Goal: Task Accomplishment & Management: Complete application form

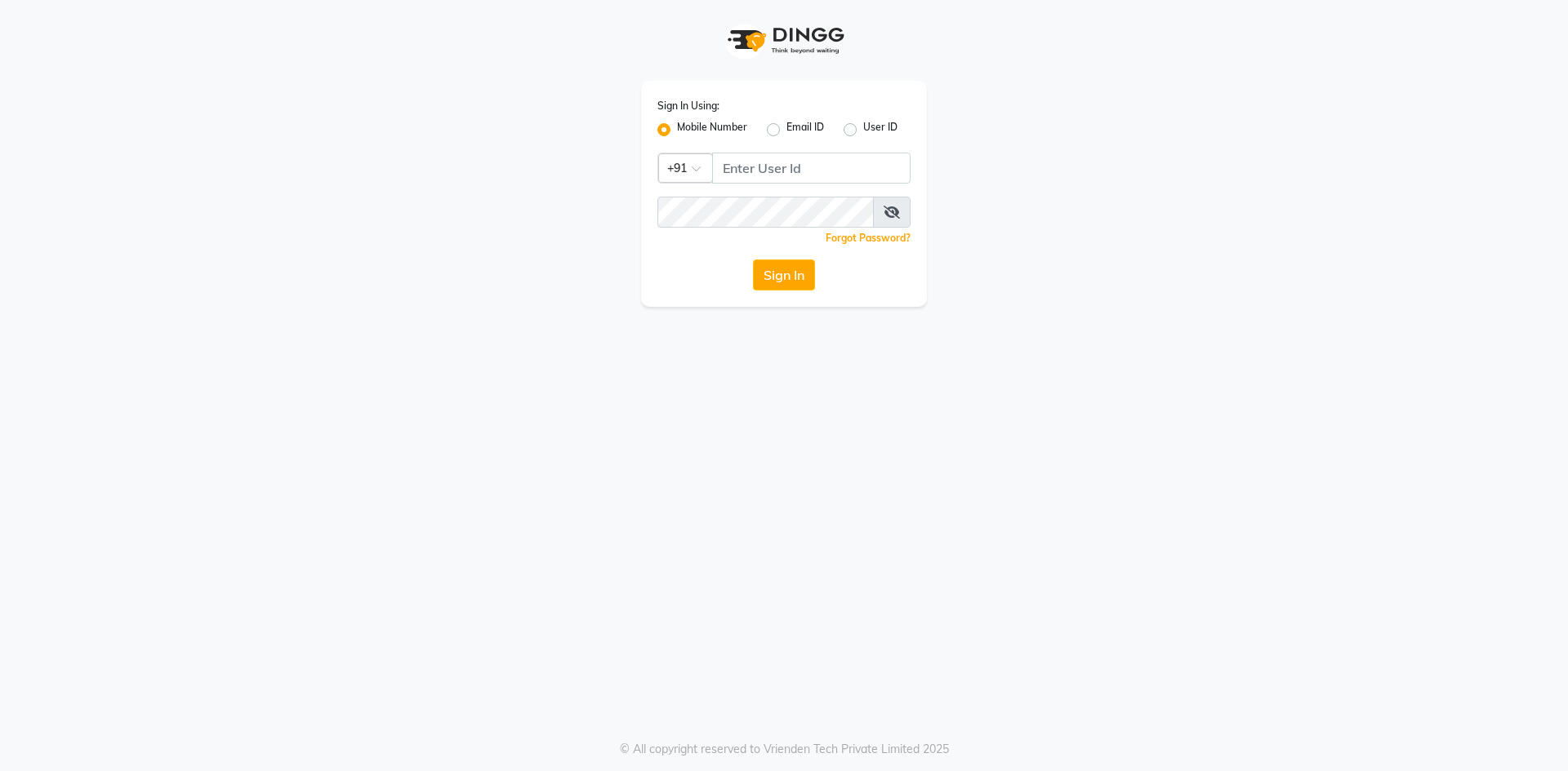
click at [787, 179] on input "Username" at bounding box center [811, 169] width 198 height 31
click at [836, 174] on input "Username" at bounding box center [811, 169] width 198 height 31
type input "9910809377"
click at [791, 275] on button "Sign In" at bounding box center [784, 275] width 62 height 31
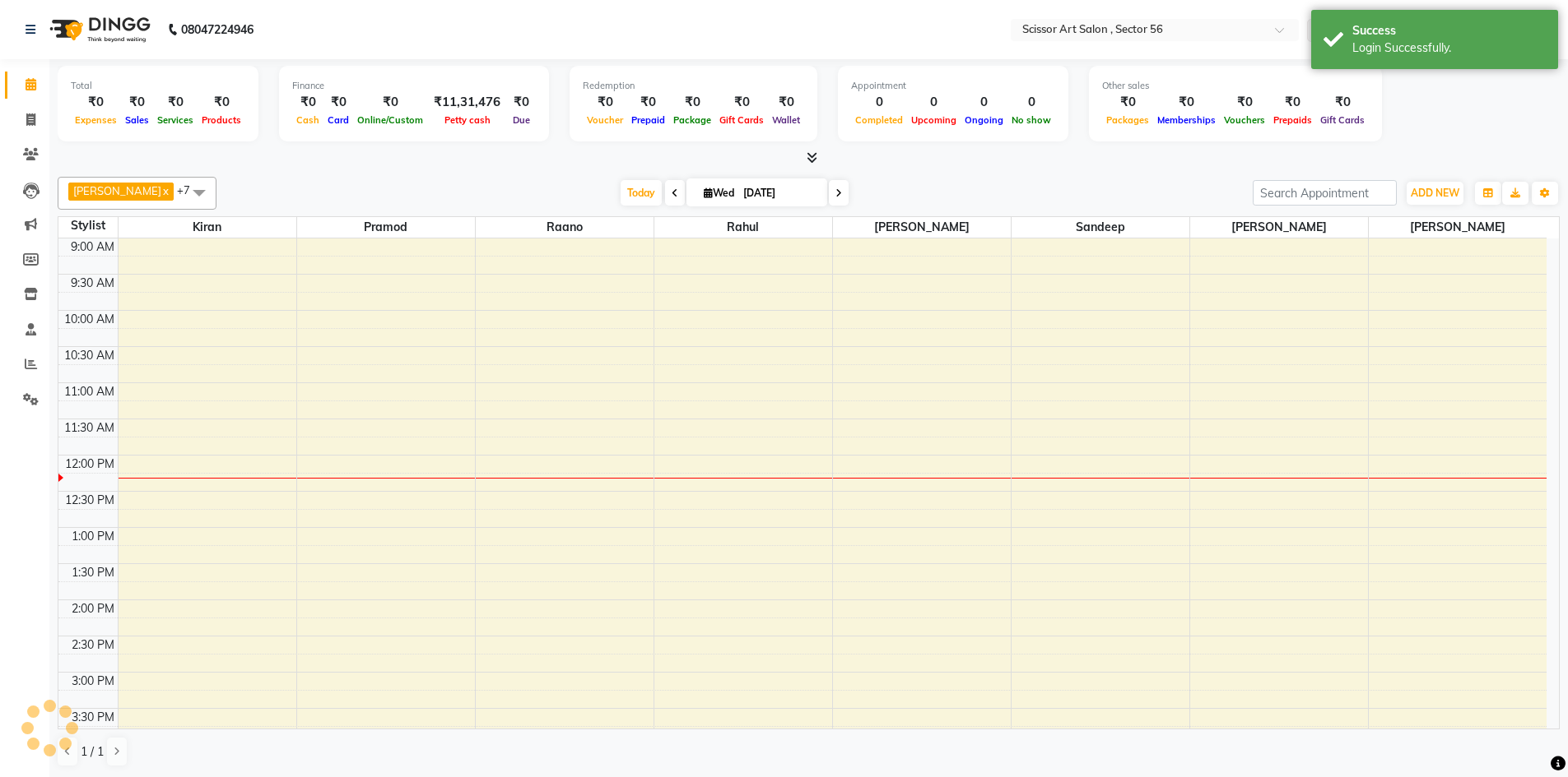
select select "en"
click at [18, 120] on span at bounding box center [31, 120] width 29 height 18
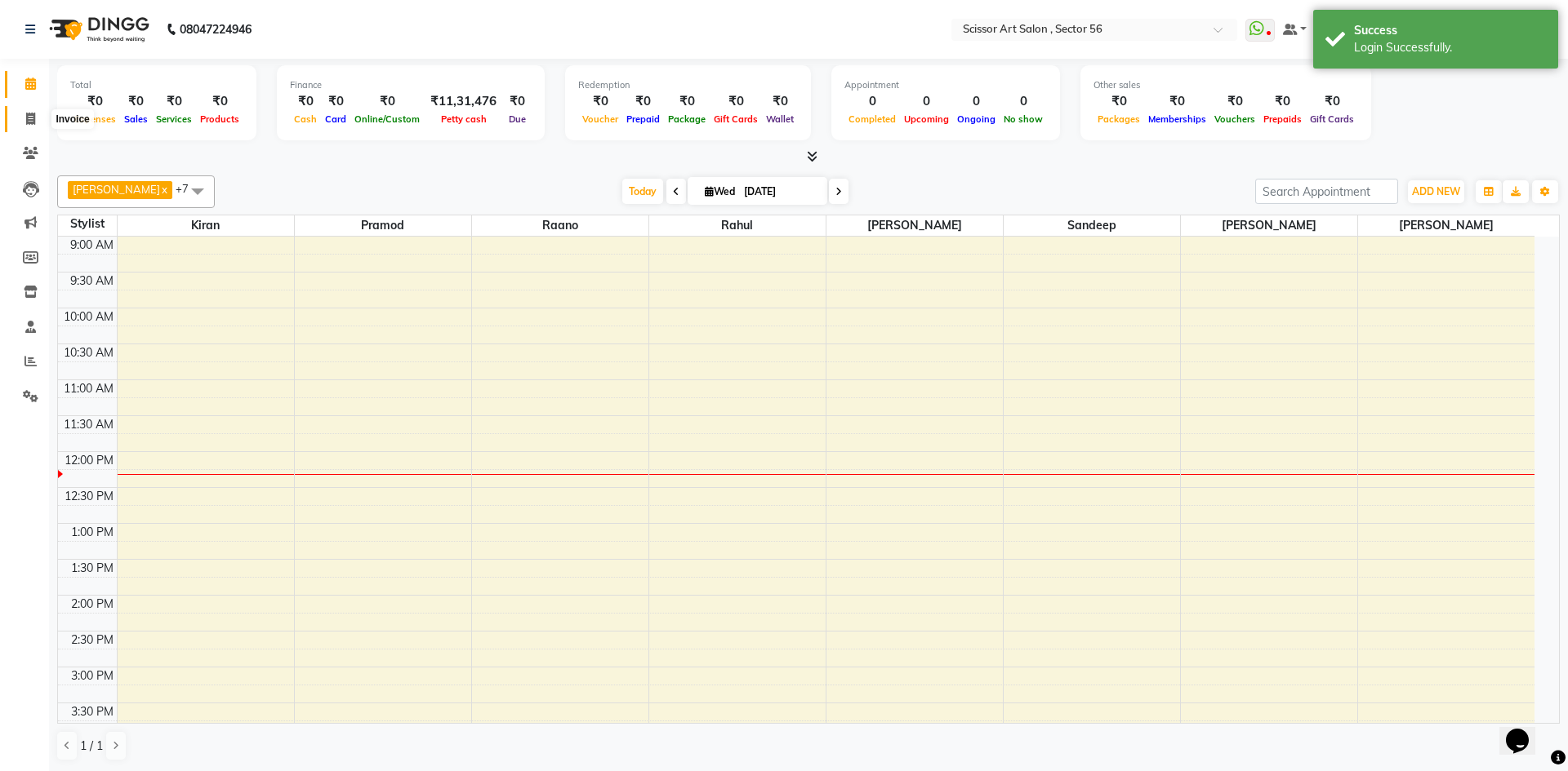
select select "service"
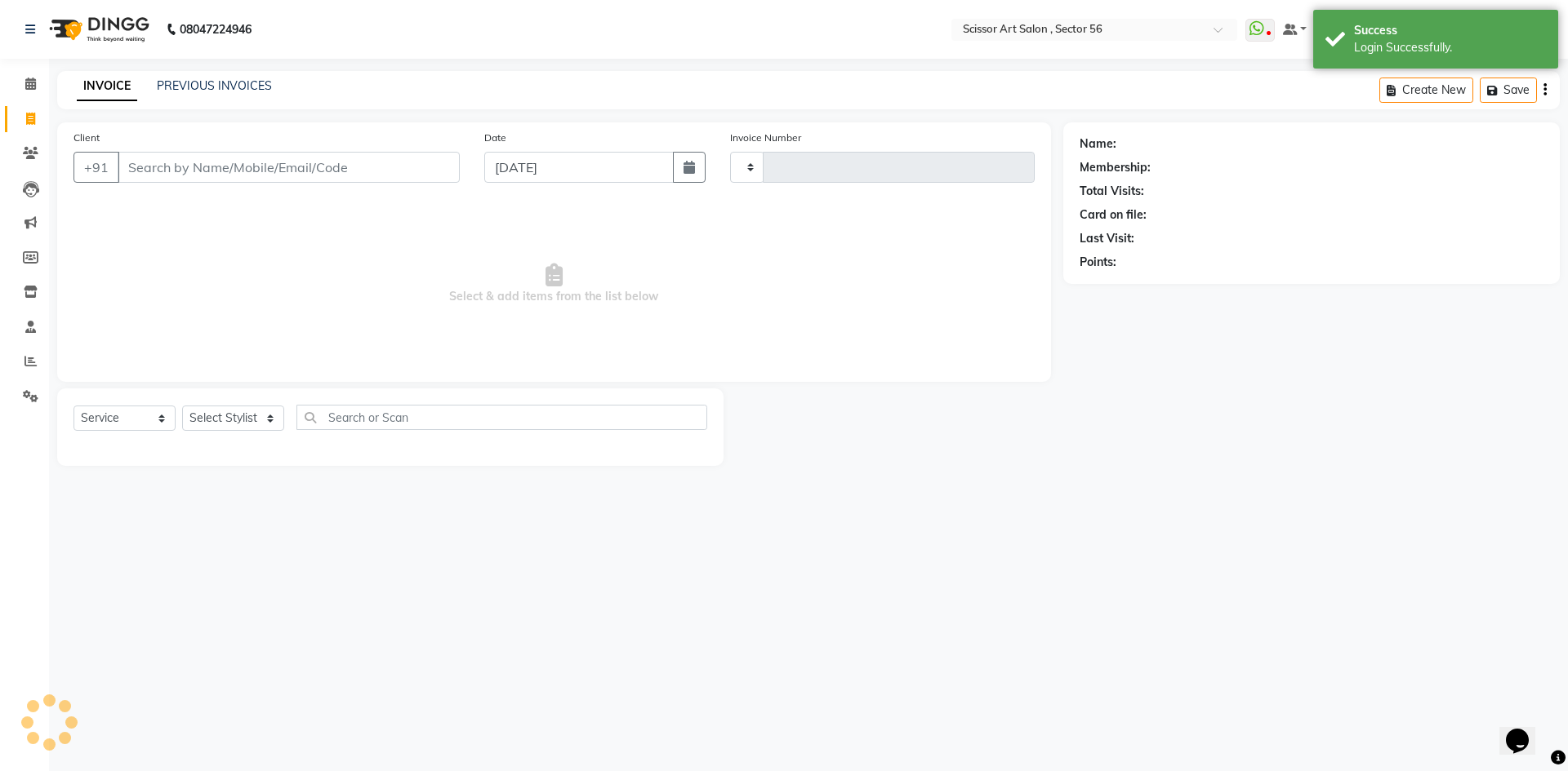
type input "1346"
select select "6185"
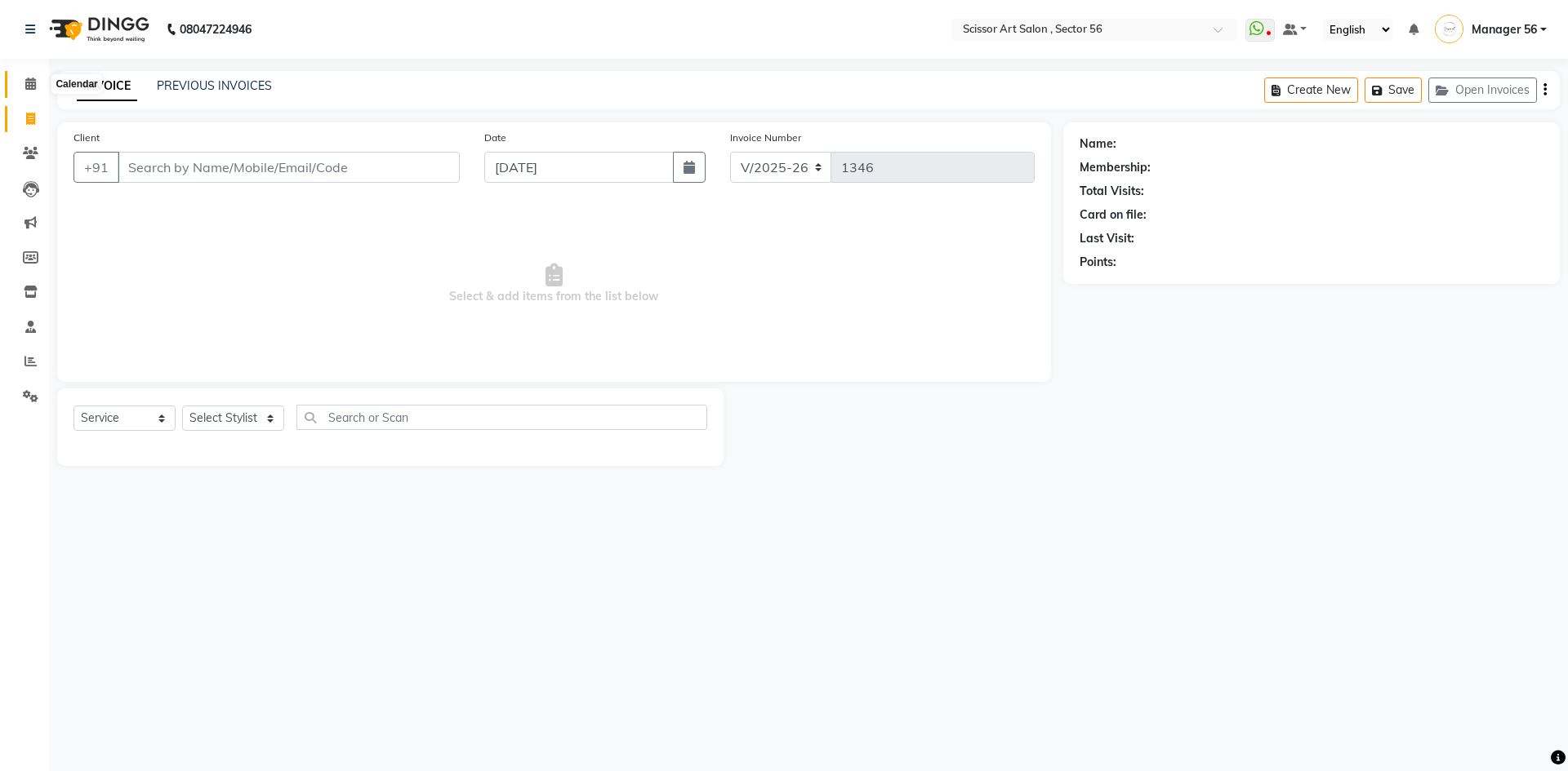
click at [17, 84] on span at bounding box center [31, 84] width 29 height 18
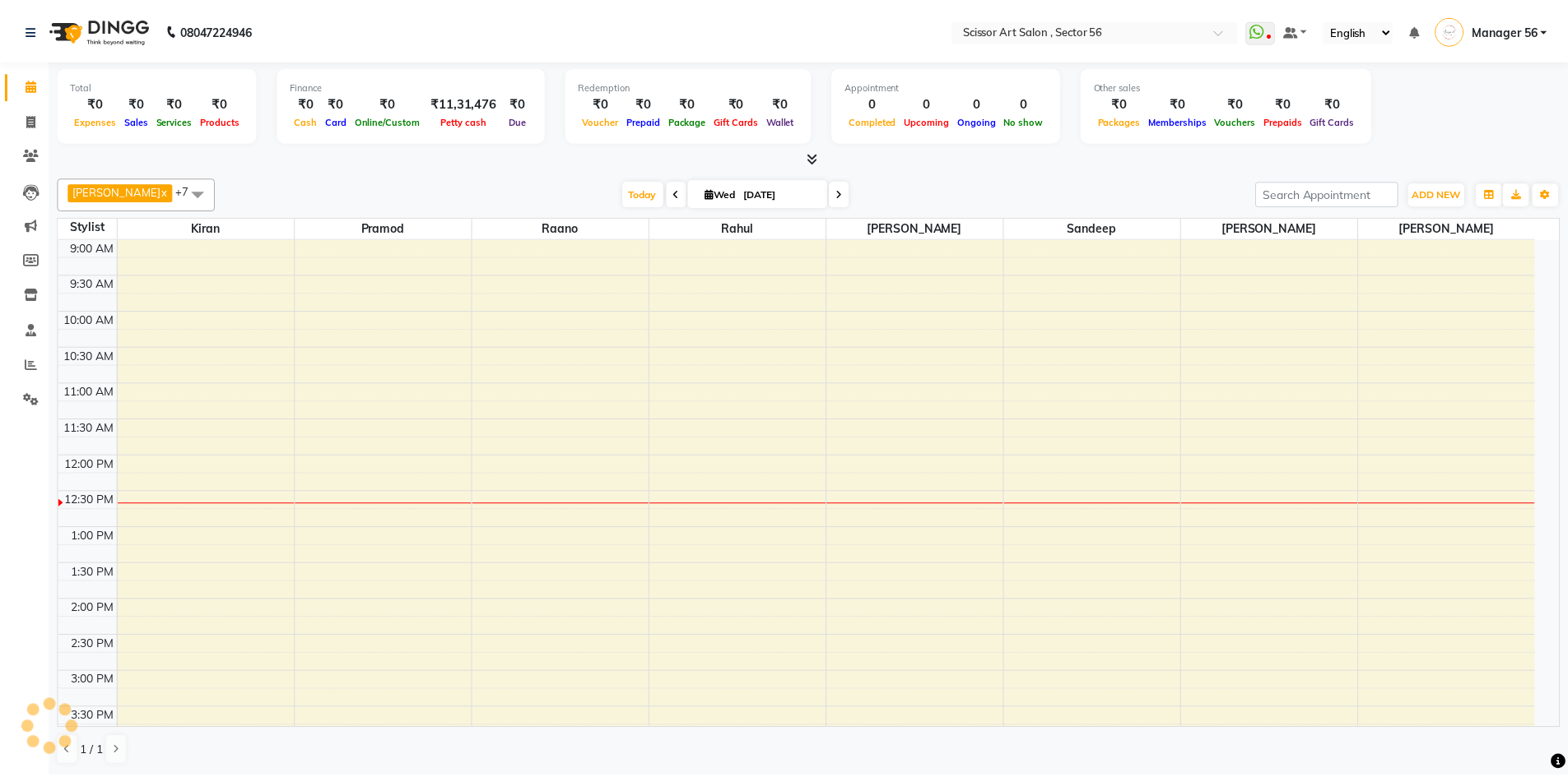
scroll to position [218, 0]
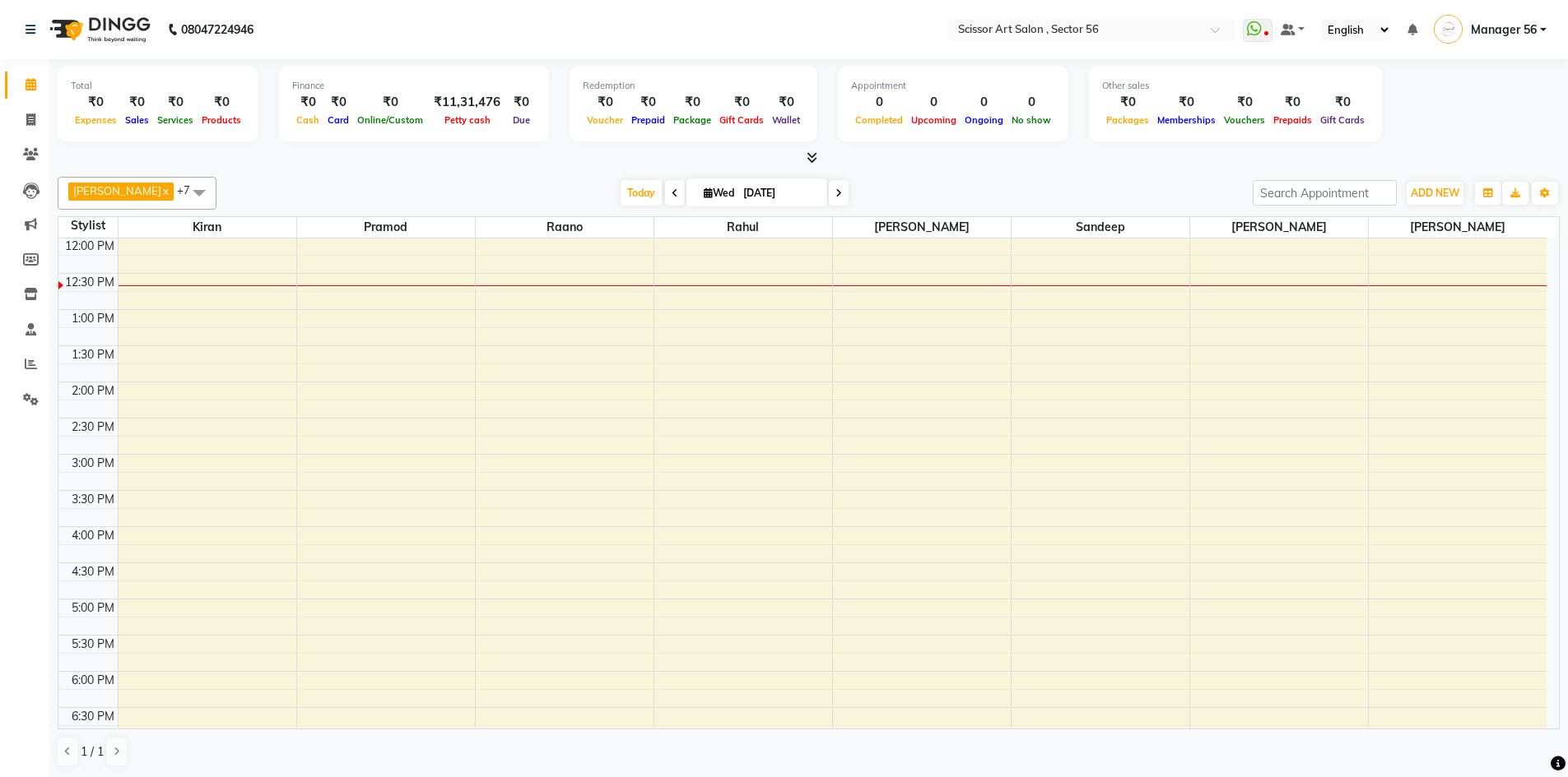
click at [749, 192] on input "[DATE]" at bounding box center [778, 194] width 82 height 25
select select "9"
select select "2025"
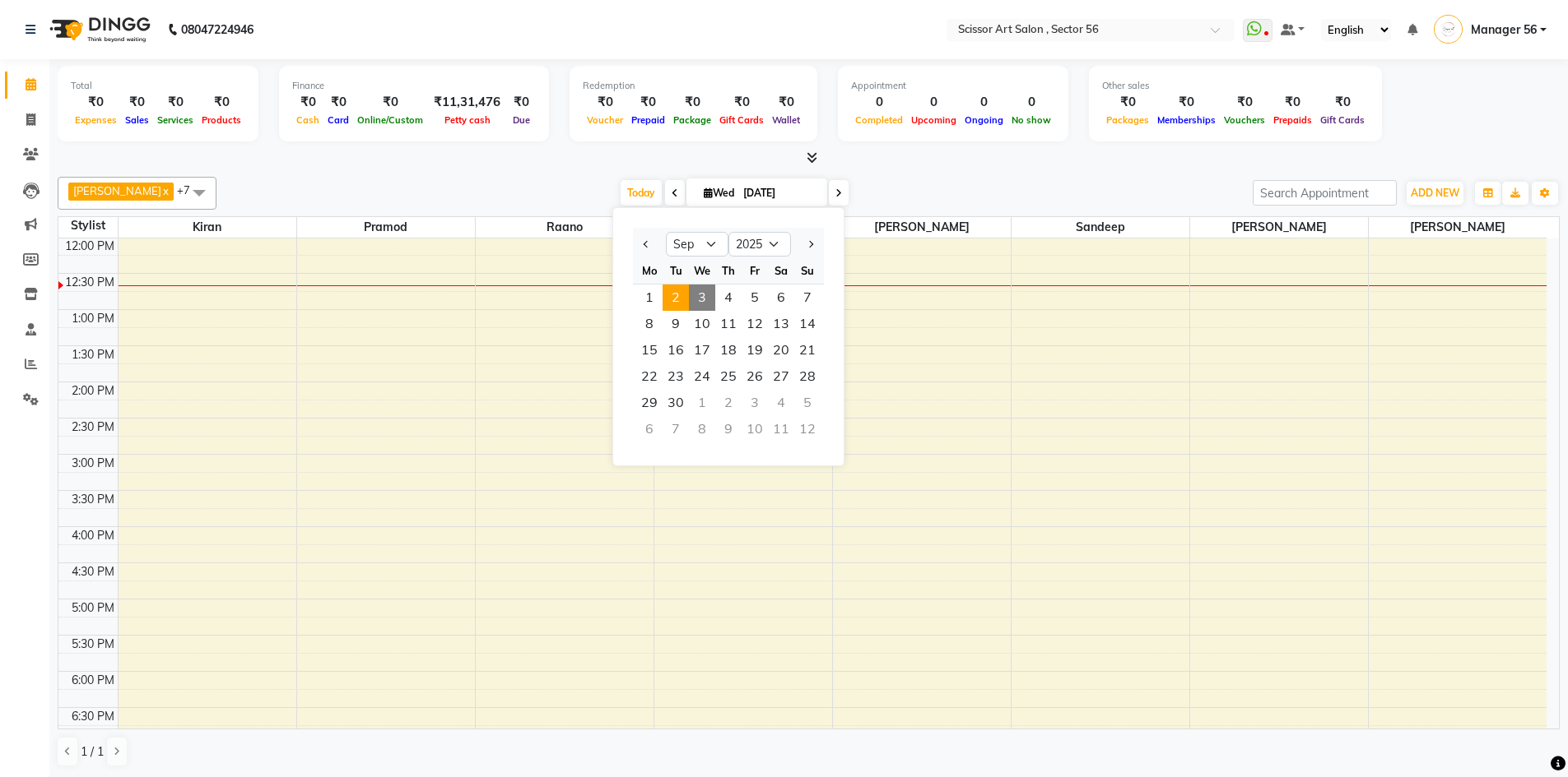
click at [670, 301] on span "2" at bounding box center [675, 297] width 26 height 26
type input "02-09-2025"
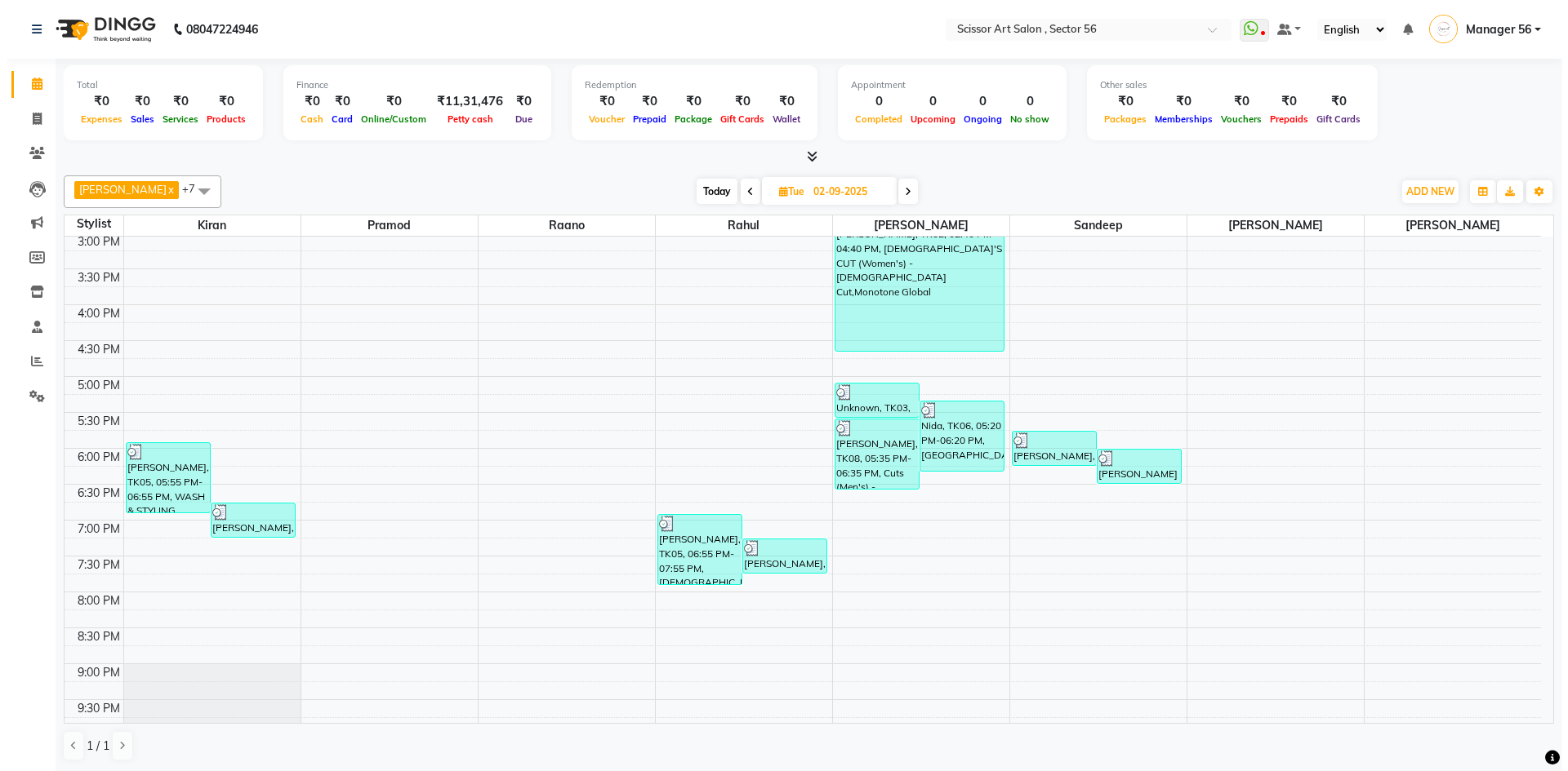
scroll to position [446, 0]
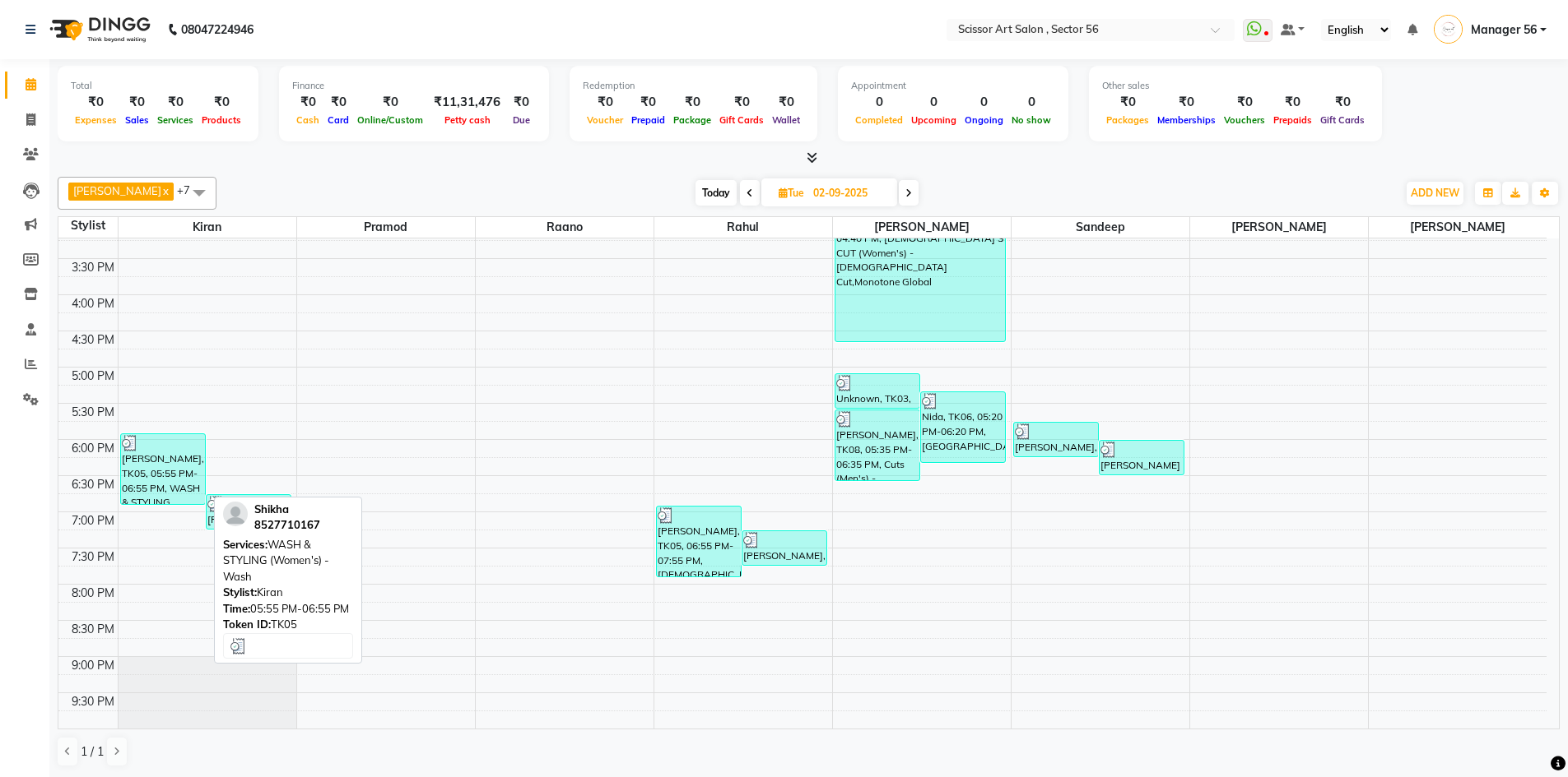
click at [176, 477] on div "[PERSON_NAME], TK05, 05:55 PM-06:55 PM, WASH & STYLING (Women's) - Wash" at bounding box center [162, 469] width 84 height 70
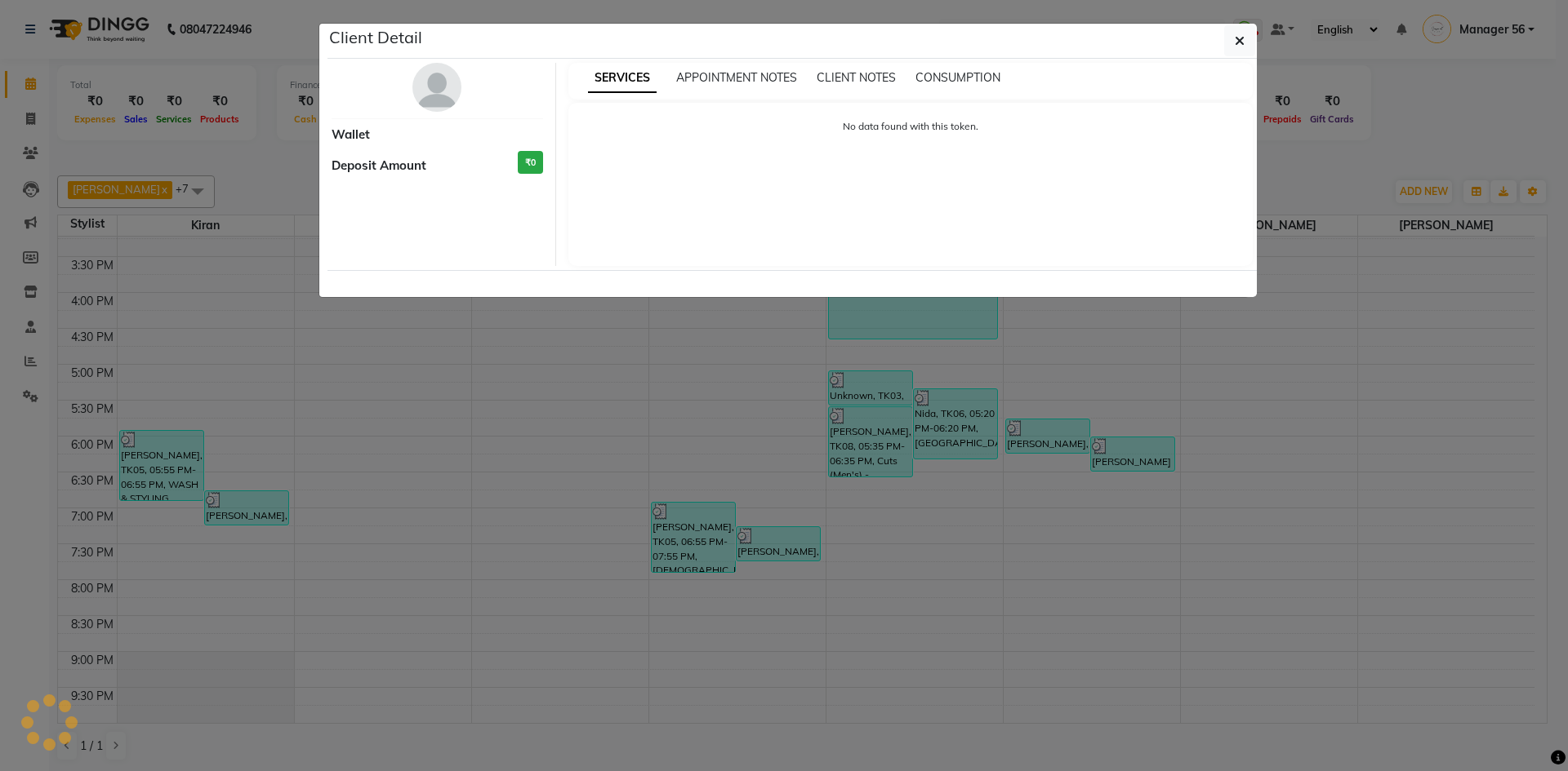
select select "3"
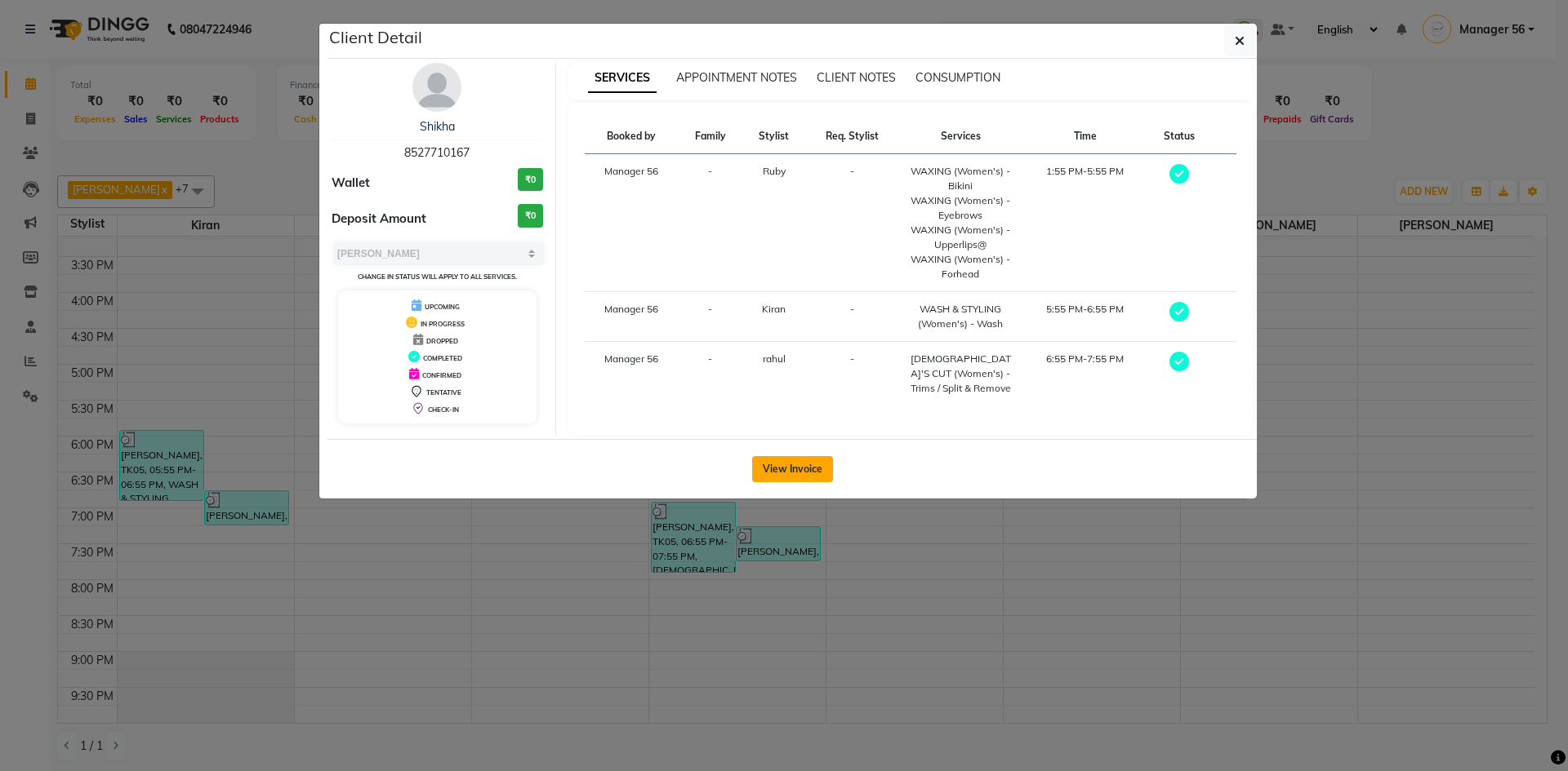
click at [784, 459] on button "View Invoice" at bounding box center [792, 470] width 81 height 26
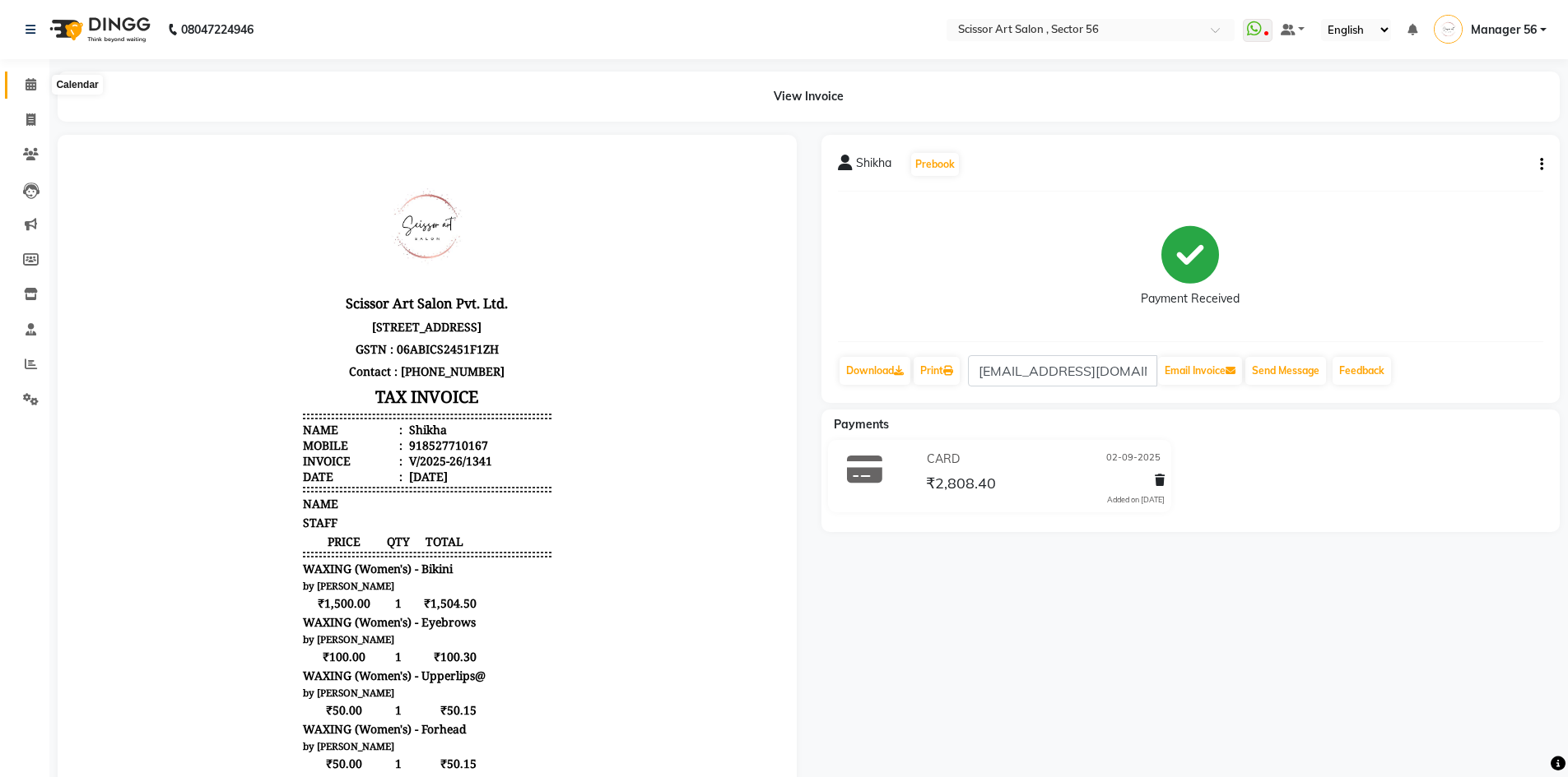
click at [32, 77] on span at bounding box center [31, 84] width 29 height 18
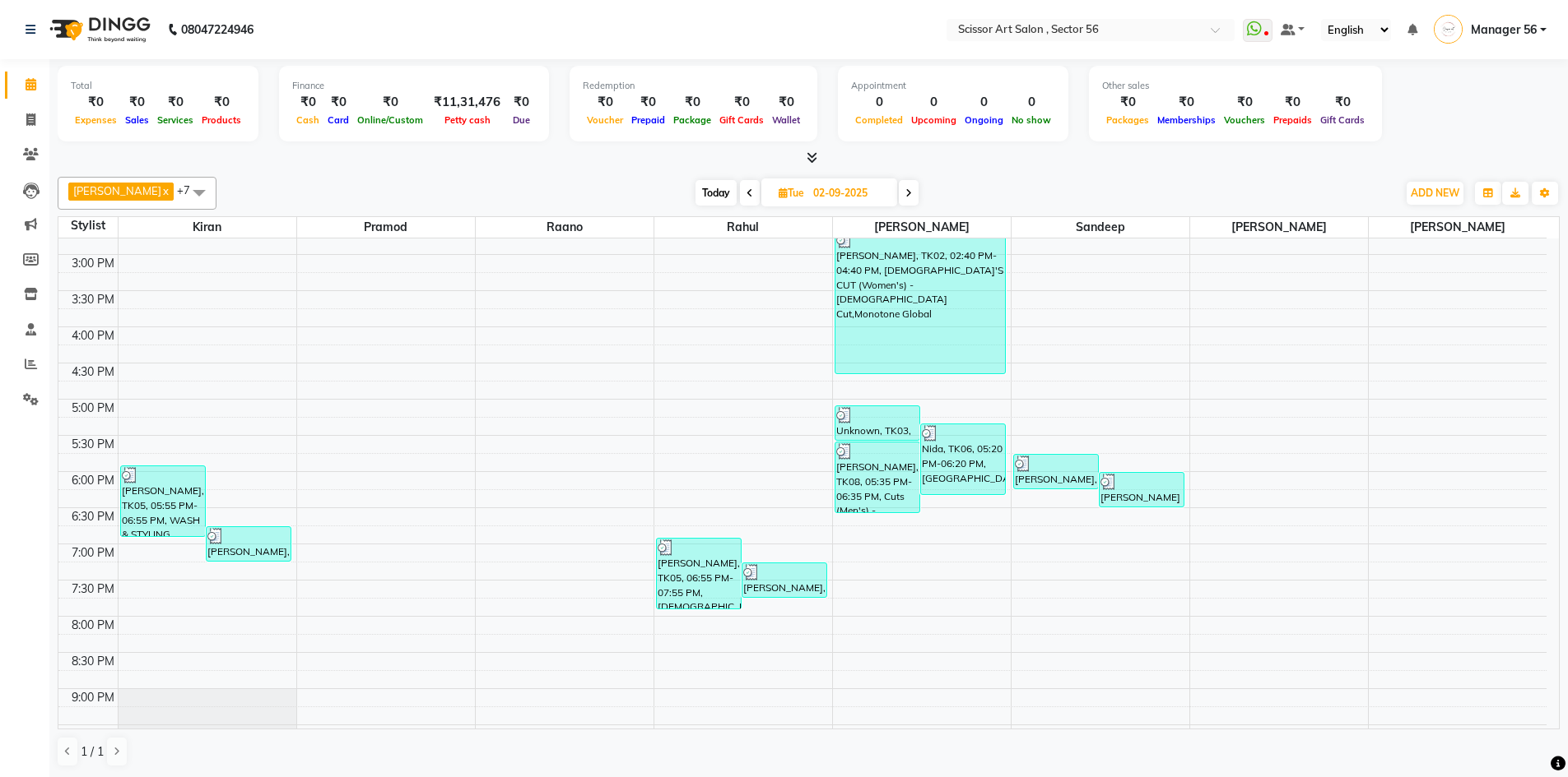
scroll to position [420, 0]
click at [250, 554] on div "[PERSON_NAME], TK09, 06:45 PM-07:15 PM, Head Massage (Men's) - 30 Min" at bounding box center [248, 542] width 84 height 33
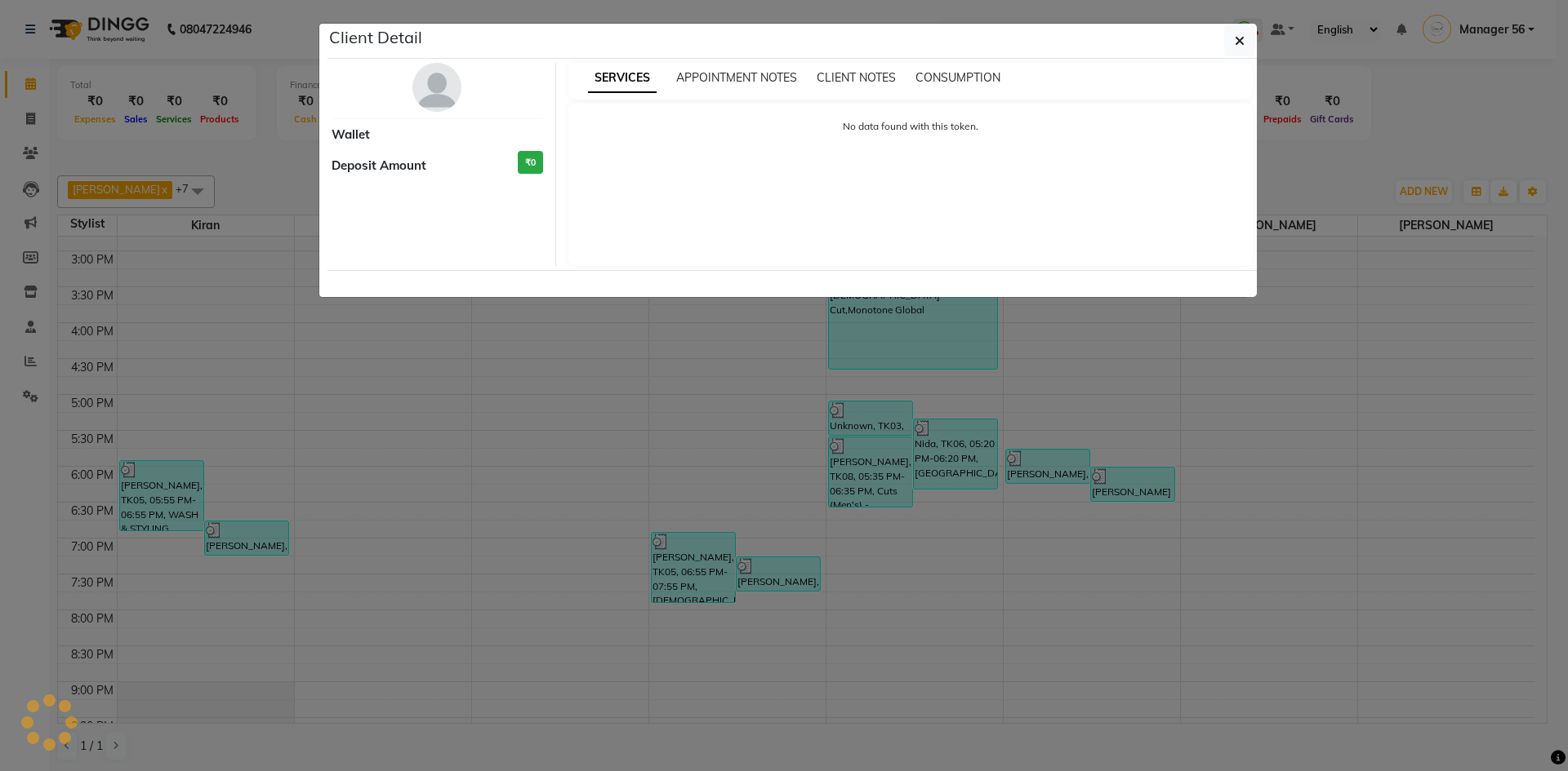
select select "3"
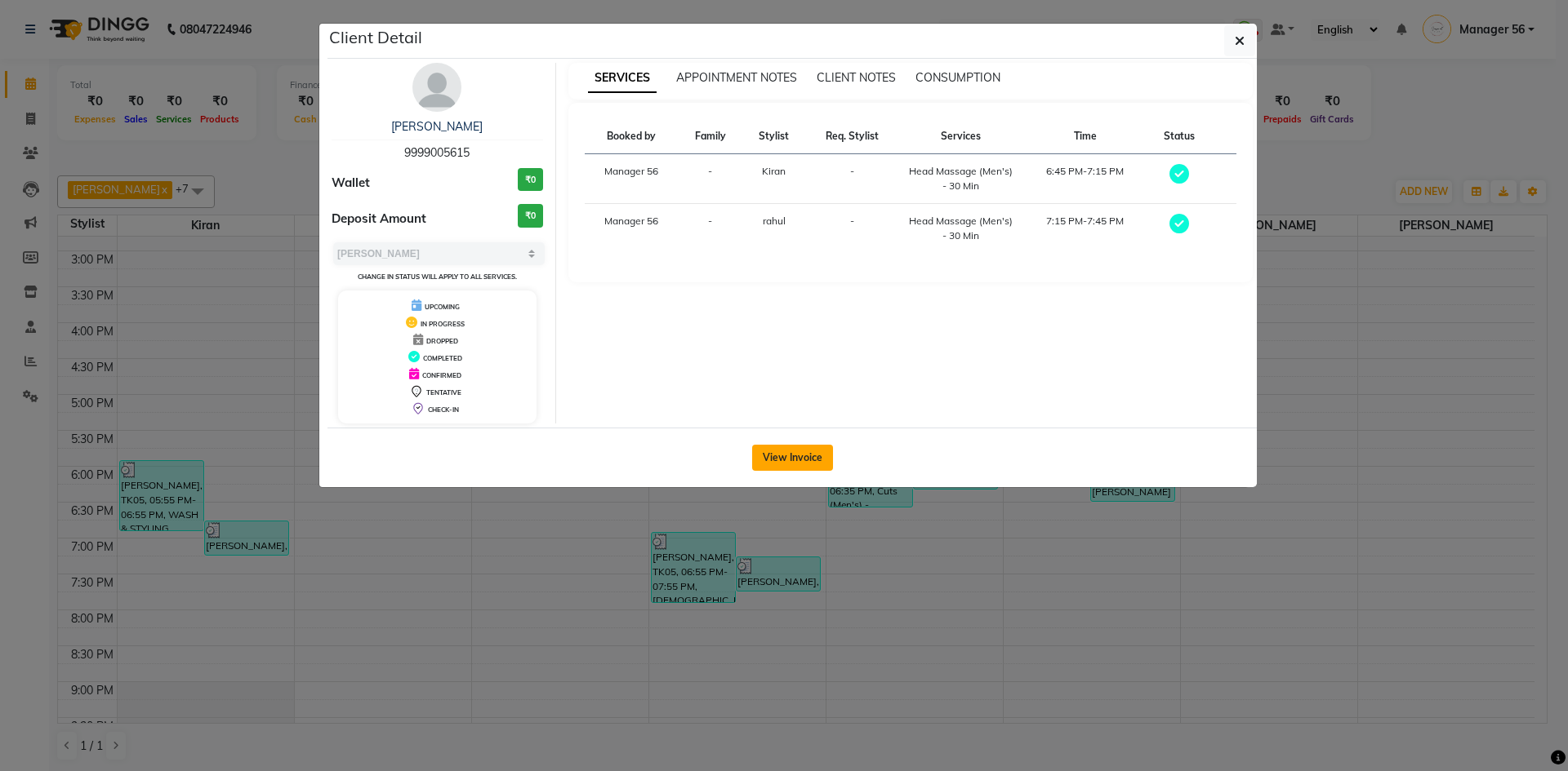
click at [770, 466] on button "View Invoice" at bounding box center [792, 458] width 81 height 26
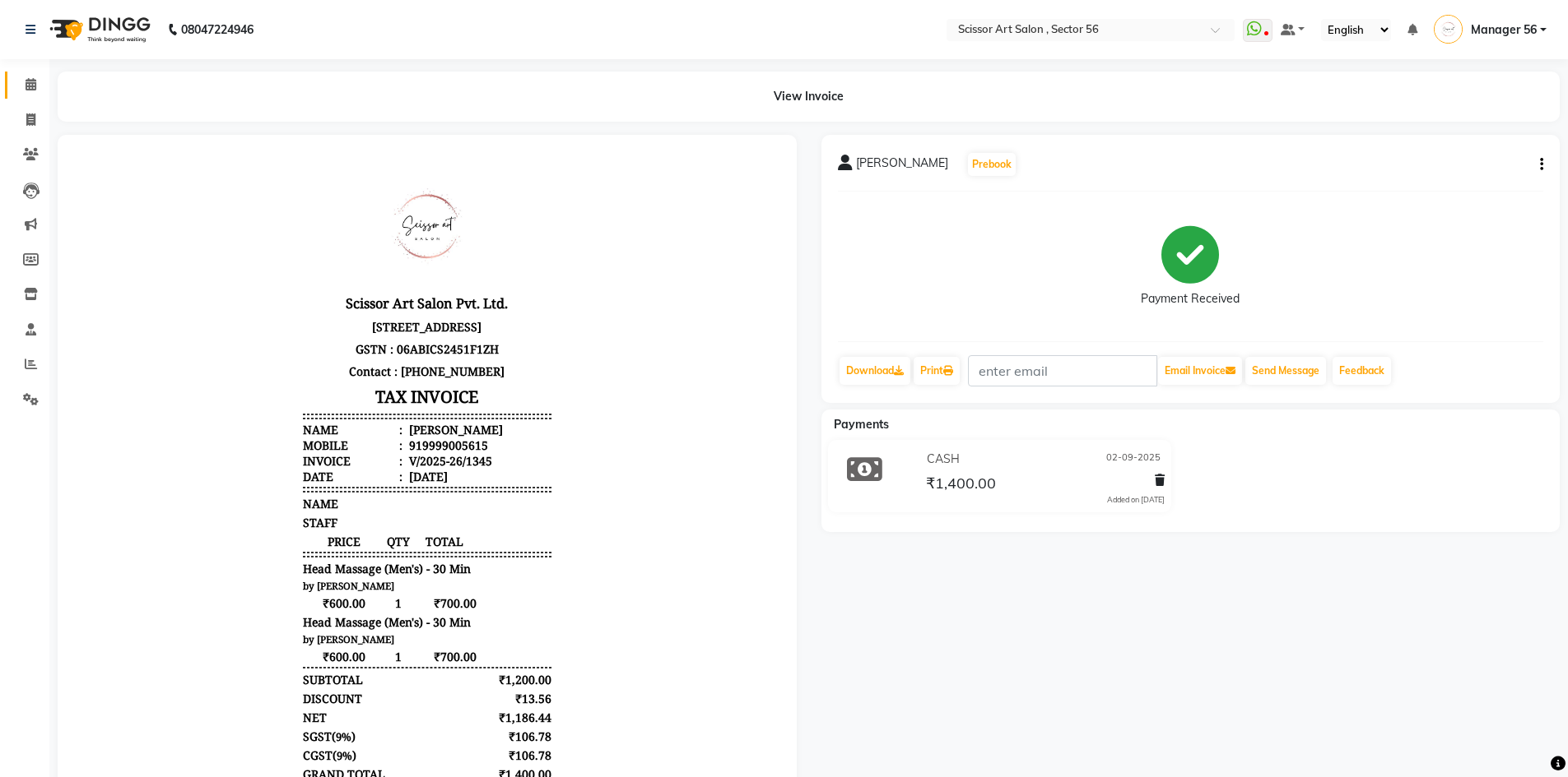
click at [29, 95] on link "Calendar" at bounding box center [25, 84] width 40 height 27
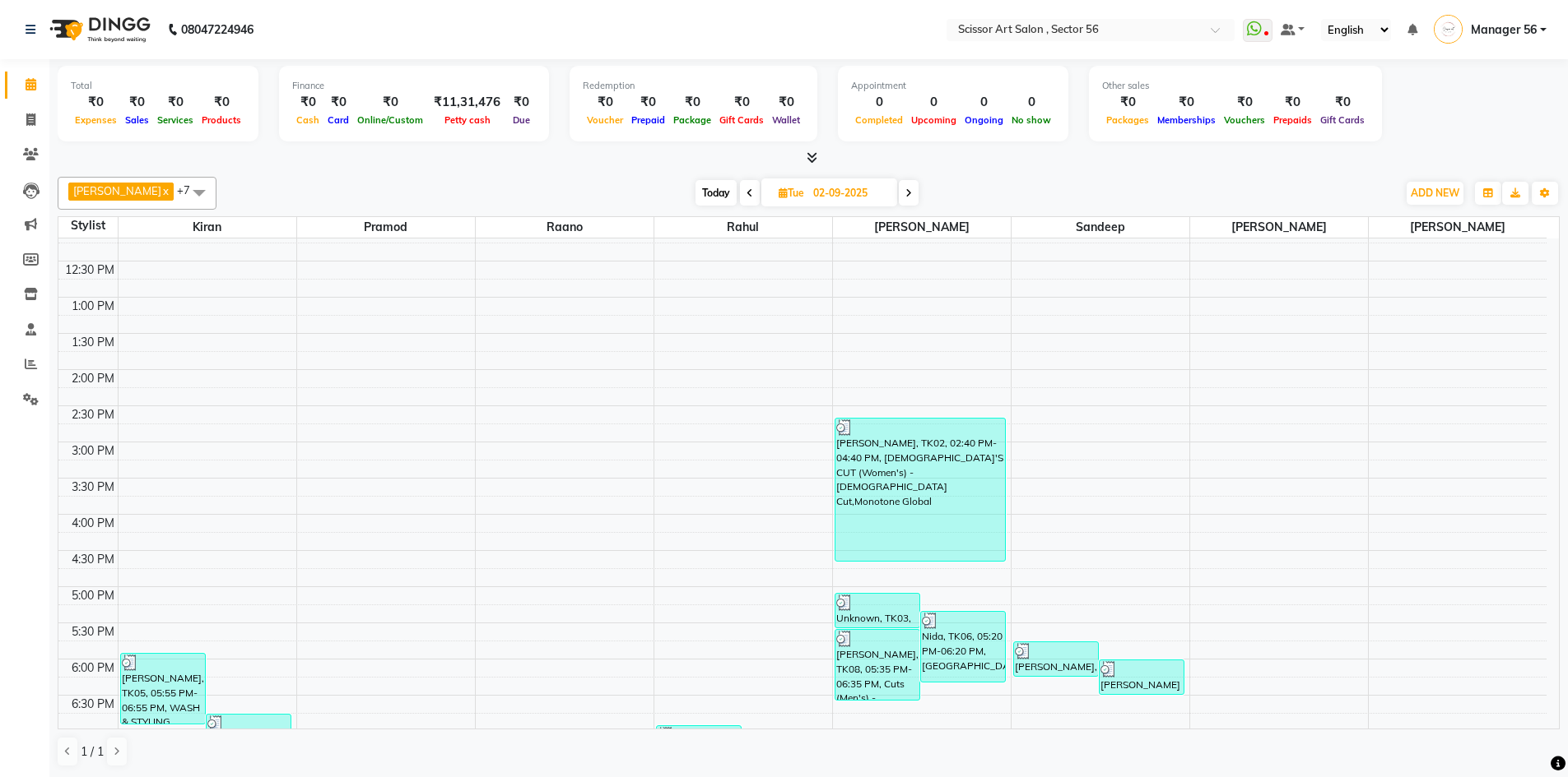
scroll to position [246, 0]
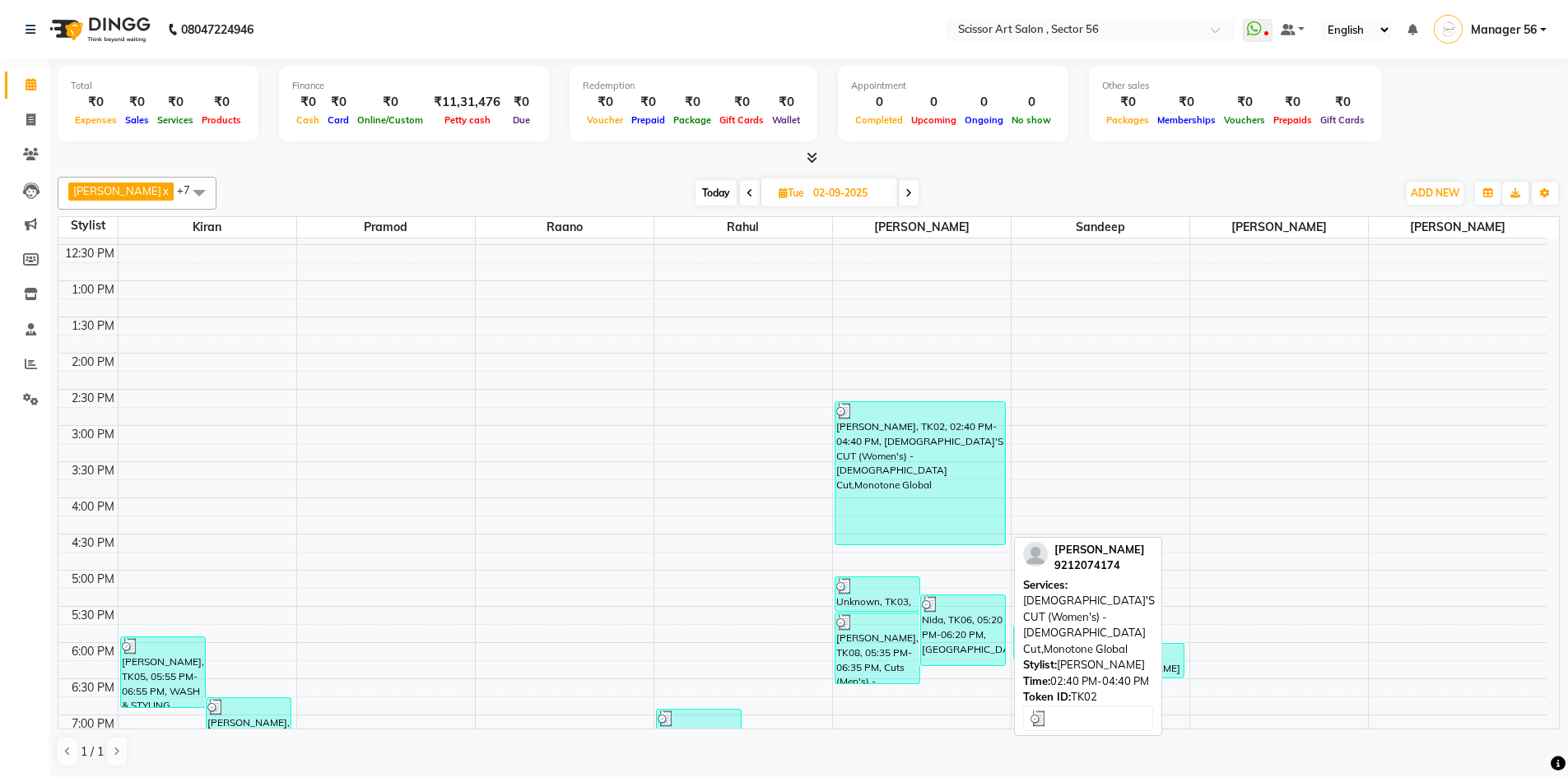
click at [914, 493] on div "[PERSON_NAME], TK02, 02:40 PM-04:40 PM, [DEMOGRAPHIC_DATA]'S CUT (Women's) - [D…" at bounding box center [920, 473] width 170 height 143
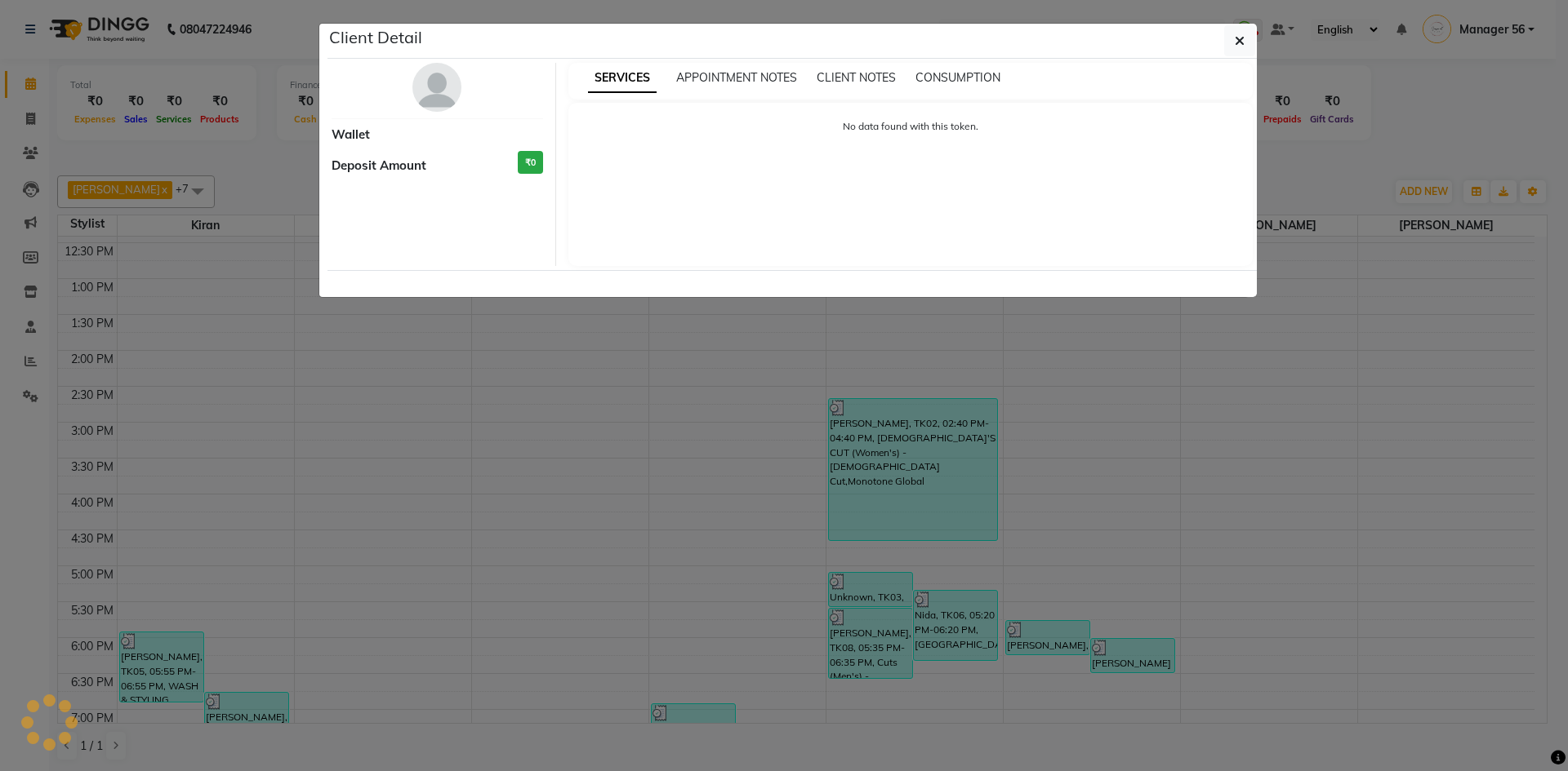
select select "3"
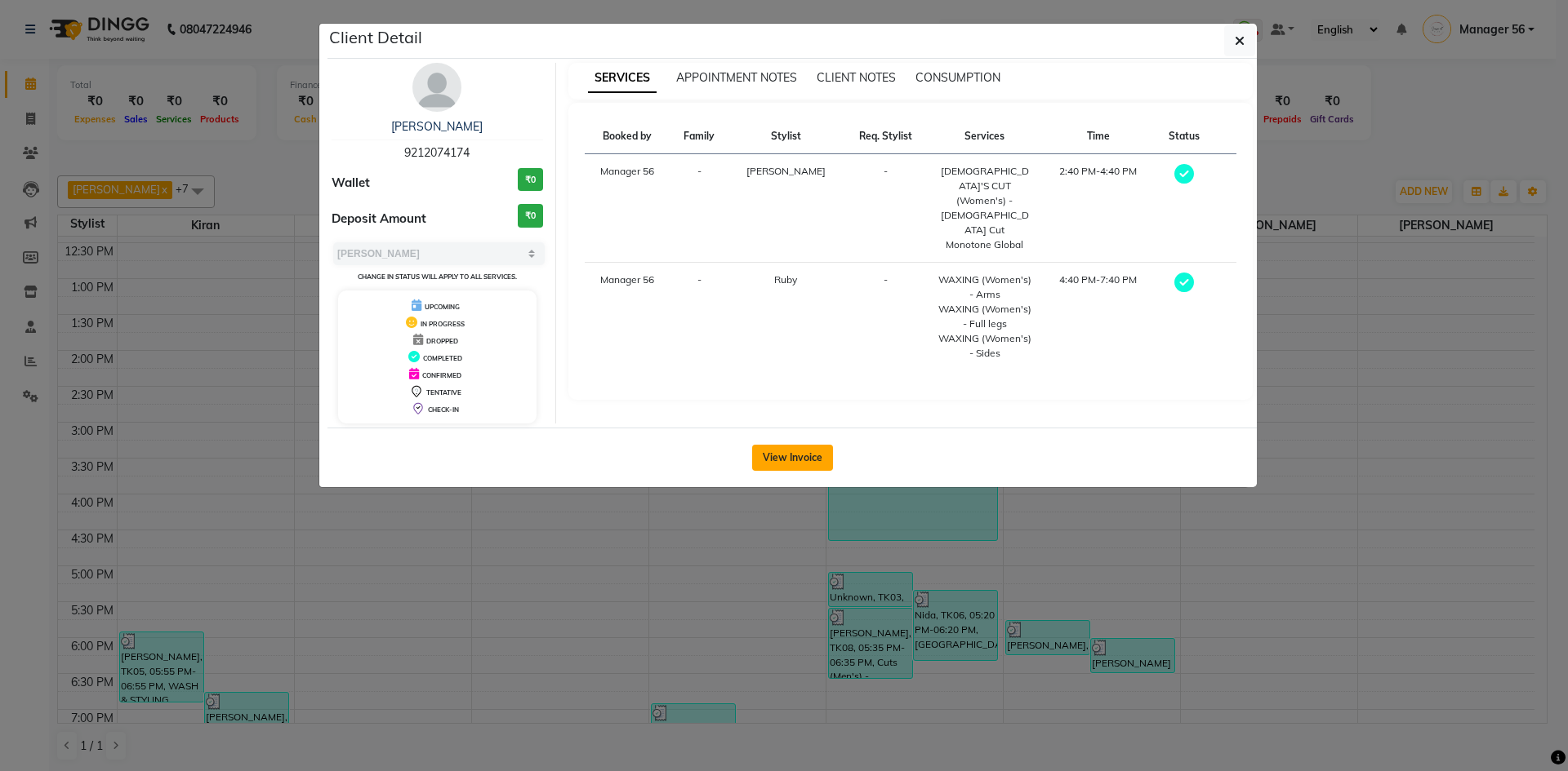
click at [798, 456] on button "View Invoice" at bounding box center [792, 458] width 81 height 26
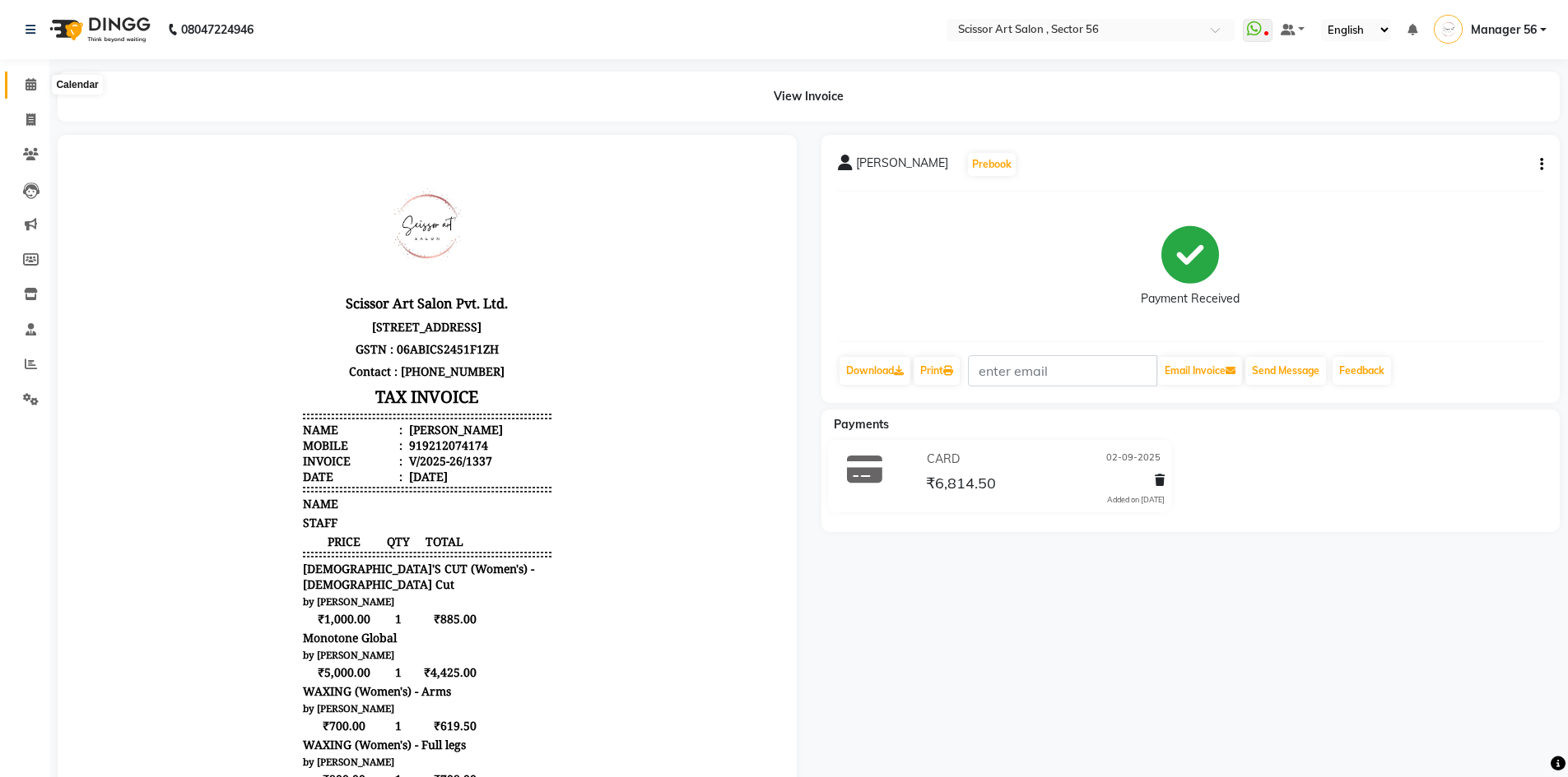
click at [41, 87] on span at bounding box center [31, 84] width 29 height 18
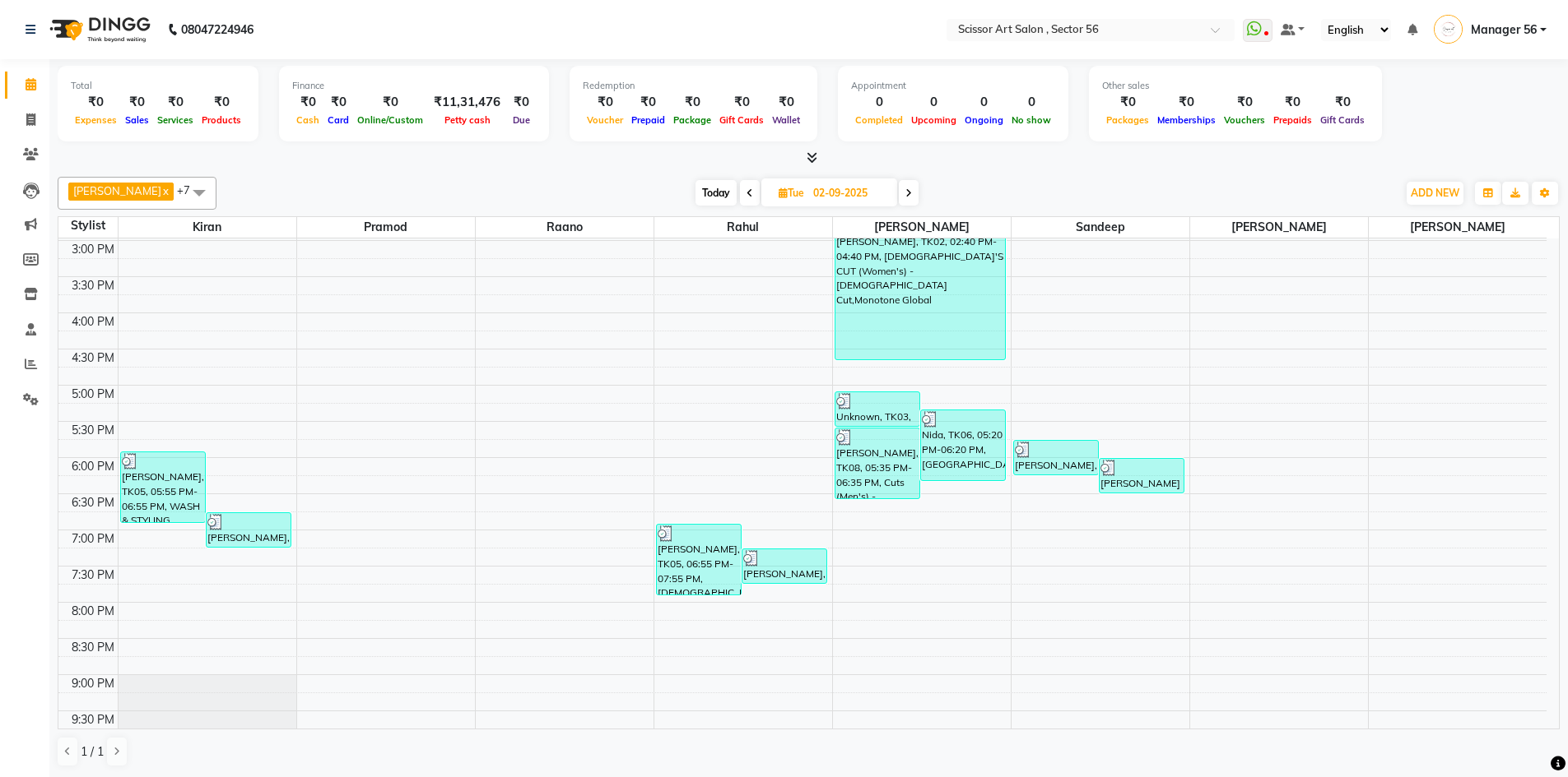
scroll to position [445, 0]
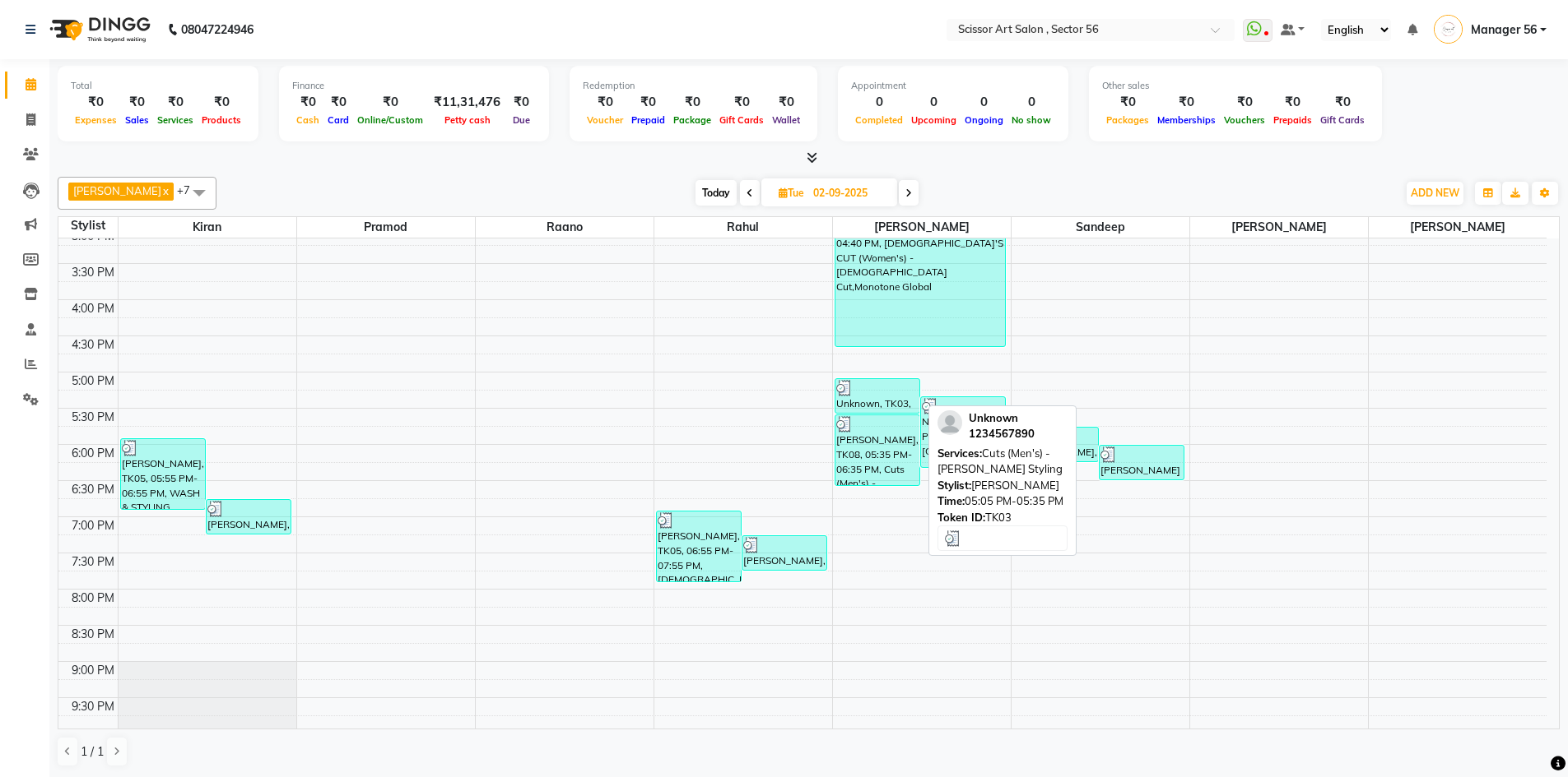
click at [863, 394] on div at bounding box center [877, 388] width 82 height 17
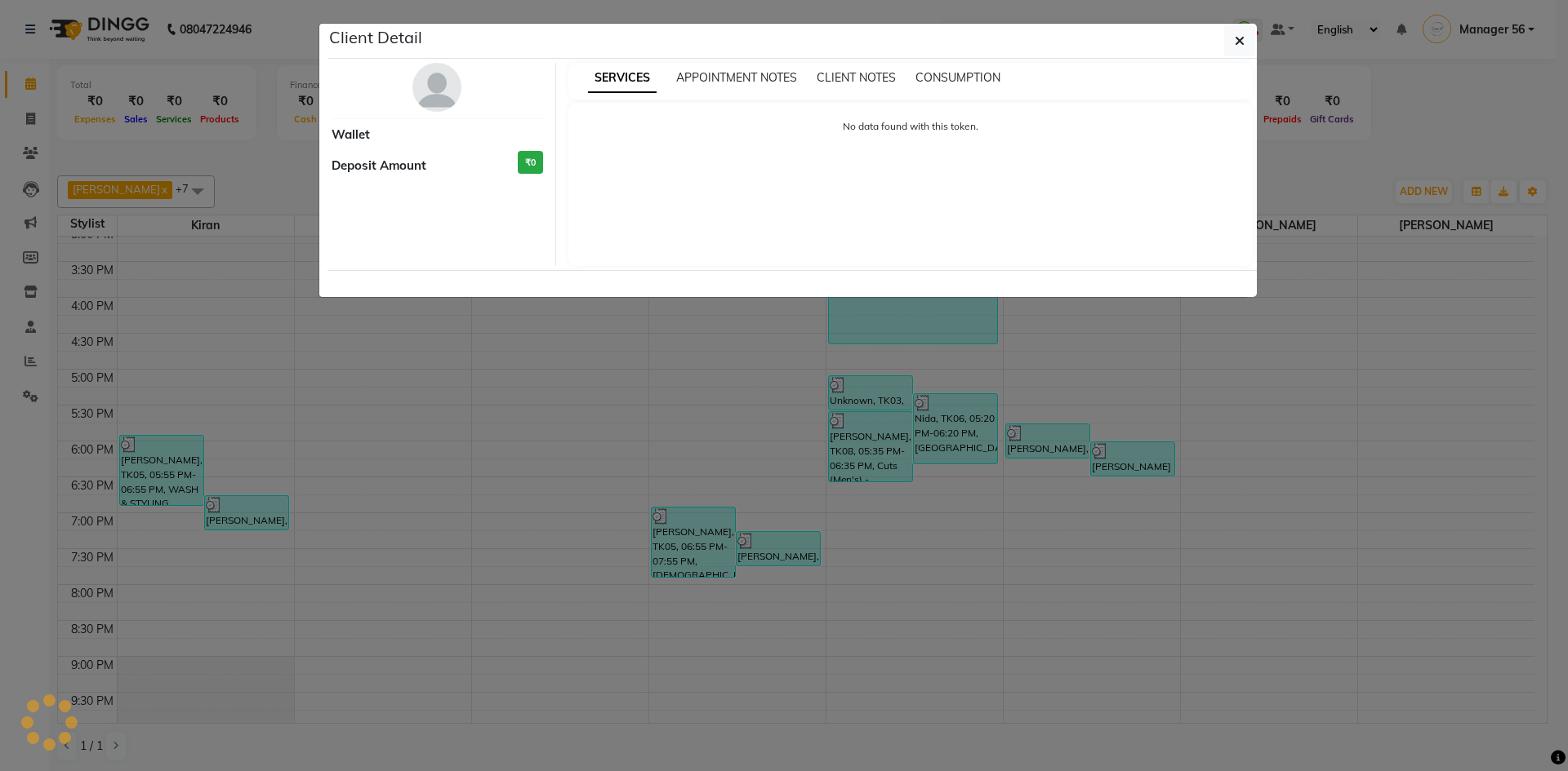
select select "3"
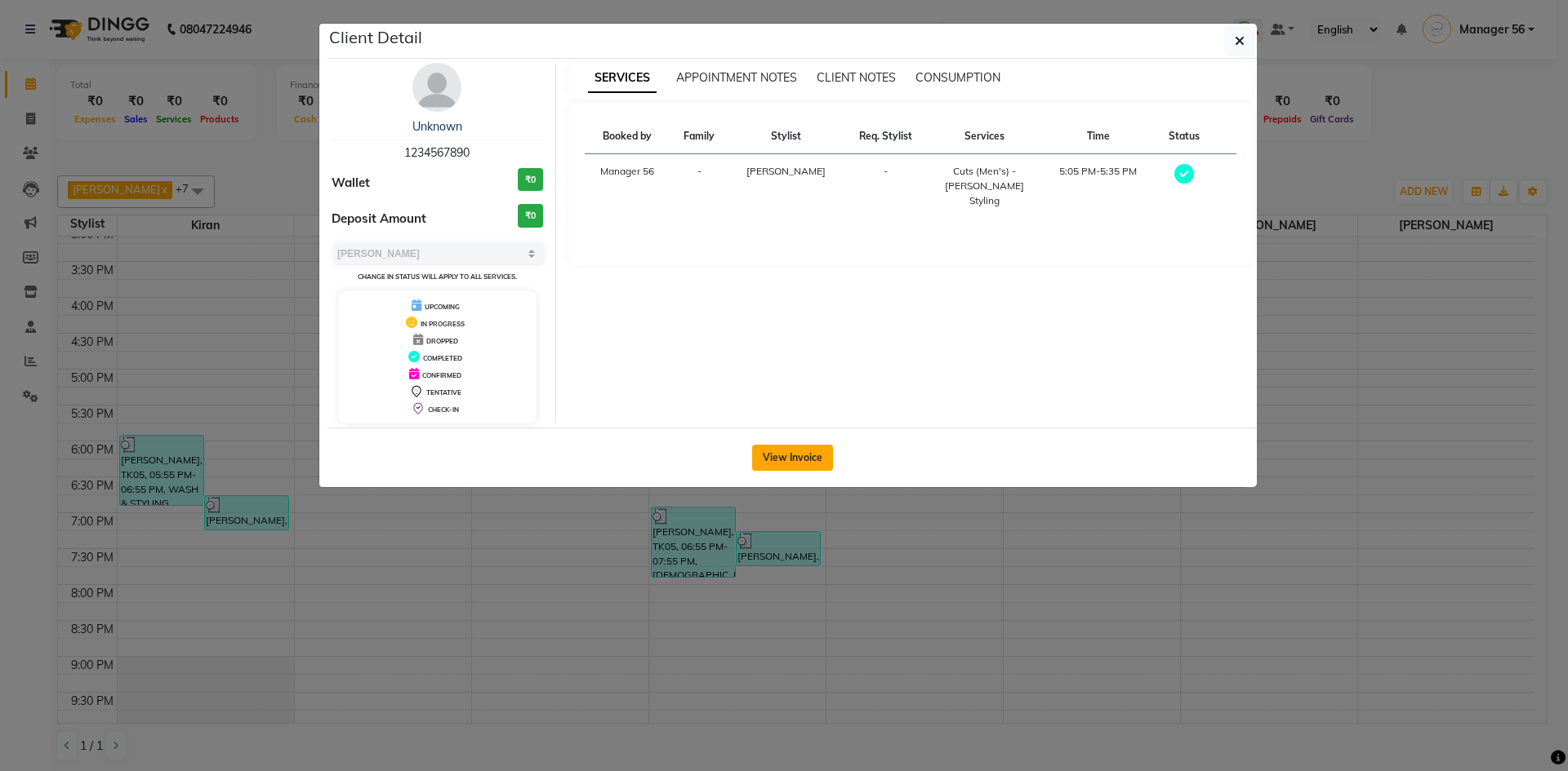
click at [798, 465] on button "View Invoice" at bounding box center [792, 458] width 81 height 26
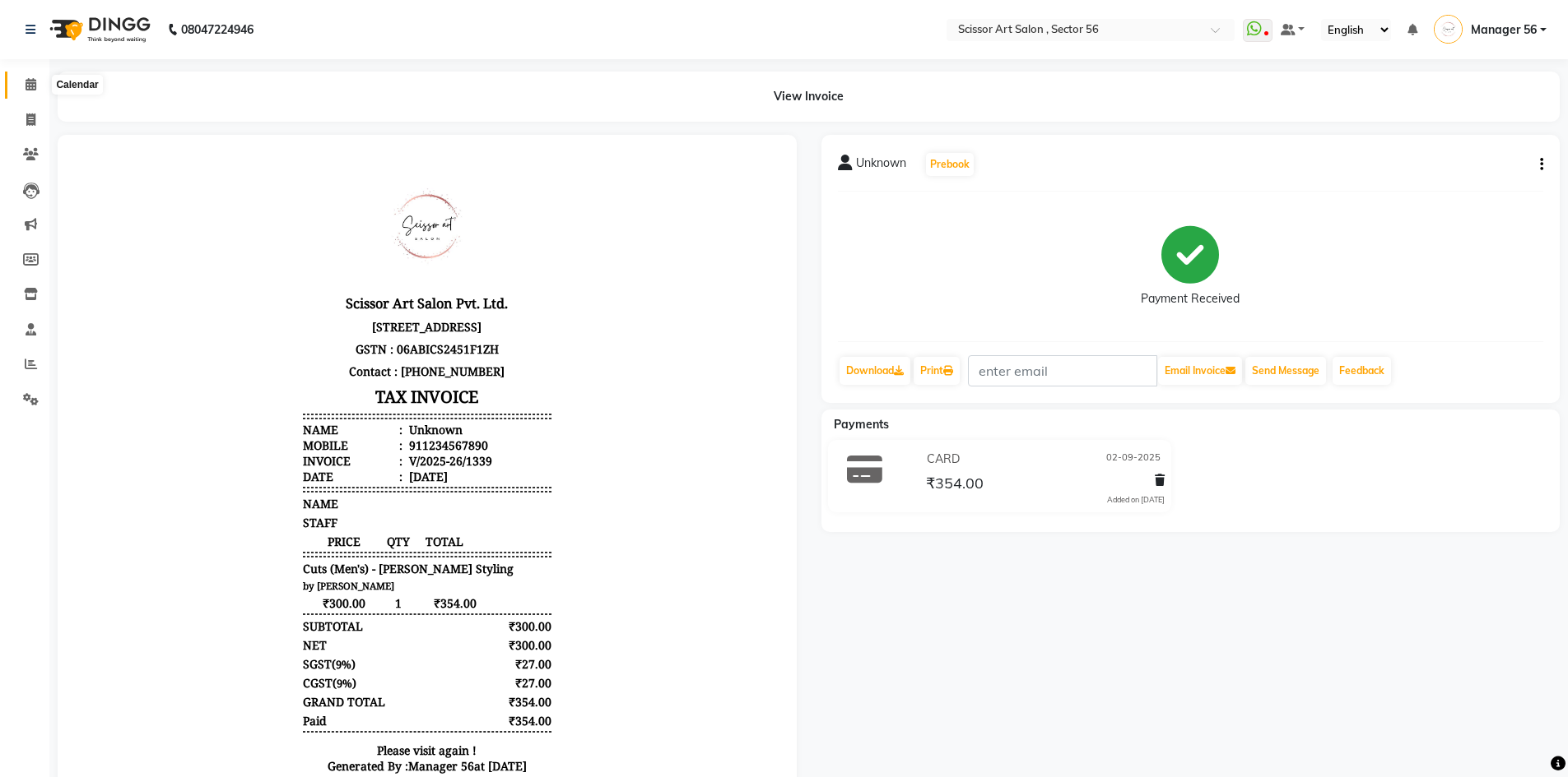
click at [26, 85] on icon at bounding box center [31, 84] width 11 height 12
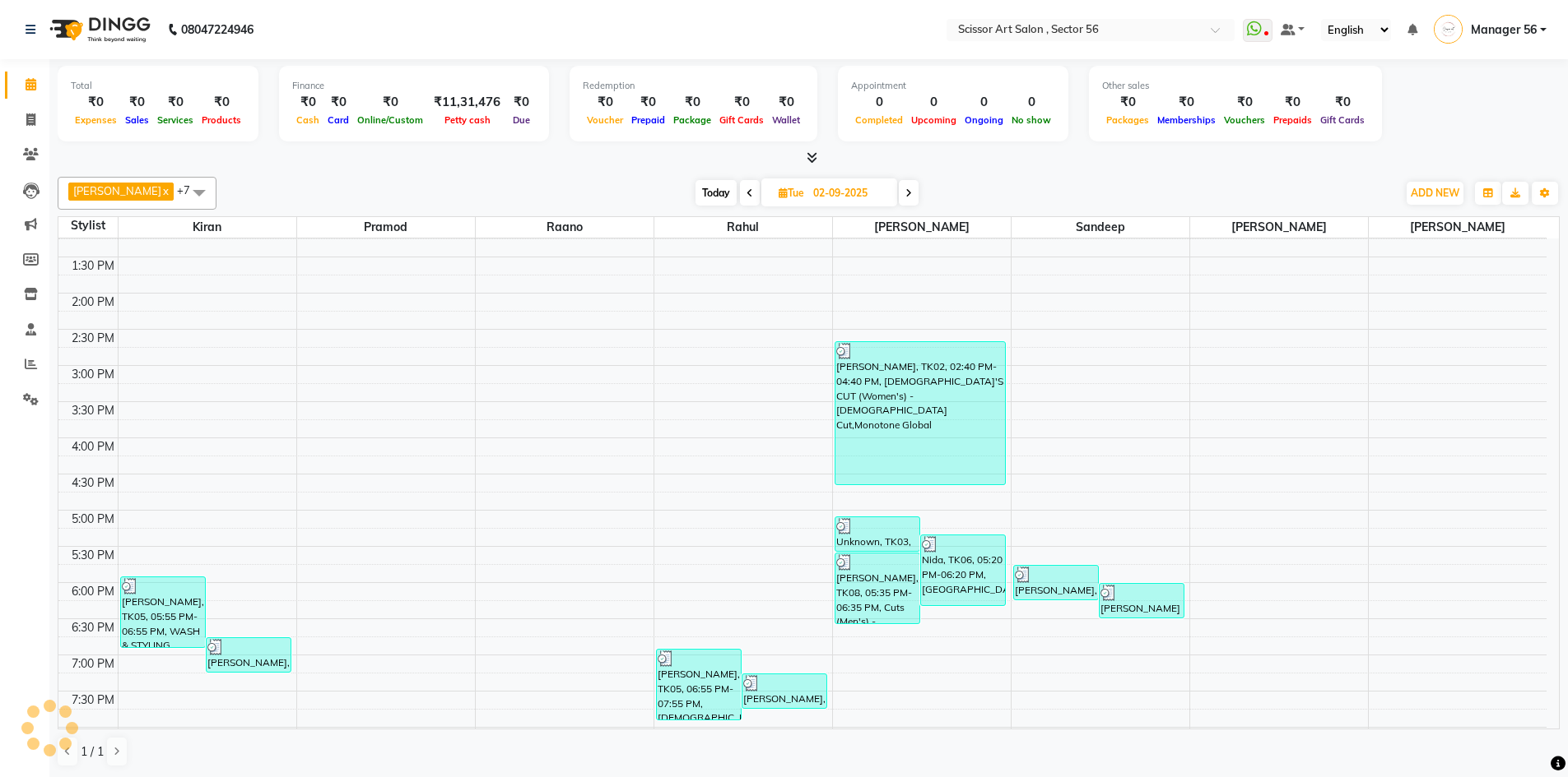
scroll to position [346, 0]
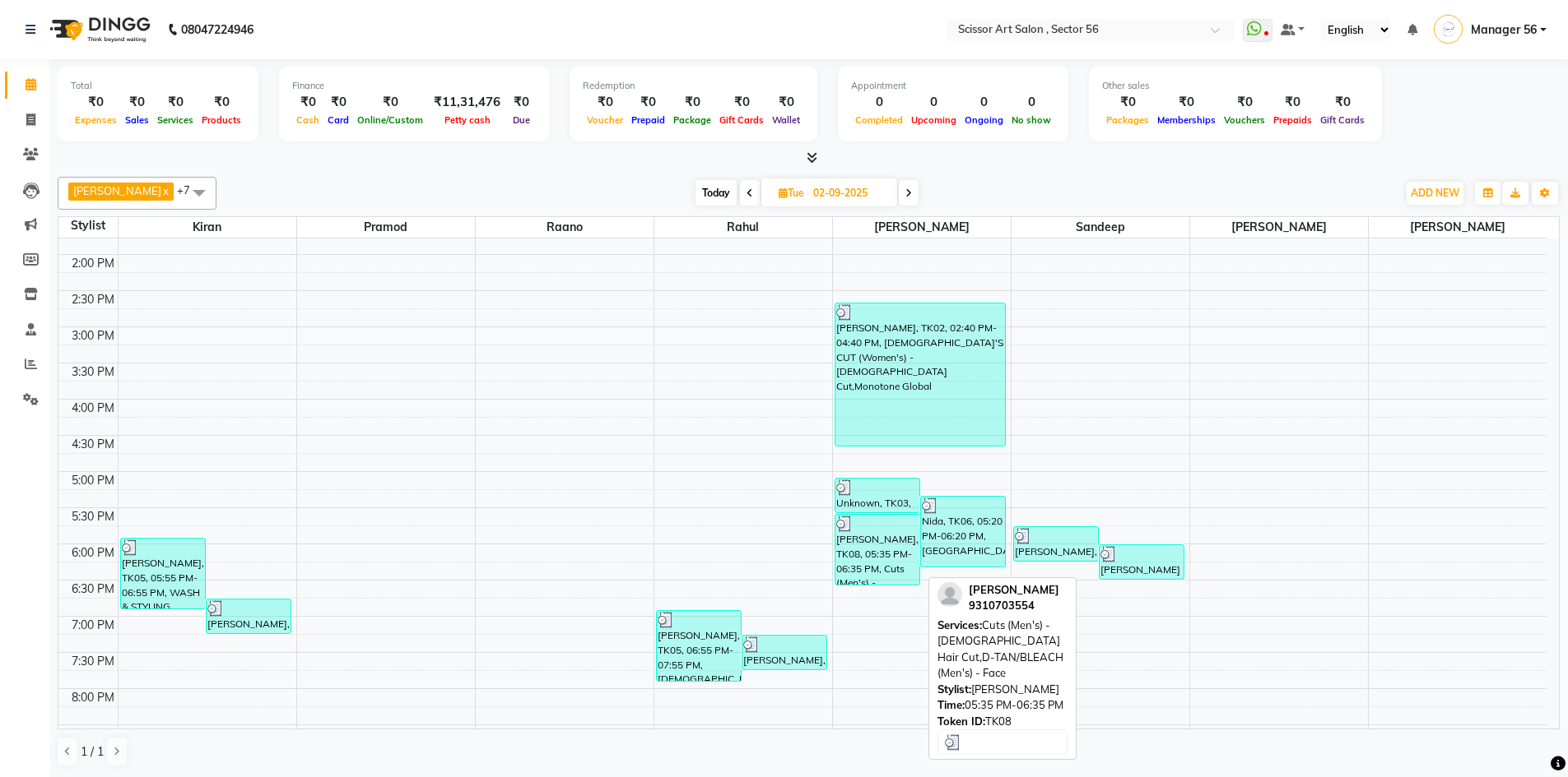
click at [872, 547] on div "[PERSON_NAME], TK08, 05:35 PM-06:35 PM, Cuts (Men's) - [DEMOGRAPHIC_DATA] Hair …" at bounding box center [877, 549] width 84 height 70
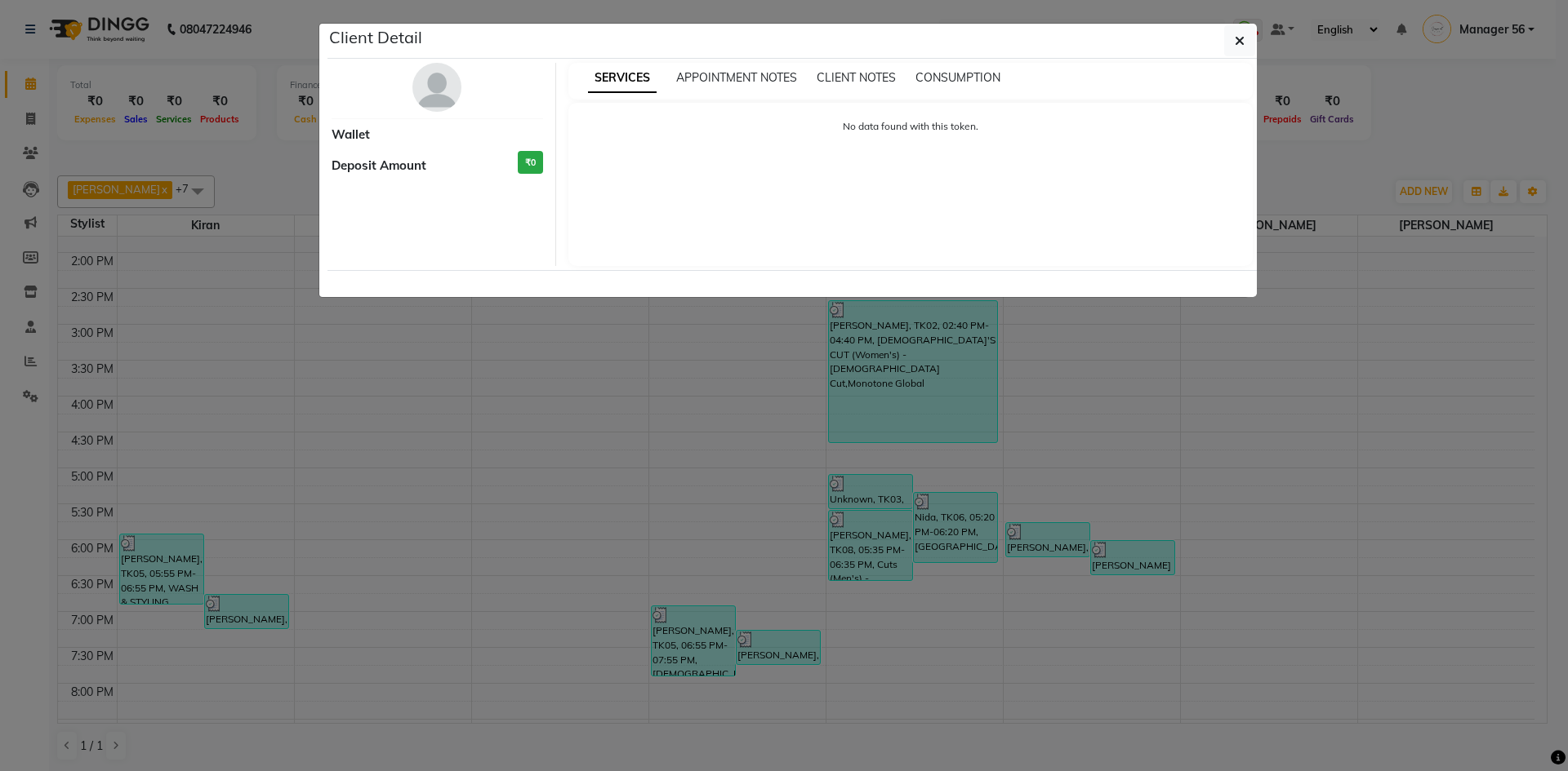
select select "3"
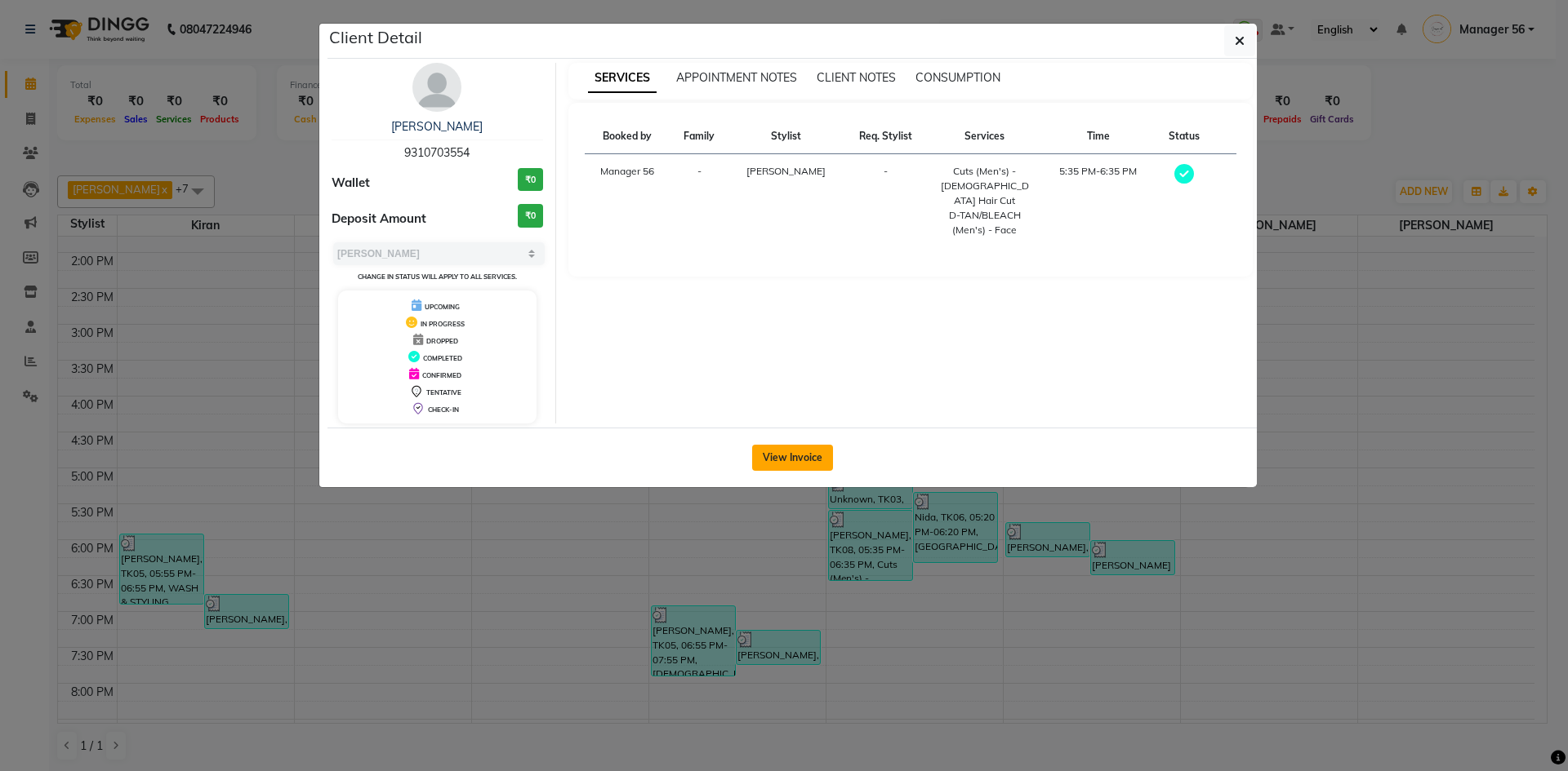
click at [813, 458] on button "View Invoice" at bounding box center [792, 458] width 81 height 26
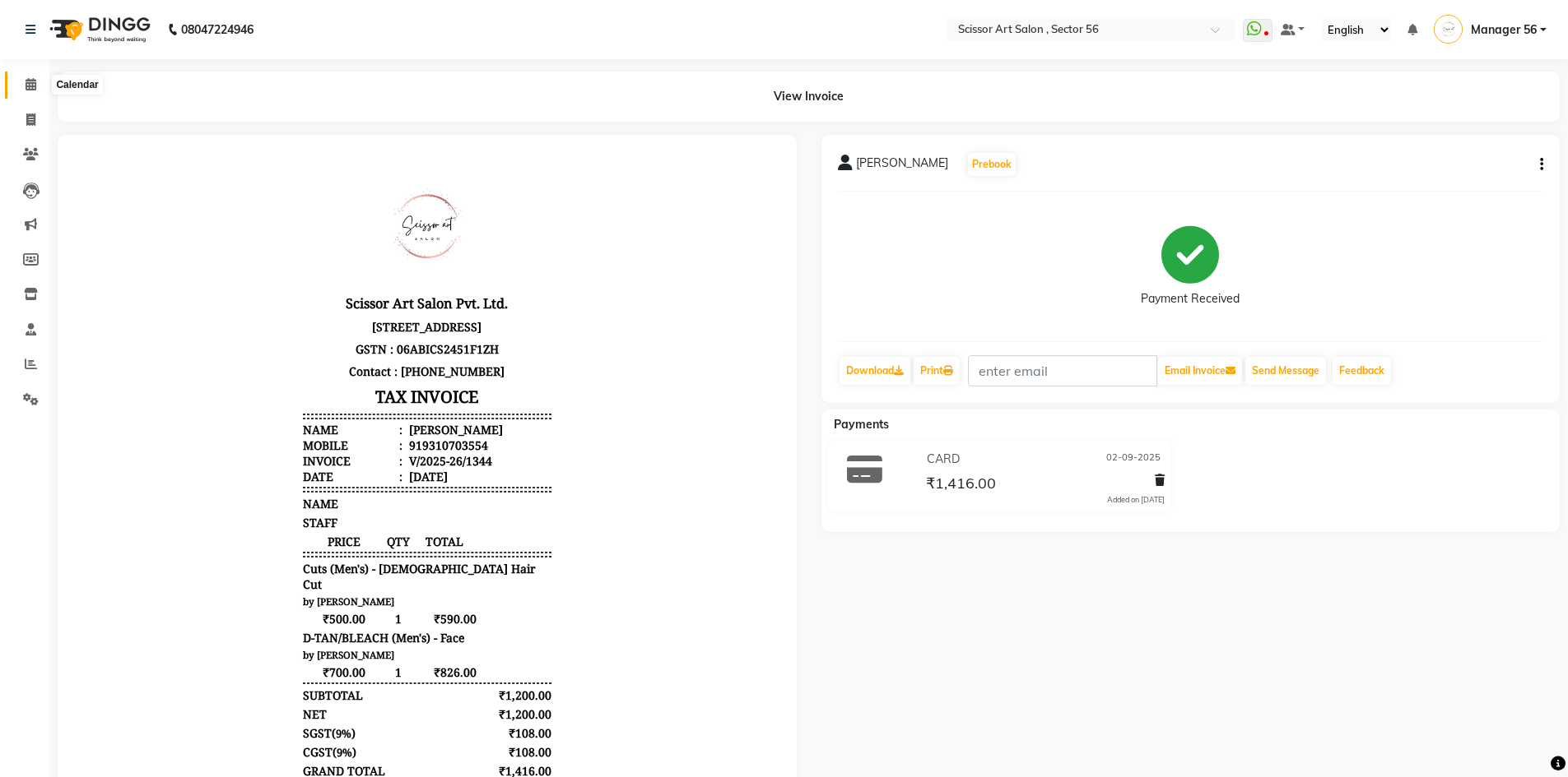
click at [22, 84] on span at bounding box center [31, 84] width 29 height 18
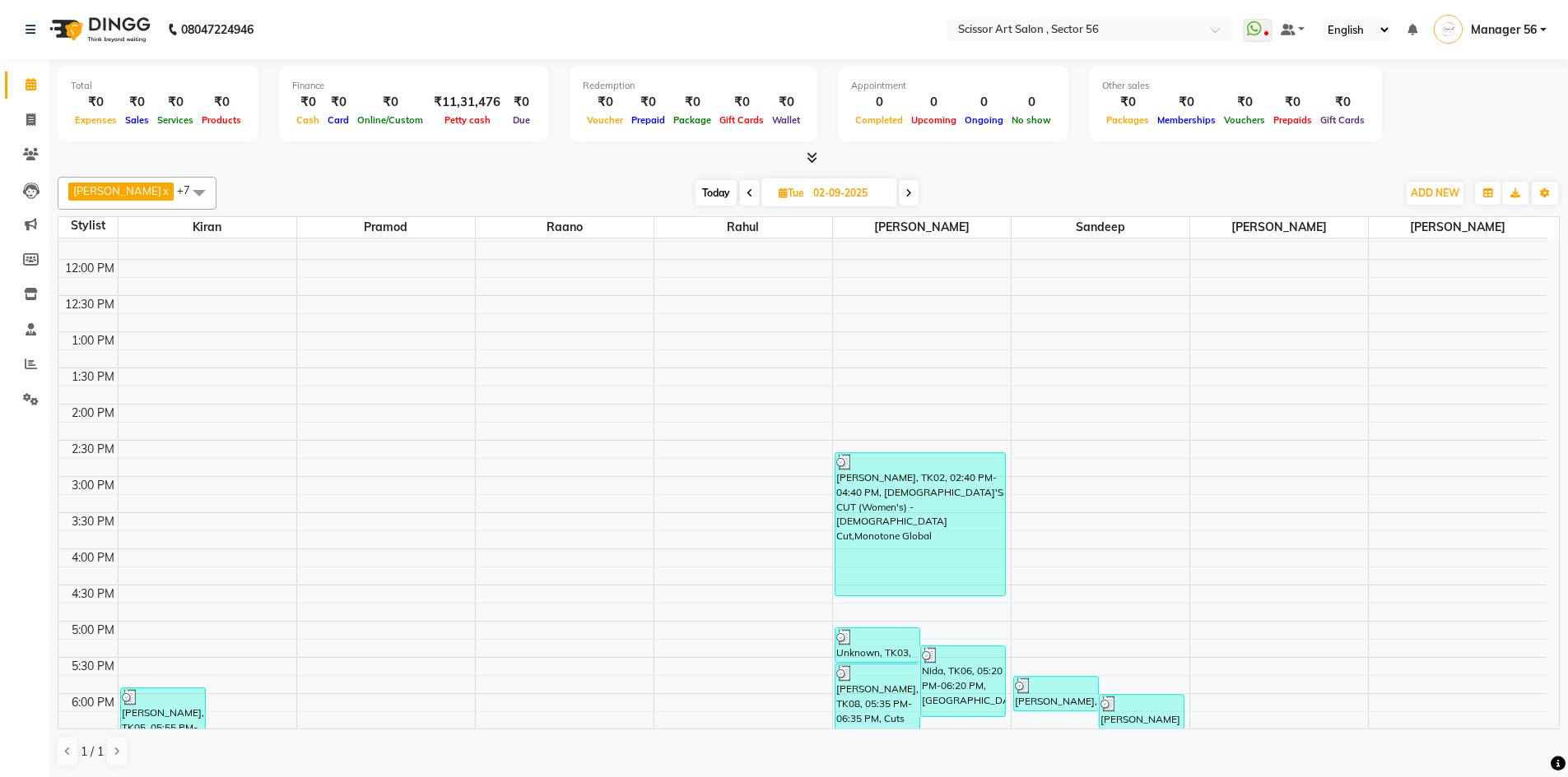
scroll to position [411, 0]
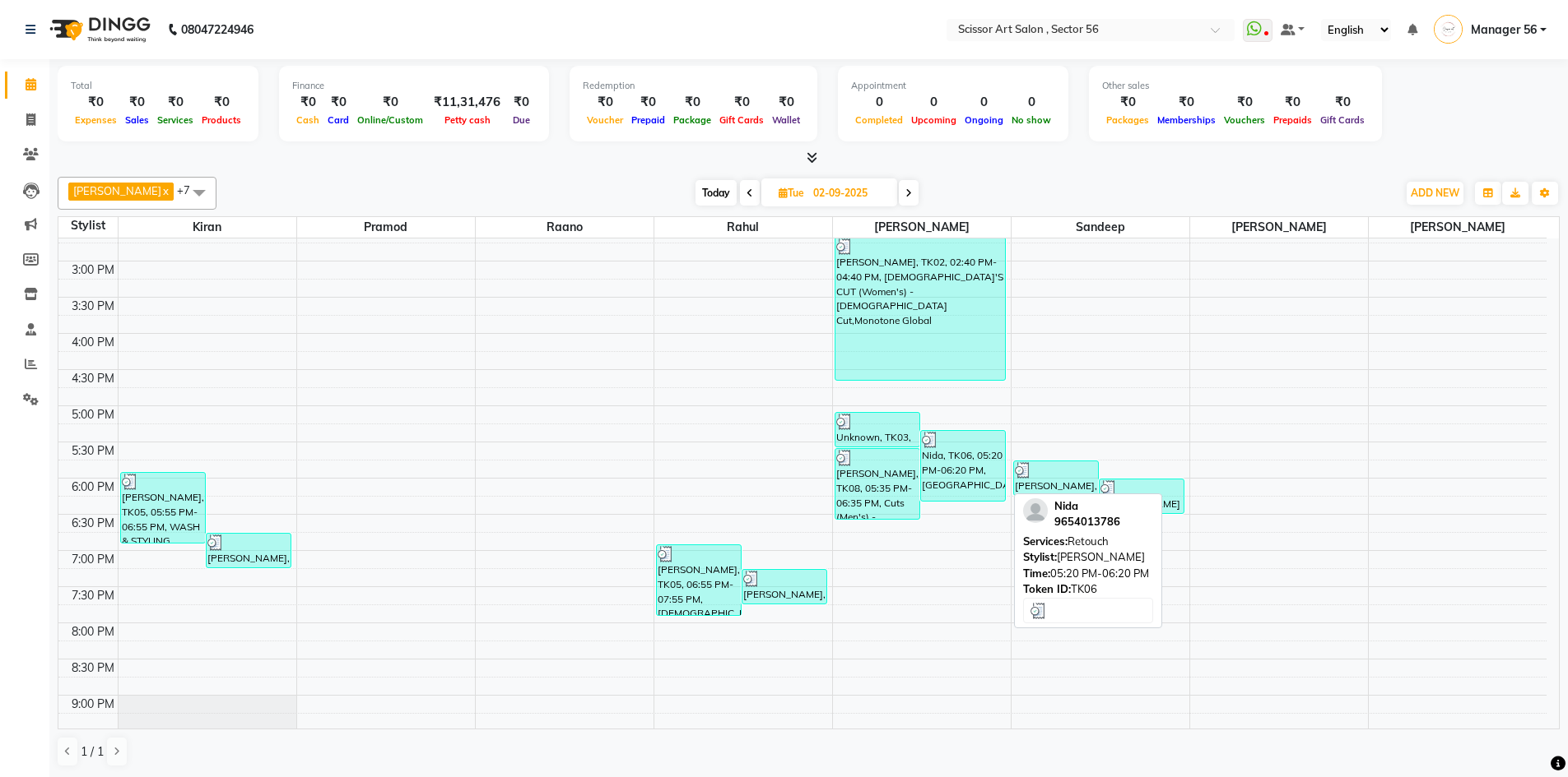
click at [959, 487] on div "Nida, TK06, 05:20 PM-06:20 PM, [GEOGRAPHIC_DATA]" at bounding box center [962, 465] width 84 height 70
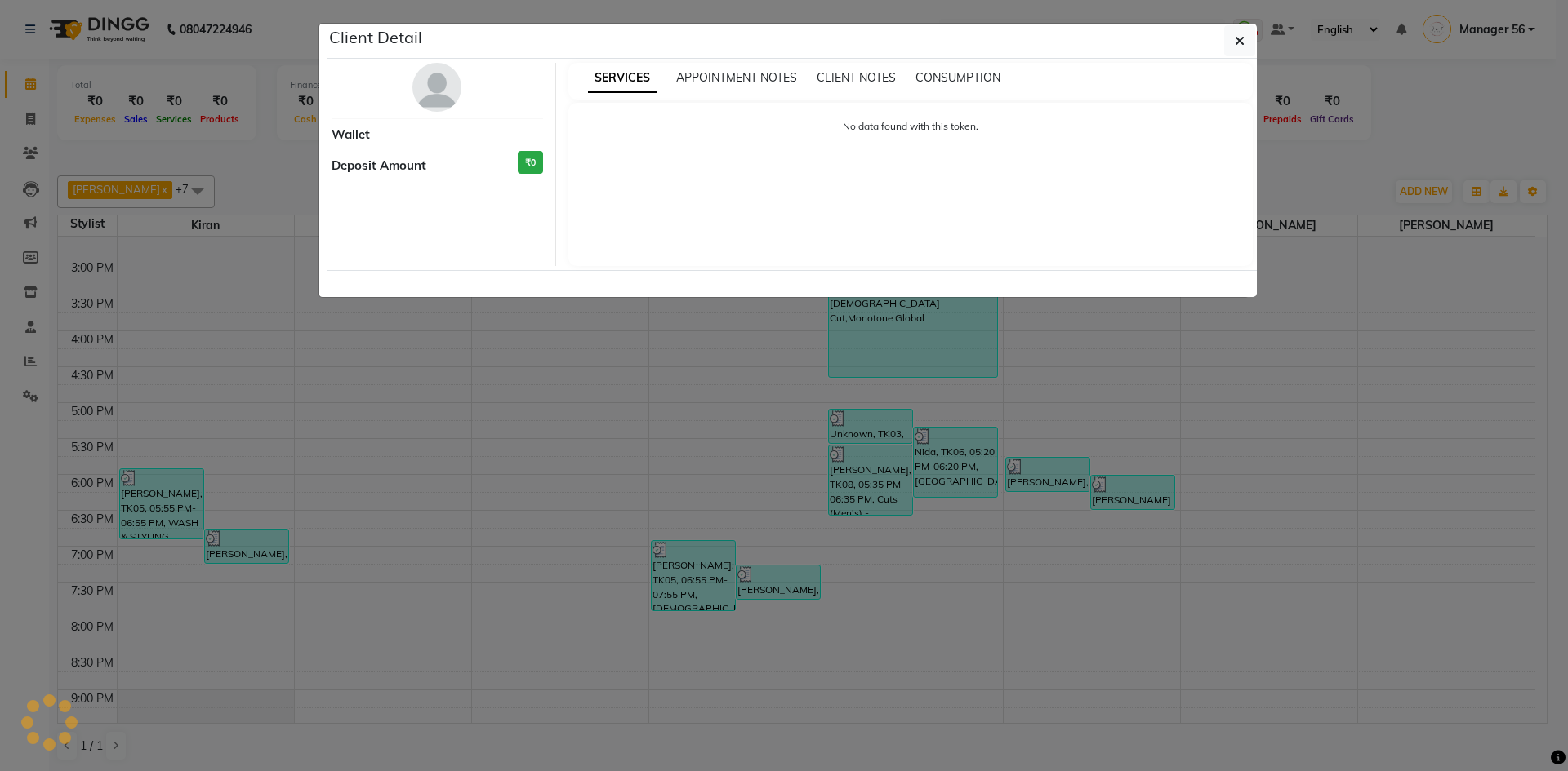
select select "3"
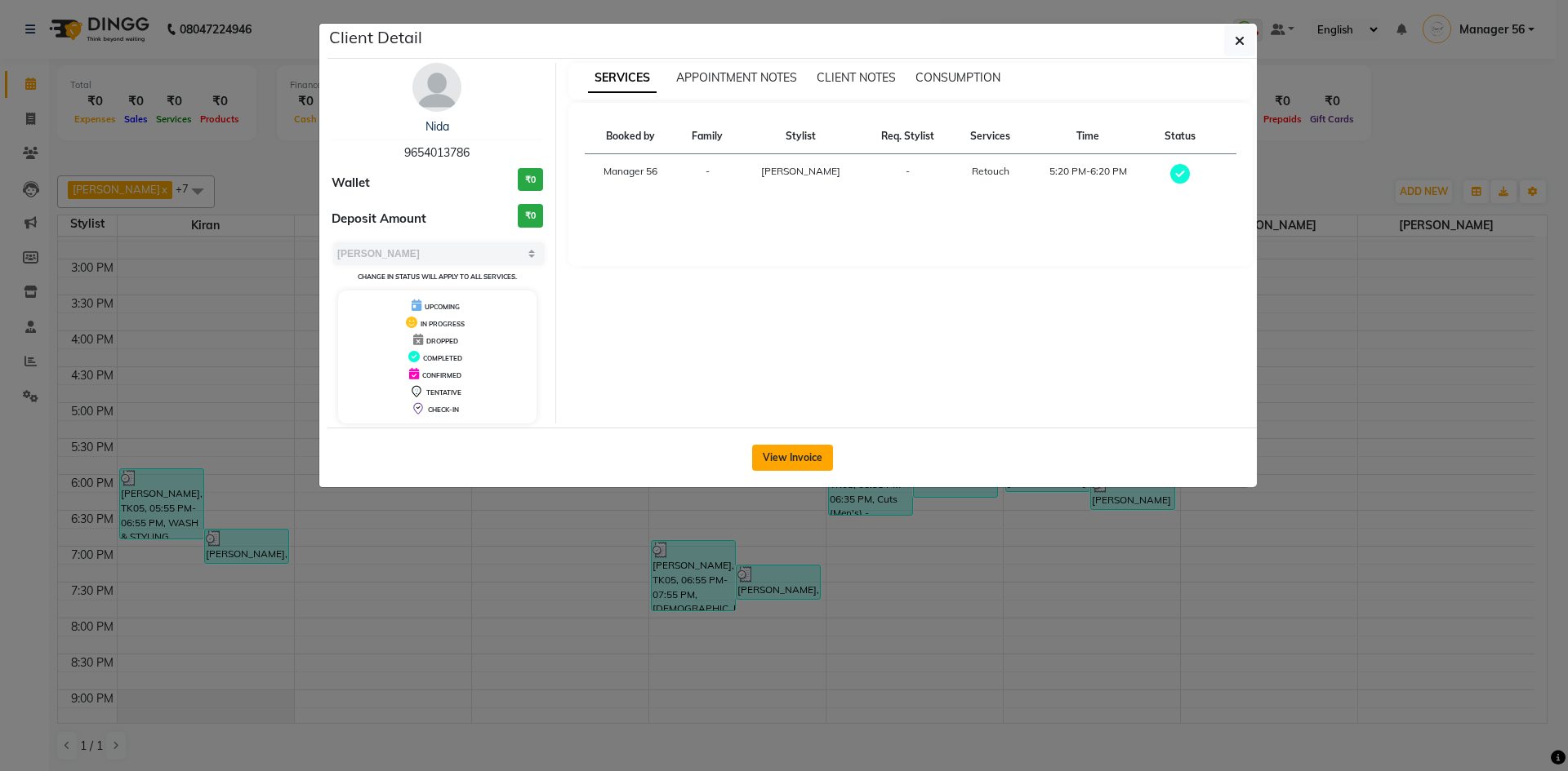
click at [796, 458] on button "View Invoice" at bounding box center [792, 458] width 81 height 26
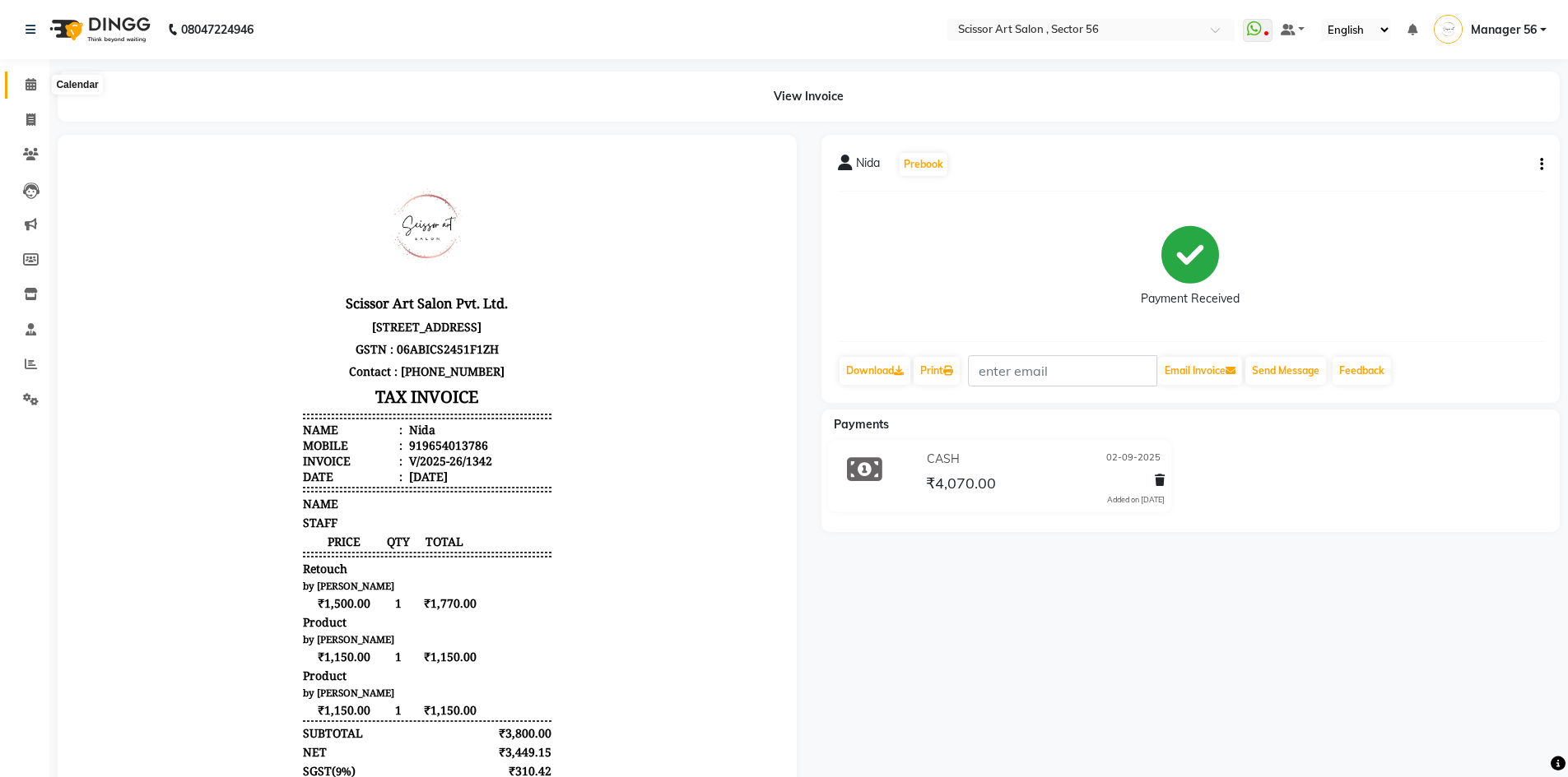
click at [31, 84] on icon at bounding box center [31, 84] width 11 height 12
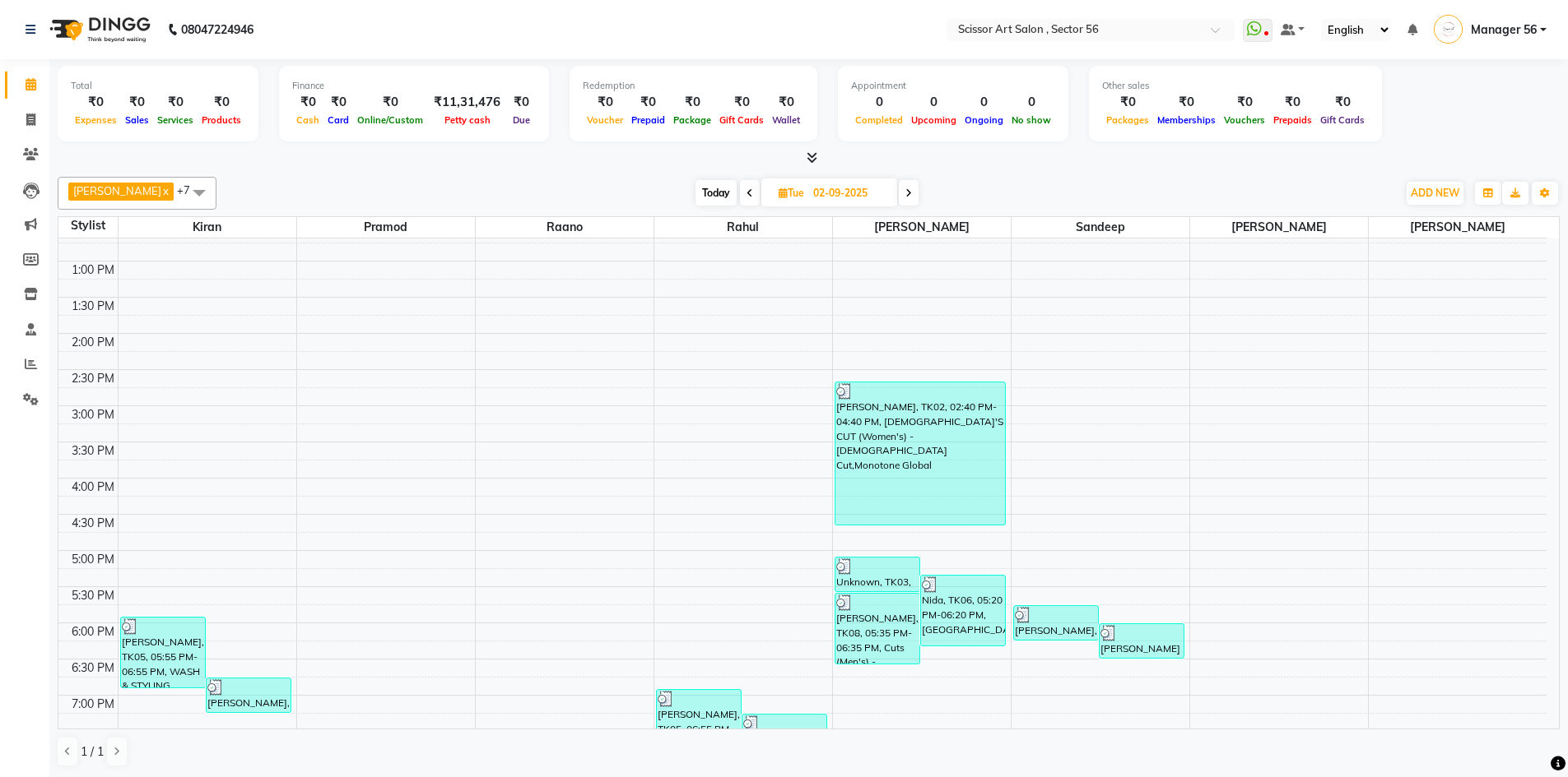
scroll to position [450, 0]
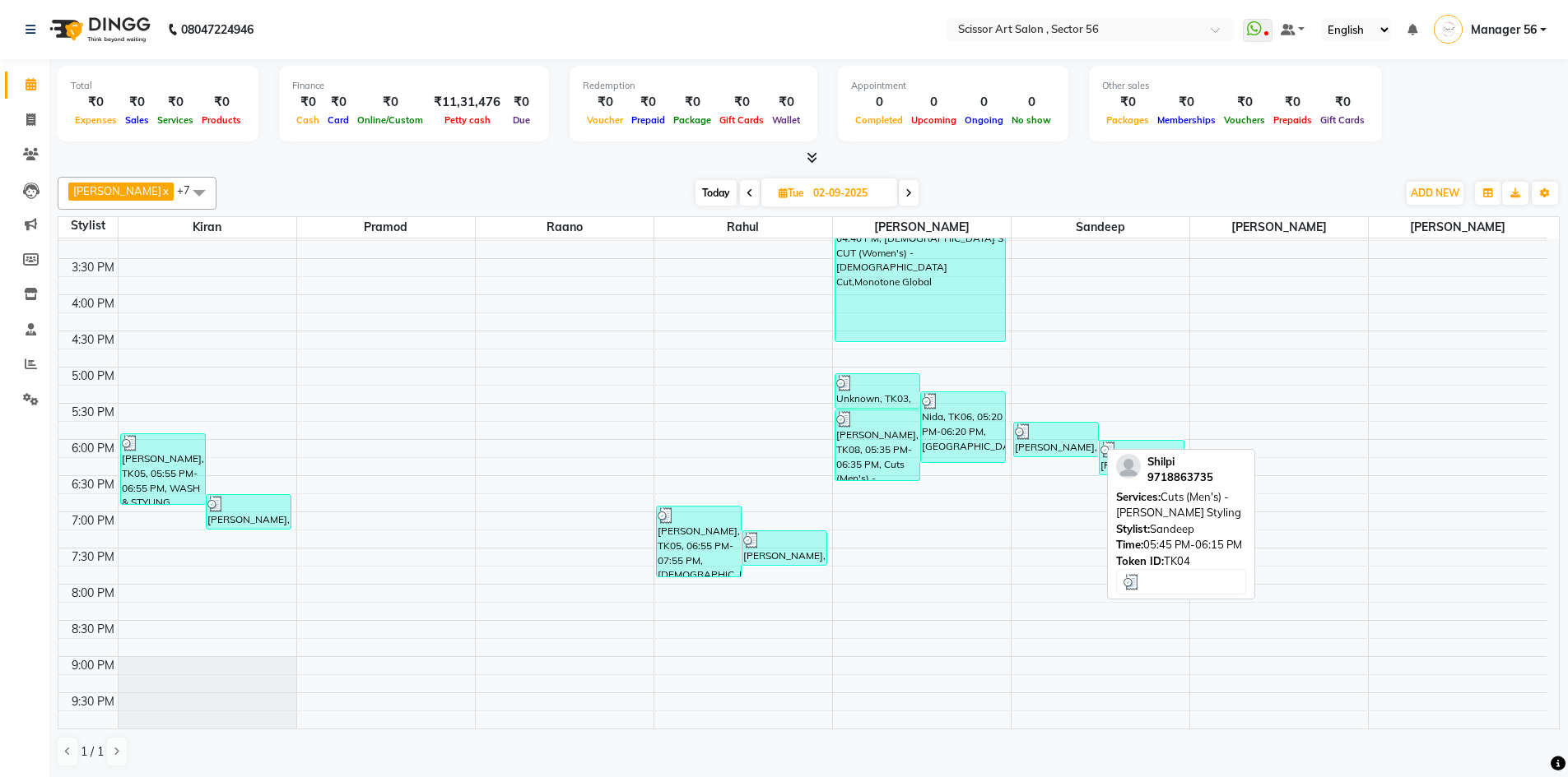
click at [1053, 440] on div "[PERSON_NAME], TK04, 05:45 PM-06:15 PM, Cuts (Men's) - [PERSON_NAME] Styling" at bounding box center [1056, 439] width 84 height 33
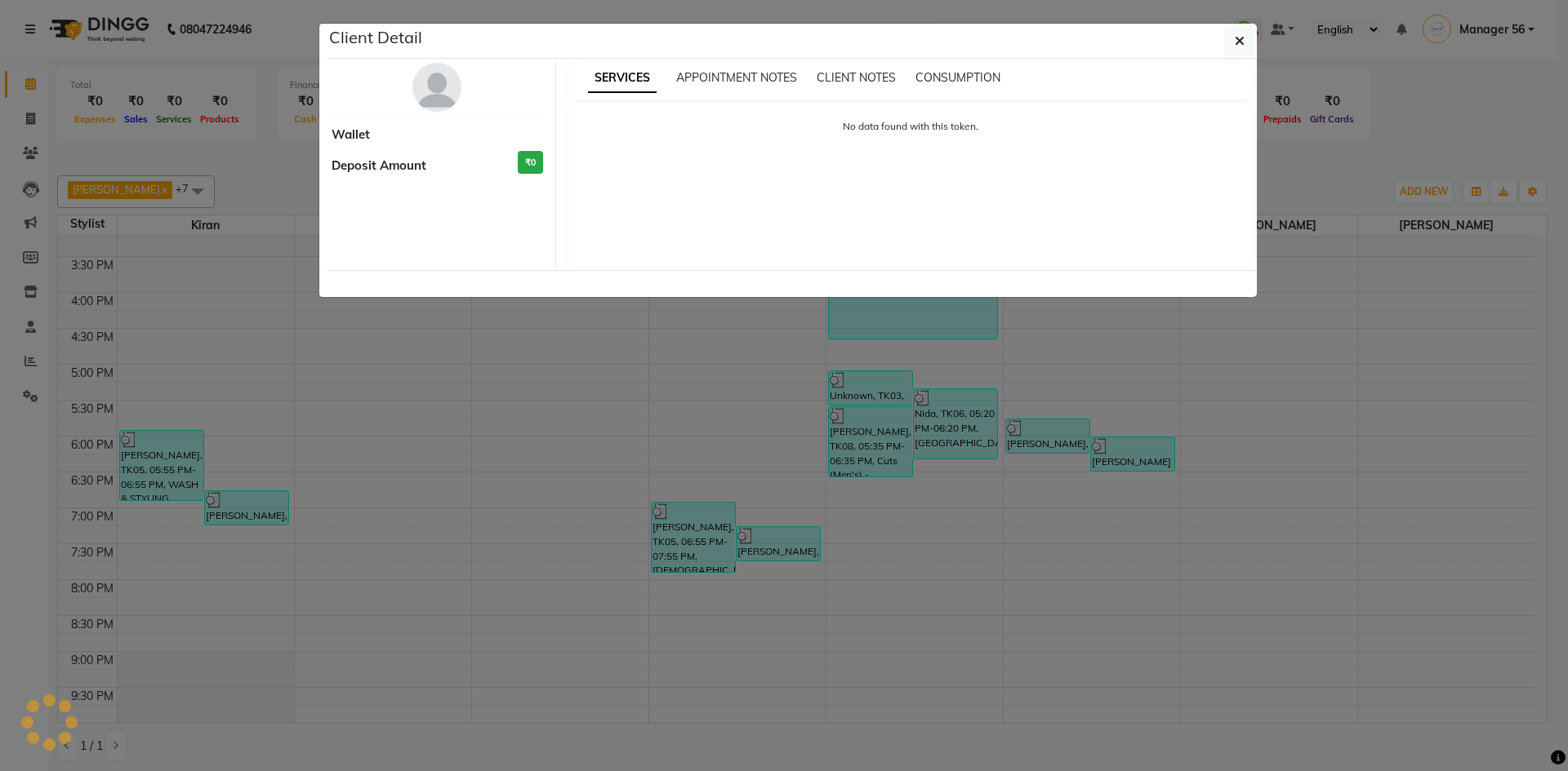
select select "3"
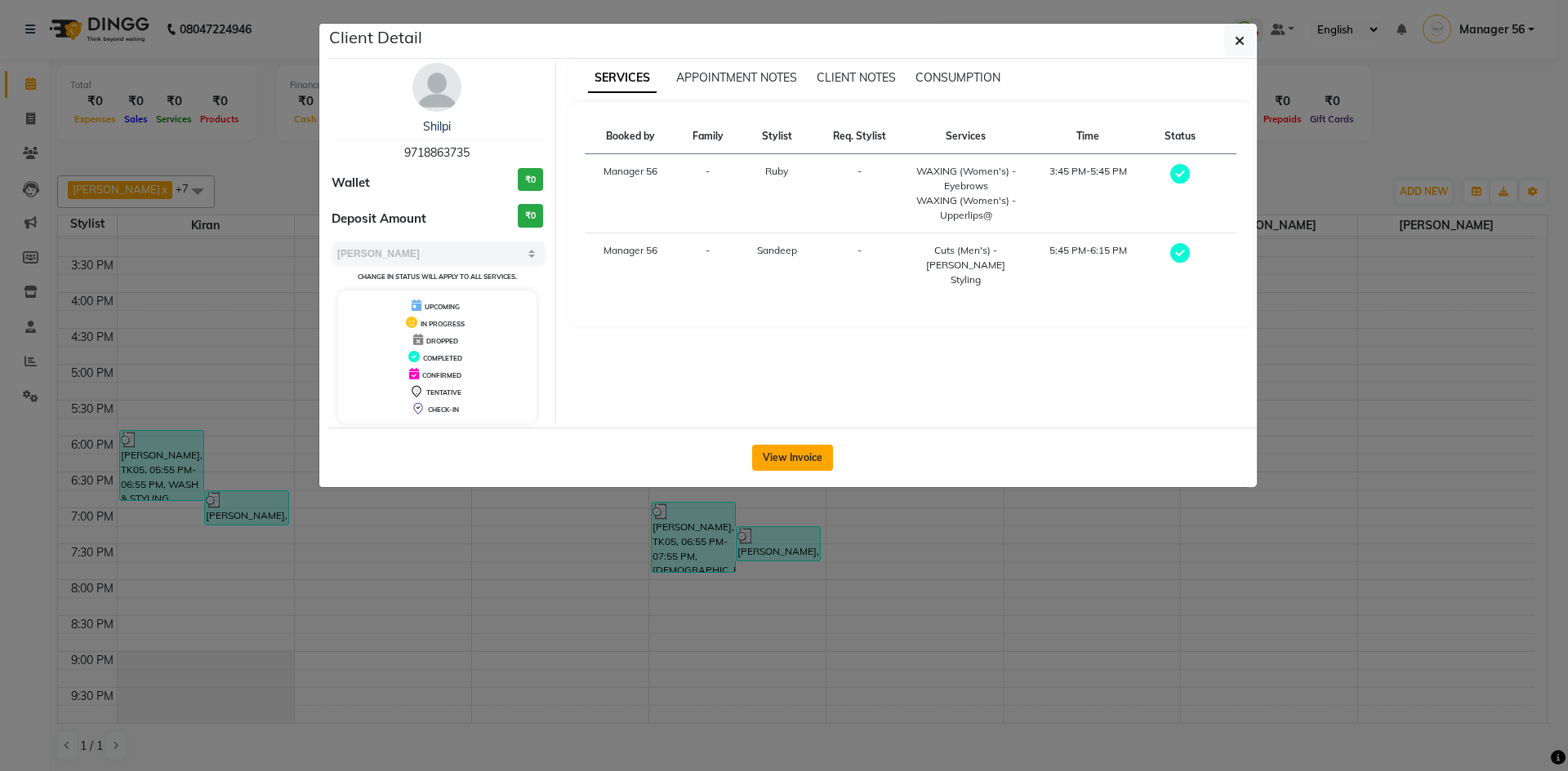
click at [815, 460] on button "View Invoice" at bounding box center [792, 458] width 81 height 26
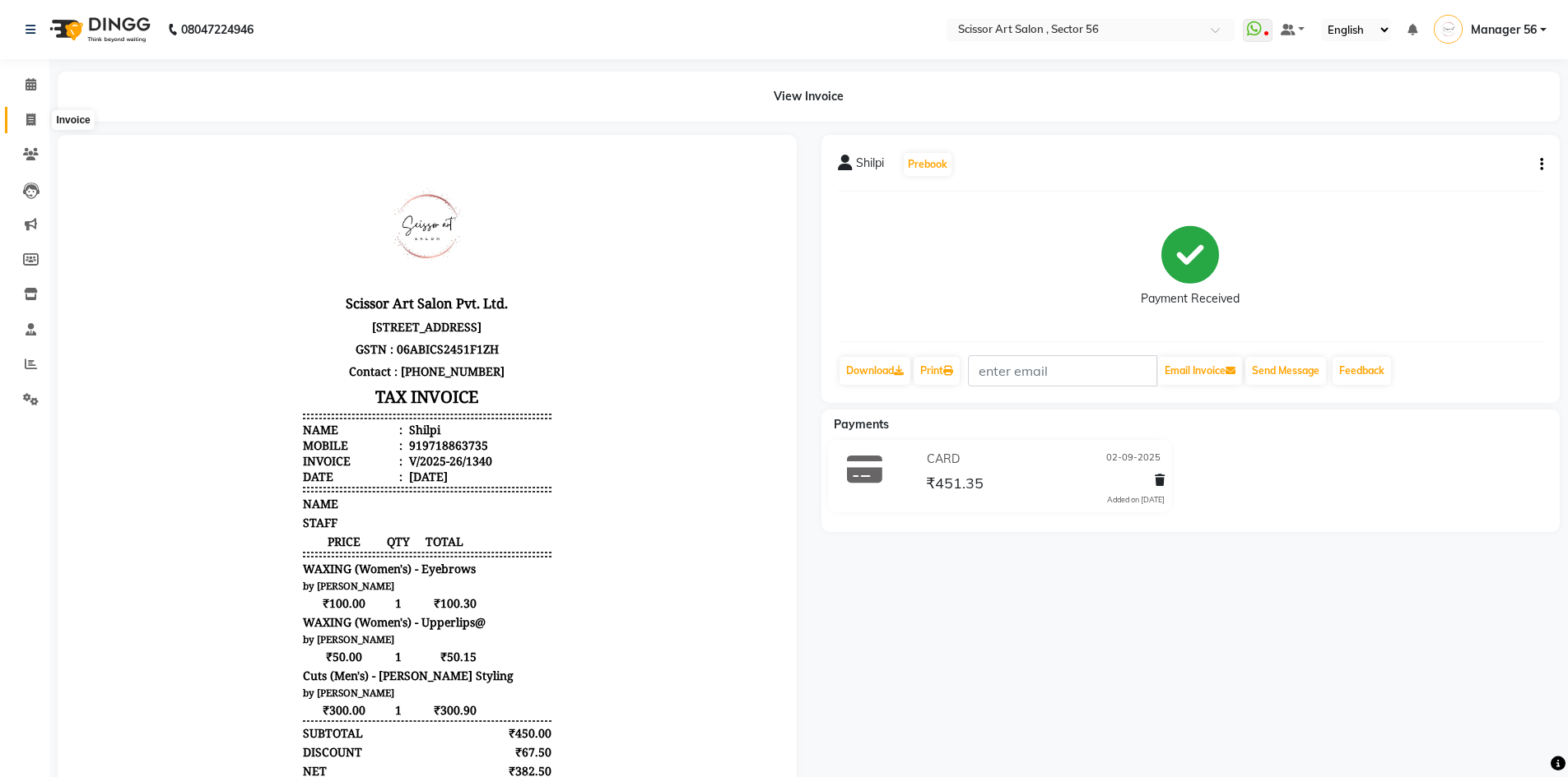
click at [33, 121] on icon at bounding box center [31, 120] width 9 height 12
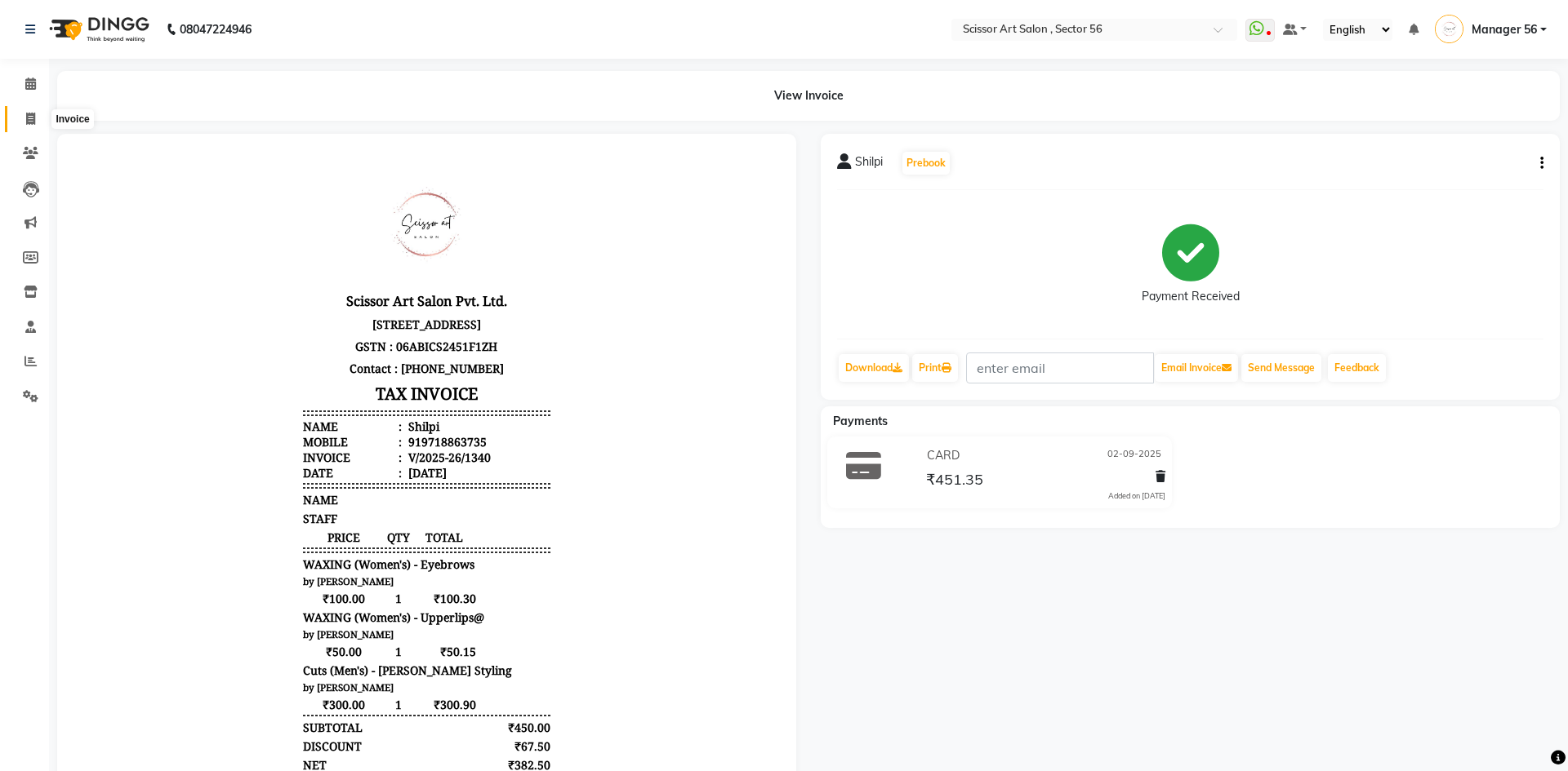
select select "6185"
select select "service"
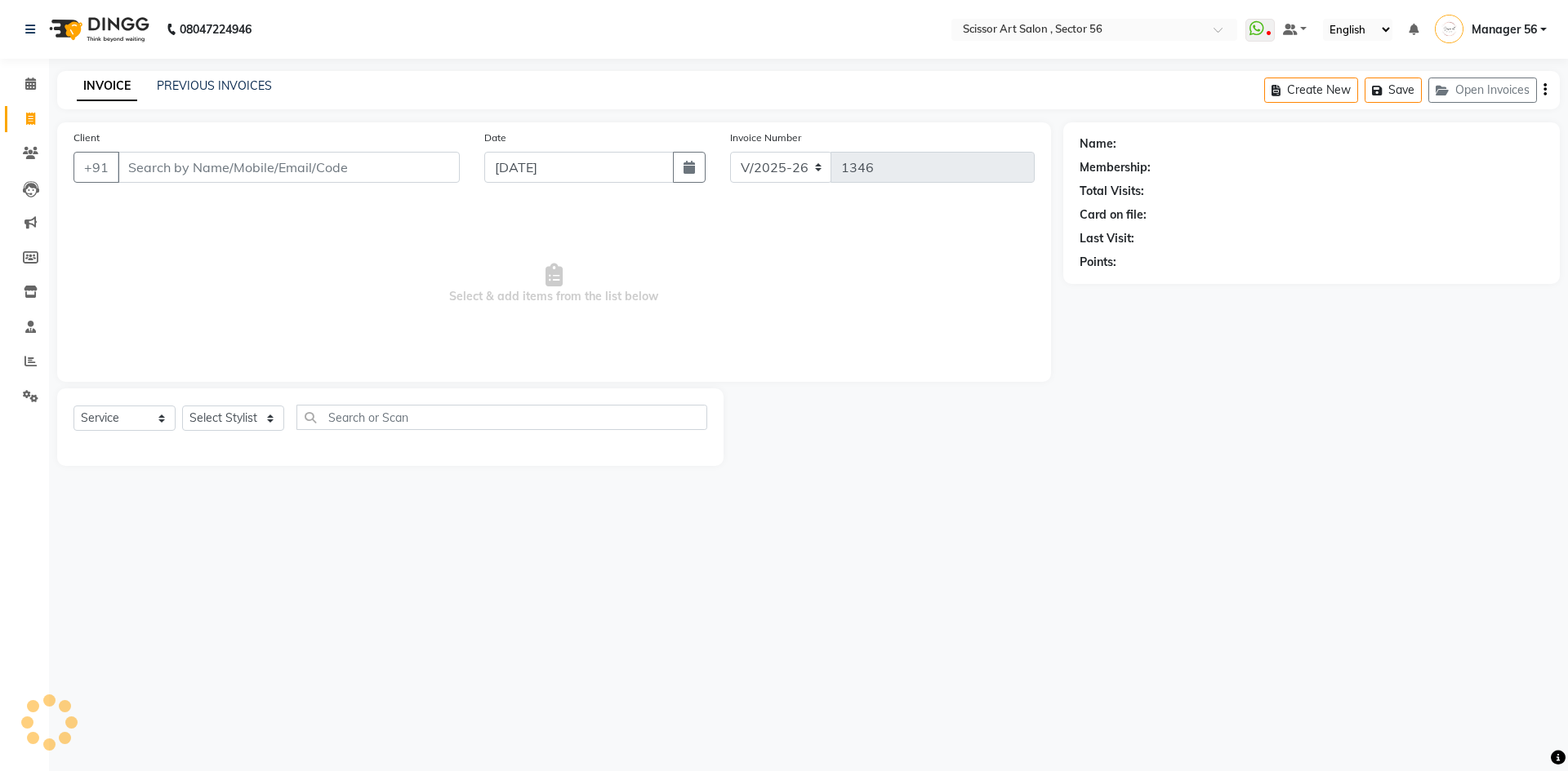
click at [292, 167] on input "Client" at bounding box center [289, 168] width 342 height 31
type input "9625004075"
click at [407, 155] on button "Add Client" at bounding box center [418, 168] width 84 height 31
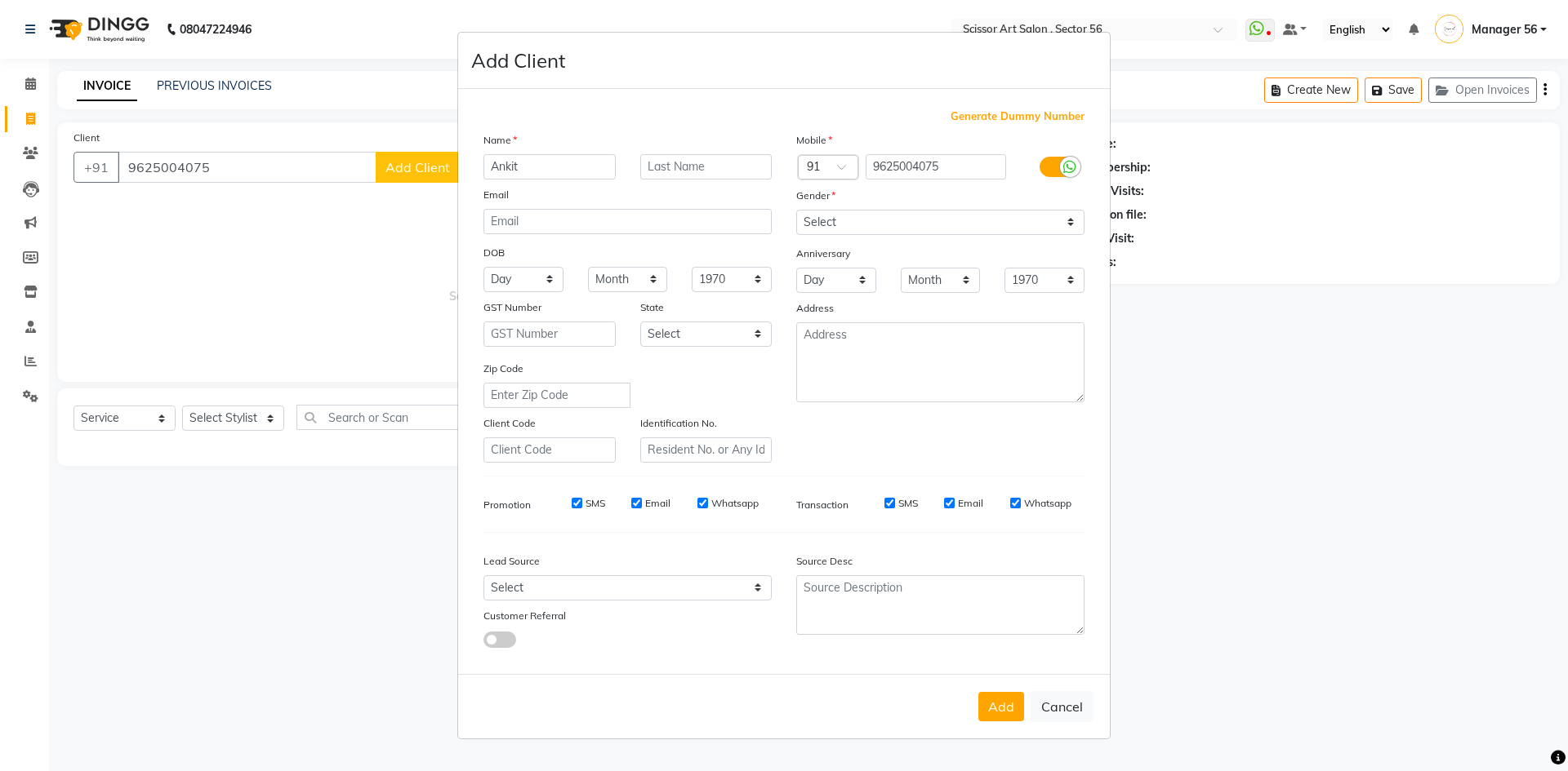
type input "Ankit"
click at [703, 164] on input "text" at bounding box center [706, 167] width 132 height 25
type input "Anytime"
click at [917, 229] on select "Select [DEMOGRAPHIC_DATA] [DEMOGRAPHIC_DATA] Other Prefer Not To Say" at bounding box center [940, 222] width 288 height 25
select select "[DEMOGRAPHIC_DATA]"
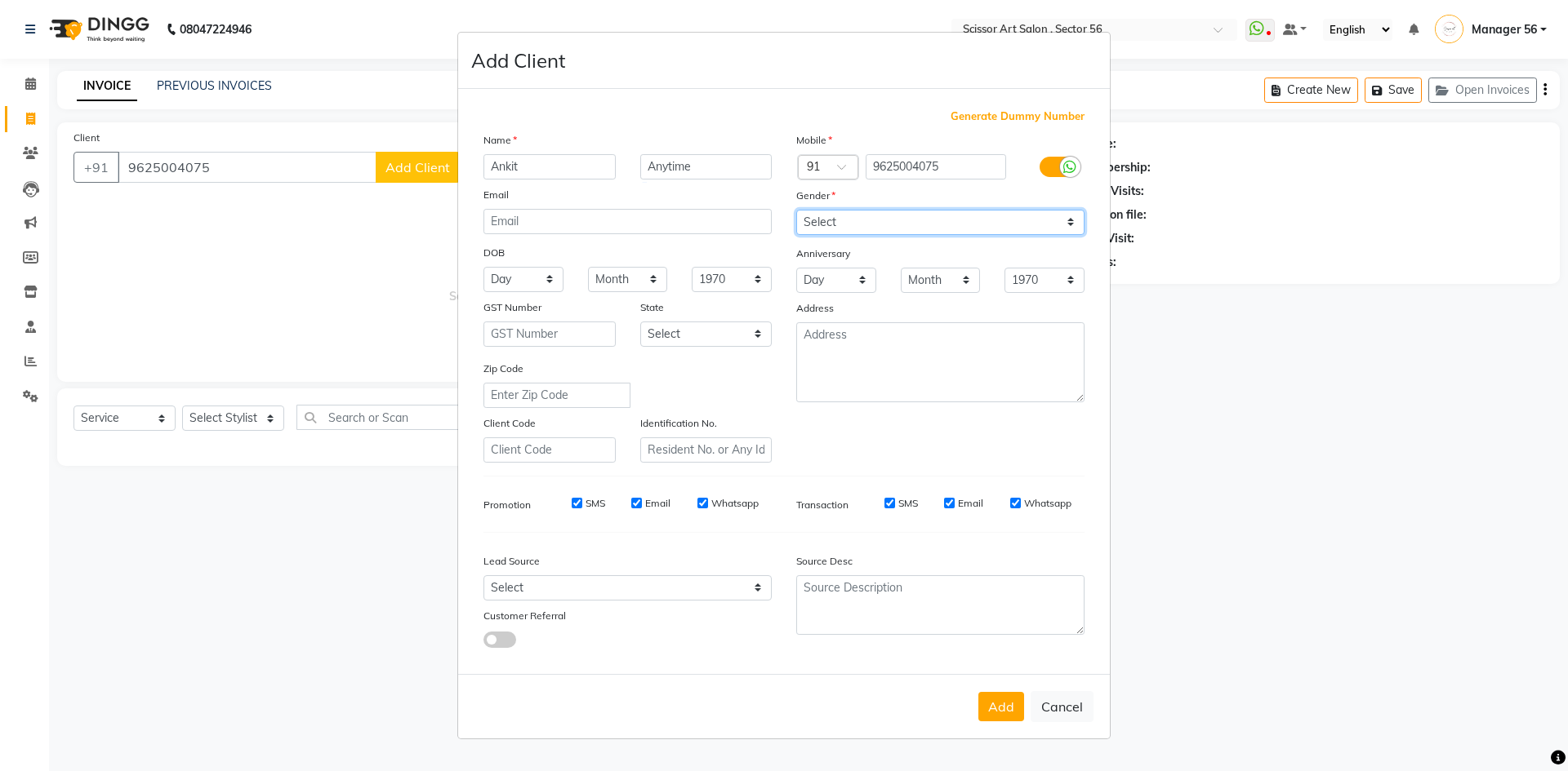
click at [796, 210] on select "Select [DEMOGRAPHIC_DATA] [DEMOGRAPHIC_DATA] Other Prefer Not To Say" at bounding box center [940, 222] width 288 height 25
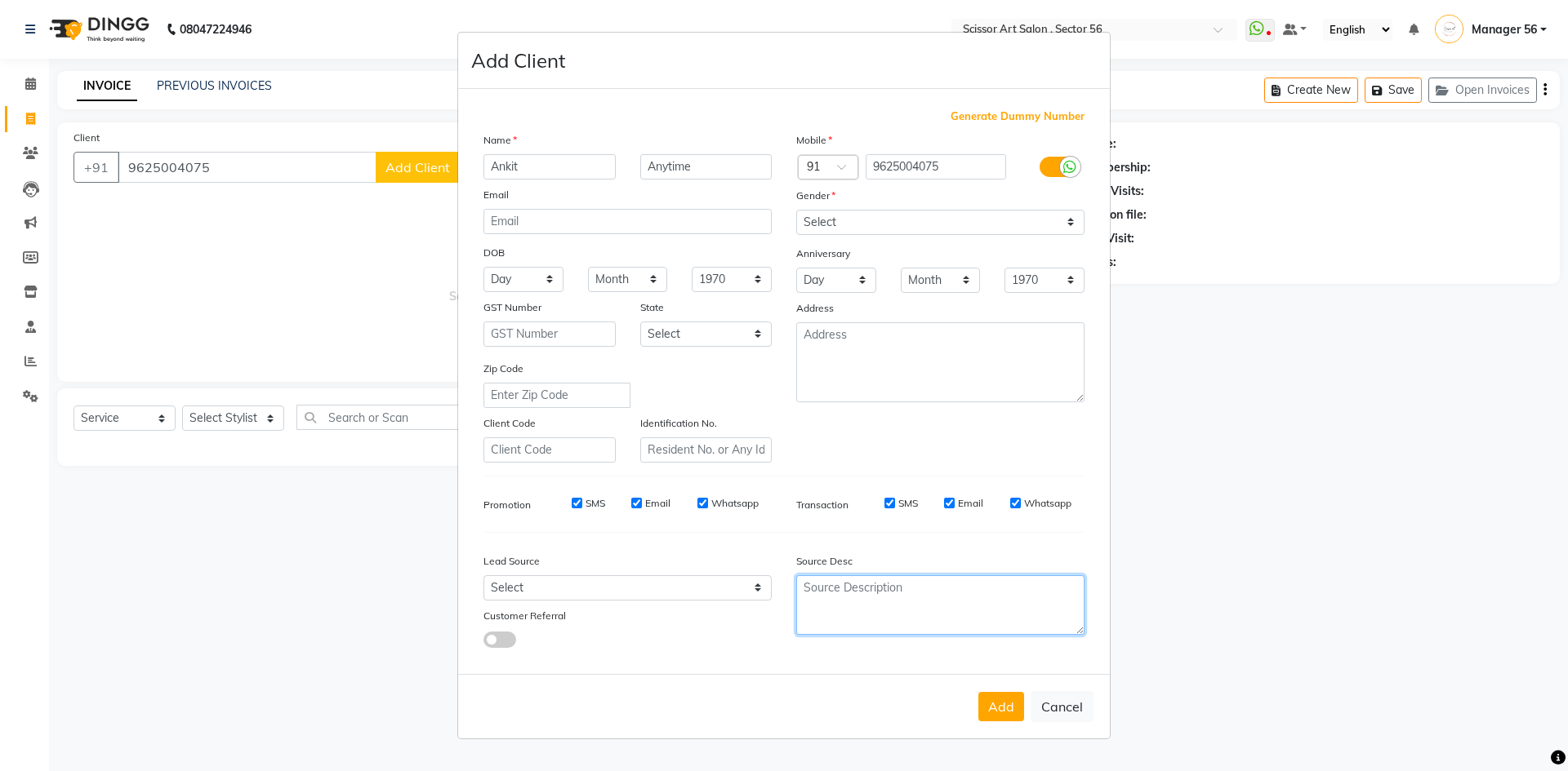
click at [837, 619] on textarea at bounding box center [940, 605] width 288 height 59
type textarea "1020215"
click at [1007, 710] on button "Add" at bounding box center [1001, 707] width 45 height 30
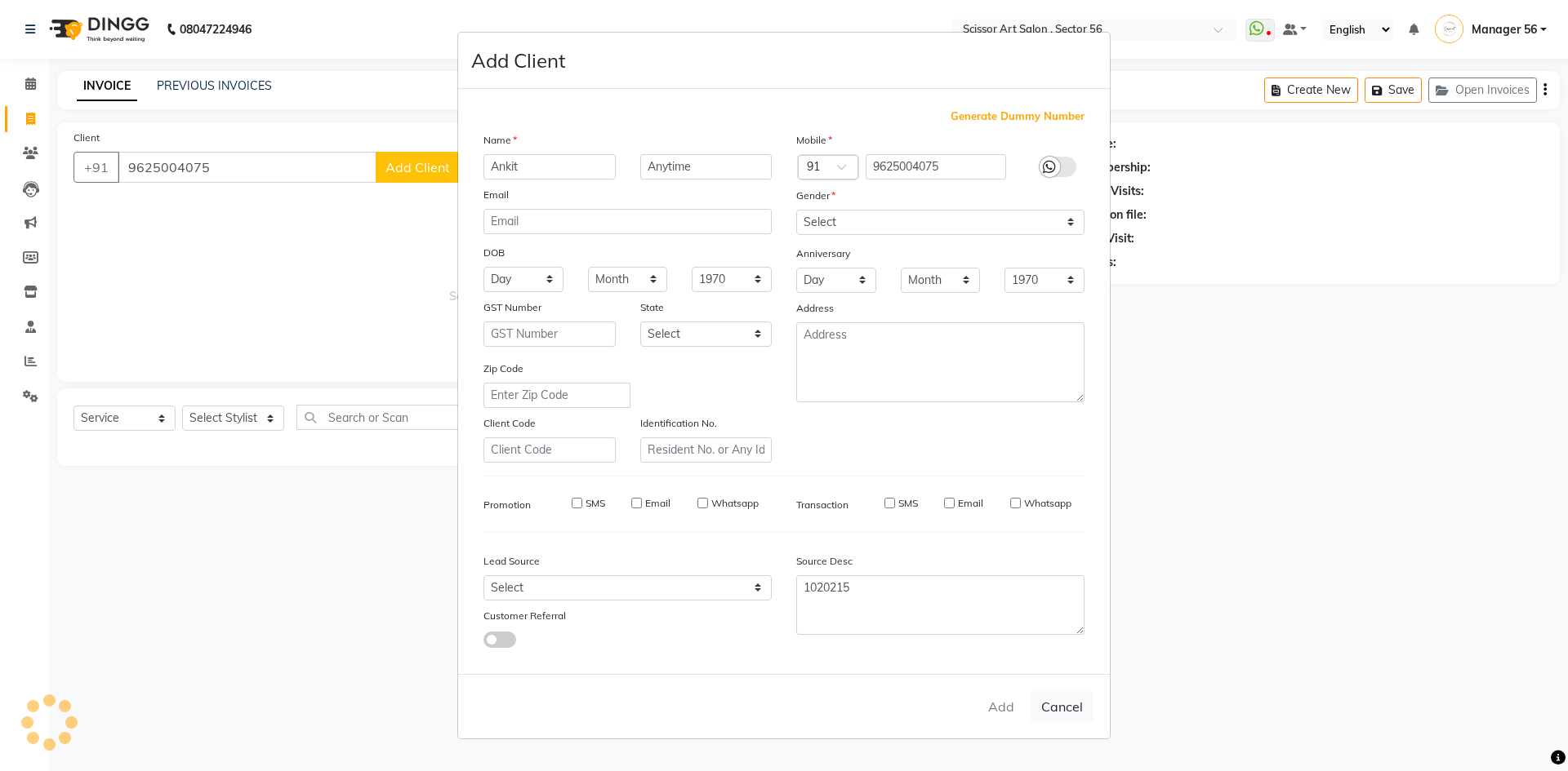
select select
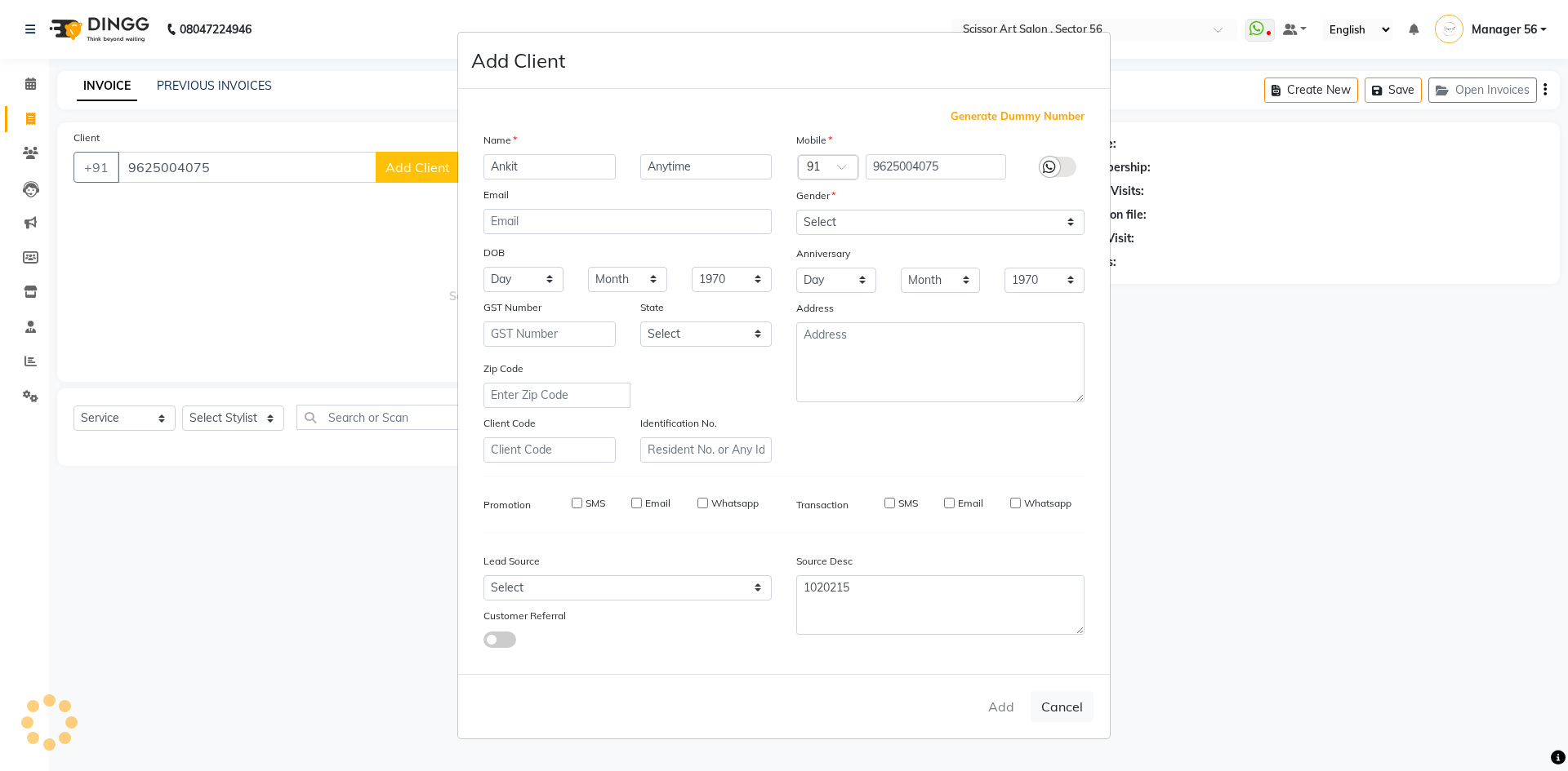
select select
checkbox input "false"
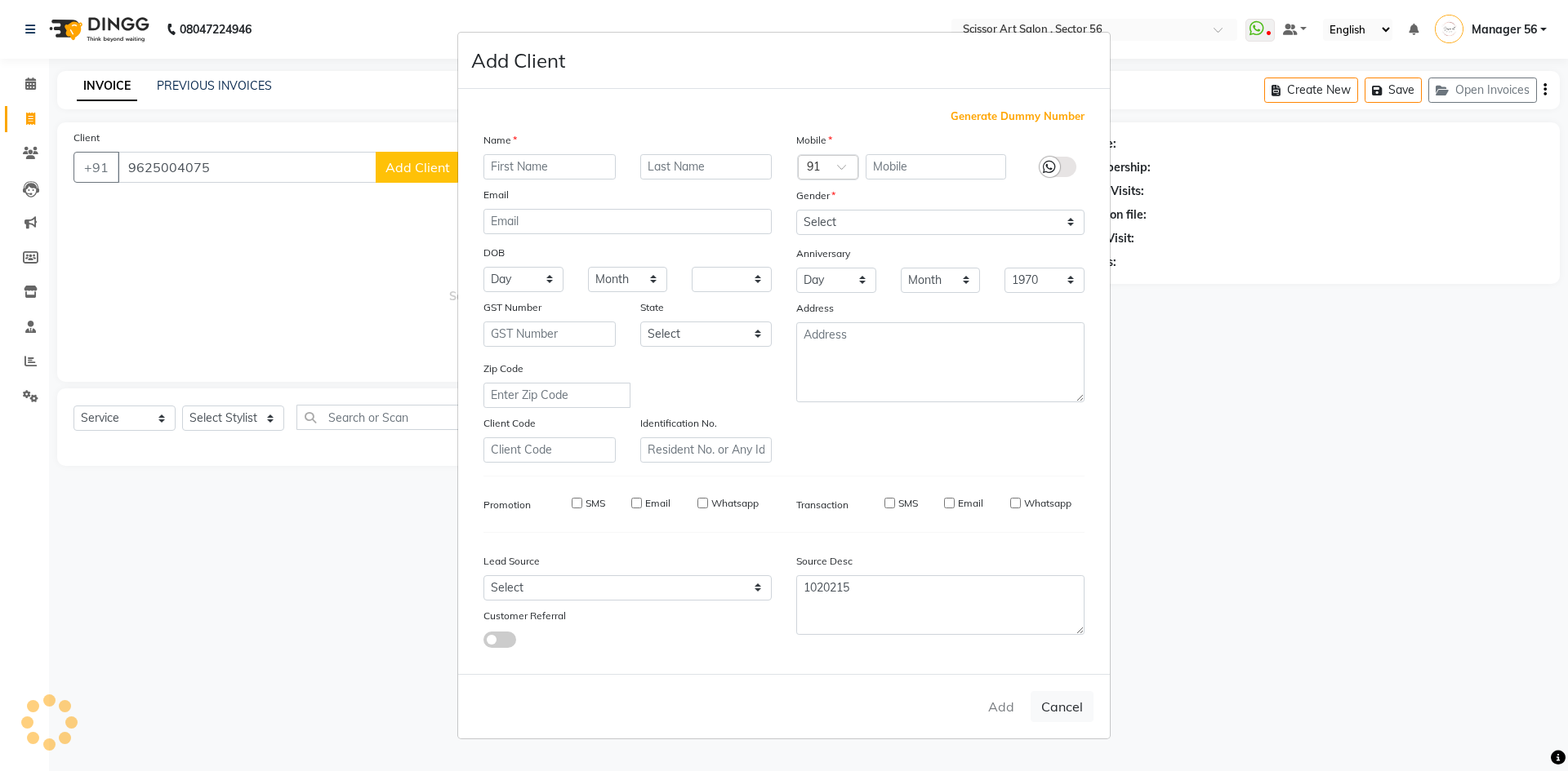
checkbox input "false"
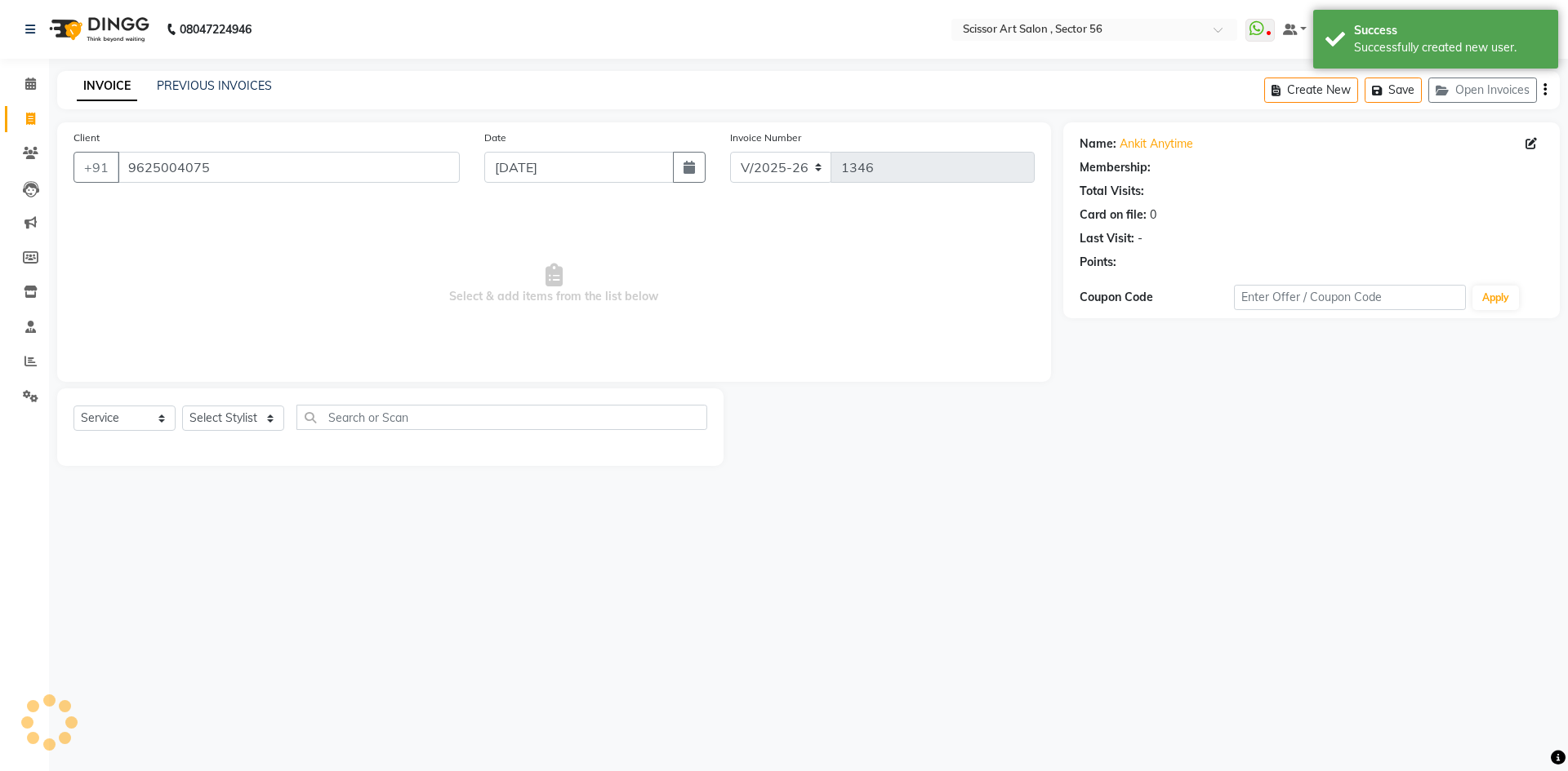
select select "1: Object"
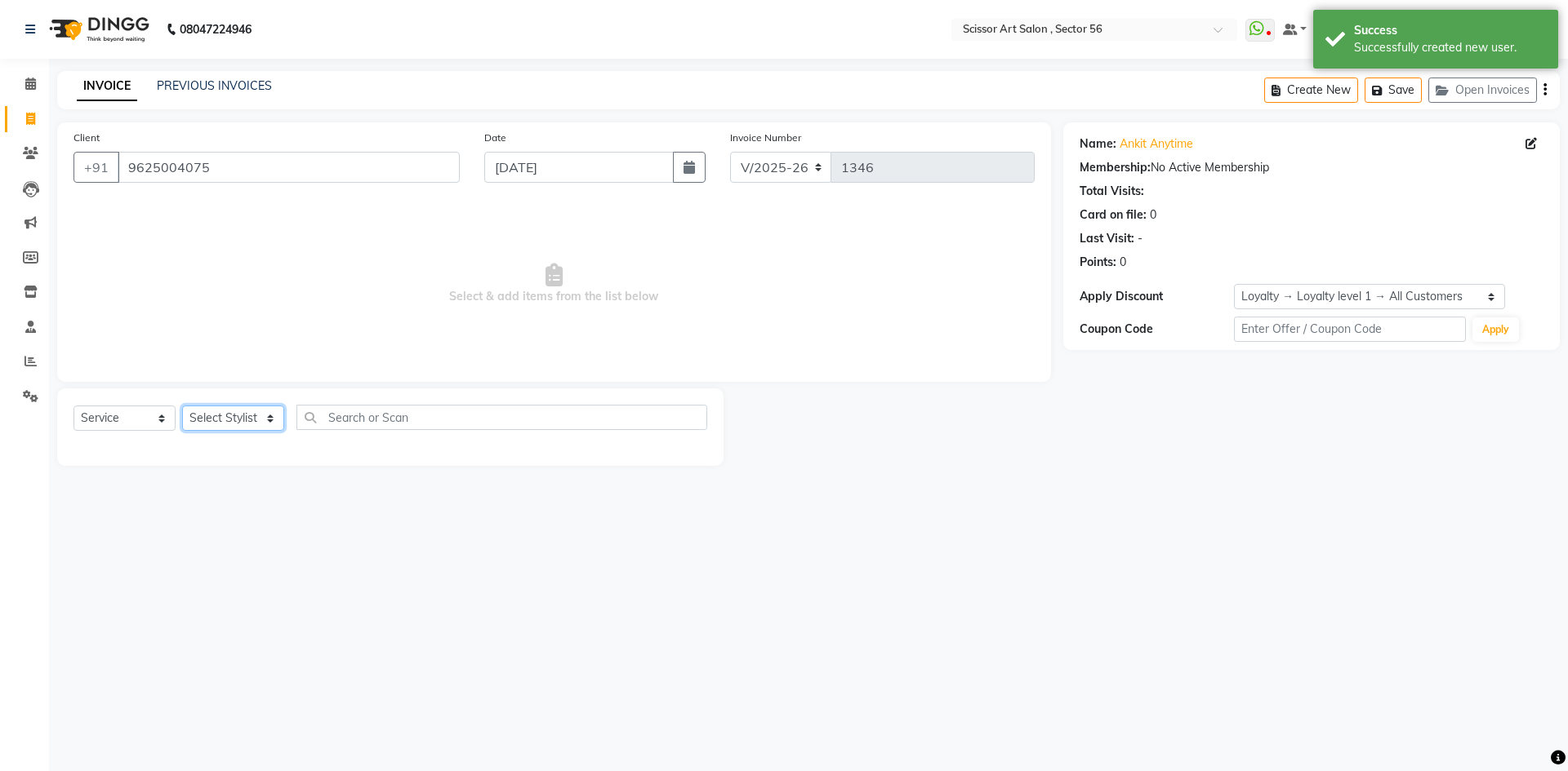
click at [263, 421] on select "Select Stylist Anees DEV DAS Kiran Manager 56 [PERSON_NAME] [PERSON_NAME] Raano…" at bounding box center [232, 418] width 102 height 25
select select "76503"
click at [182, 406] on select "Select Stylist Anees DEV DAS Kiran Manager 56 [PERSON_NAME] [PERSON_NAME] Raano…" at bounding box center [232, 418] width 102 height 25
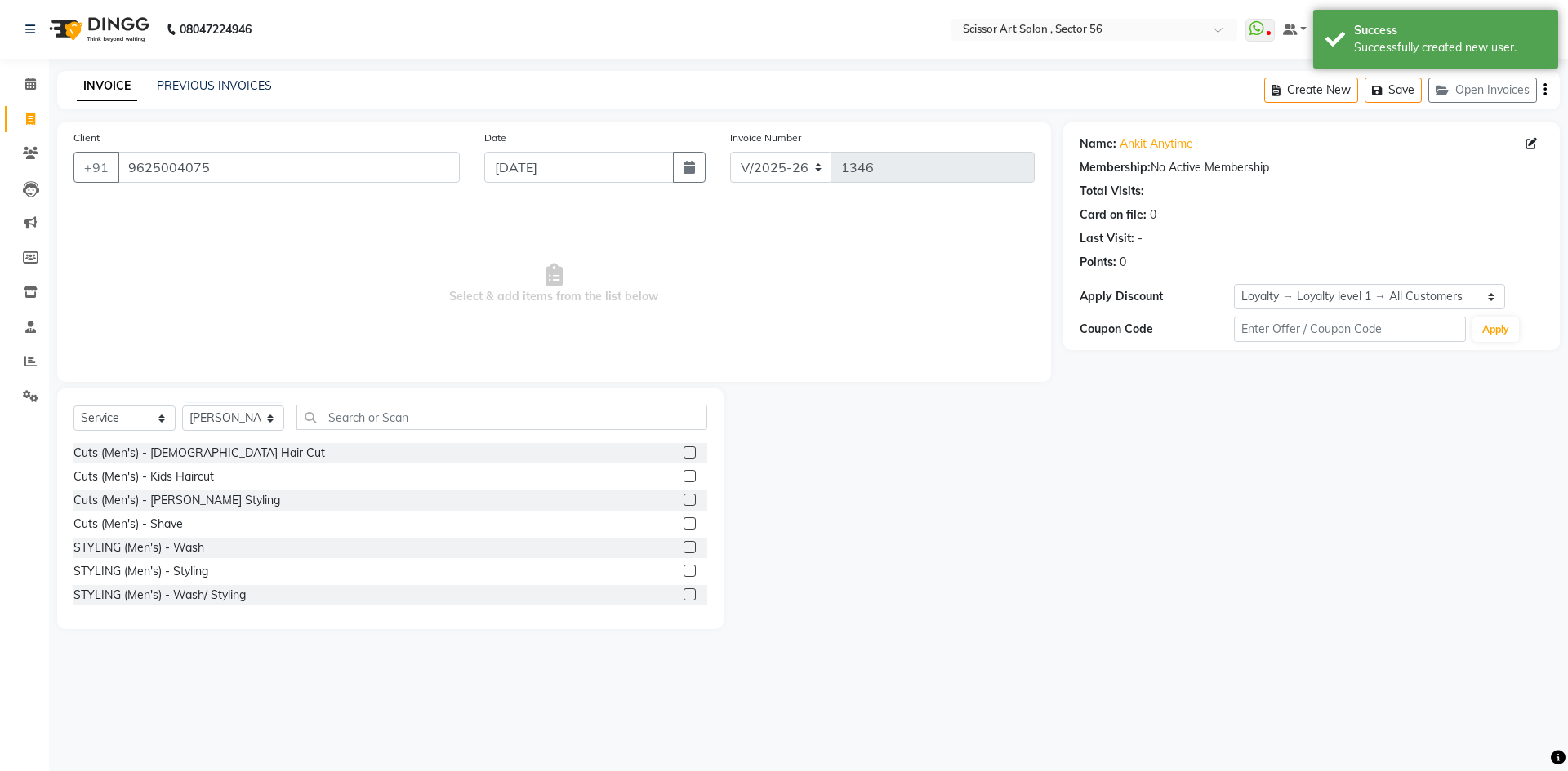
click at [683, 451] on label at bounding box center [689, 452] width 12 height 12
click at [683, 451] on input "checkbox" at bounding box center [688, 453] width 10 height 10
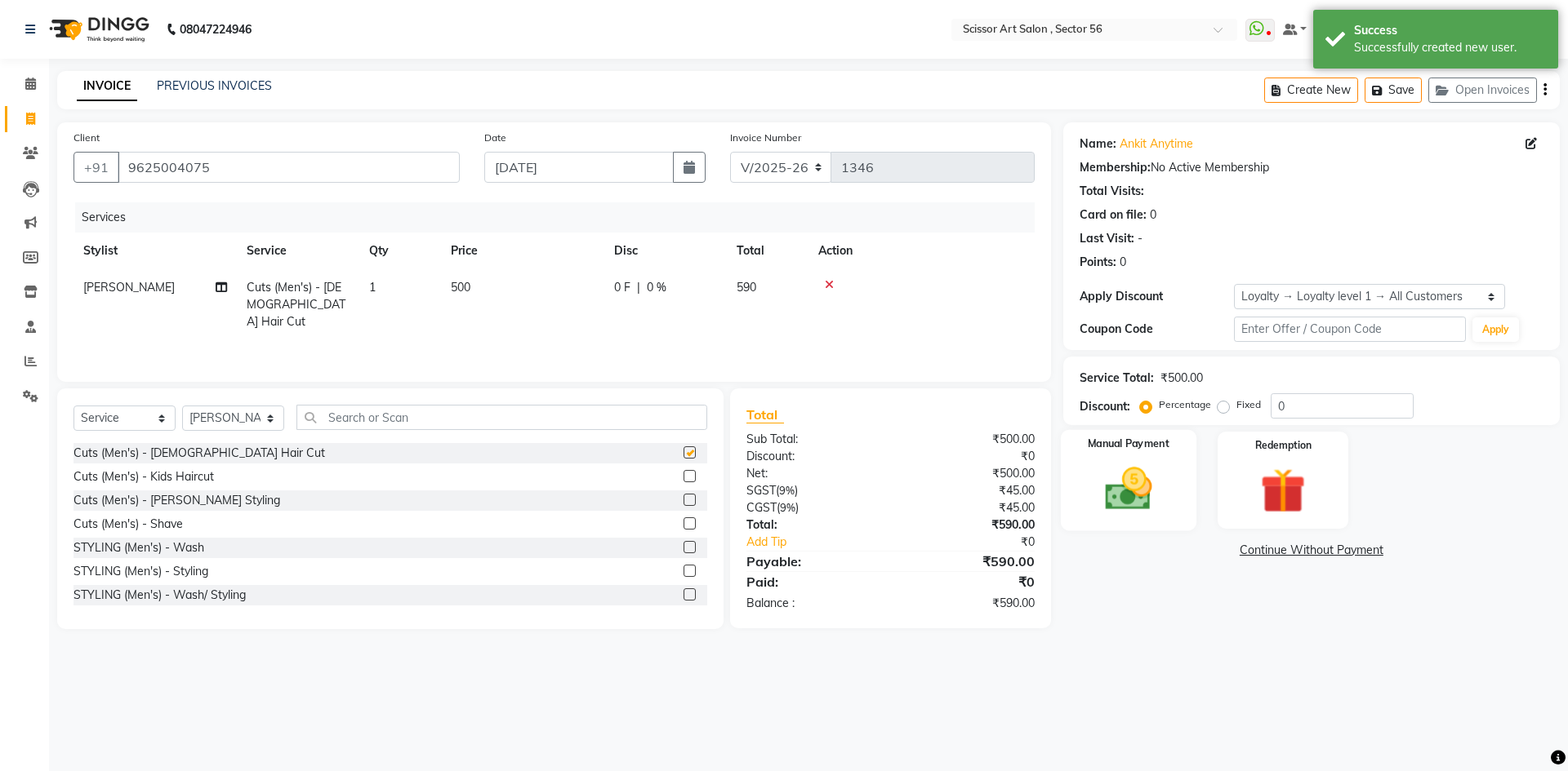
checkbox input "false"
drag, startPoint x: 1145, startPoint y: 476, endPoint x: 1301, endPoint y: 484, distance: 156.2
click at [1145, 477] on img at bounding box center [1129, 489] width 73 height 52
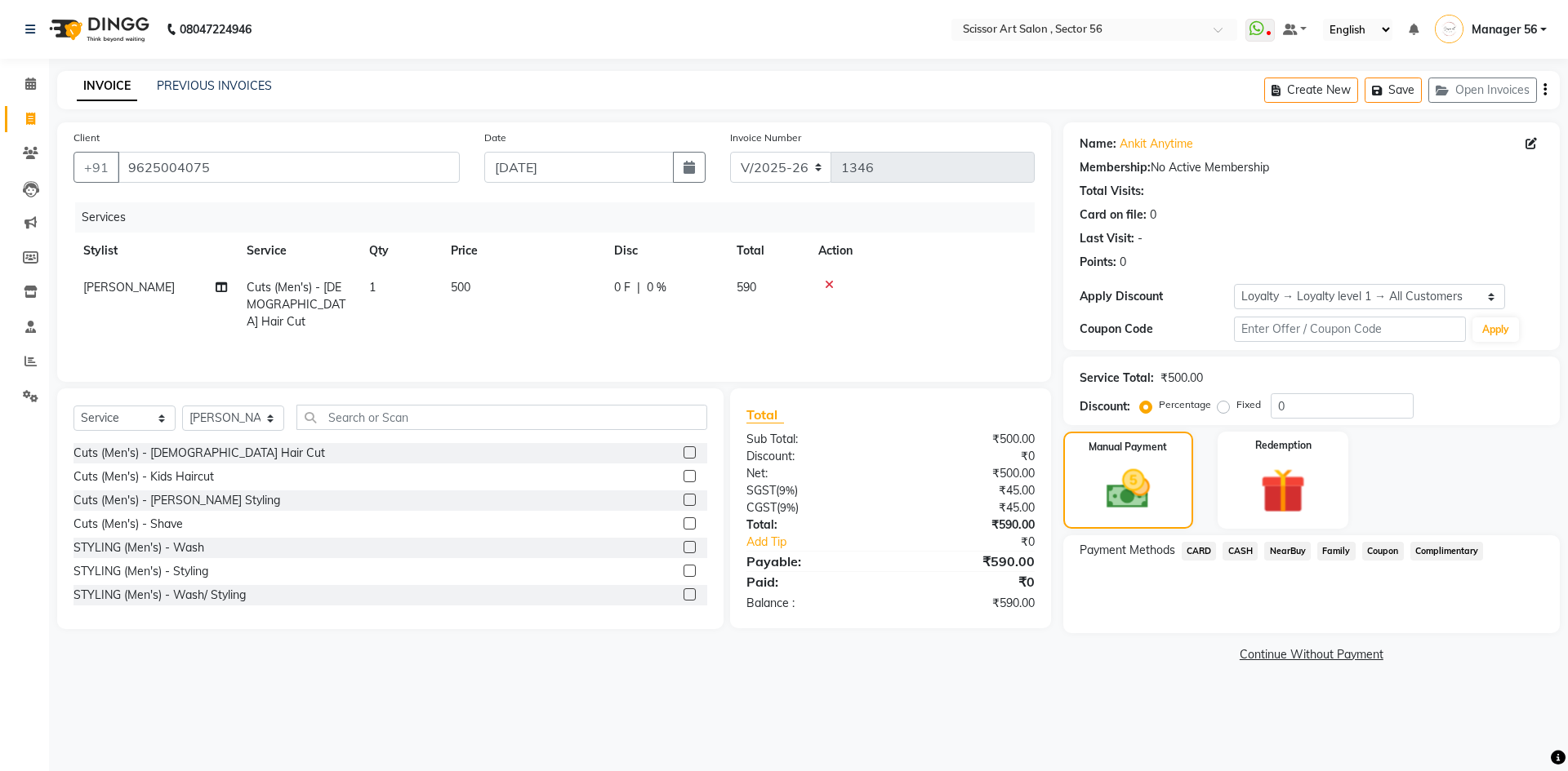
click at [1385, 550] on span "Coupon" at bounding box center [1383, 551] width 42 height 18
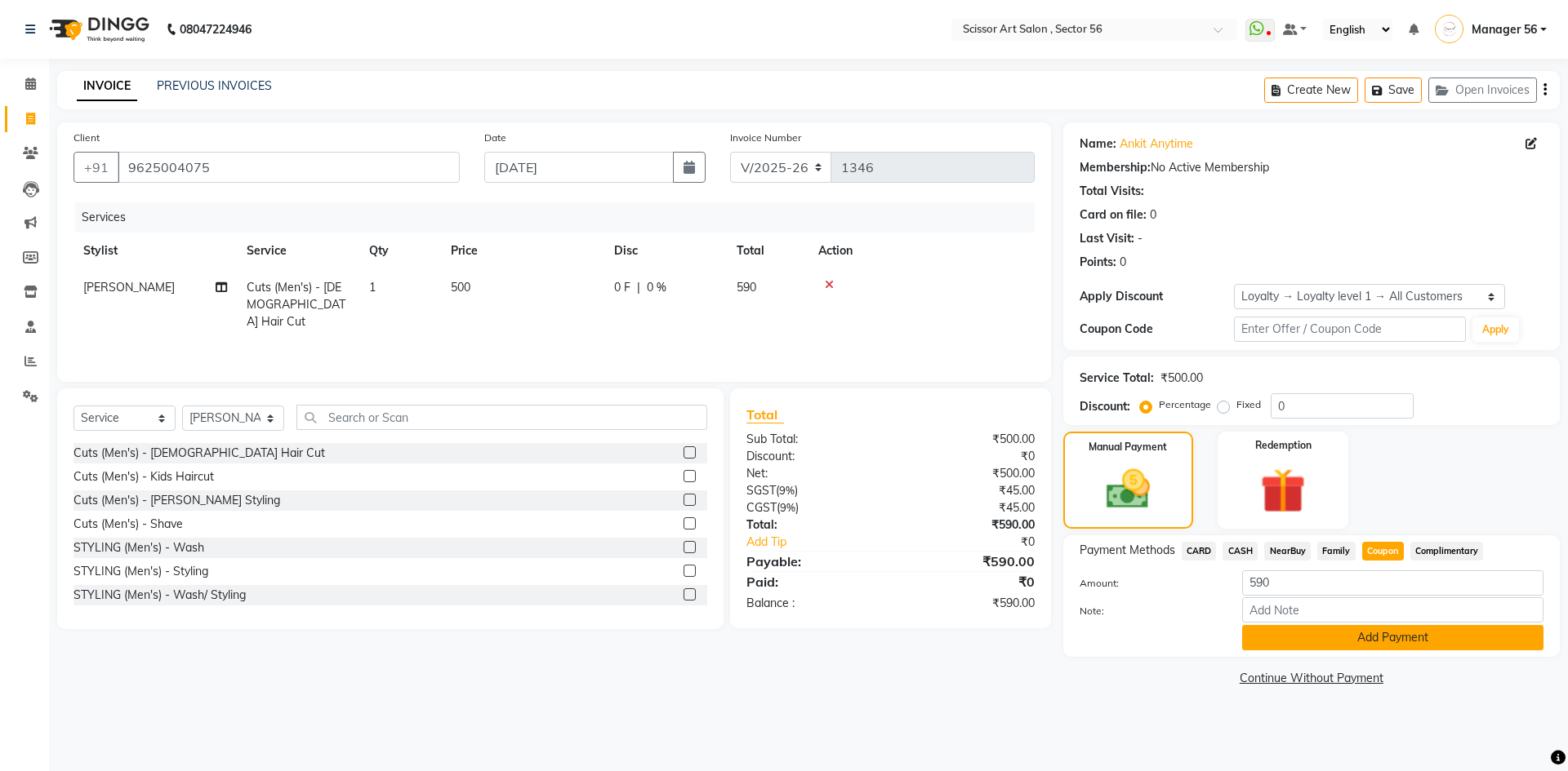
click at [1399, 630] on button "Add Payment" at bounding box center [1392, 637] width 301 height 25
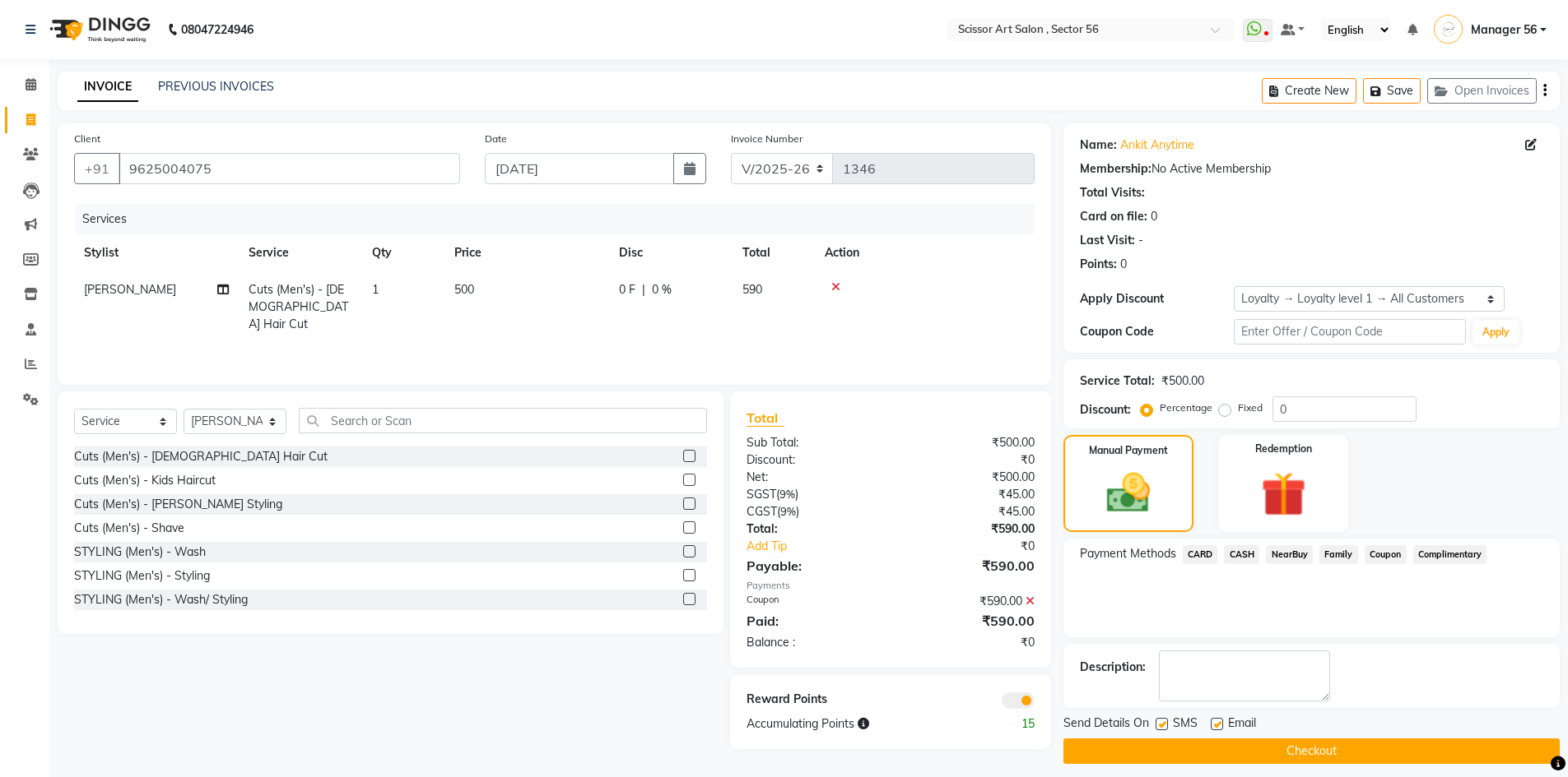
scroll to position [11, 0]
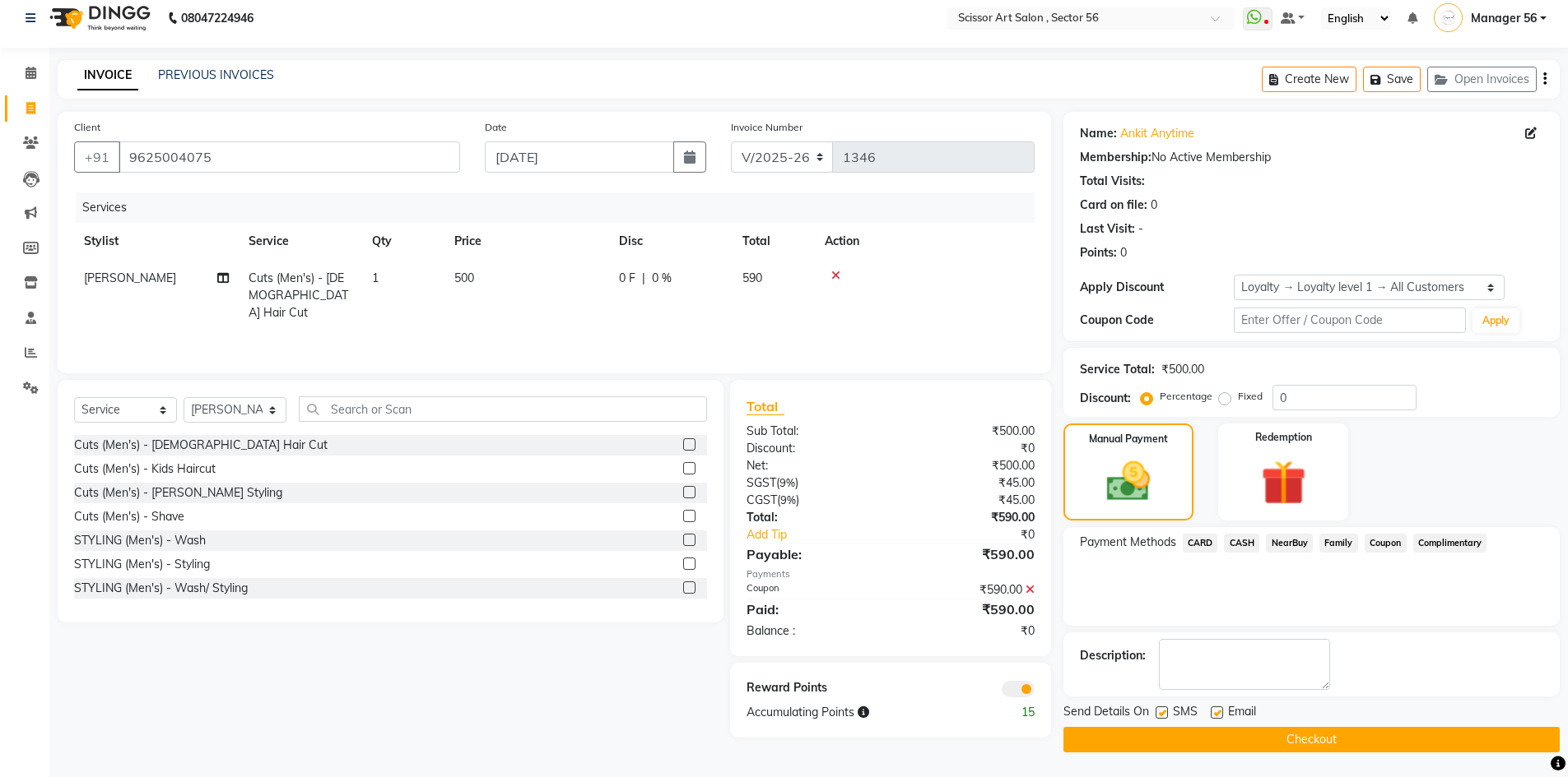
click at [1016, 692] on span at bounding box center [1018, 689] width 33 height 17
click at [1034, 692] on input "checkbox" at bounding box center [1034, 692] width 0 height 0
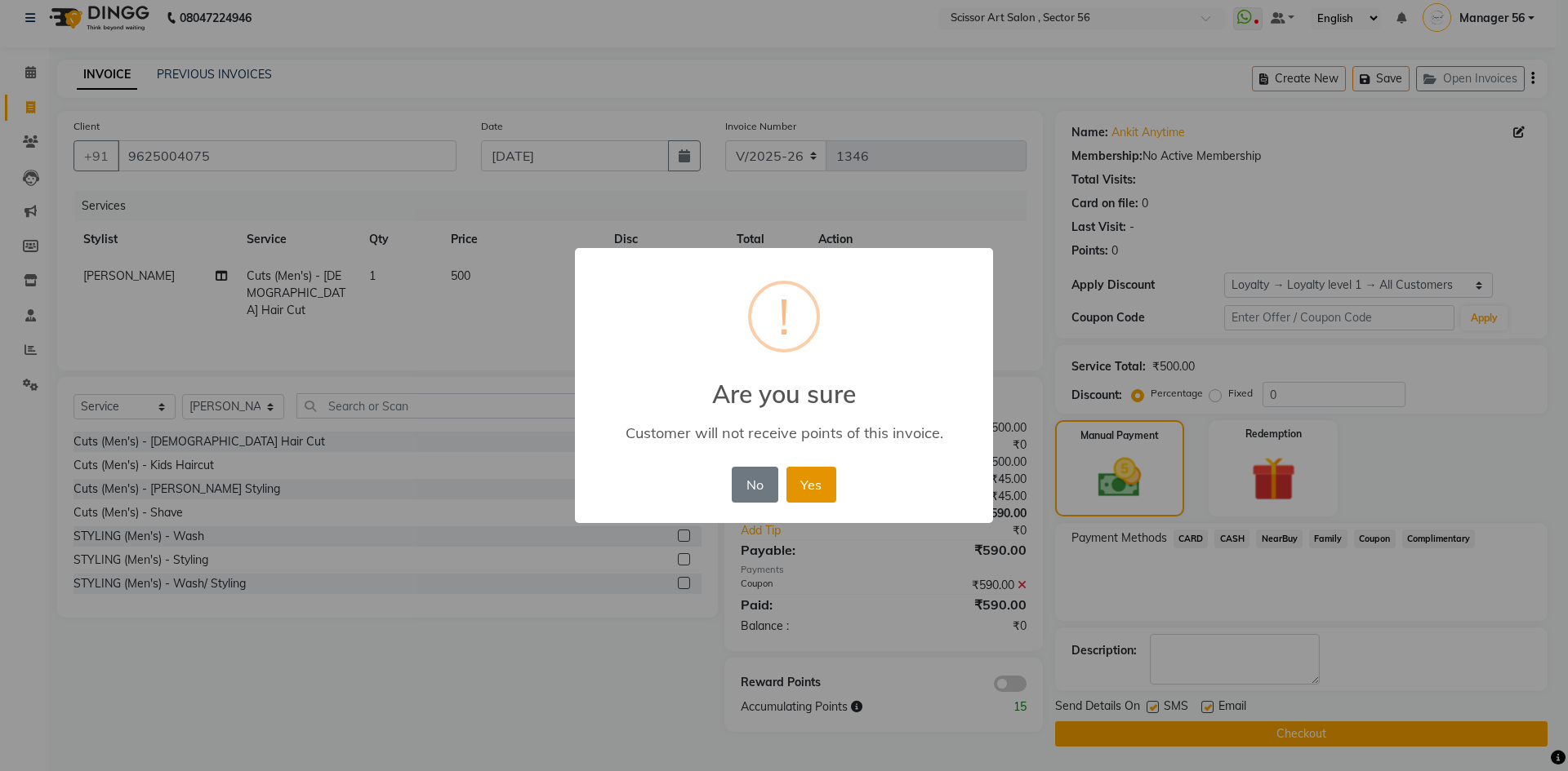
click at [808, 474] on button "Yes" at bounding box center [811, 485] width 50 height 36
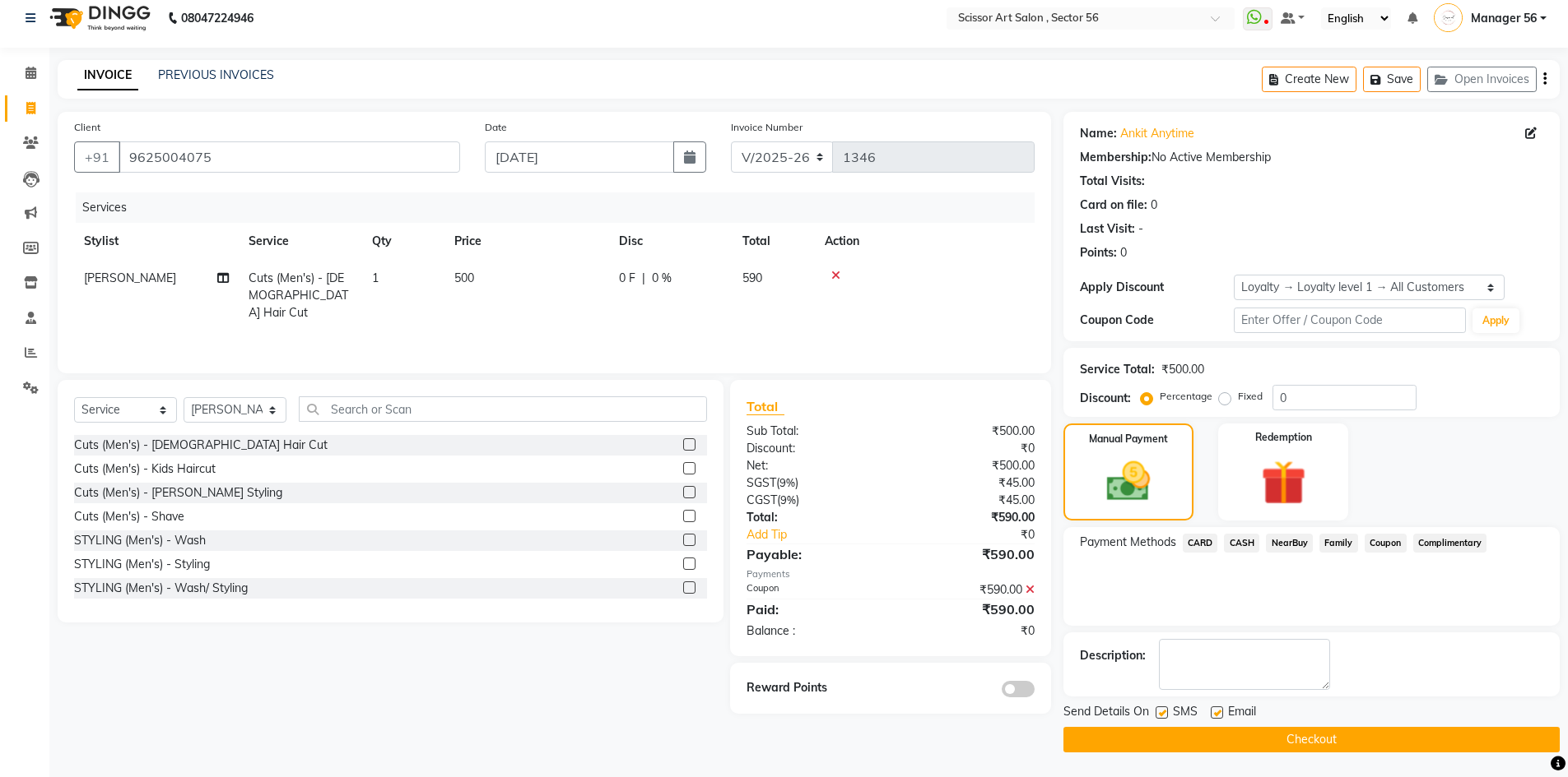
click at [1204, 735] on button "Checkout" at bounding box center [1312, 739] width 497 height 26
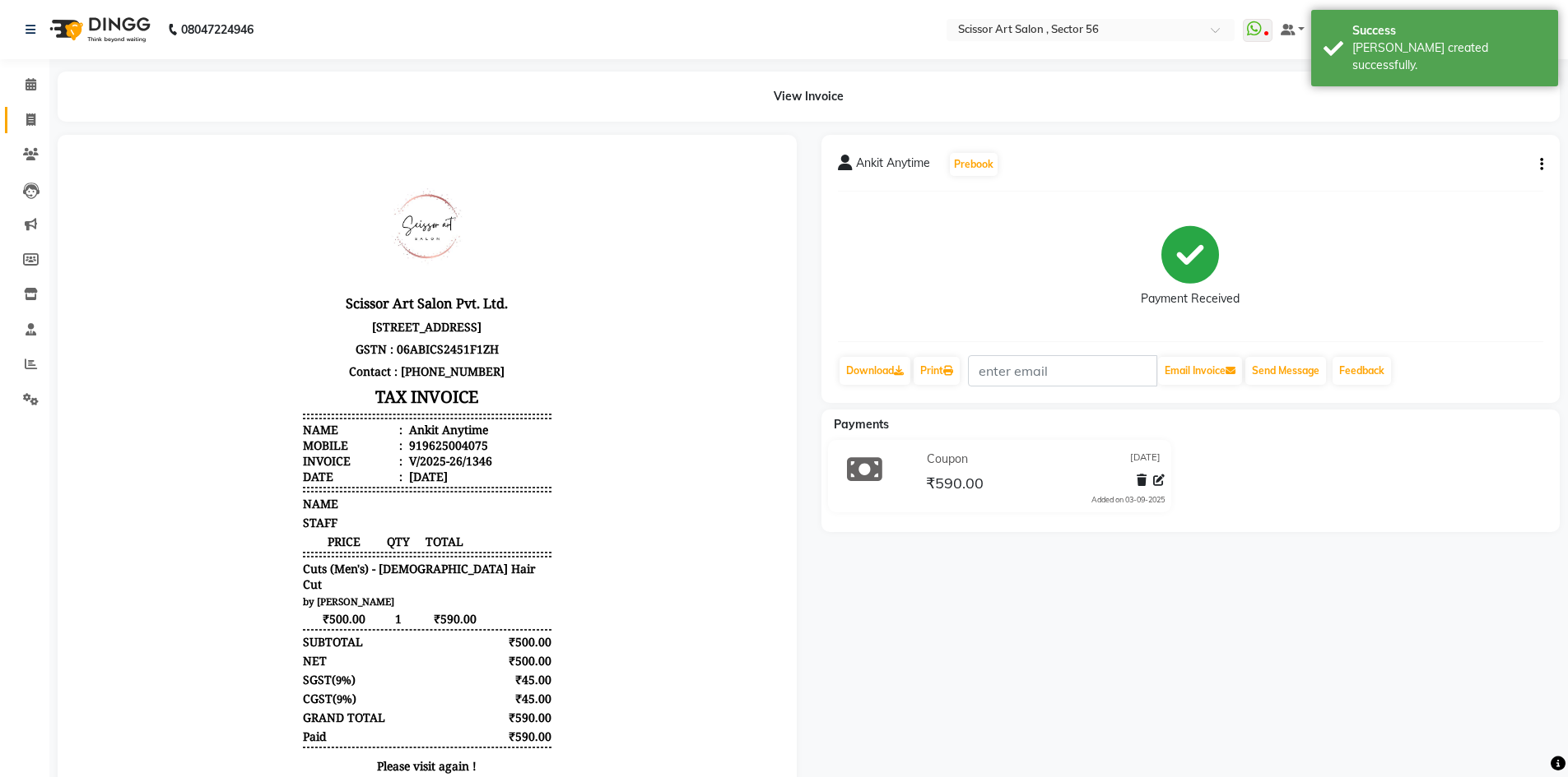
click at [26, 114] on icon at bounding box center [31, 120] width 9 height 12
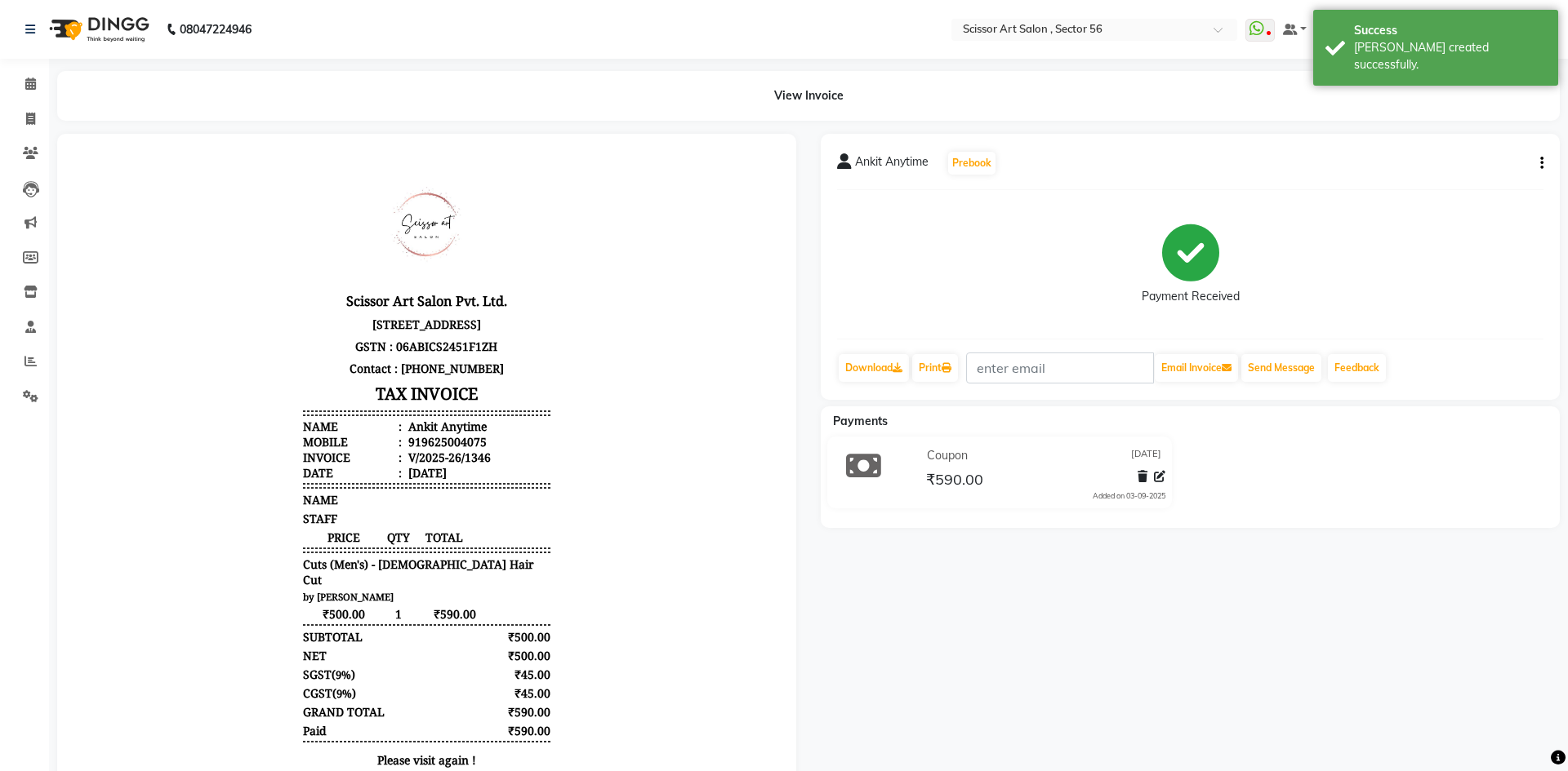
select select "6185"
select select "service"
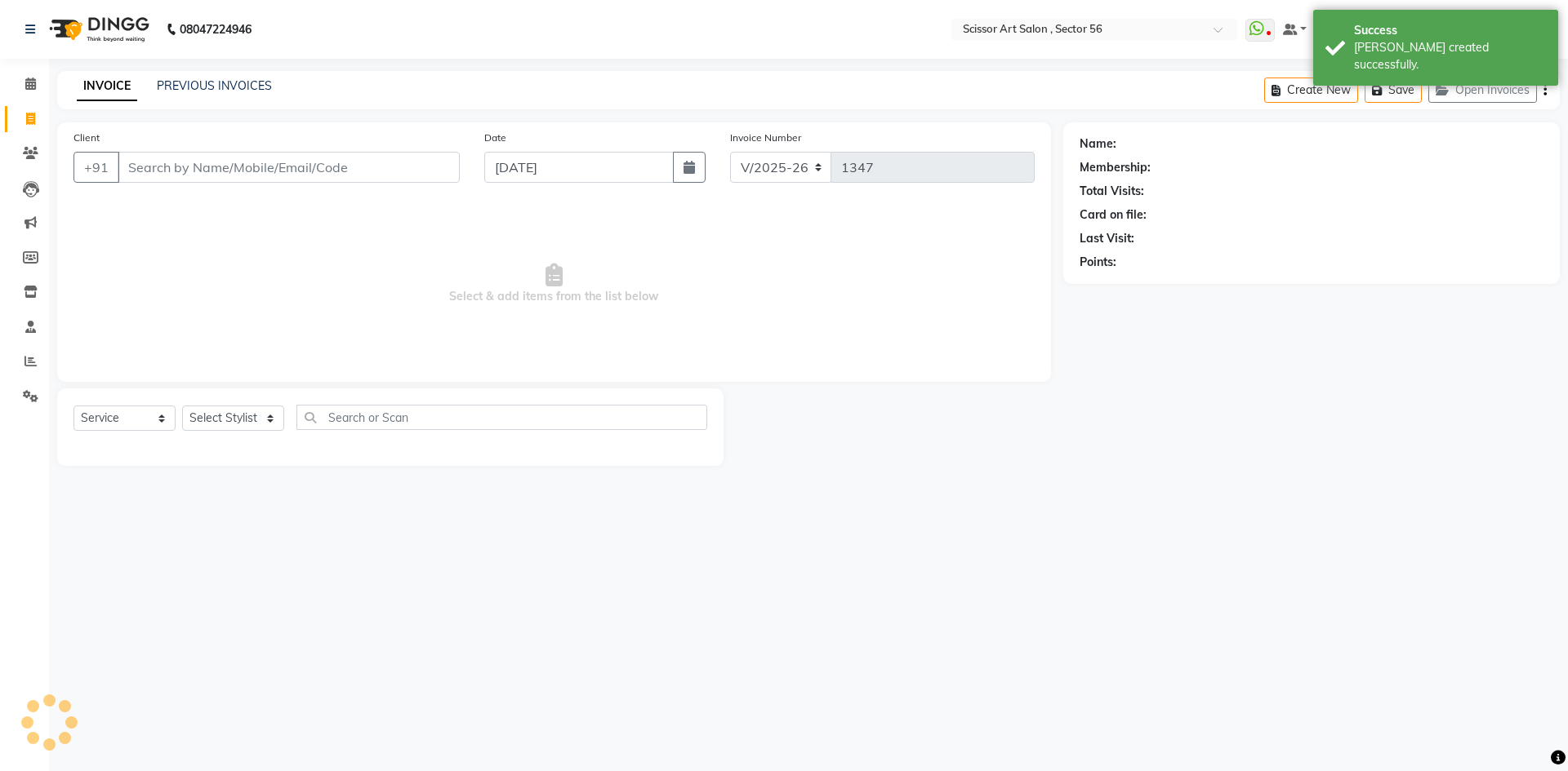
drag, startPoint x: 211, startPoint y: 177, endPoint x: 228, endPoint y: 176, distance: 17.0
click at [211, 177] on input "Client" at bounding box center [289, 168] width 342 height 31
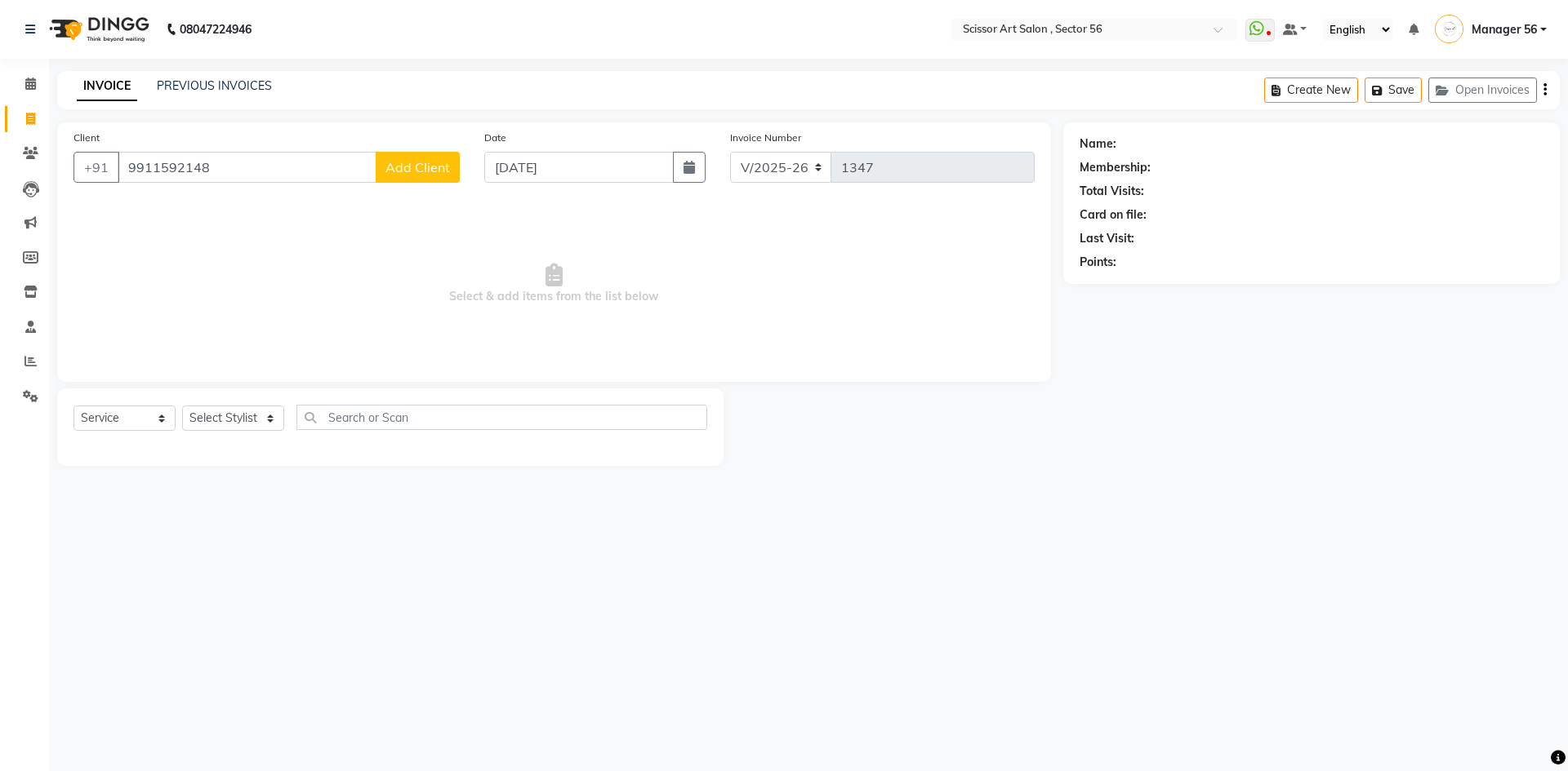
type input "9911592148"
click at [432, 167] on span "Add Client" at bounding box center [418, 167] width 65 height 17
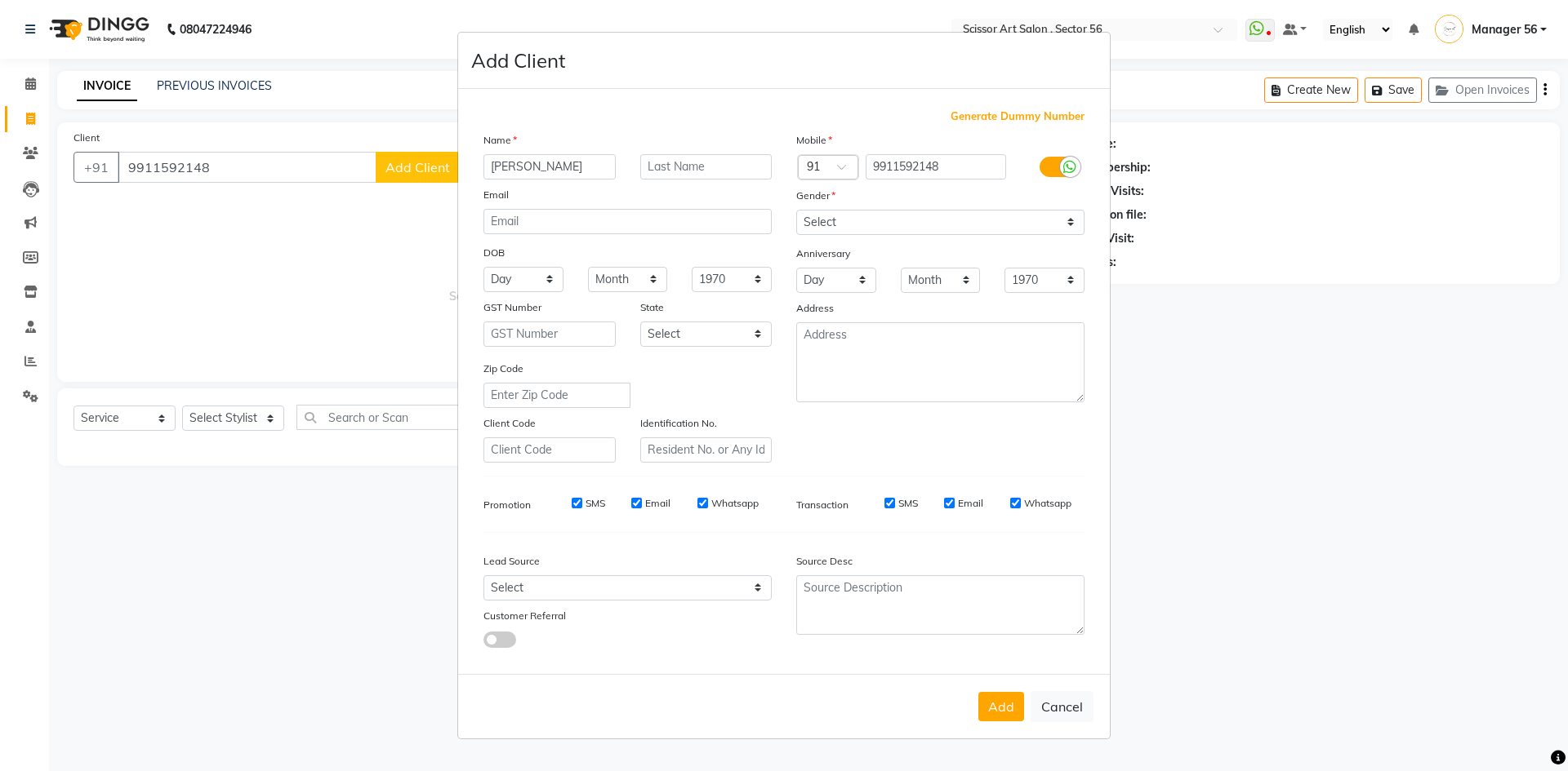
type input "[PERSON_NAME]"
drag, startPoint x: 948, startPoint y: 219, endPoint x: 936, endPoint y: 232, distance: 17.7
click at [948, 219] on select "Select [DEMOGRAPHIC_DATA] [DEMOGRAPHIC_DATA] Other Prefer Not To Say" at bounding box center [940, 222] width 288 height 25
select select "[DEMOGRAPHIC_DATA]"
click at [796, 210] on select "Select [DEMOGRAPHIC_DATA] [DEMOGRAPHIC_DATA] Other Prefer Not To Say" at bounding box center [940, 222] width 288 height 25
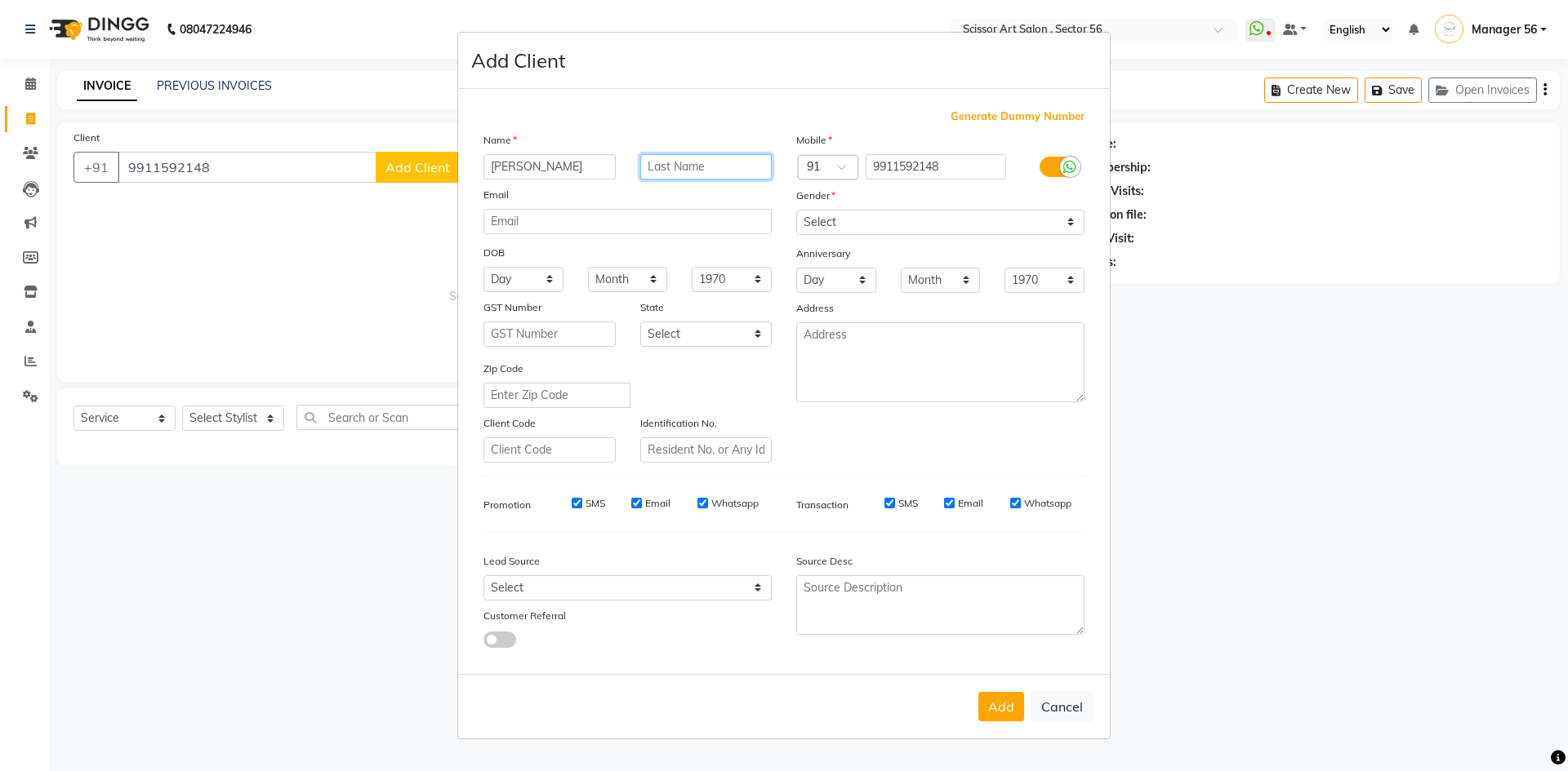
drag, startPoint x: 666, startPoint y: 171, endPoint x: 908, endPoint y: 218, distance: 246.5
click at [667, 174] on input "text" at bounding box center [706, 167] width 132 height 25
type input "Anytime"
click at [918, 620] on textarea at bounding box center [940, 605] width 288 height 59
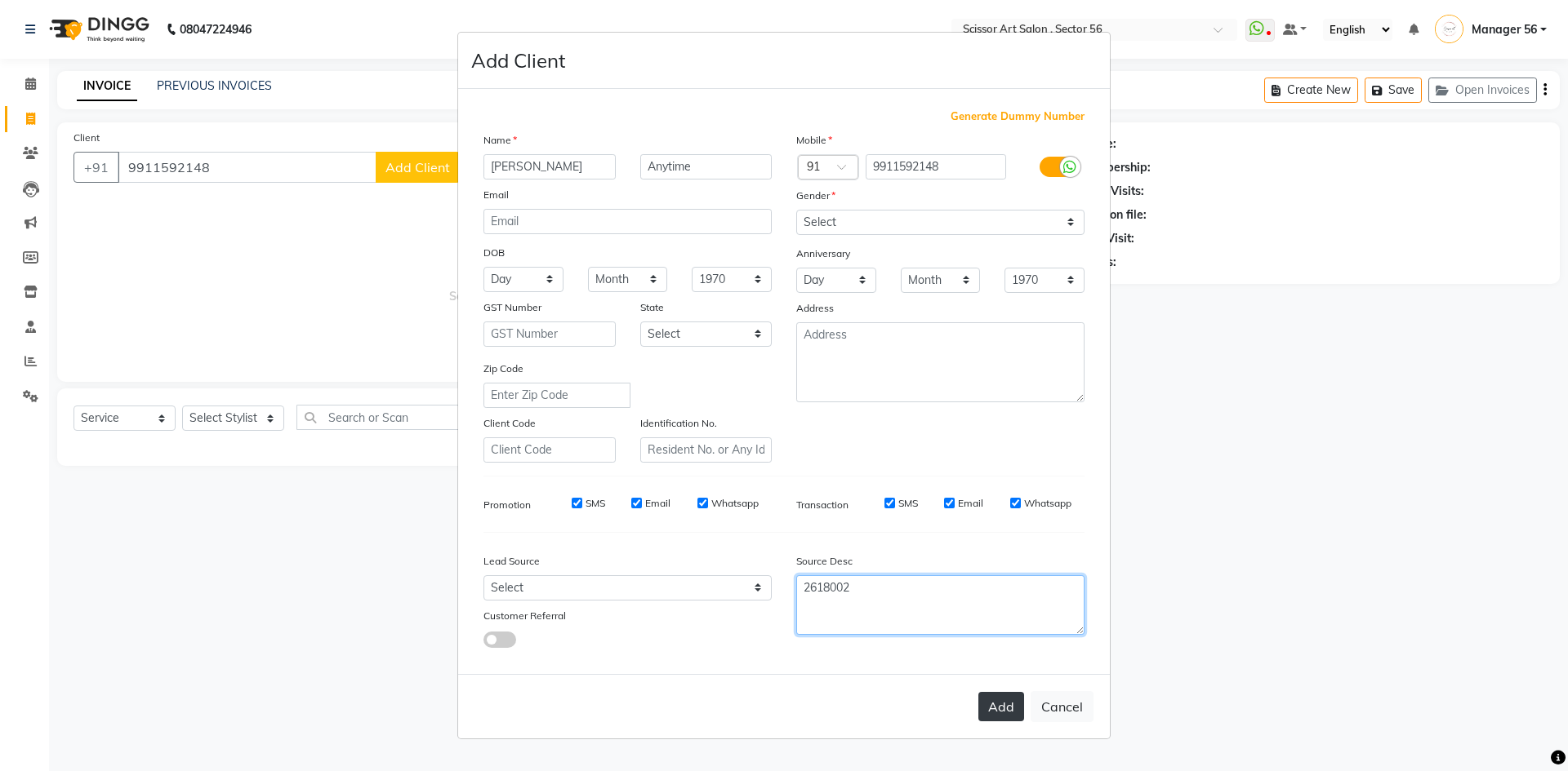
type textarea "2618002"
click at [992, 702] on button "Add" at bounding box center [1001, 707] width 45 height 30
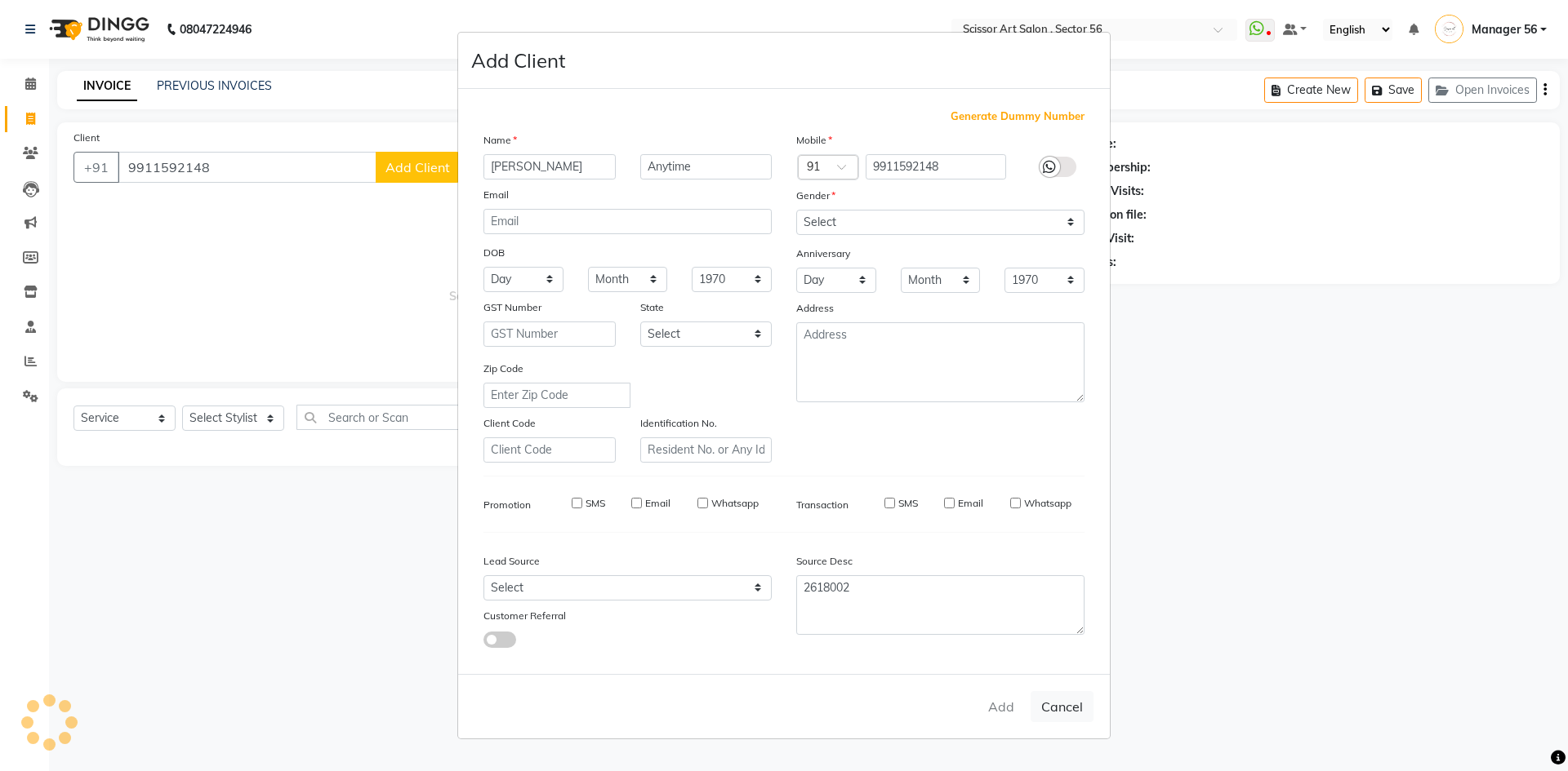
select select
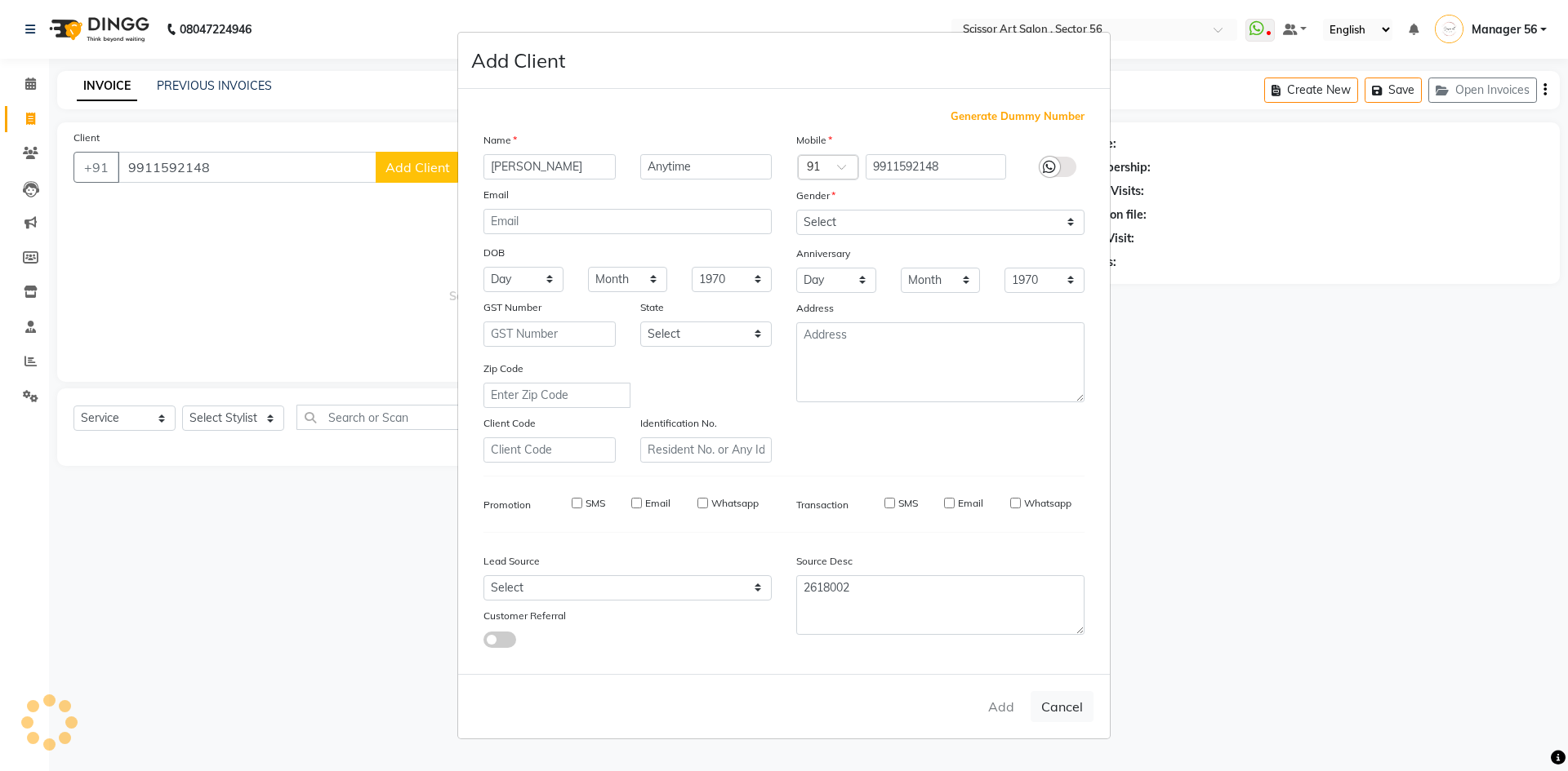
select select
checkbox input "false"
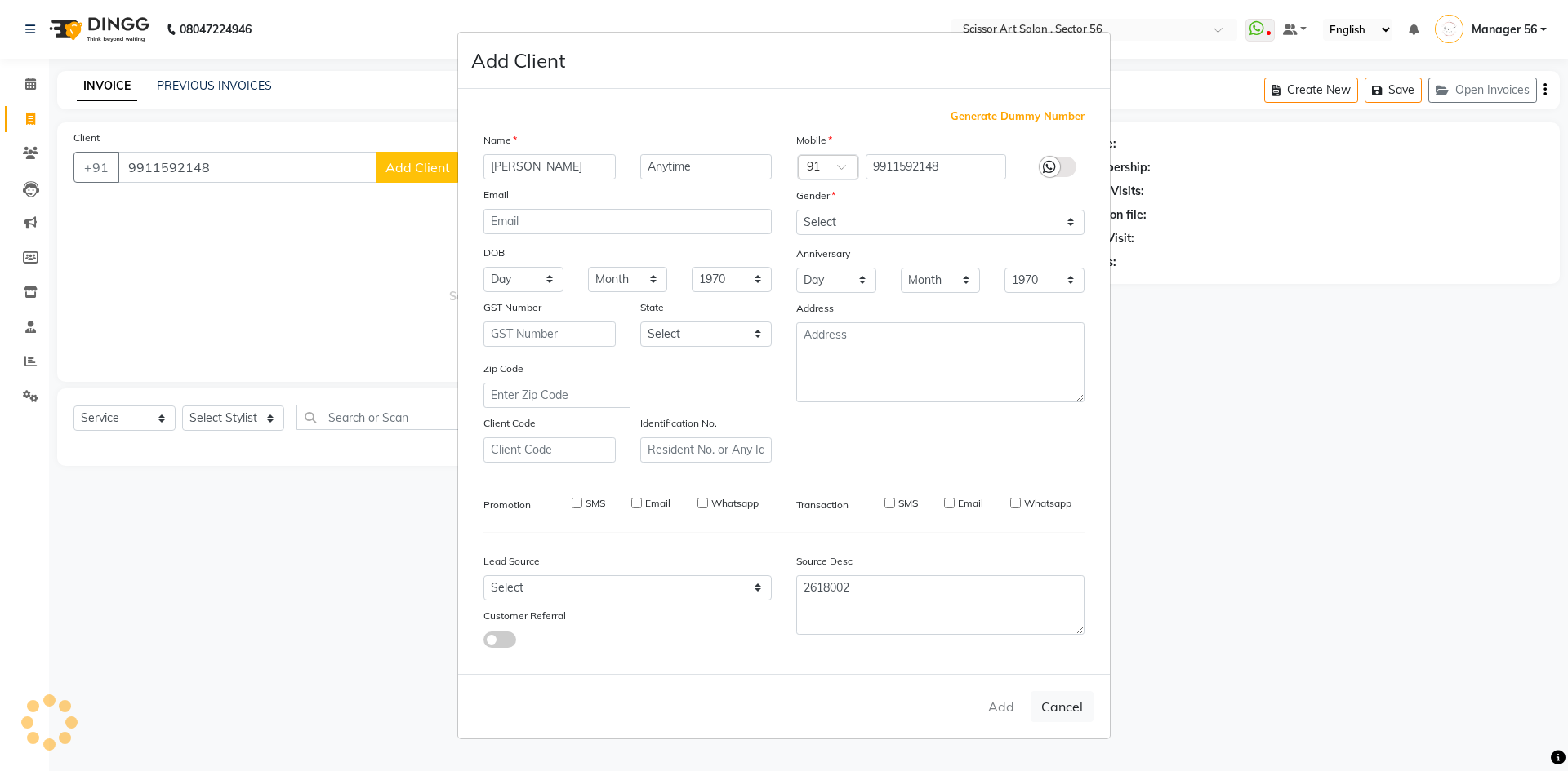
checkbox input "false"
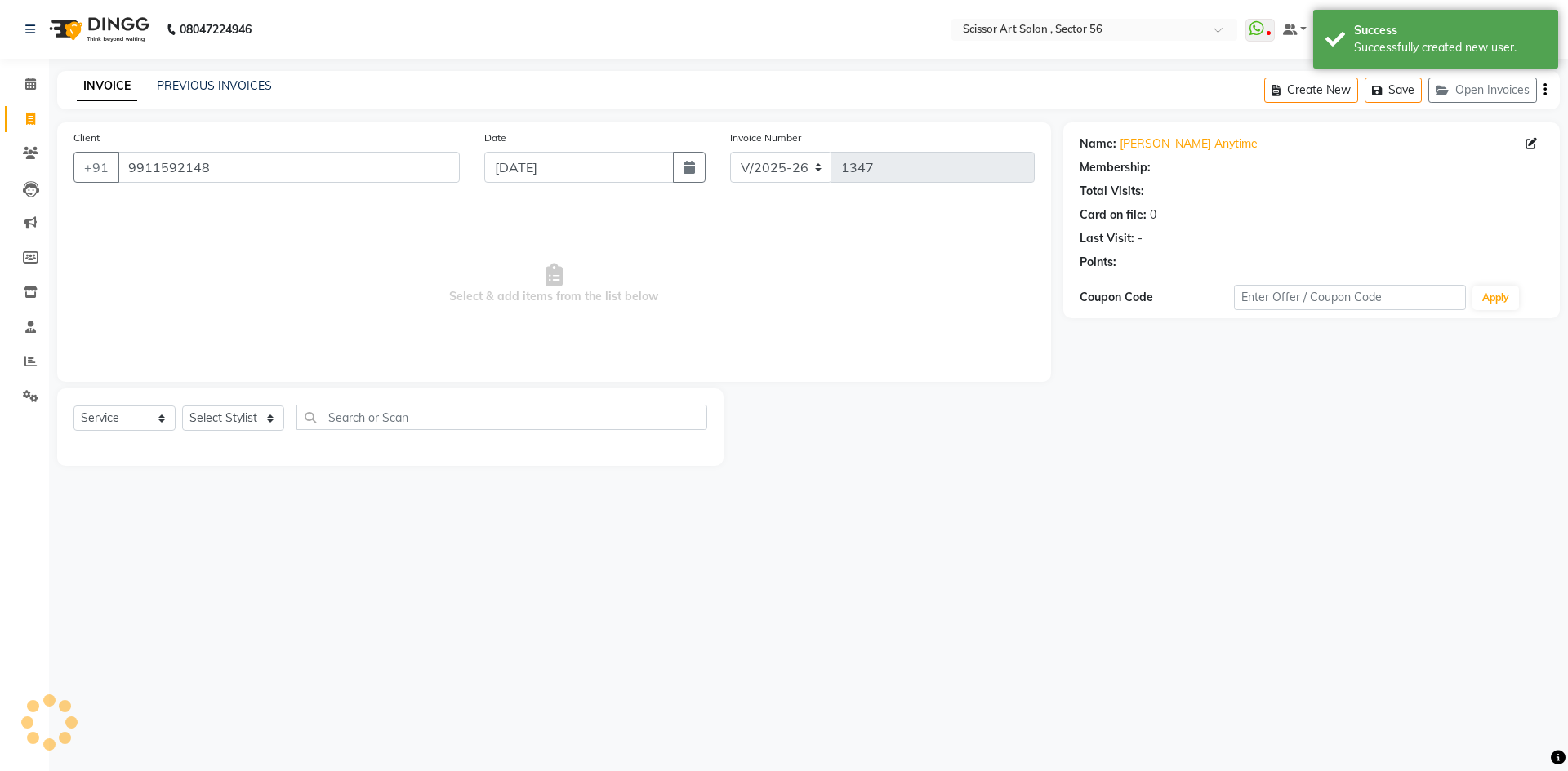
select select "1: Object"
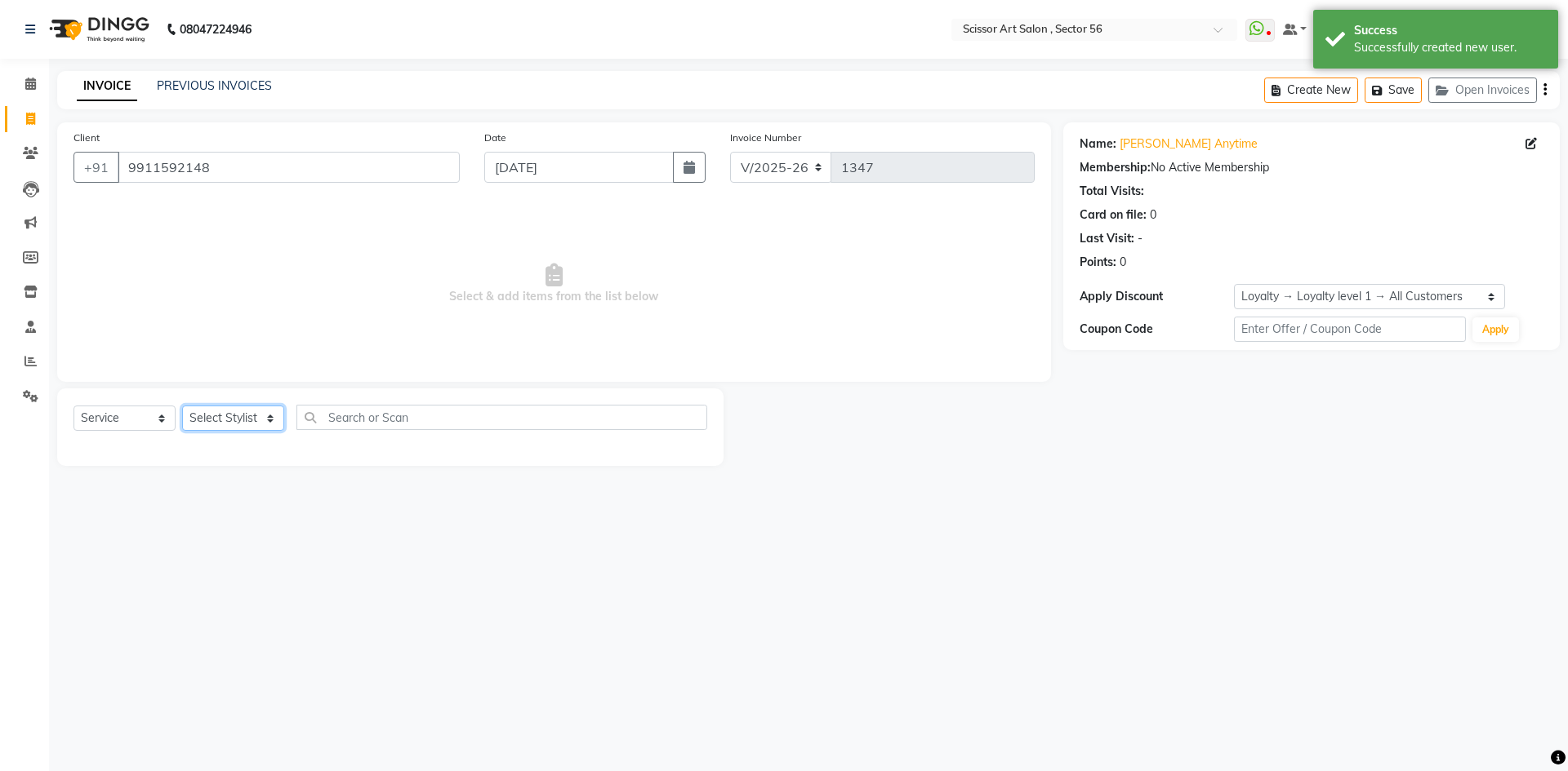
click at [257, 423] on select "Select Stylist Anees DEV DAS Kiran Manager 56 [PERSON_NAME] [PERSON_NAME] Raano…" at bounding box center [232, 418] width 102 height 25
select select "76503"
click at [182, 406] on select "Select Stylist Anees DEV DAS Kiran Manager 56 [PERSON_NAME] [PERSON_NAME] Raano…" at bounding box center [232, 418] width 102 height 25
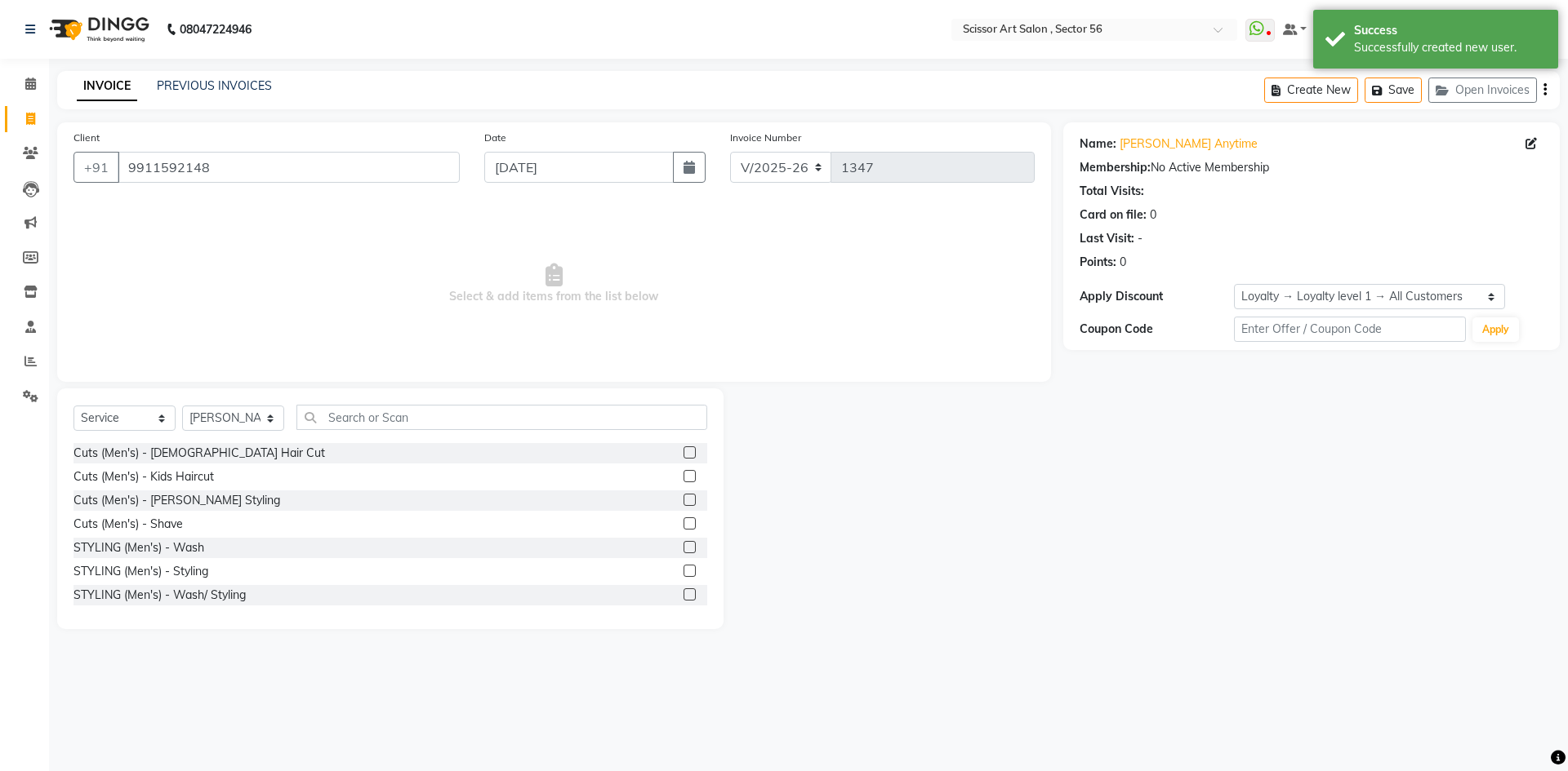
click at [683, 450] on label at bounding box center [689, 452] width 12 height 12
click at [683, 450] on input "checkbox" at bounding box center [688, 453] width 10 height 10
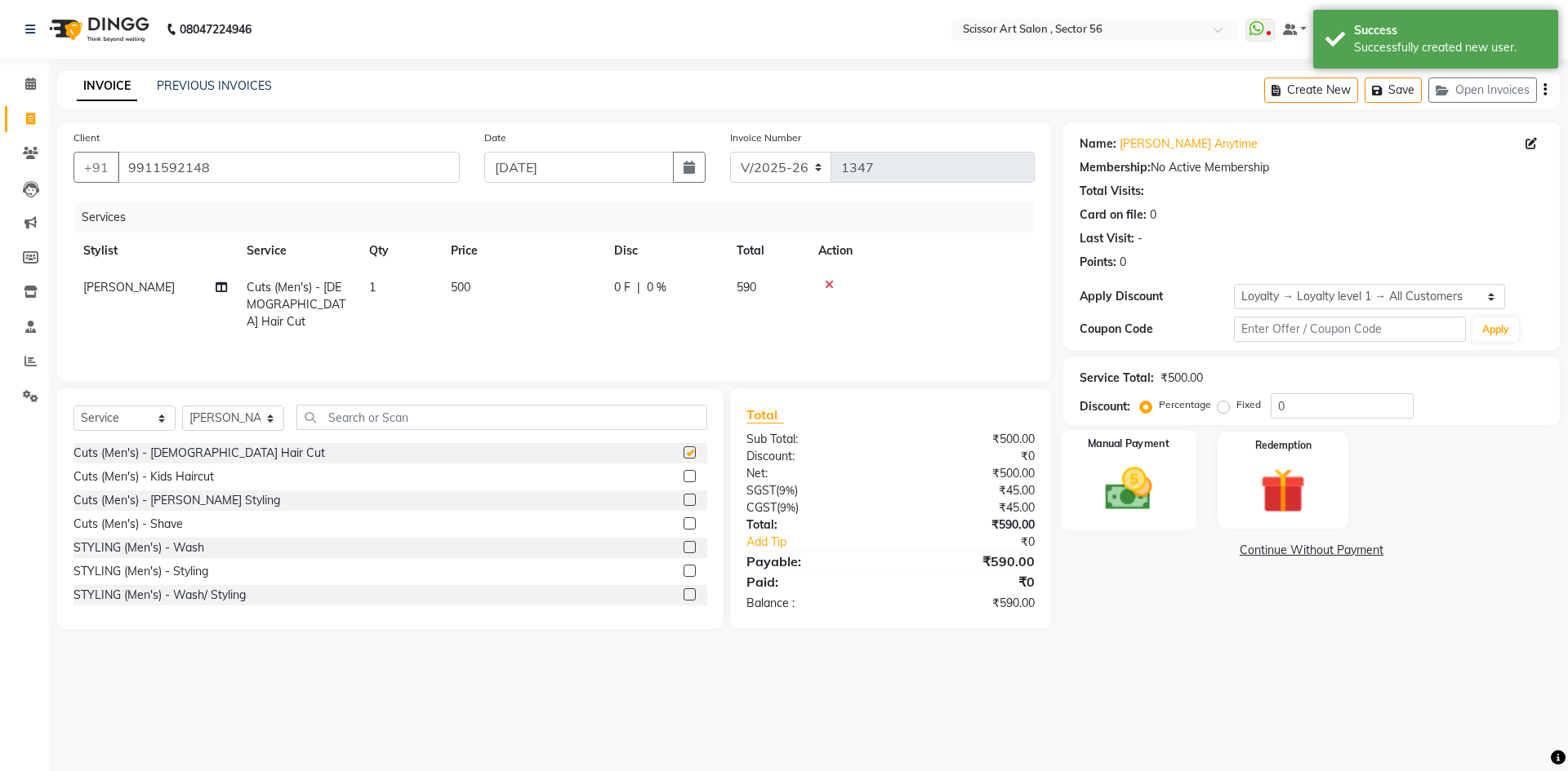
checkbox input "false"
click at [1157, 487] on img at bounding box center [1128, 489] width 76 height 54
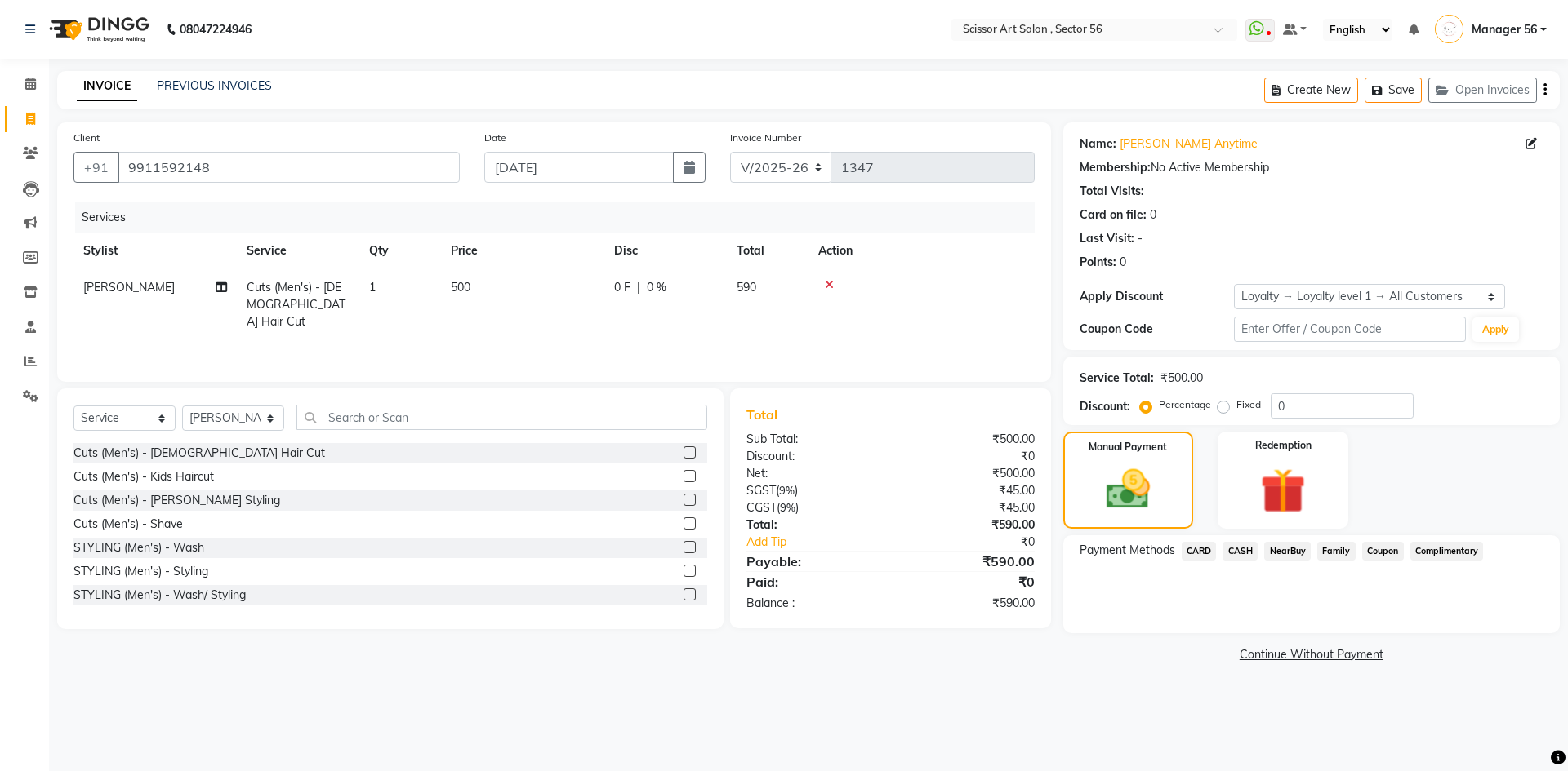
click at [1380, 554] on span "Coupon" at bounding box center [1383, 551] width 42 height 18
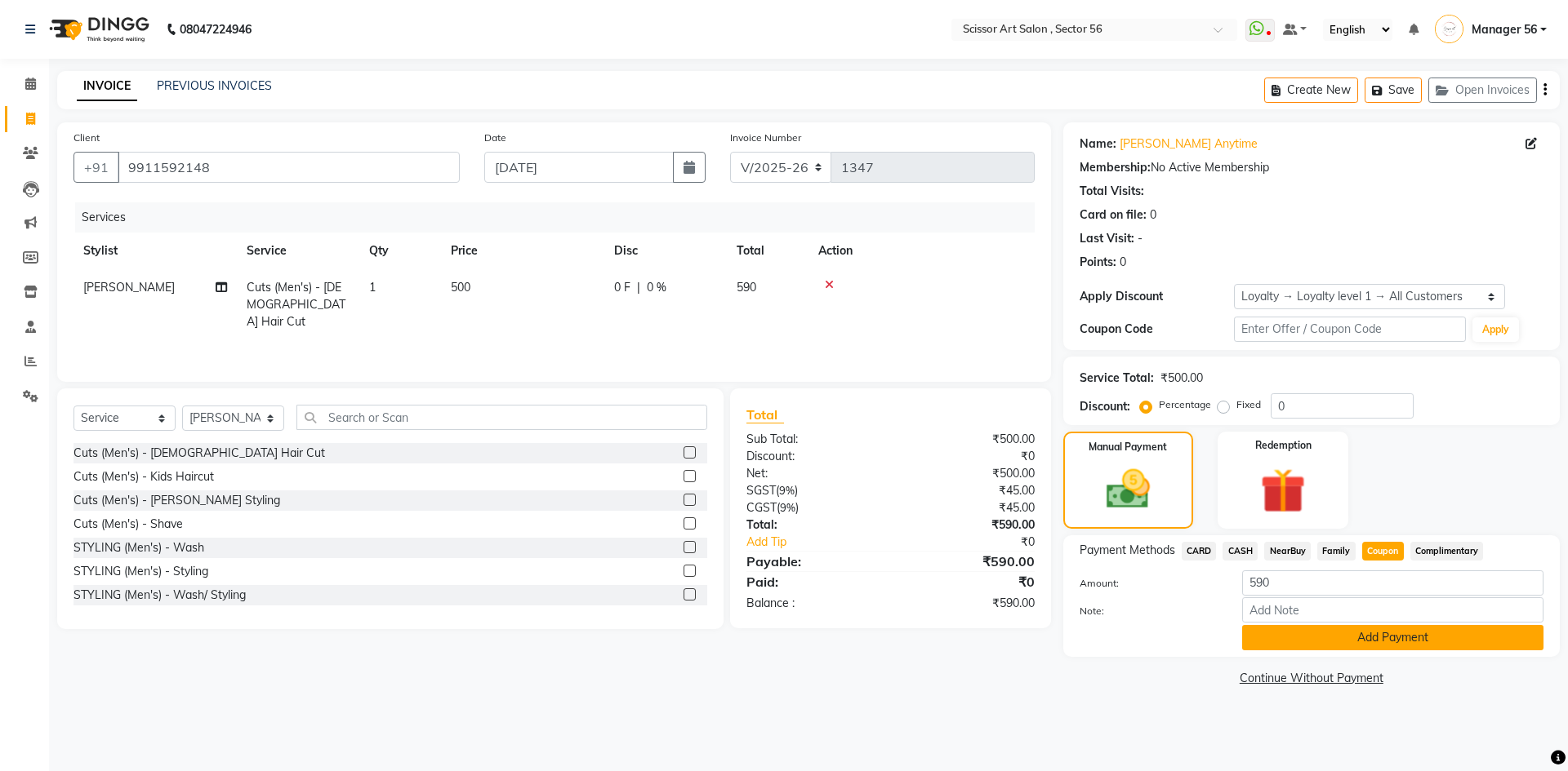
click at [1404, 644] on button "Add Payment" at bounding box center [1392, 637] width 301 height 25
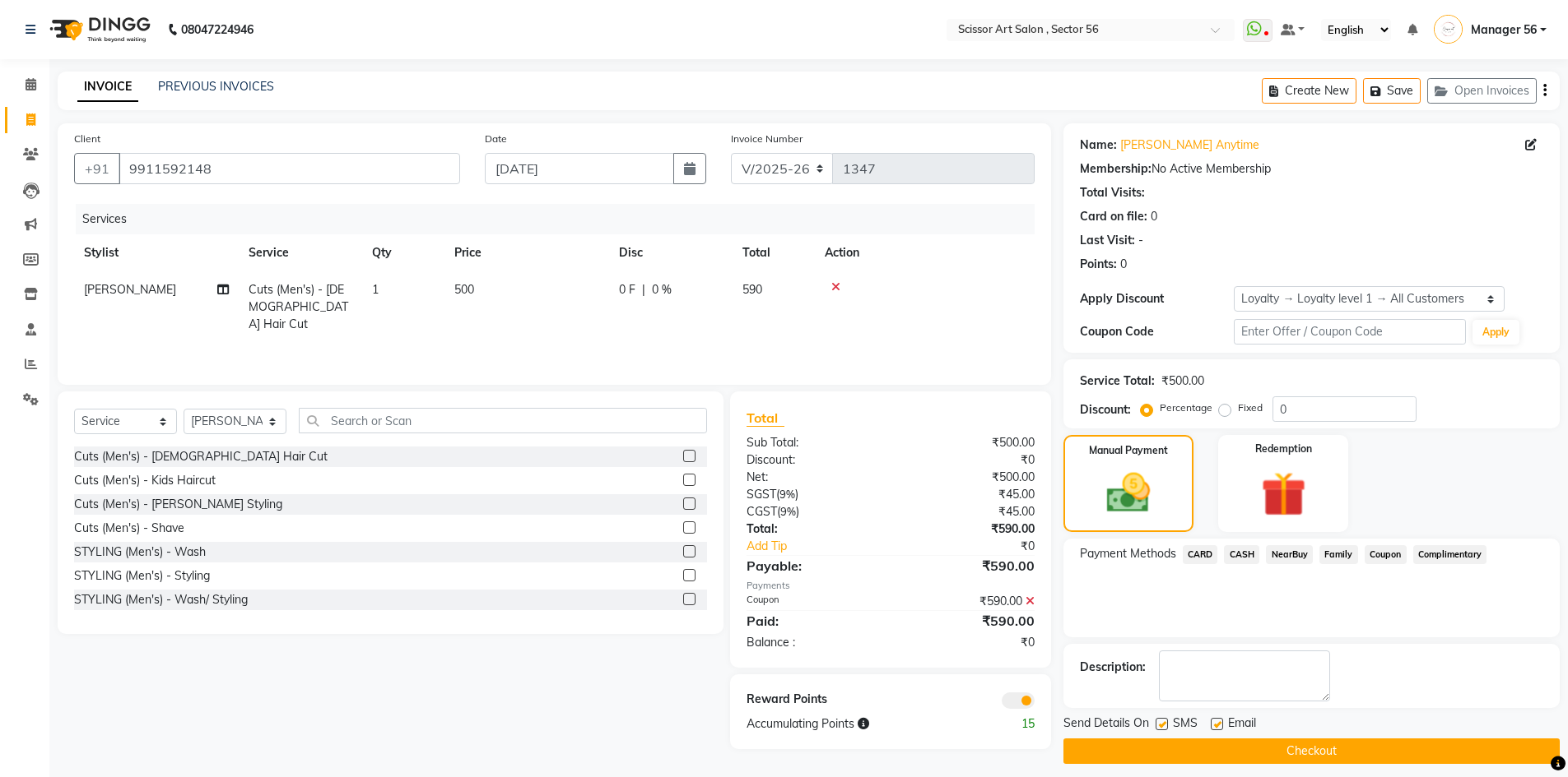
click at [1027, 700] on span at bounding box center [1018, 700] width 33 height 17
click at [1034, 703] on input "checkbox" at bounding box center [1034, 703] width 0 height 0
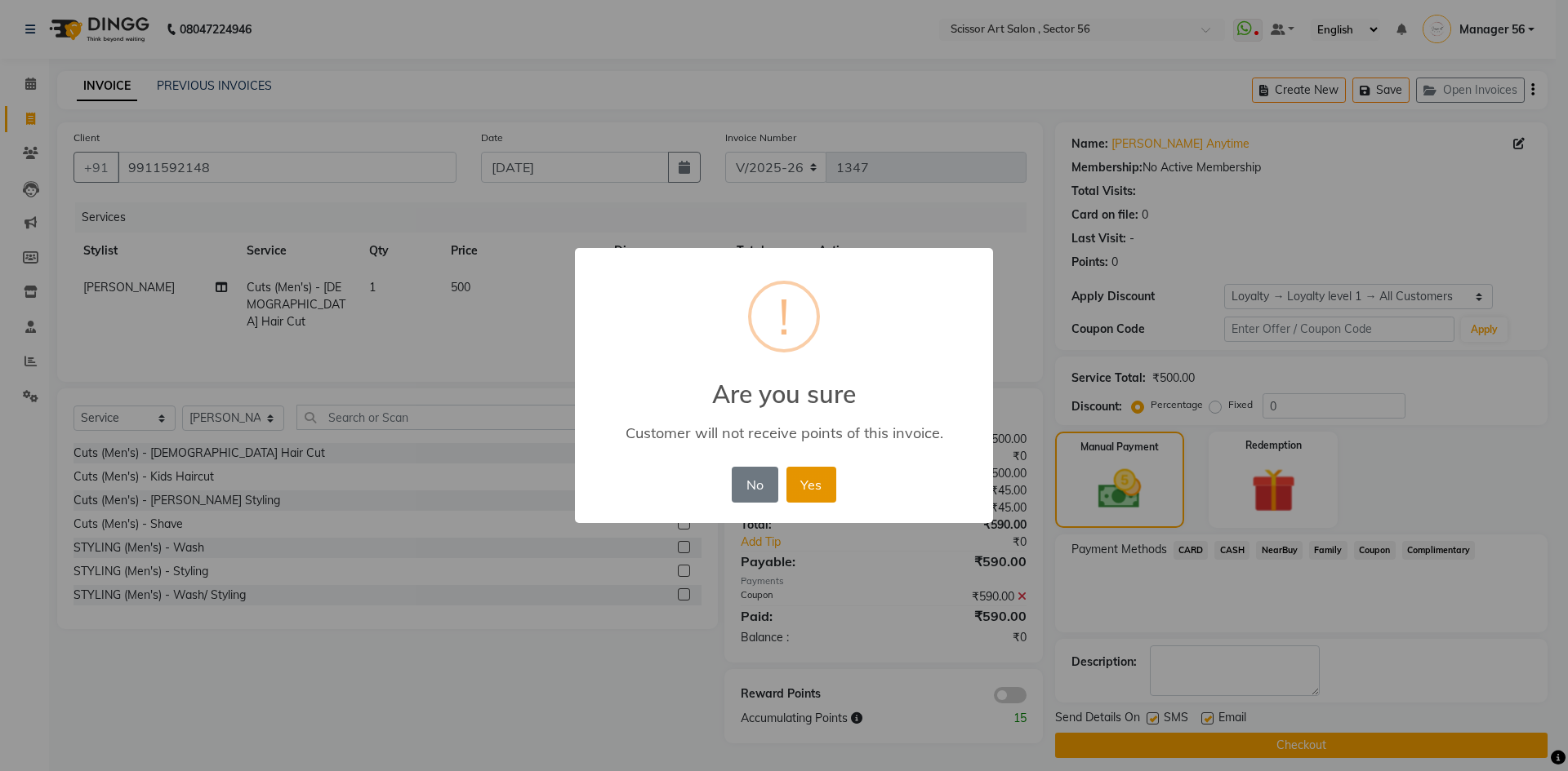
click at [823, 480] on button "Yes" at bounding box center [811, 485] width 50 height 36
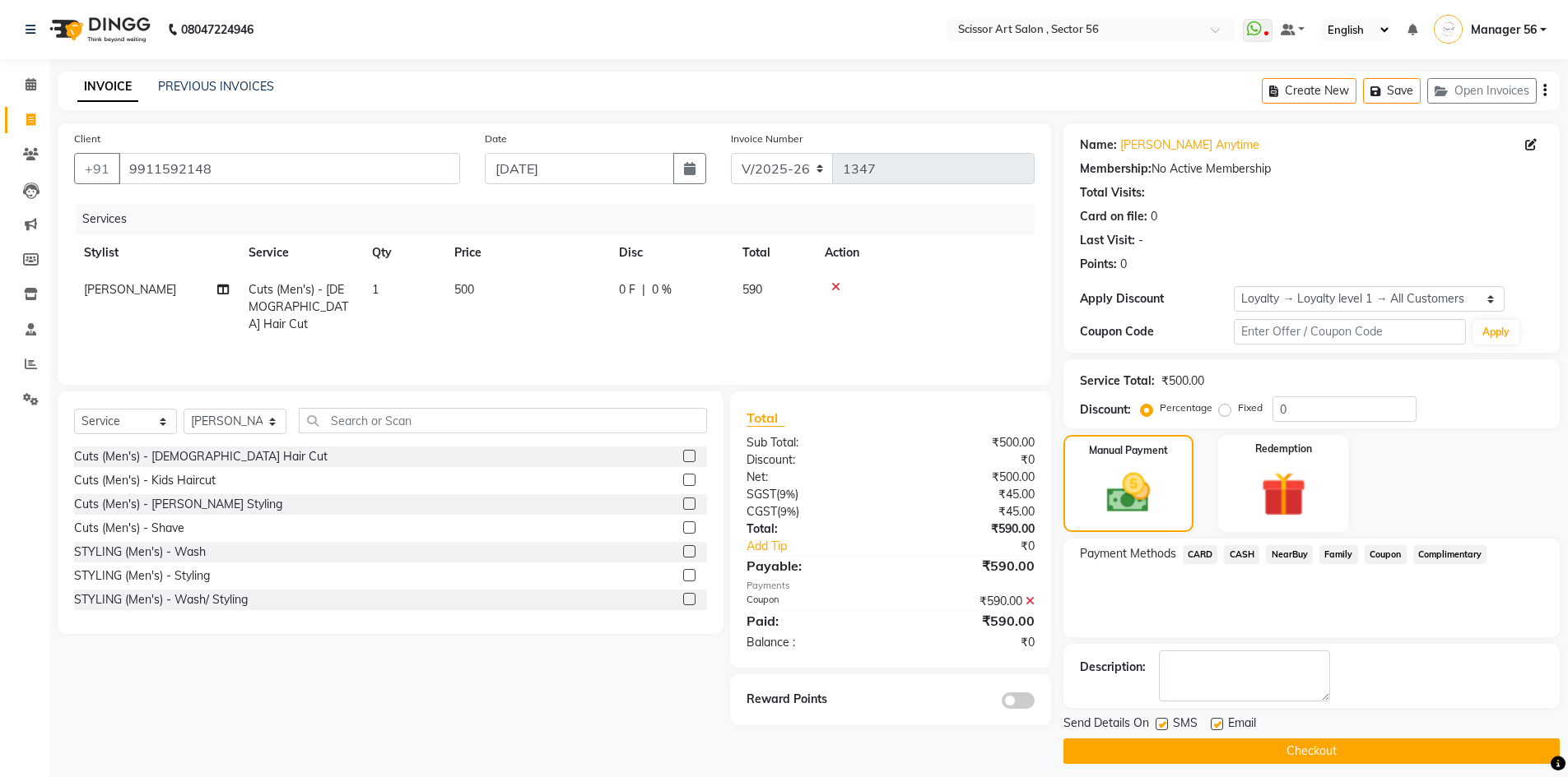
click at [1249, 751] on button "Checkout" at bounding box center [1312, 751] width 497 height 26
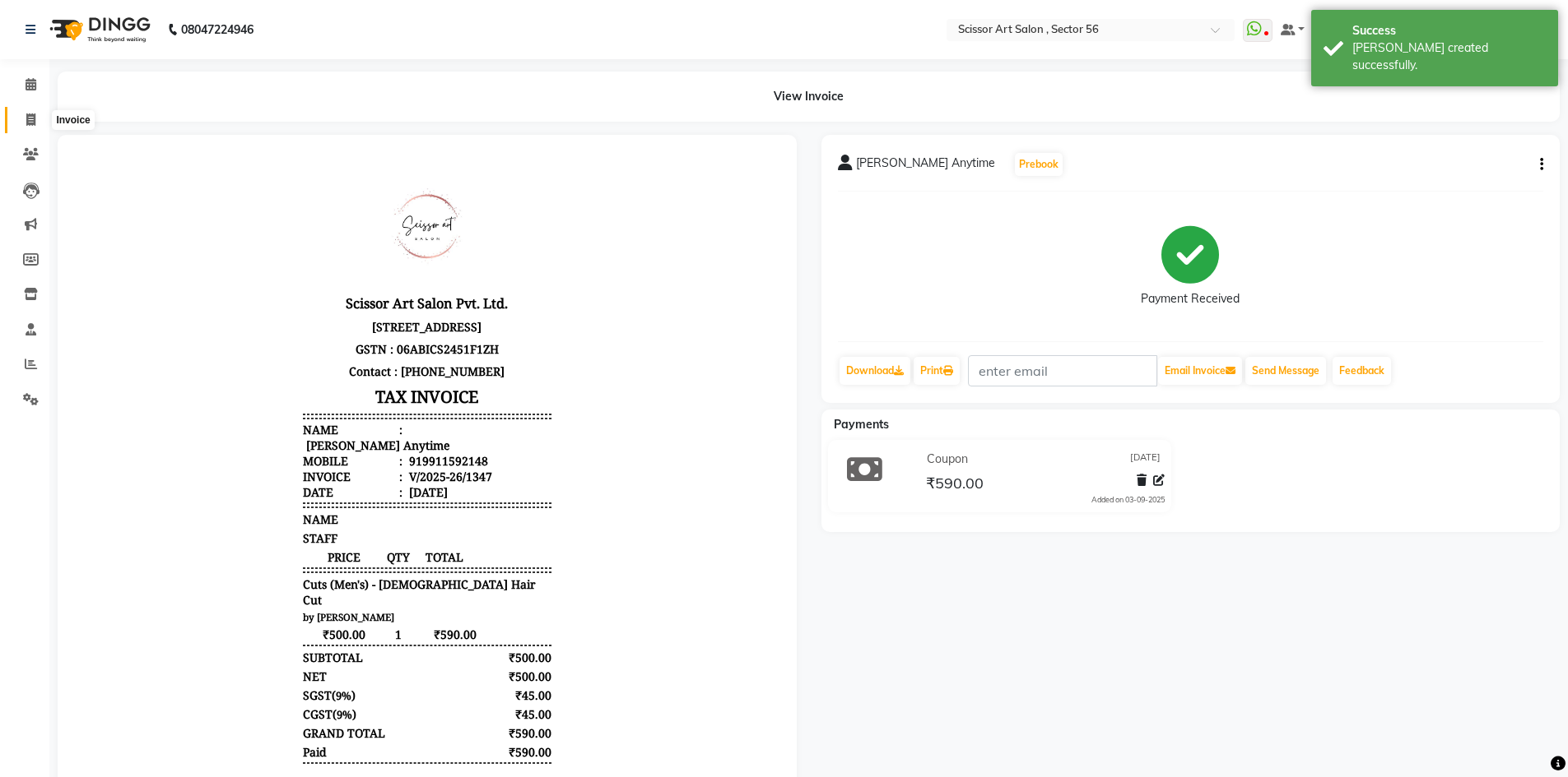
drag, startPoint x: 25, startPoint y: 117, endPoint x: 44, endPoint y: 128, distance: 22.0
click at [25, 117] on span at bounding box center [31, 120] width 29 height 18
select select "service"
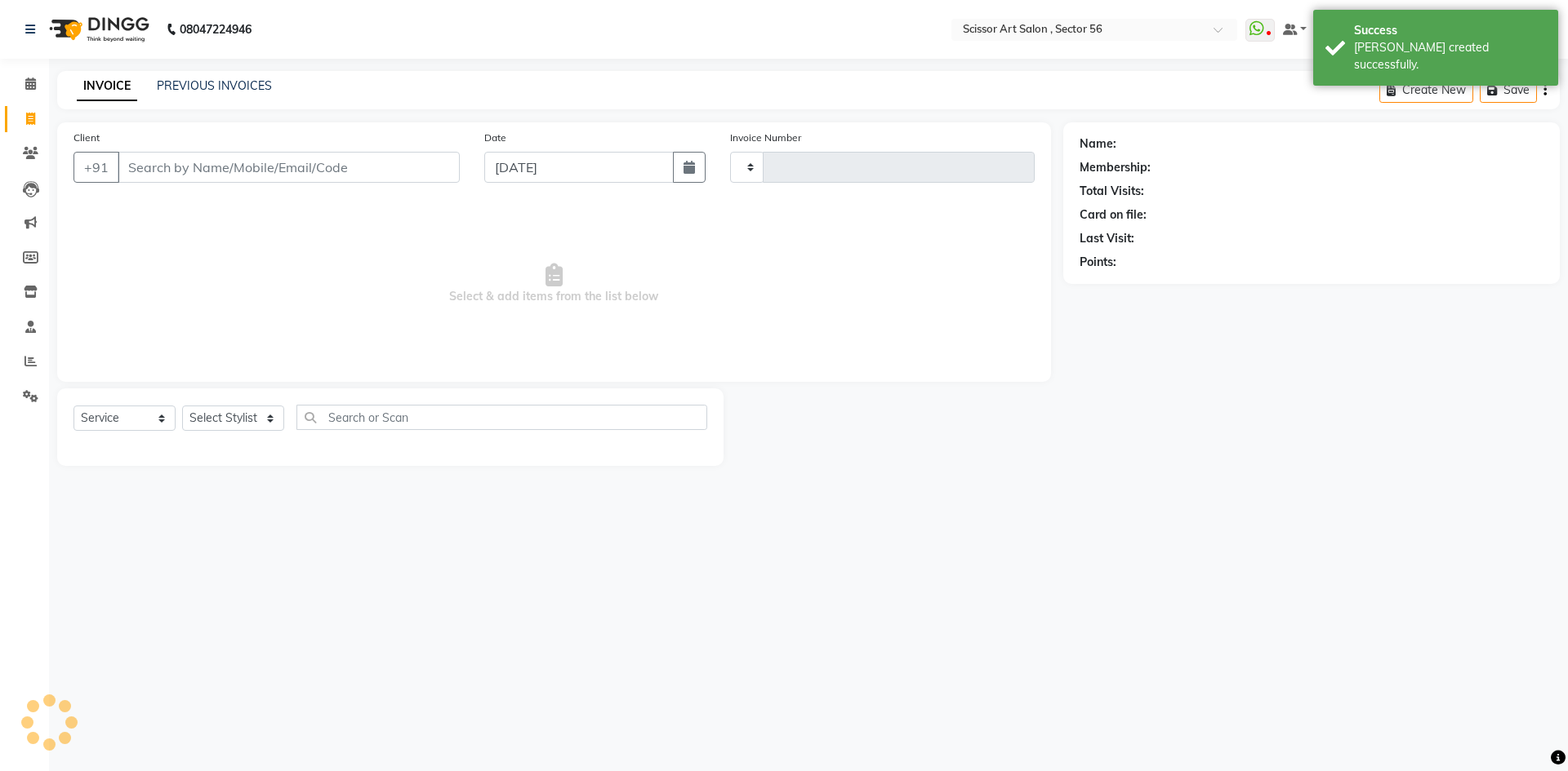
type input "1348"
select select "6185"
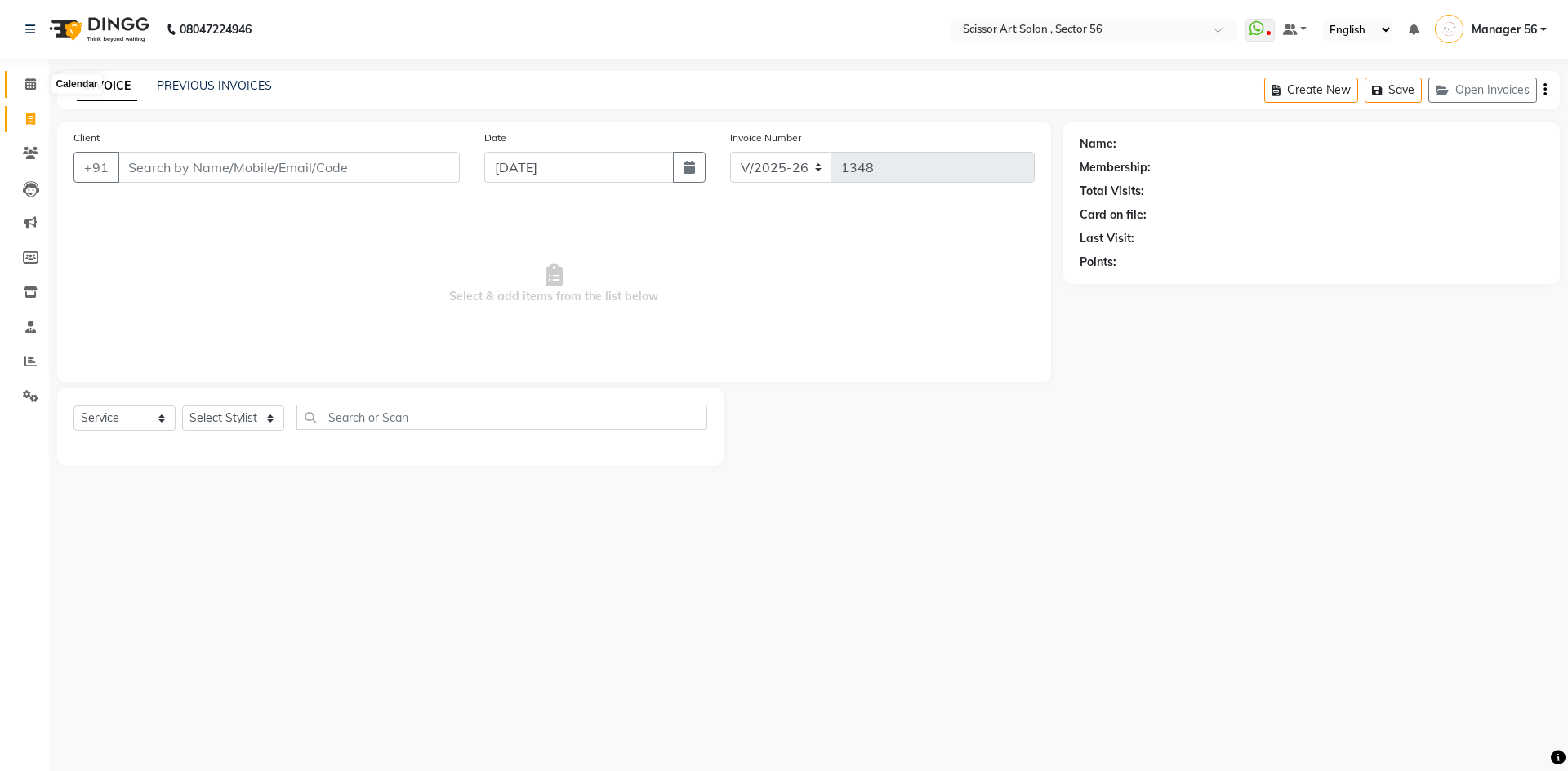
click at [33, 90] on span at bounding box center [31, 84] width 29 height 18
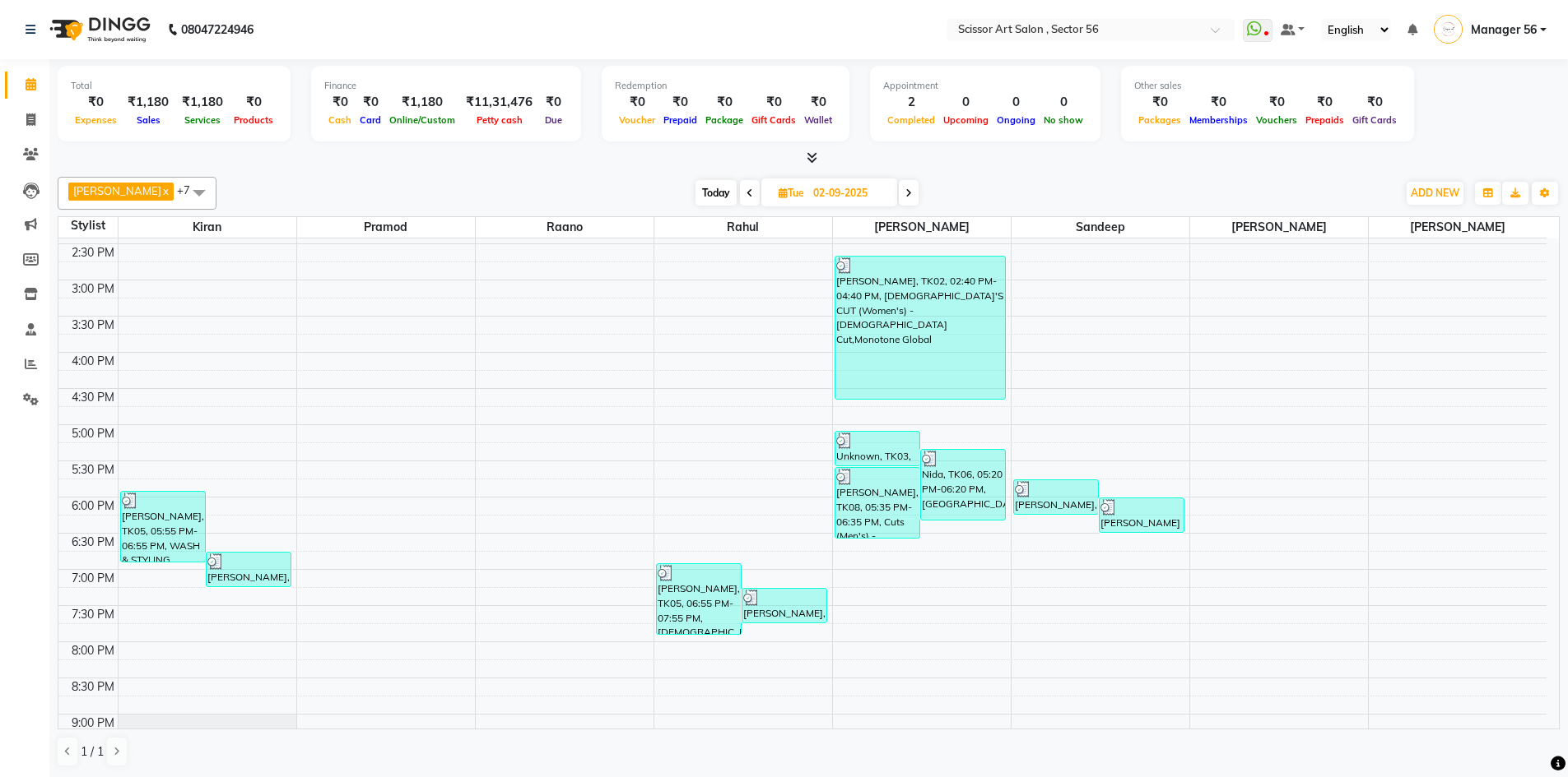
scroll to position [450, 0]
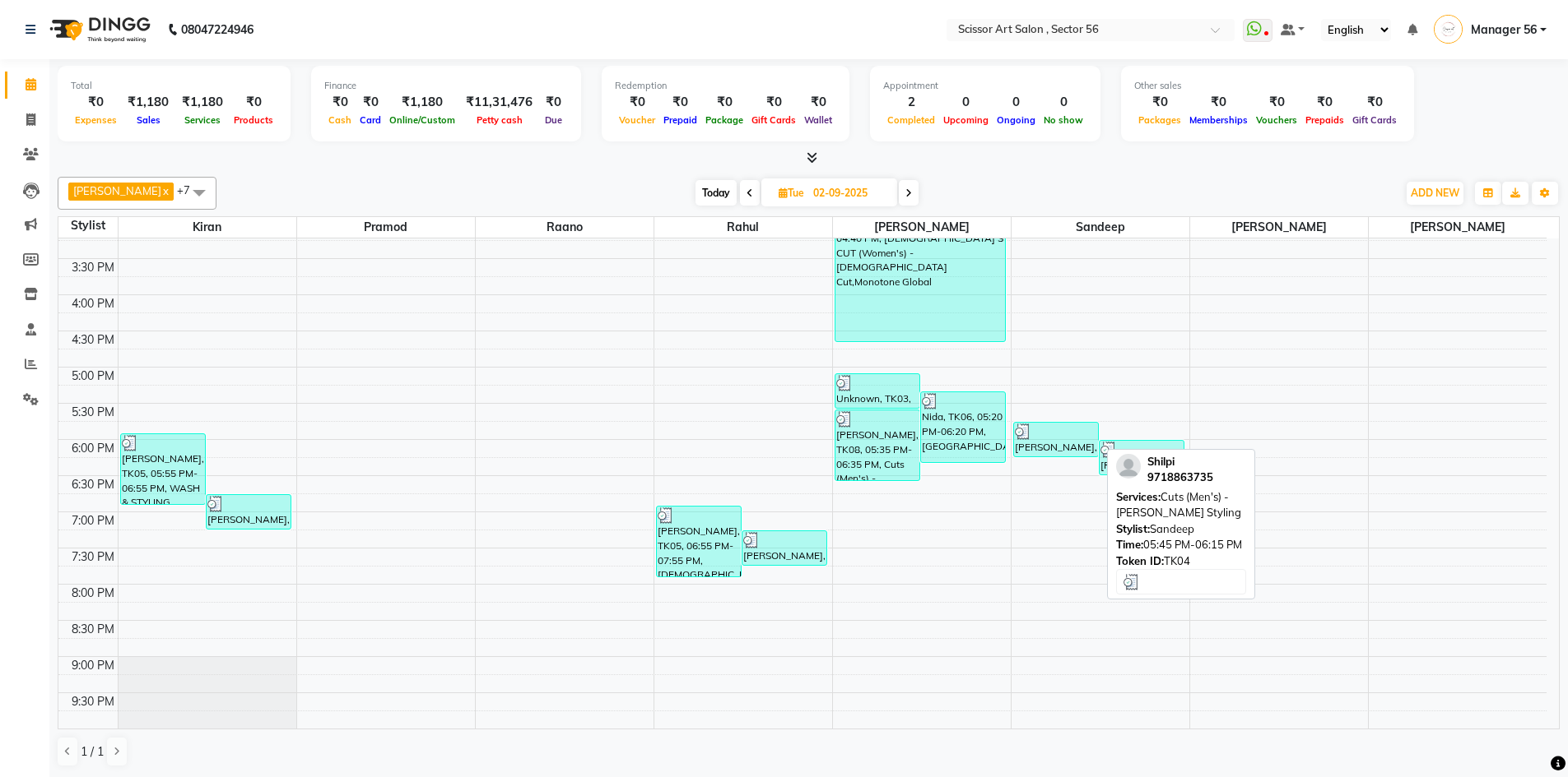
click at [1041, 452] on div "[PERSON_NAME], TK04, 05:45 PM-06:15 PM, Cuts (Men's) - [PERSON_NAME] Styling" at bounding box center [1056, 439] width 84 height 33
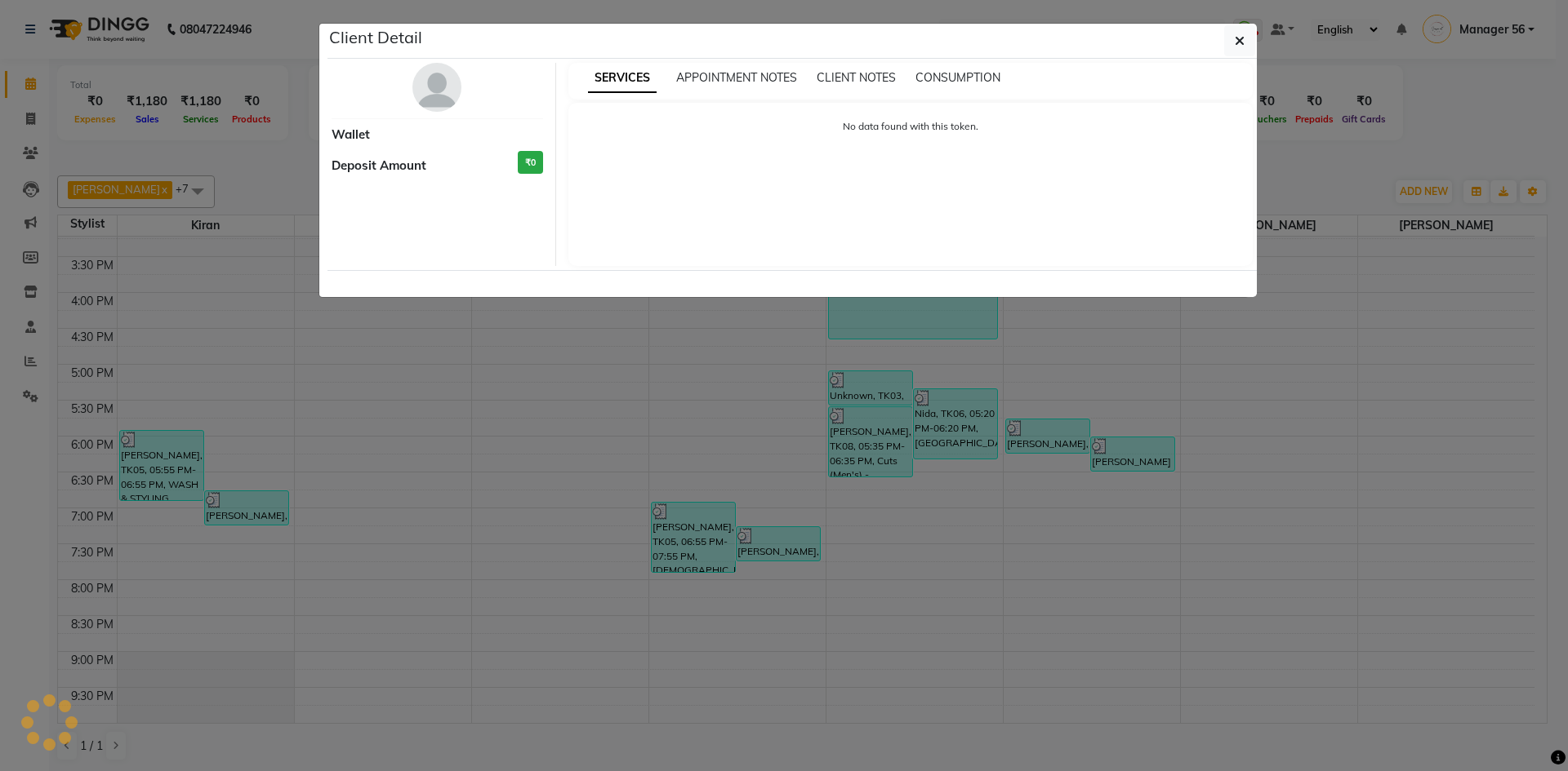
select select "3"
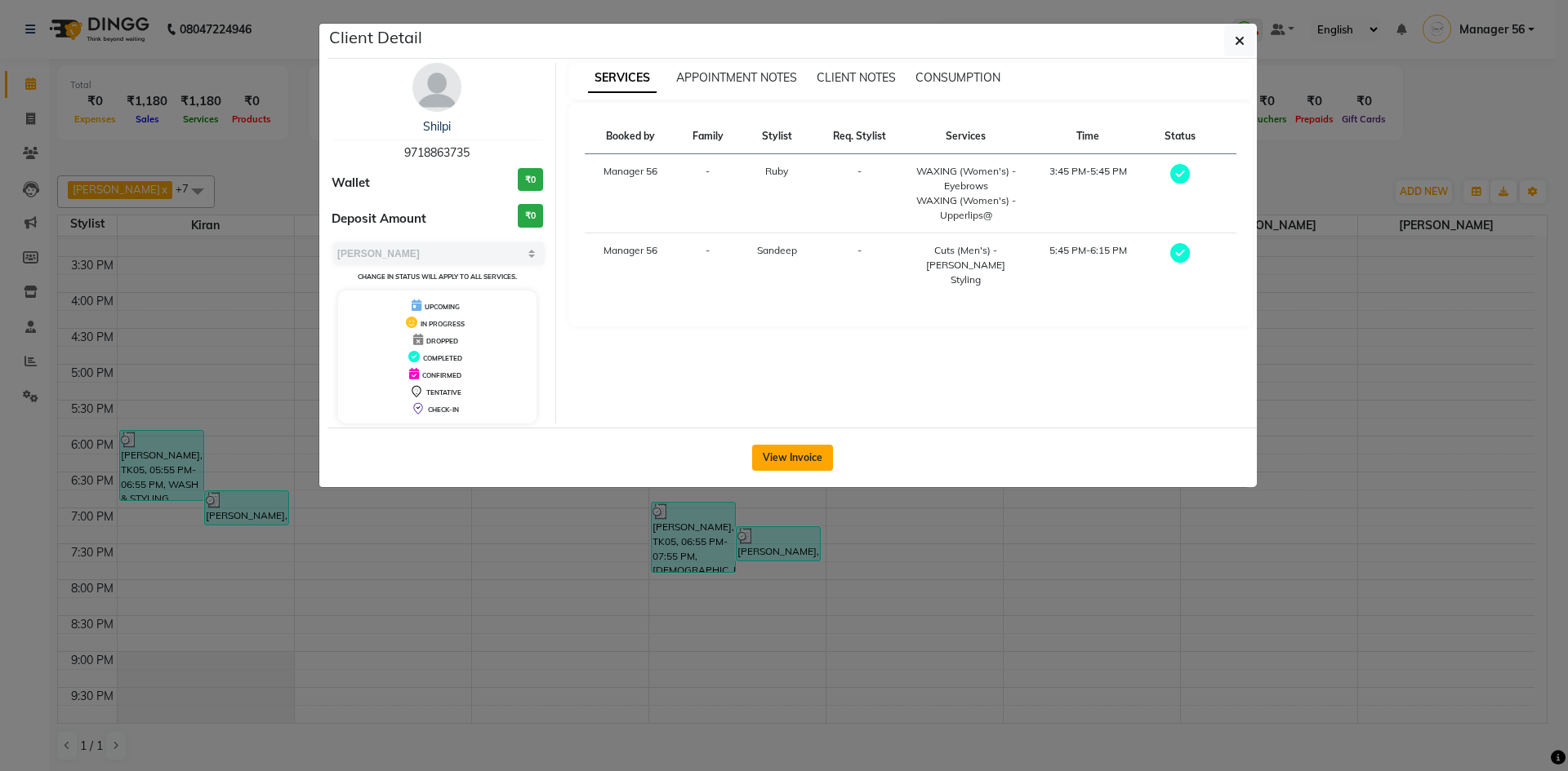
click at [795, 445] on button "View Invoice" at bounding box center [792, 458] width 81 height 26
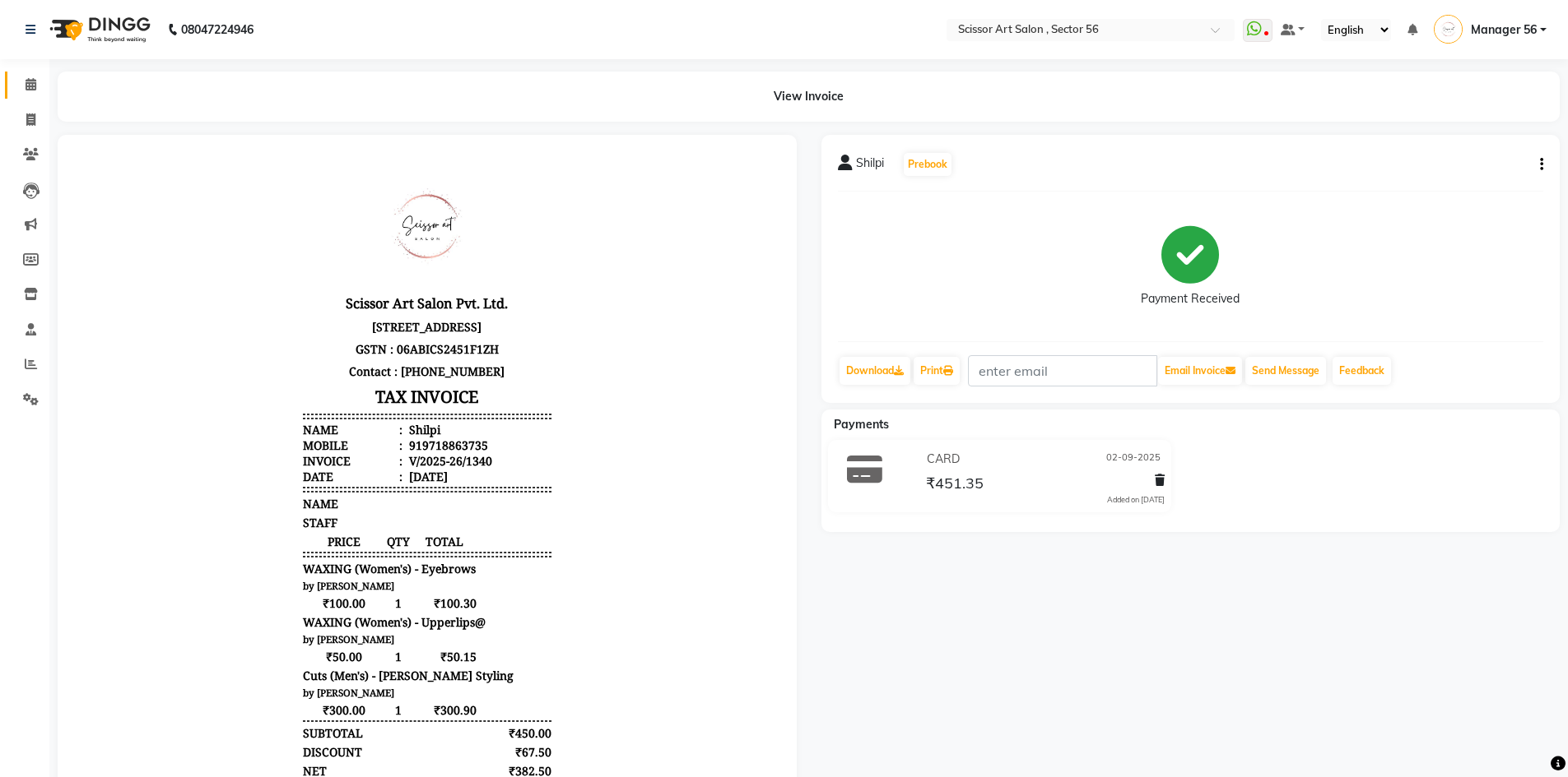
click at [16, 84] on link "Calendar" at bounding box center [25, 84] width 40 height 27
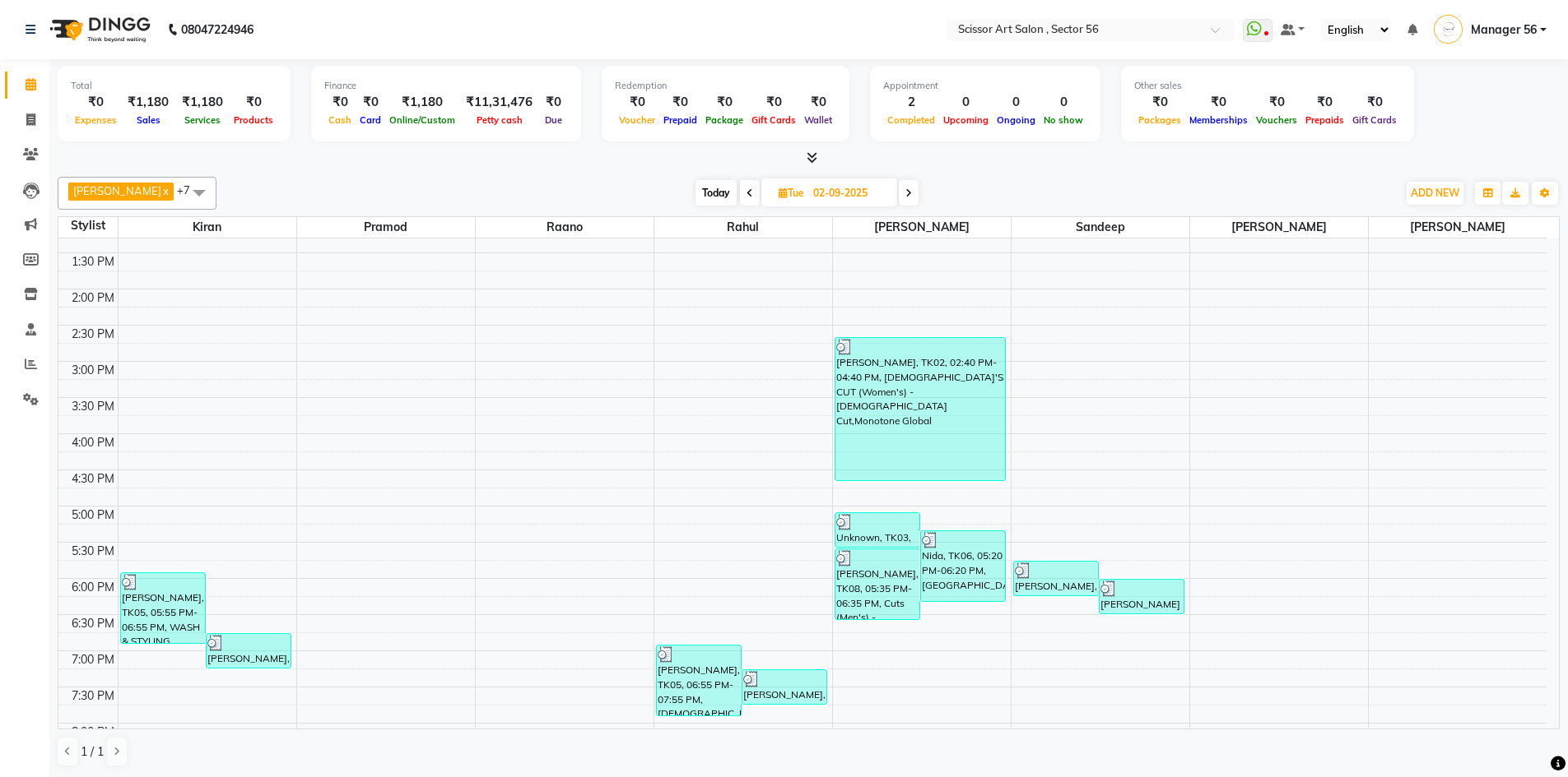
scroll to position [316, 0]
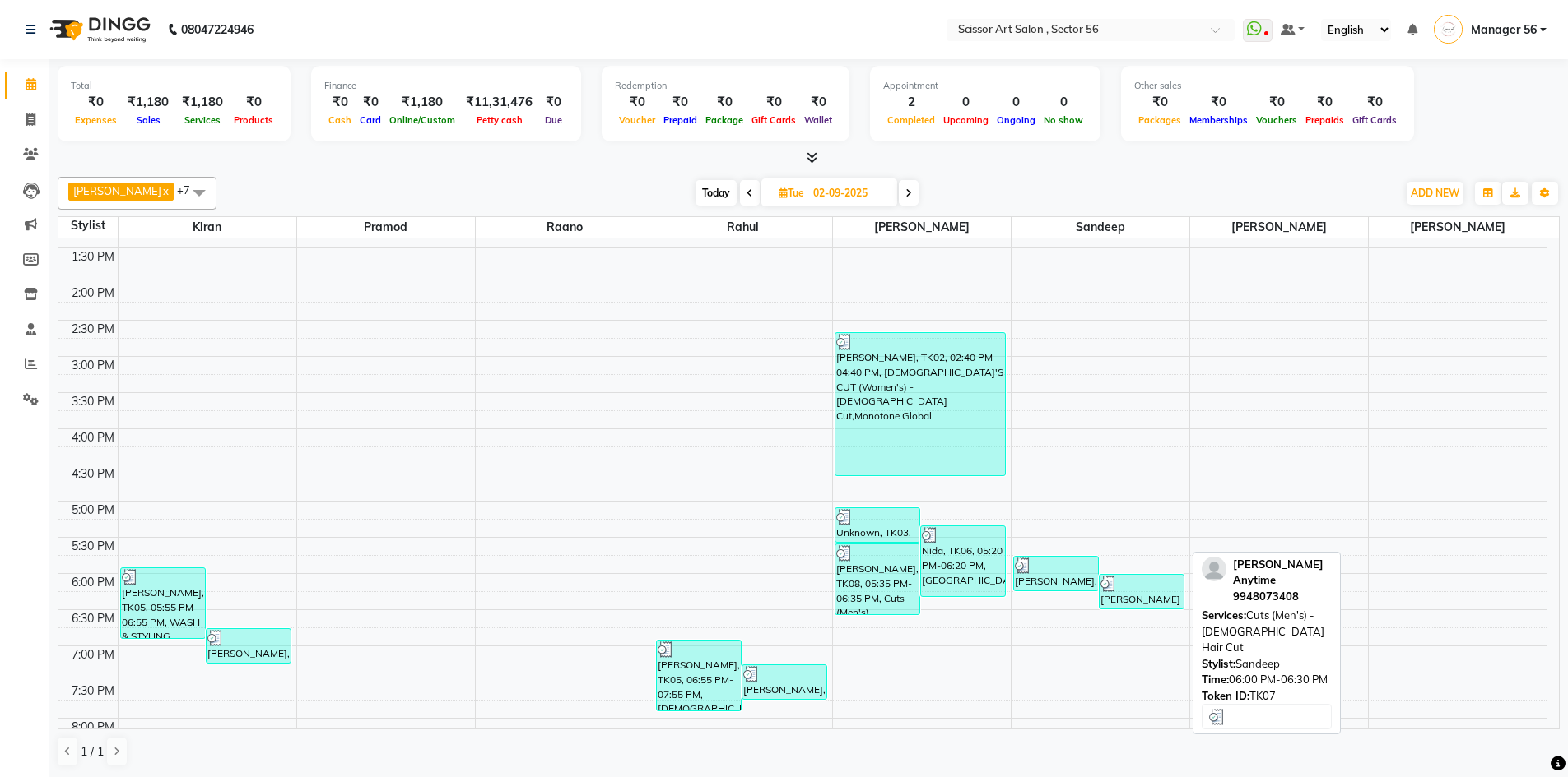
click at [1145, 588] on div at bounding box center [1141, 583] width 82 height 17
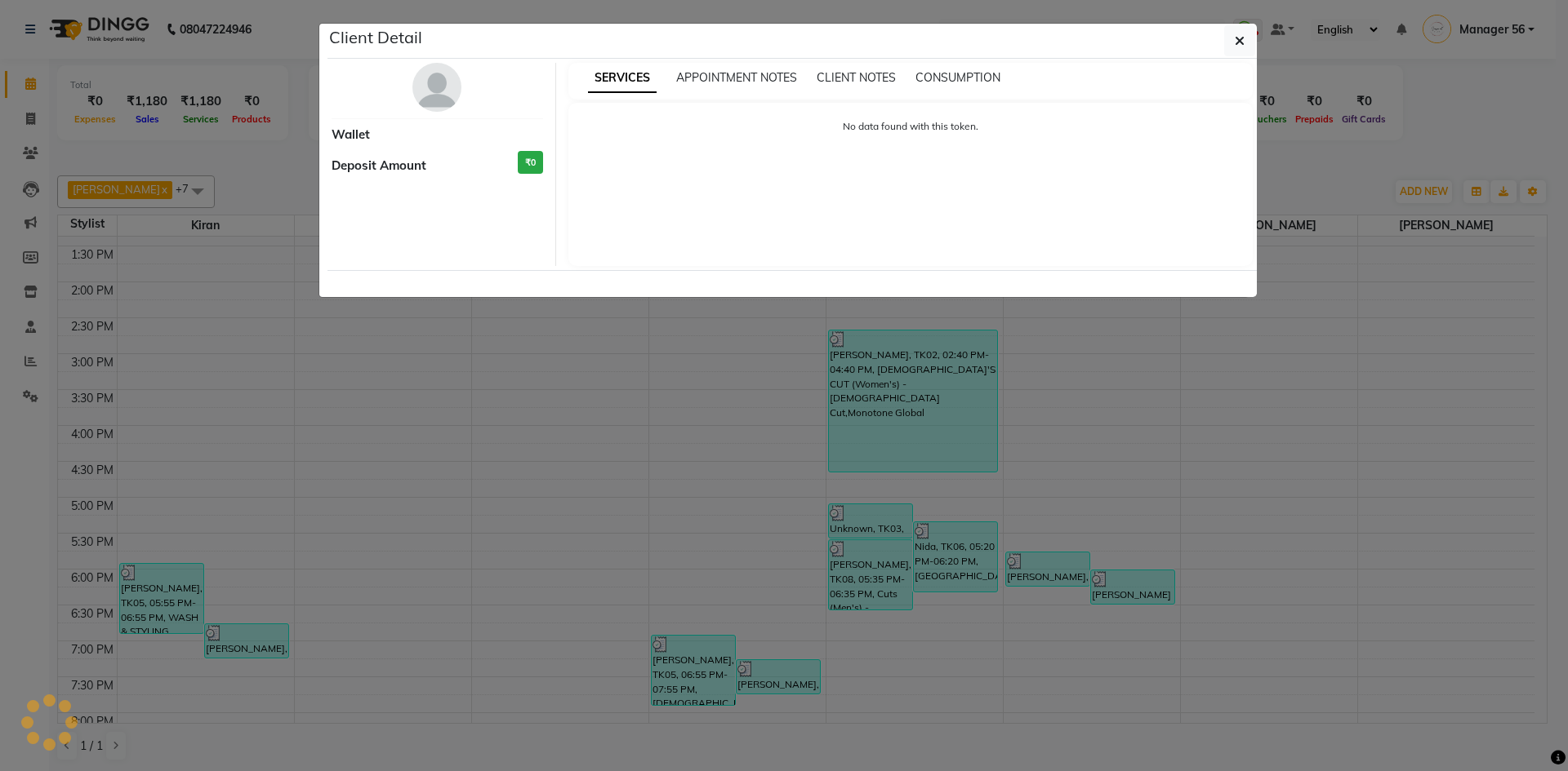
select select "3"
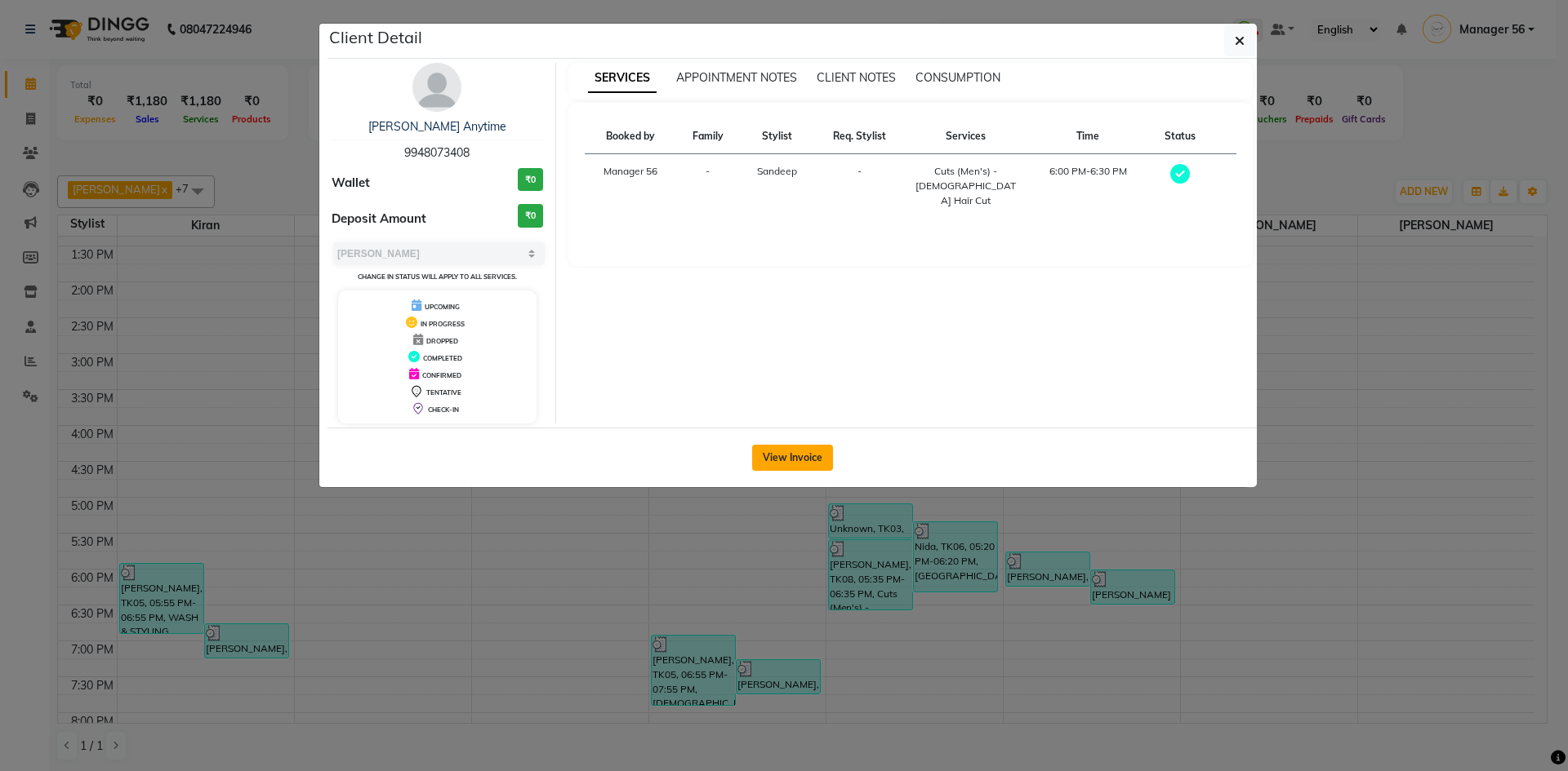
click at [793, 450] on button "View Invoice" at bounding box center [792, 458] width 81 height 26
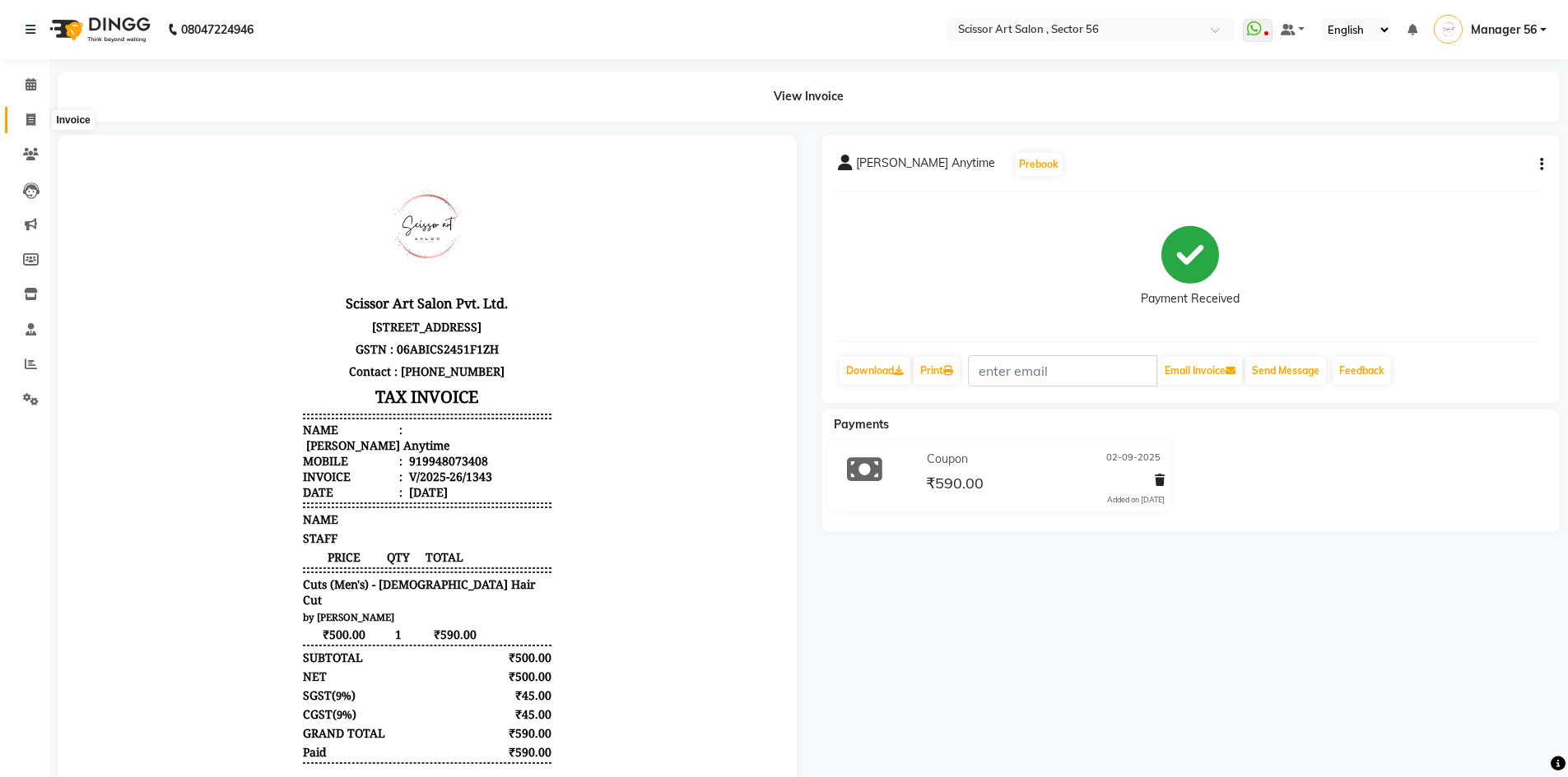
drag, startPoint x: 26, startPoint y: 120, endPoint x: 45, endPoint y: 126, distance: 19.9
click at [26, 120] on icon at bounding box center [31, 120] width 9 height 12
select select "service"
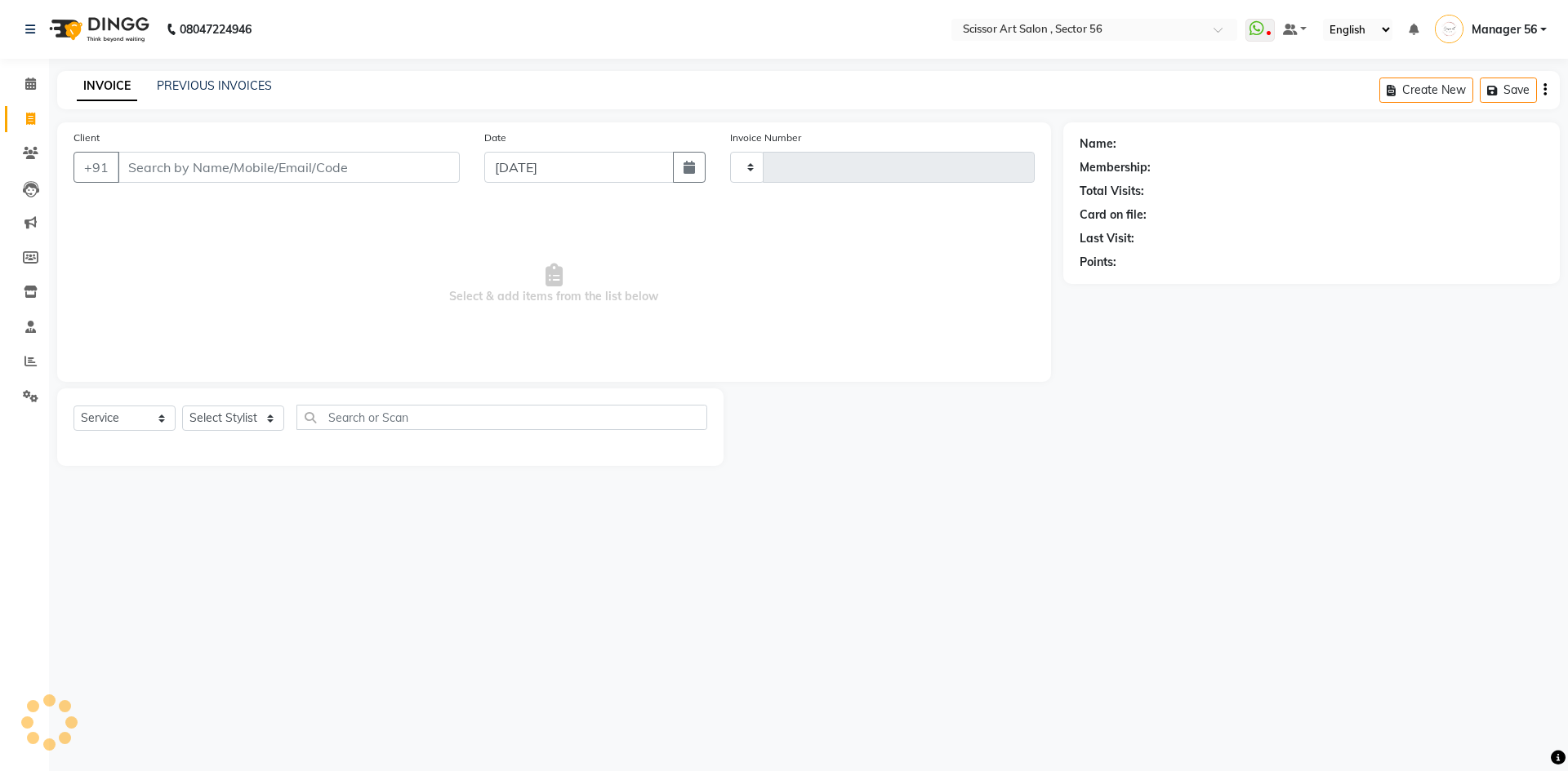
type input "1348"
select select "6185"
click at [206, 169] on input "Client" at bounding box center [289, 168] width 342 height 31
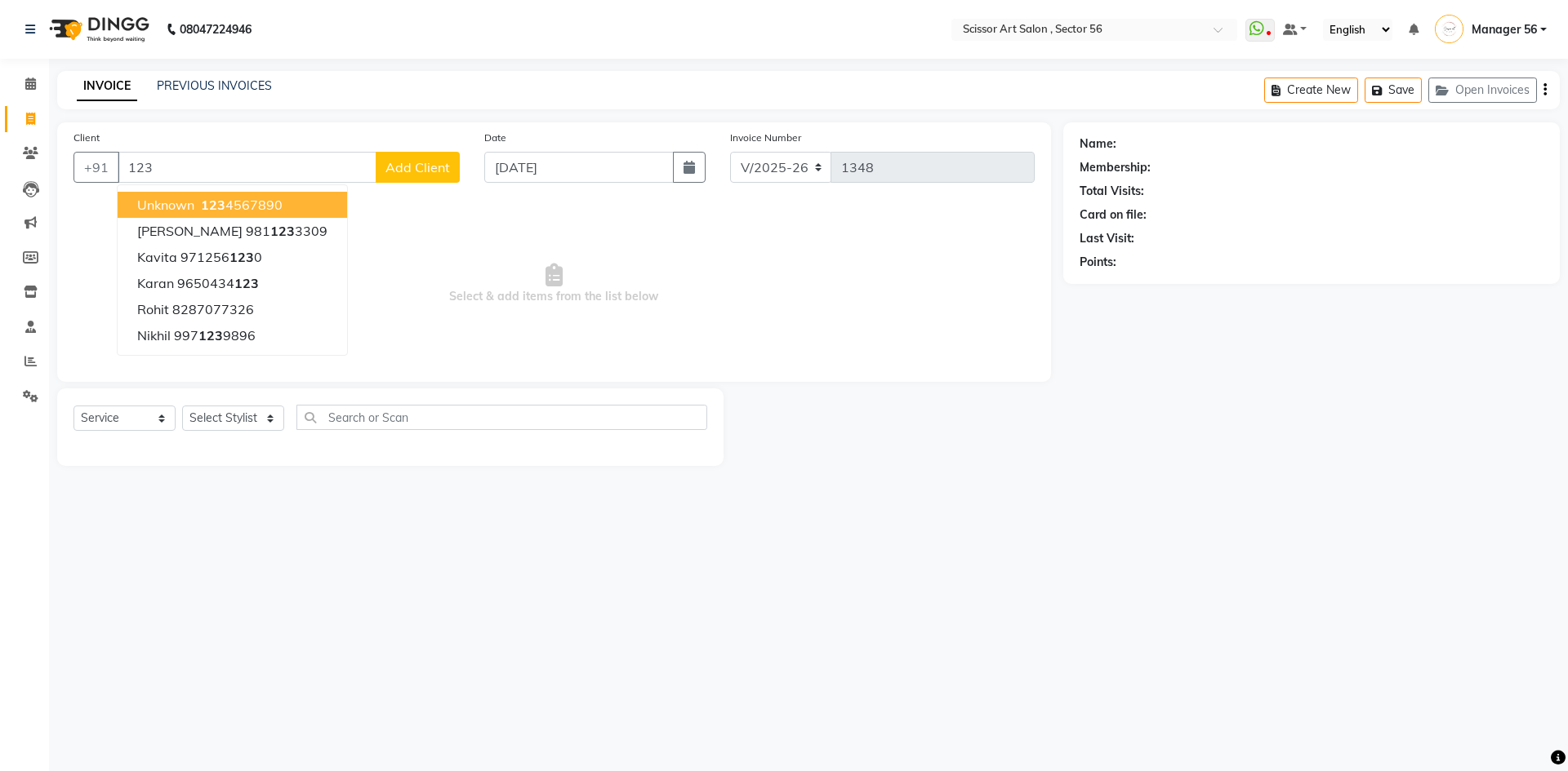
click at [245, 207] on ngb-highlight "123 4567890" at bounding box center [239, 204] width 85 height 17
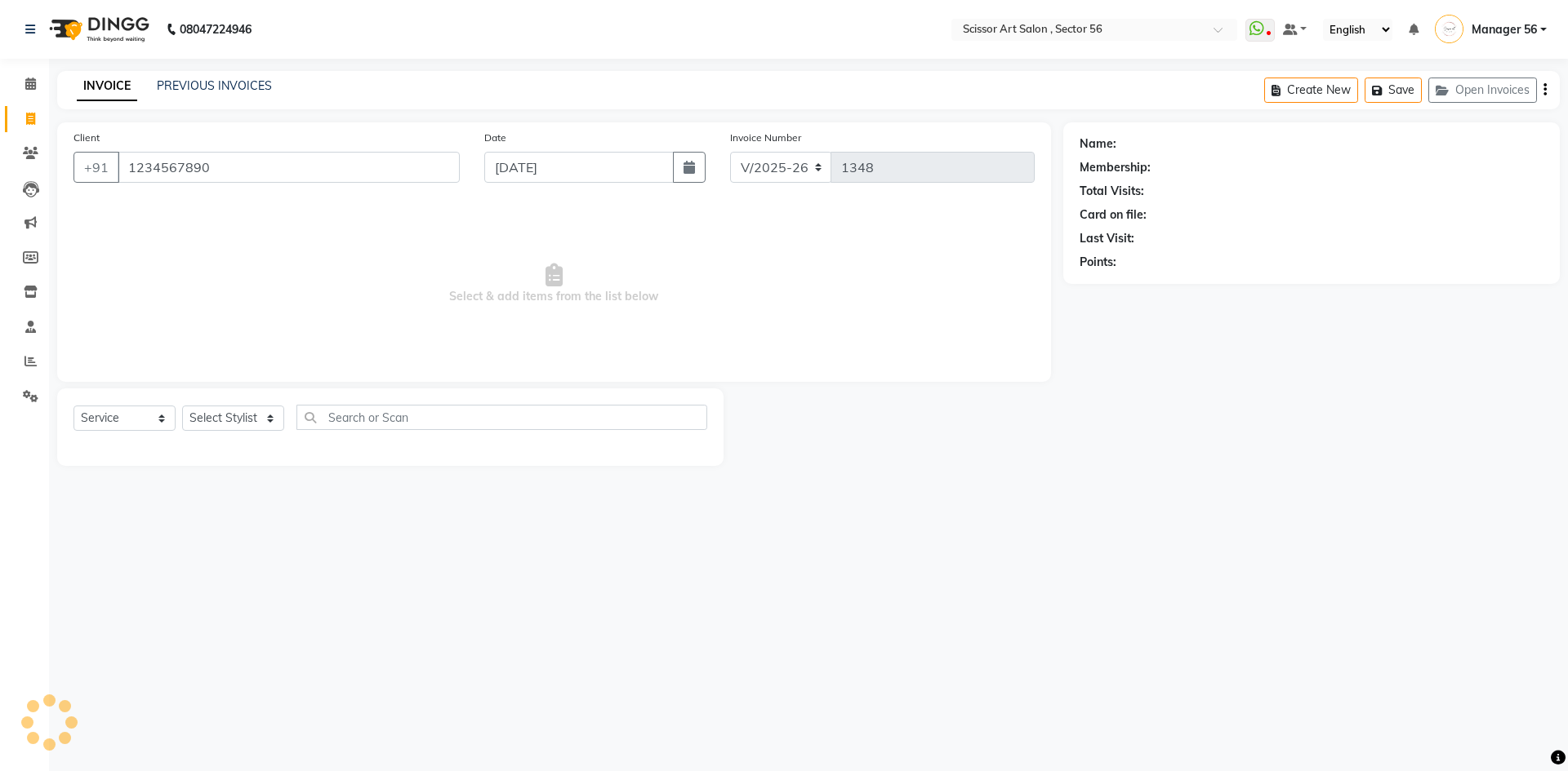
type input "1234567890"
select select "1: Object"
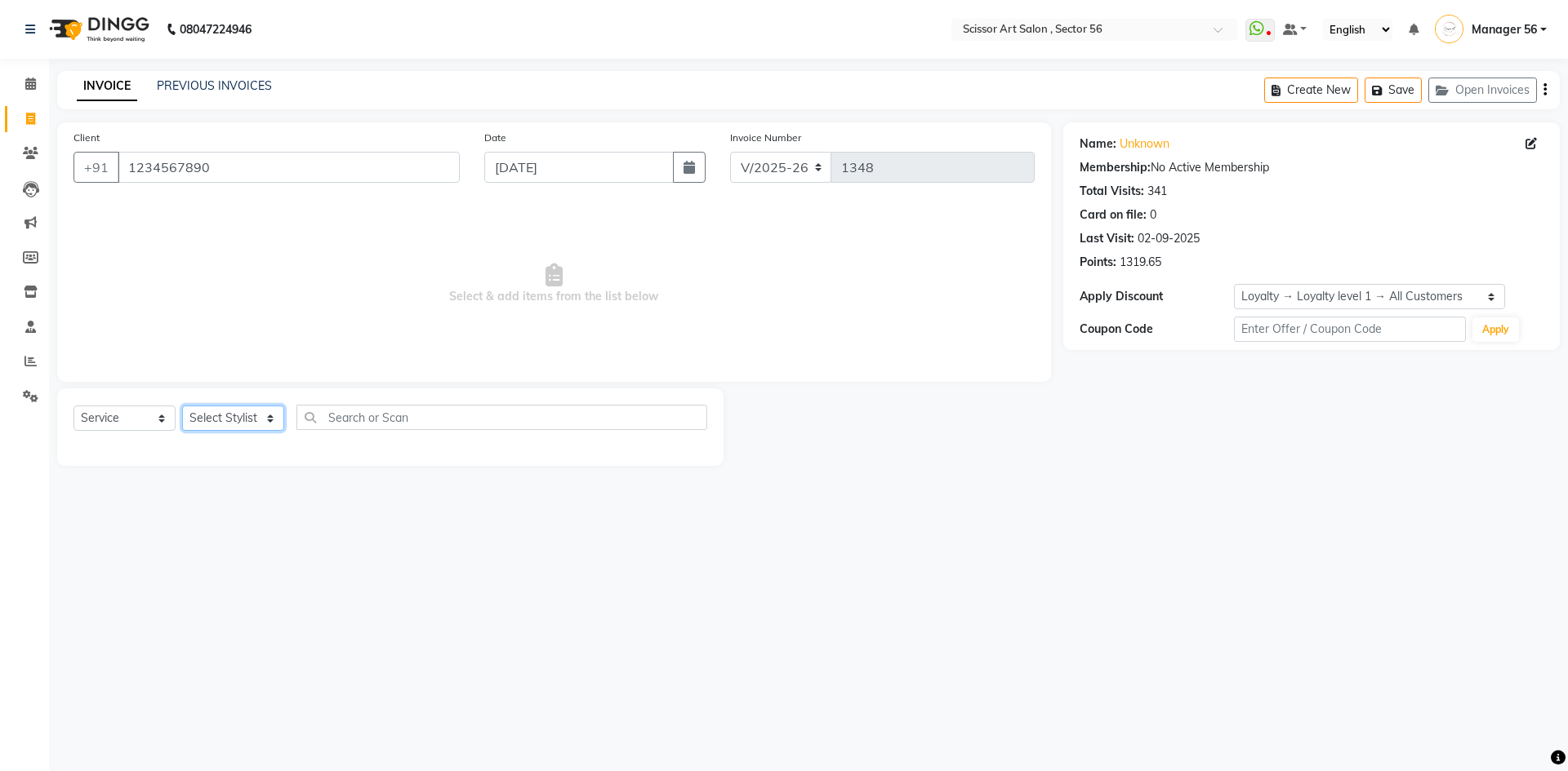
click at [244, 412] on select "Select Stylist Anees DEV DAS Kiran Manager 56 [PERSON_NAME] [PERSON_NAME] Raano…" at bounding box center [232, 418] width 102 height 25
select select "61124"
click at [182, 406] on select "Select Stylist Anees DEV DAS Kiran Manager 56 [PERSON_NAME] [PERSON_NAME] Raano…" at bounding box center [232, 418] width 102 height 25
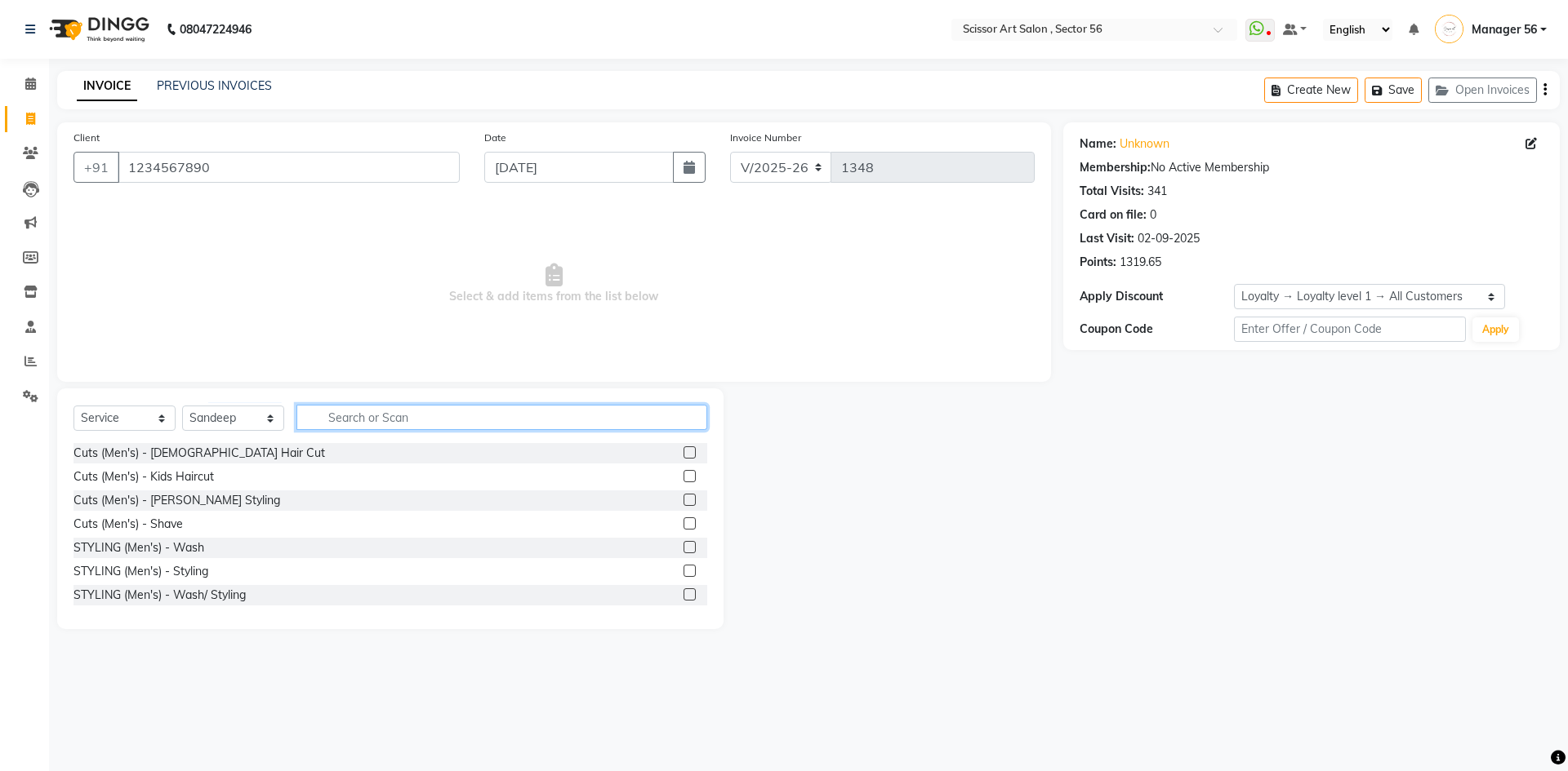
click at [607, 421] on input "text" at bounding box center [501, 417] width 411 height 25
click at [683, 451] on label at bounding box center [689, 452] width 12 height 12
click at [683, 451] on input "checkbox" at bounding box center [688, 453] width 10 height 10
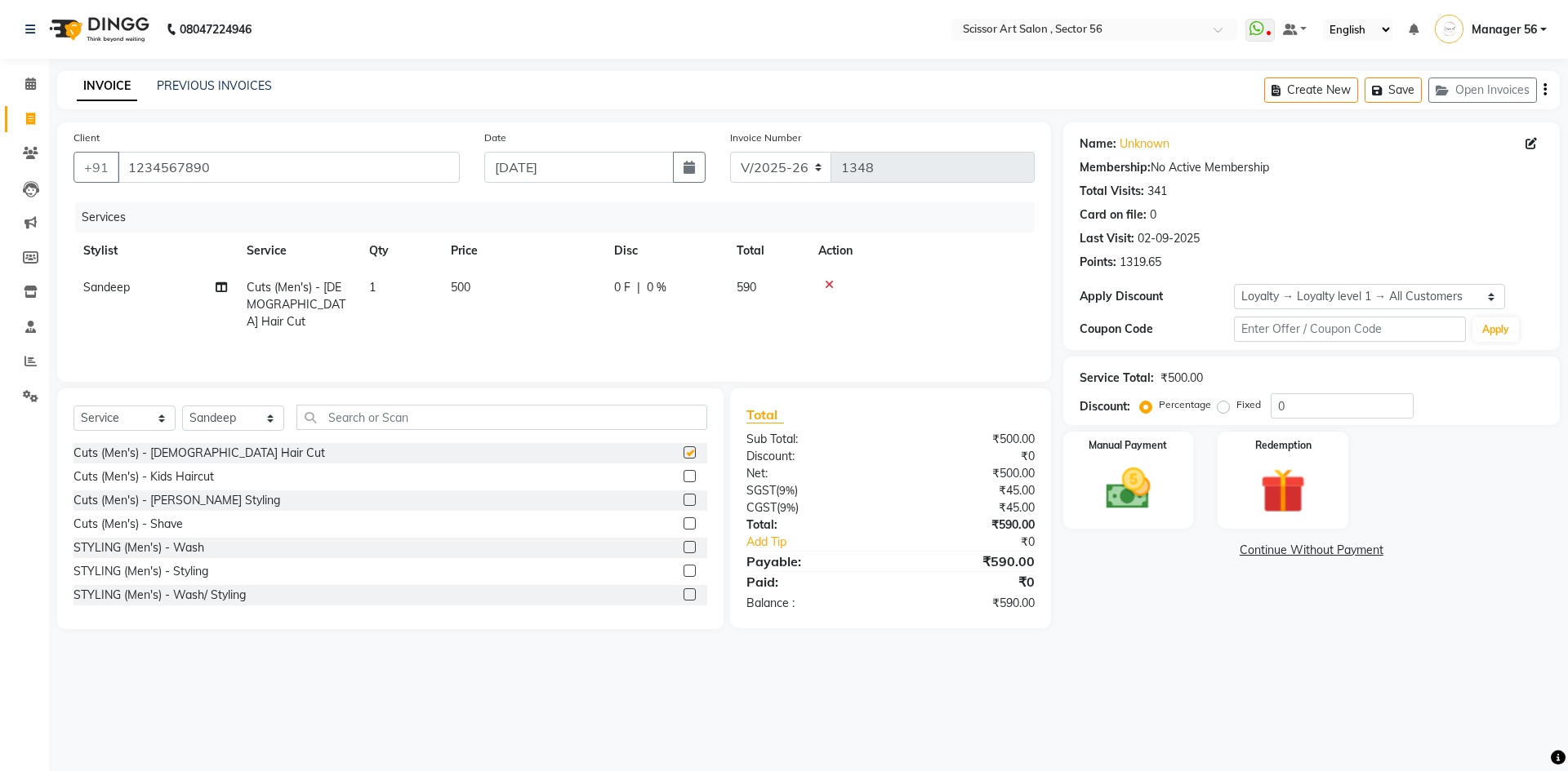
checkbox input "false"
click at [599, 419] on input "text" at bounding box center [501, 417] width 411 height 25
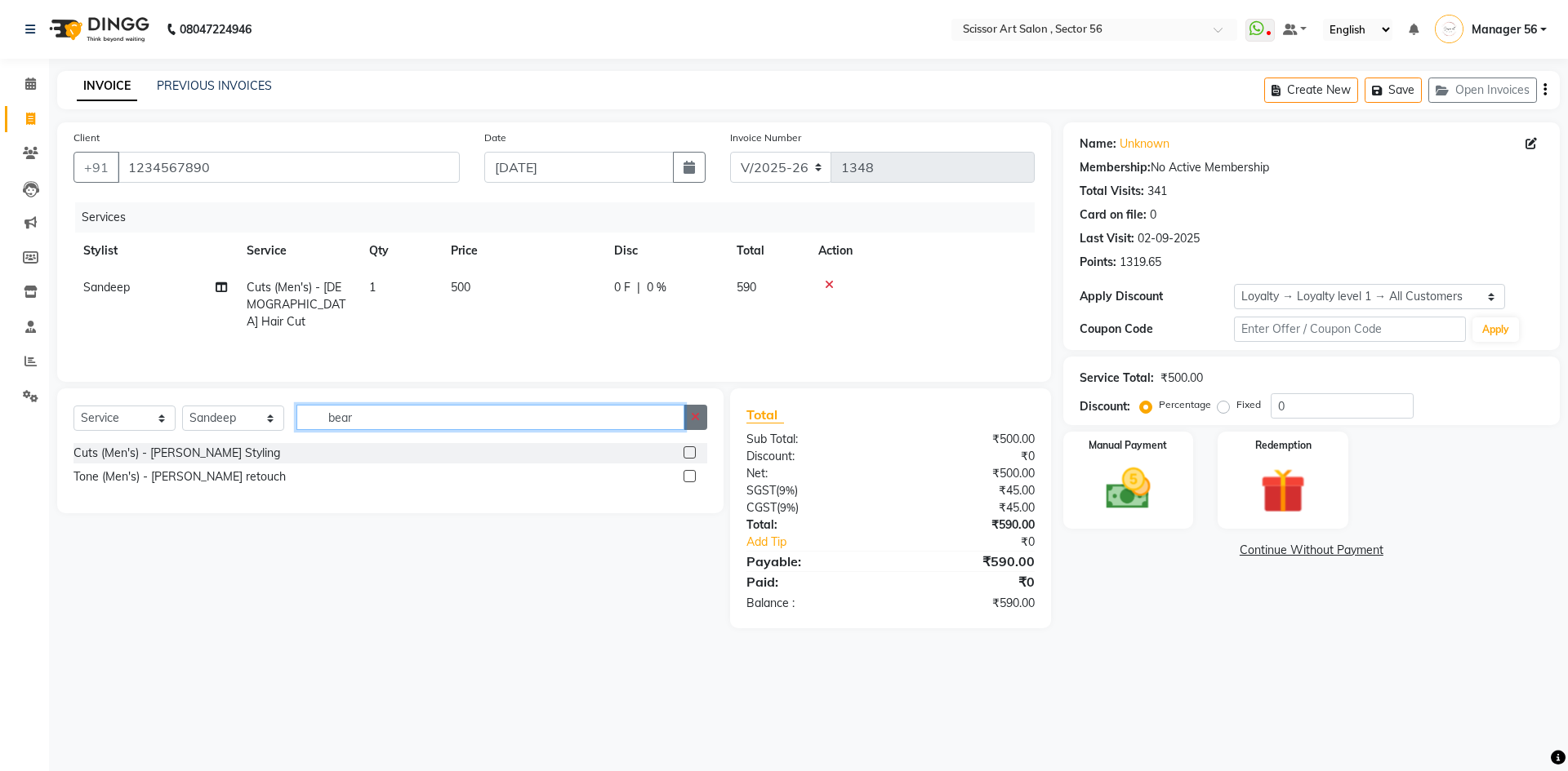
type input "bear"
click at [686, 453] on label at bounding box center [689, 452] width 12 height 12
click at [686, 453] on input "checkbox" at bounding box center [688, 453] width 10 height 10
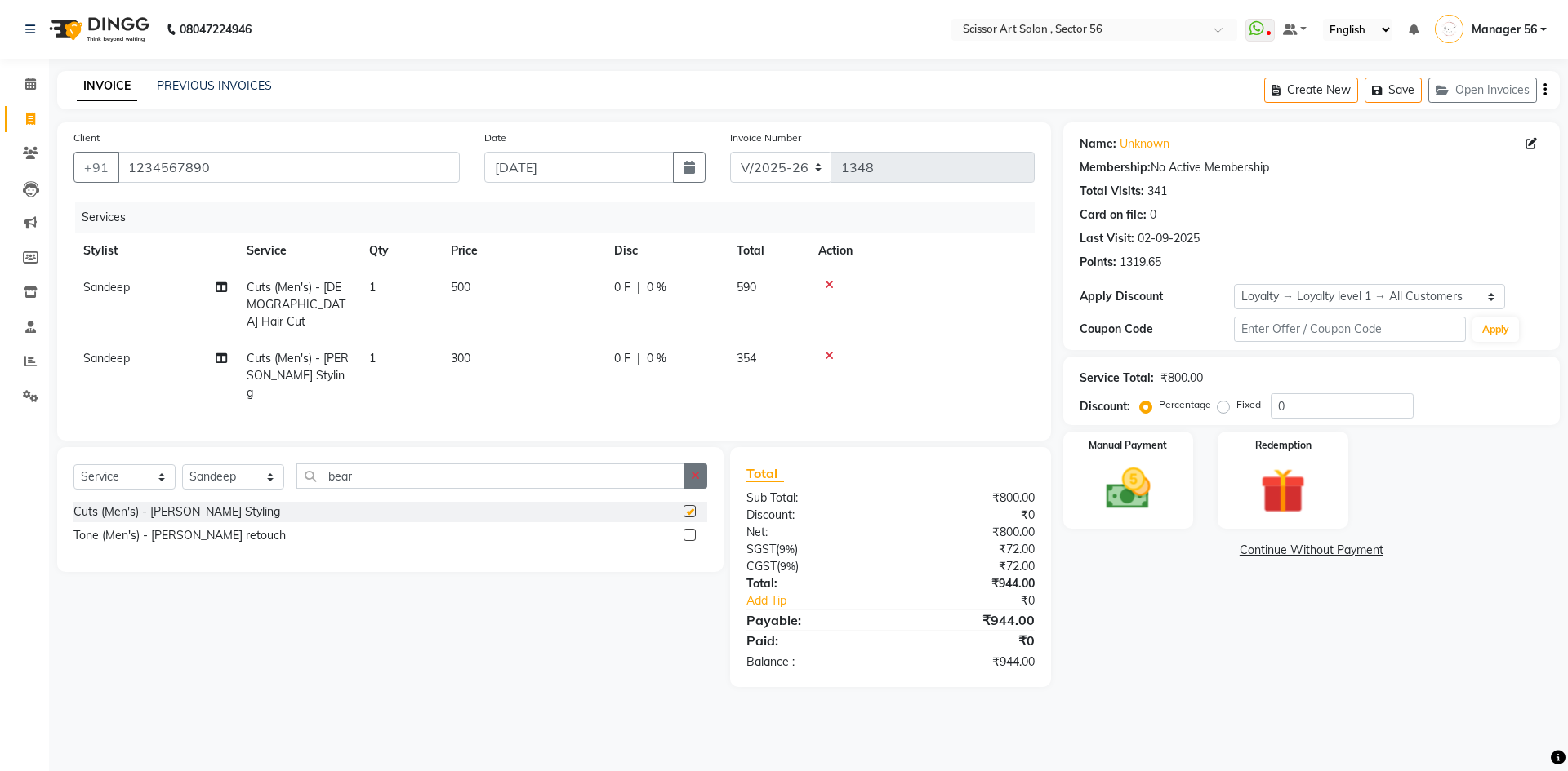
checkbox input "false"
click at [686, 464] on button "button" at bounding box center [694, 476] width 24 height 25
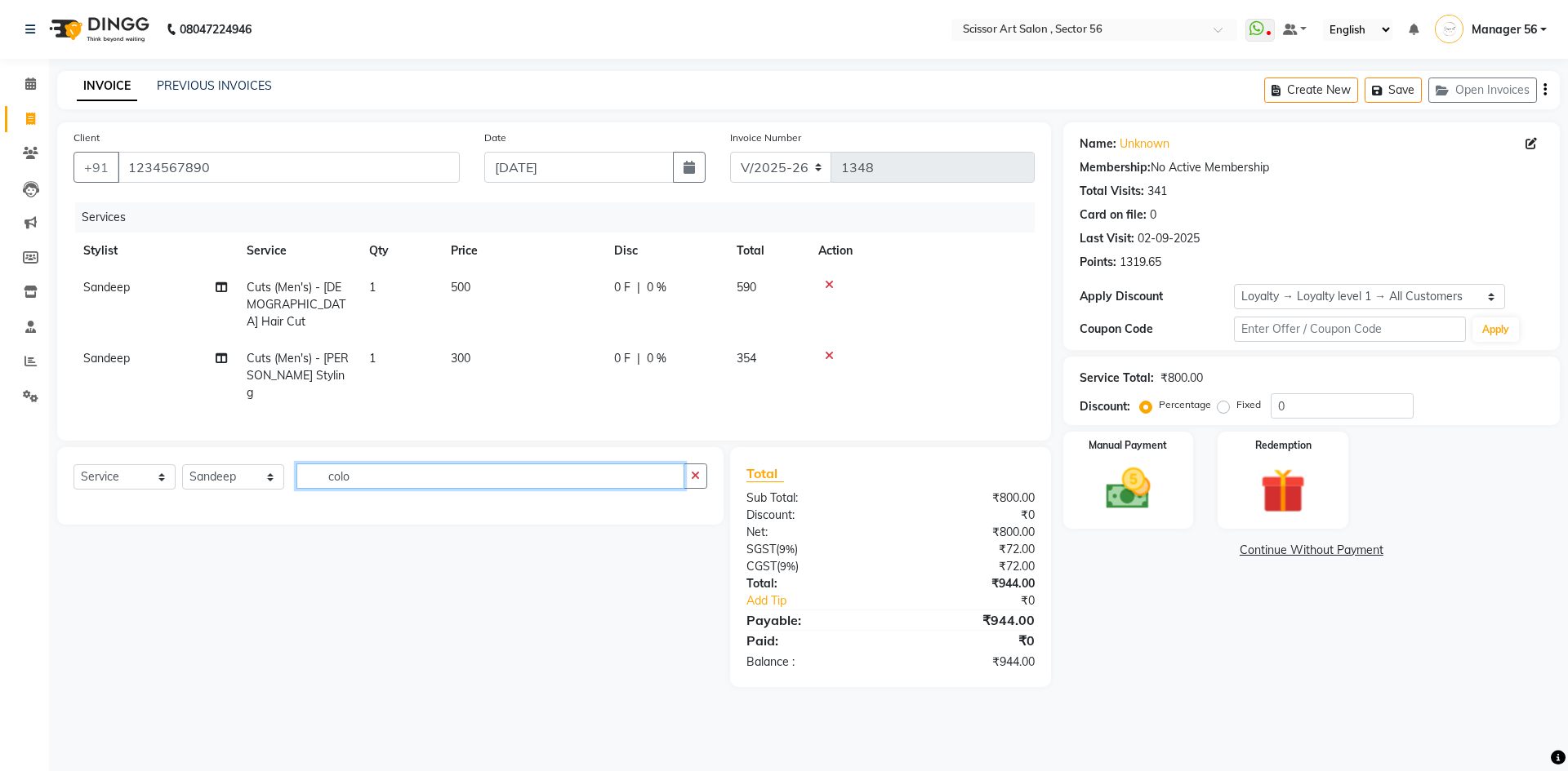
click at [667, 464] on input "colo" at bounding box center [490, 476] width 388 height 25
type input "c"
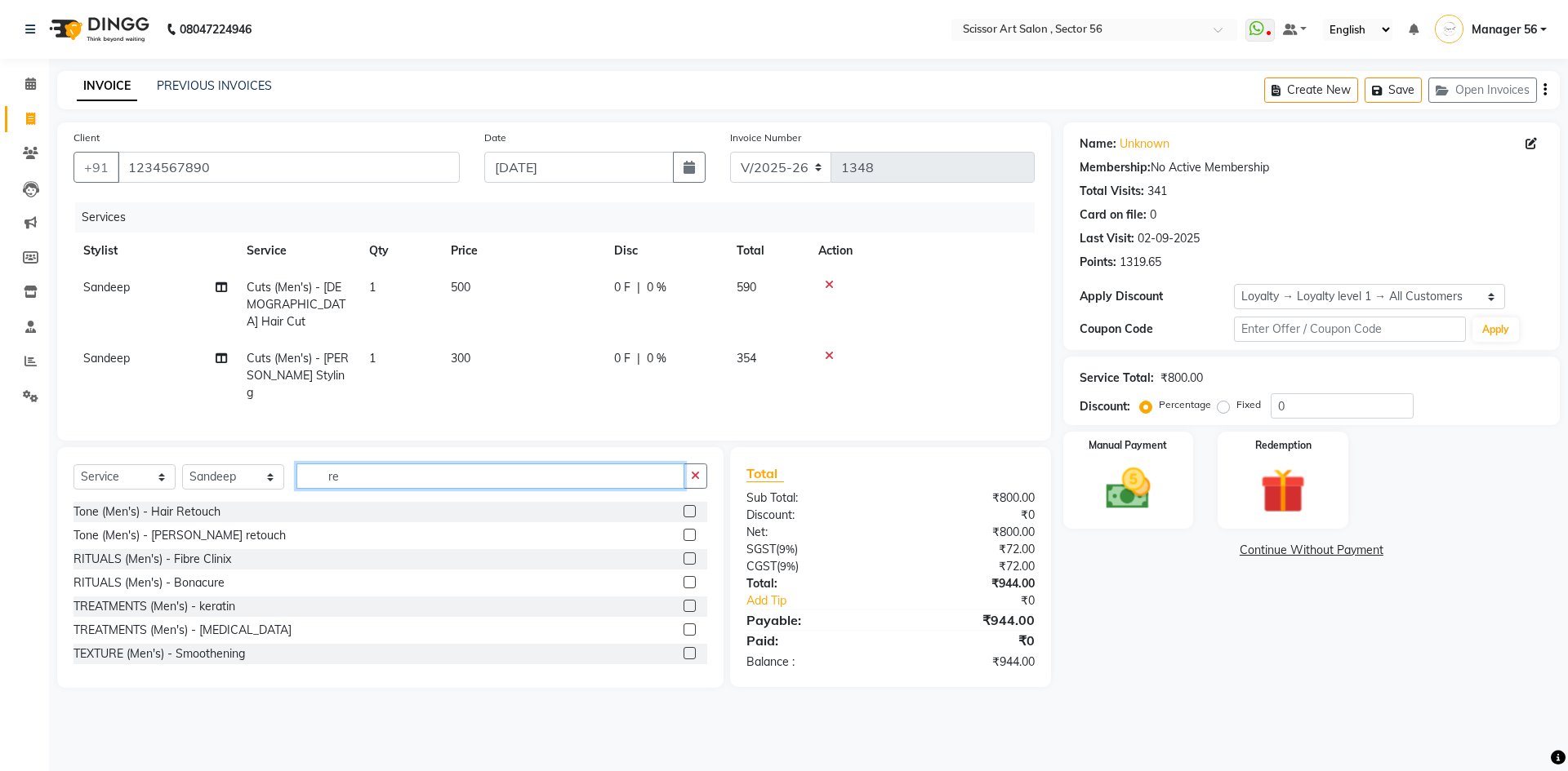
type input "re"
click at [683, 506] on label at bounding box center [689, 512] width 12 height 12
click at [683, 506] on input "checkbox" at bounding box center [688, 512] width 10 height 10
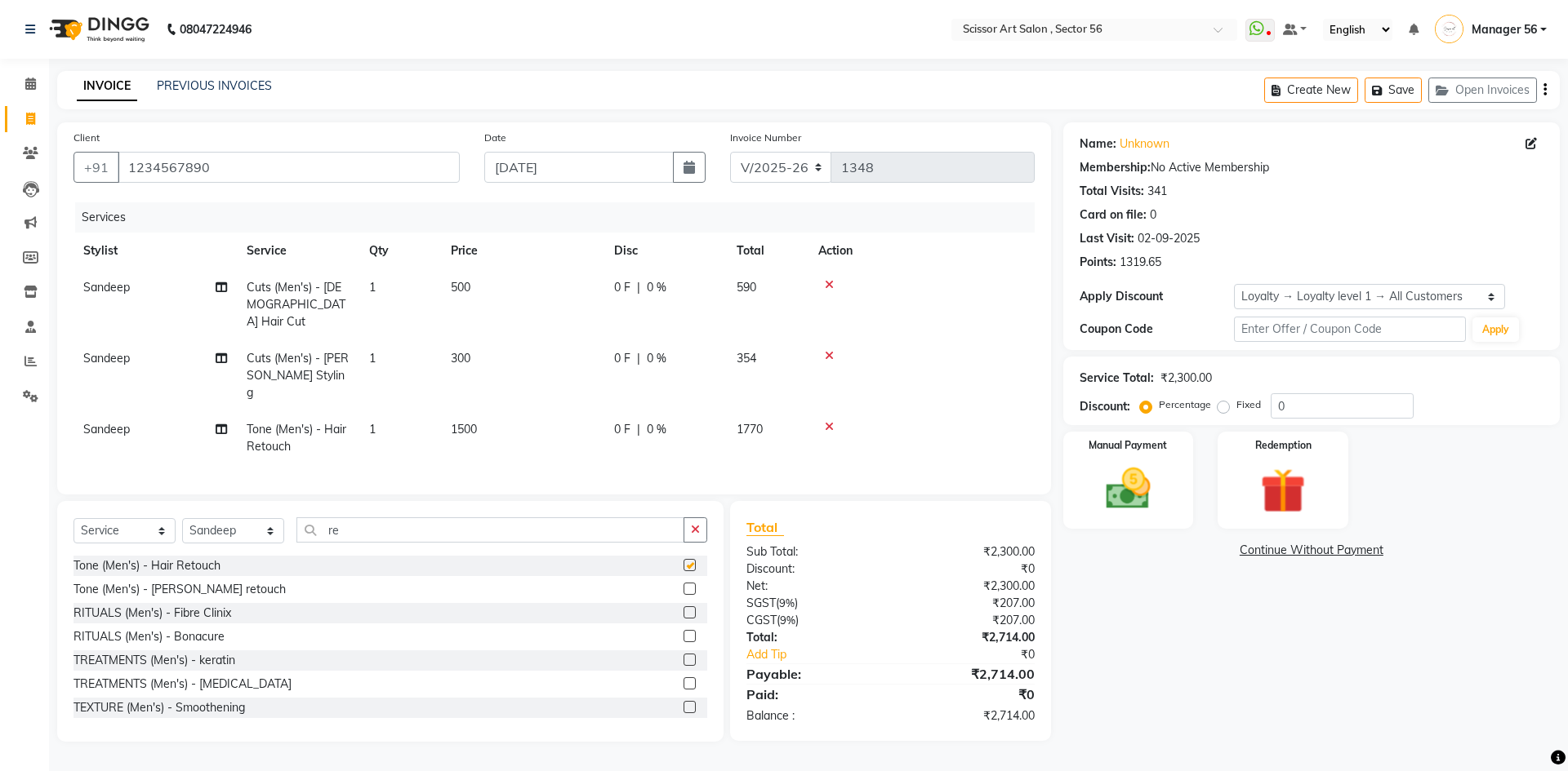
checkbox input "false"
click at [1153, 493] on img at bounding box center [1128, 489] width 76 height 54
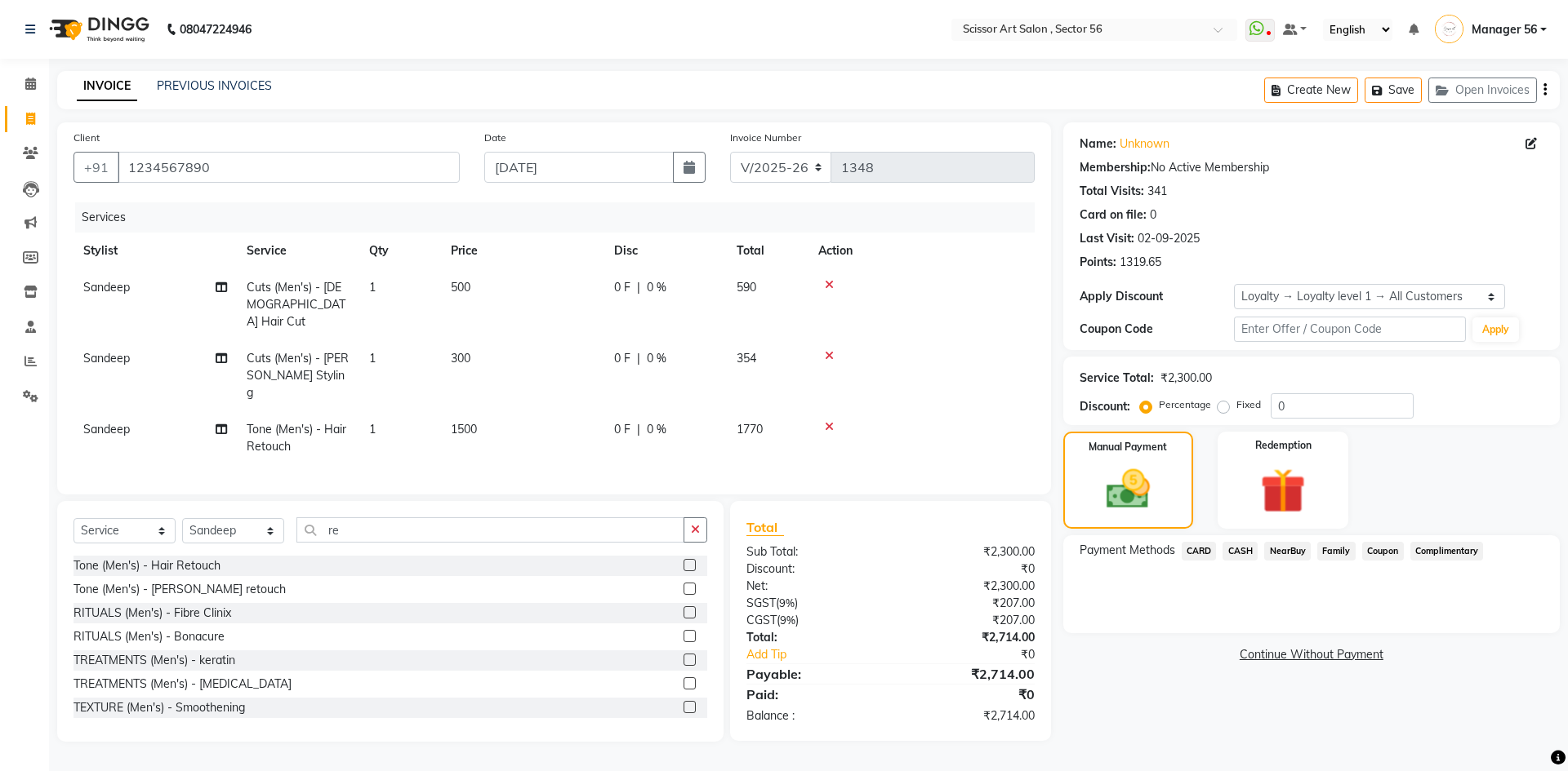
click at [1236, 407] on label "Fixed" at bounding box center [1248, 404] width 24 height 15
click at [1223, 407] on input "Fixed" at bounding box center [1226, 404] width 11 height 11
radio input "true"
click at [1316, 403] on input "0" at bounding box center [1342, 406] width 143 height 25
type input "2214"
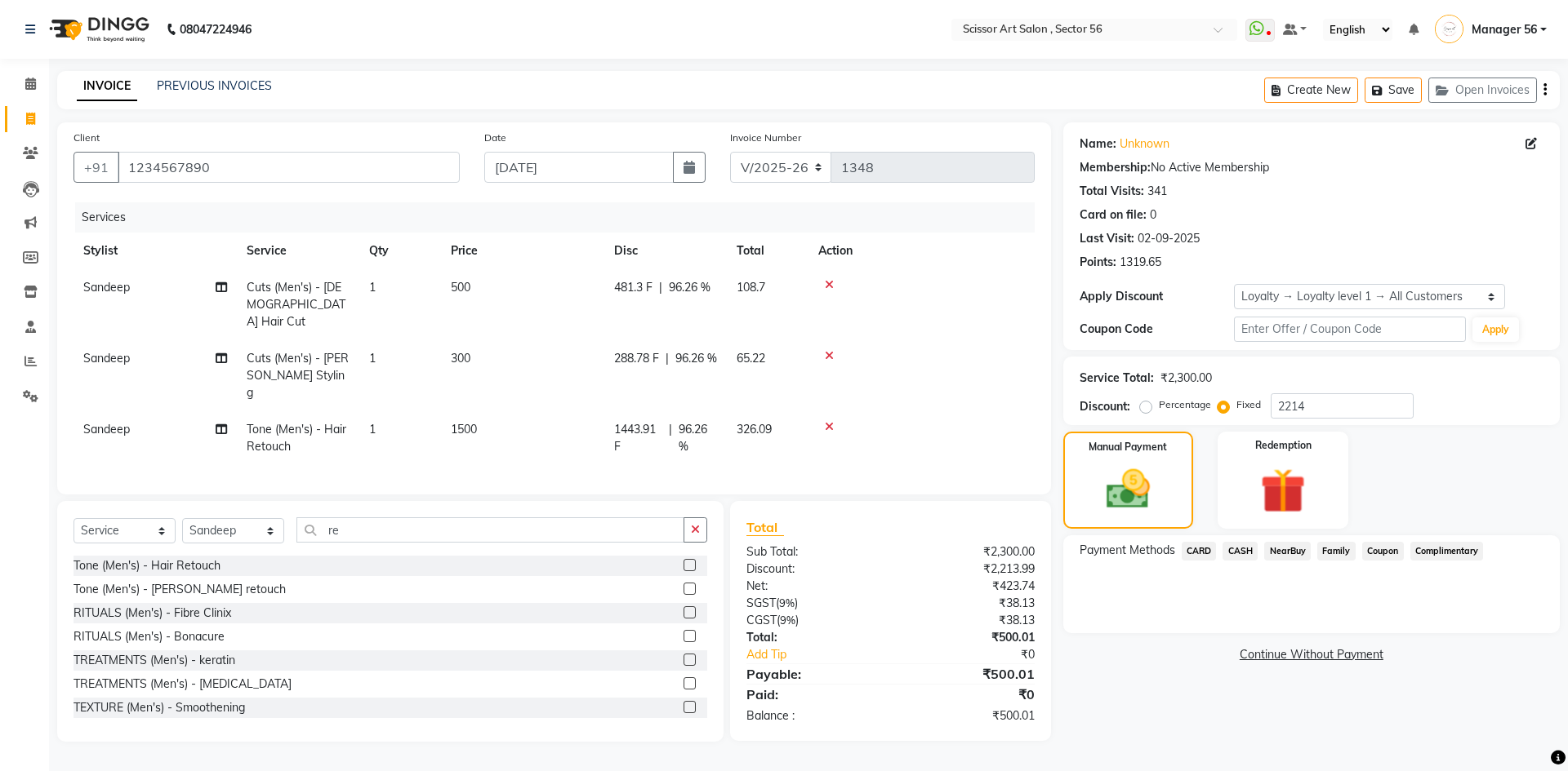
click at [1253, 556] on span "CASH" at bounding box center [1240, 551] width 35 height 18
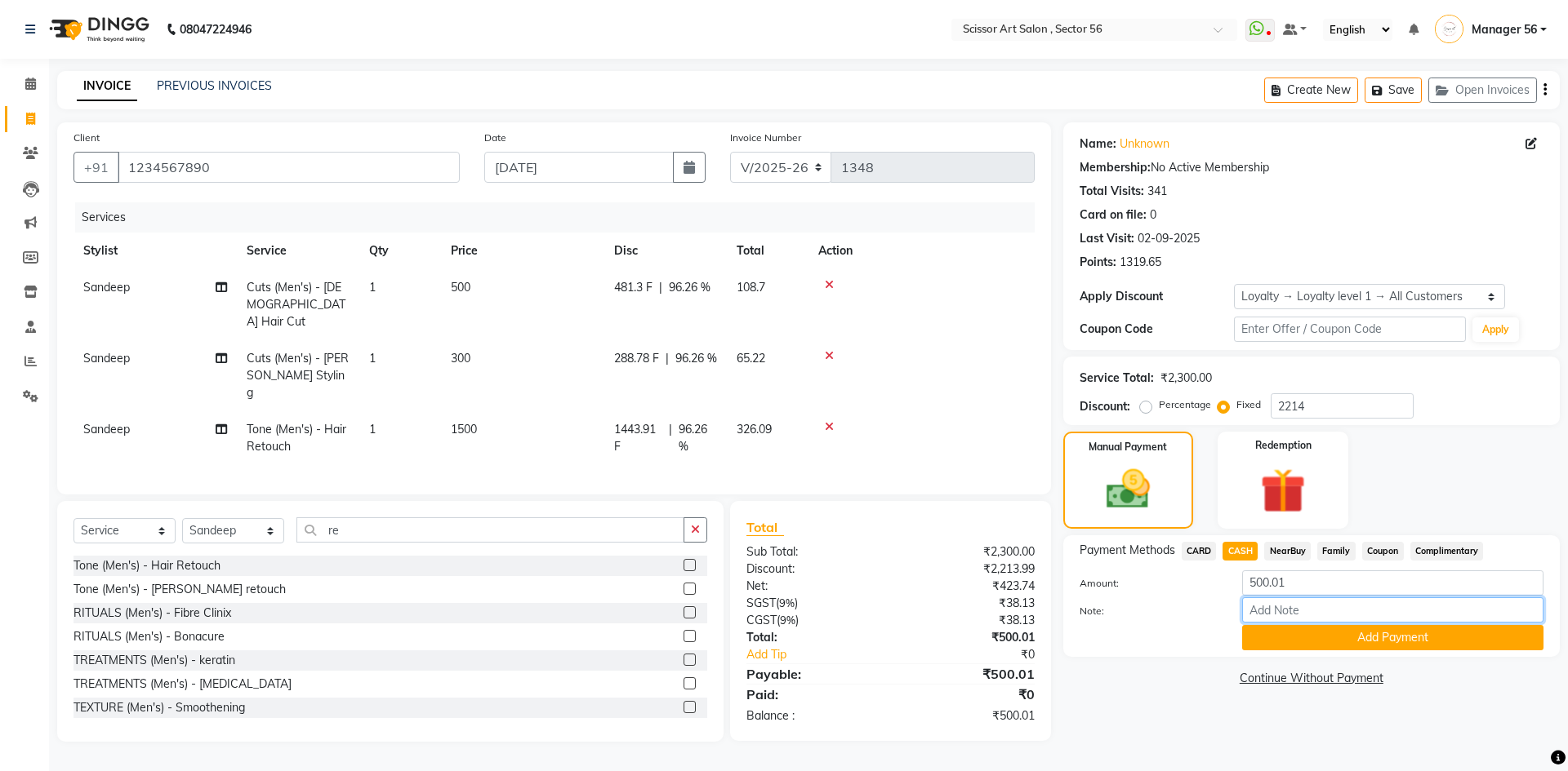
drag, startPoint x: 1292, startPoint y: 613, endPoint x: 1342, endPoint y: 619, distance: 50.4
click at [1292, 613] on input "Note:" at bounding box center [1392, 609] width 301 height 25
type input "[PERSON_NAME] !"
click at [1330, 637] on button "Add Payment" at bounding box center [1392, 637] width 301 height 25
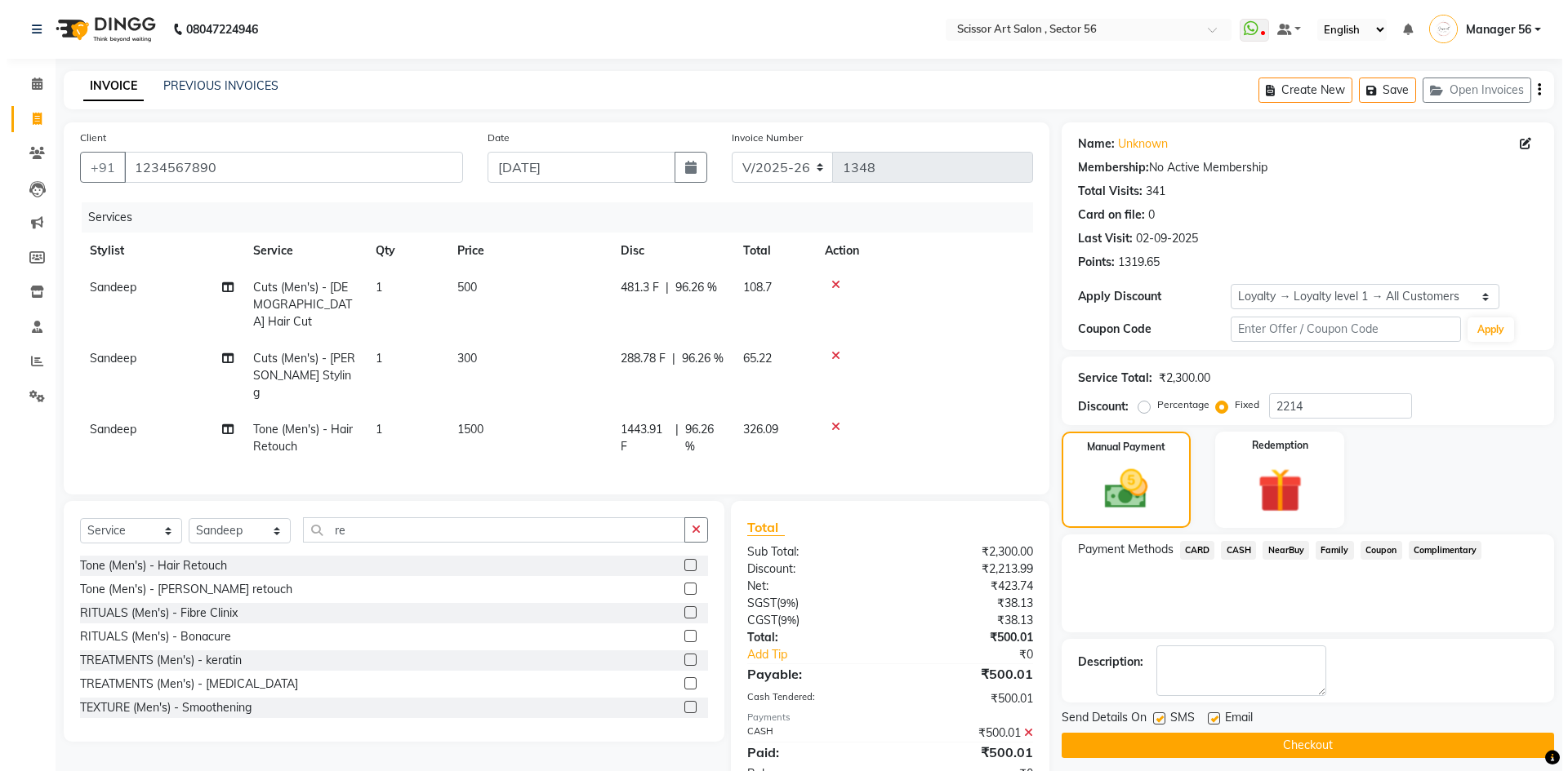
scroll to position [111, 0]
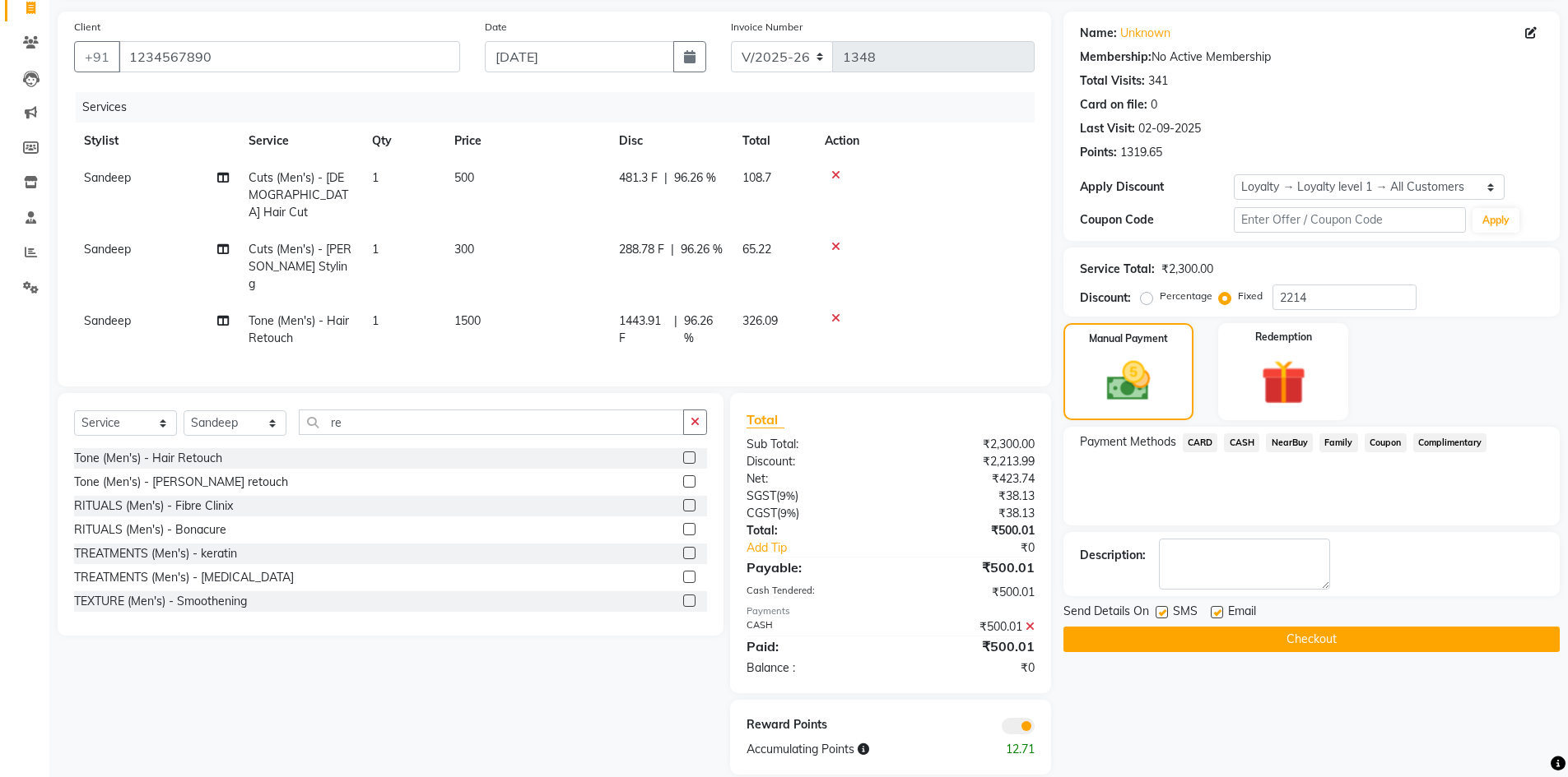
click at [999, 716] on div at bounding box center [968, 725] width 157 height 18
click at [1025, 718] on span at bounding box center [1018, 726] width 33 height 17
click at [1034, 729] on input "checkbox" at bounding box center [1034, 729] width 0 height 0
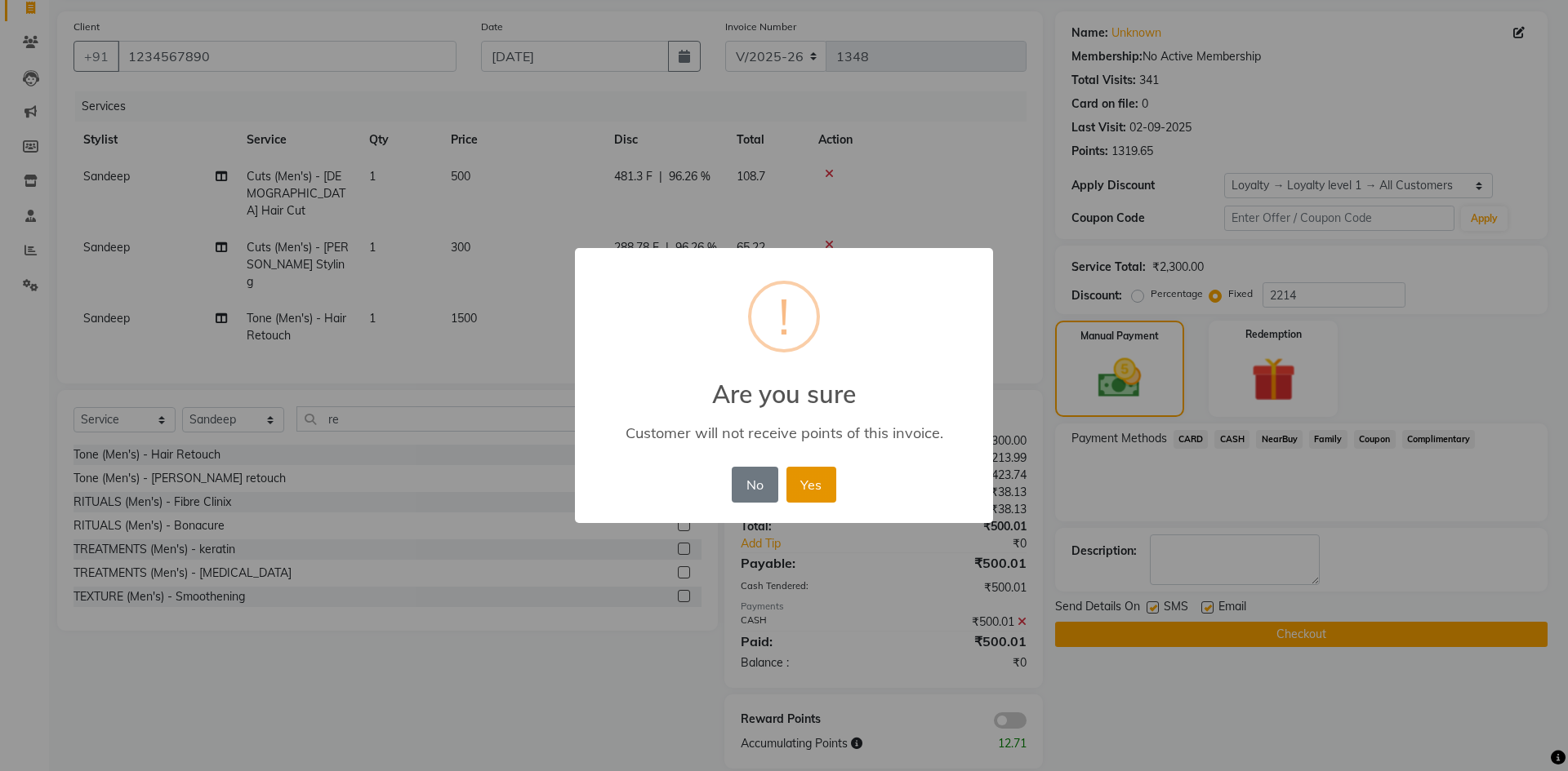
click at [807, 478] on button "Yes" at bounding box center [811, 485] width 50 height 36
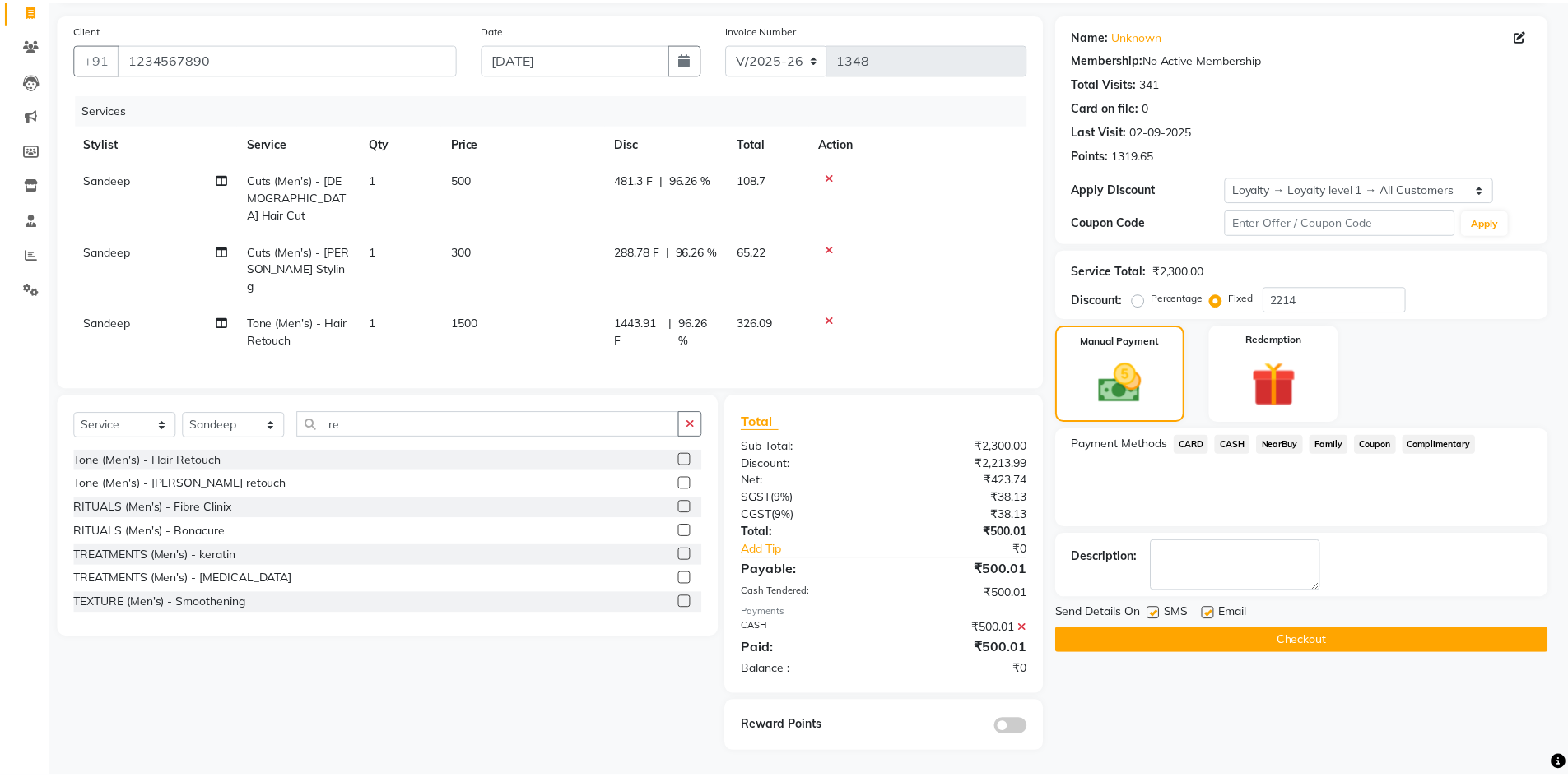
scroll to position [88, 0]
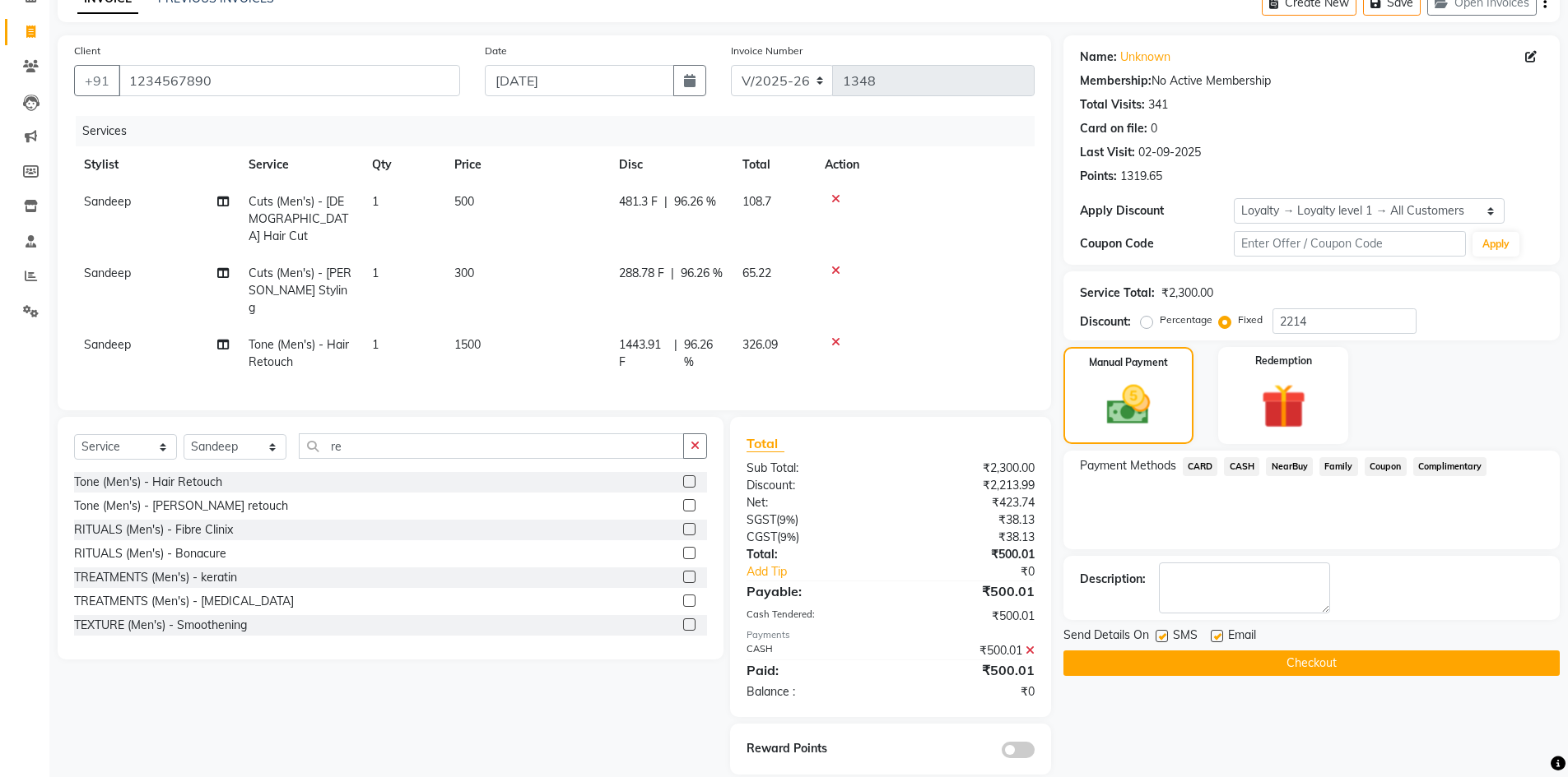
click at [1241, 663] on button "Checkout" at bounding box center [1312, 663] width 497 height 26
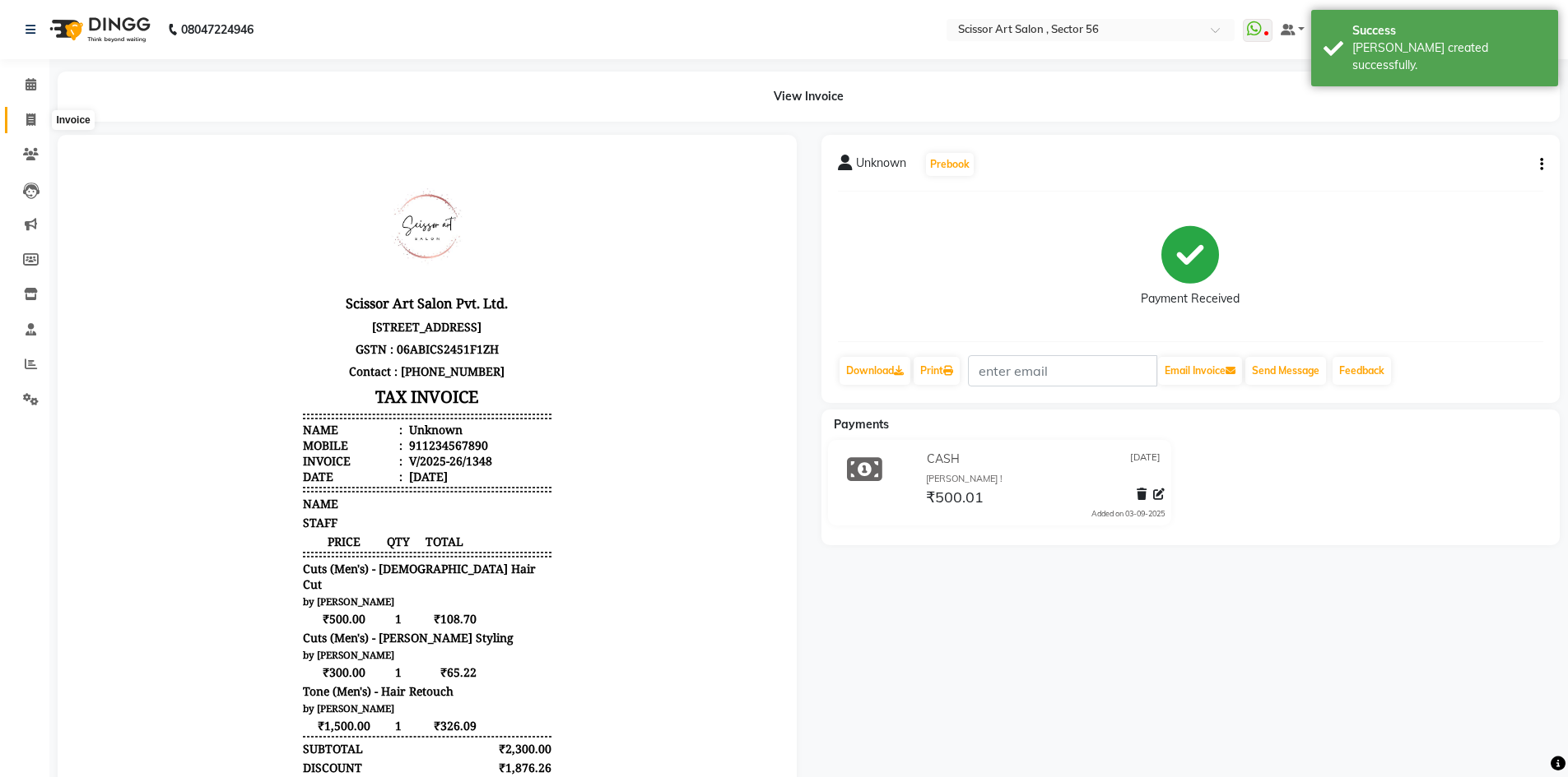
click at [25, 120] on span at bounding box center [31, 120] width 29 height 18
select select "service"
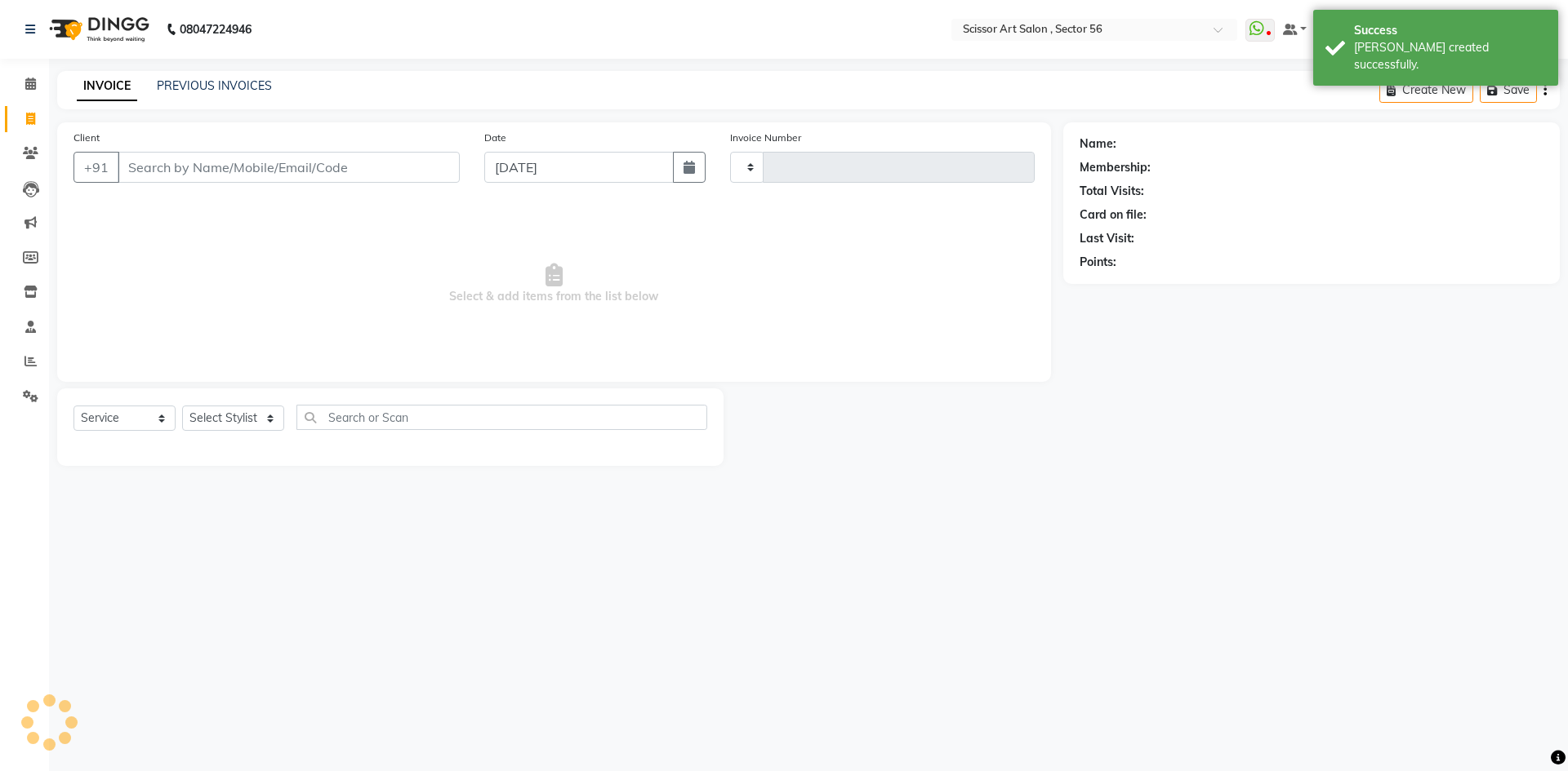
type input "1349"
select select "6185"
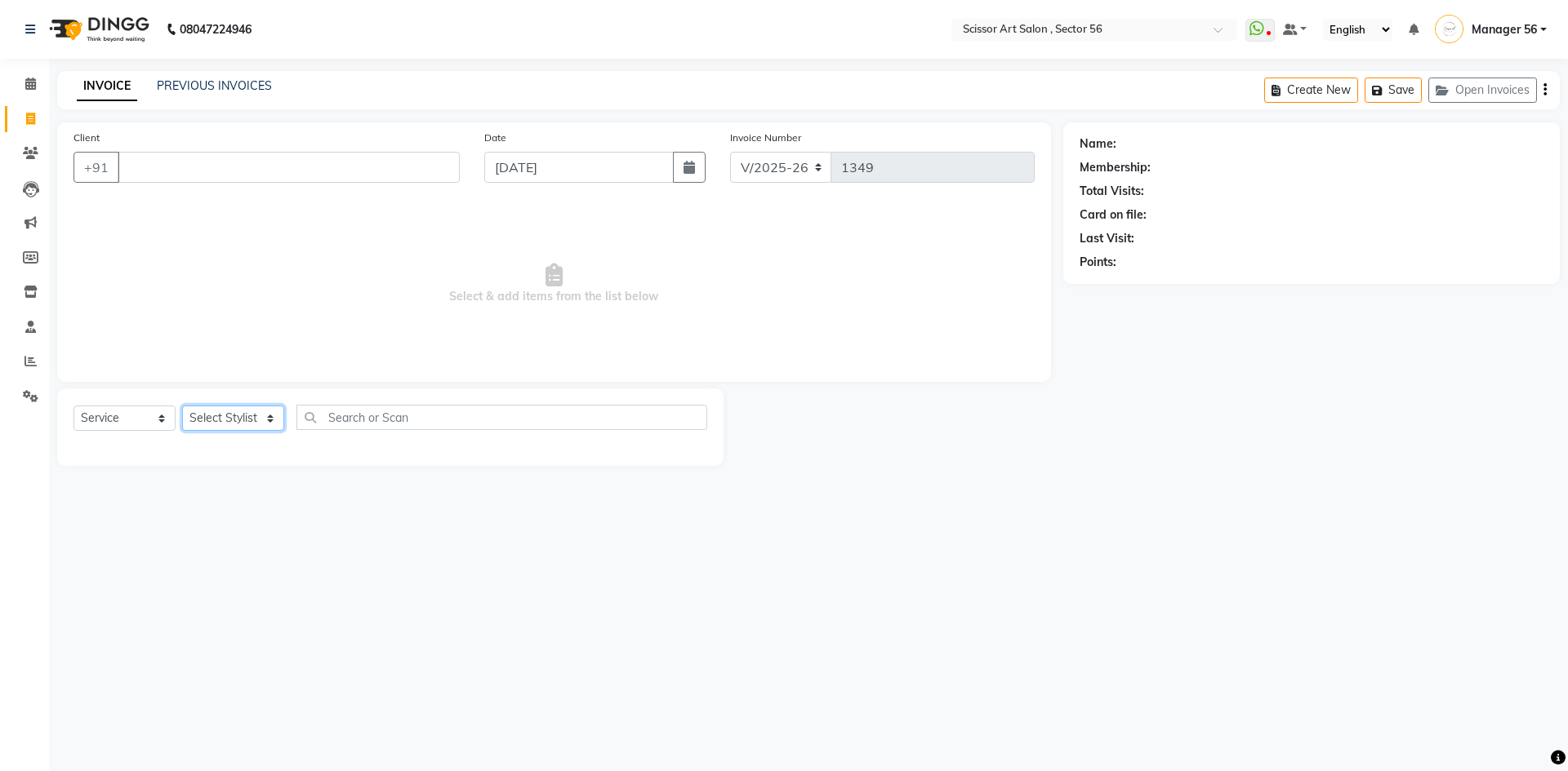
click at [240, 412] on select "Select Stylist Anees DEV DAS Kiran Manager 56 [PERSON_NAME] [PERSON_NAME] Raano…" at bounding box center [232, 418] width 102 height 25
select select "61124"
click at [182, 406] on select "Select Stylist Anees DEV DAS Kiran Manager 56 [PERSON_NAME] [PERSON_NAME] Raano…" at bounding box center [232, 418] width 102 height 25
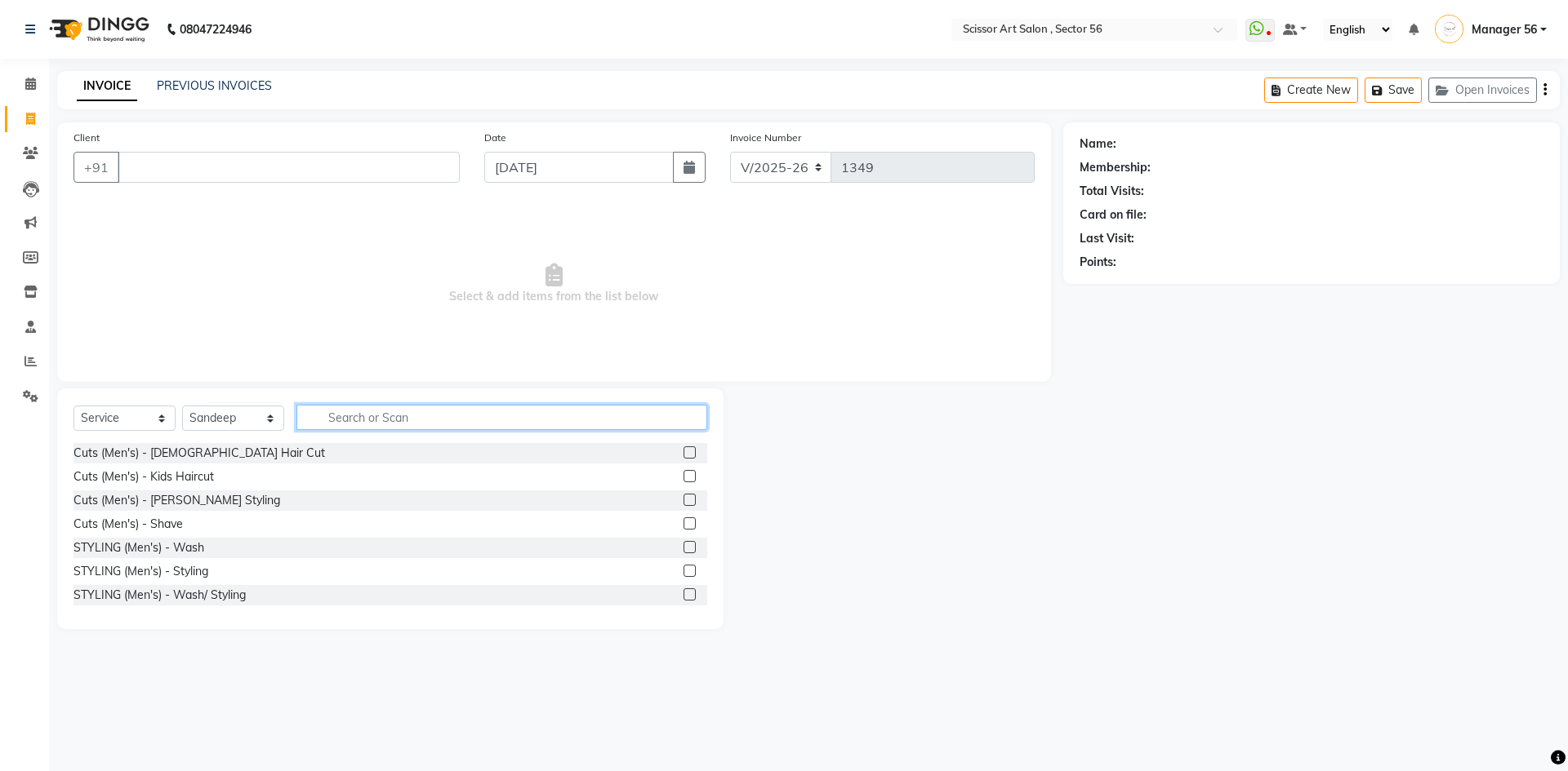
click at [602, 420] on input "text" at bounding box center [501, 417] width 411 height 25
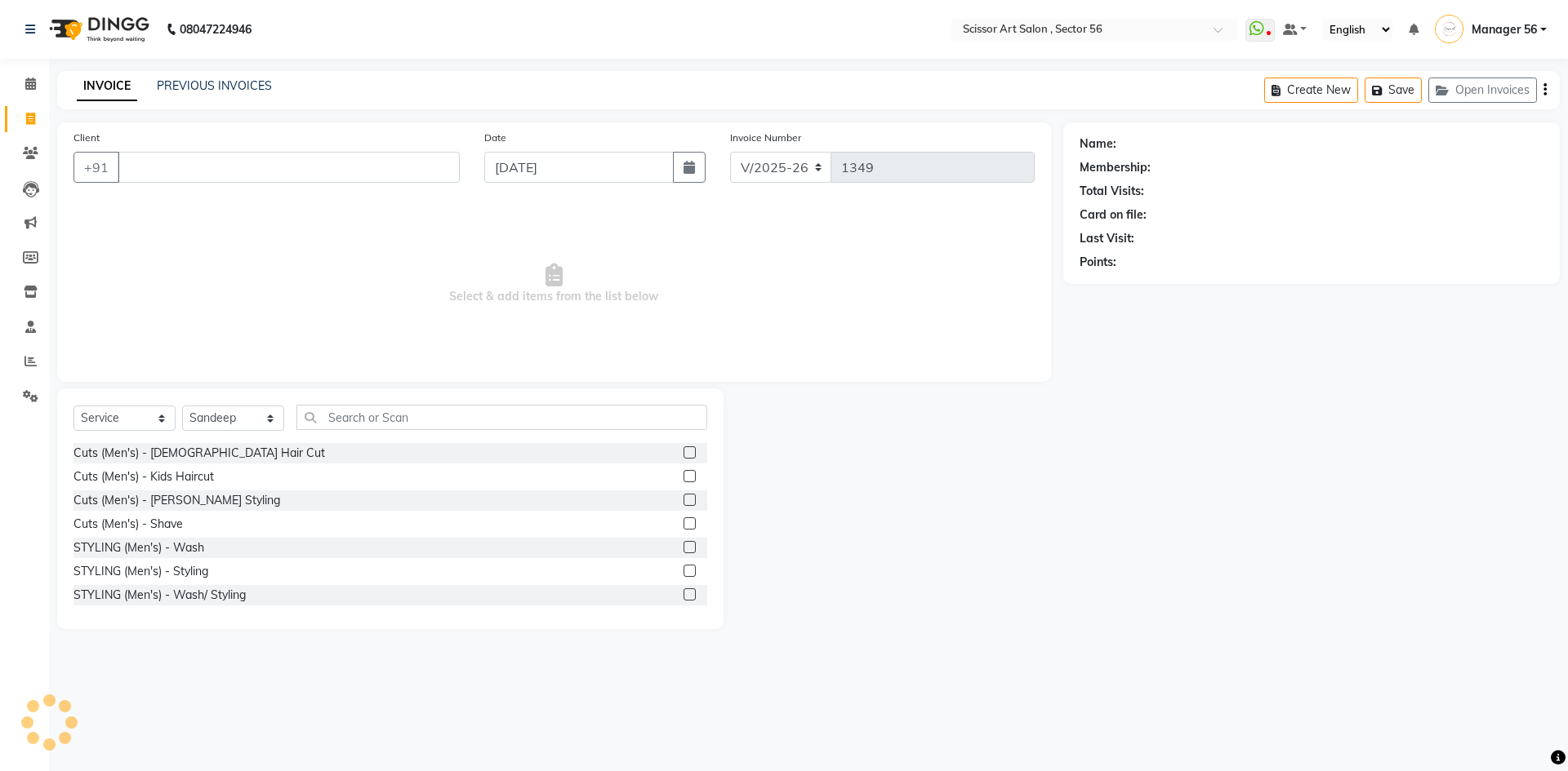
click at [683, 451] on label at bounding box center [689, 452] width 12 height 12
click at [683, 451] on input "checkbox" at bounding box center [688, 453] width 10 height 10
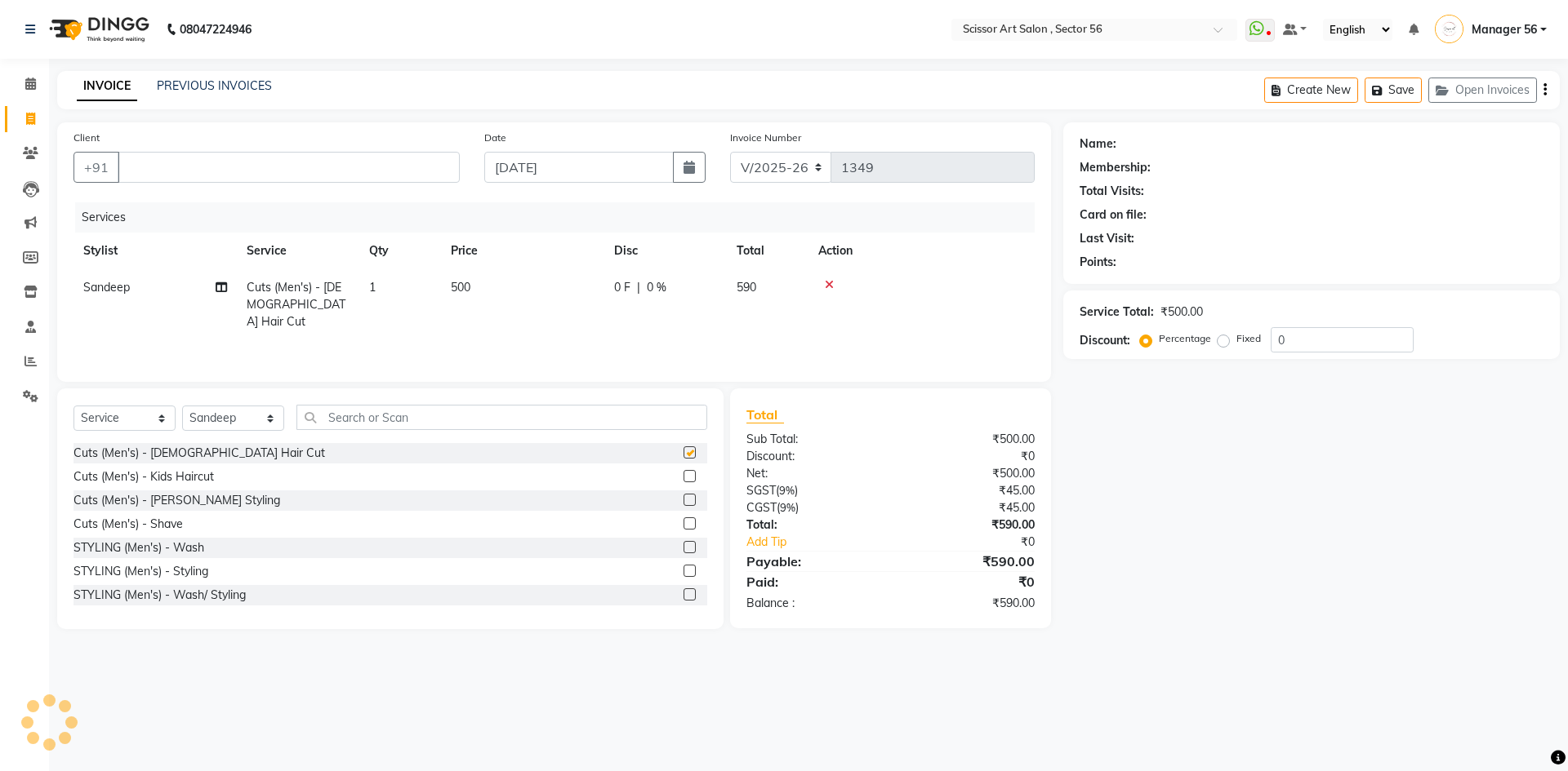
checkbox input "false"
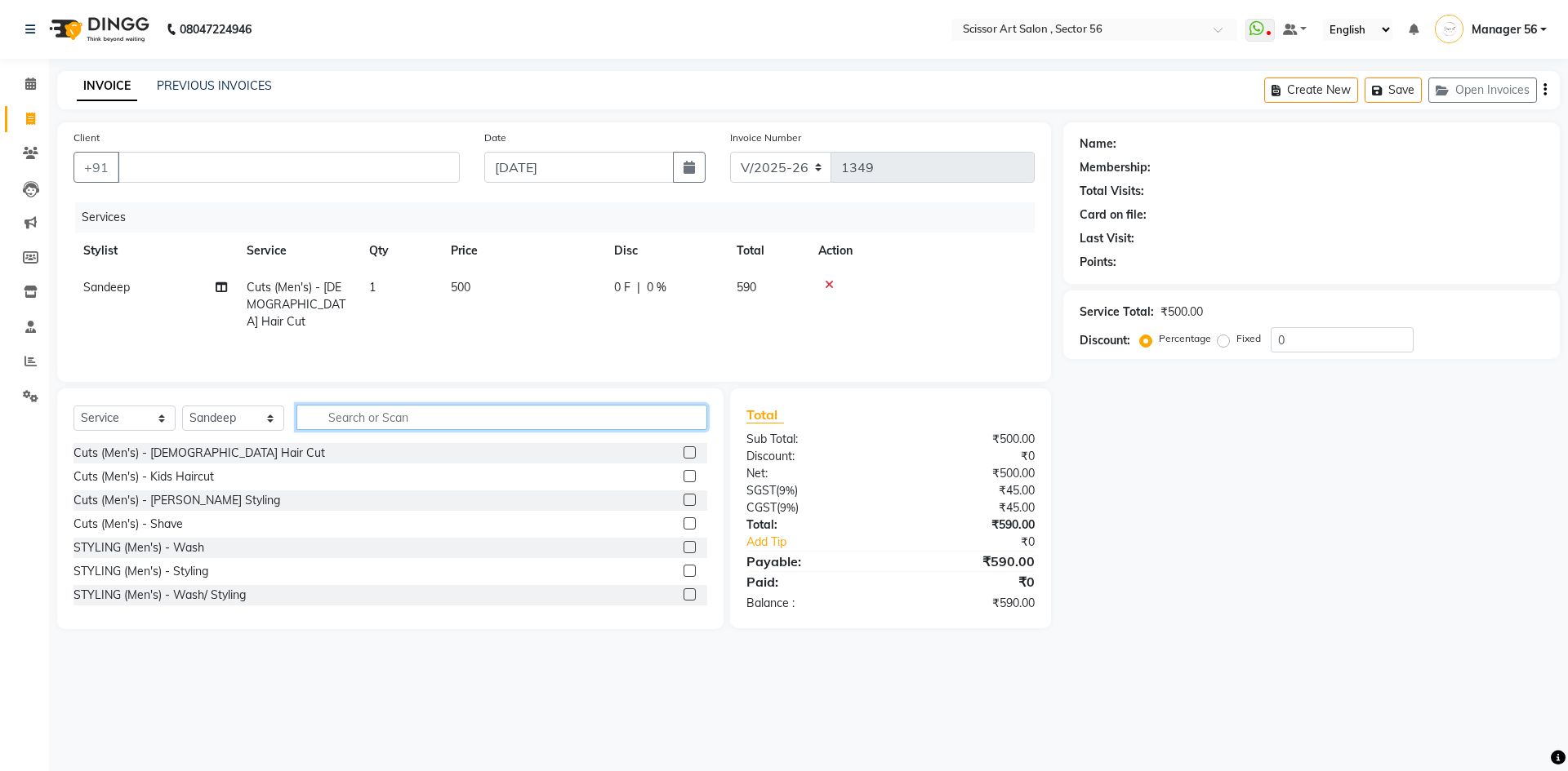
click at [618, 417] on input "text" at bounding box center [501, 417] width 411 height 25
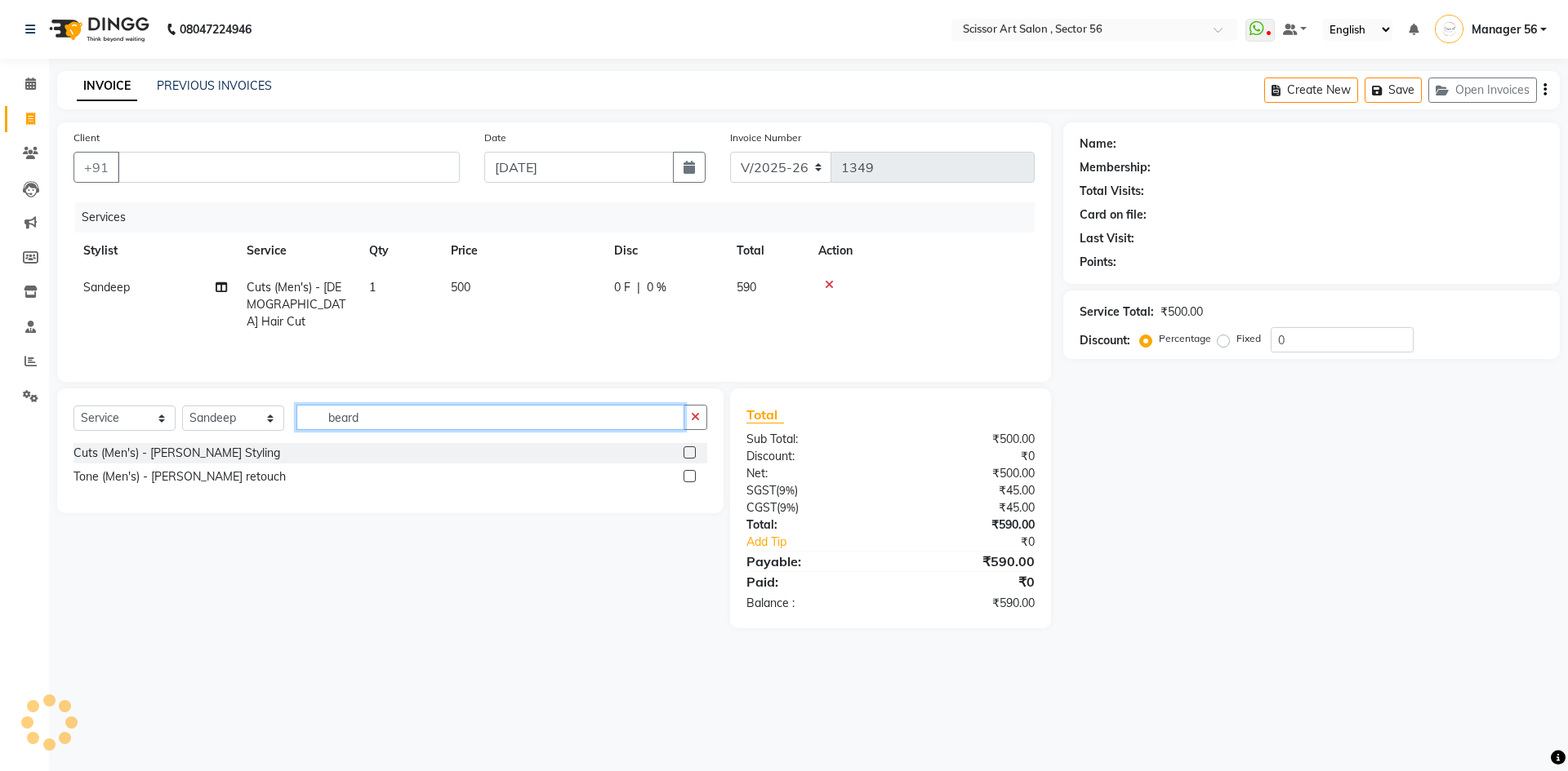
type input "beard"
click at [694, 451] on label at bounding box center [689, 452] width 12 height 12
click at [694, 451] on input "checkbox" at bounding box center [688, 453] width 10 height 10
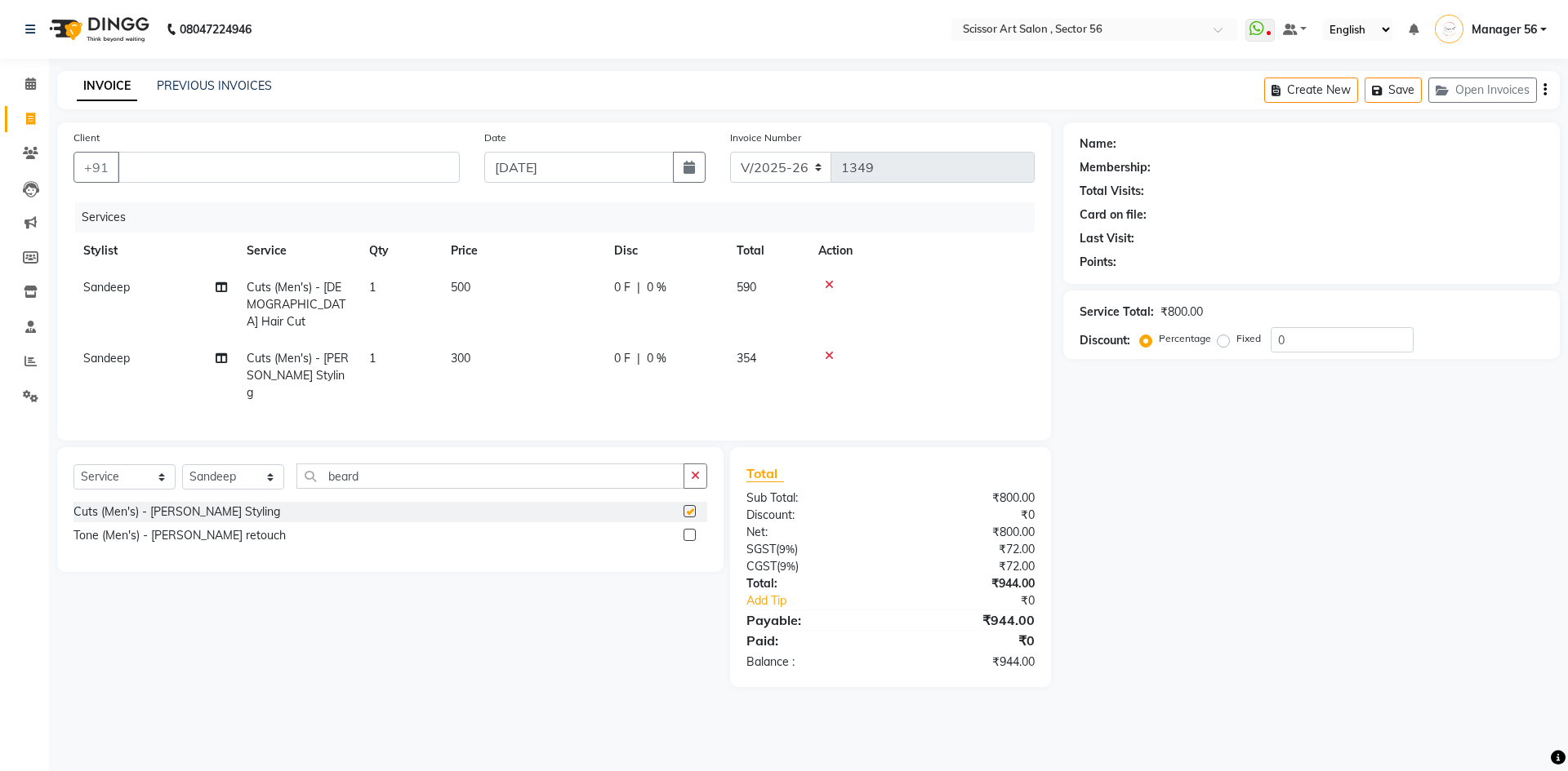
checkbox input "false"
drag, startPoint x: 223, startPoint y: 167, endPoint x: 245, endPoint y: 167, distance: 22.0
click at [223, 167] on input "Client" at bounding box center [289, 168] width 342 height 31
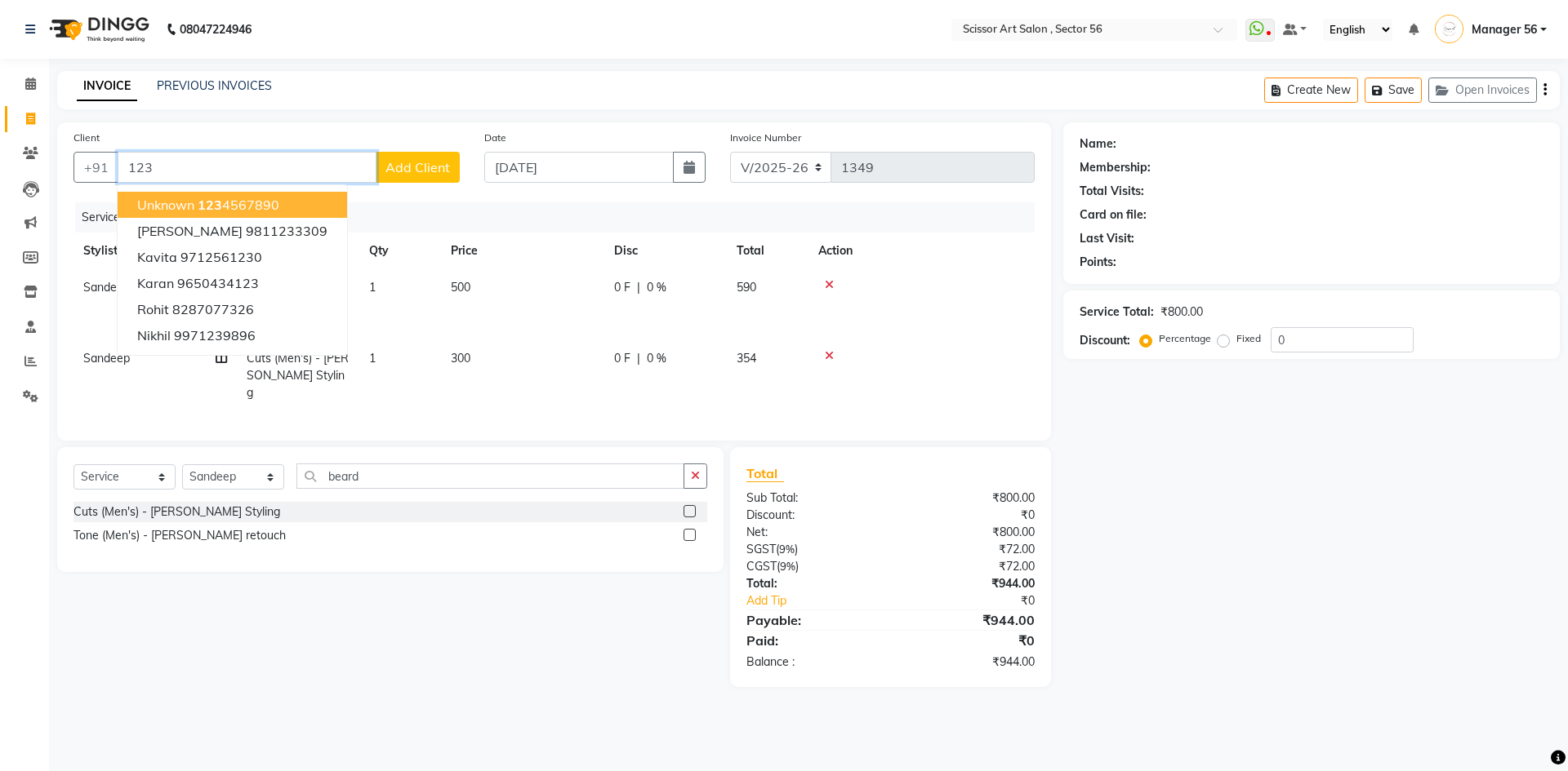
click at [210, 210] on span "123" at bounding box center [210, 204] width 24 height 17
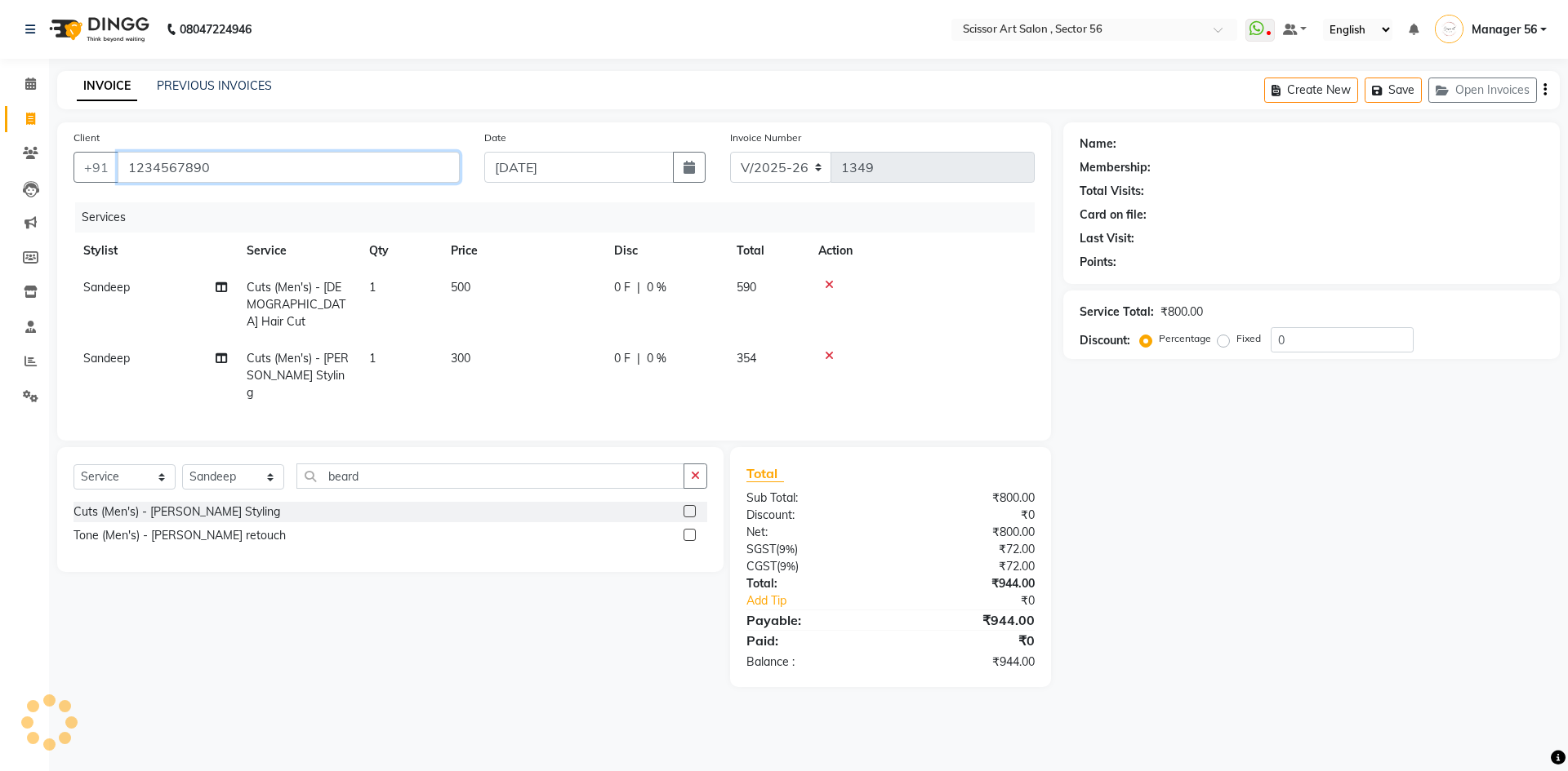
type input "1234567890"
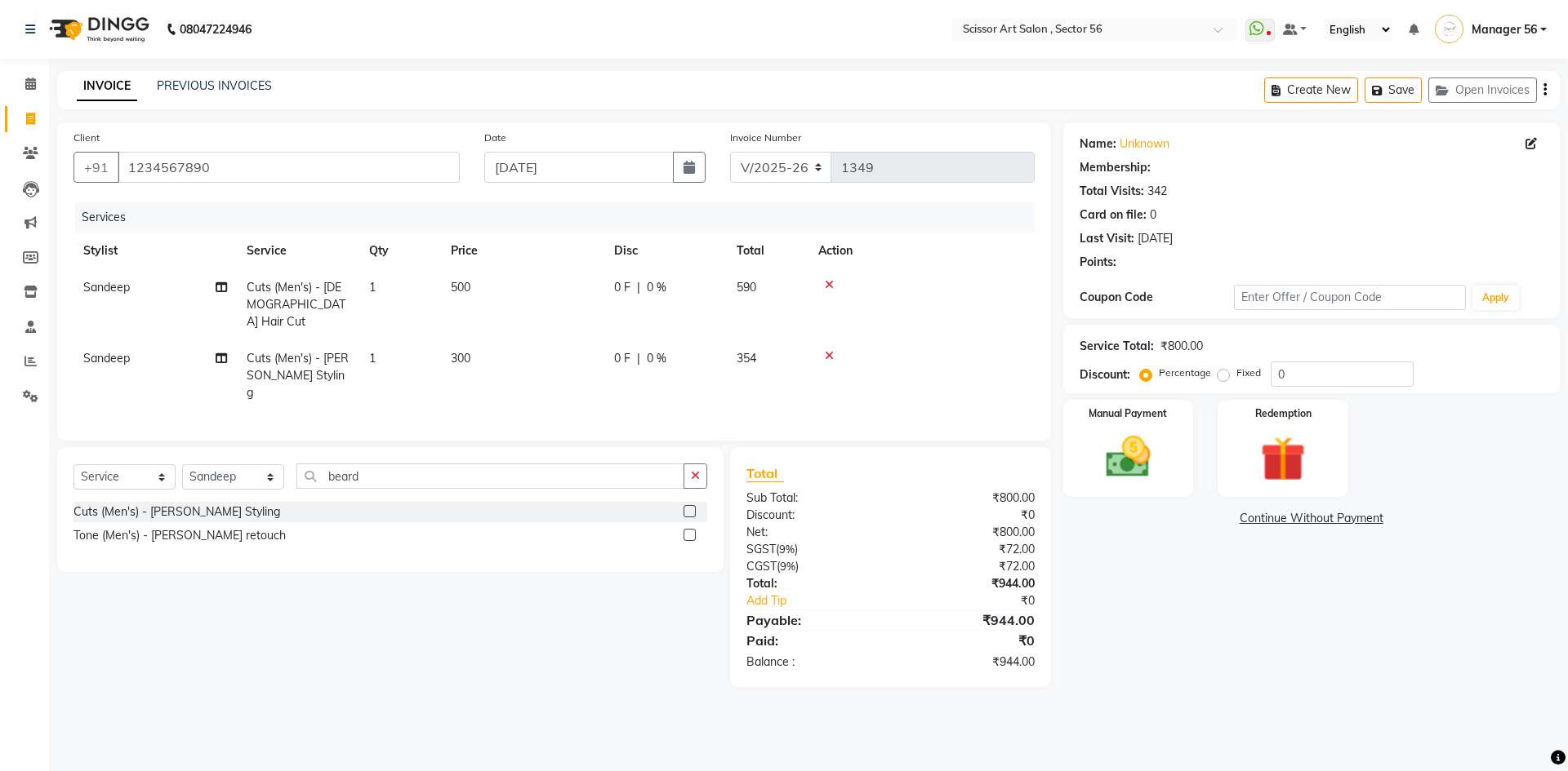
select select "1: Object"
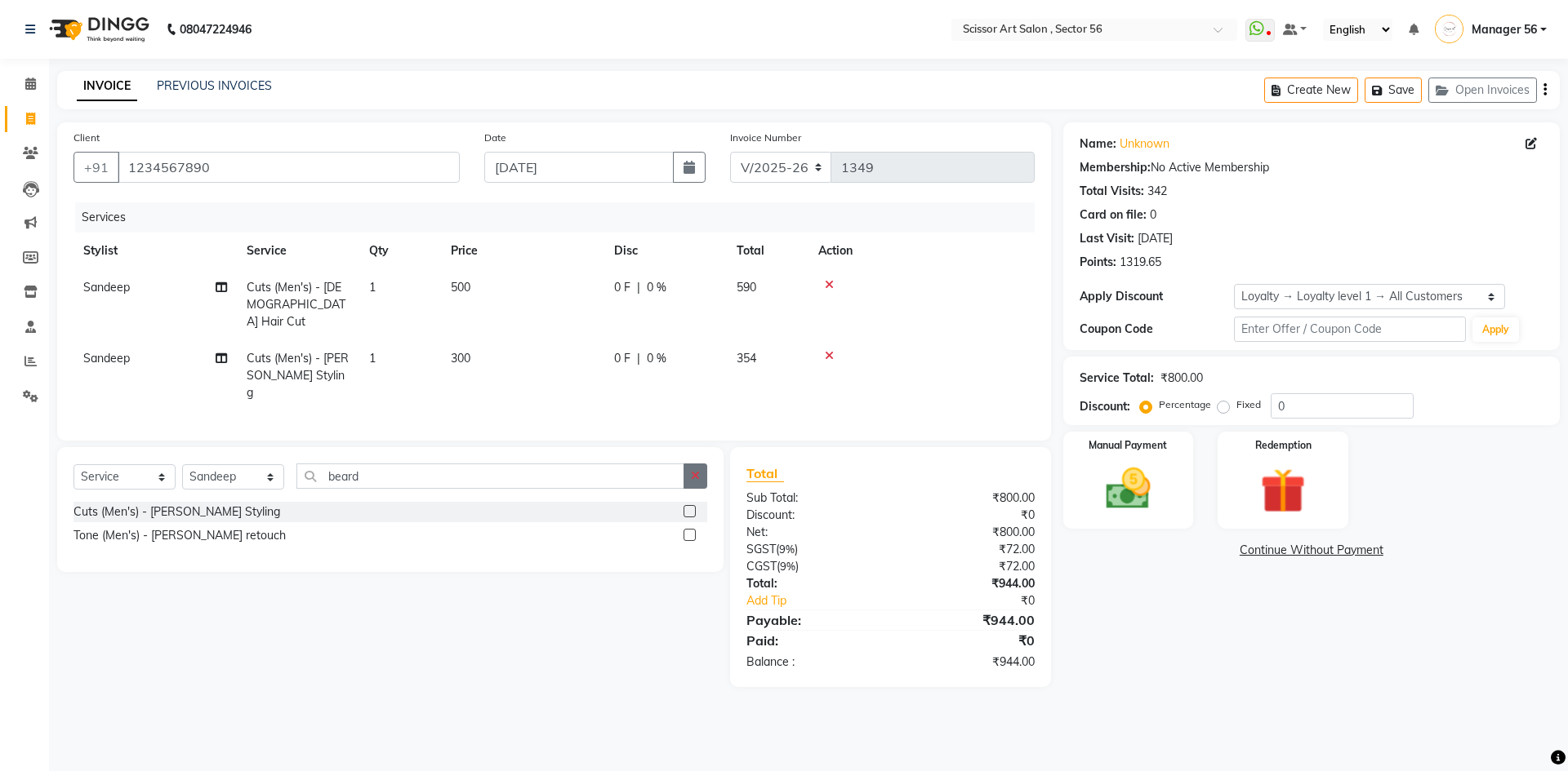
click at [694, 470] on icon "button" at bounding box center [695, 475] width 9 height 11
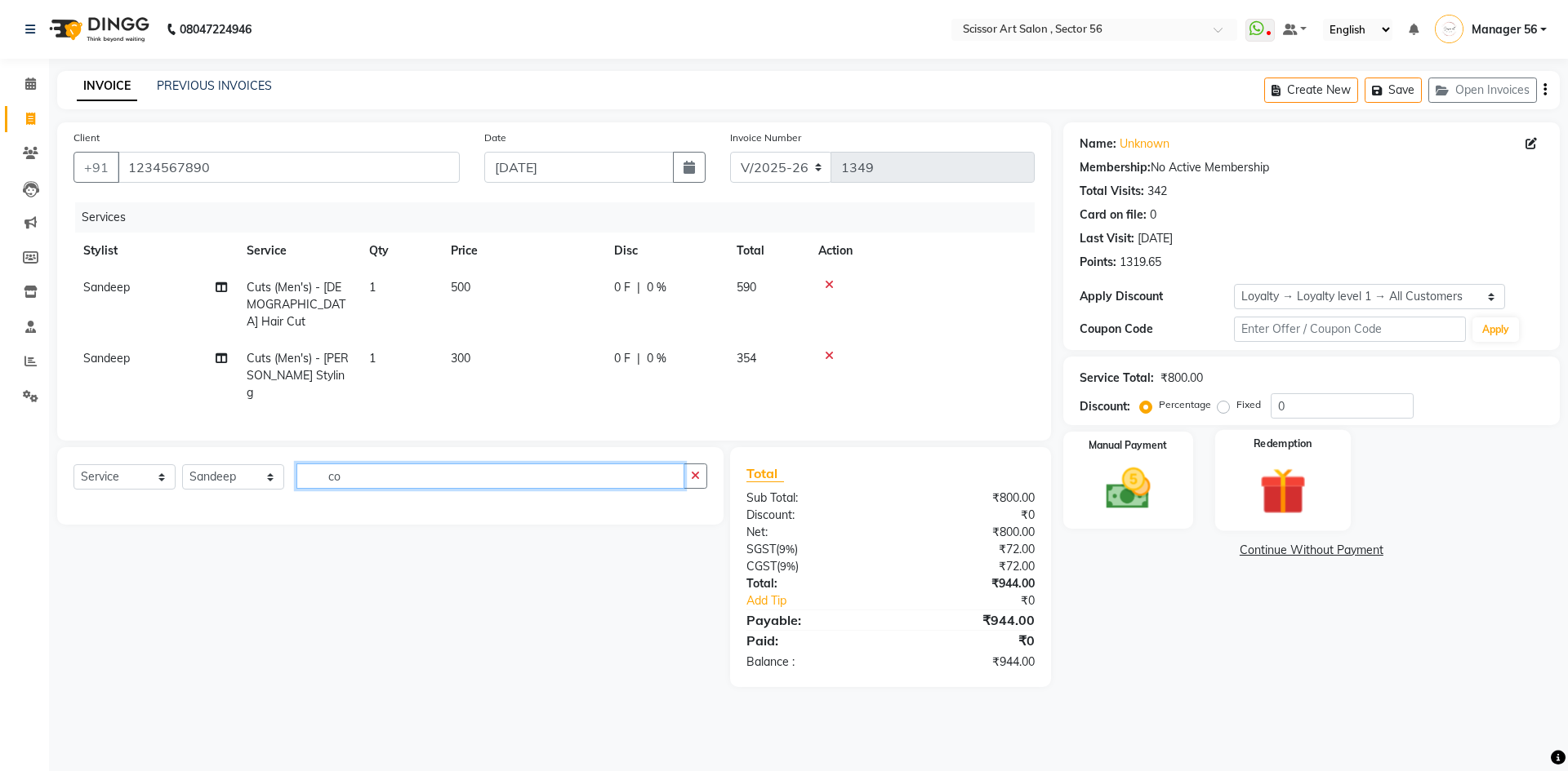
type input "c"
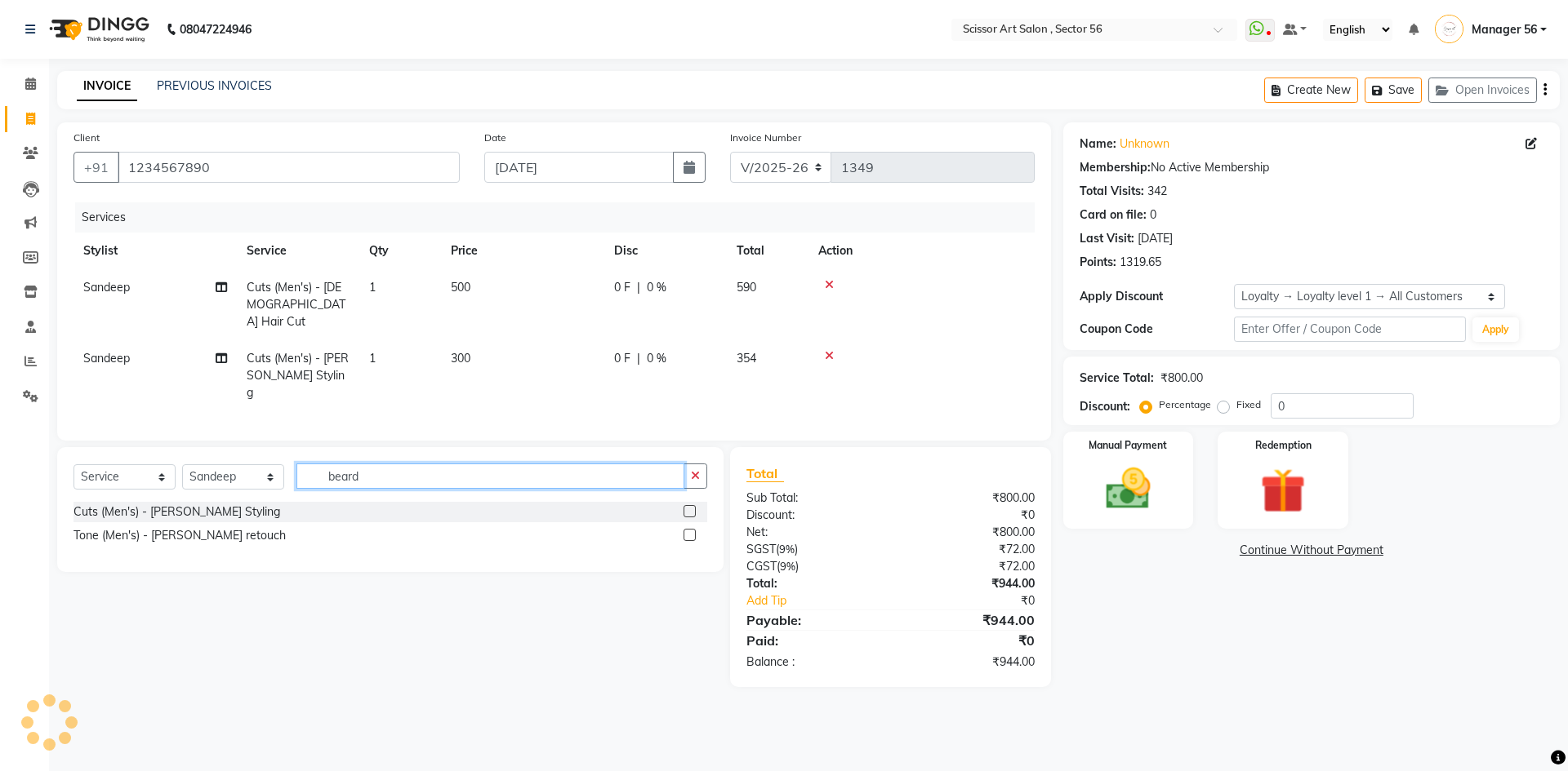
type input "beard"
click at [687, 529] on label at bounding box center [689, 535] width 12 height 12
click at [687, 531] on input "checkbox" at bounding box center [688, 536] width 10 height 10
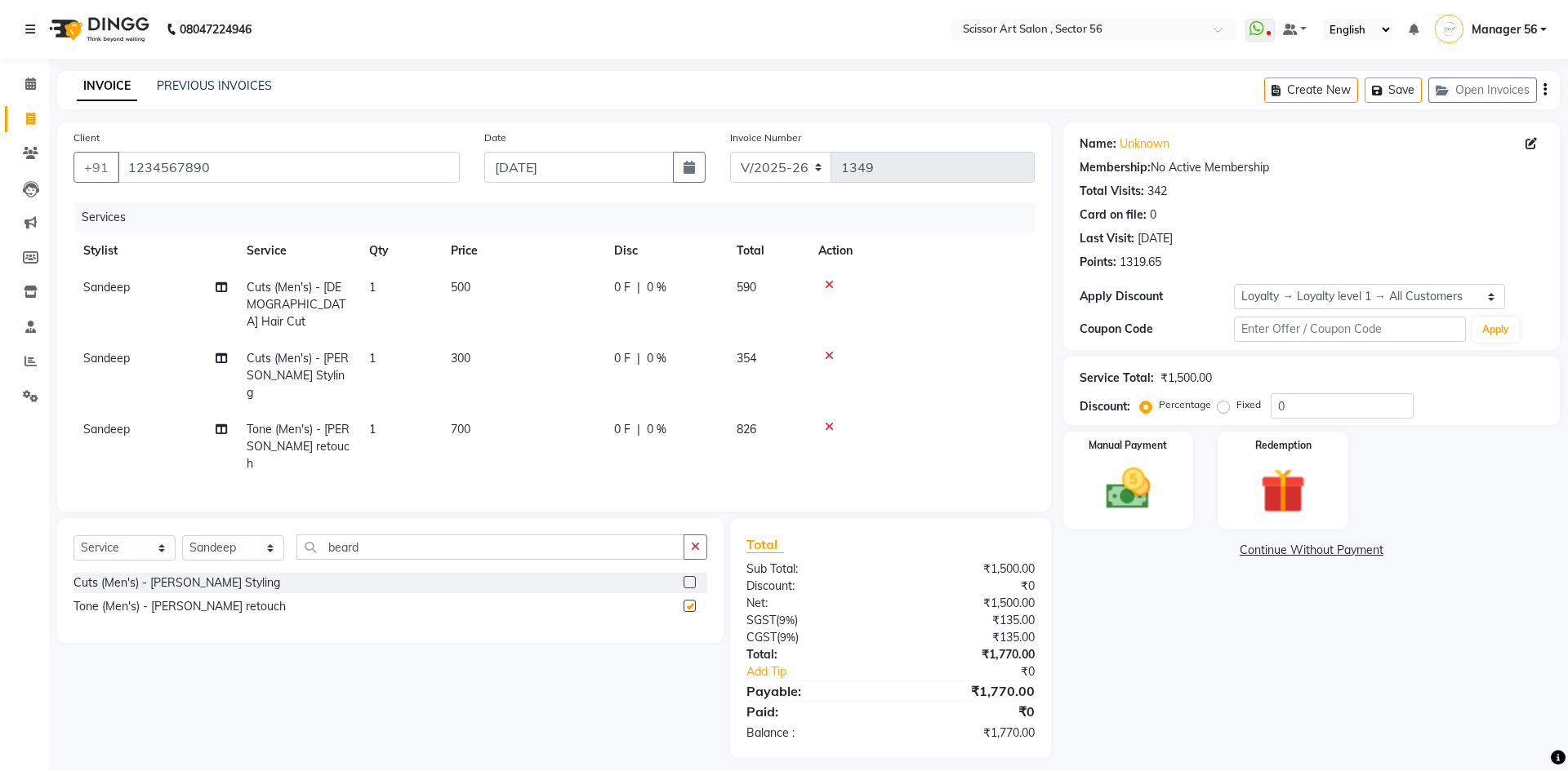
checkbox input "false"
click at [1236, 410] on label "Fixed" at bounding box center [1248, 404] width 24 height 15
click at [1220, 410] on input "Fixed" at bounding box center [1226, 404] width 11 height 11
radio input "true"
click at [1330, 413] on input "0" at bounding box center [1342, 406] width 143 height 25
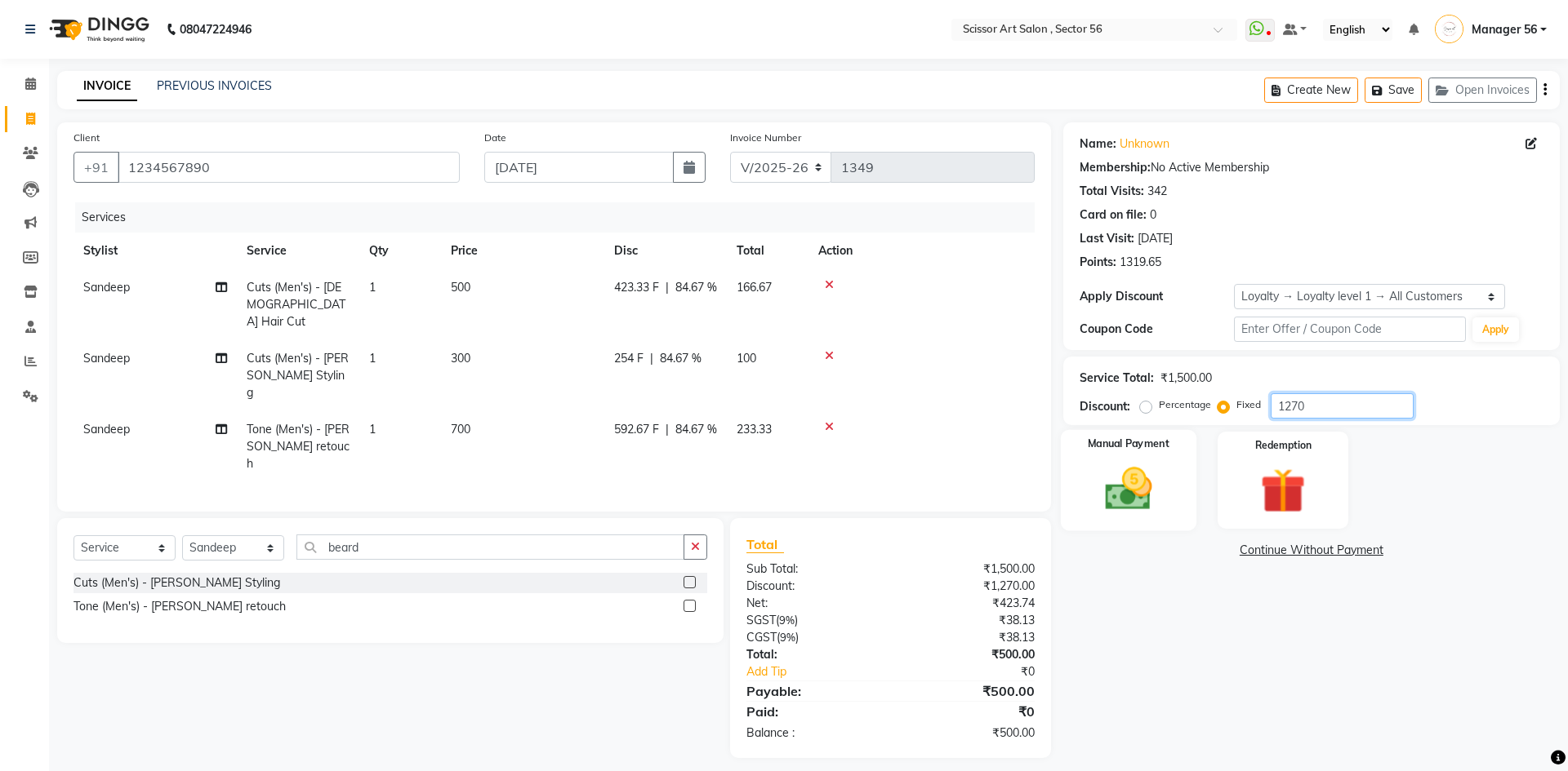
type input "1270"
click at [1118, 482] on img at bounding box center [1128, 489] width 76 height 54
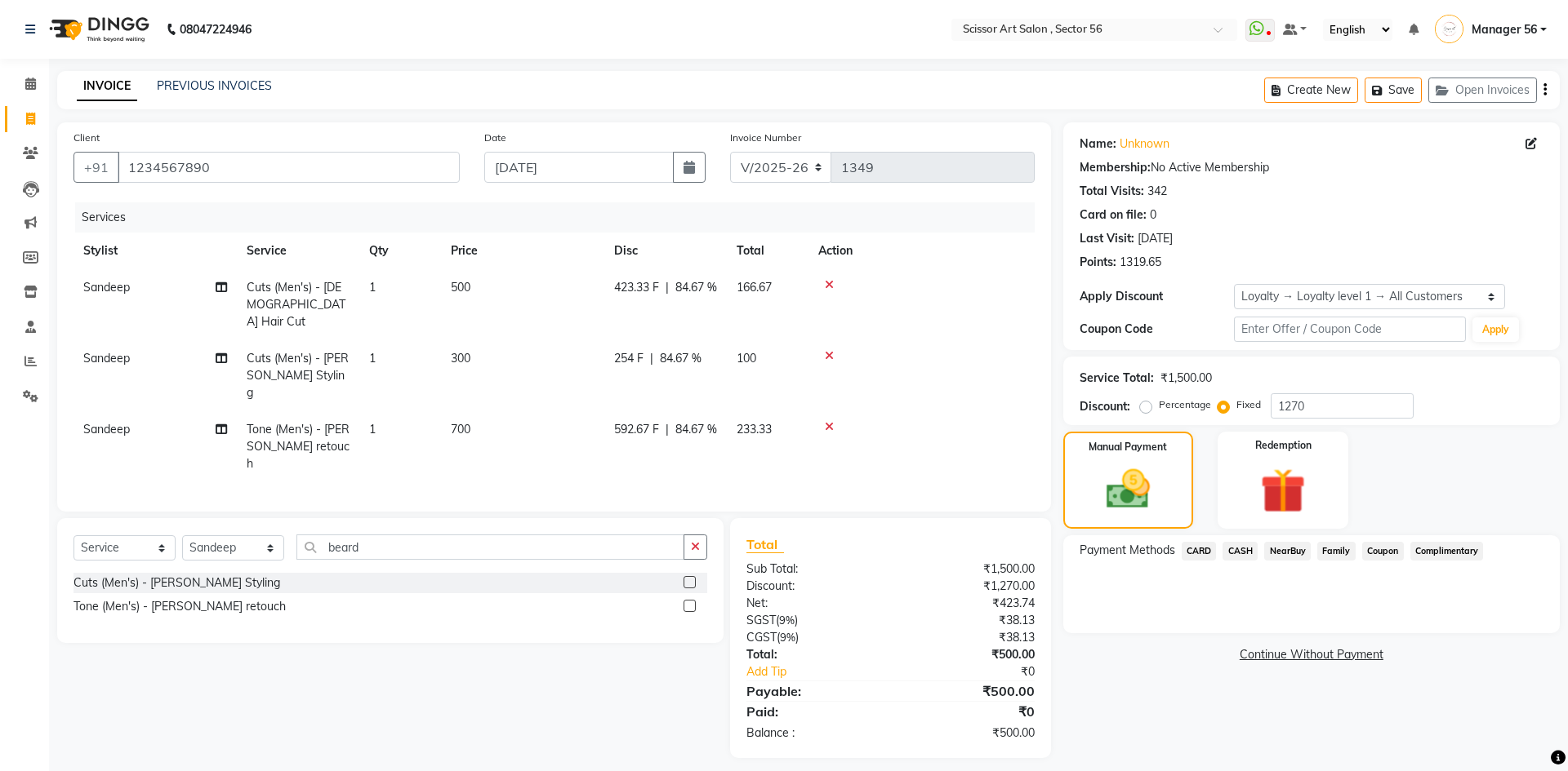
click at [1247, 548] on span "CASH" at bounding box center [1240, 551] width 35 height 18
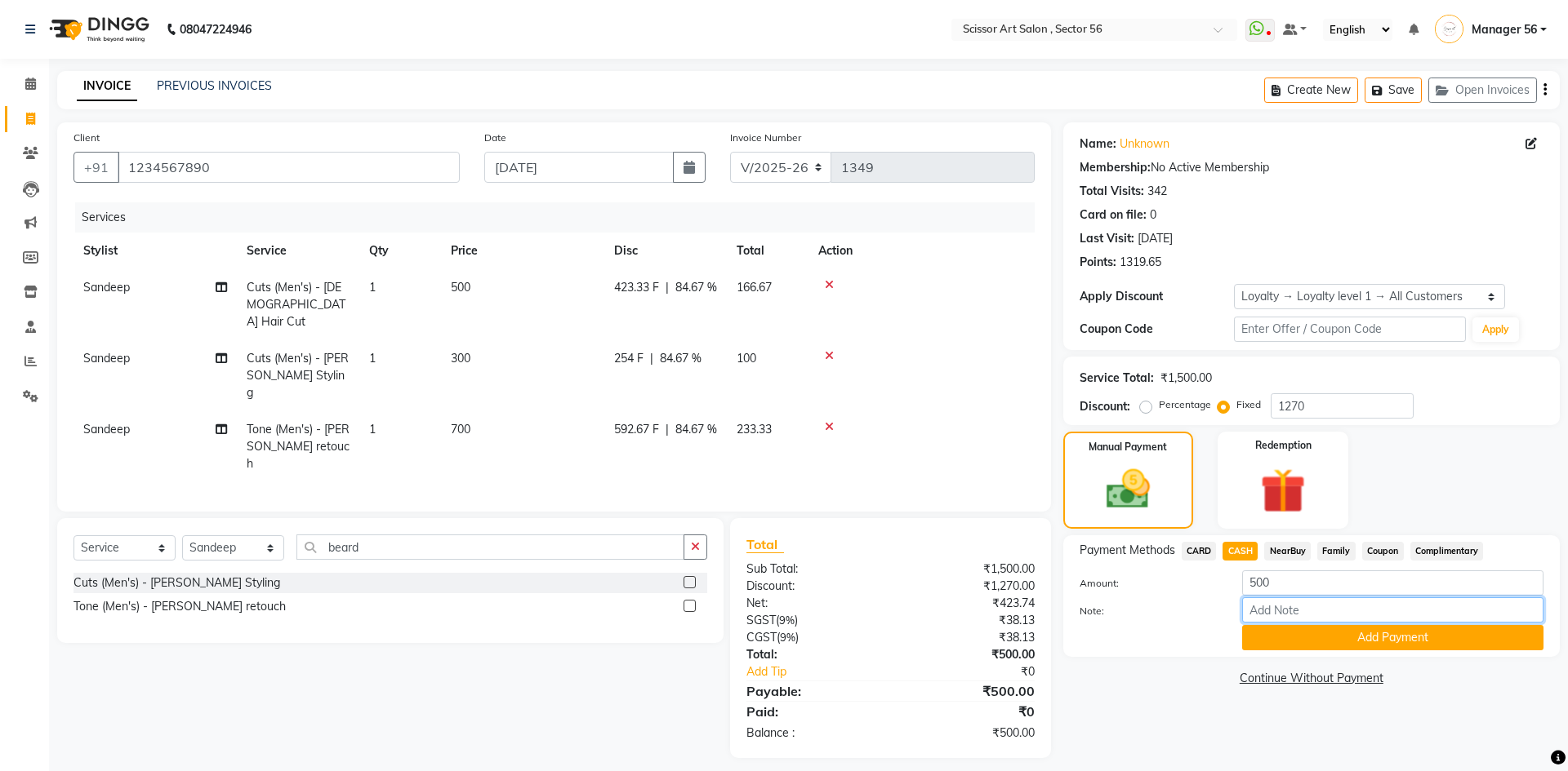
click at [1366, 614] on input "Note:" at bounding box center [1392, 609] width 301 height 25
click at [1275, 607] on input "Note:" at bounding box center [1392, 609] width 301 height 25
type input "Mohit sir"
click at [1288, 635] on button "Add Payment" at bounding box center [1392, 637] width 301 height 25
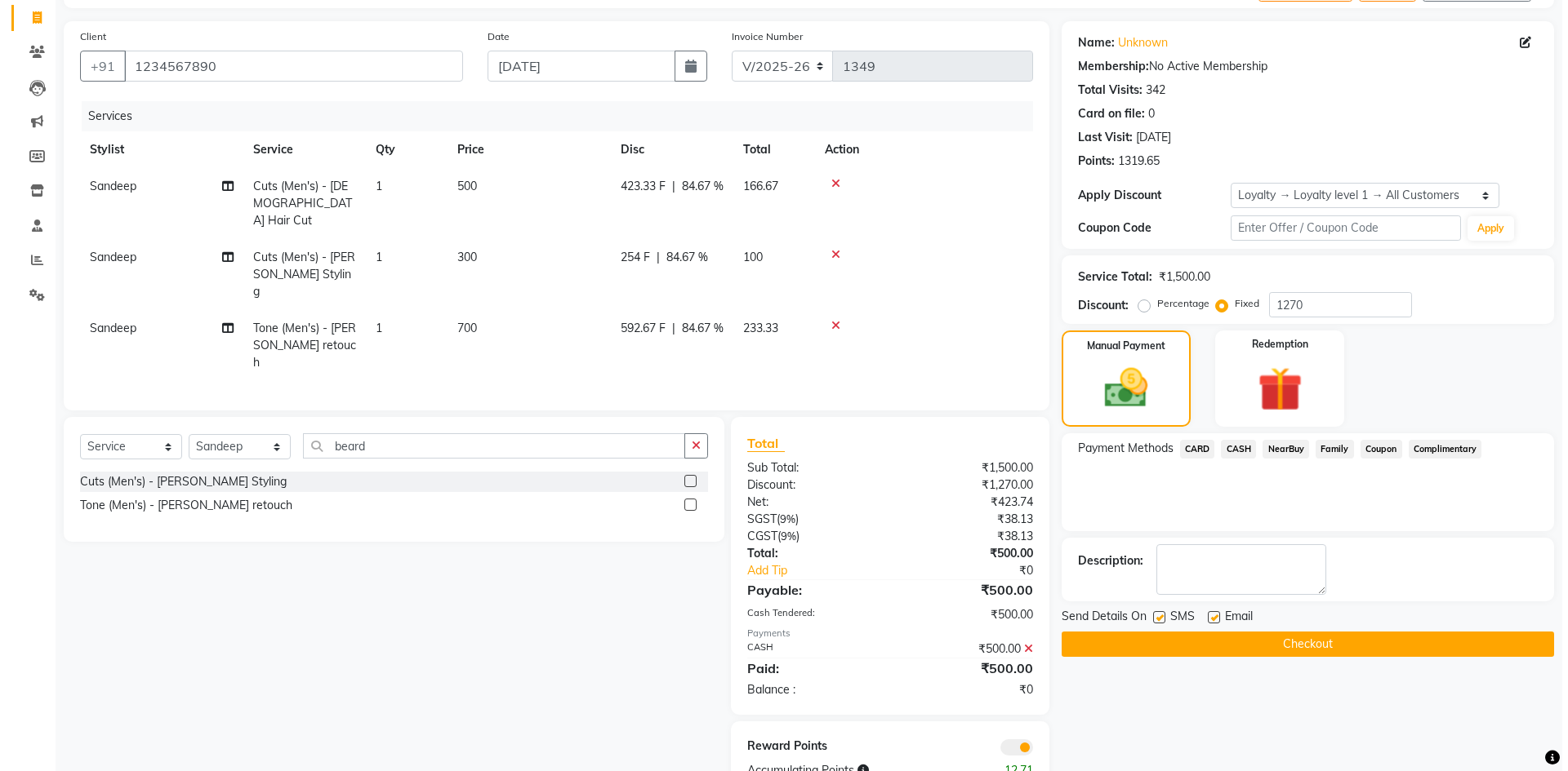
scroll to position [111, 0]
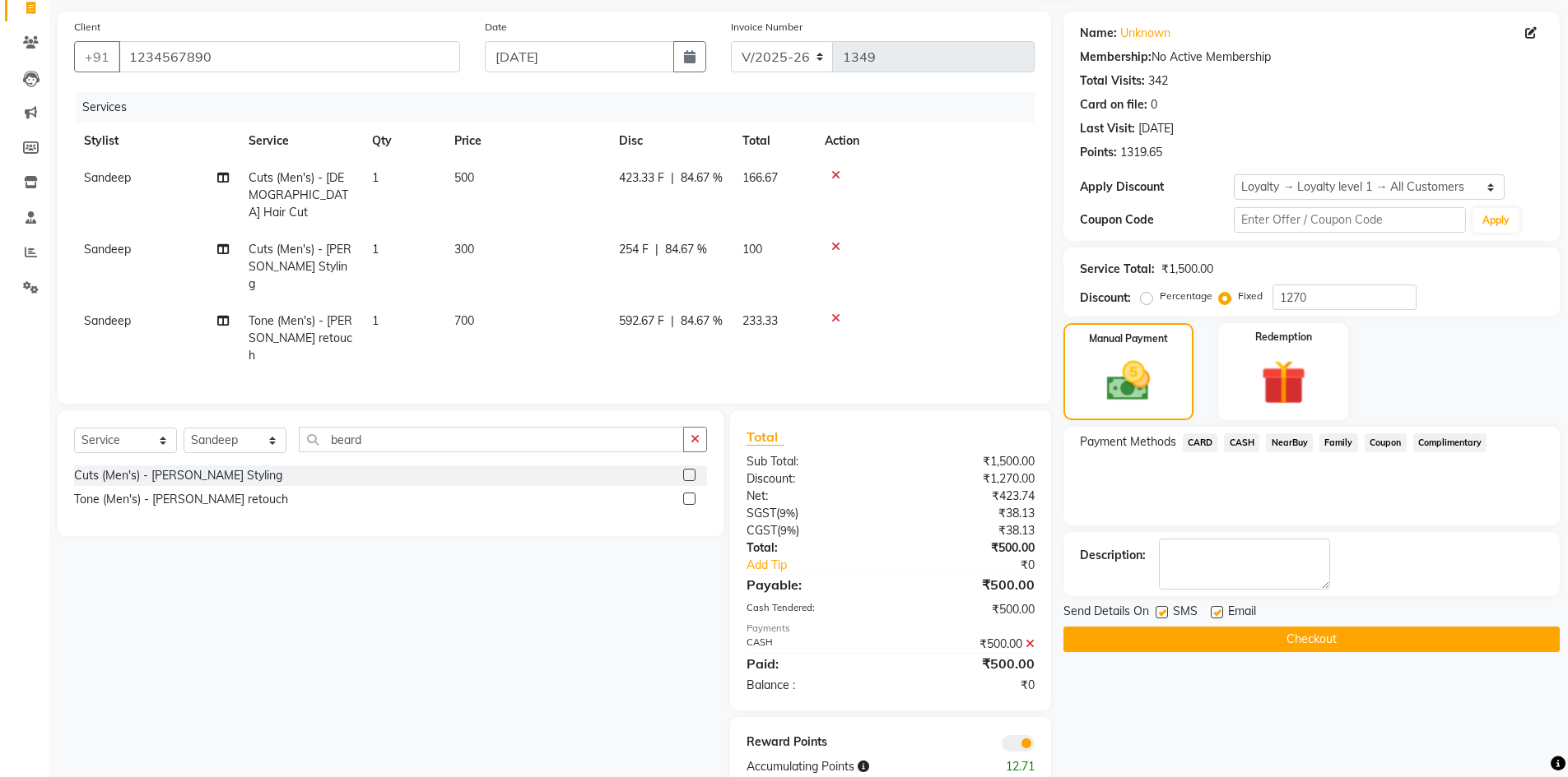
click at [1020, 736] on span at bounding box center [1018, 744] width 33 height 17
click at [1034, 746] on input "checkbox" at bounding box center [1034, 746] width 0 height 0
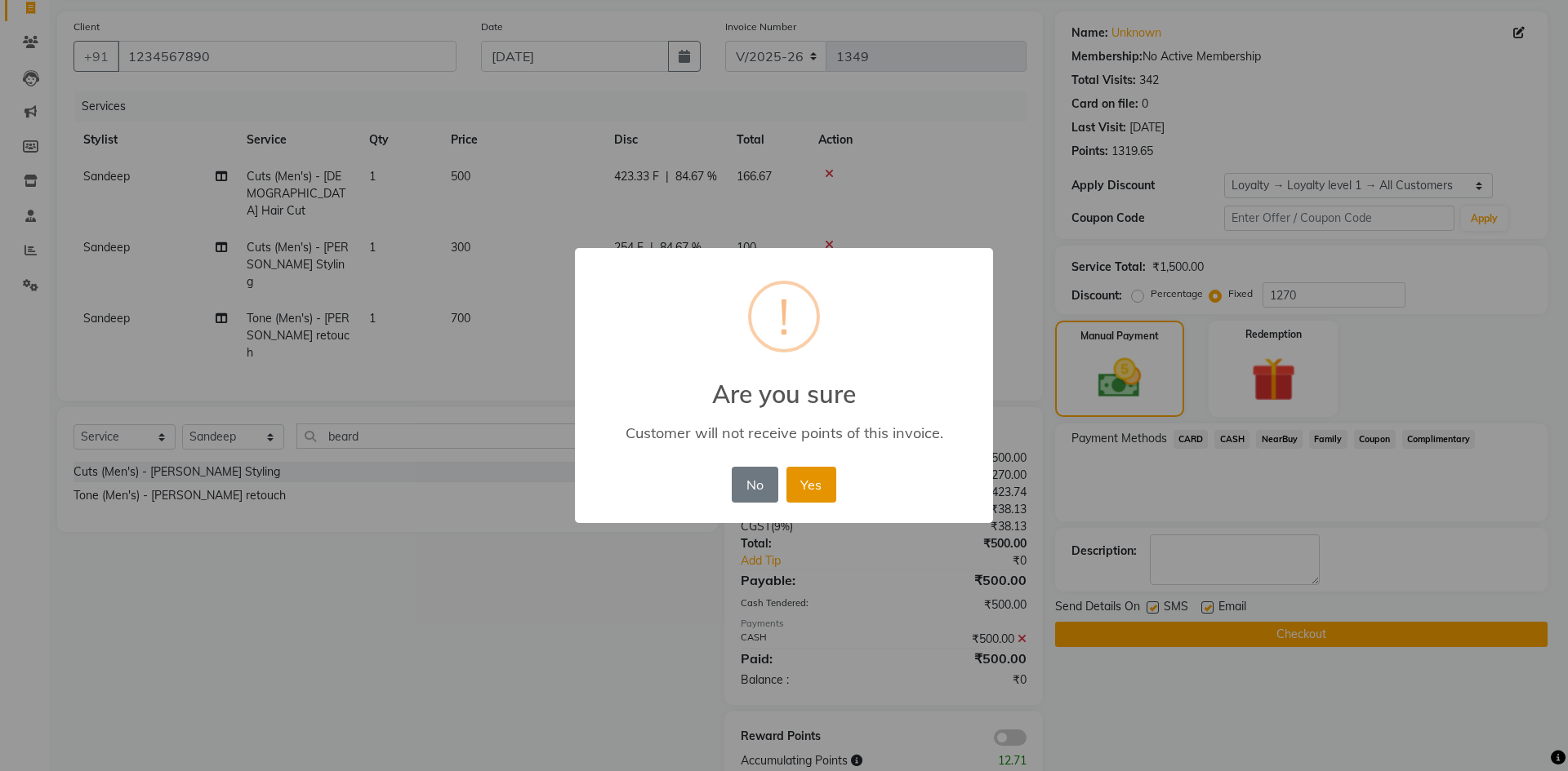
click at [816, 492] on button "Yes" at bounding box center [811, 485] width 50 height 36
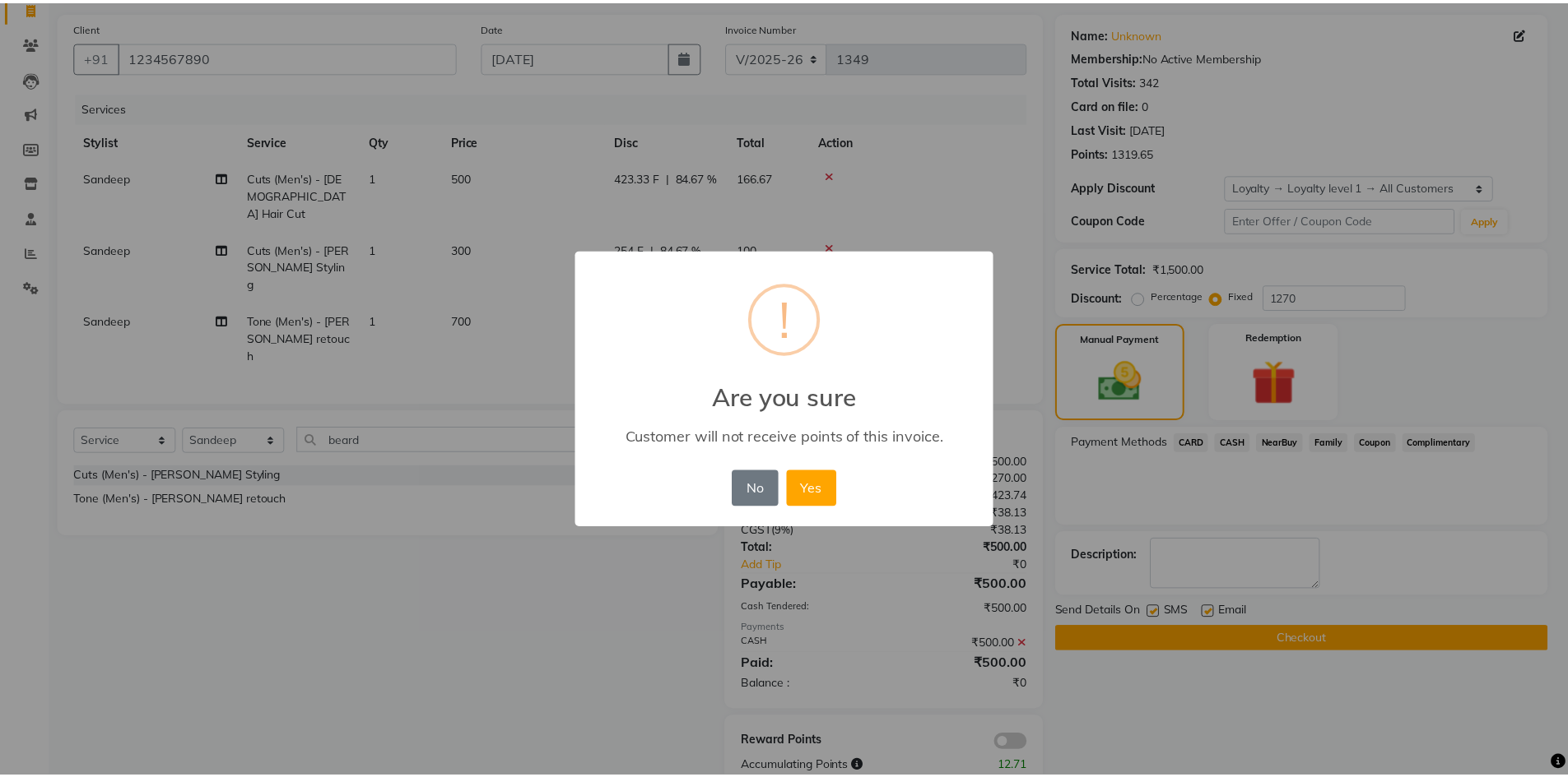
scroll to position [88, 0]
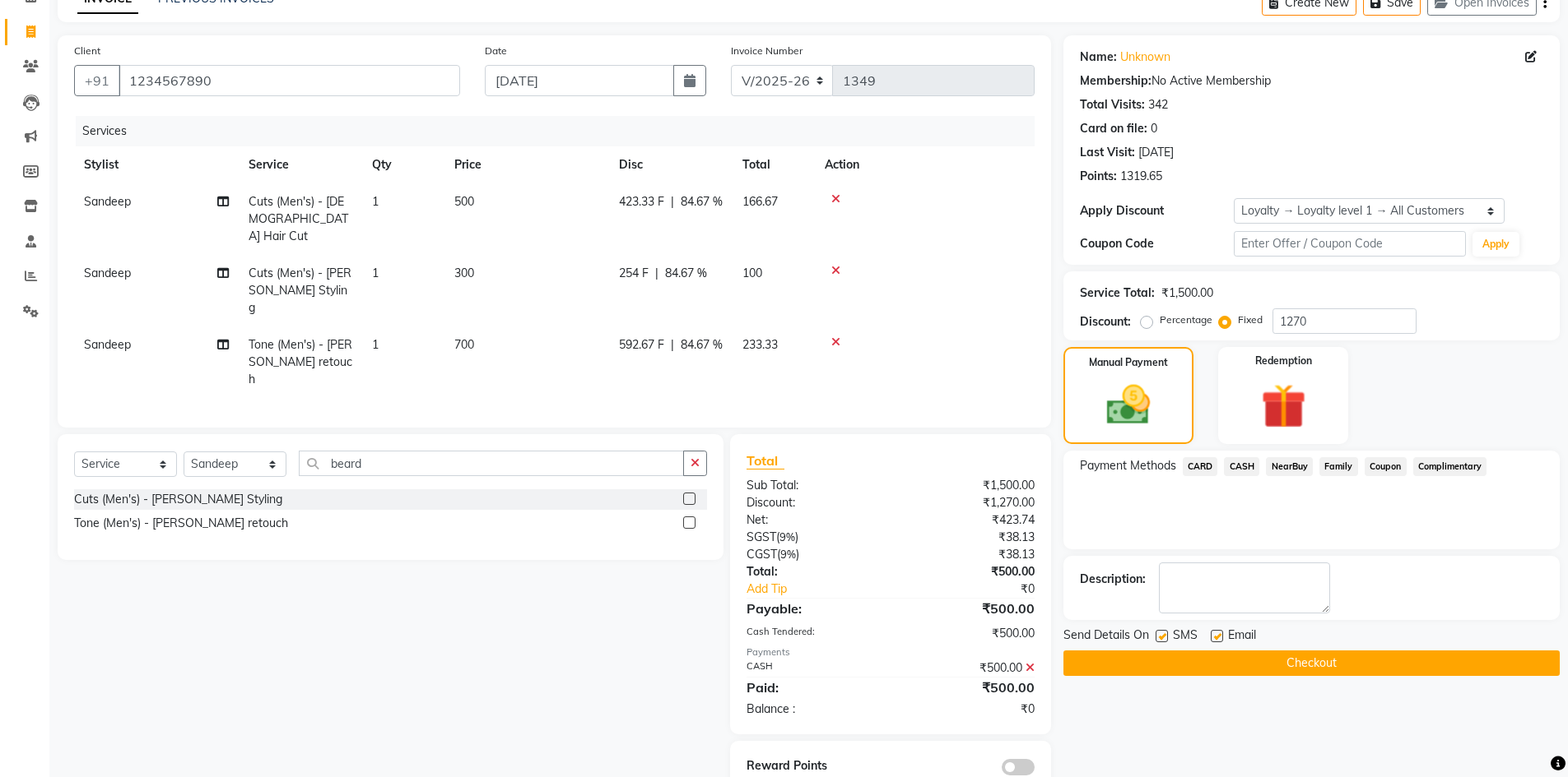
click at [1245, 663] on button "Checkout" at bounding box center [1312, 663] width 497 height 26
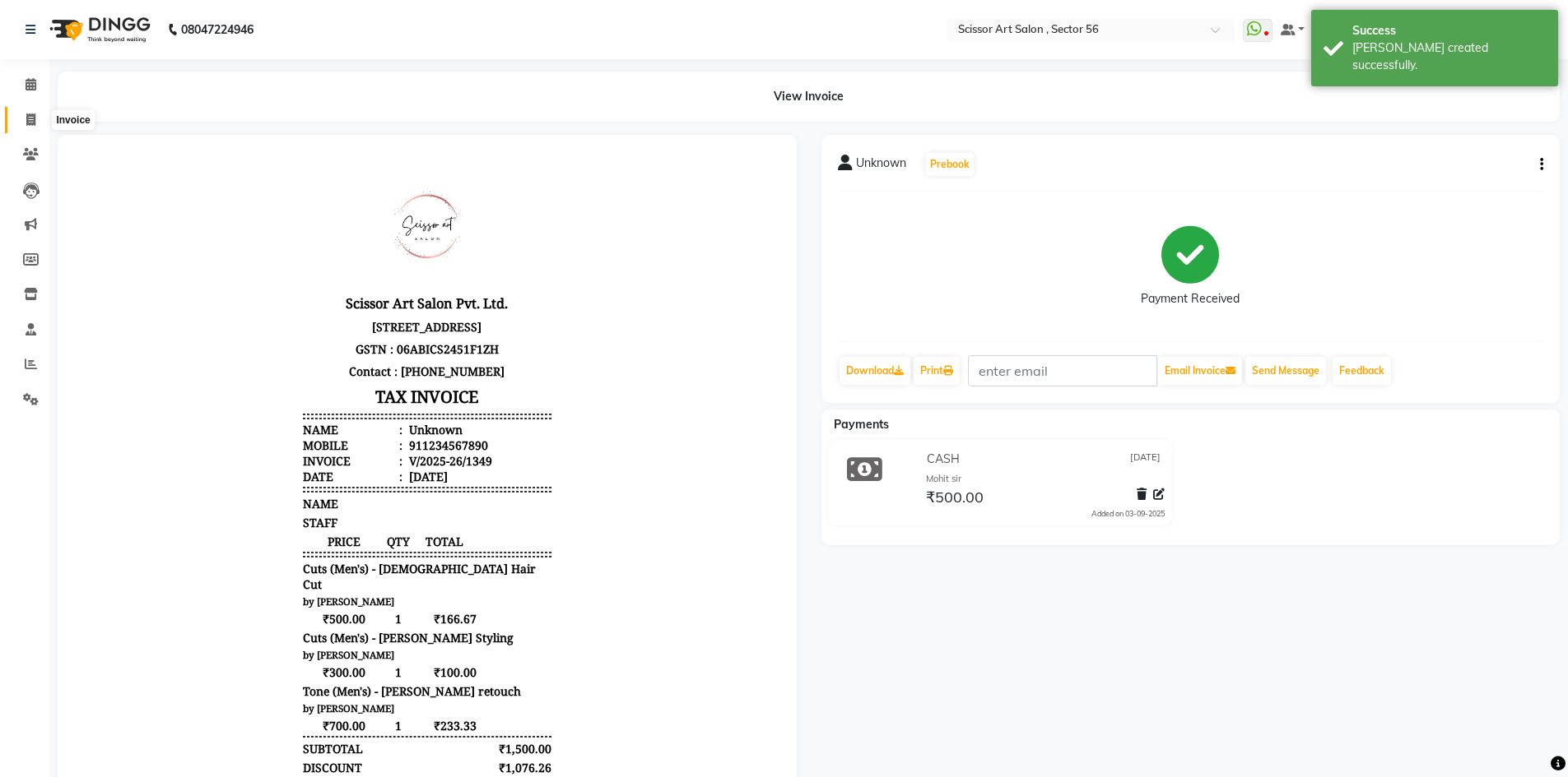
click at [23, 125] on span at bounding box center [31, 120] width 29 height 18
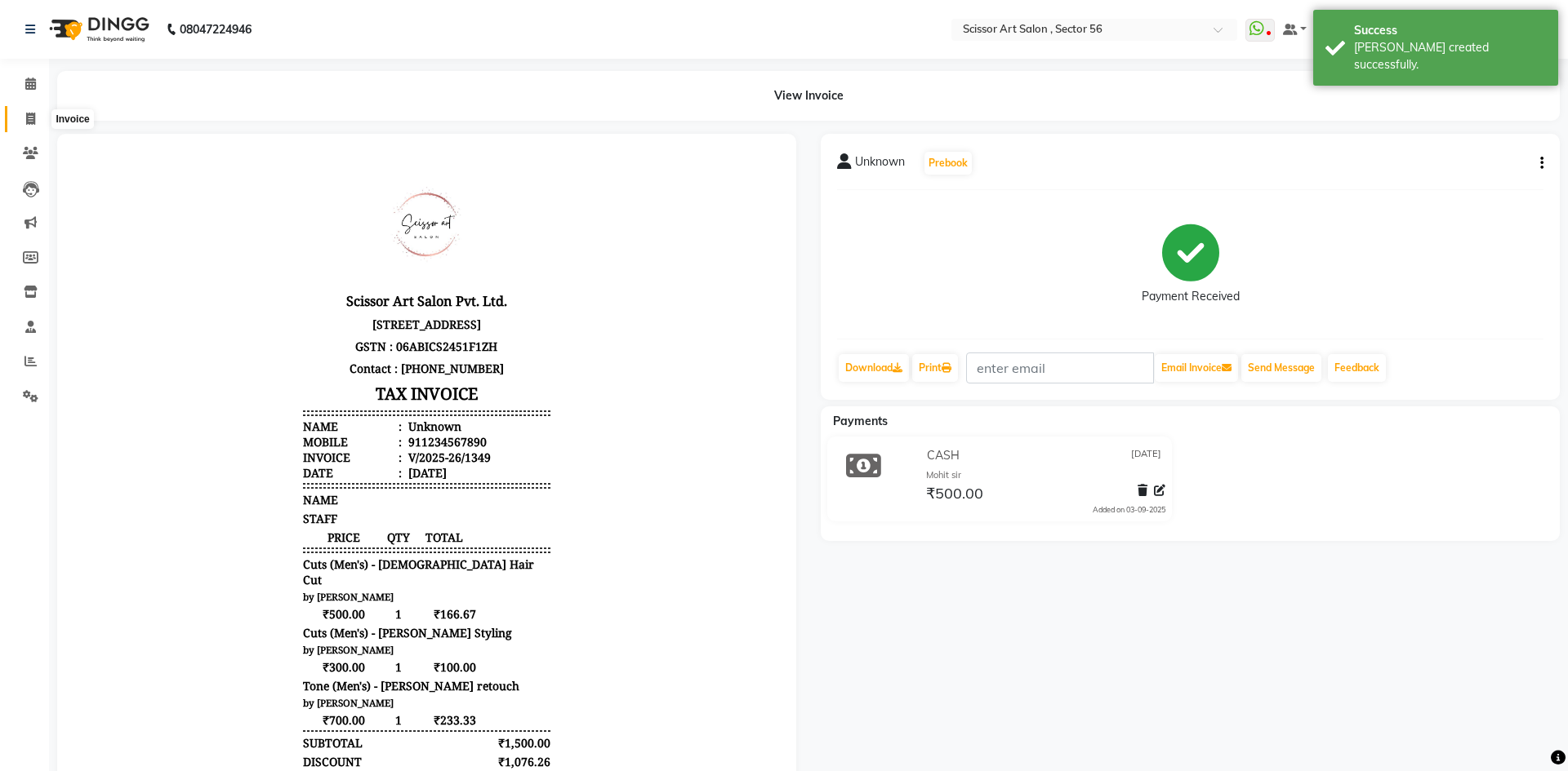
select select "service"
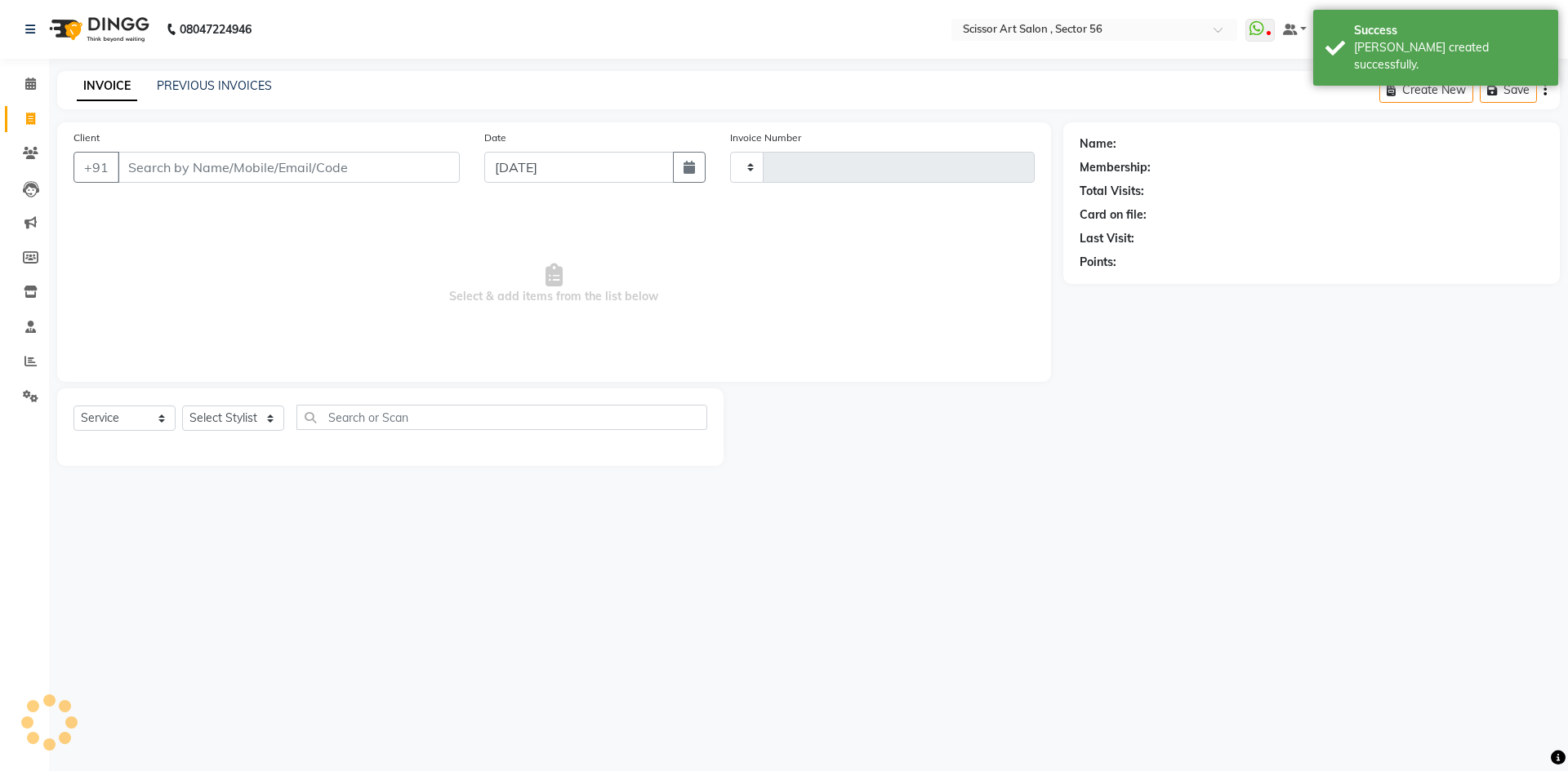
type input "1350"
select select "6185"
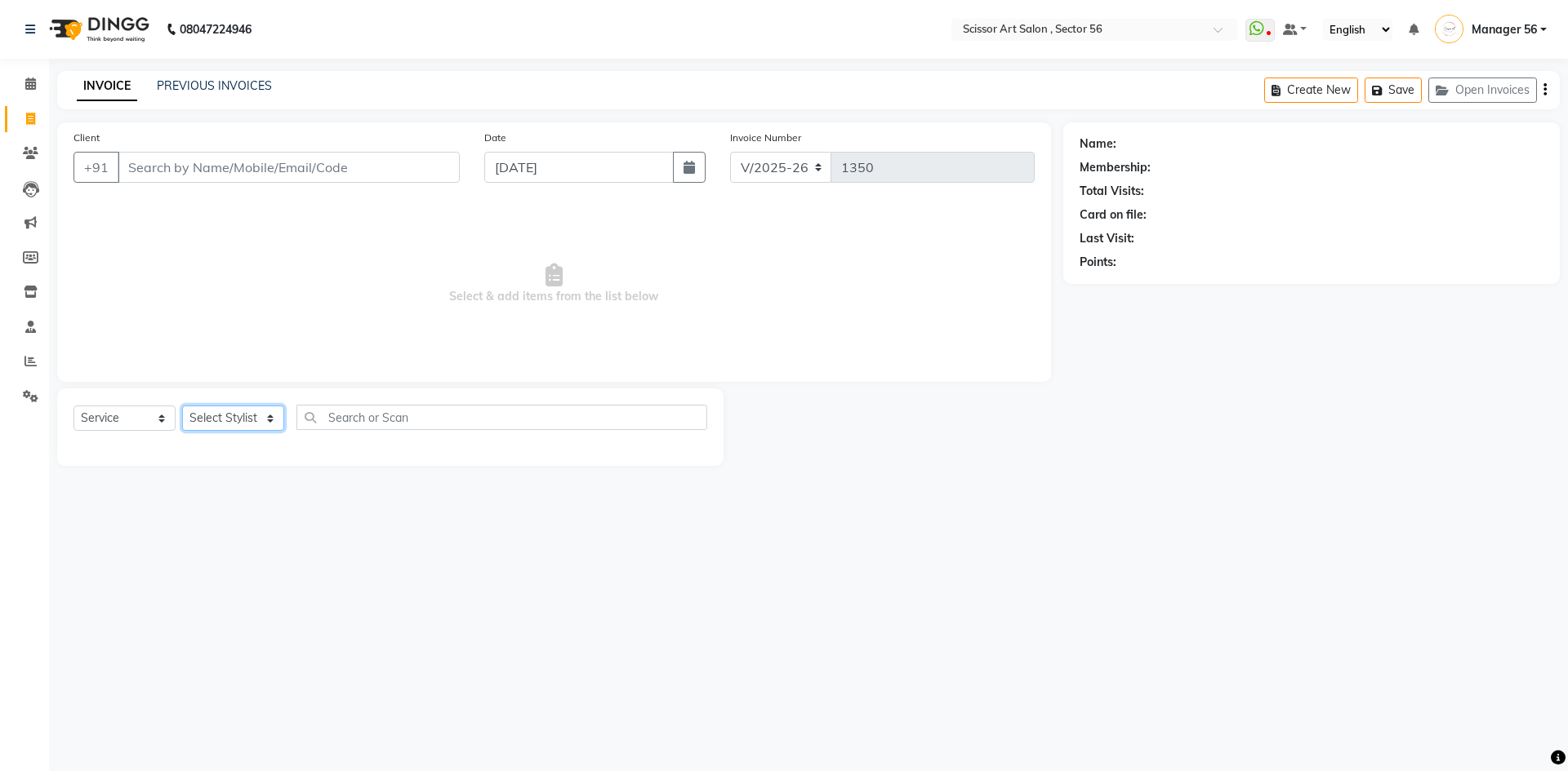
click at [229, 430] on select "Select Stylist Anees DEV DAS Kiran Manager 56 [PERSON_NAME] [PERSON_NAME] Raano…" at bounding box center [232, 418] width 102 height 25
select select "76503"
click at [182, 406] on select "Select Stylist Anees DEV DAS Kiran Manager 56 [PERSON_NAME] [PERSON_NAME] Raano…" at bounding box center [232, 418] width 102 height 25
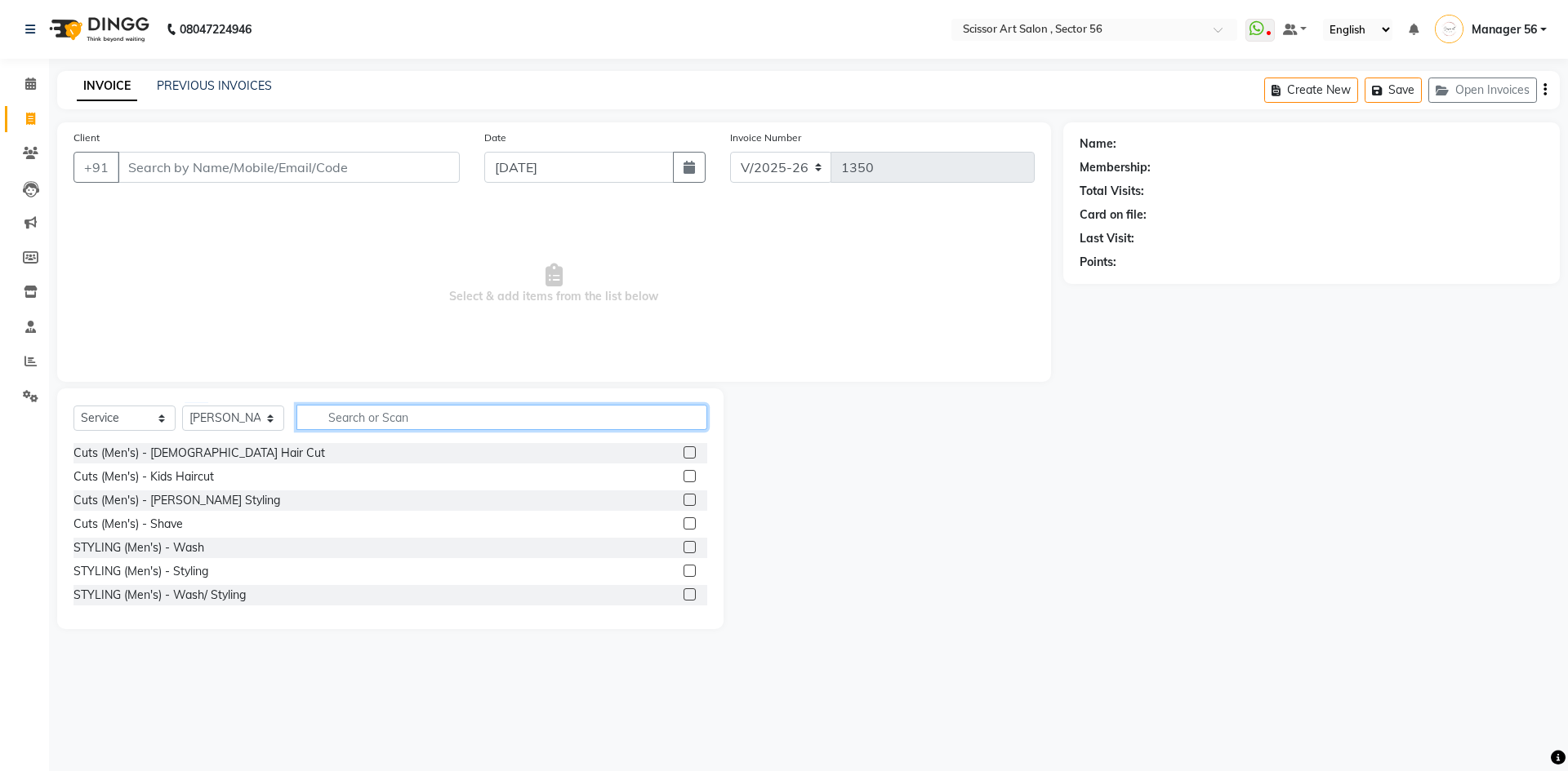
click at [393, 419] on input "text" at bounding box center [501, 417] width 411 height 25
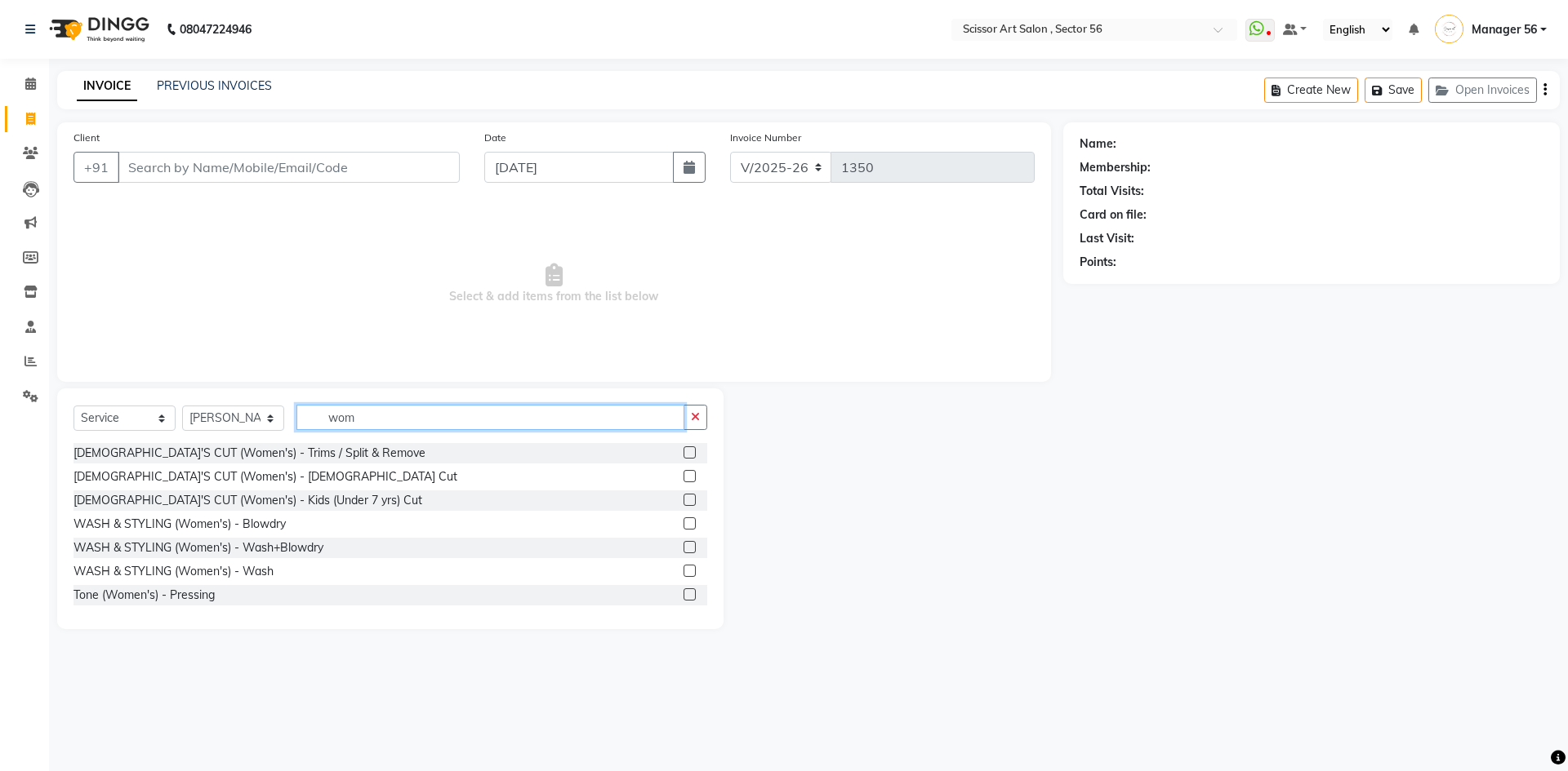
type input "wom"
click at [683, 475] on label at bounding box center [689, 476] width 12 height 12
click at [683, 475] on input "checkbox" at bounding box center [688, 477] width 10 height 10
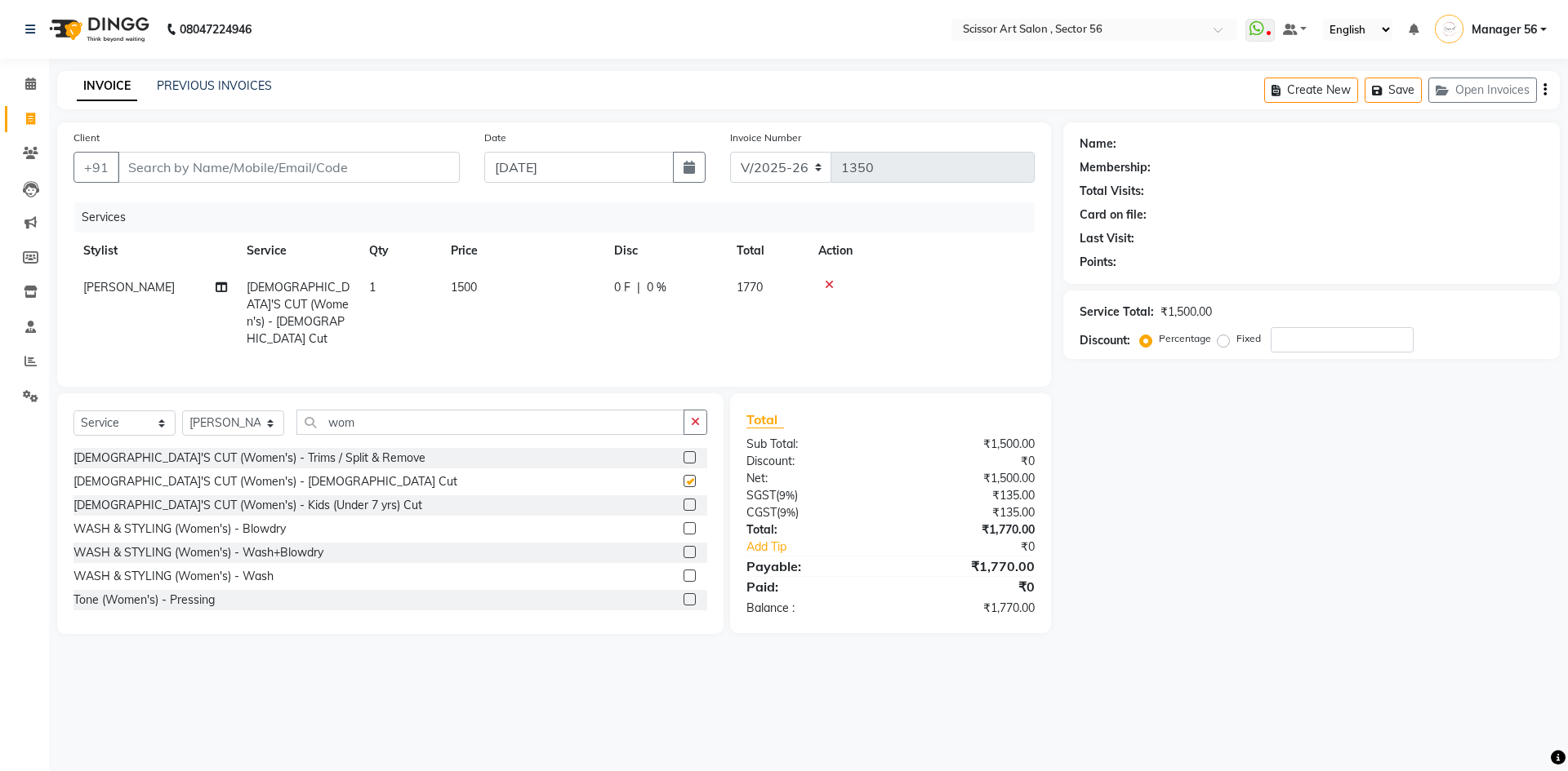
checkbox input "false"
click at [502, 293] on td "1500" at bounding box center [522, 313] width 163 height 88
select select "76503"
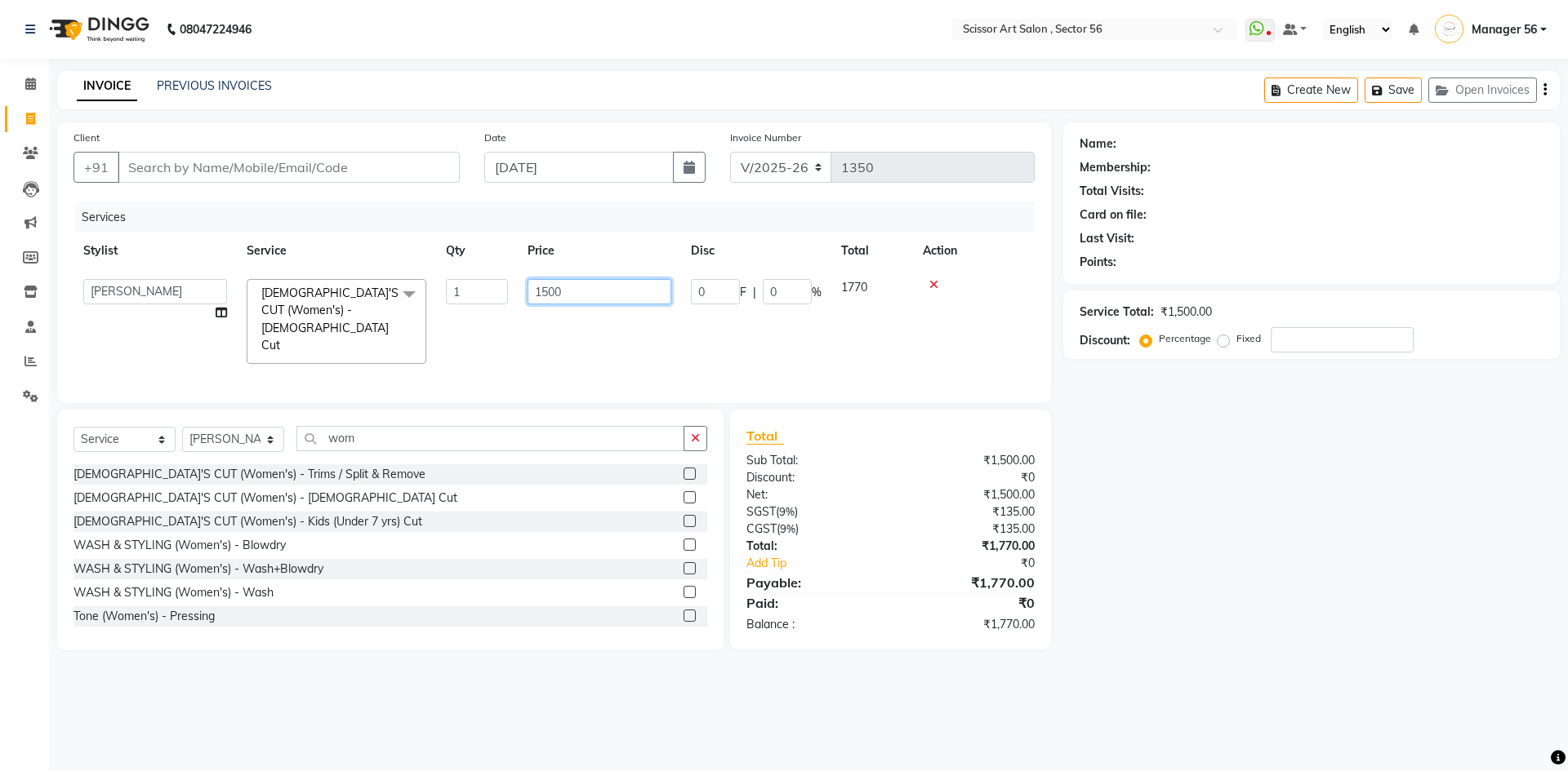
click at [611, 289] on input "1500" at bounding box center [599, 292] width 144 height 25
type input "1000"
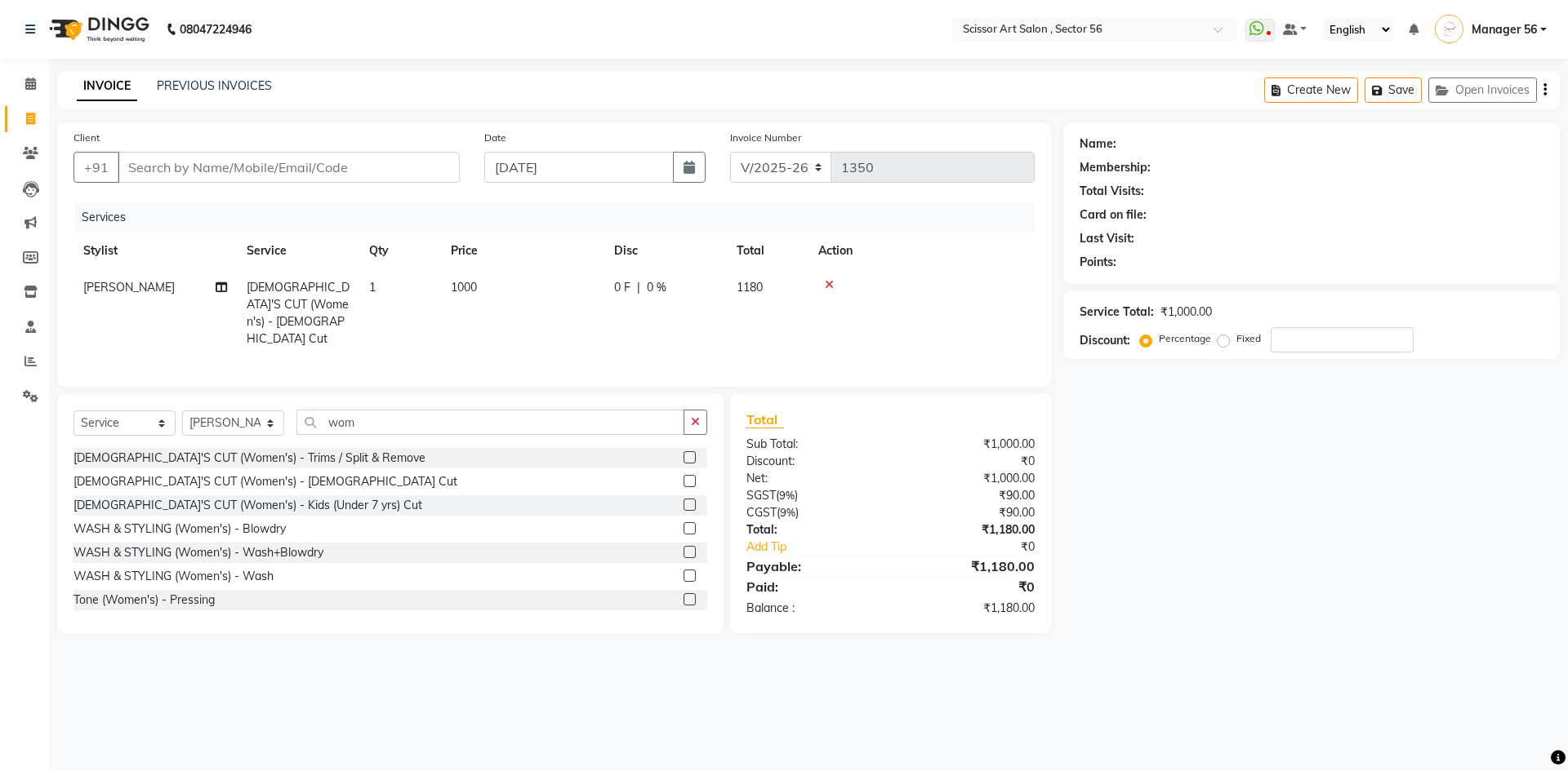
click at [1411, 574] on div "Name: Membership: Total Visits: Card on file: Last Visit: Points: Service Total…" at bounding box center [1317, 378] width 508 height 512
click at [254, 415] on select "Select Stylist Anees DEV DAS Kiran Manager 56 [PERSON_NAME] [PERSON_NAME] Raano…" at bounding box center [232, 423] width 102 height 25
select select "63014"
click at [182, 410] on select "Select Stylist Anees DEV DAS Kiran Manager 56 [PERSON_NAME] [PERSON_NAME] Raano…" at bounding box center [232, 423] width 102 height 25
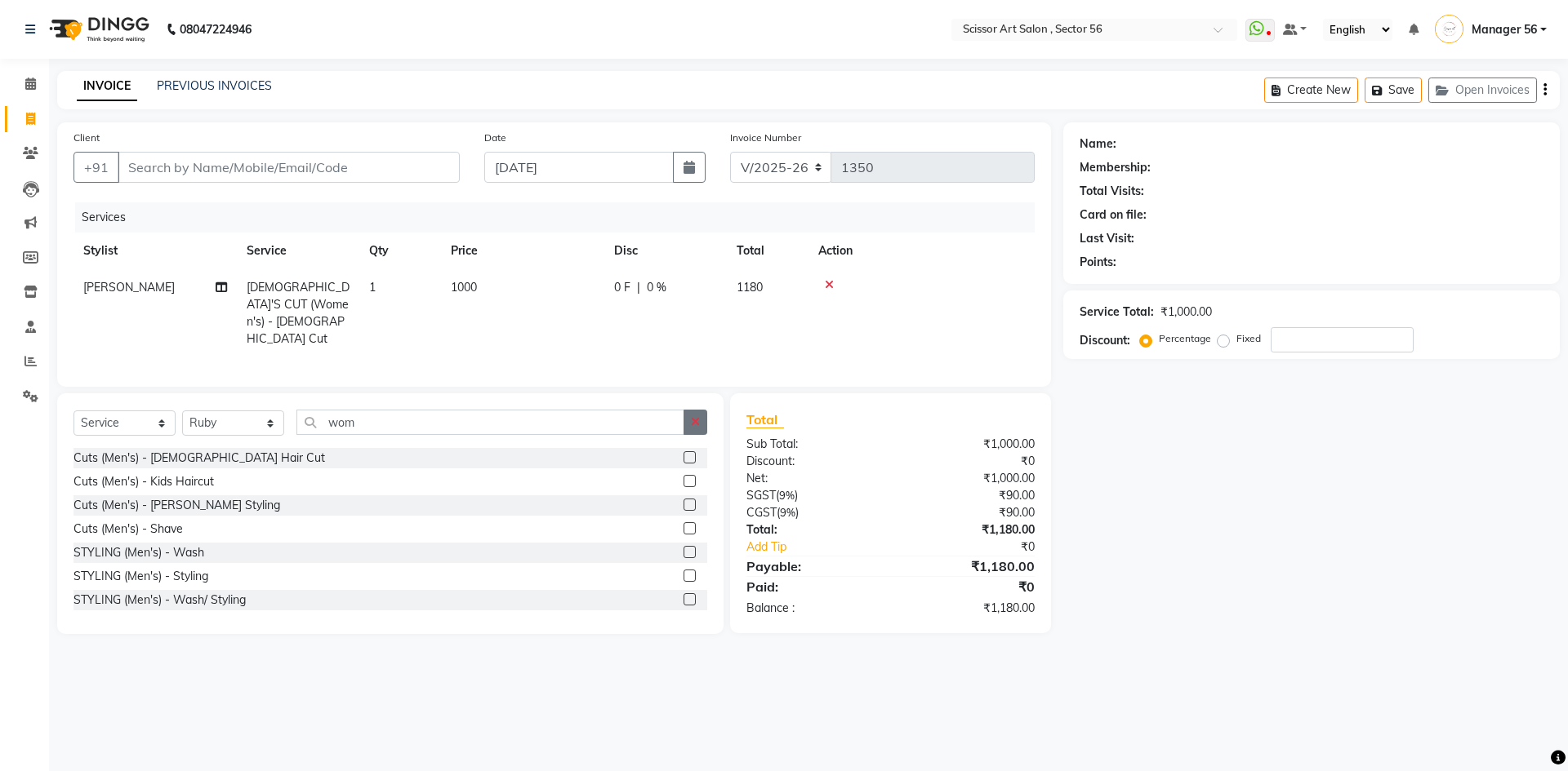
click at [688, 415] on button "button" at bounding box center [694, 422] width 24 height 25
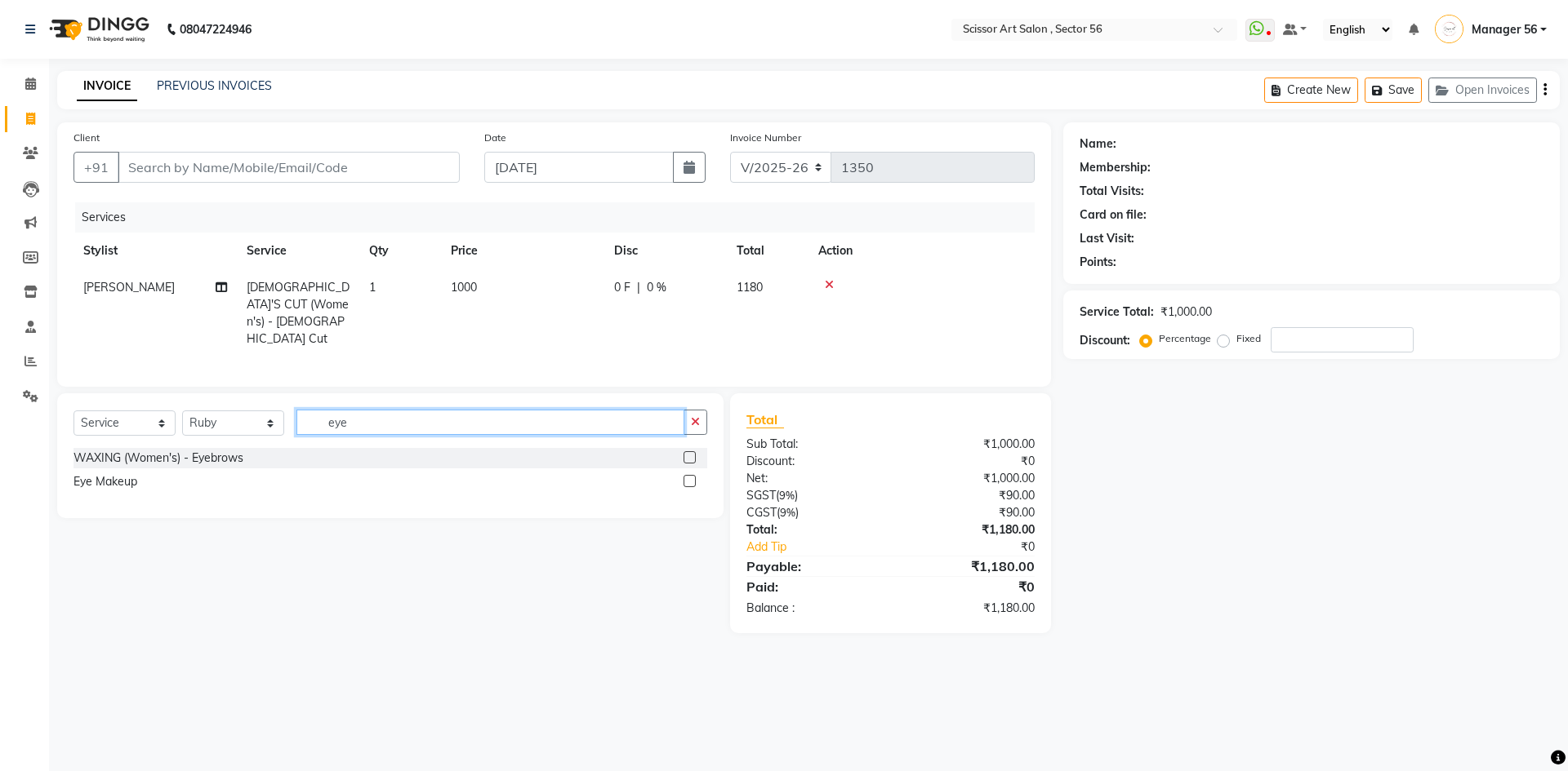
type input "eye"
drag, startPoint x: 692, startPoint y: 453, endPoint x: 680, endPoint y: 448, distance: 13.0
click at [692, 453] on label at bounding box center [689, 458] width 12 height 12
click at [692, 453] on input "checkbox" at bounding box center [688, 458] width 10 height 10
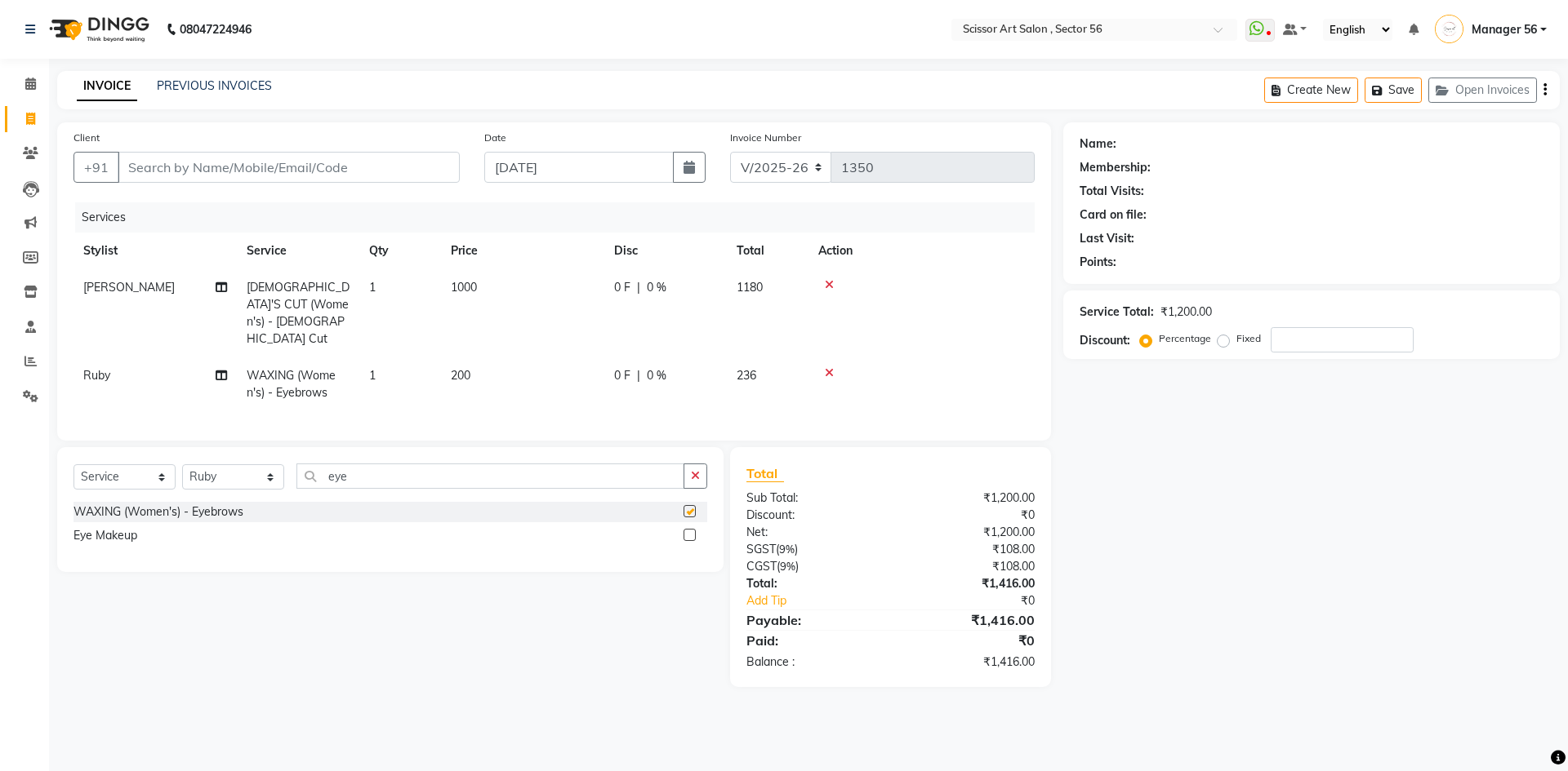
checkbox input "false"
click at [473, 357] on td "200" at bounding box center [522, 384] width 163 height 54
select select "63014"
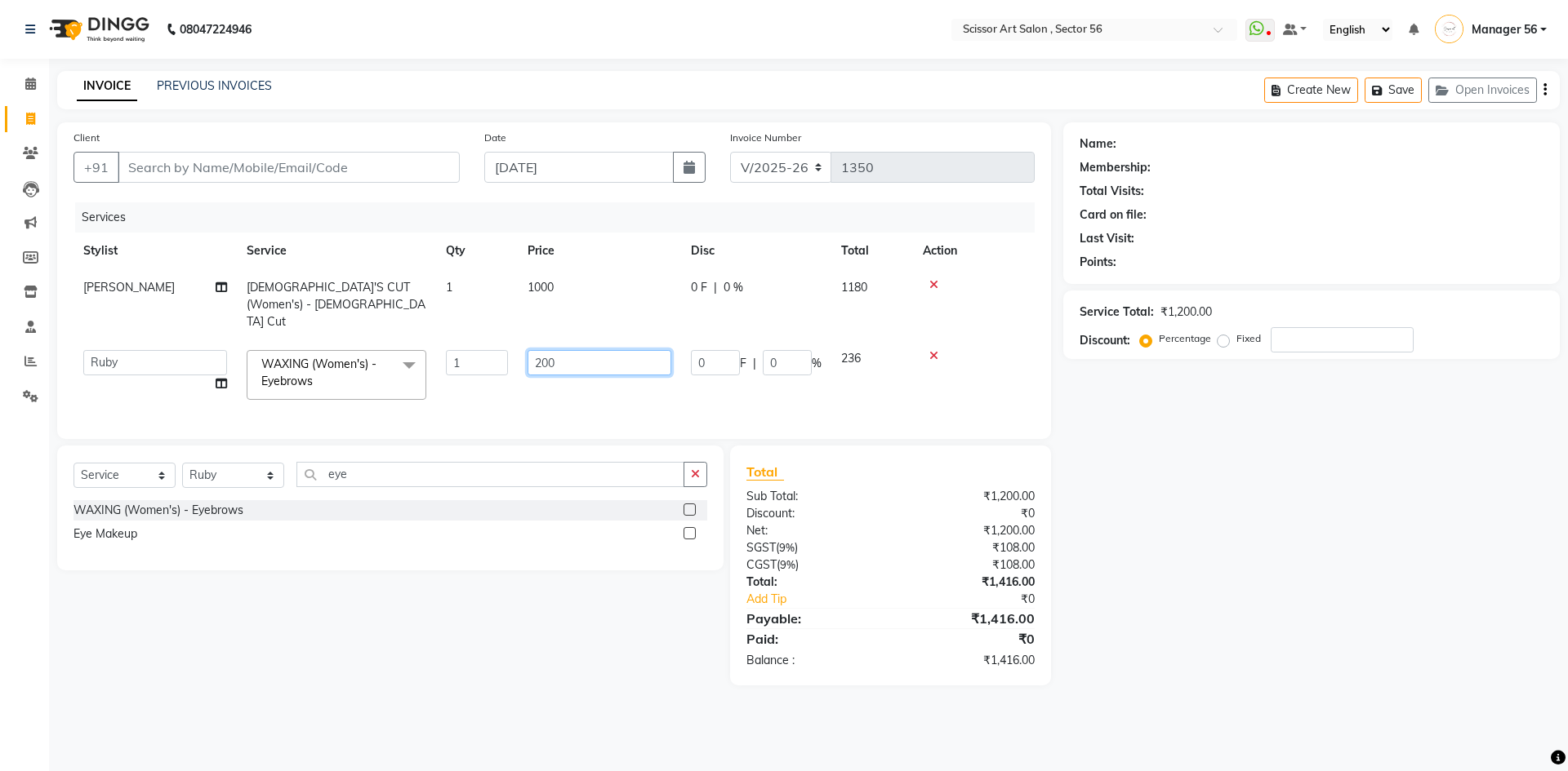
click at [596, 352] on input "200" at bounding box center [599, 362] width 144 height 25
type input "2"
type input "100"
click at [1533, 670] on div "Name: Membership: Total Visits: Card on file: Last Visit: Points: Service Total…" at bounding box center [1317, 403] width 508 height 563
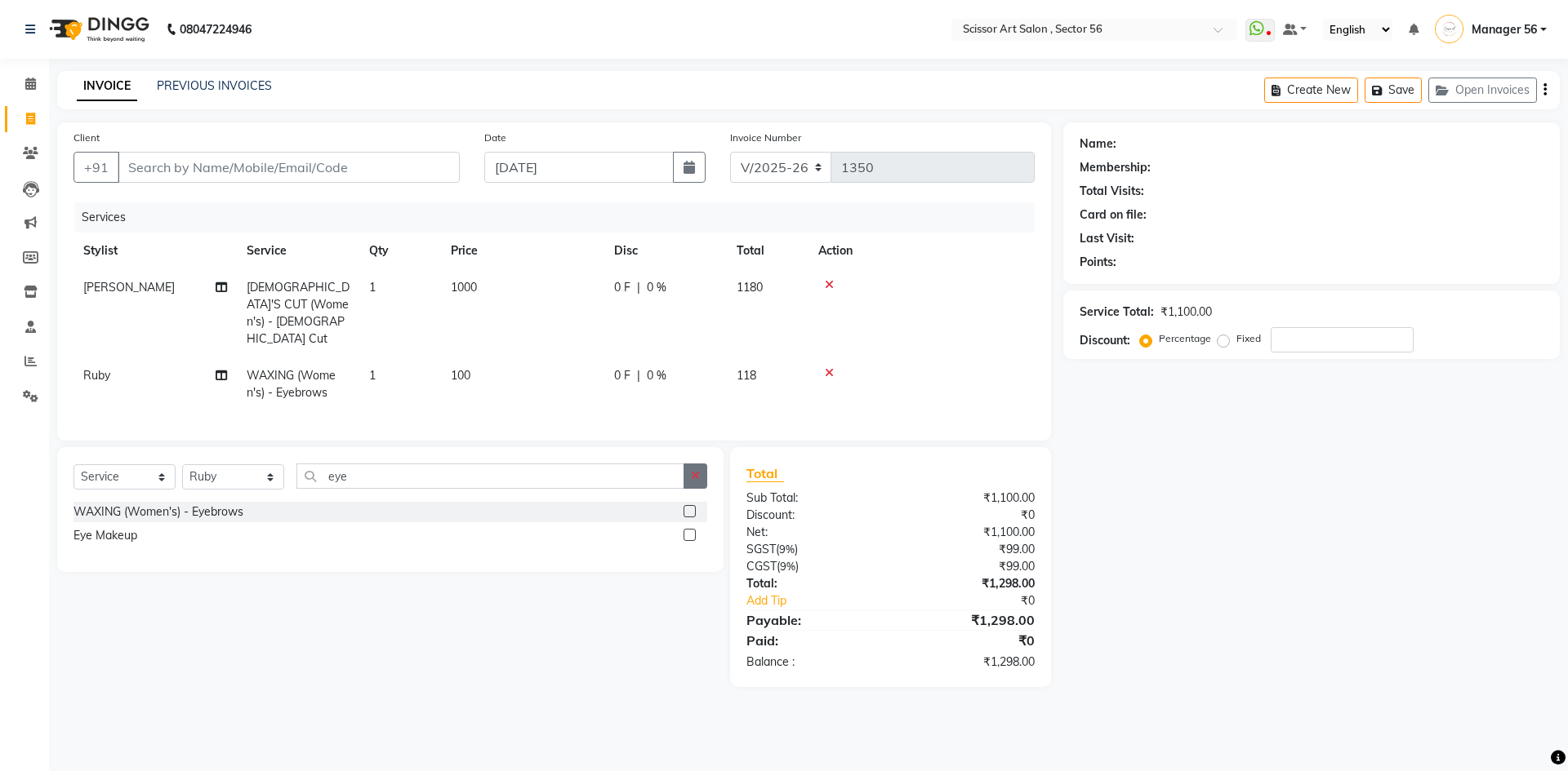
click at [694, 470] on icon "button" at bounding box center [695, 475] width 9 height 11
type input "upp"
click at [692, 509] on label at bounding box center [689, 512] width 12 height 12
click at [692, 509] on input "checkbox" at bounding box center [688, 512] width 10 height 10
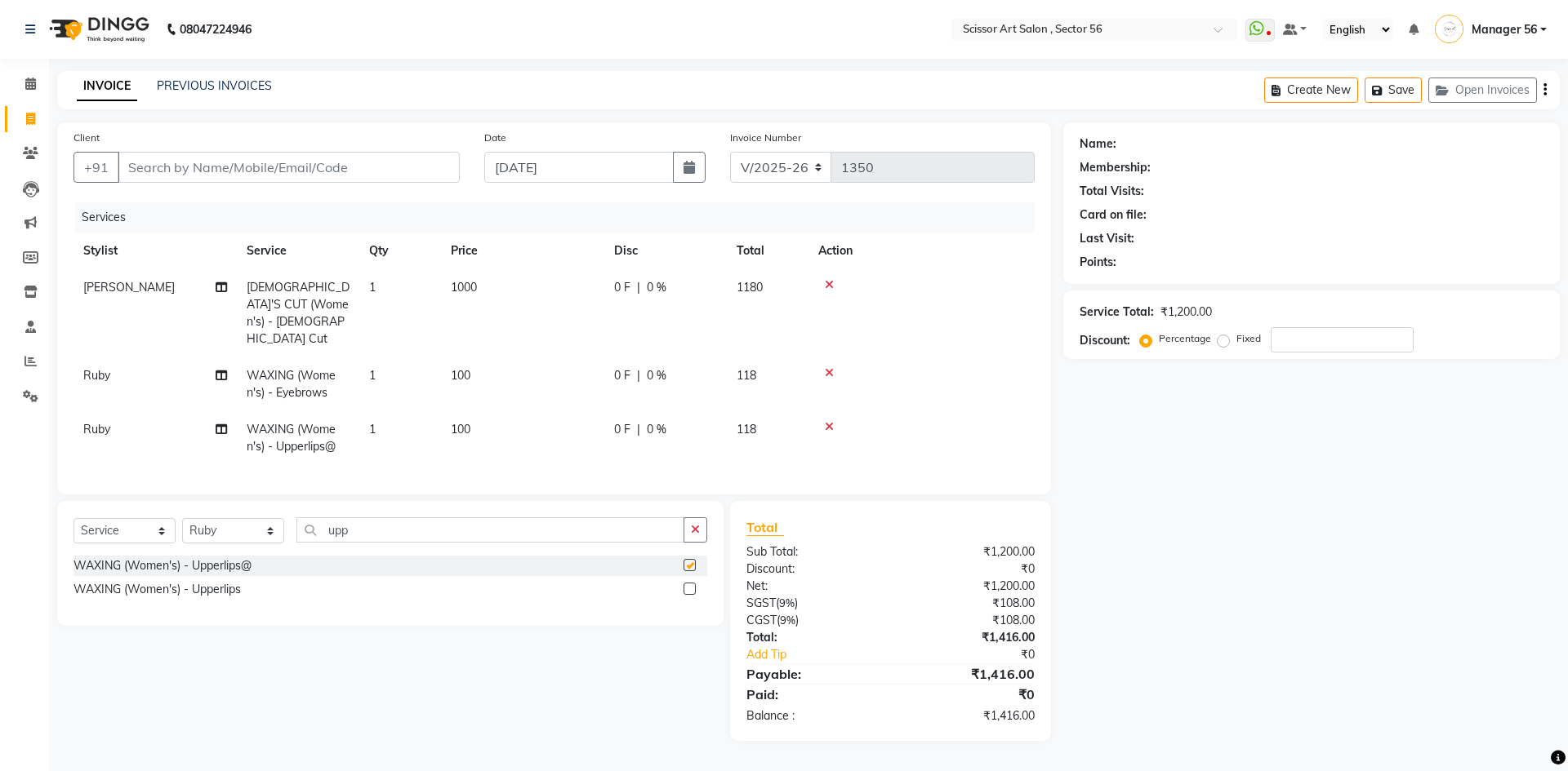
checkbox input "false"
click at [494, 423] on td "100" at bounding box center [522, 438] width 163 height 54
select select "63014"
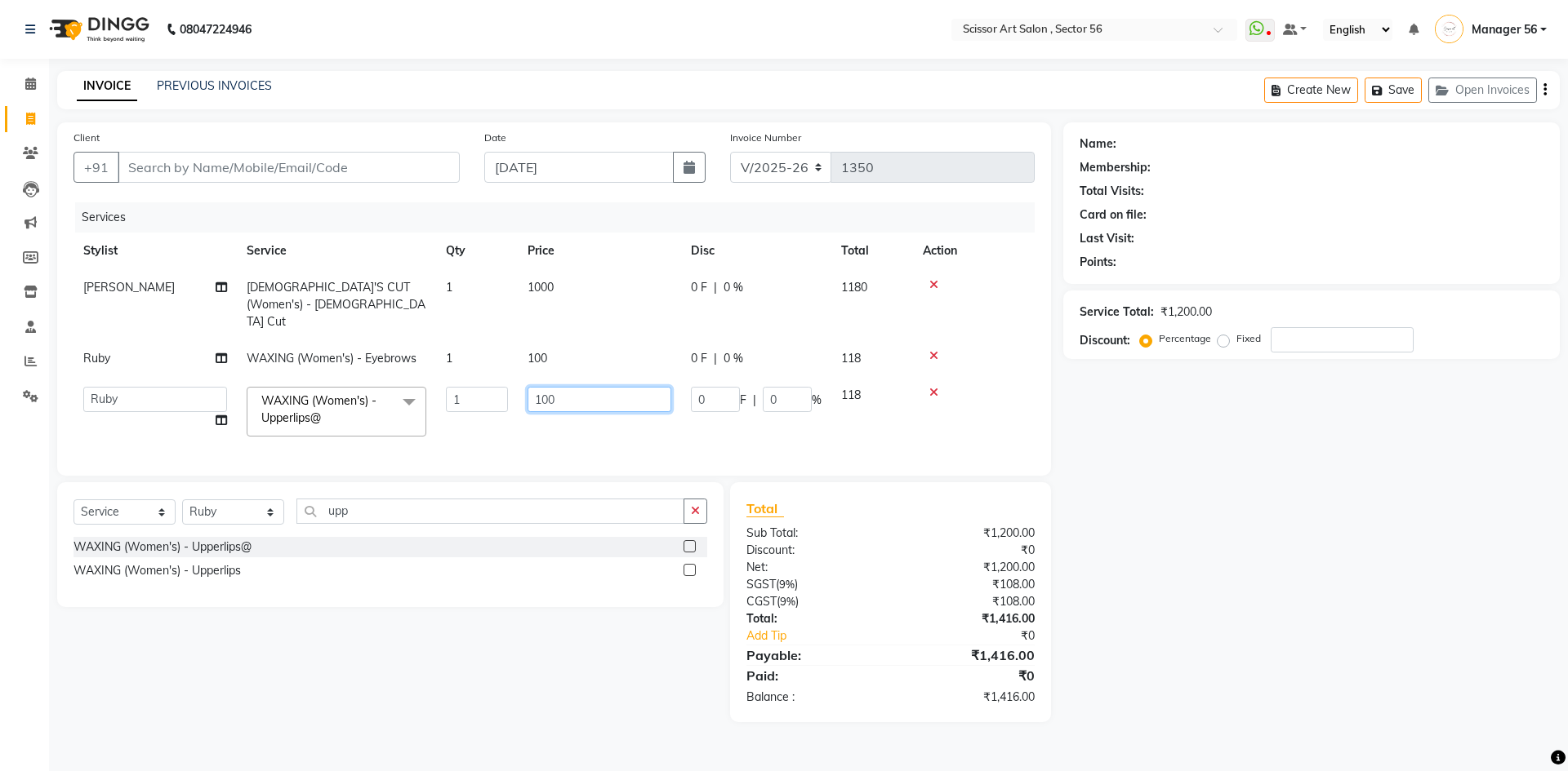
click at [563, 387] on input "100" at bounding box center [599, 399] width 144 height 25
type input "1"
type input "50"
click at [691, 507] on div "Select Service Product Membership Package Voucher Prepaid Gift Card Select Styl…" at bounding box center [390, 544] width 667 height 125
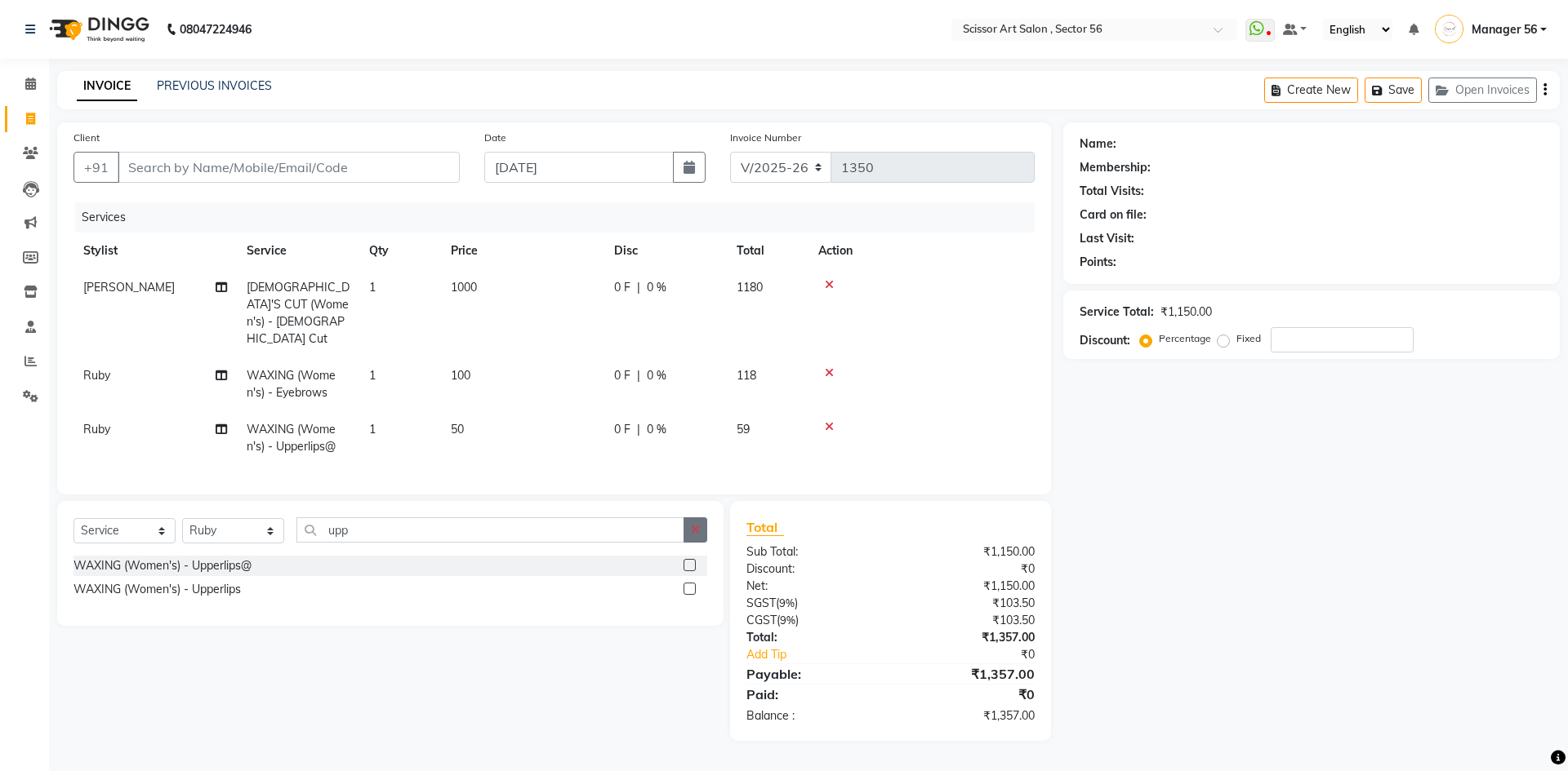
click at [694, 528] on icon "button" at bounding box center [695, 529] width 9 height 11
type input "for"
click at [689, 559] on label at bounding box center [689, 565] width 12 height 12
click at [689, 561] on input "checkbox" at bounding box center [688, 566] width 10 height 10
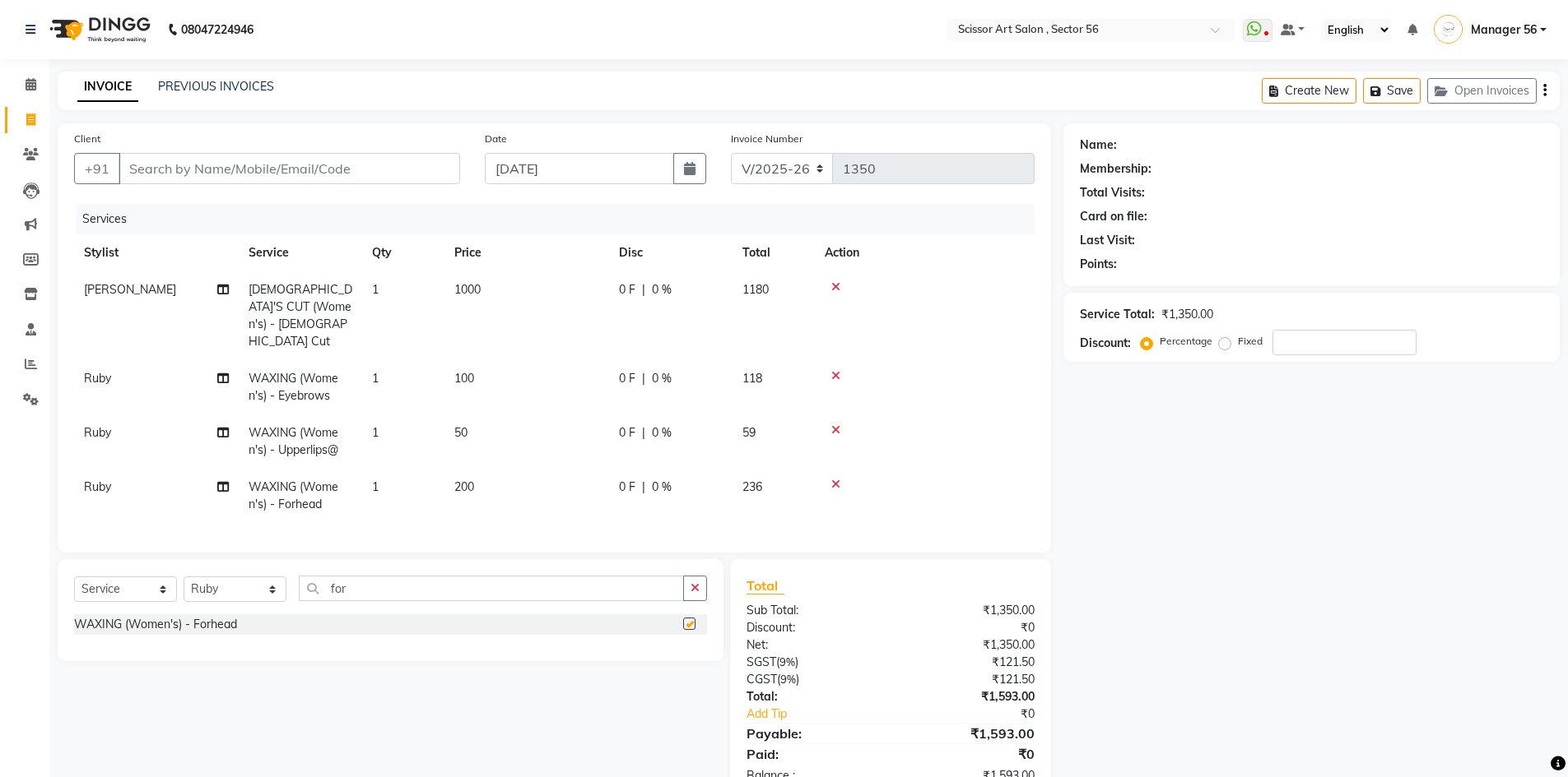
checkbox input "false"
drag, startPoint x: 515, startPoint y: 474, endPoint x: 537, endPoint y: 471, distance: 22.2
click at [515, 472] on td "200" at bounding box center [526, 496] width 165 height 55
select select "63014"
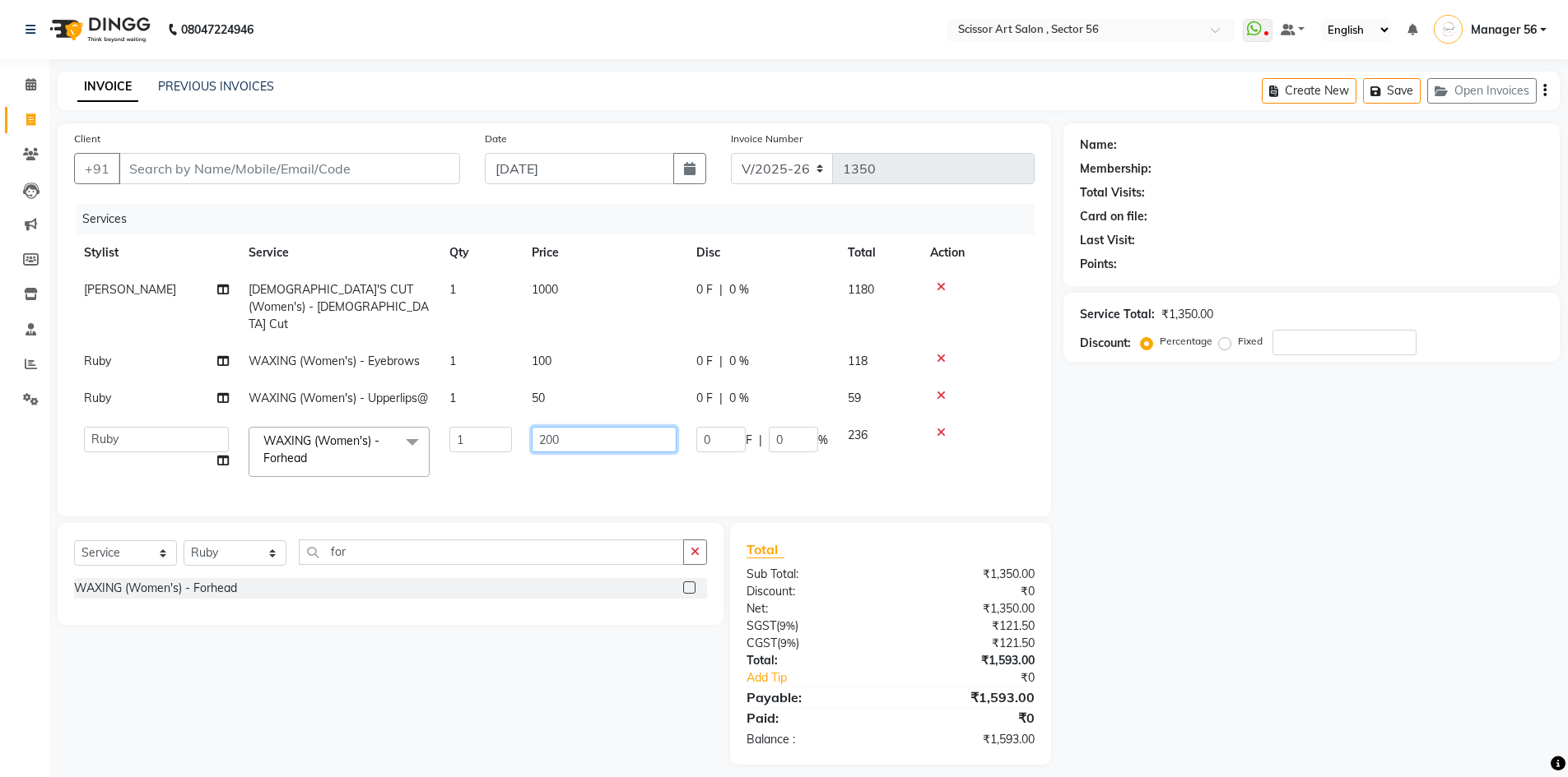
click at [609, 441] on input "200" at bounding box center [604, 439] width 145 height 26
type input "2"
type input "50"
click at [1242, 649] on div "Name: Membership: Total Visits: Card on file: Last Visit: Points: Service Total…" at bounding box center [1318, 443] width 509 height 641
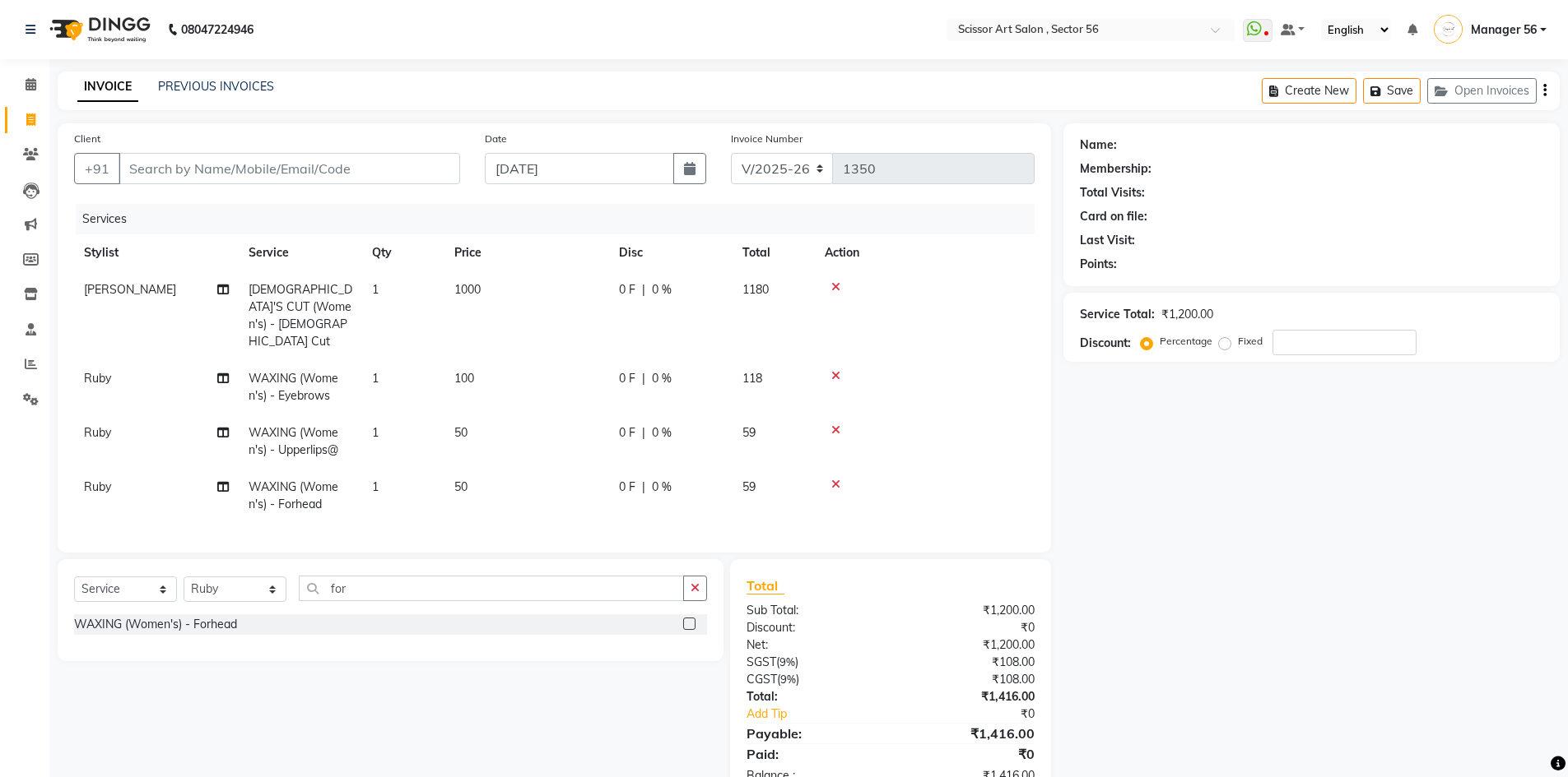
scroll to position [44, 0]
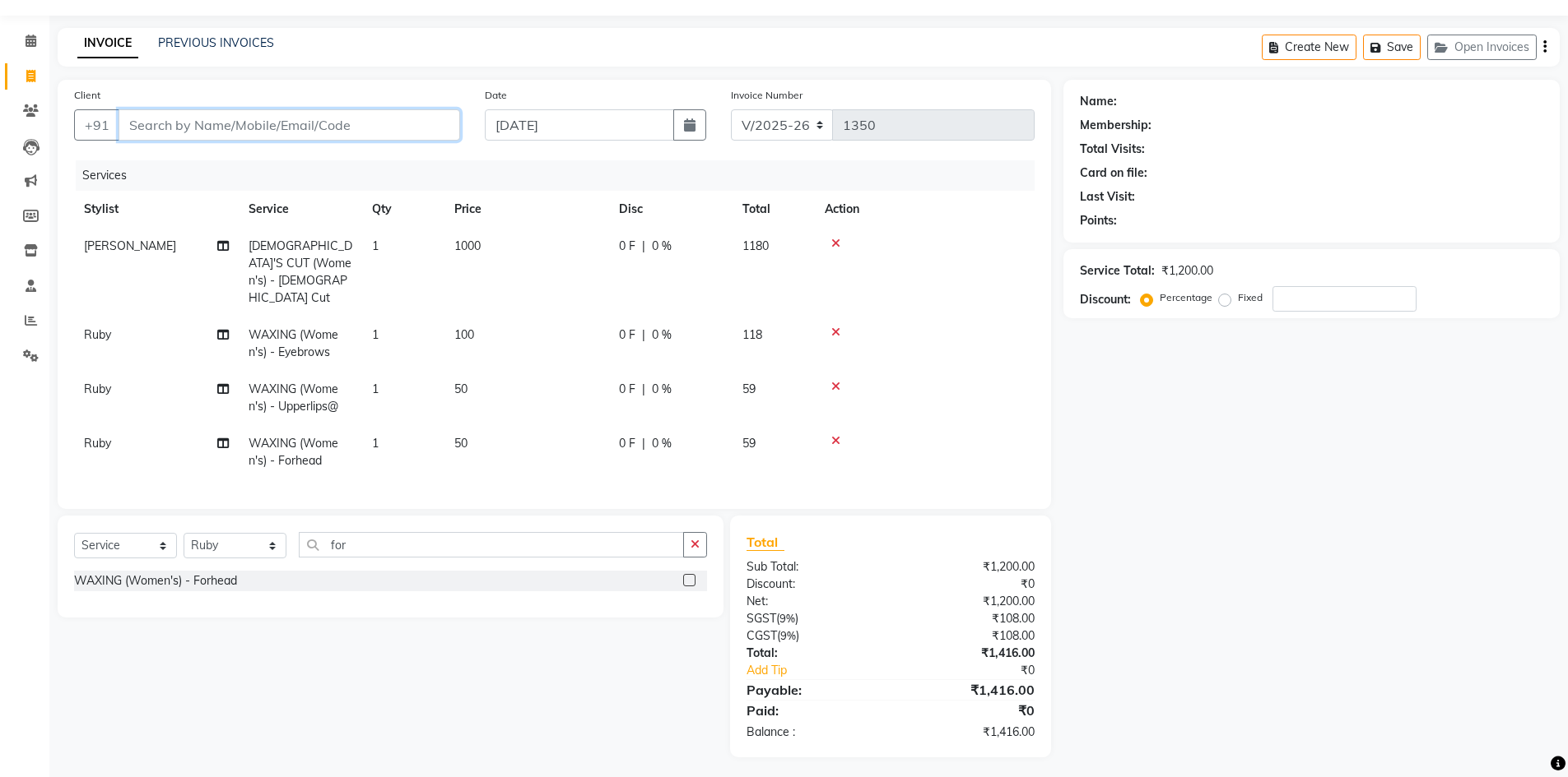
click at [369, 128] on input "Client" at bounding box center [290, 125] width 342 height 32
type input "89"
type input "0"
type input "8"
type input "9818875312"
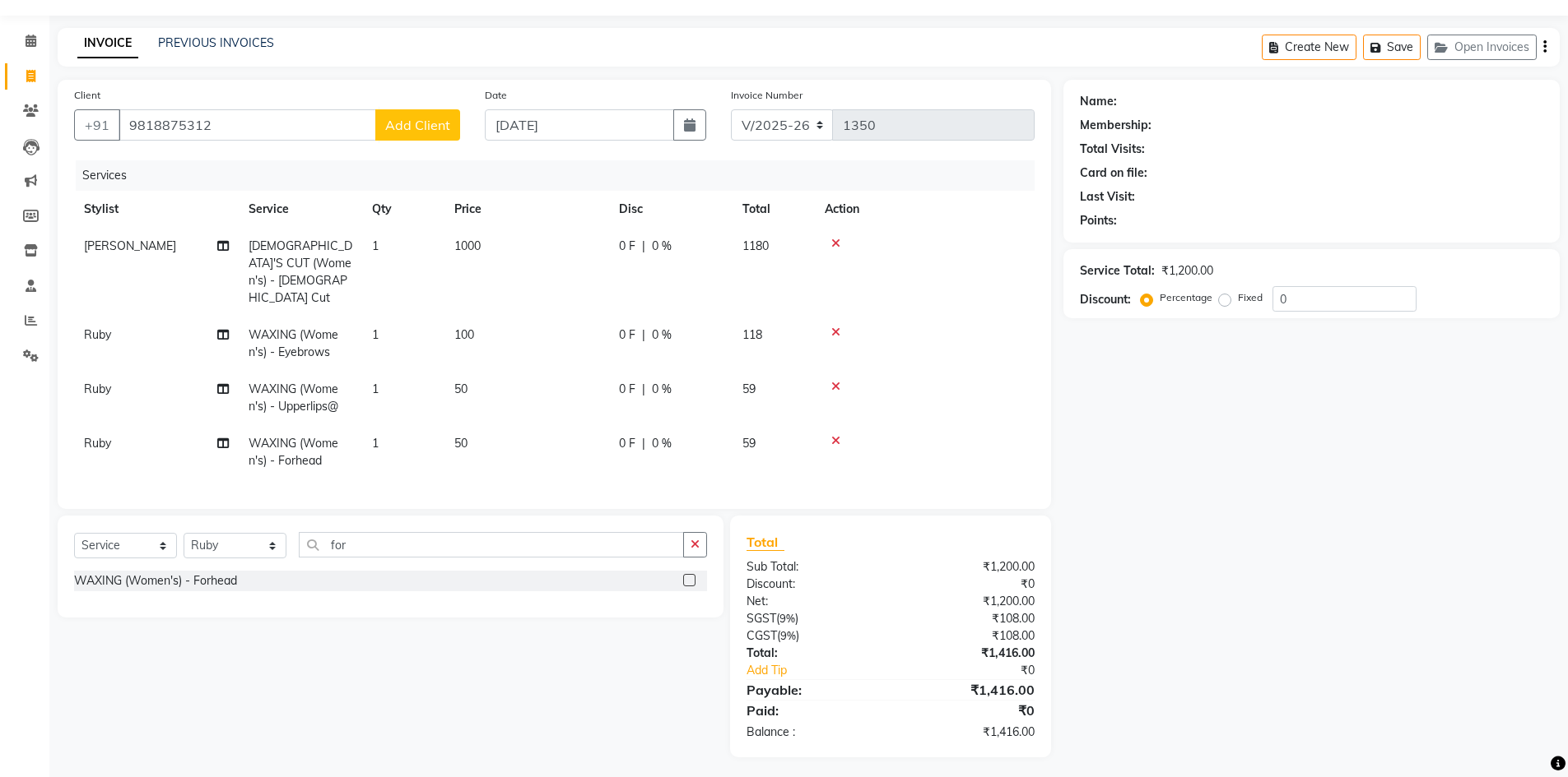
click at [421, 117] on span "Add Client" at bounding box center [417, 125] width 65 height 17
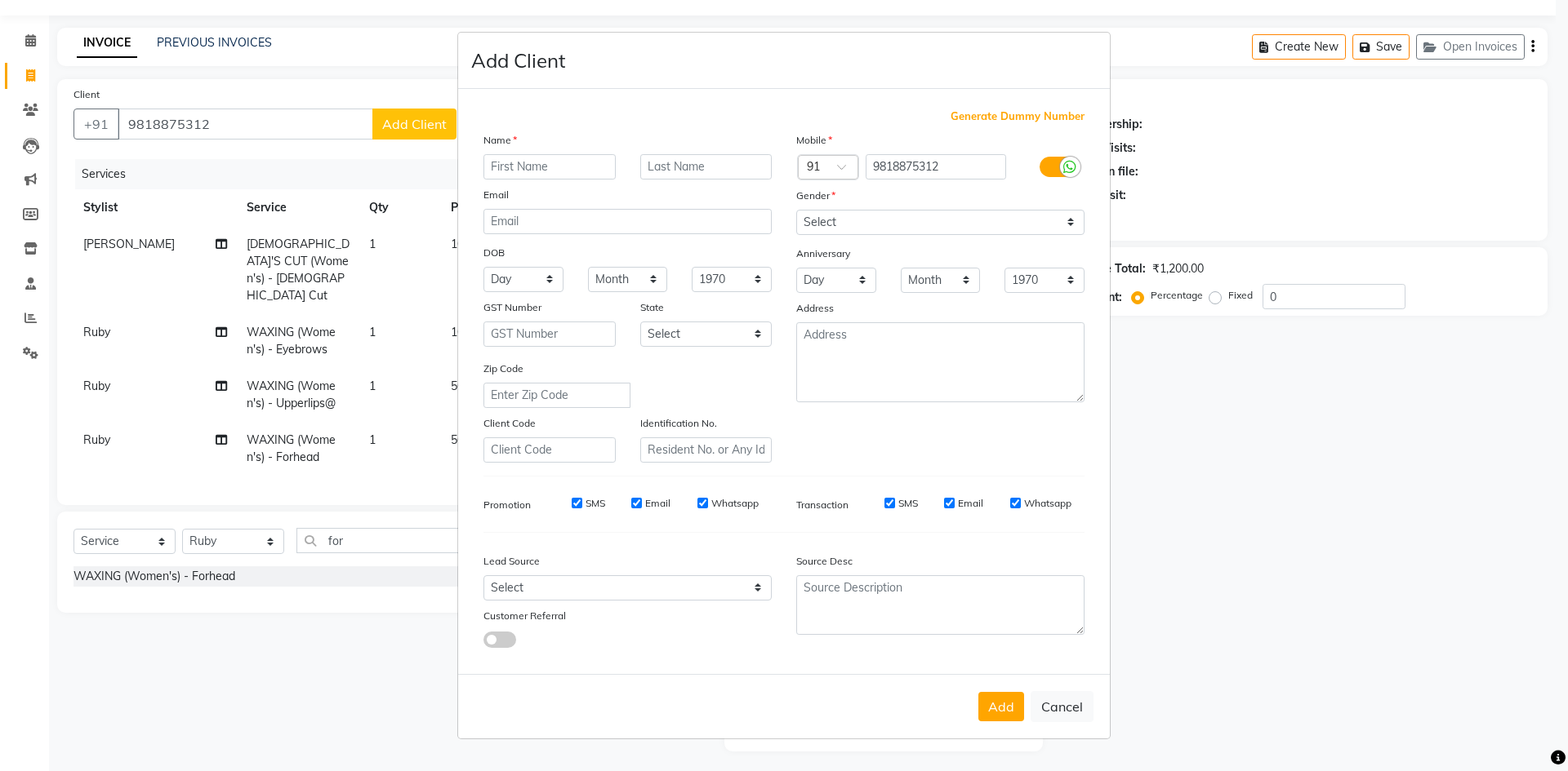
click at [544, 163] on input "text" at bounding box center [549, 167] width 132 height 25
type input "Charu"
click at [830, 219] on select "Select [DEMOGRAPHIC_DATA] [DEMOGRAPHIC_DATA] Other Prefer Not To Say" at bounding box center [940, 222] width 288 height 25
select select "[DEMOGRAPHIC_DATA]"
click at [796, 210] on select "Select [DEMOGRAPHIC_DATA] [DEMOGRAPHIC_DATA] Other Prefer Not To Say" at bounding box center [940, 222] width 288 height 25
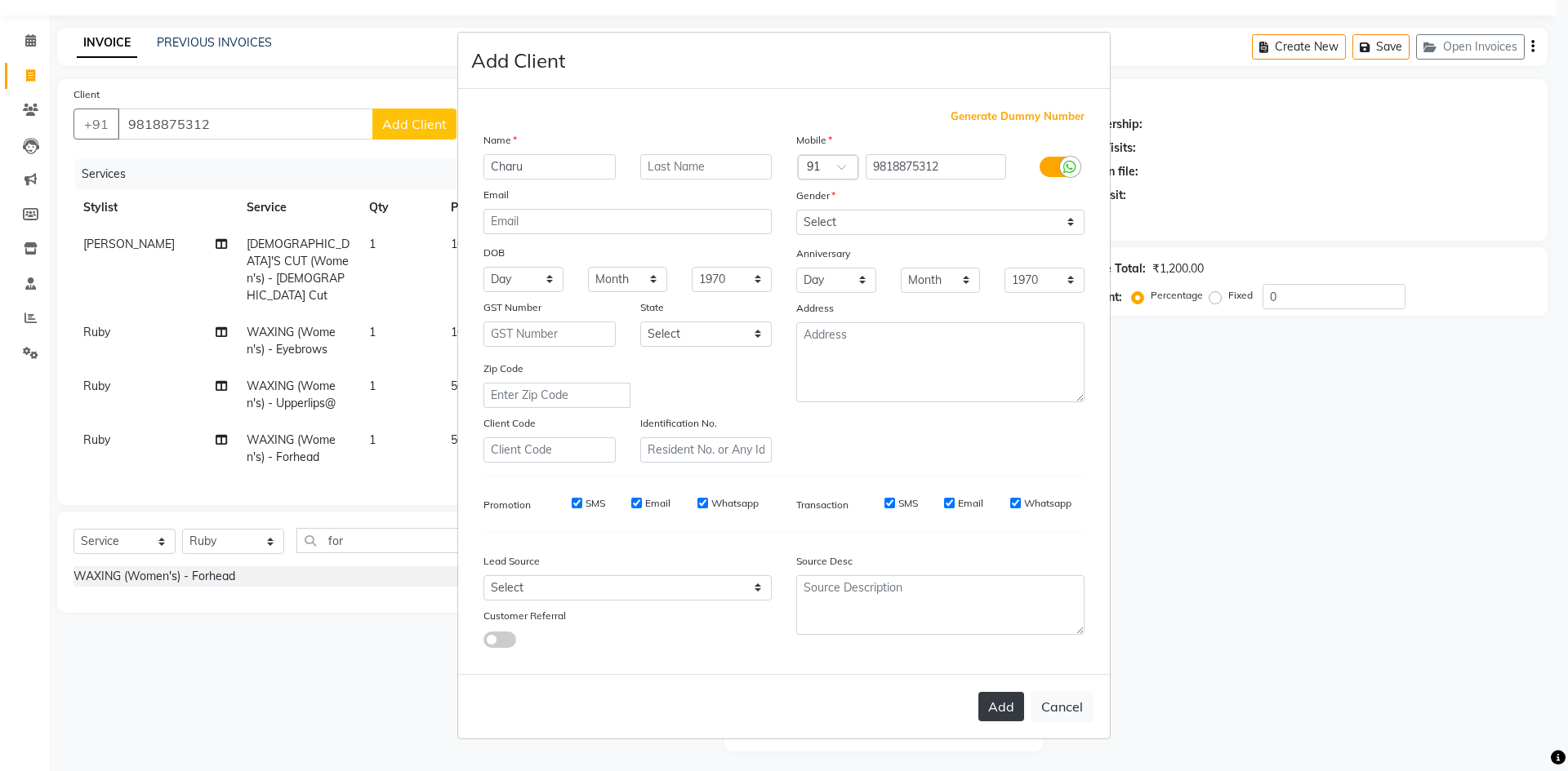
click at [992, 712] on button "Add" at bounding box center [1001, 707] width 45 height 30
select select
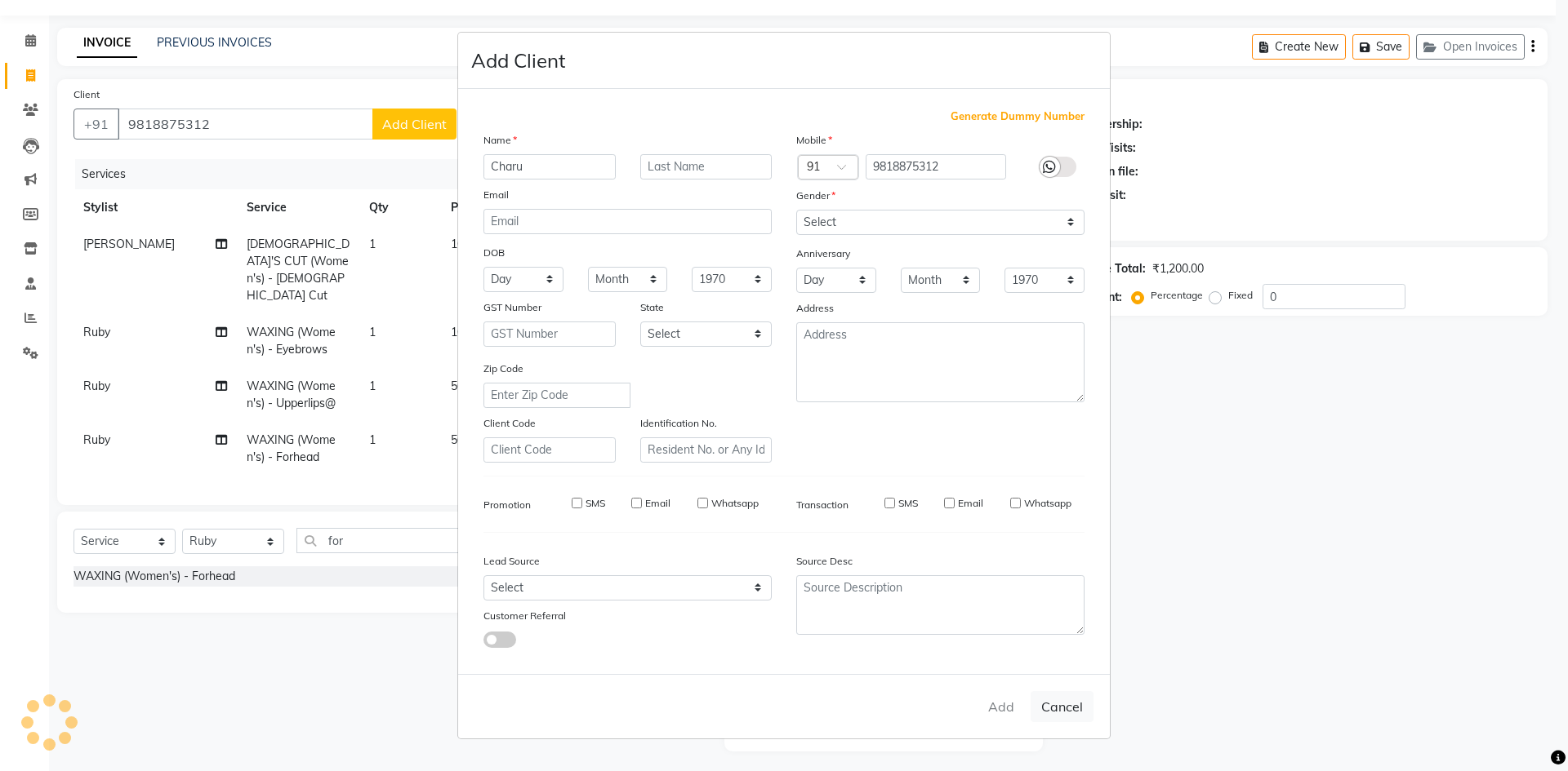
select select
checkbox input "false"
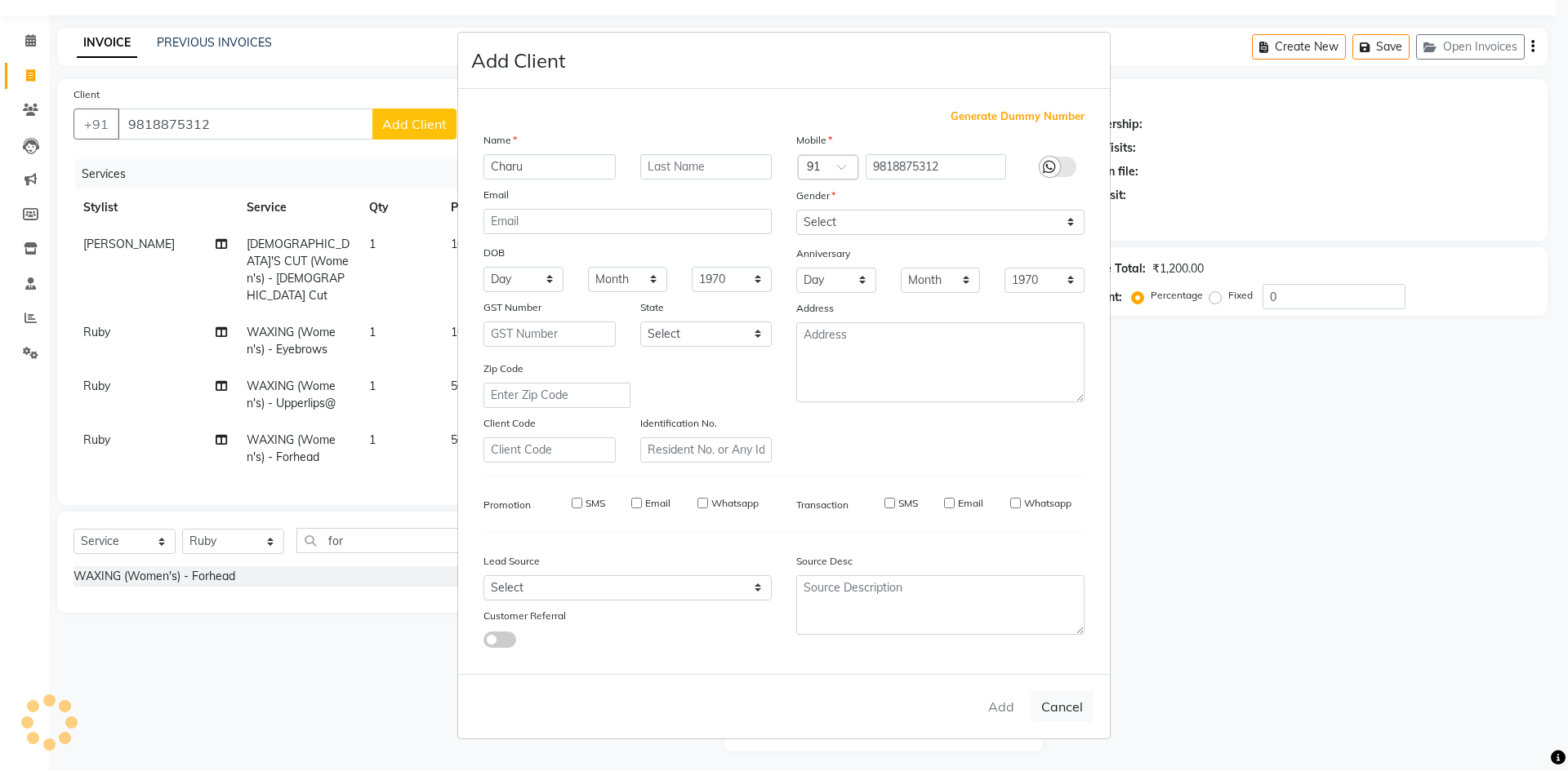
checkbox input "false"
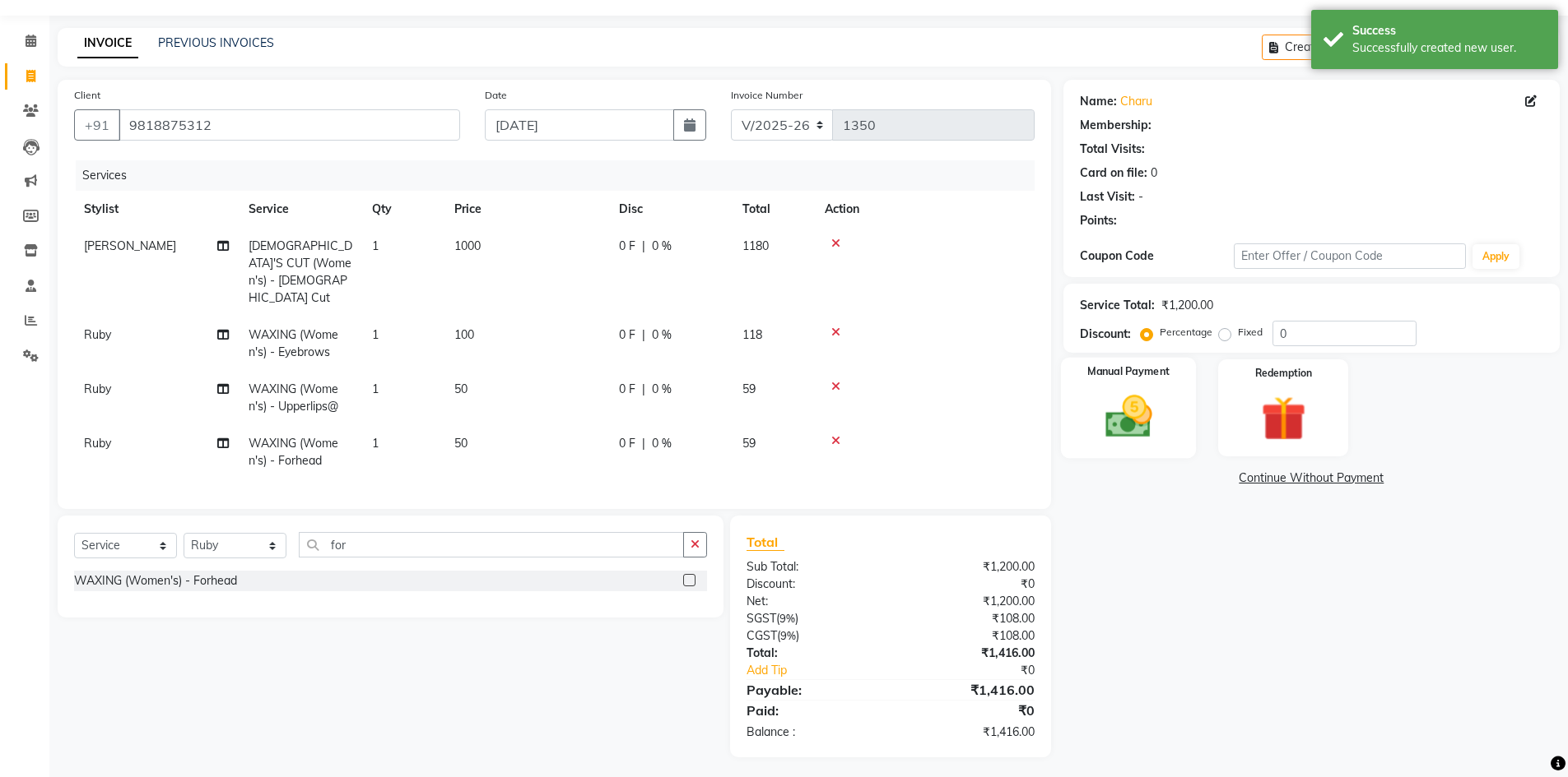
select select "1: Object"
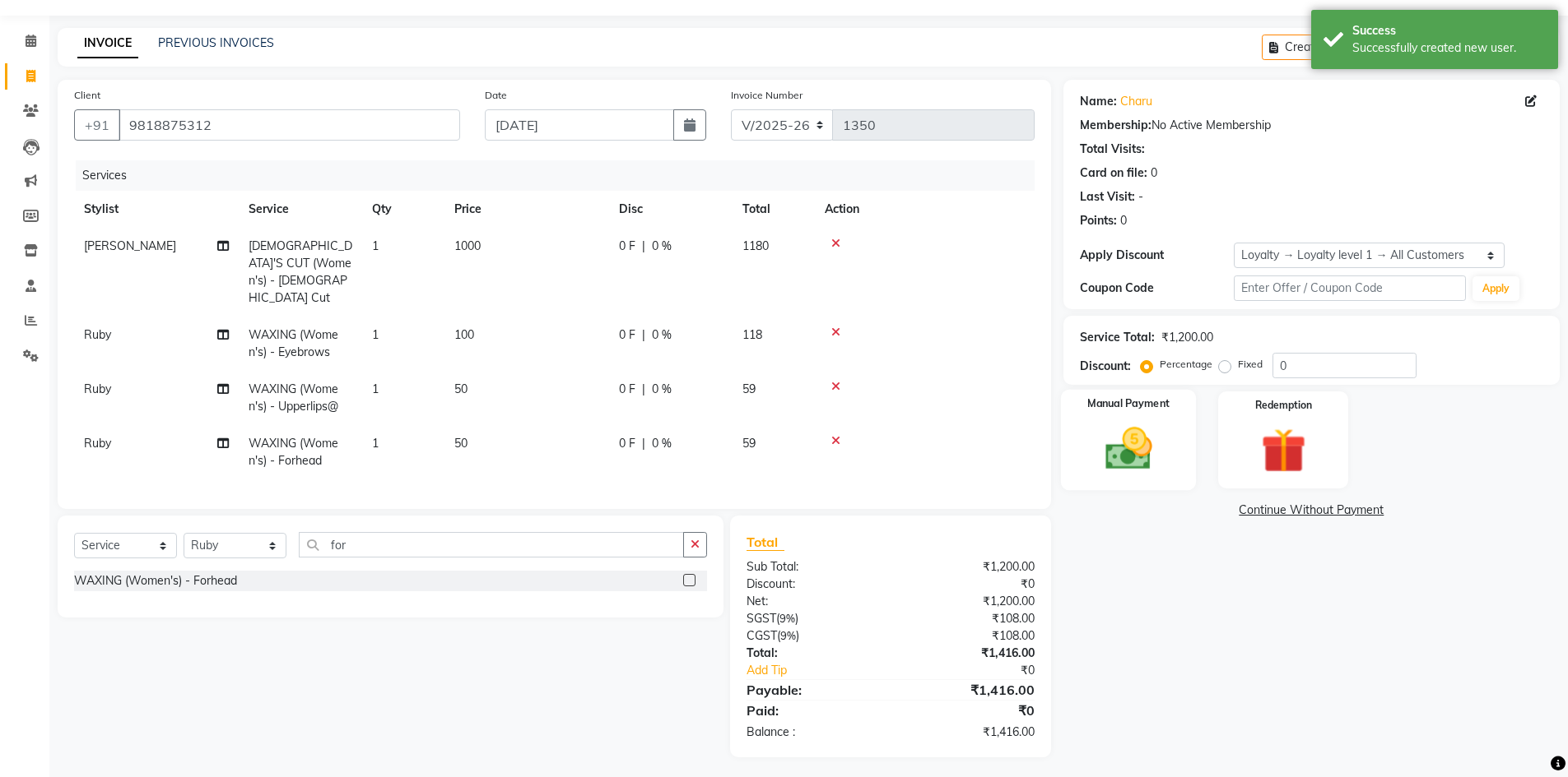
click at [1123, 439] on img at bounding box center [1129, 449] width 76 height 54
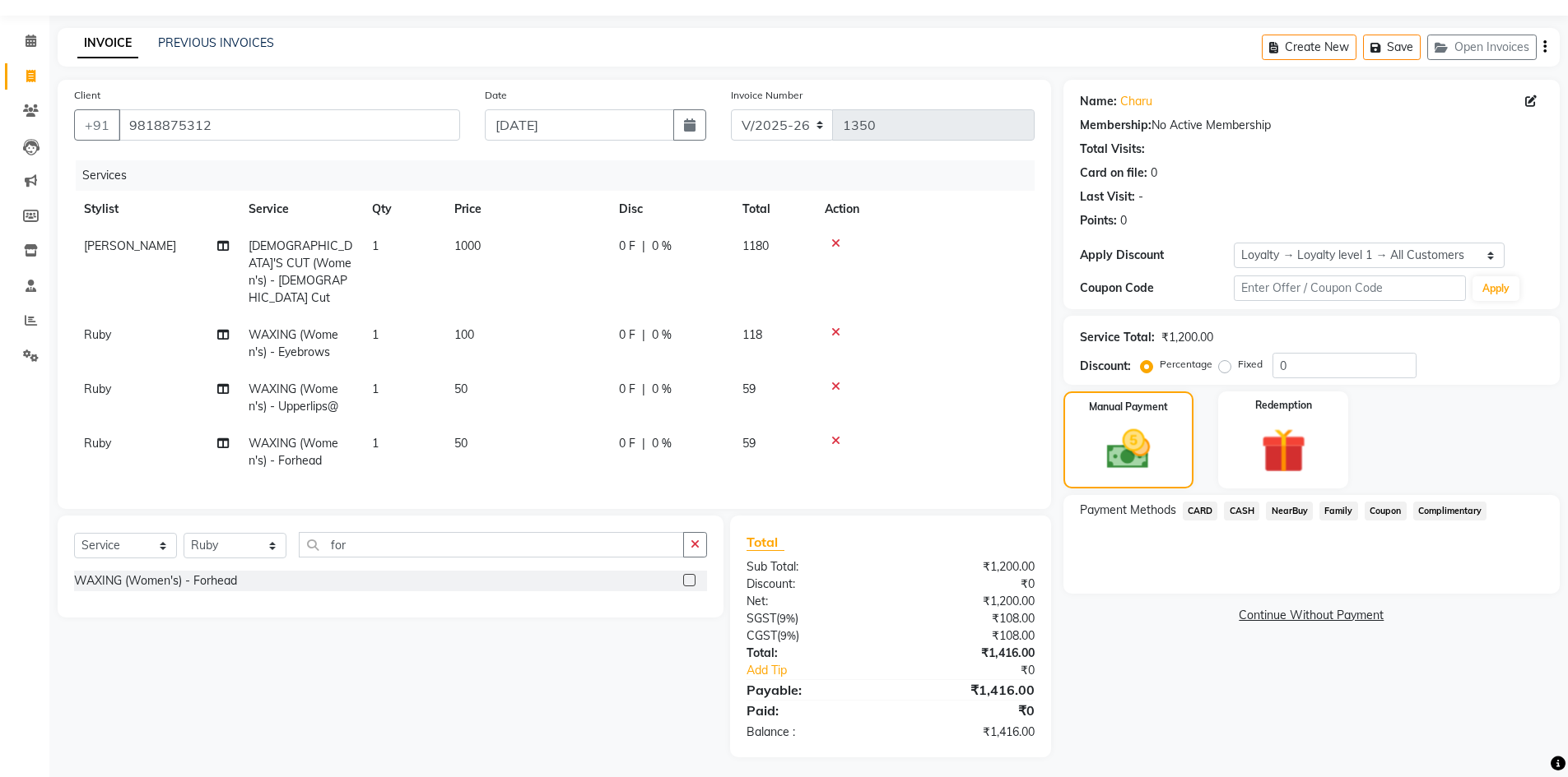
click at [1205, 510] on span "CARD" at bounding box center [1200, 510] width 35 height 18
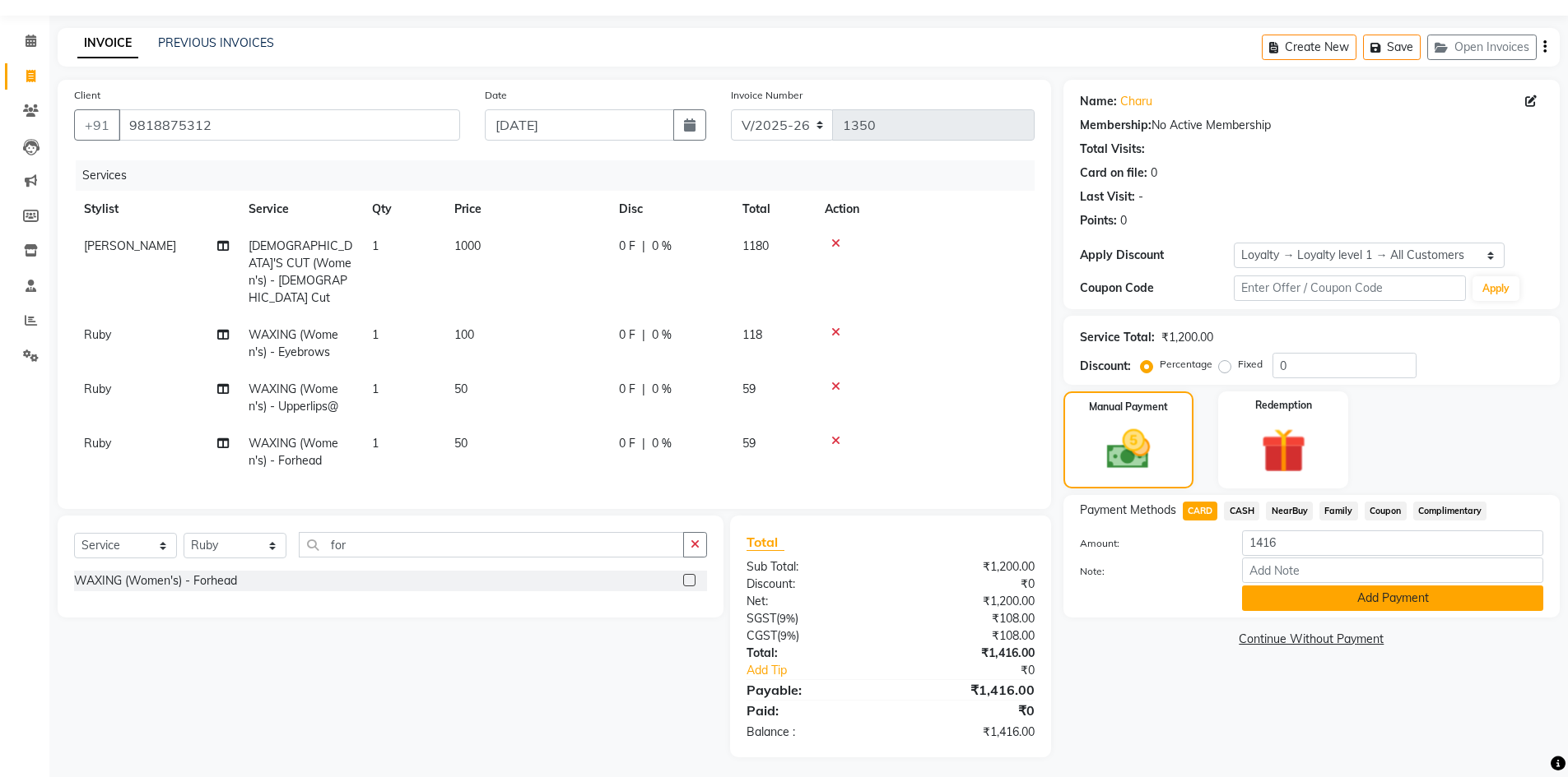
click at [1313, 596] on button "Add Payment" at bounding box center [1393, 598] width 301 height 26
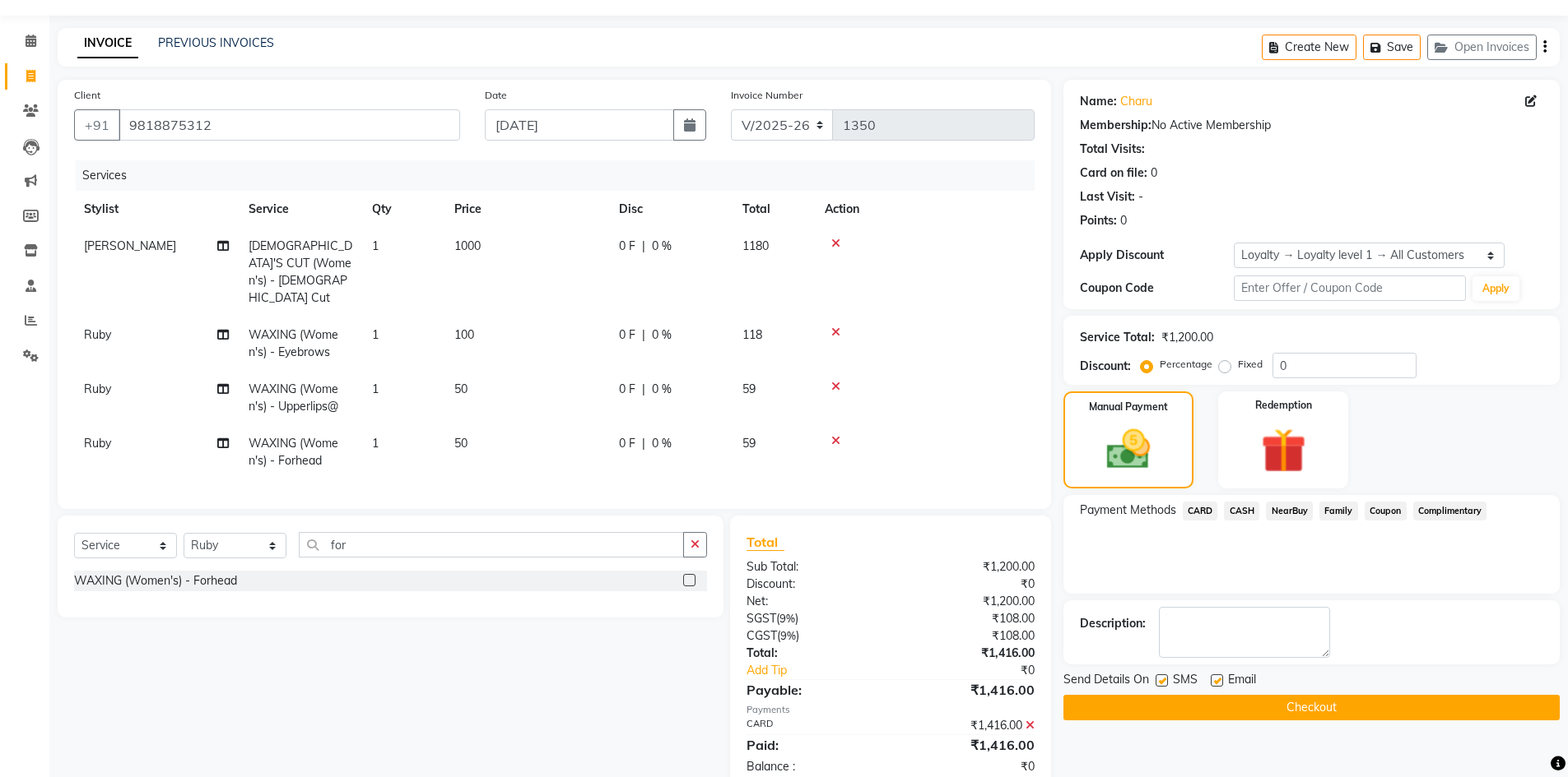
scroll to position [149, 0]
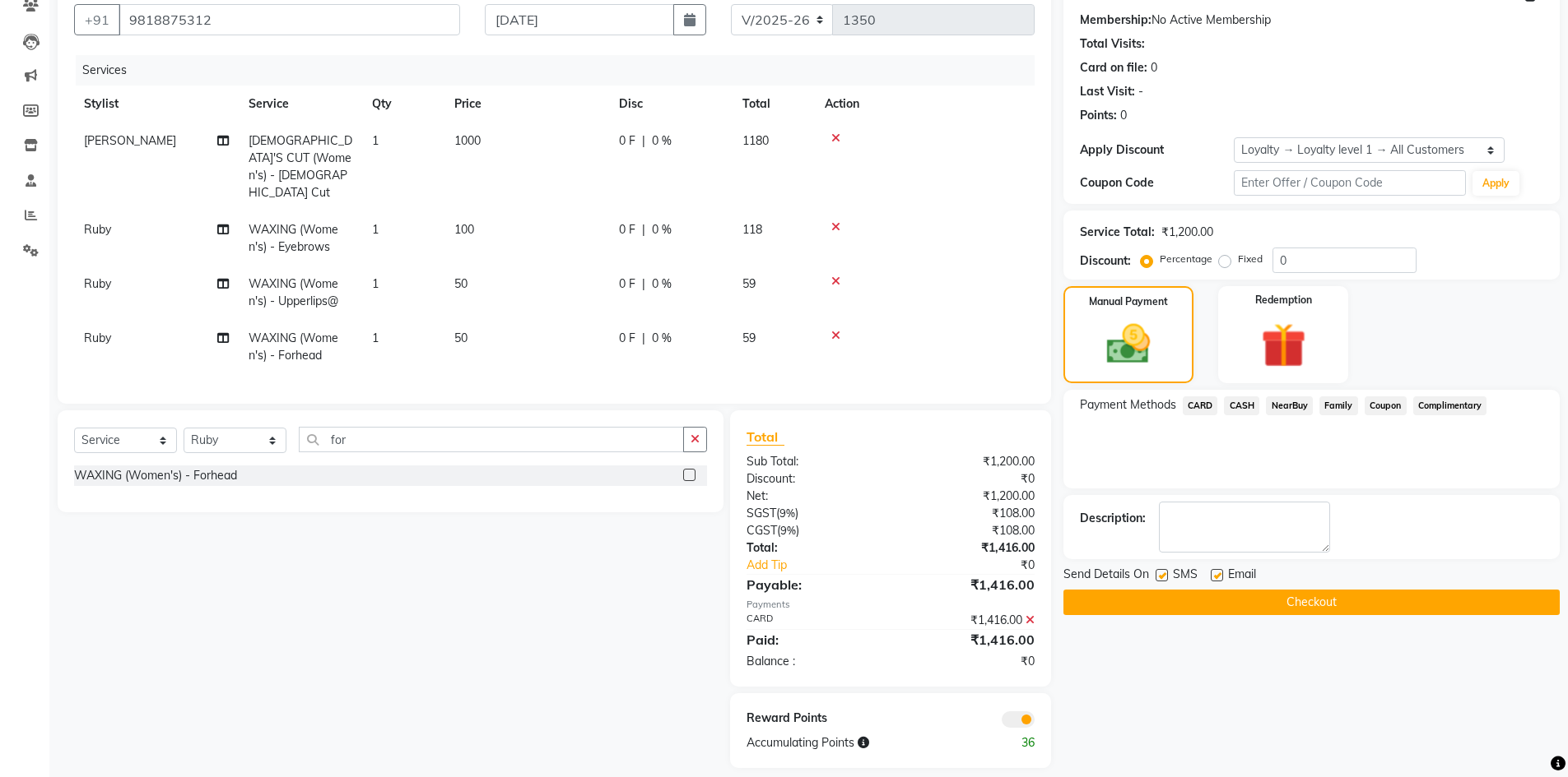
click at [1021, 720] on span at bounding box center [1018, 720] width 33 height 17
click at [1034, 722] on input "checkbox" at bounding box center [1034, 722] width 0 height 0
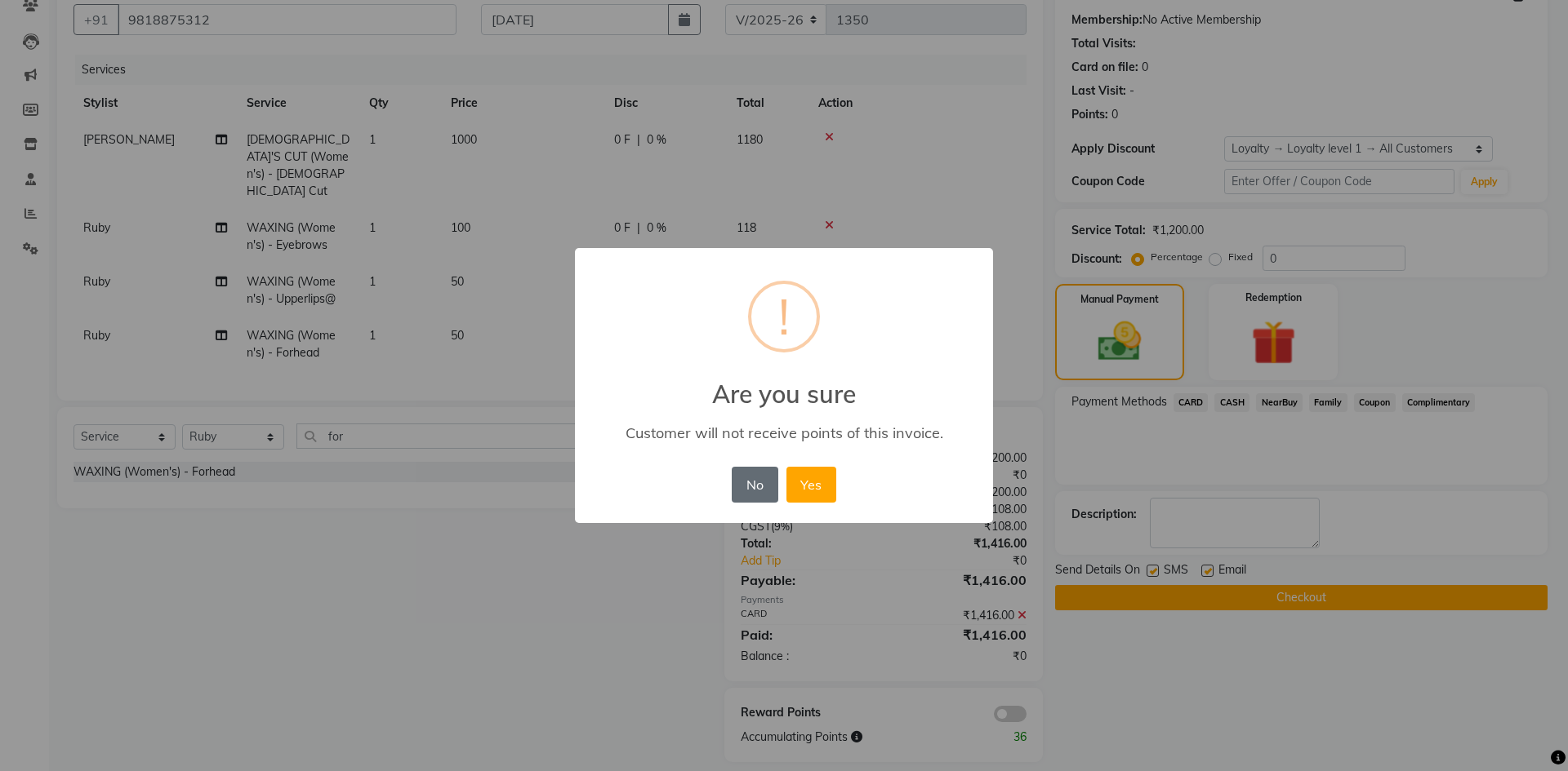
click at [759, 478] on button "No" at bounding box center [755, 485] width 45 height 36
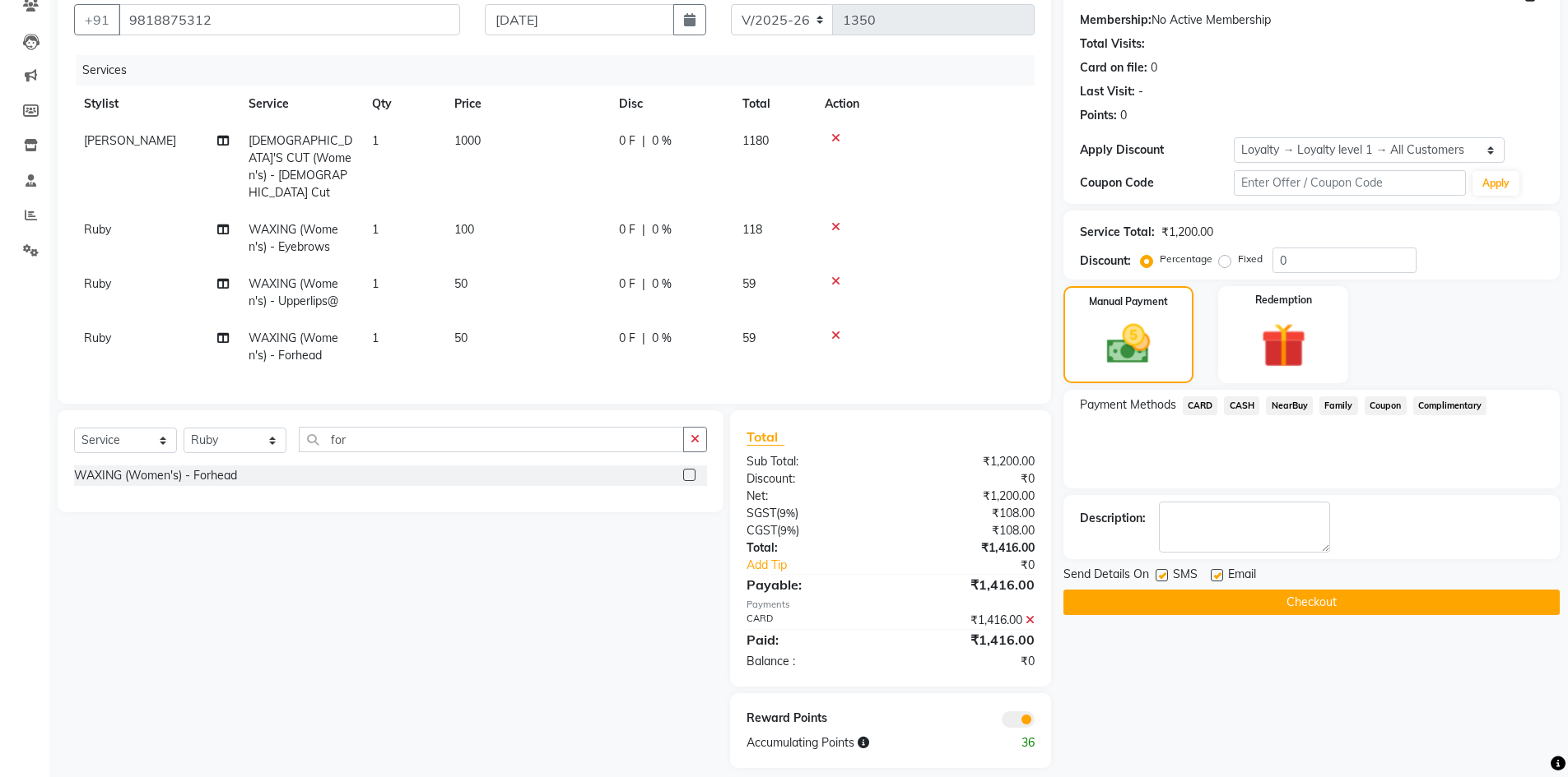
click at [1311, 612] on button "Checkout" at bounding box center [1312, 602] width 497 height 26
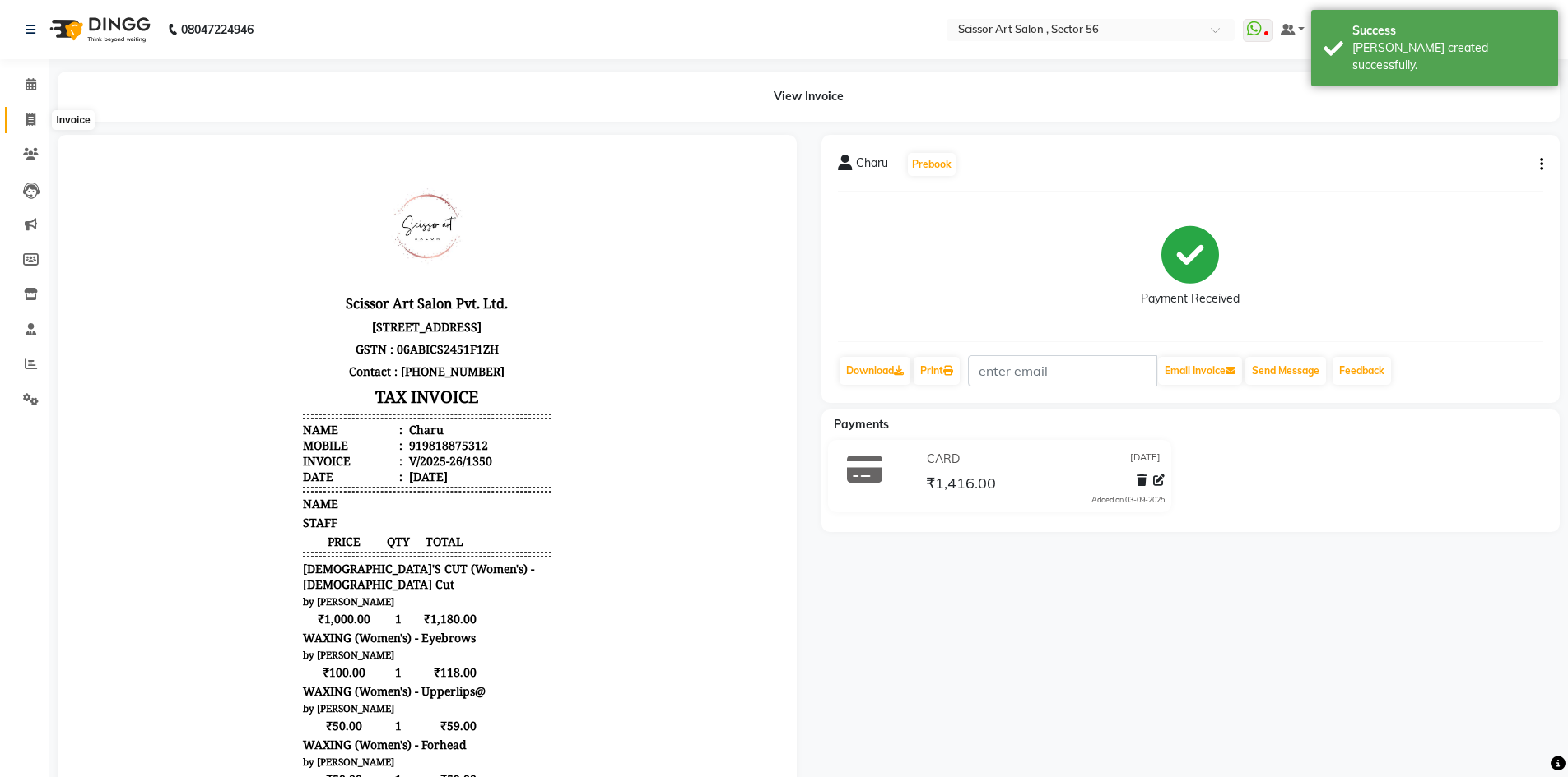
click at [32, 120] on icon at bounding box center [31, 120] width 9 height 12
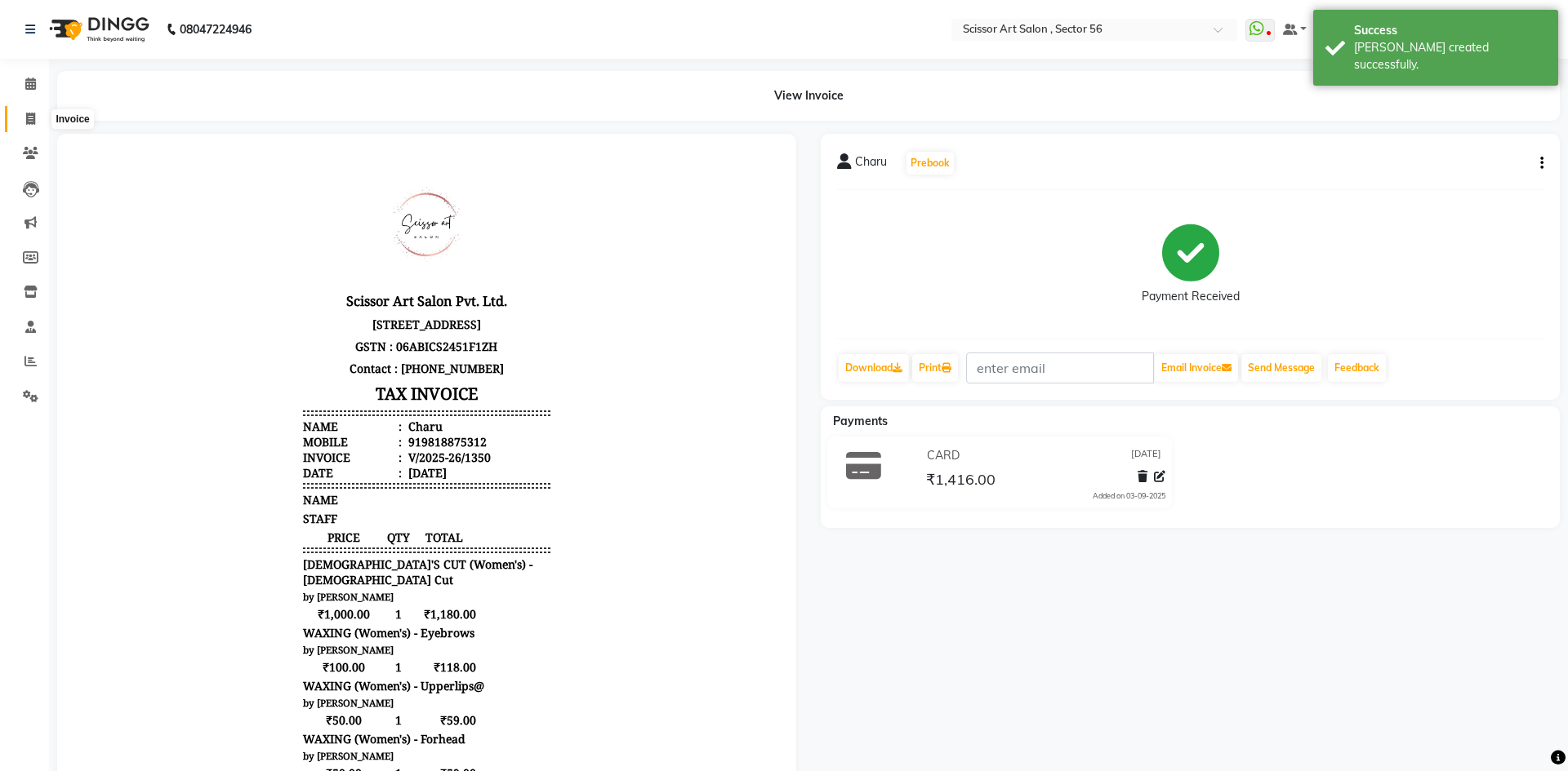
select select "service"
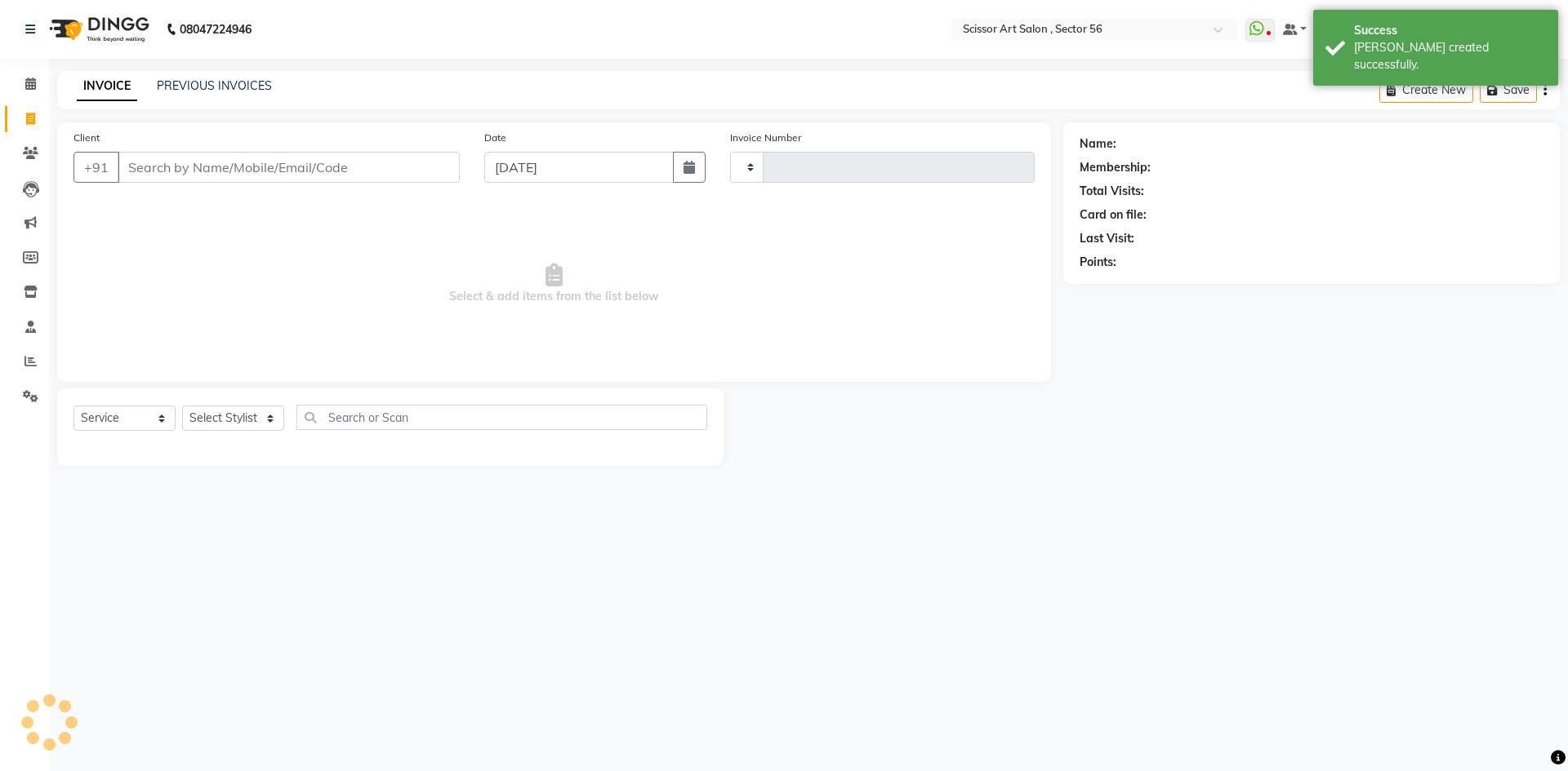
type input "1351"
select select "6185"
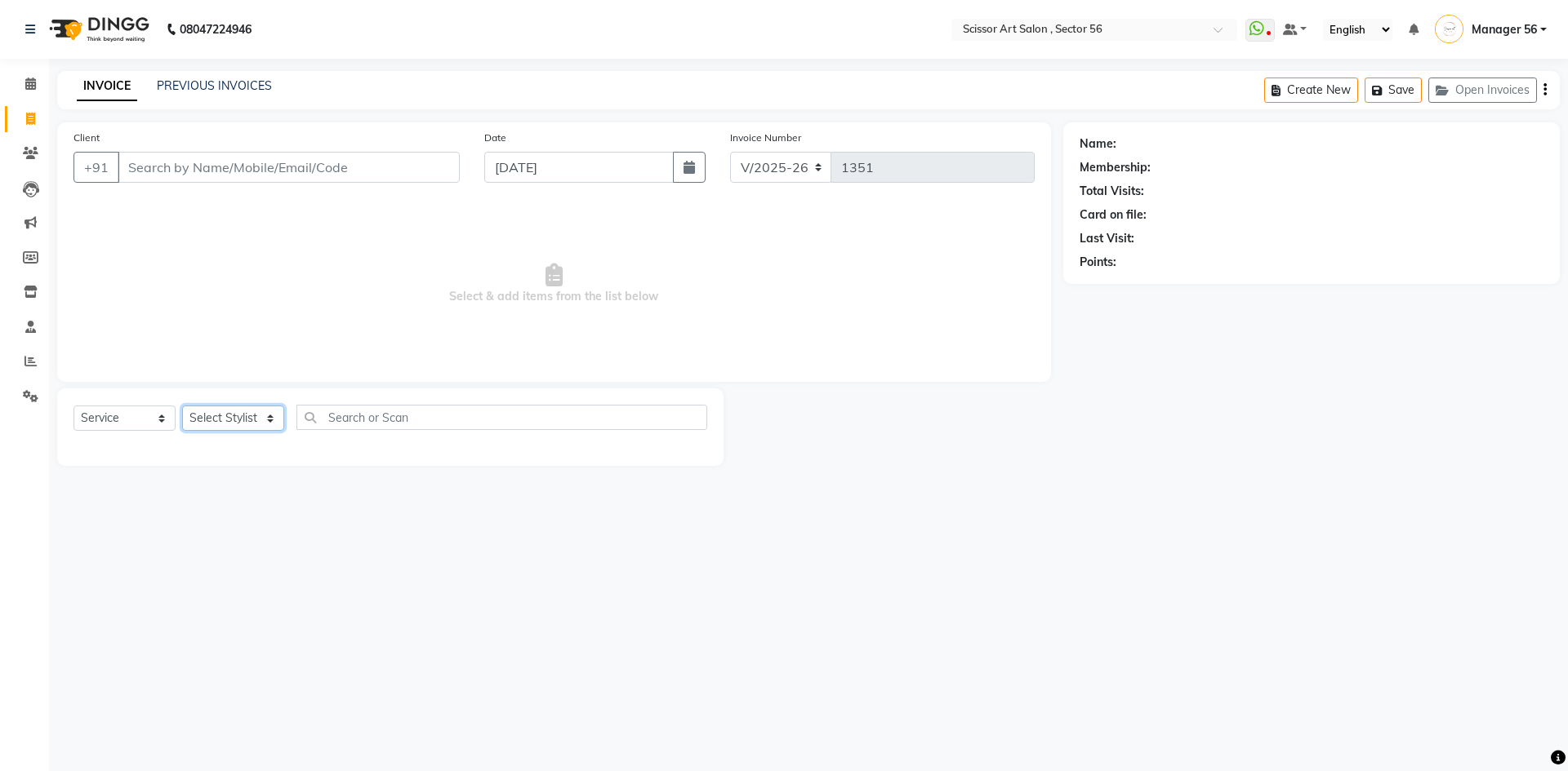
click at [257, 410] on select "Select Stylist Anees DEV DAS Kiran Manager 56 [PERSON_NAME] [PERSON_NAME] Raano…" at bounding box center [232, 418] width 102 height 25
select select "76503"
click at [182, 406] on select "Select Stylist Anees DEV DAS Kiran Manager 56 [PERSON_NAME] [PERSON_NAME] Raano…" at bounding box center [232, 418] width 102 height 25
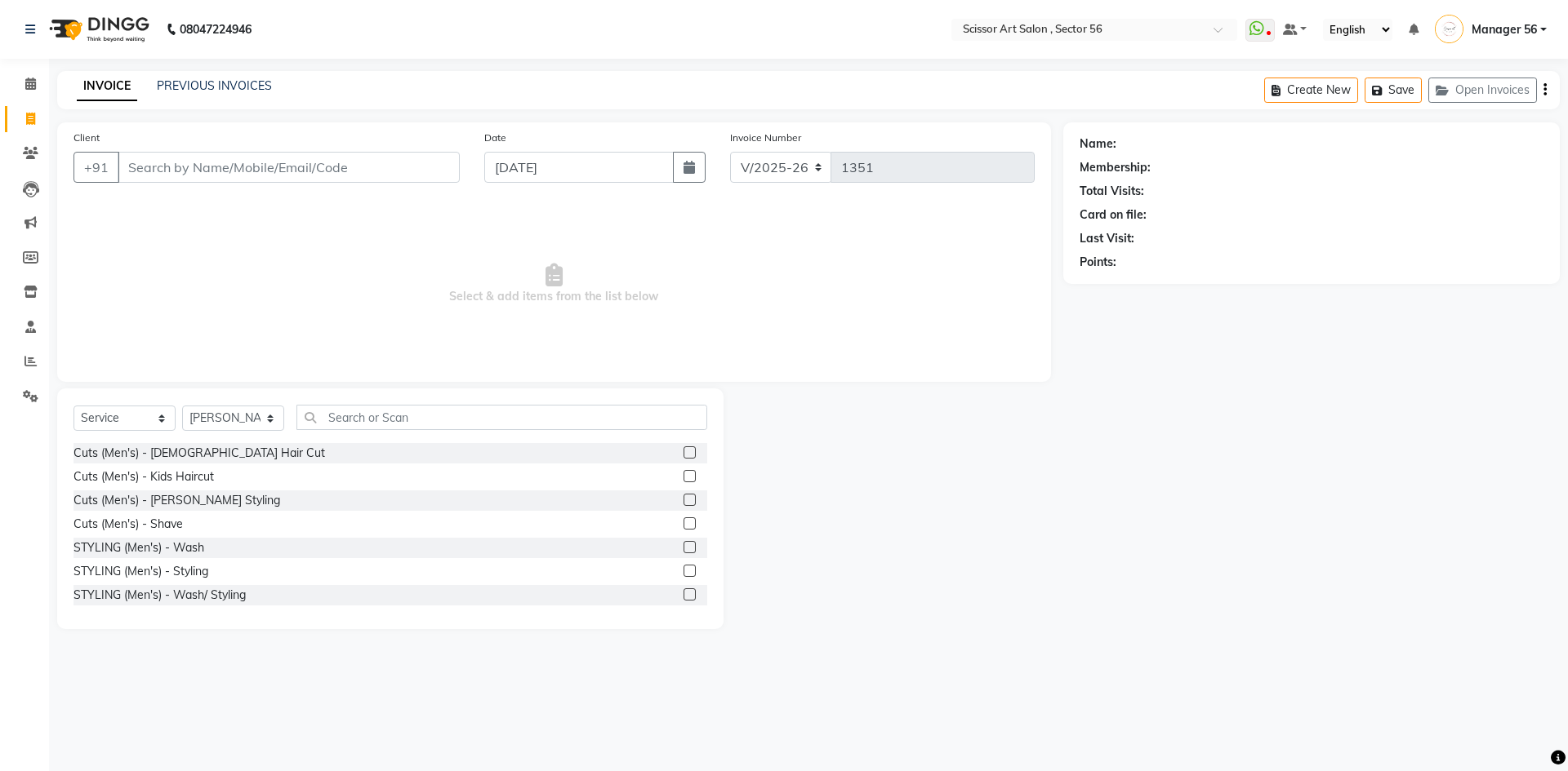
click at [683, 451] on label at bounding box center [689, 452] width 12 height 12
click at [683, 451] on input "checkbox" at bounding box center [688, 453] width 10 height 10
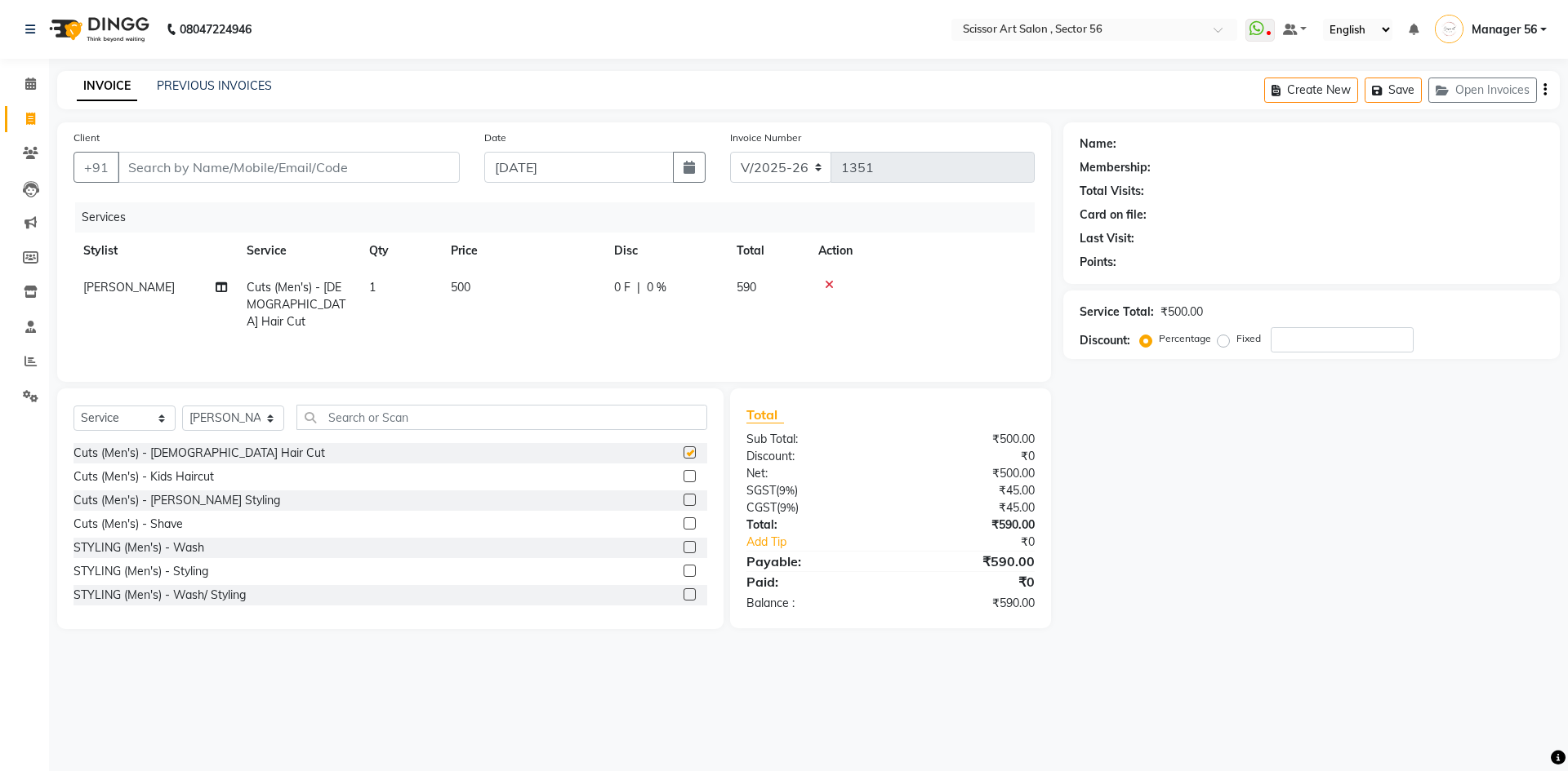
checkbox input "false"
click at [621, 423] on input "text" at bounding box center [501, 417] width 411 height 25
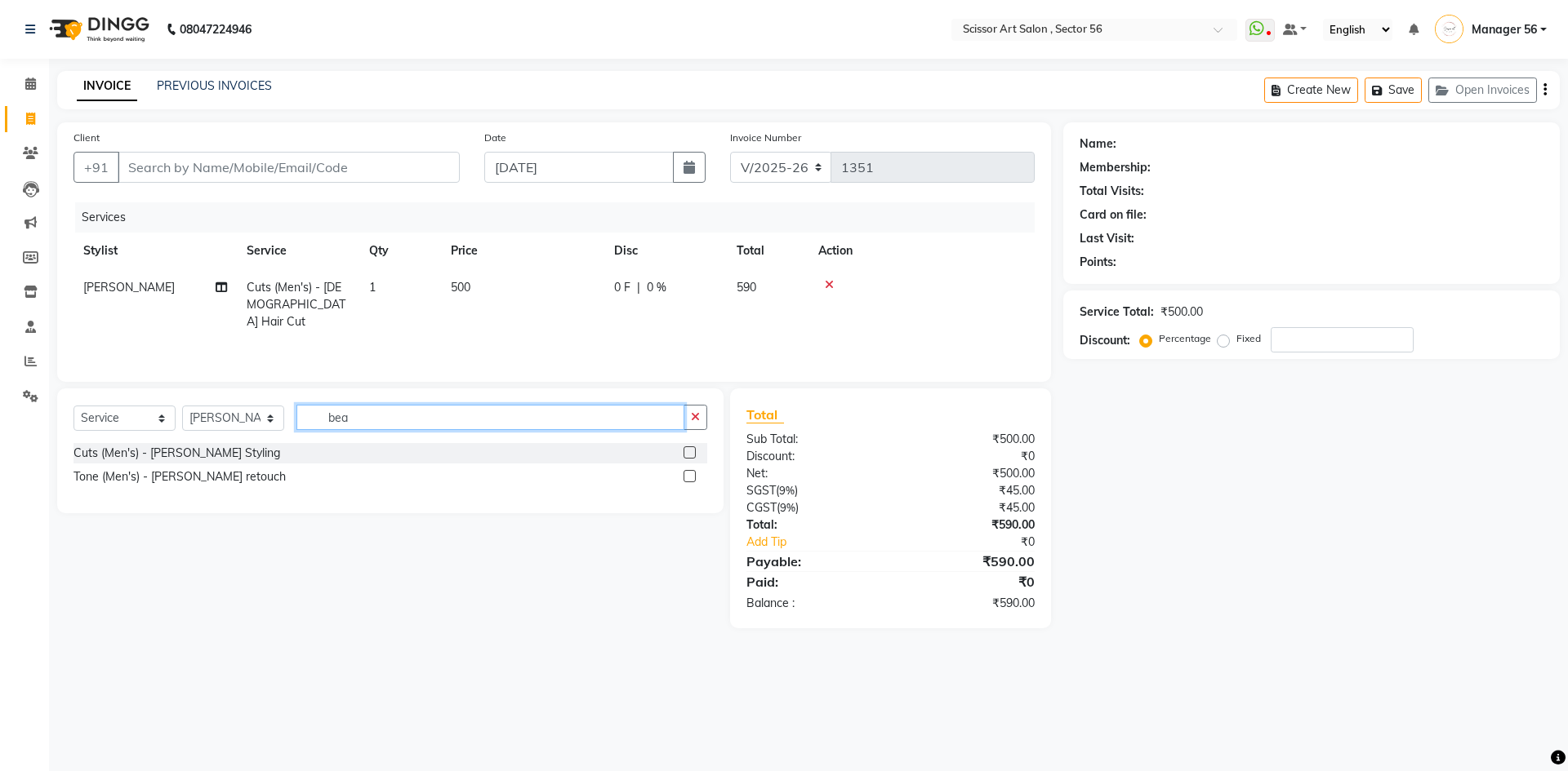
type input "bea"
click at [688, 452] on label at bounding box center [689, 452] width 12 height 12
click at [688, 452] on input "checkbox" at bounding box center [688, 453] width 10 height 10
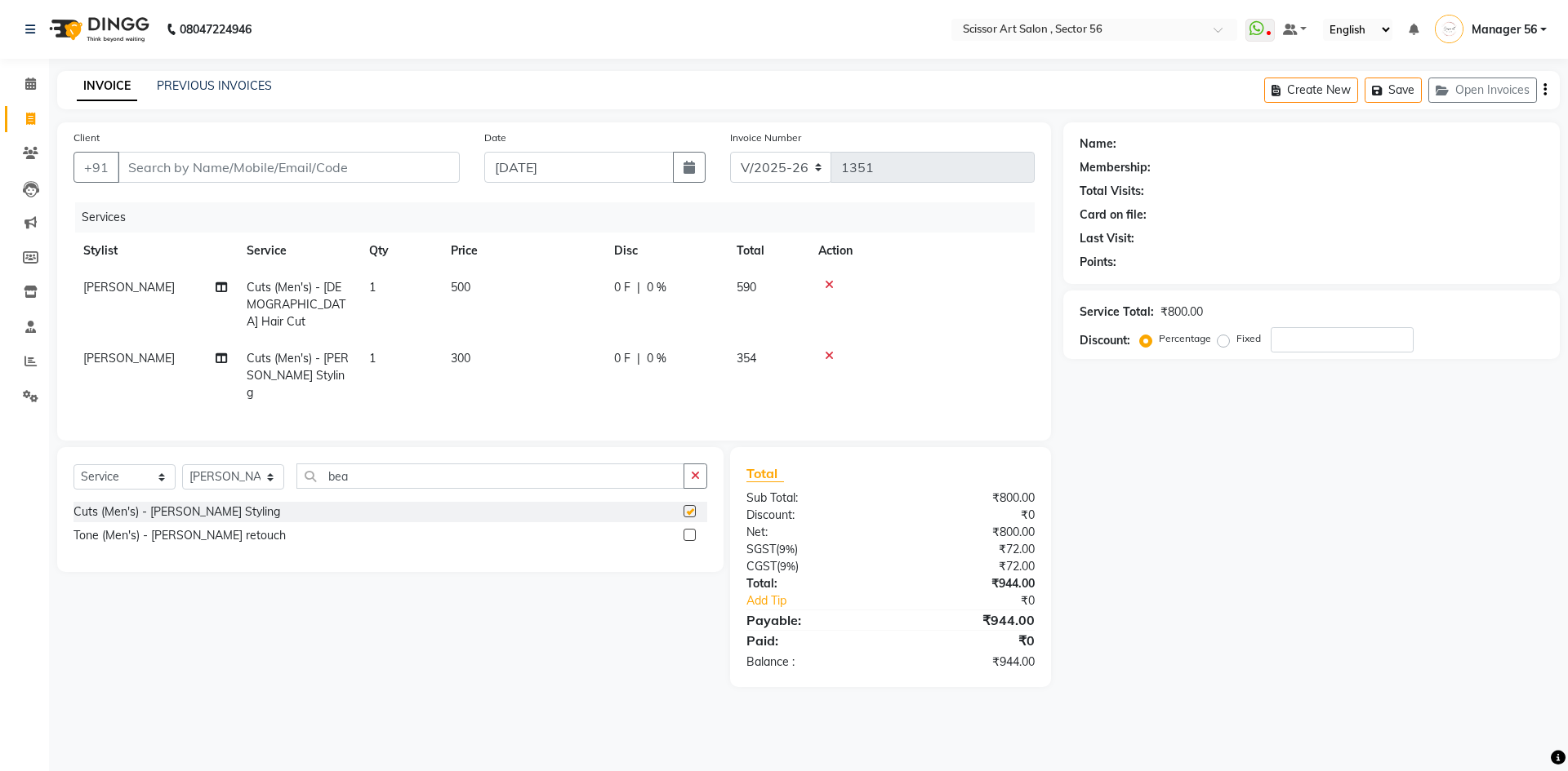
checkbox input "false"
click at [253, 465] on select "Select Stylist Anees DEV DAS Kiran Manager 56 [PERSON_NAME] [PERSON_NAME] Raano…" at bounding box center [232, 477] width 102 height 25
select select "61124"
click at [182, 465] on select "Select Stylist Anees DEV DAS Kiran Manager 56 [PERSON_NAME] [PERSON_NAME] Raano…" at bounding box center [232, 477] width 102 height 25
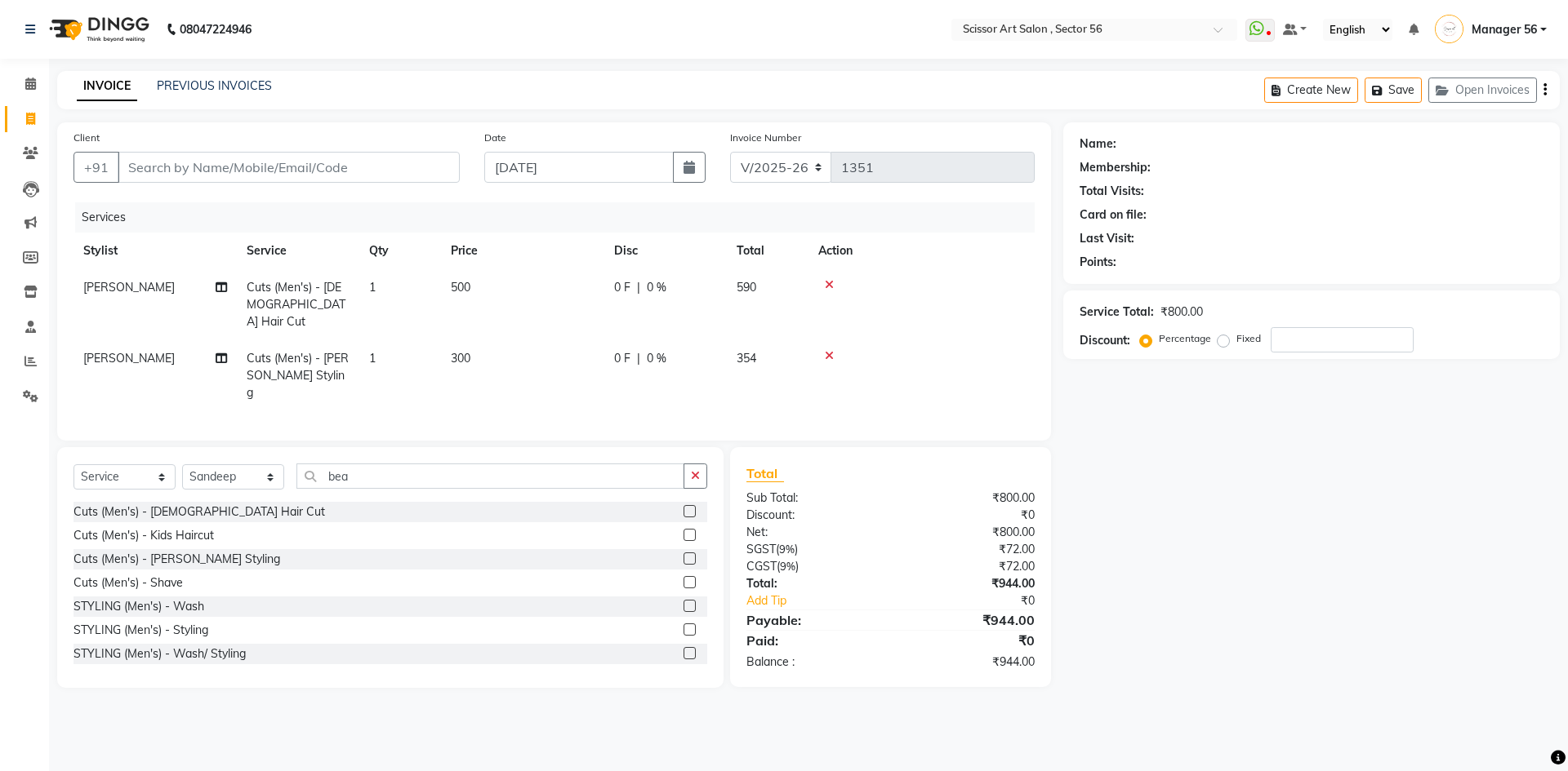
click at [683, 506] on label at bounding box center [689, 512] width 12 height 12
click at [683, 506] on input "checkbox" at bounding box center [688, 512] width 10 height 10
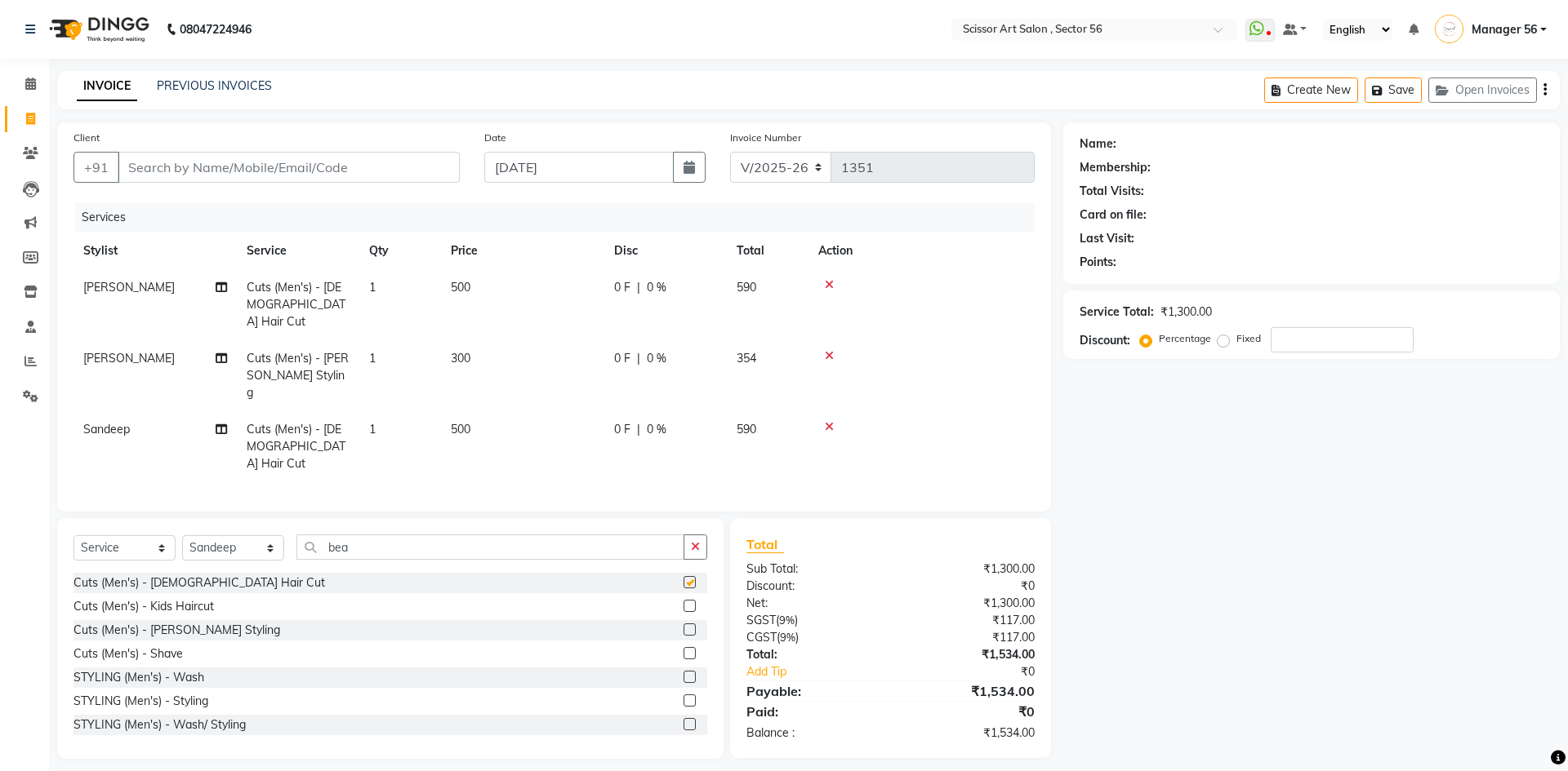
checkbox input "false"
click at [688, 534] on button "button" at bounding box center [694, 547] width 24 height 25
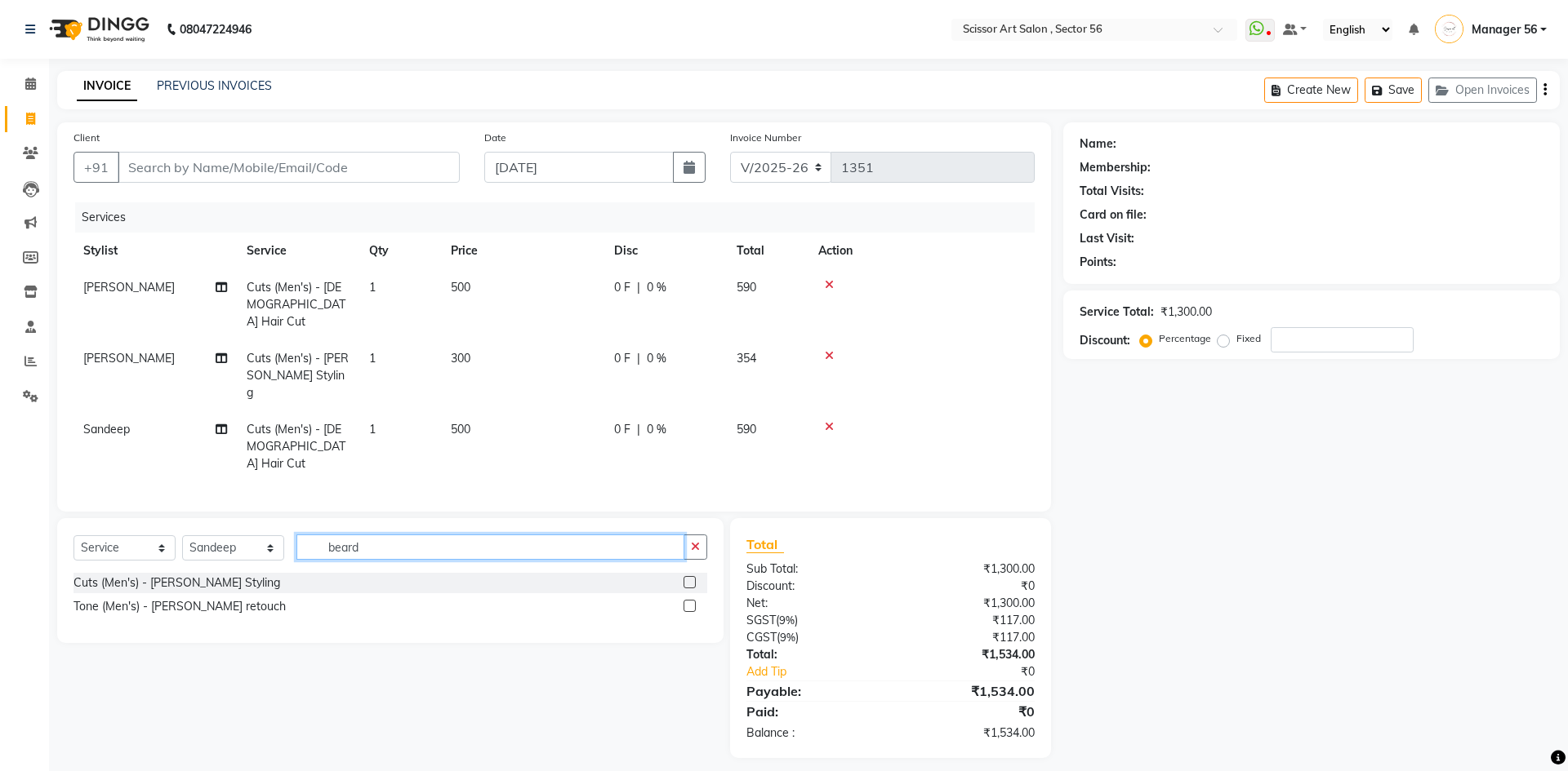
type input "beard"
click at [686, 576] on label at bounding box center [689, 582] width 12 height 12
click at [686, 578] on input "checkbox" at bounding box center [688, 583] width 10 height 10
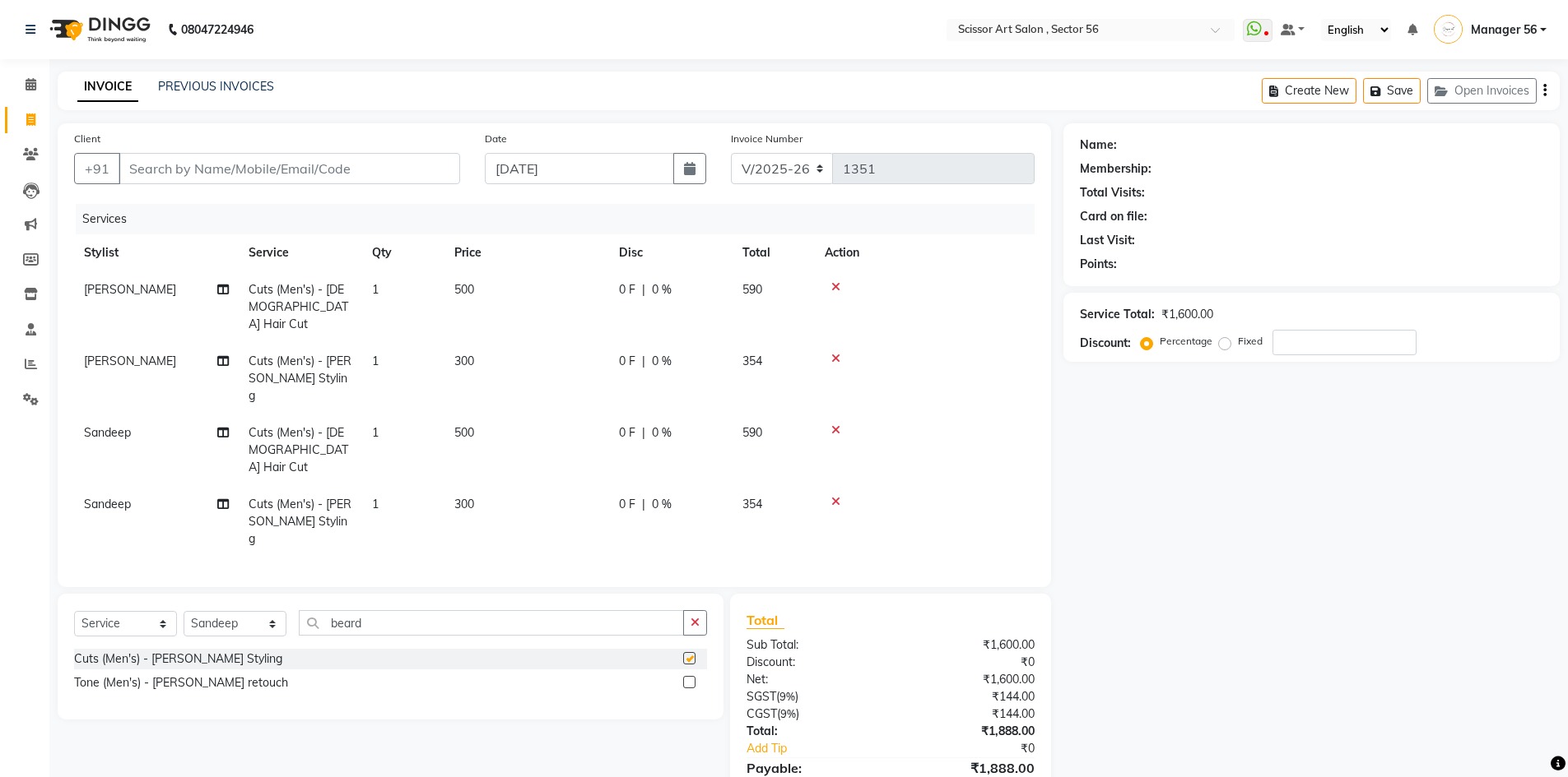
checkbox input "false"
click at [838, 353] on icon at bounding box center [836, 358] width 9 height 11
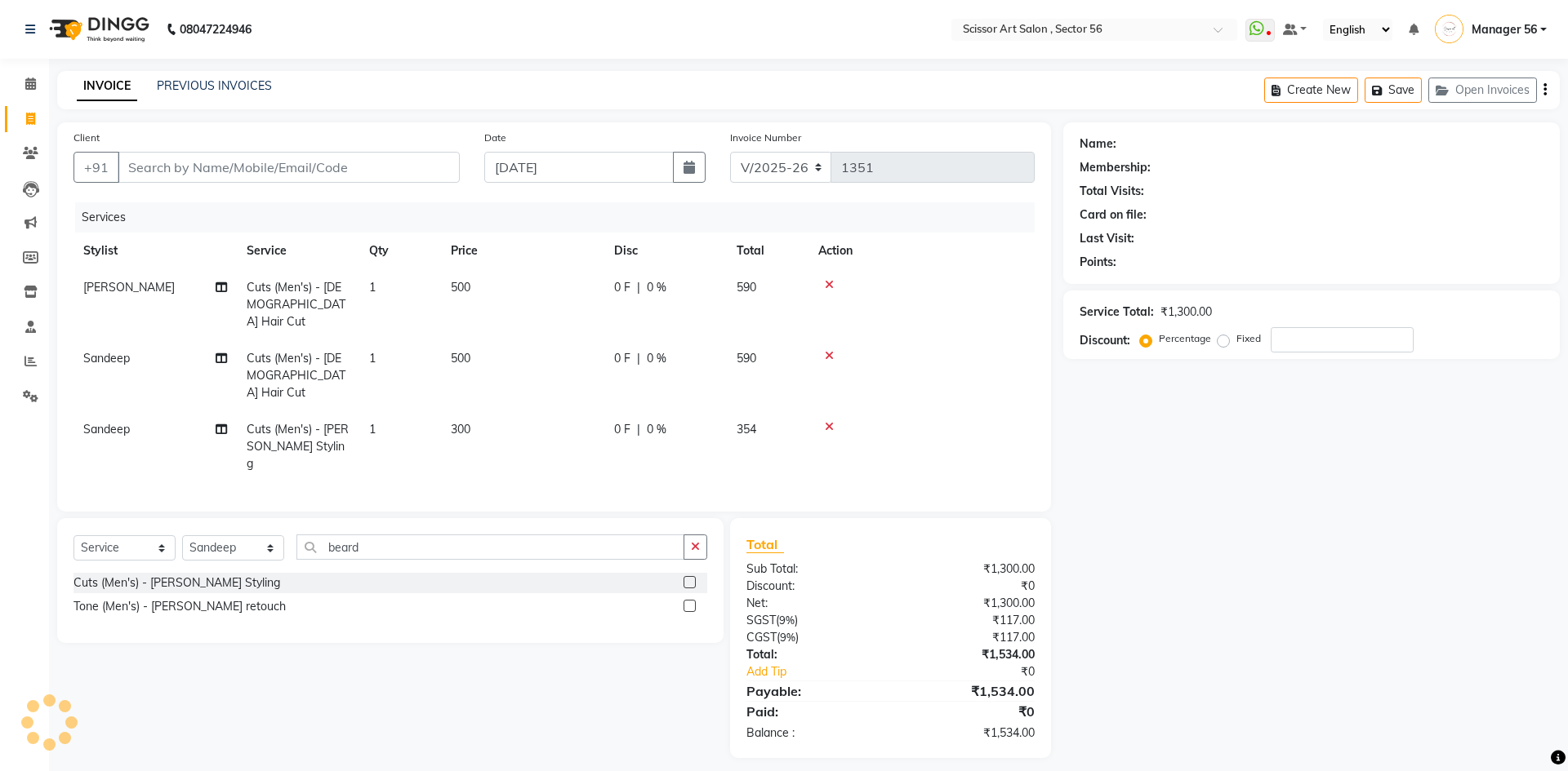
click at [831, 421] on icon at bounding box center [829, 426] width 9 height 11
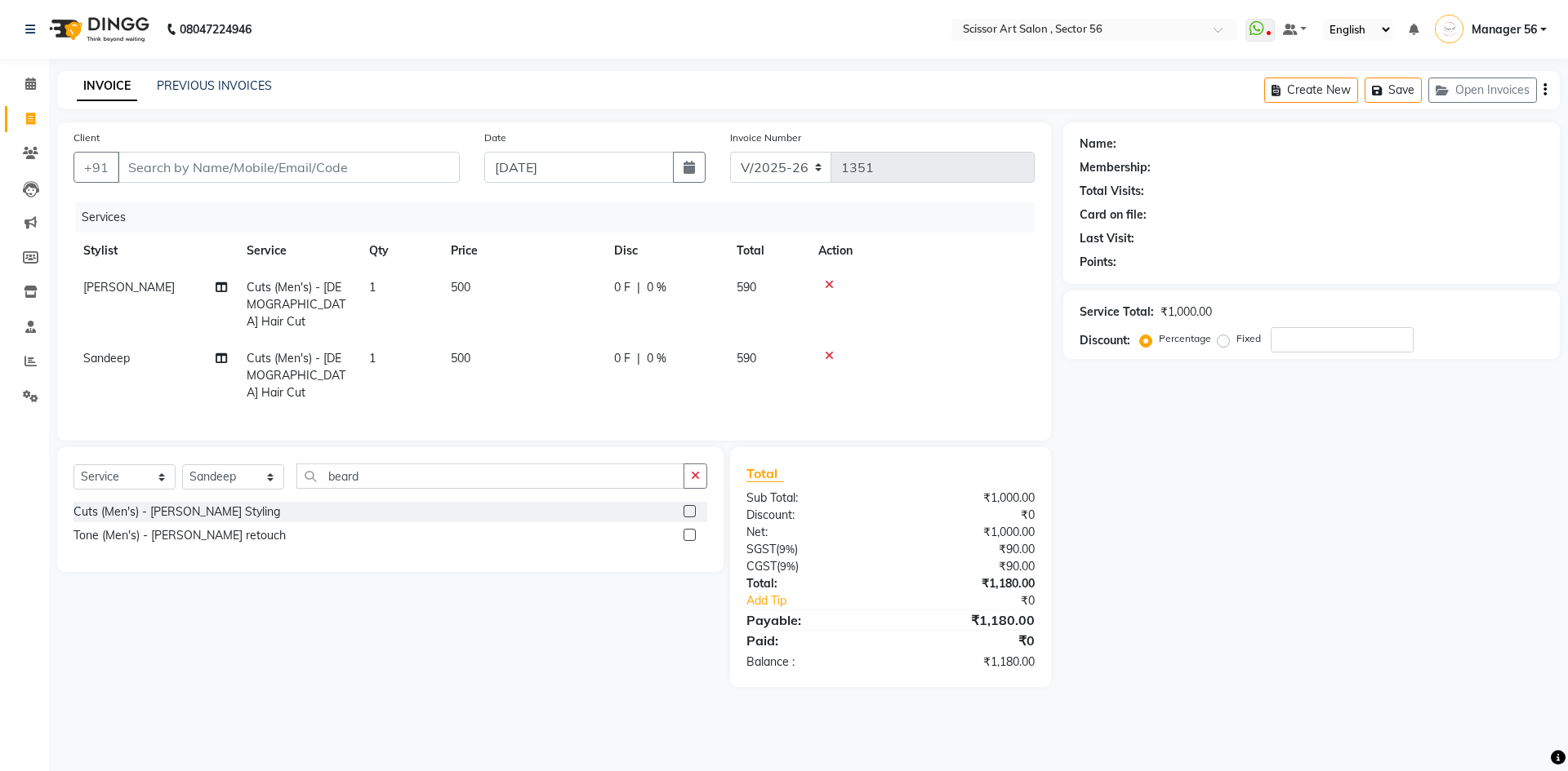
click at [827, 282] on icon at bounding box center [829, 285] width 9 height 11
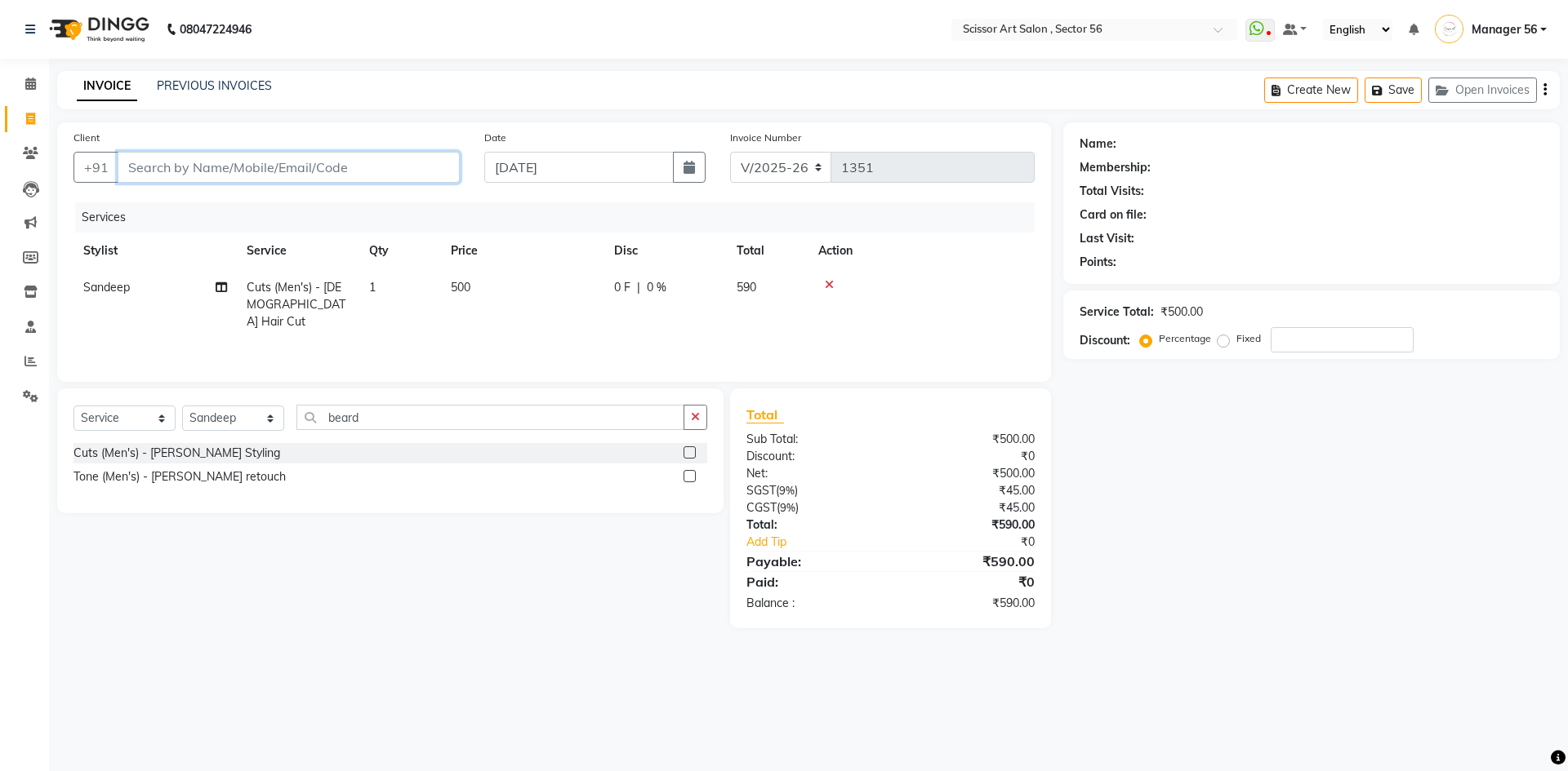
click at [413, 169] on input "Client" at bounding box center [289, 168] width 342 height 31
type input "9"
type input "0"
type input "9582335999"
click at [407, 177] on button "Add Client" at bounding box center [418, 168] width 84 height 31
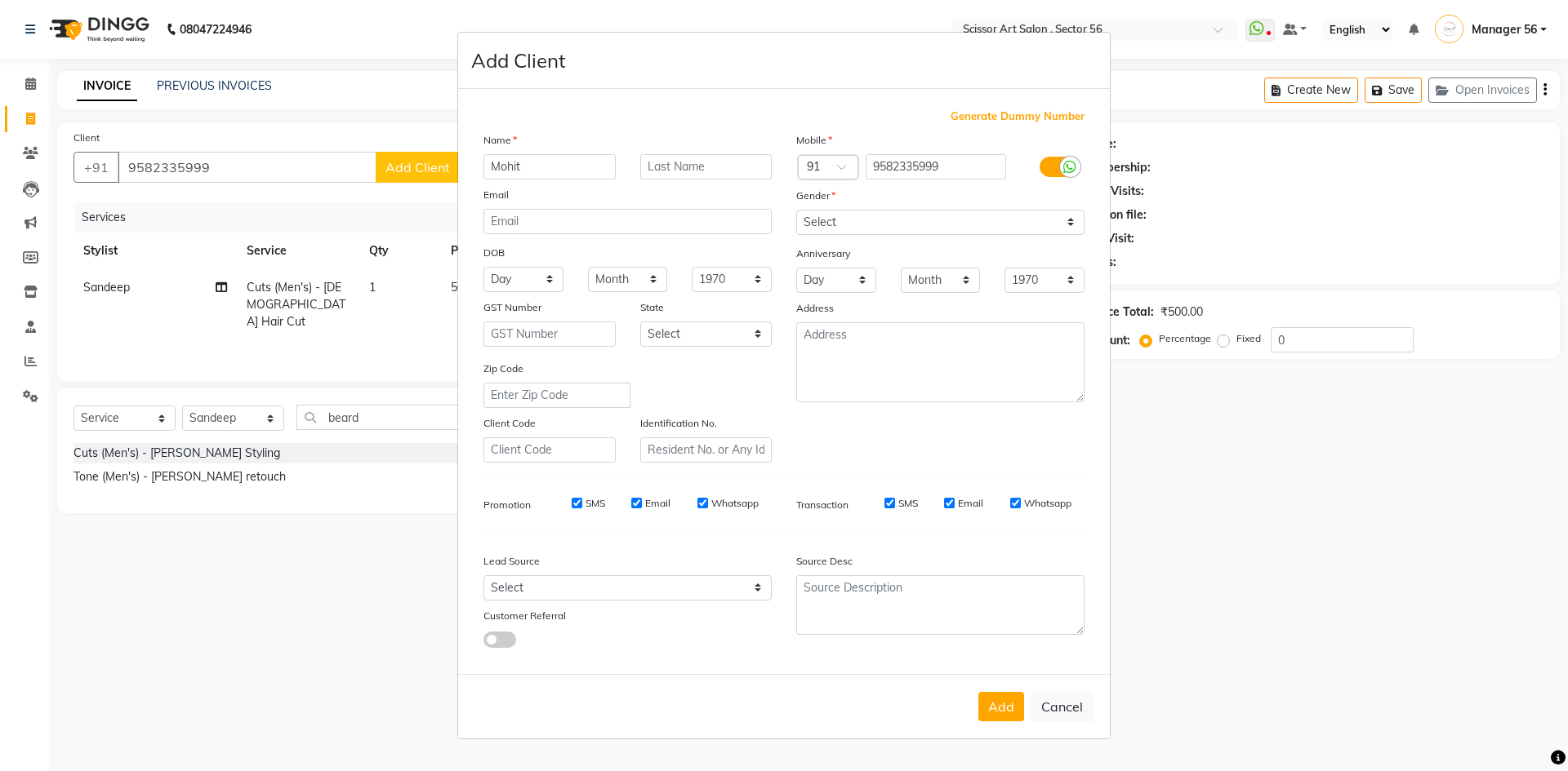
type input "Mohit"
click at [701, 159] on input "text" at bounding box center [706, 167] width 132 height 25
type input "Anytime"
click at [836, 221] on select "Select [DEMOGRAPHIC_DATA] [DEMOGRAPHIC_DATA] Other Prefer Not To Say" at bounding box center [940, 222] width 288 height 25
select select "[DEMOGRAPHIC_DATA]"
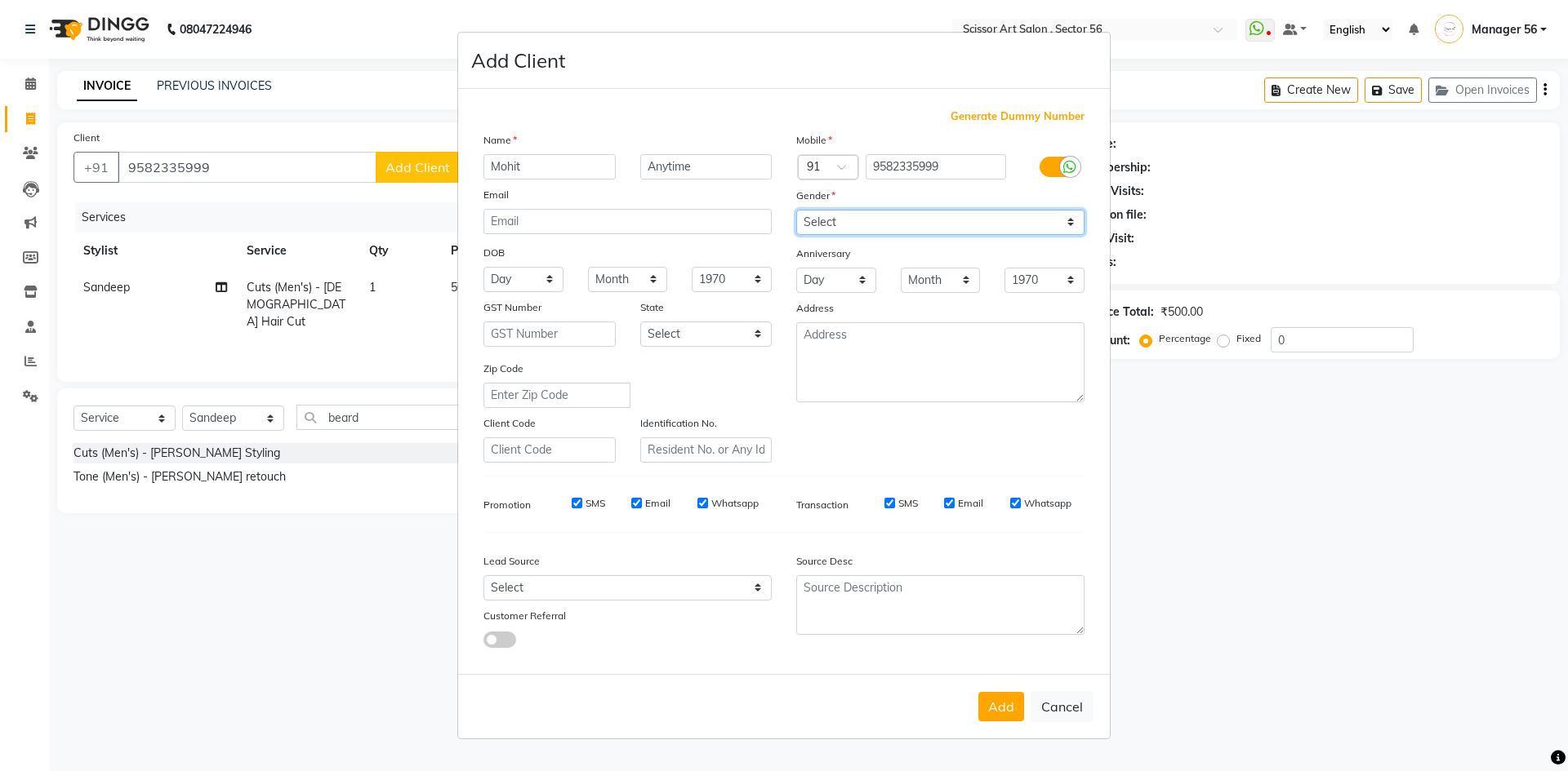
click at [796, 210] on select "Select [DEMOGRAPHIC_DATA] [DEMOGRAPHIC_DATA] Other Prefer Not To Say" at bounding box center [940, 222] width 288 height 25
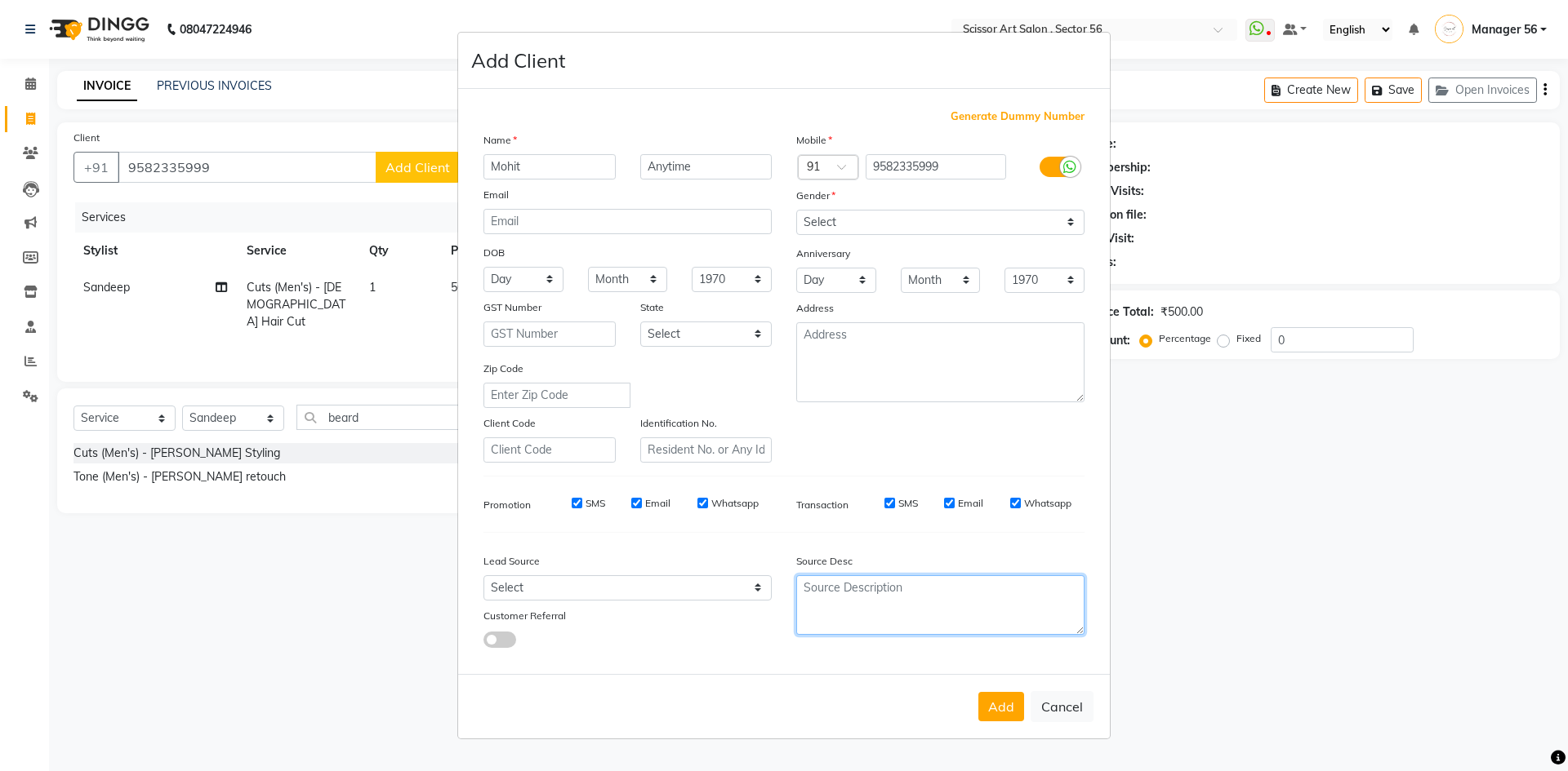
click at [879, 589] on textarea at bounding box center [940, 605] width 288 height 59
type textarea "231081"
click at [992, 703] on button "Add" at bounding box center [1001, 707] width 45 height 30
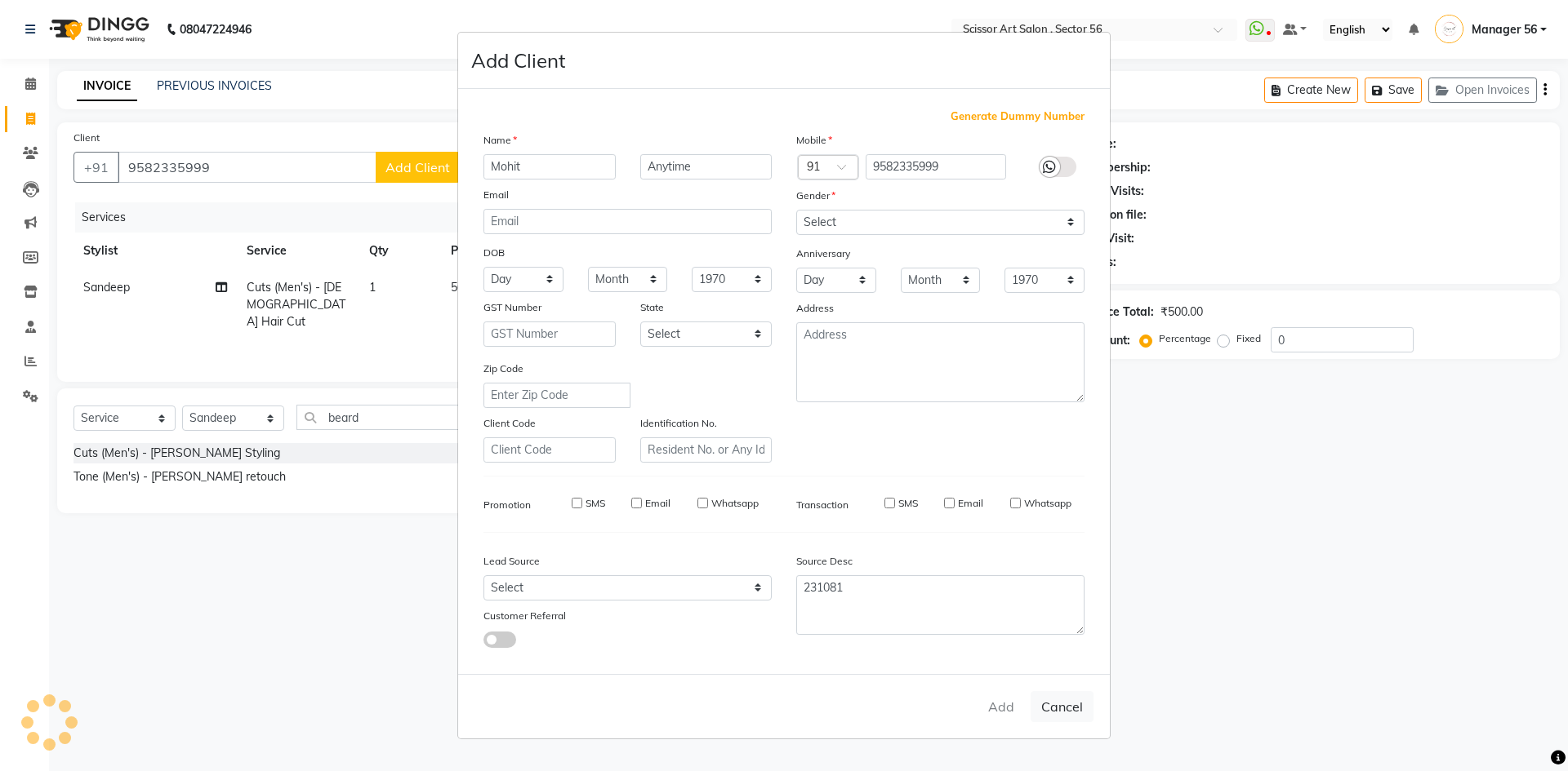
select select
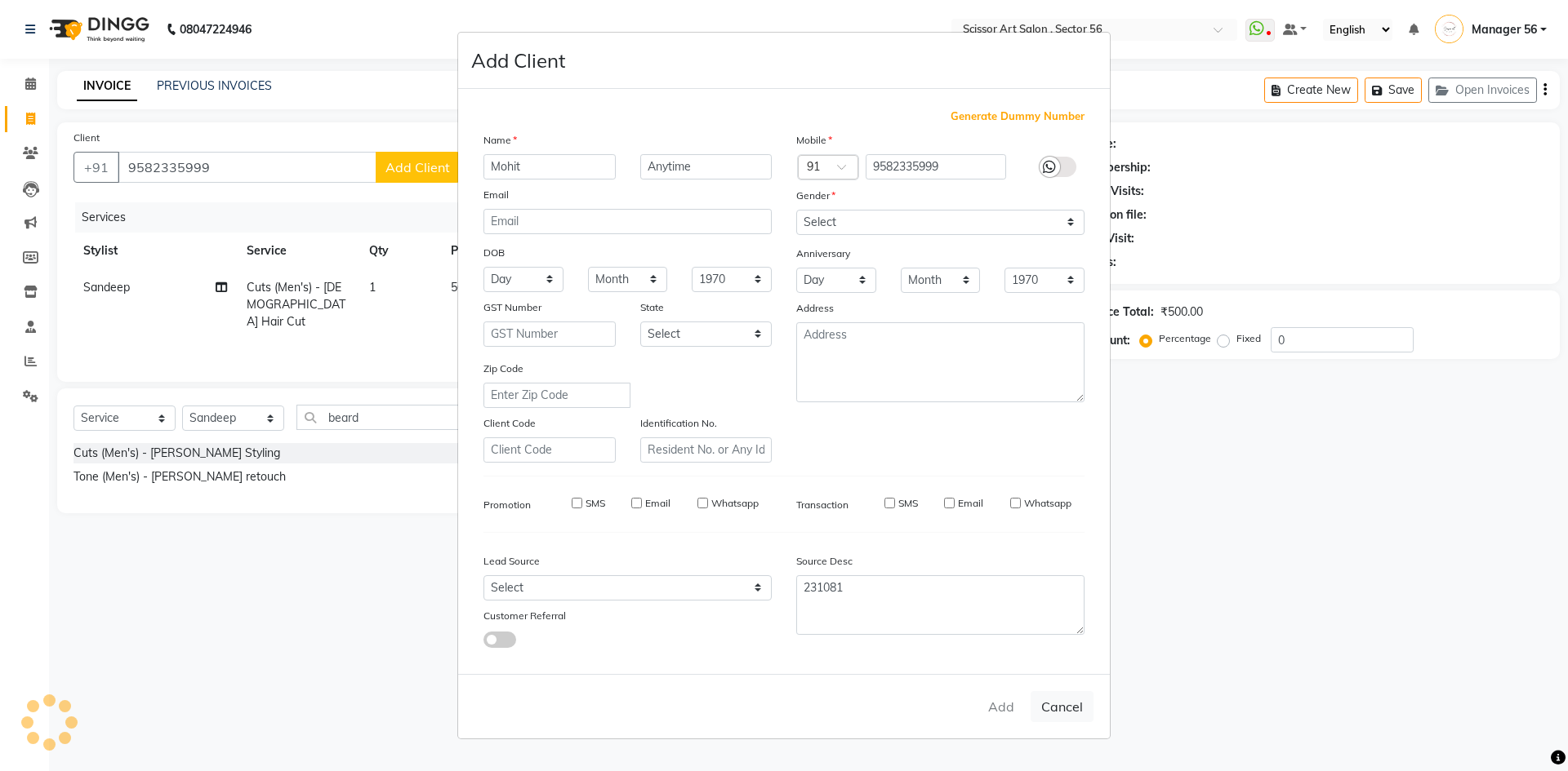
select select
checkbox input "false"
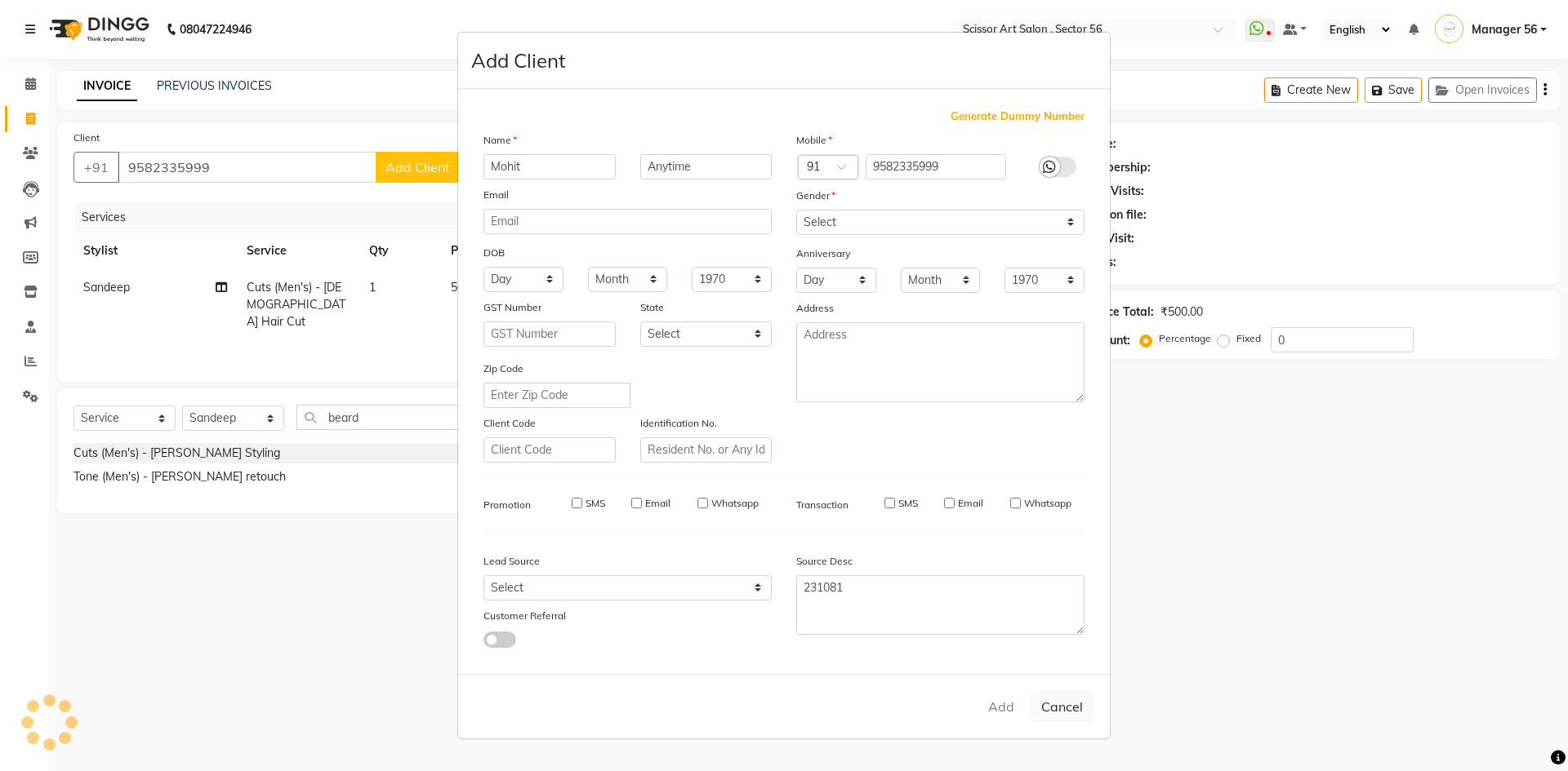
checkbox input "false"
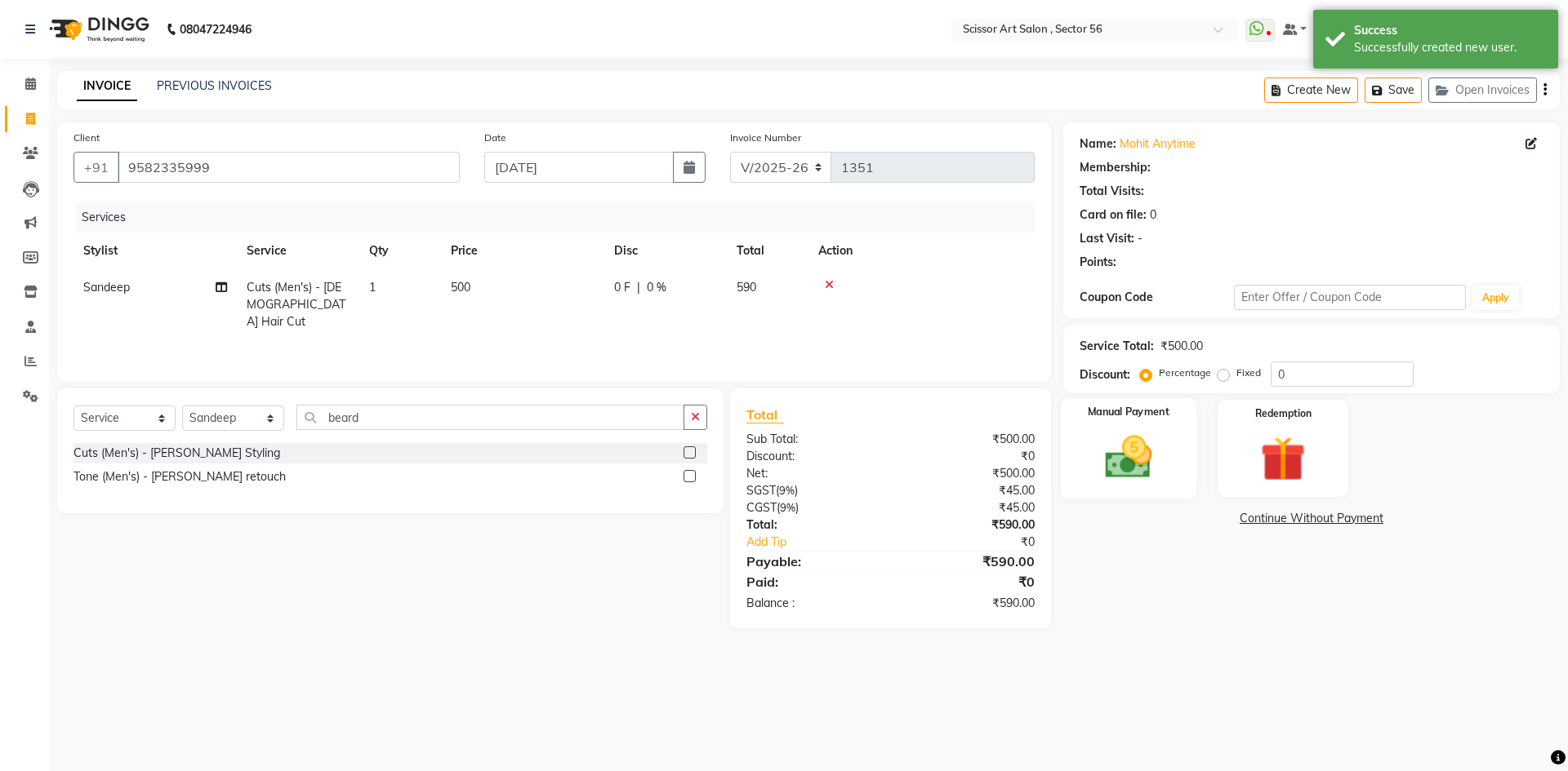
select select "1: Object"
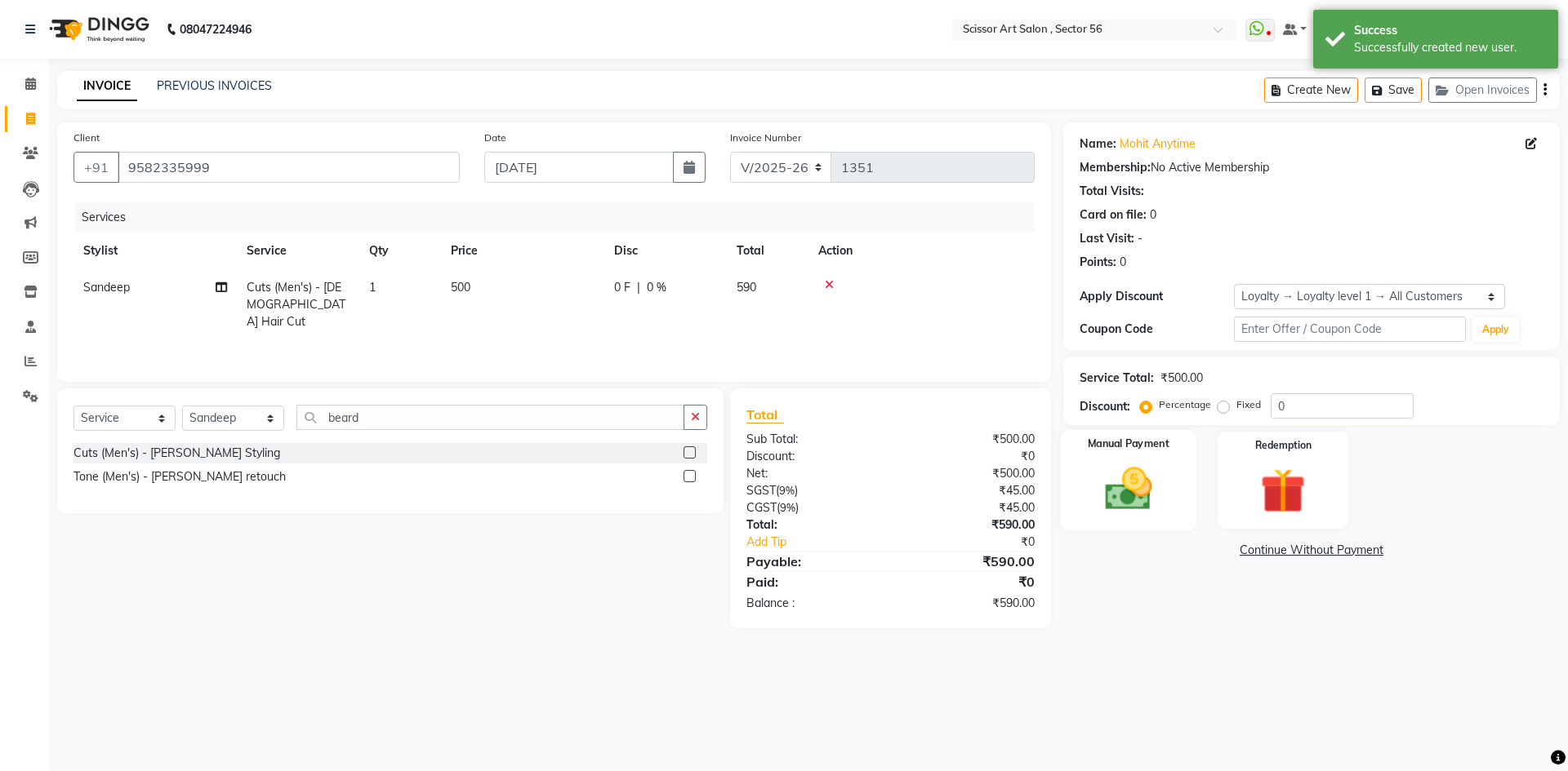
click at [1107, 468] on img at bounding box center [1128, 489] width 76 height 54
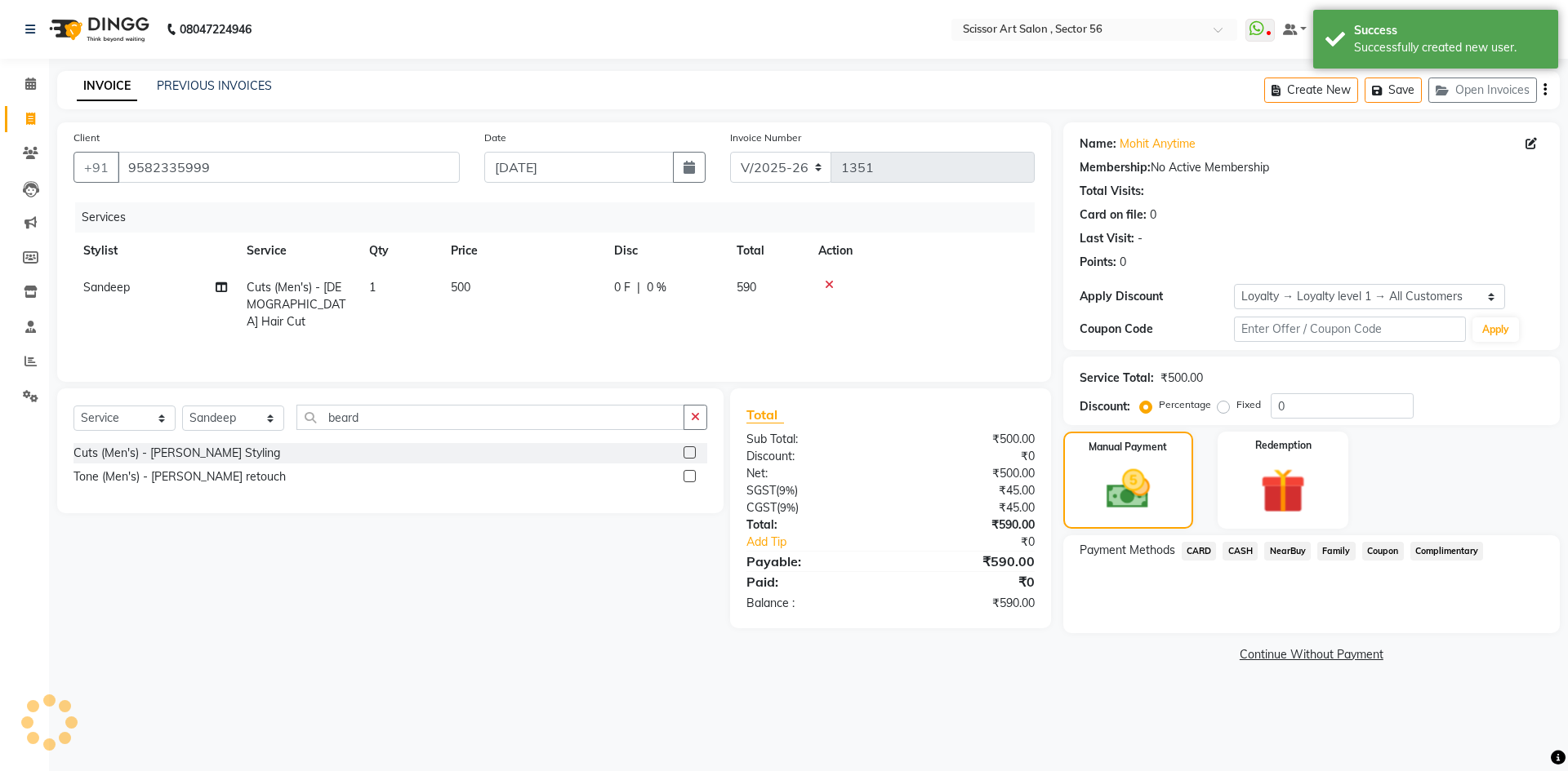
click at [1375, 557] on span "Coupon" at bounding box center [1383, 551] width 42 height 18
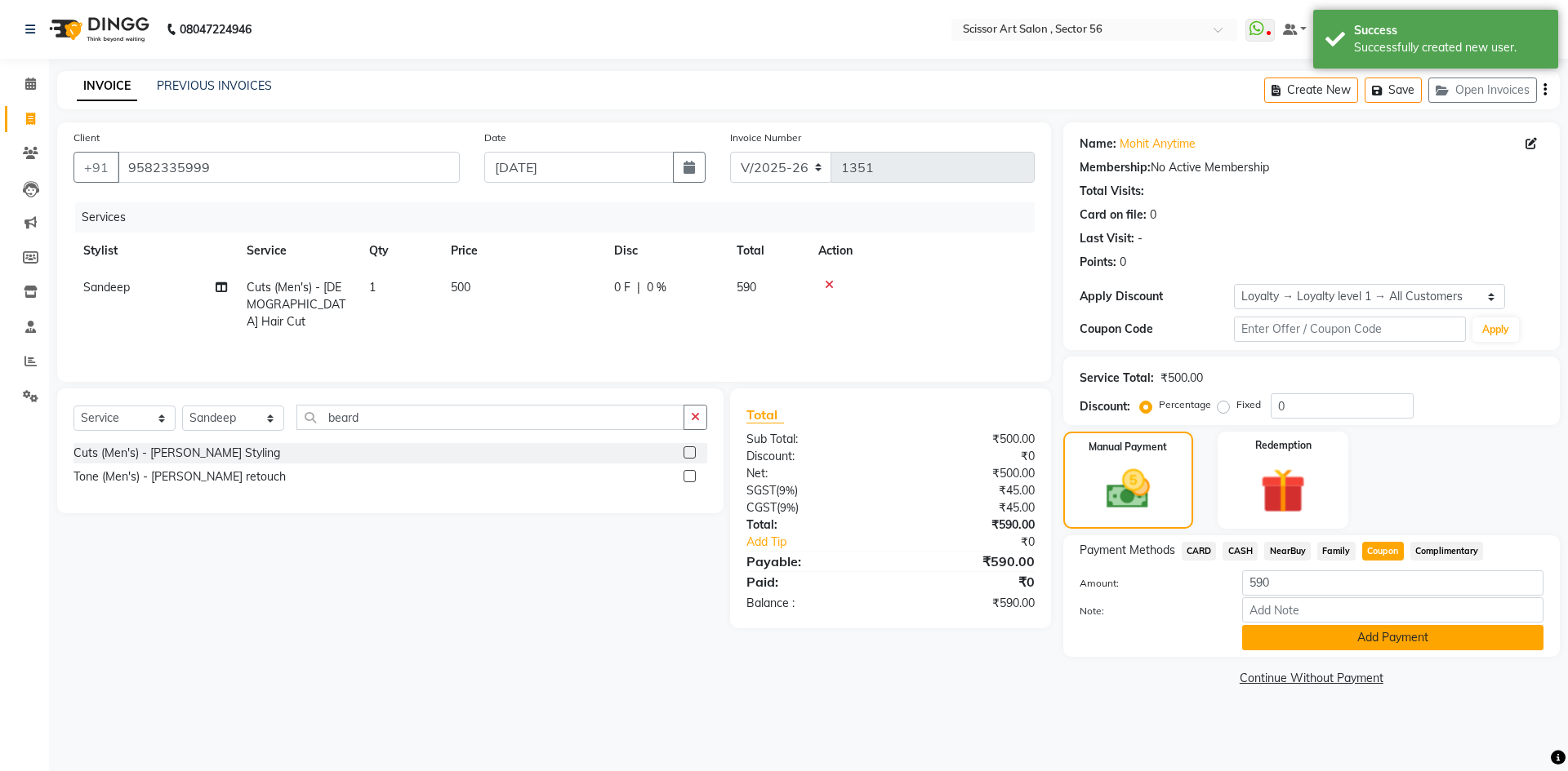
click at [1398, 647] on button "Add Payment" at bounding box center [1392, 637] width 301 height 25
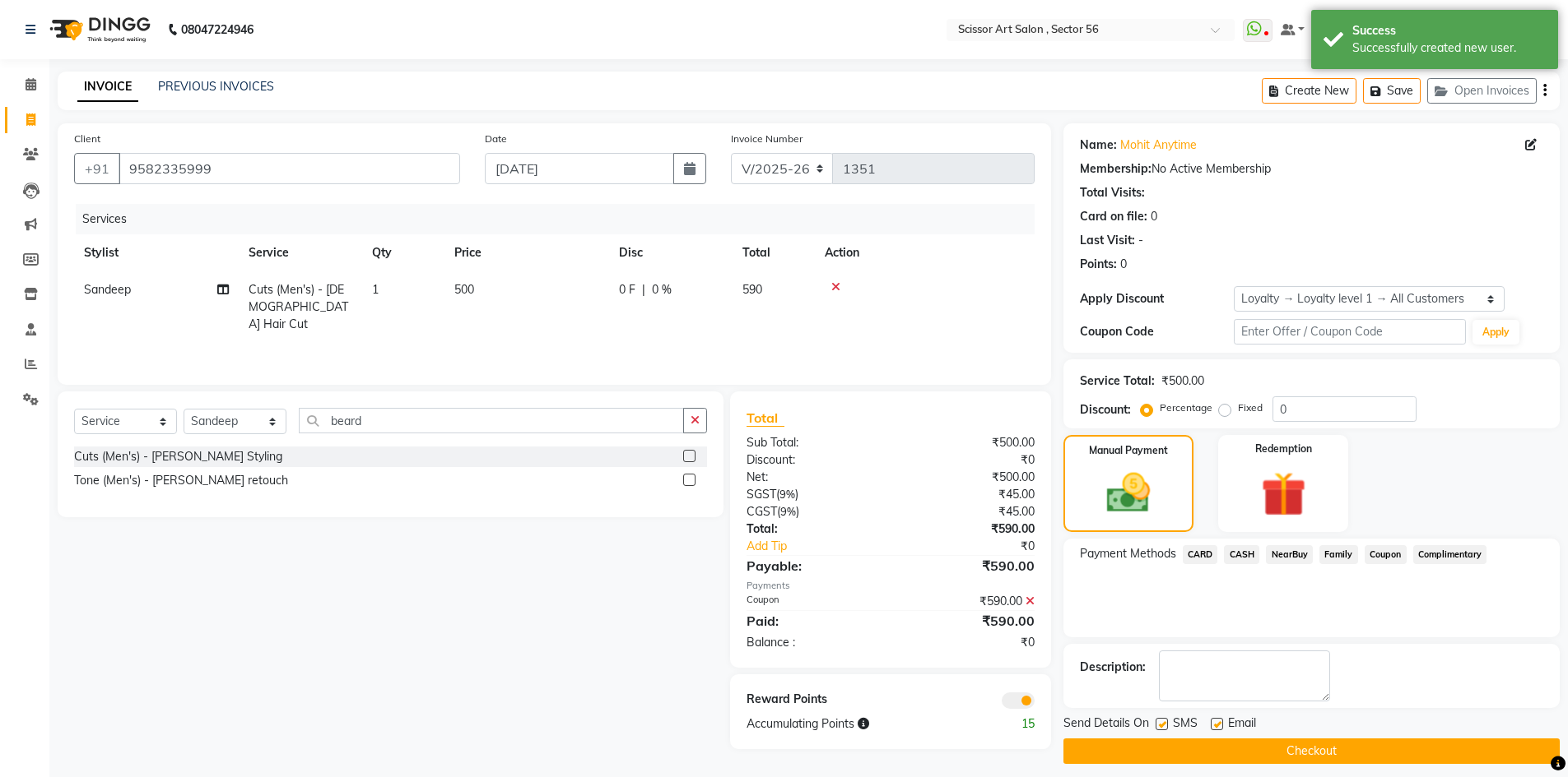
click at [1020, 700] on span at bounding box center [1018, 700] width 33 height 17
click at [1034, 703] on input "checkbox" at bounding box center [1034, 703] width 0 height 0
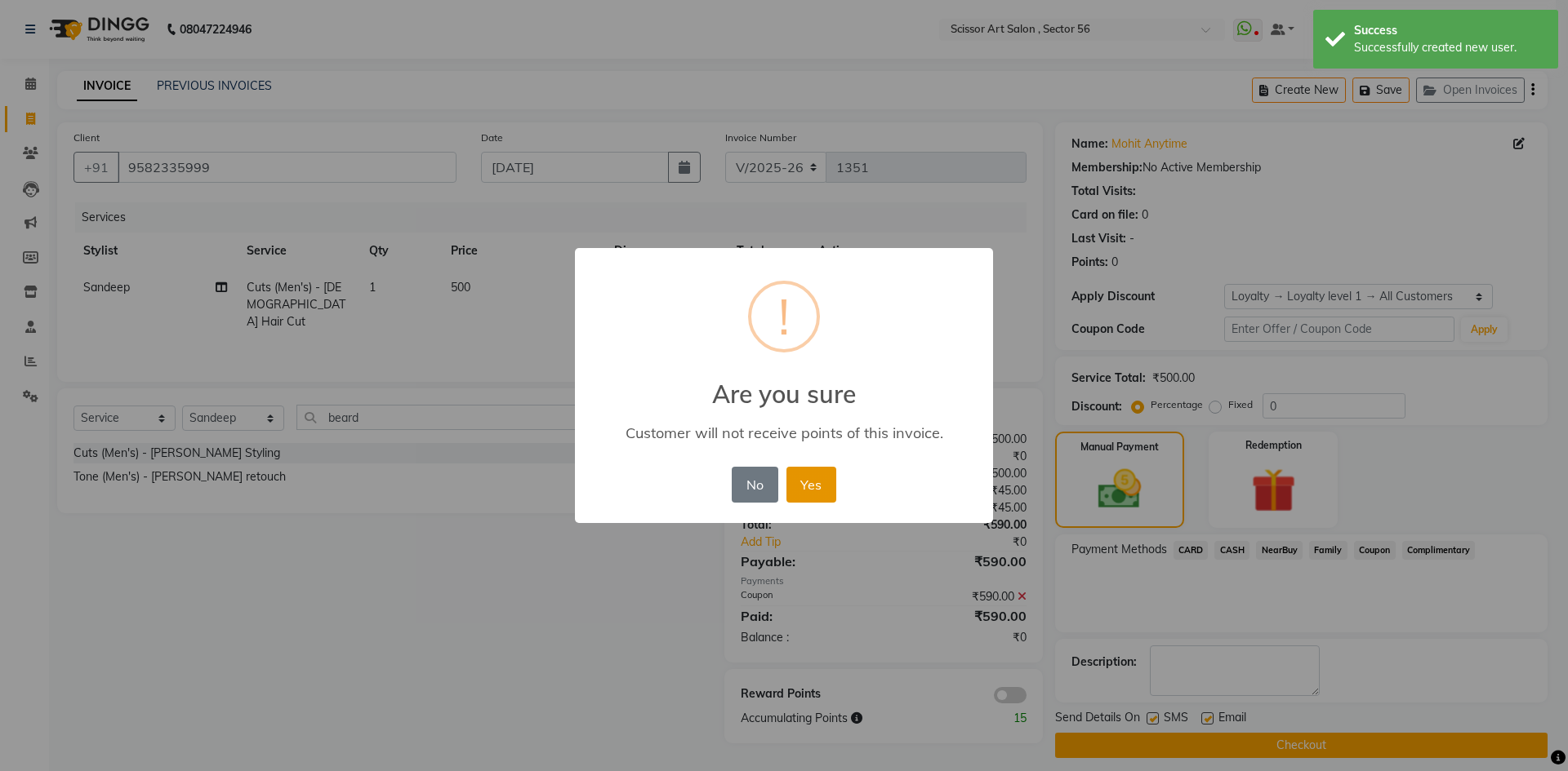
drag, startPoint x: 800, startPoint y: 491, endPoint x: 863, endPoint y: 528, distance: 73.1
click at [802, 492] on button "Yes" at bounding box center [811, 485] width 50 height 36
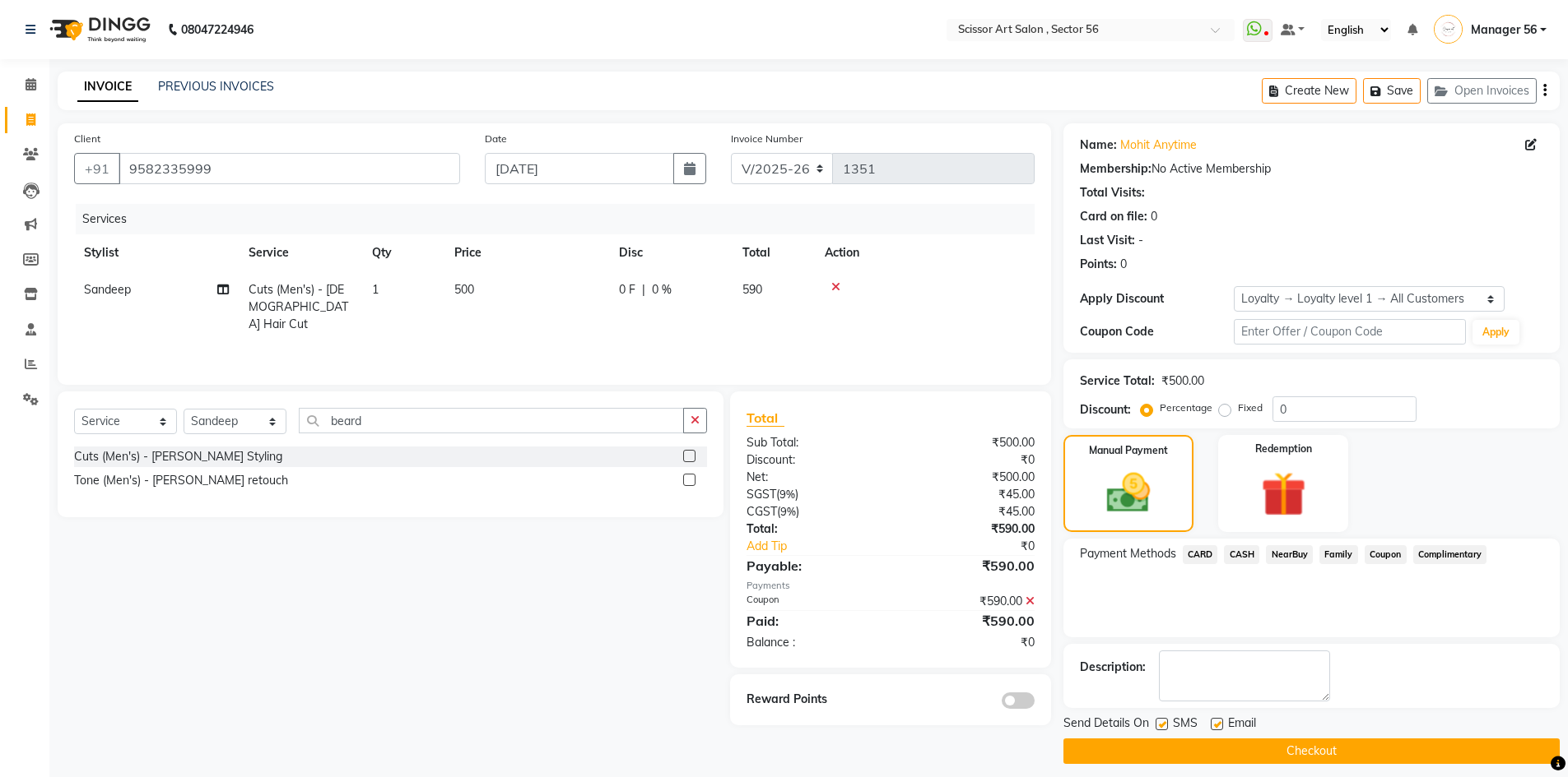
click at [1387, 761] on button "Checkout" at bounding box center [1312, 751] width 497 height 26
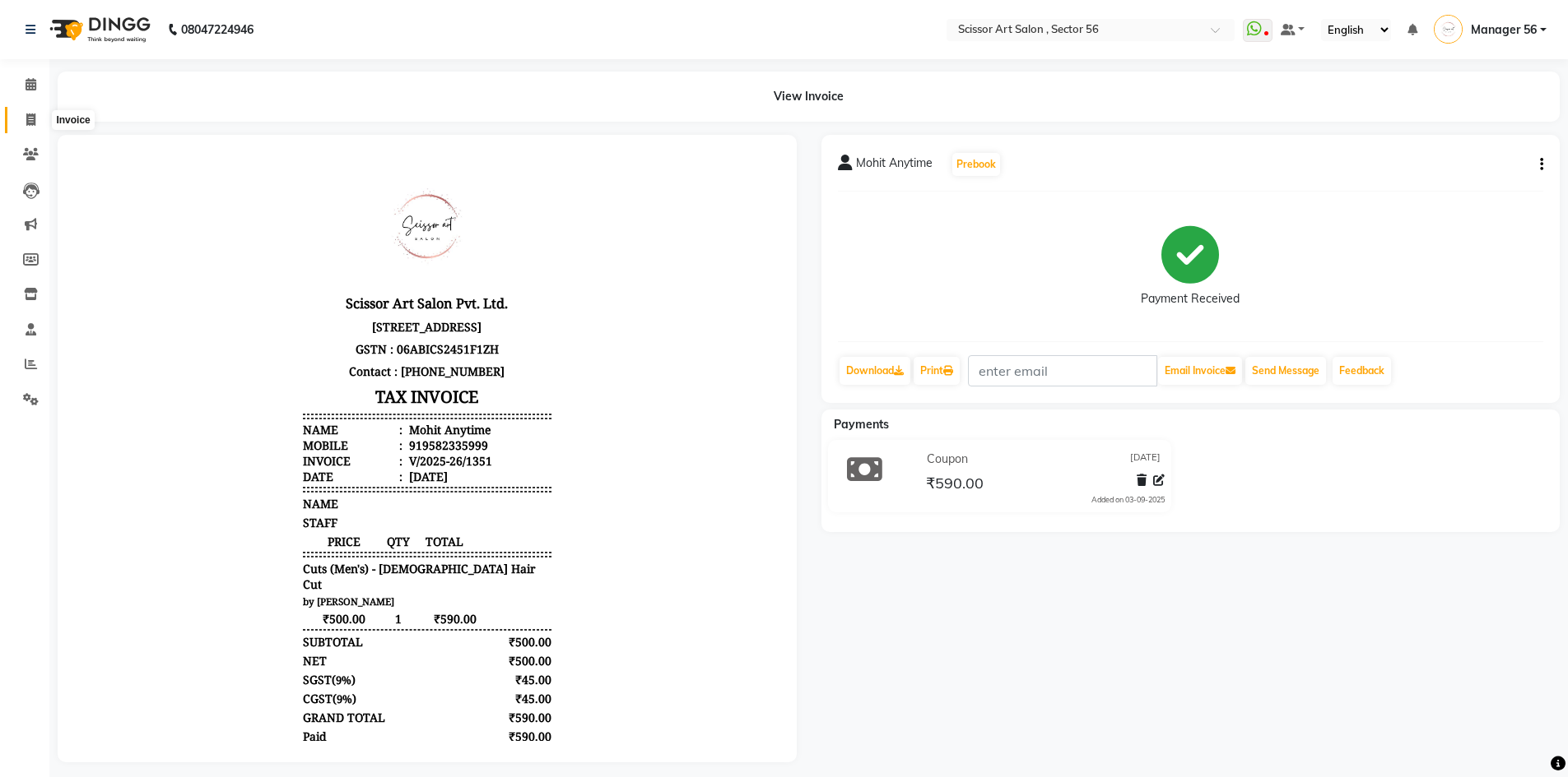
click at [36, 120] on span at bounding box center [31, 120] width 29 height 18
select select "service"
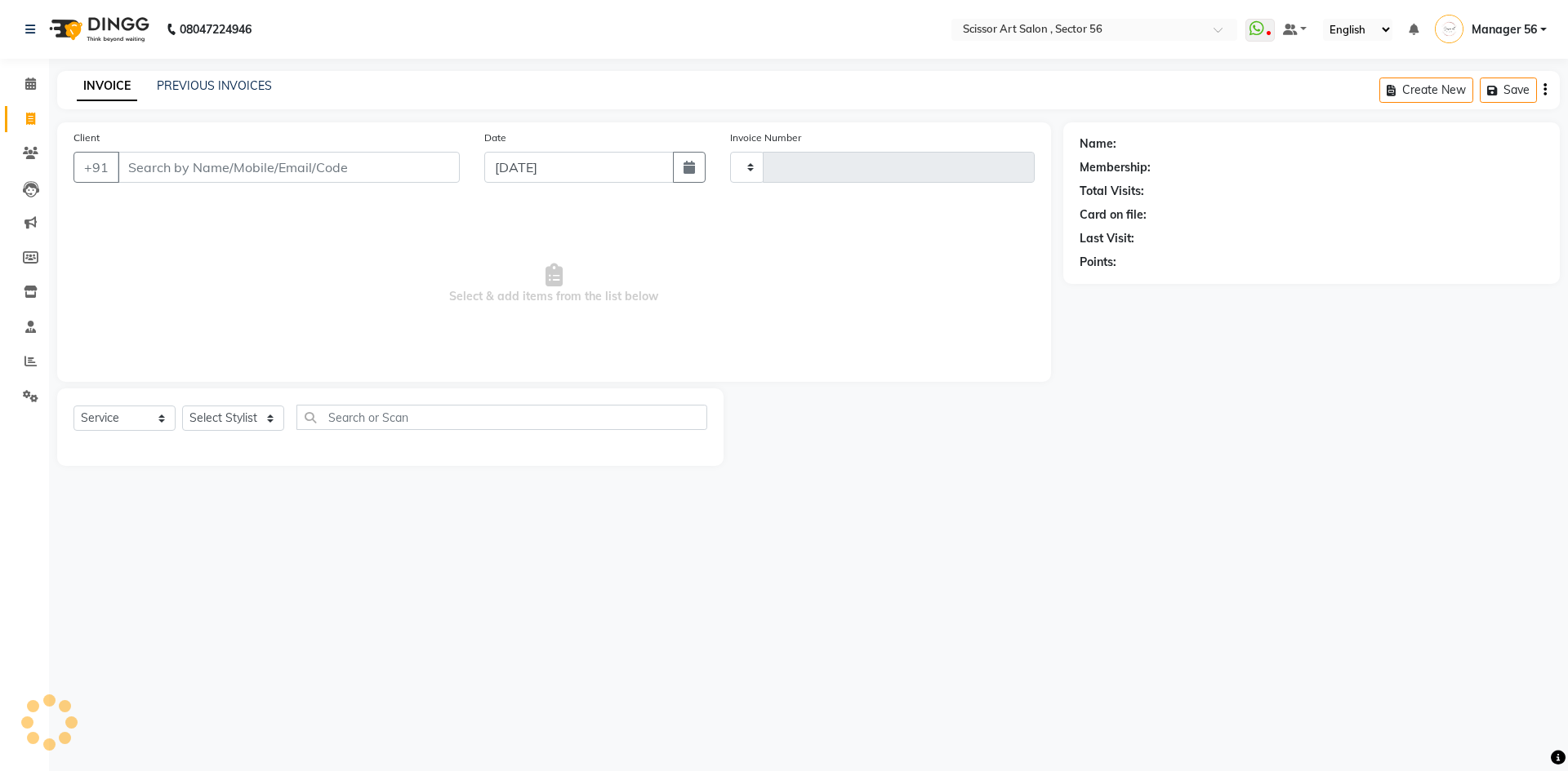
type input "1352"
select select "6185"
click at [337, 176] on input "Client" at bounding box center [289, 168] width 342 height 31
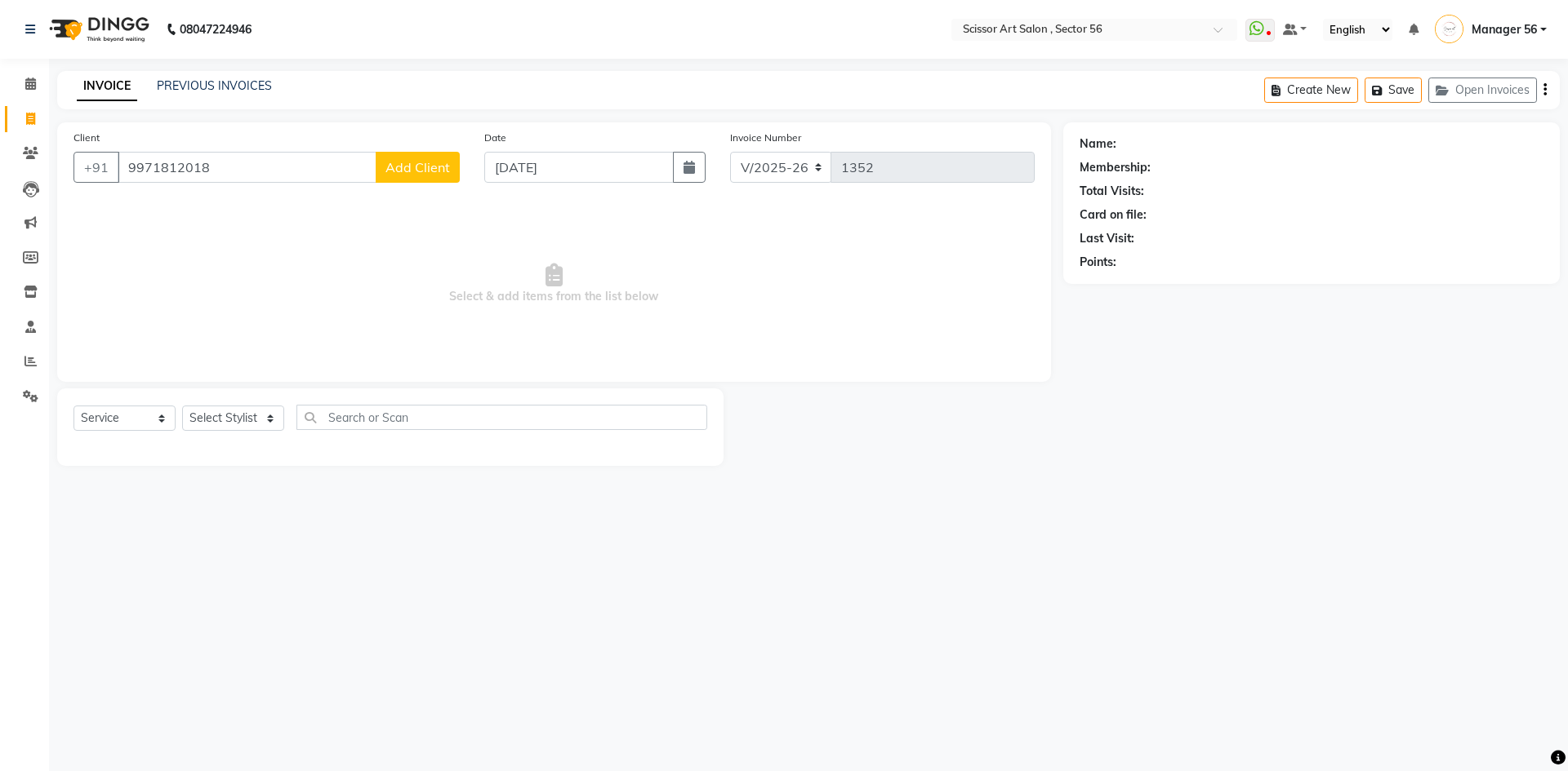
type input "9971812018"
click at [414, 164] on span "Add Client" at bounding box center [418, 167] width 65 height 17
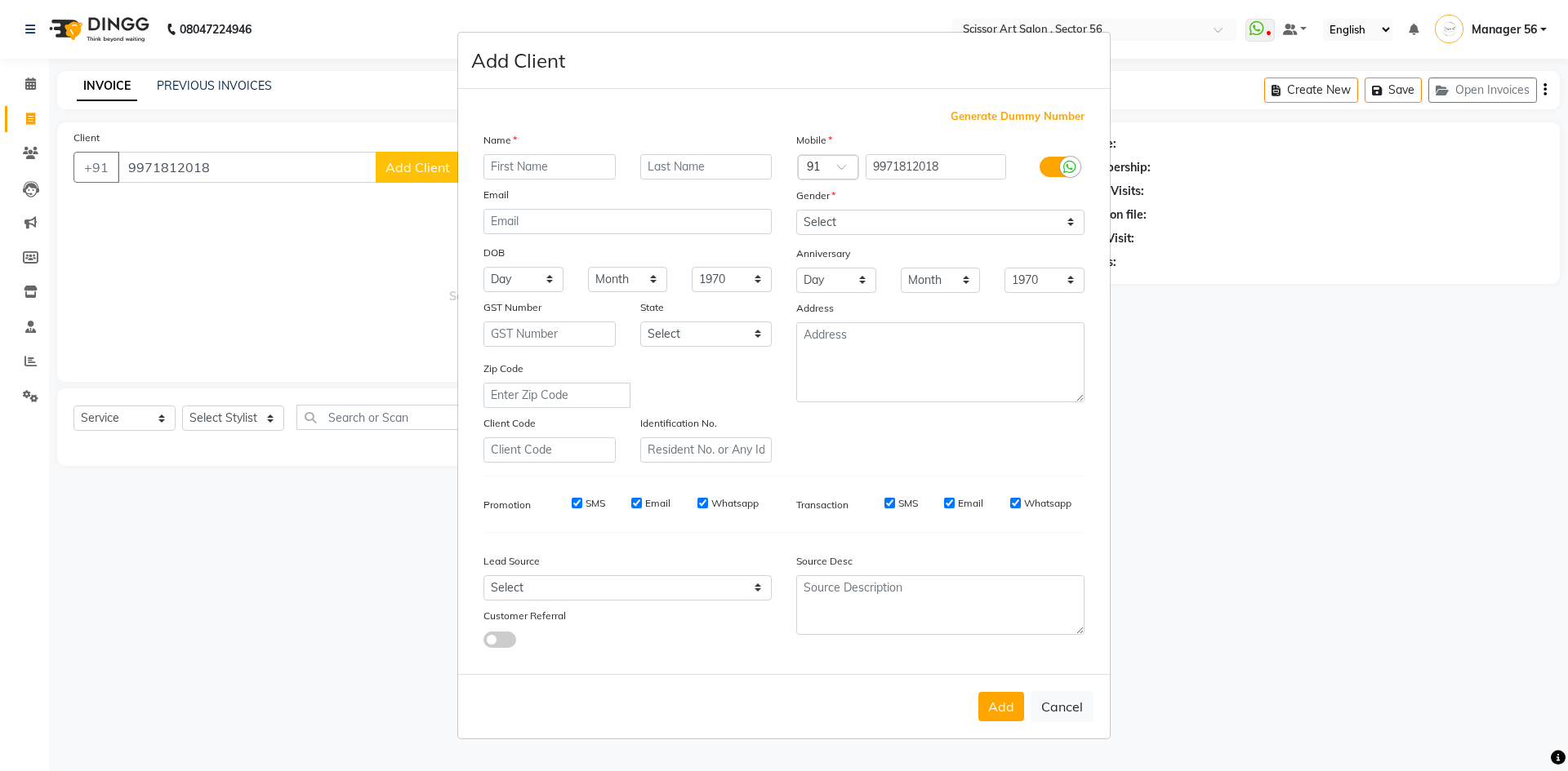
click at [549, 171] on input "text" at bounding box center [549, 167] width 132 height 25
type input "Mohit"
click at [701, 159] on input "text" at bounding box center [706, 167] width 132 height 25
type input "Anytime"
click at [1013, 367] on textarea at bounding box center [940, 362] width 288 height 80
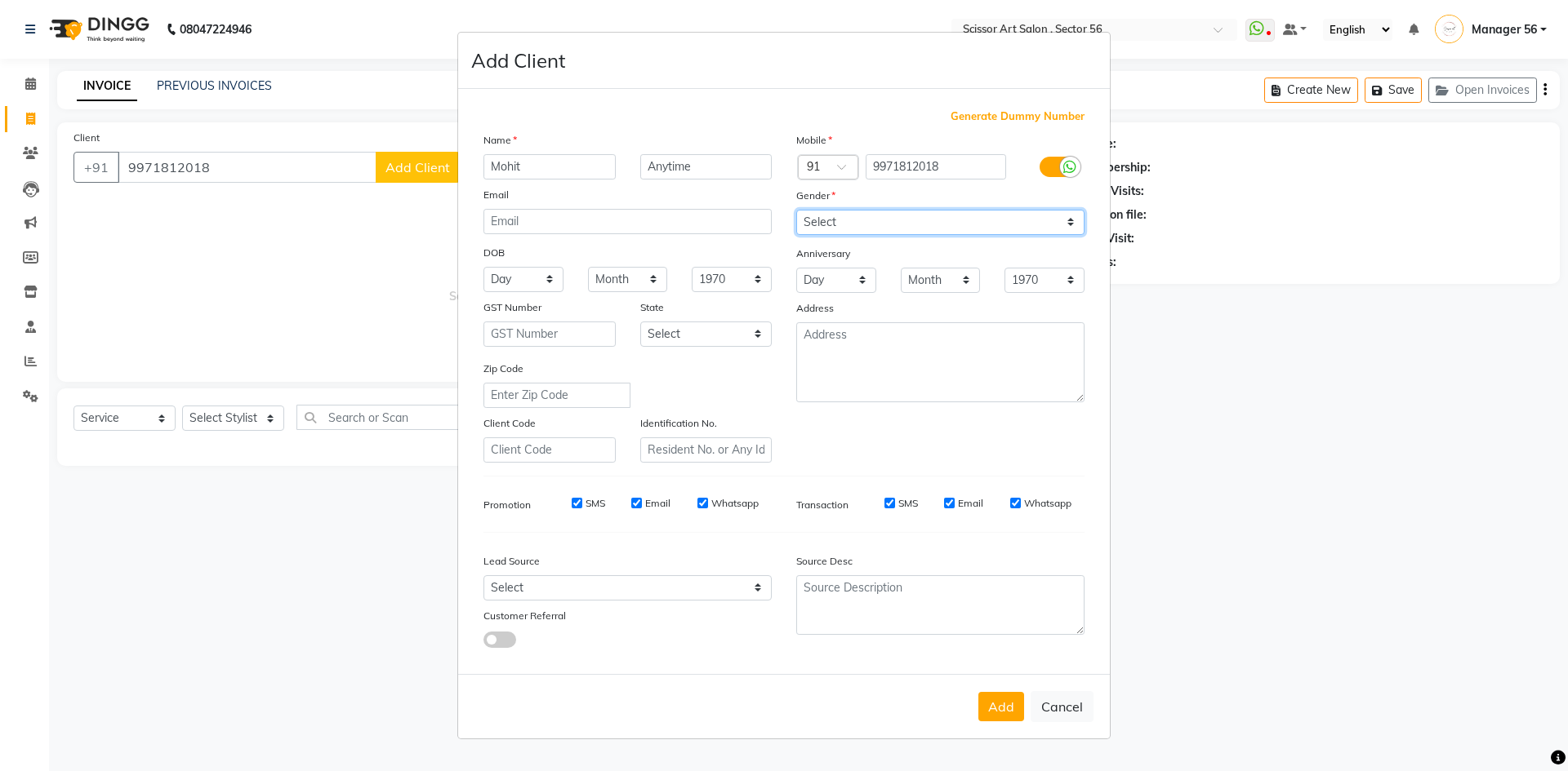
click at [902, 224] on select "Select [DEMOGRAPHIC_DATA] [DEMOGRAPHIC_DATA] Other Prefer Not To Say" at bounding box center [940, 222] width 288 height 25
select select "[DEMOGRAPHIC_DATA]"
click at [796, 210] on select "Select [DEMOGRAPHIC_DATA] [DEMOGRAPHIC_DATA] Other Prefer Not To Say" at bounding box center [940, 222] width 288 height 25
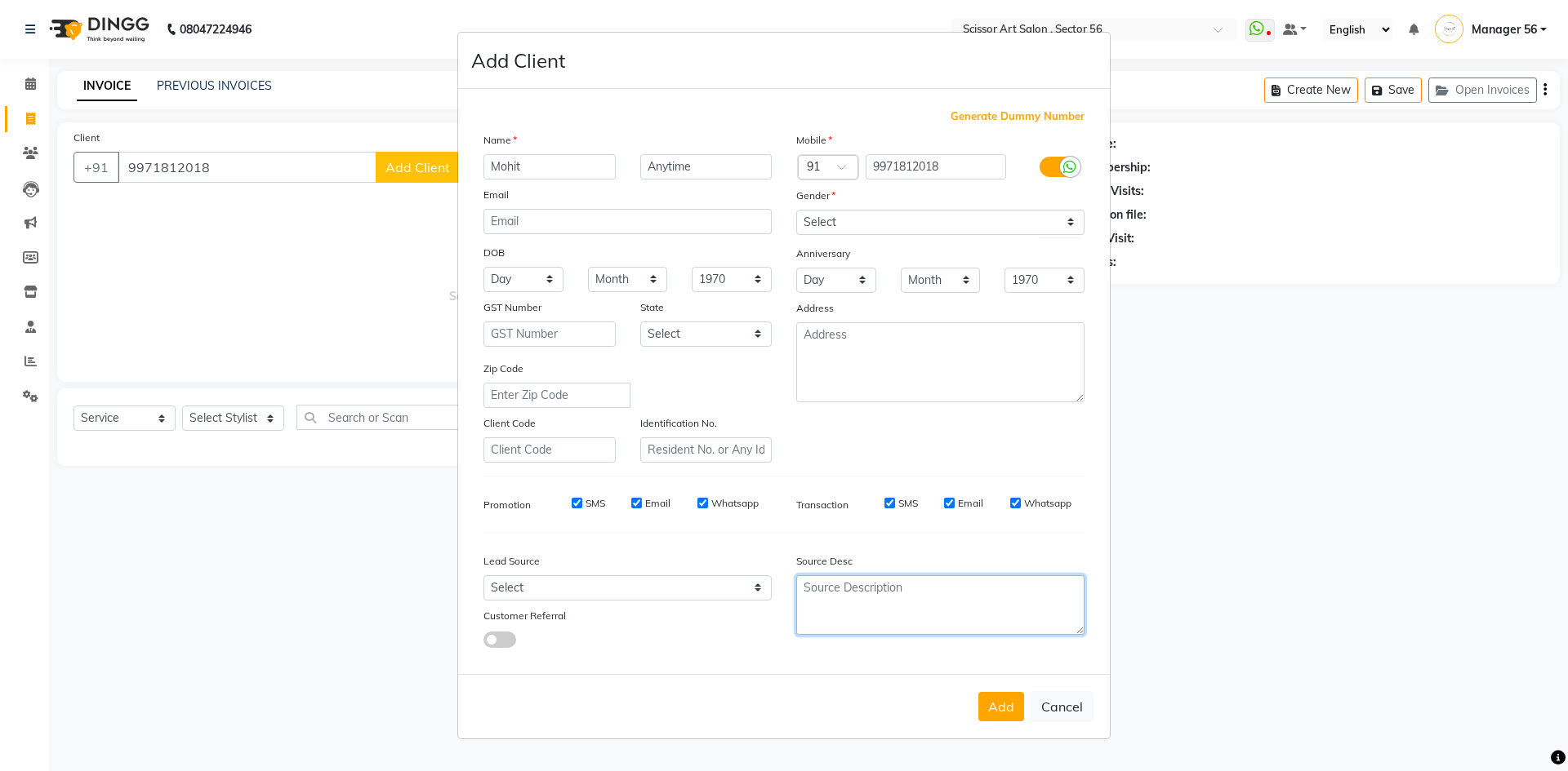
click at [959, 595] on textarea at bounding box center [940, 605] width 288 height 59
type textarea "232081"
click at [1007, 694] on button "Add" at bounding box center [1001, 707] width 45 height 30
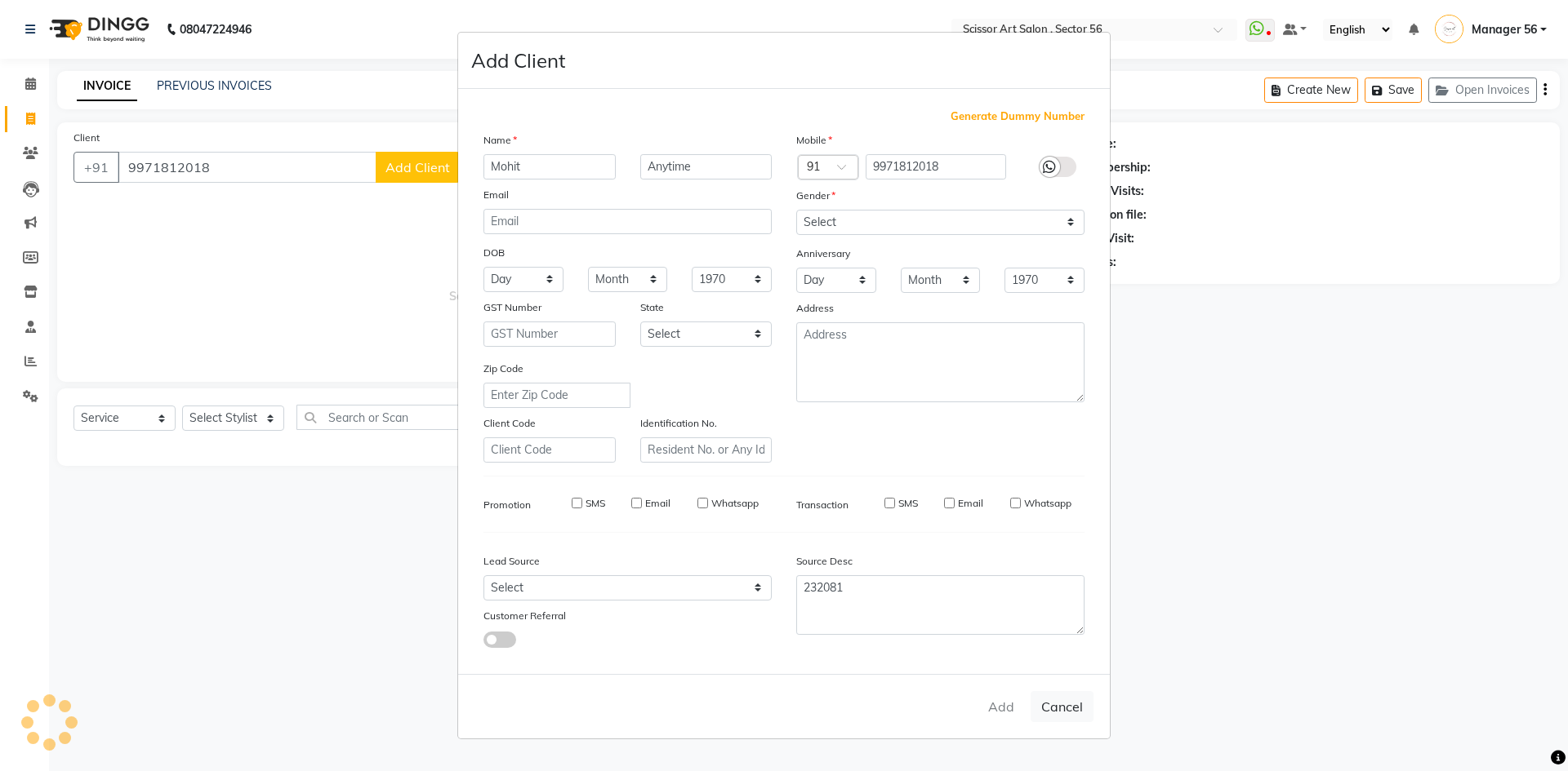
select select
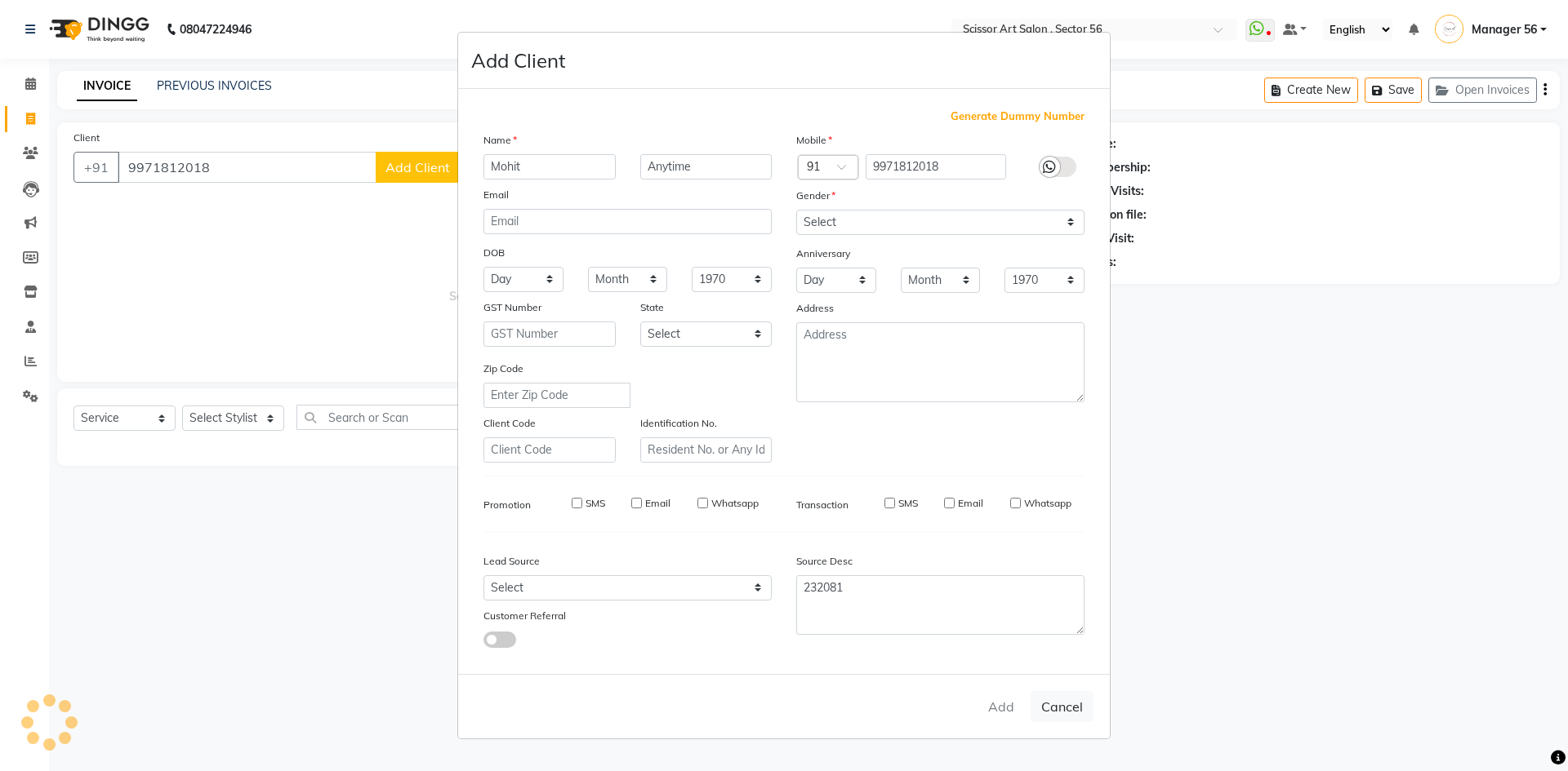
select select
checkbox input "false"
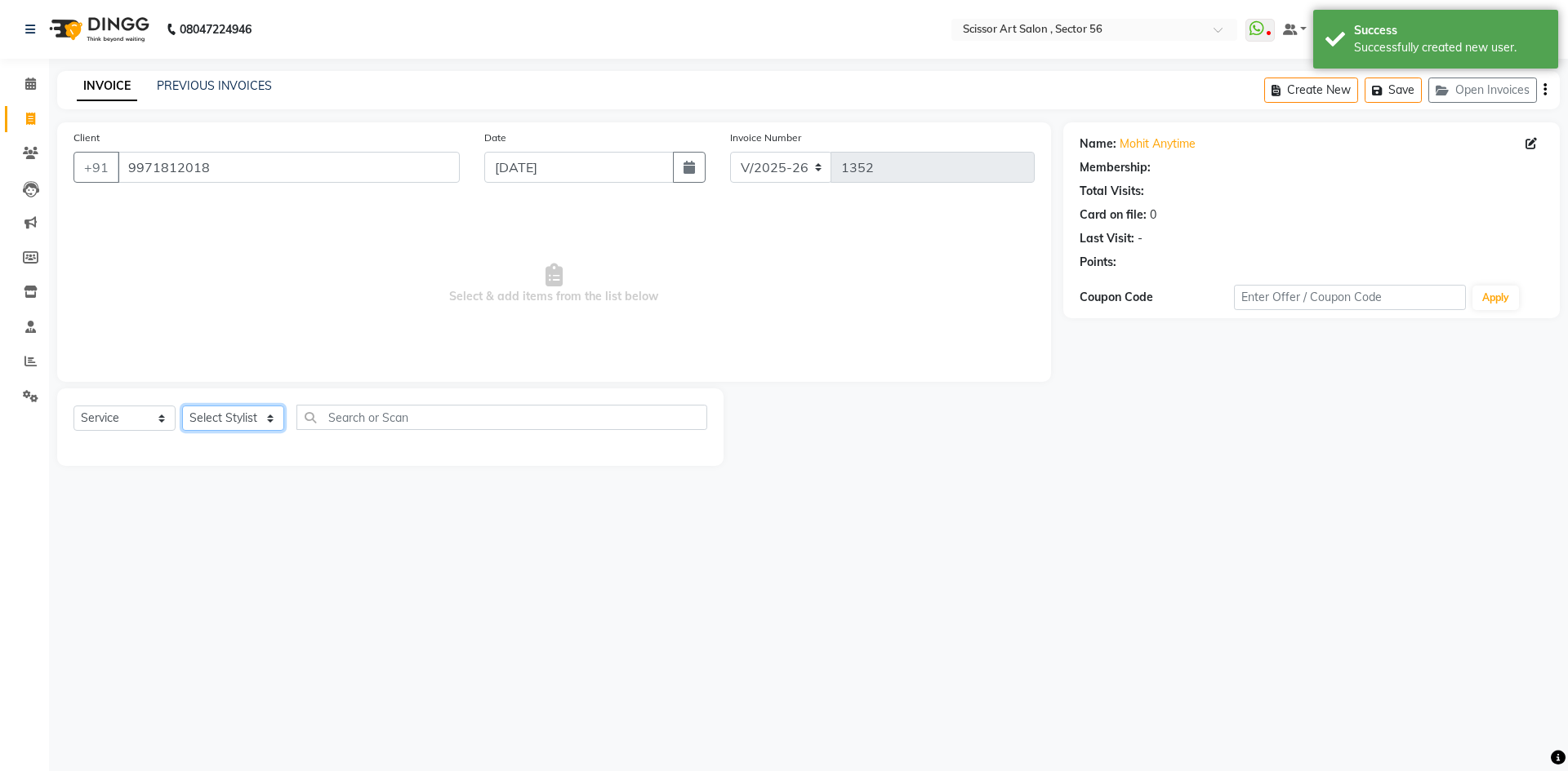
click at [252, 410] on select "Select Stylist Anees DEV DAS Kiran Manager 56 [PERSON_NAME] [PERSON_NAME] Raano…" at bounding box center [232, 418] width 102 height 25
click at [182, 406] on select "Select Stylist Anees DEV DAS Kiran Manager 56 [PERSON_NAME] [PERSON_NAME] Raano…" at bounding box center [232, 418] width 102 height 25
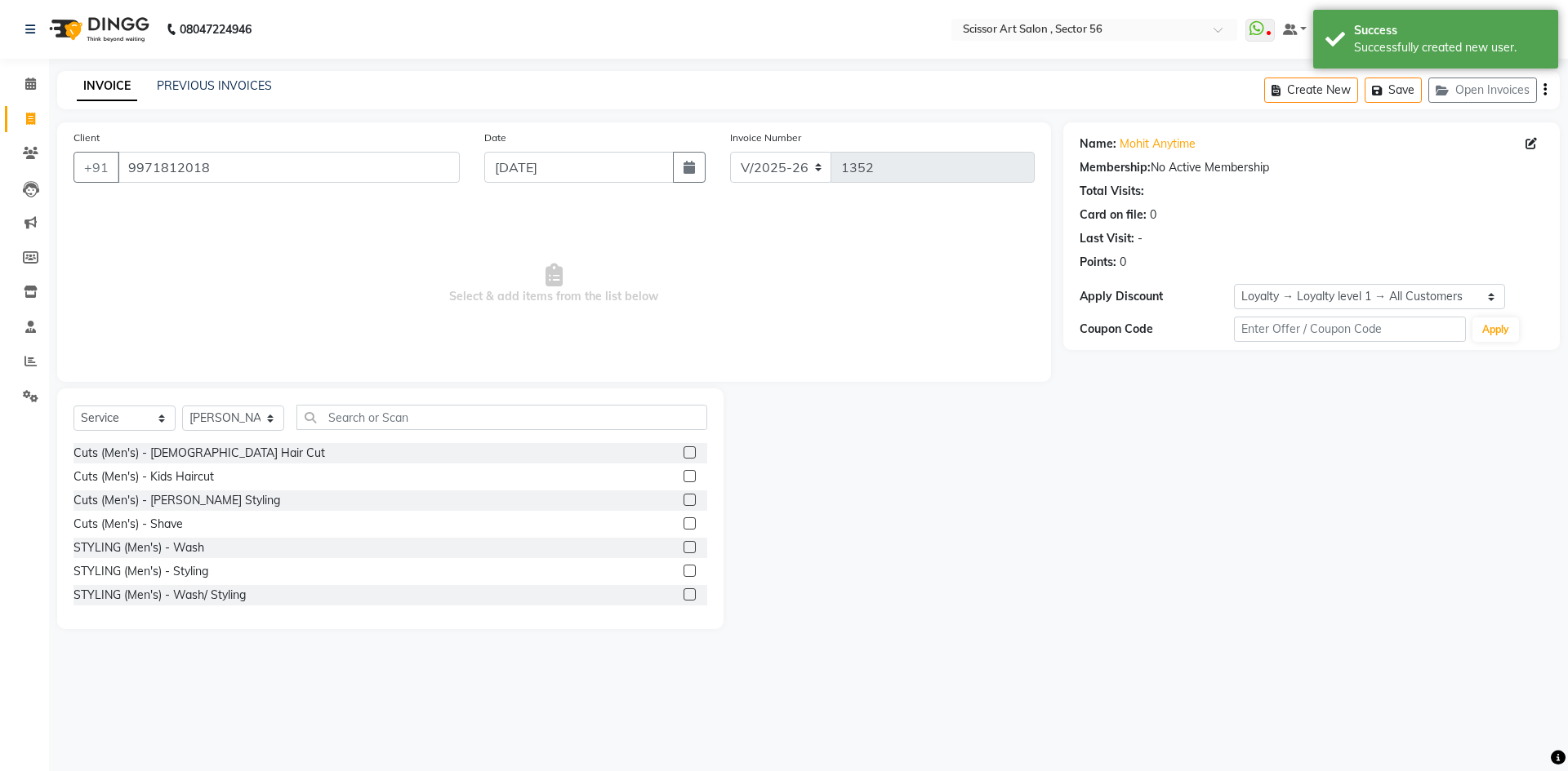
click at [683, 452] on label at bounding box center [689, 452] width 12 height 12
click at [683, 452] on input "checkbox" at bounding box center [688, 453] width 10 height 10
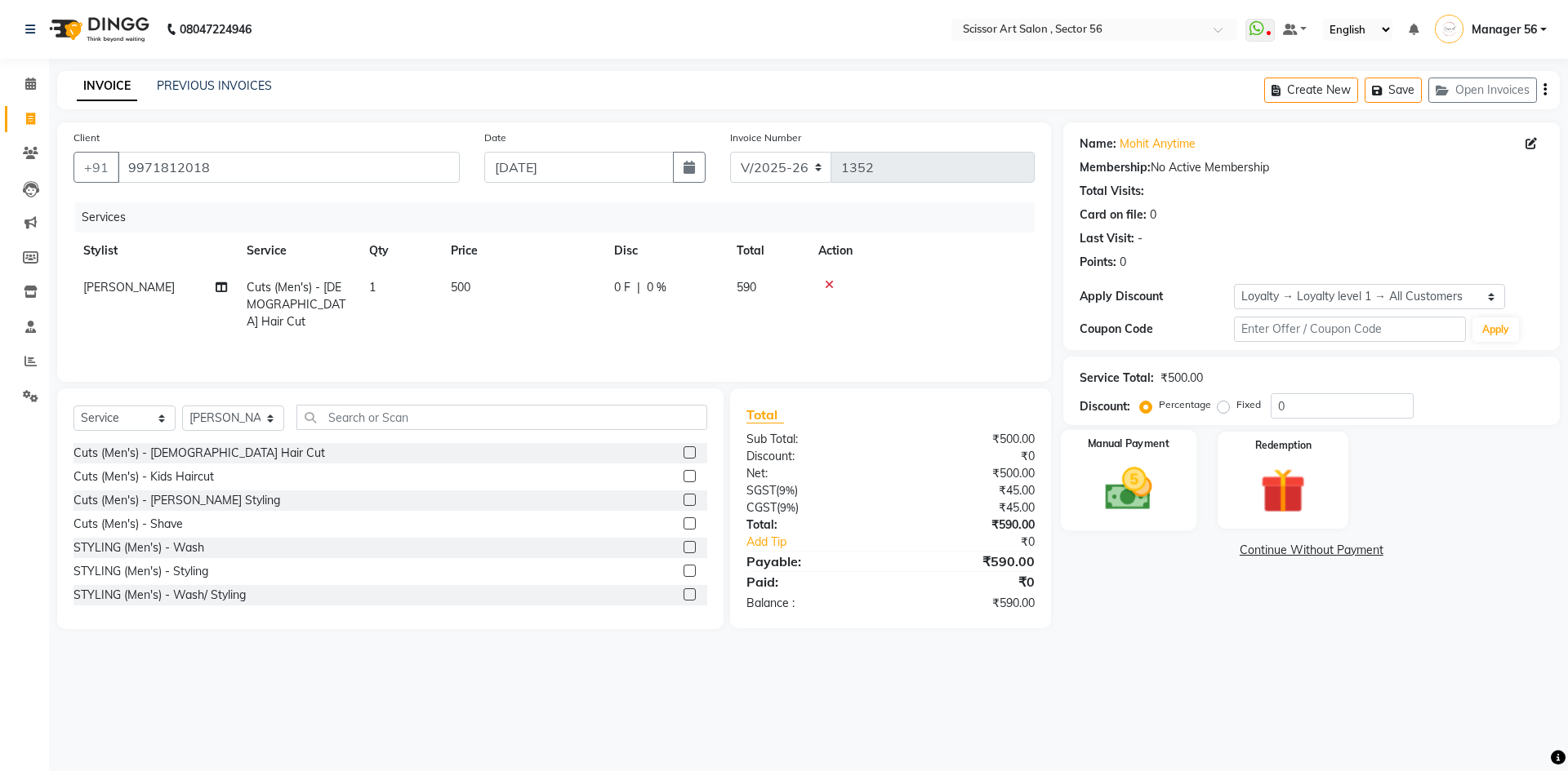
click at [1142, 500] on img at bounding box center [1128, 489] width 76 height 54
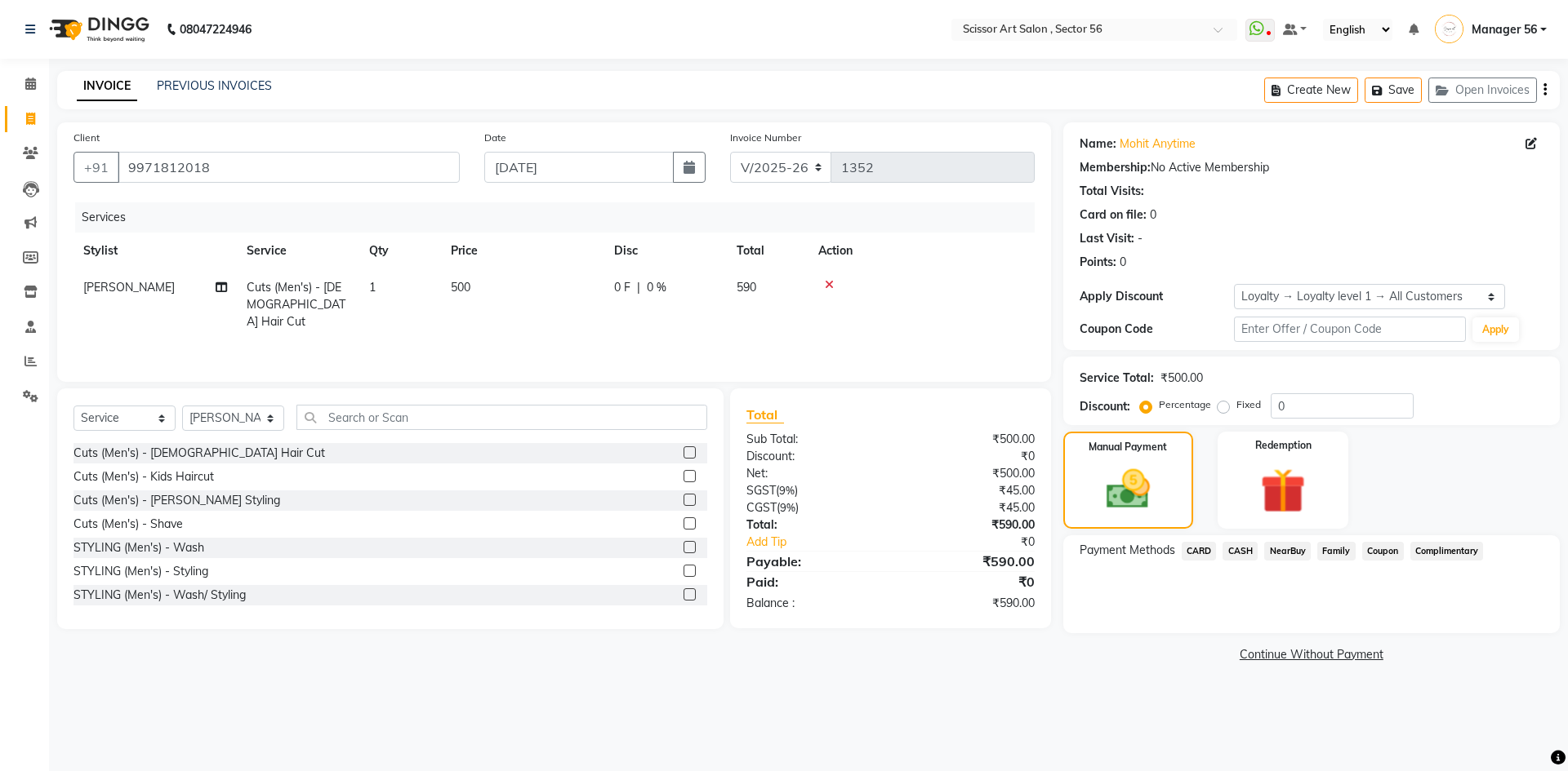
click at [1371, 547] on span "Coupon" at bounding box center [1383, 551] width 42 height 18
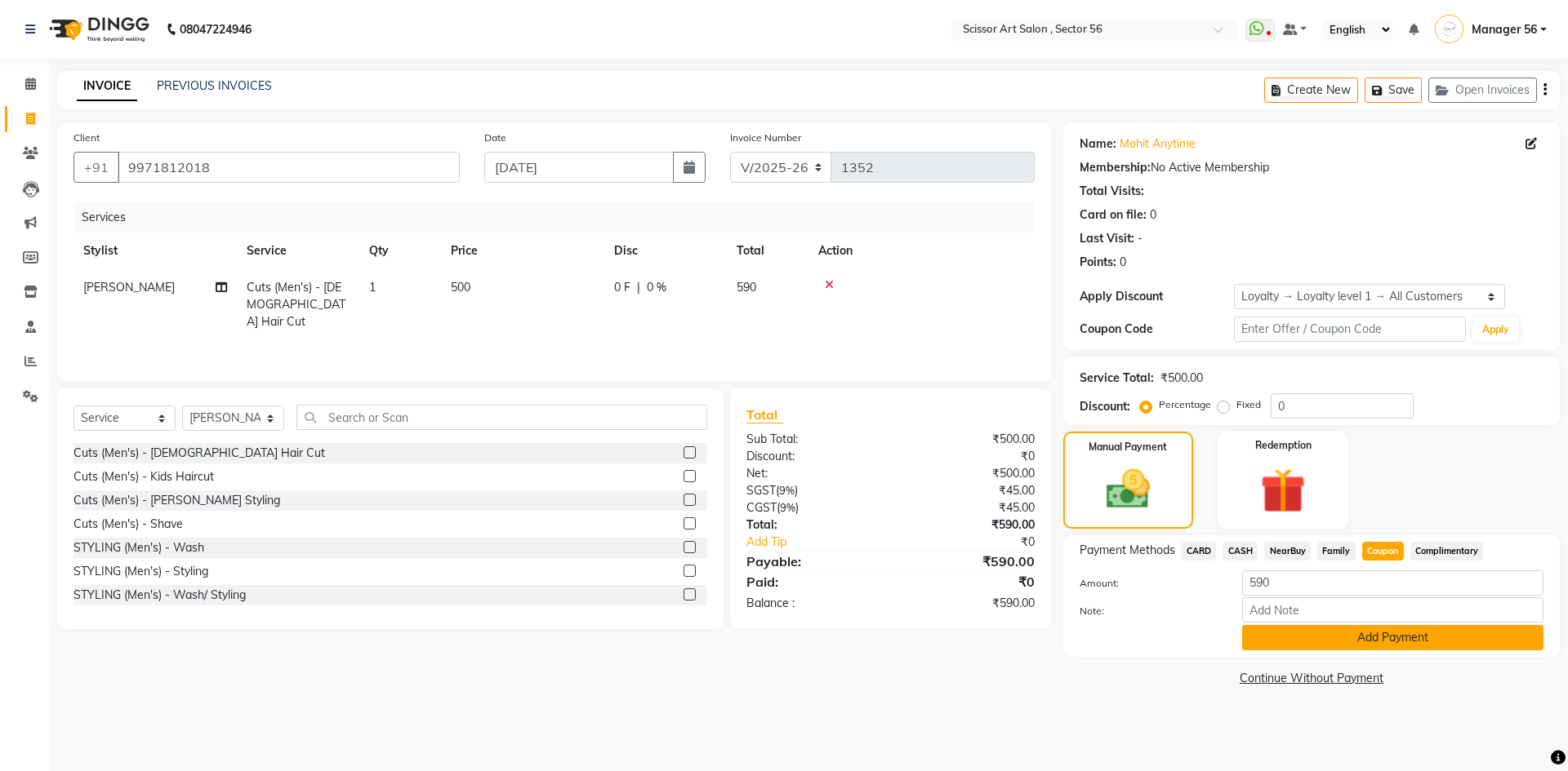
click at [1386, 645] on button "Add Payment" at bounding box center [1392, 637] width 301 height 25
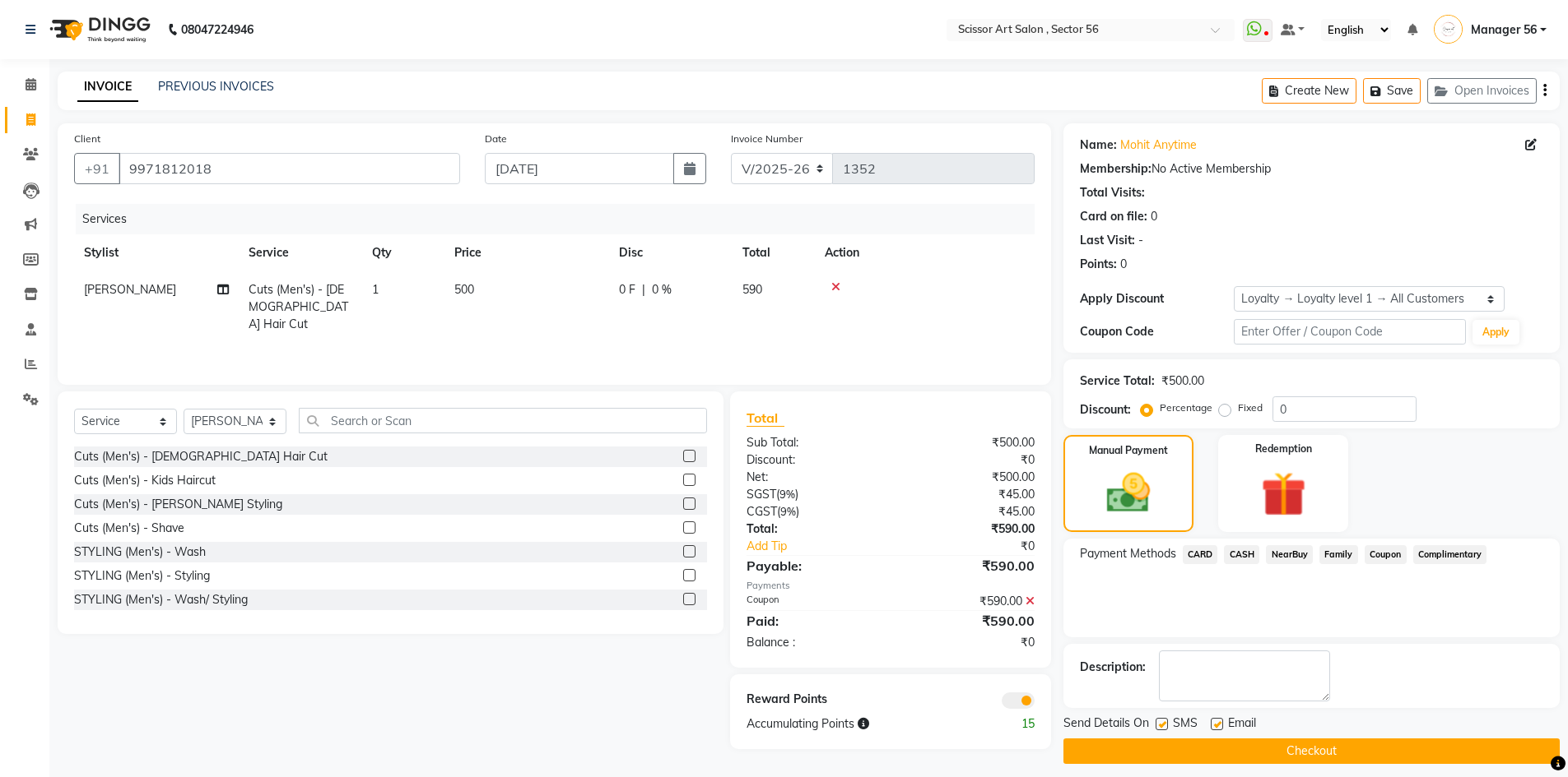
click at [1022, 701] on span at bounding box center [1018, 700] width 33 height 17
click at [1034, 703] on input "checkbox" at bounding box center [1034, 703] width 0 height 0
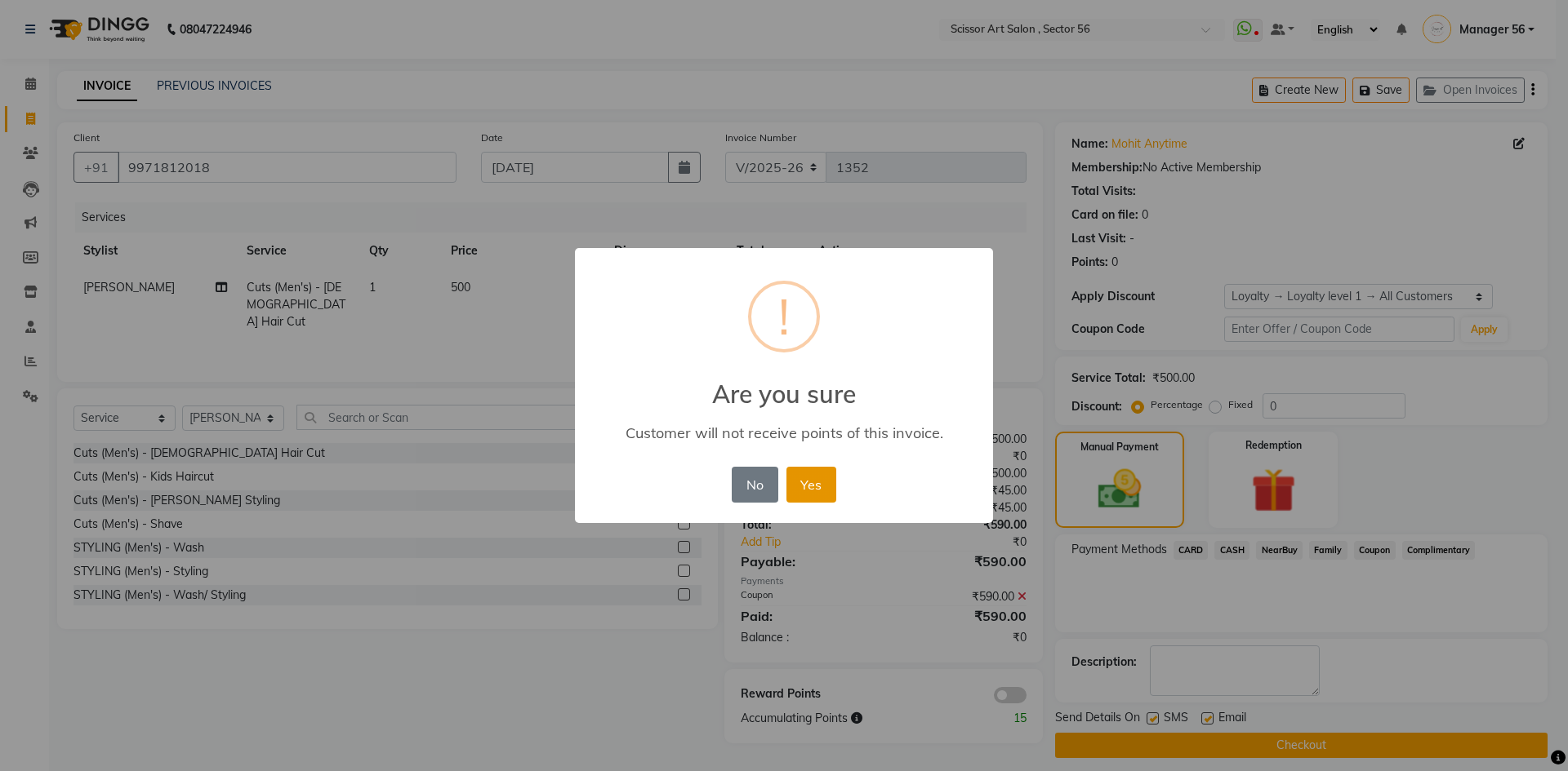
click at [795, 481] on button "Yes" at bounding box center [811, 485] width 50 height 36
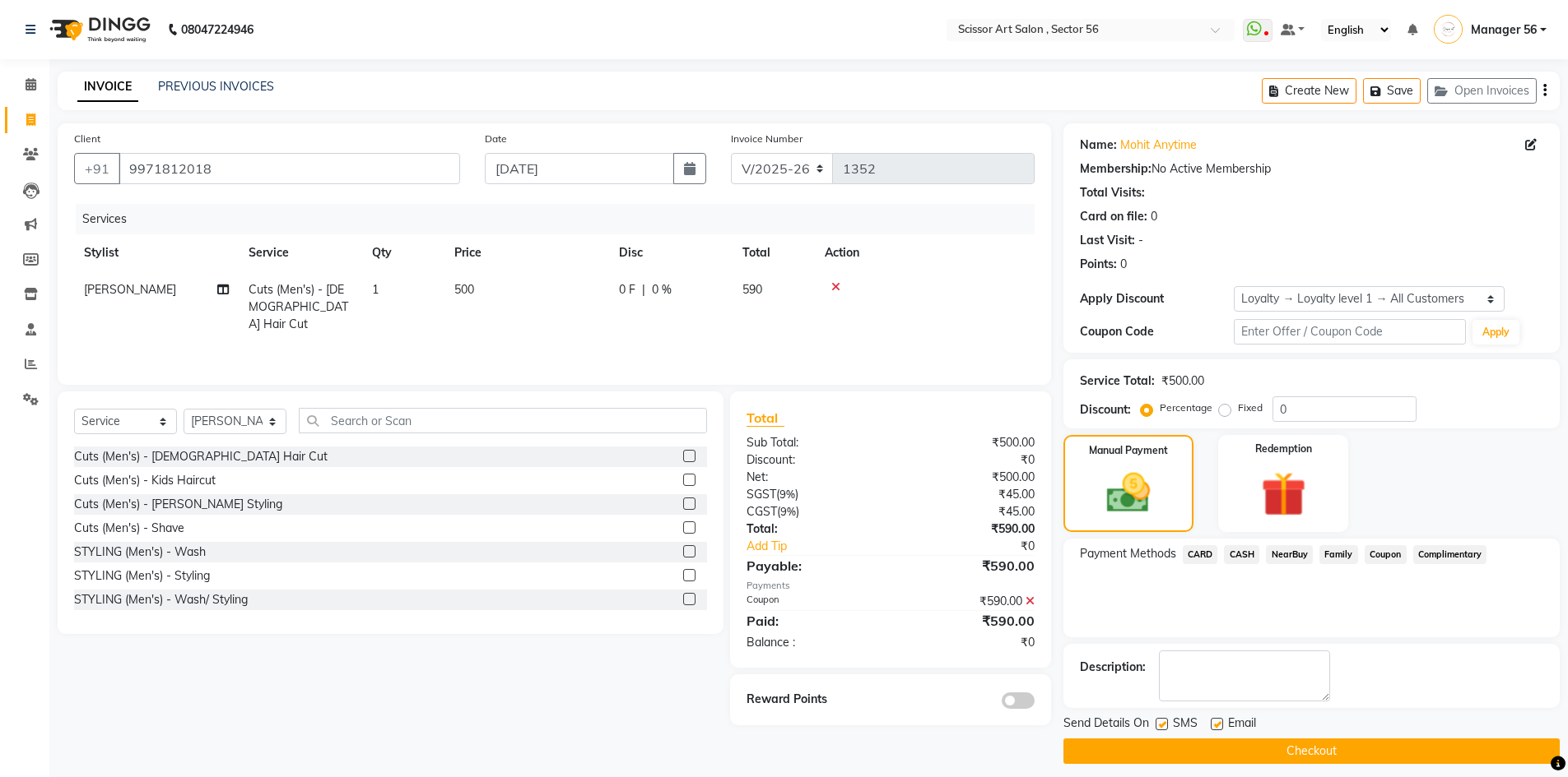
click at [1366, 749] on button "Checkout" at bounding box center [1312, 751] width 497 height 26
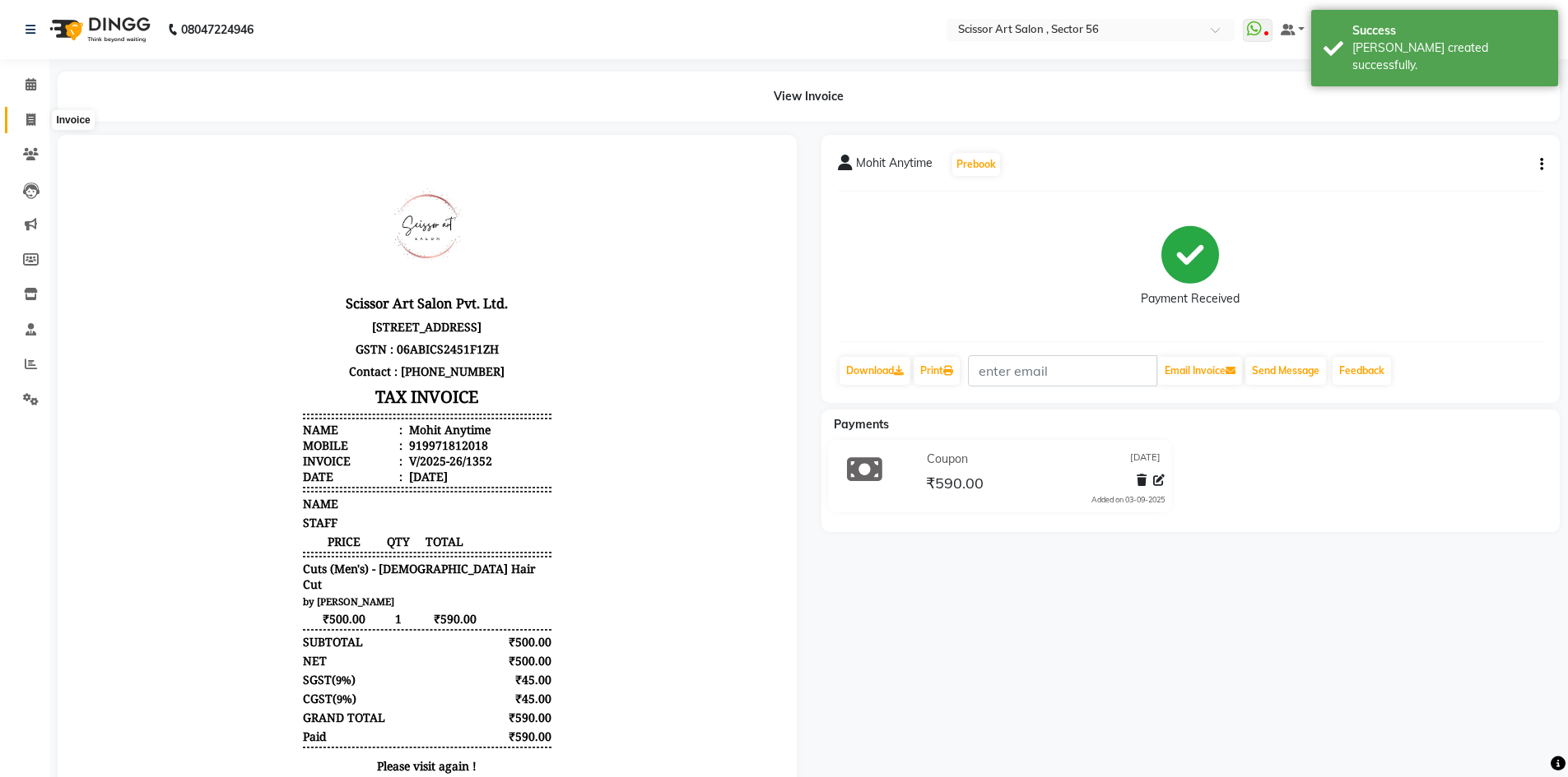
click at [24, 121] on span at bounding box center [31, 120] width 29 height 18
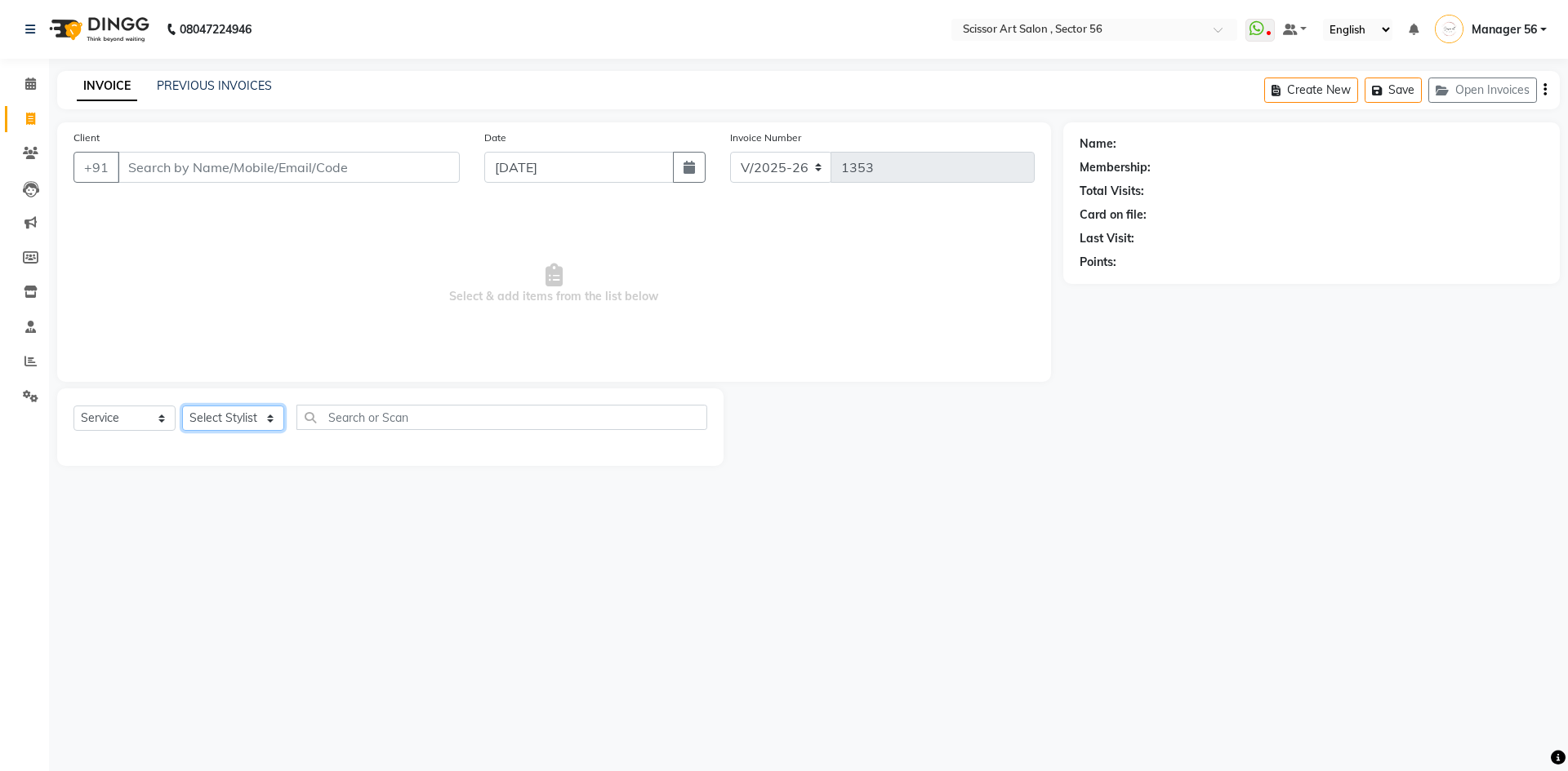
click at [219, 426] on select "Select Stylist Anees DEV DAS Kiran Manager 56 [PERSON_NAME] [PERSON_NAME] Raano…" at bounding box center [232, 418] width 102 height 25
drag, startPoint x: 356, startPoint y: 567, endPoint x: 352, endPoint y: 553, distance: 14.6
click at [356, 567] on div "08047224946 Select Location × Scissor Art Salon , Sector 56 WhatsApp Status ✕ S…" at bounding box center [784, 385] width 1568 height 771
drag, startPoint x: 33, startPoint y: 83, endPoint x: 28, endPoint y: 95, distance: 13.0
click at [32, 83] on icon at bounding box center [31, 84] width 10 height 12
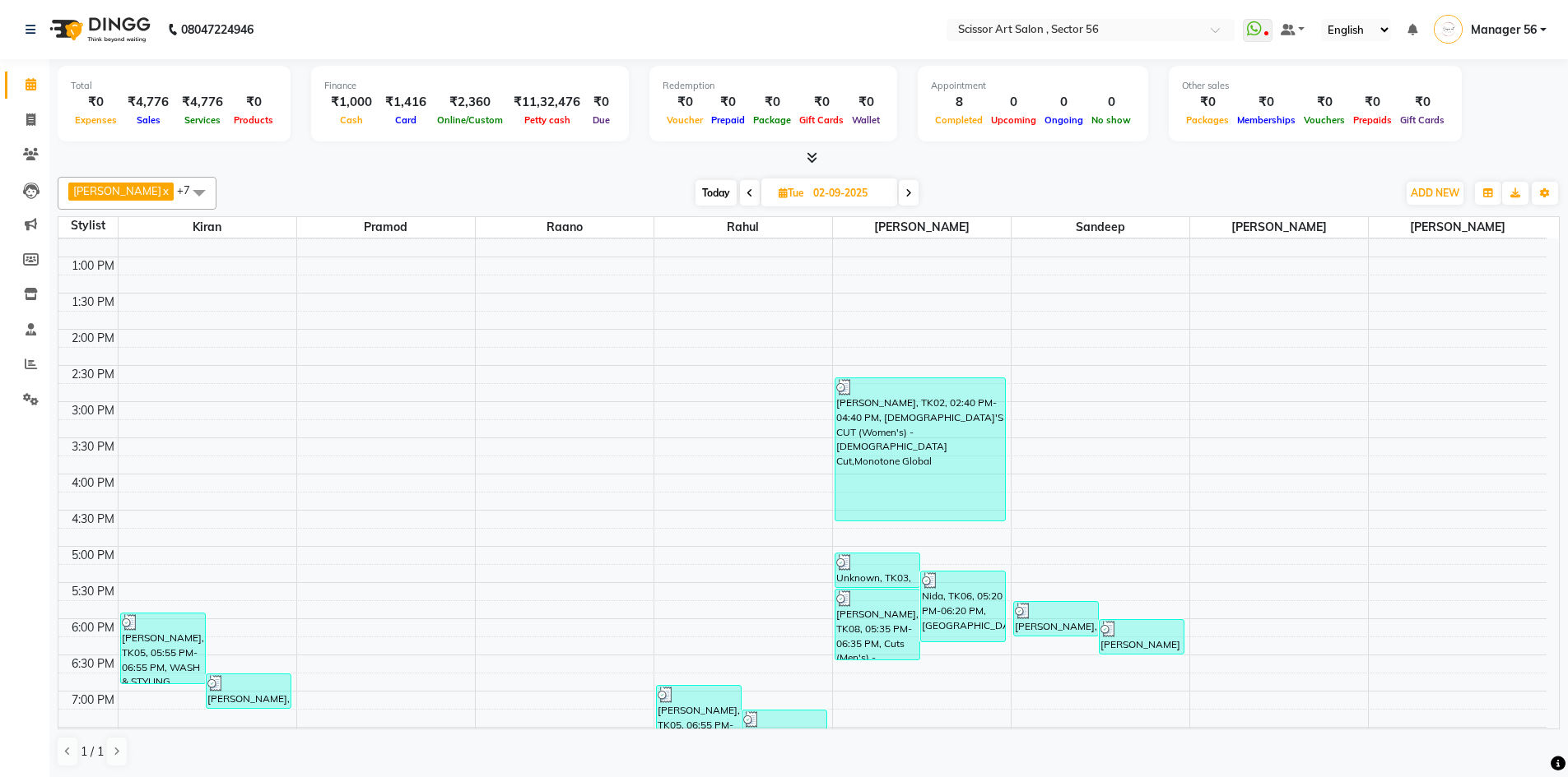
scroll to position [283, 0]
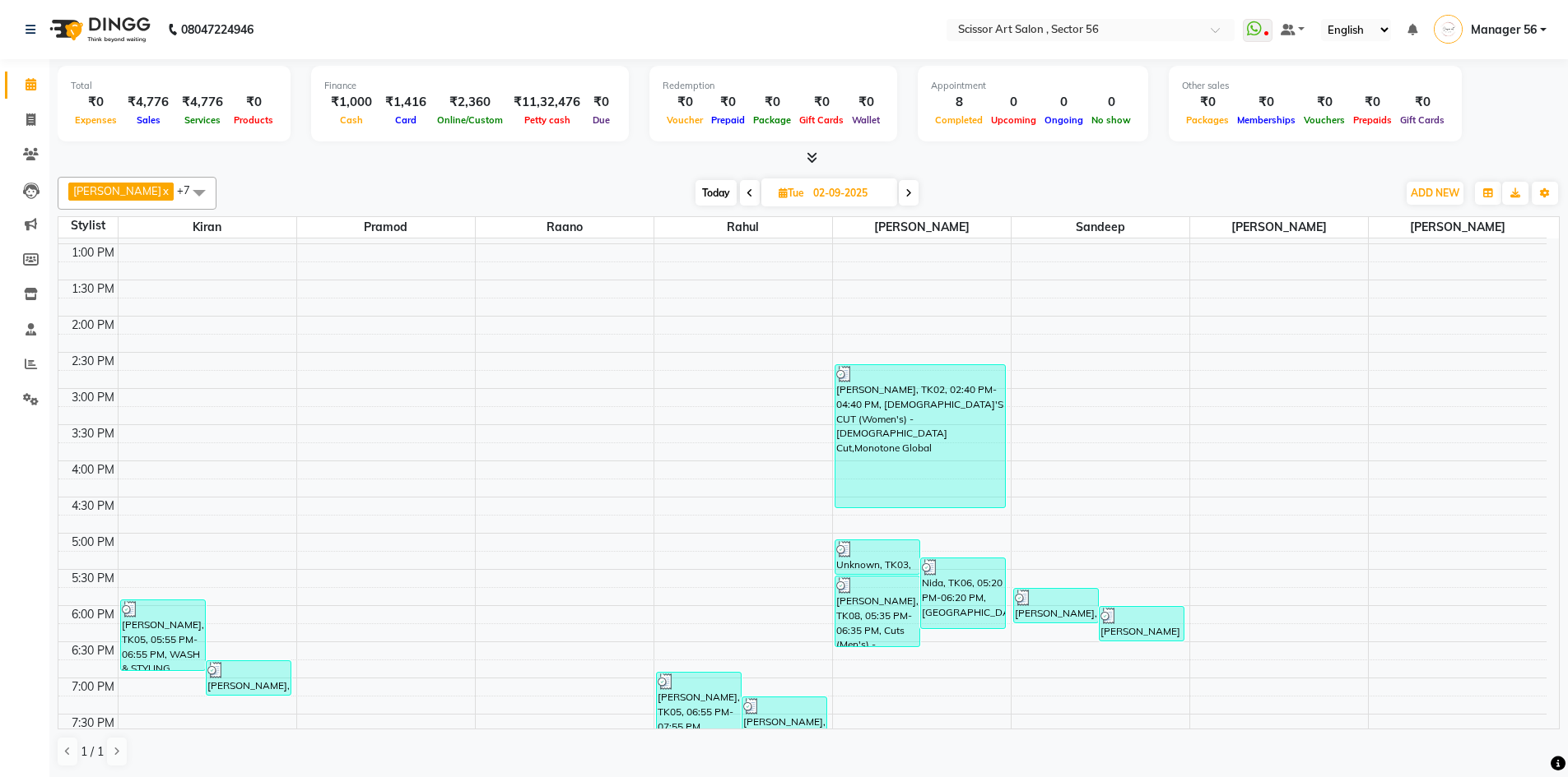
click at [905, 192] on icon at bounding box center [908, 193] width 6 height 10
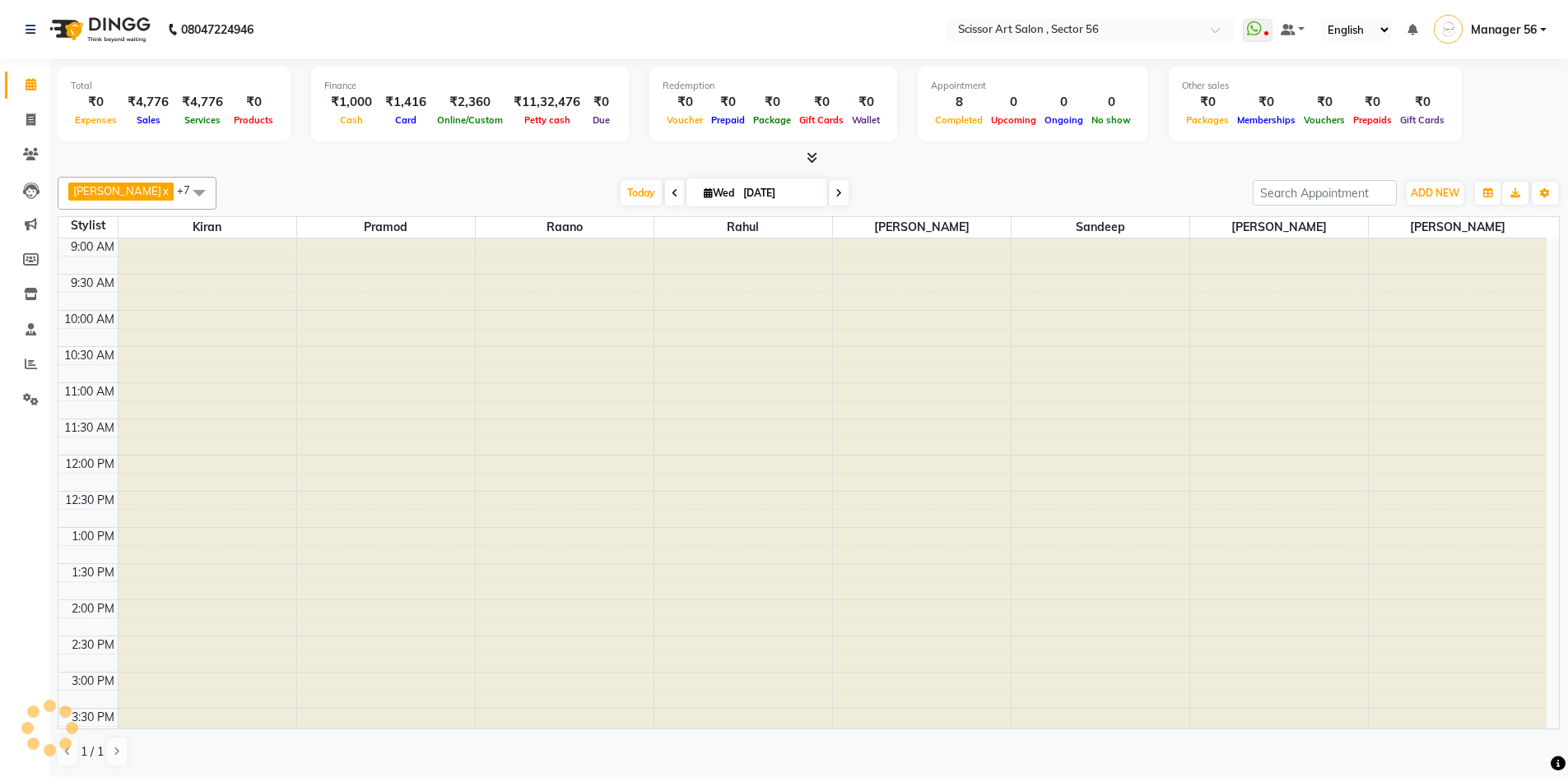
scroll to position [450, 0]
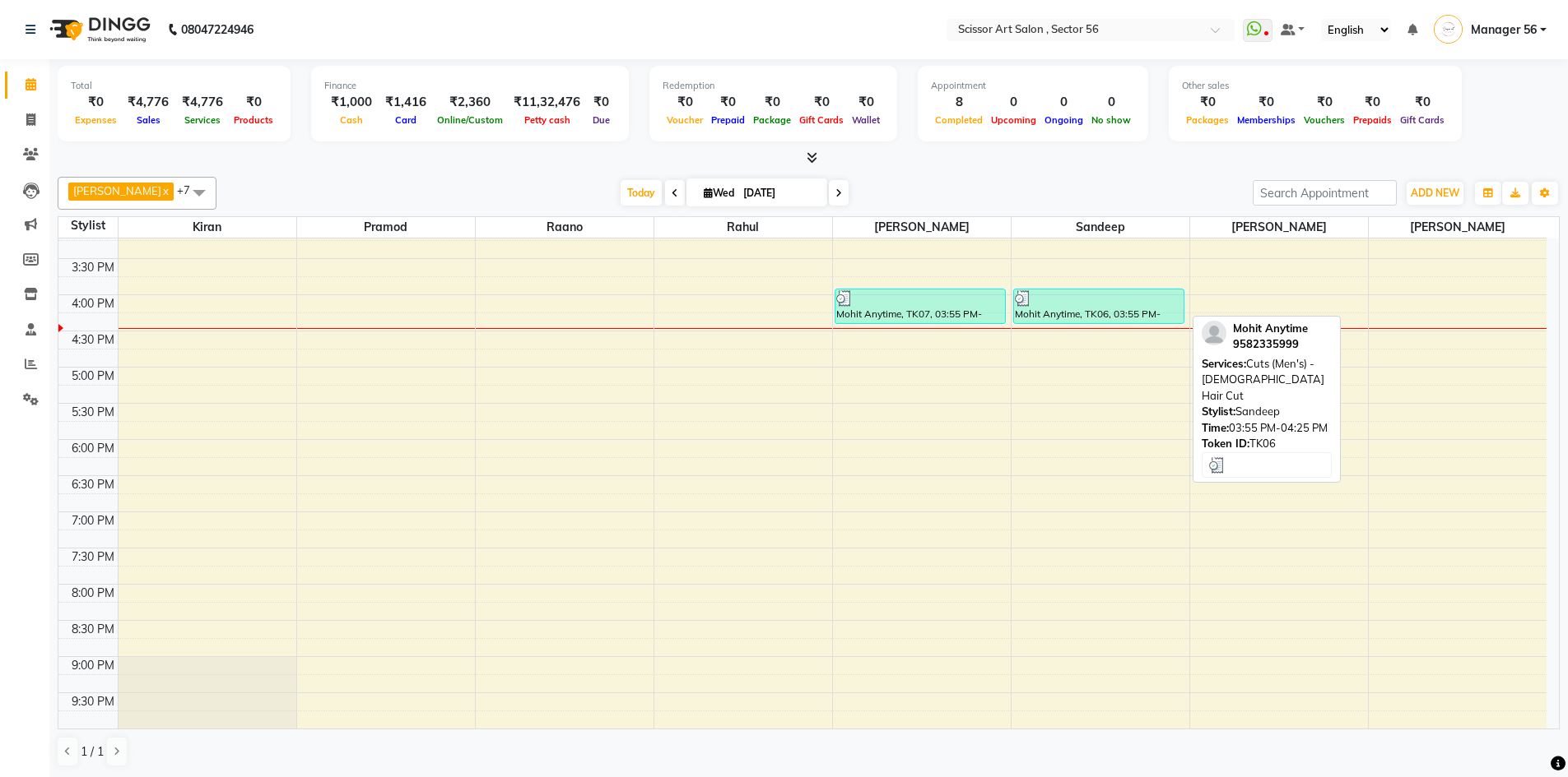
click at [1094, 309] on div "Mohit Anytime, TK06, 03:55 PM-04:25 PM, Cuts (Men's) - [DEMOGRAPHIC_DATA] Hair …" at bounding box center [1099, 306] width 170 height 33
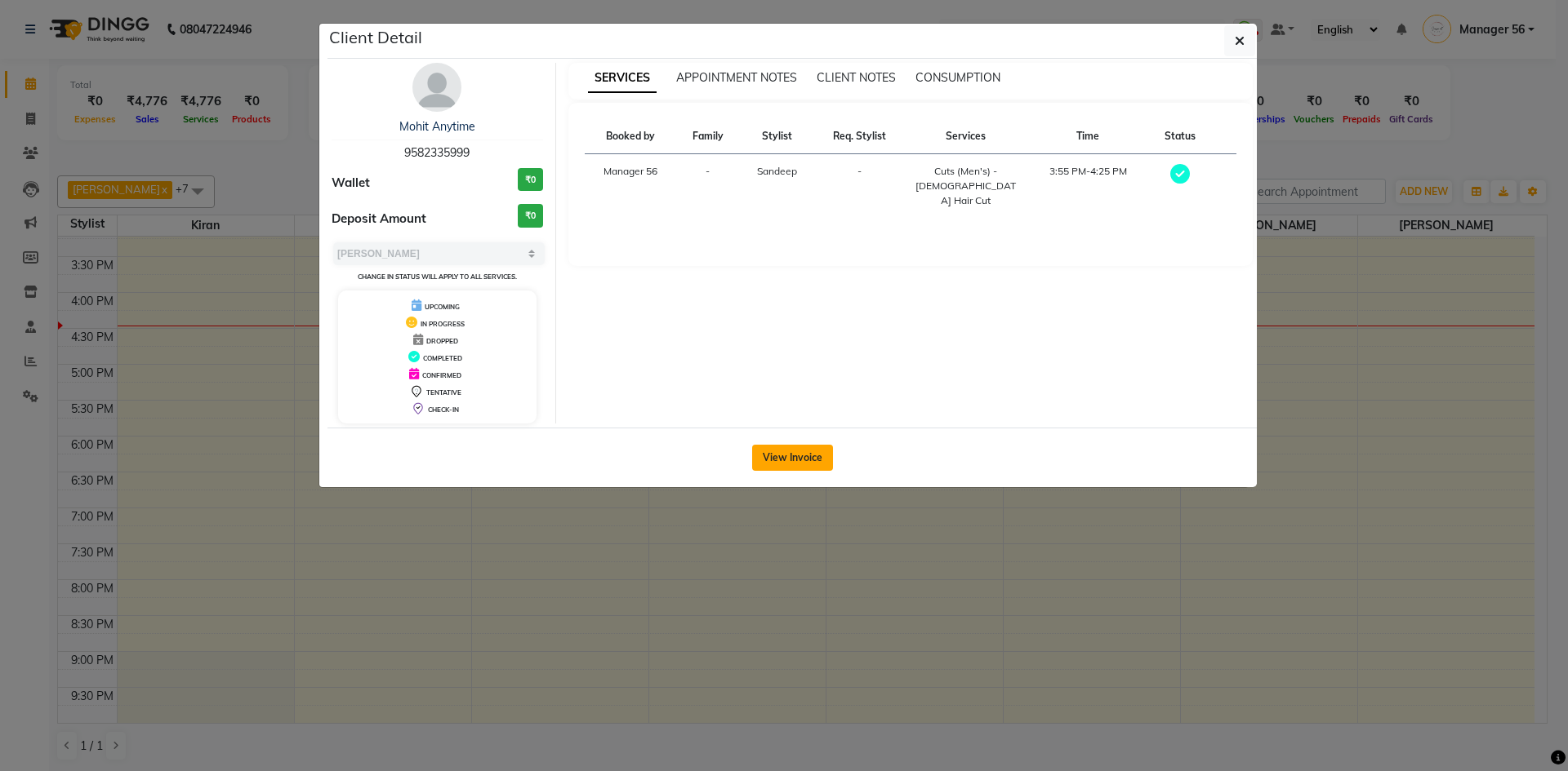
click at [816, 453] on button "View Invoice" at bounding box center [792, 458] width 81 height 26
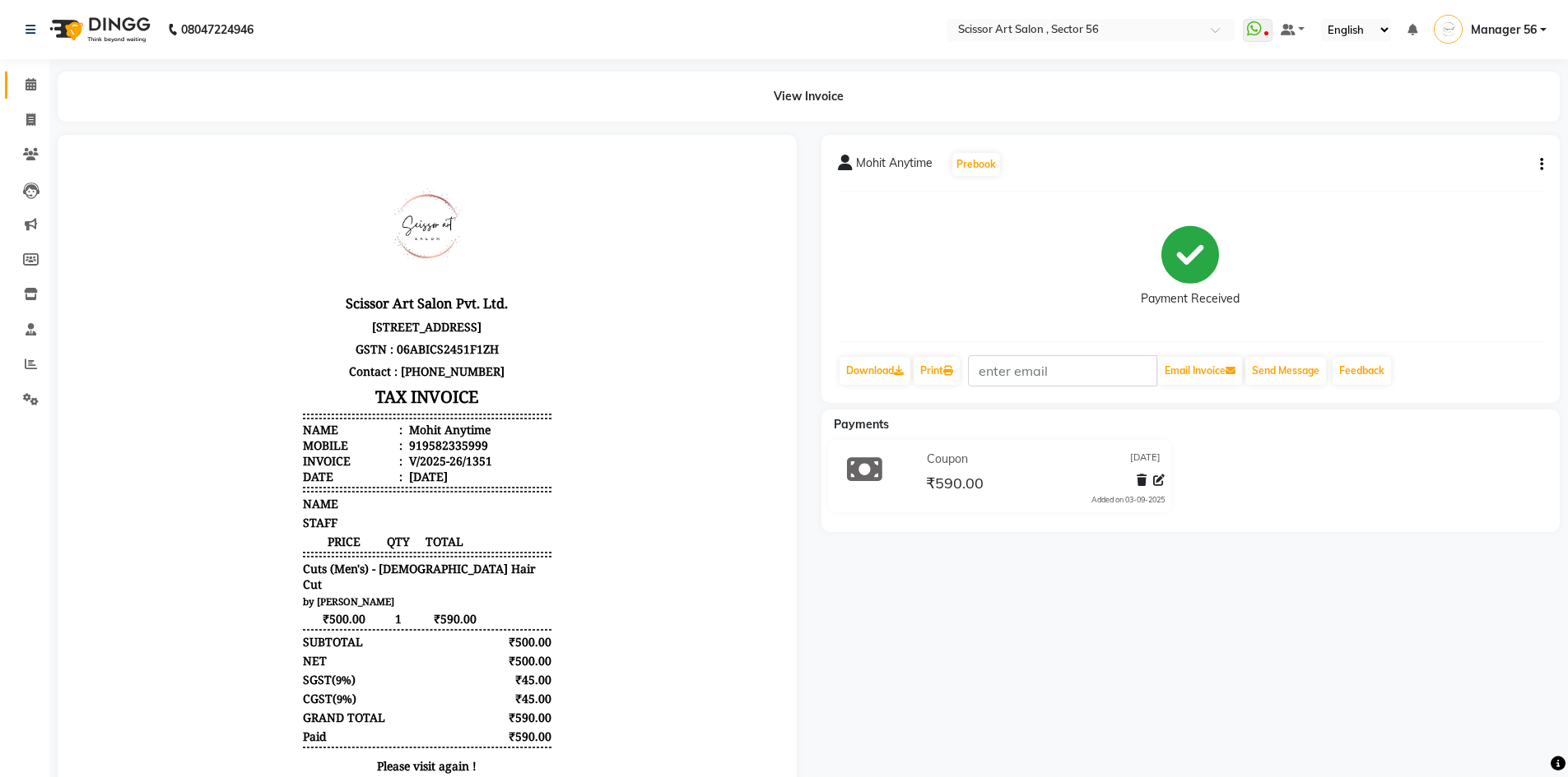
click at [27, 72] on link "Calendar" at bounding box center [25, 84] width 40 height 27
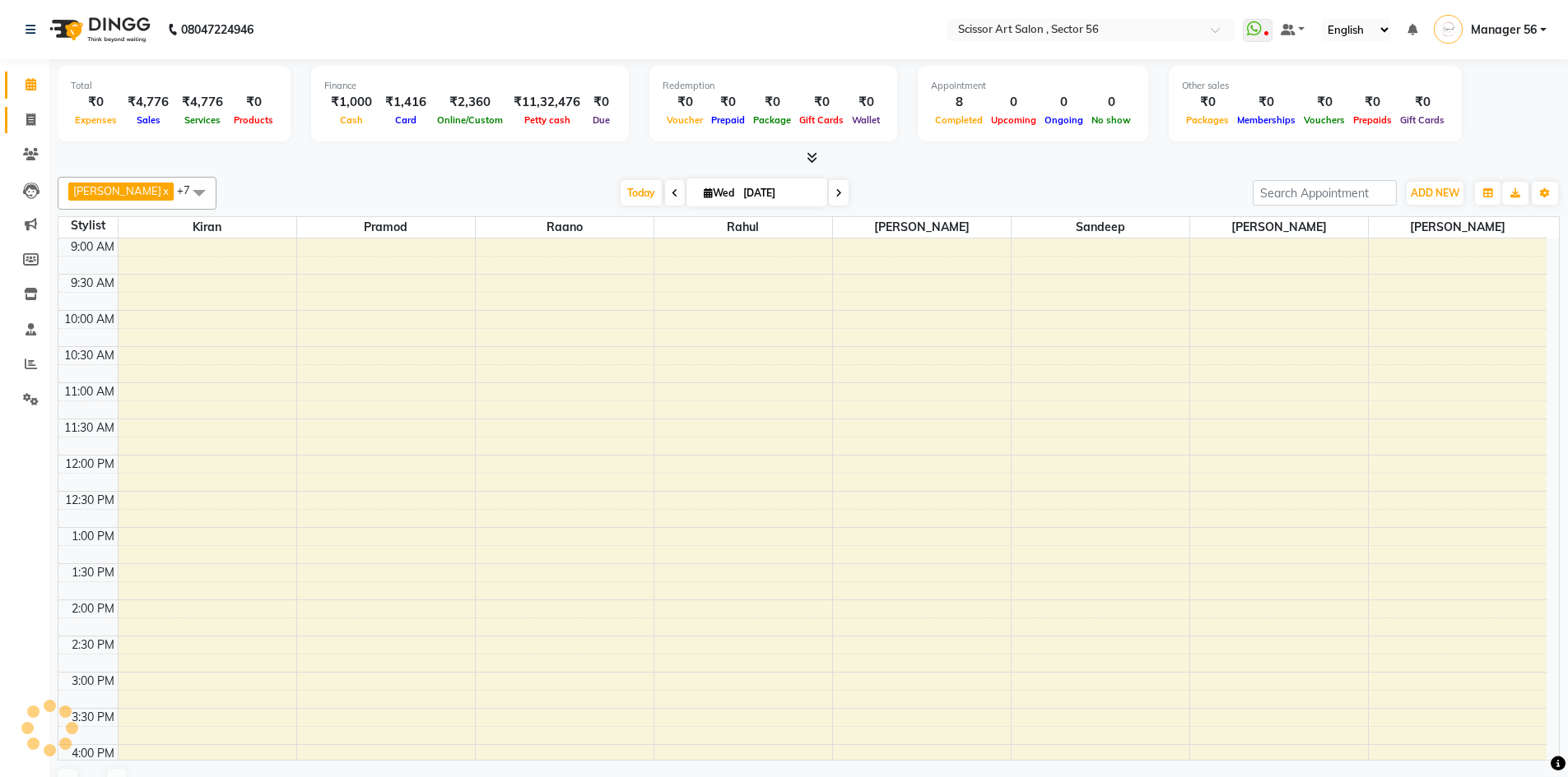
scroll to position [419, 0]
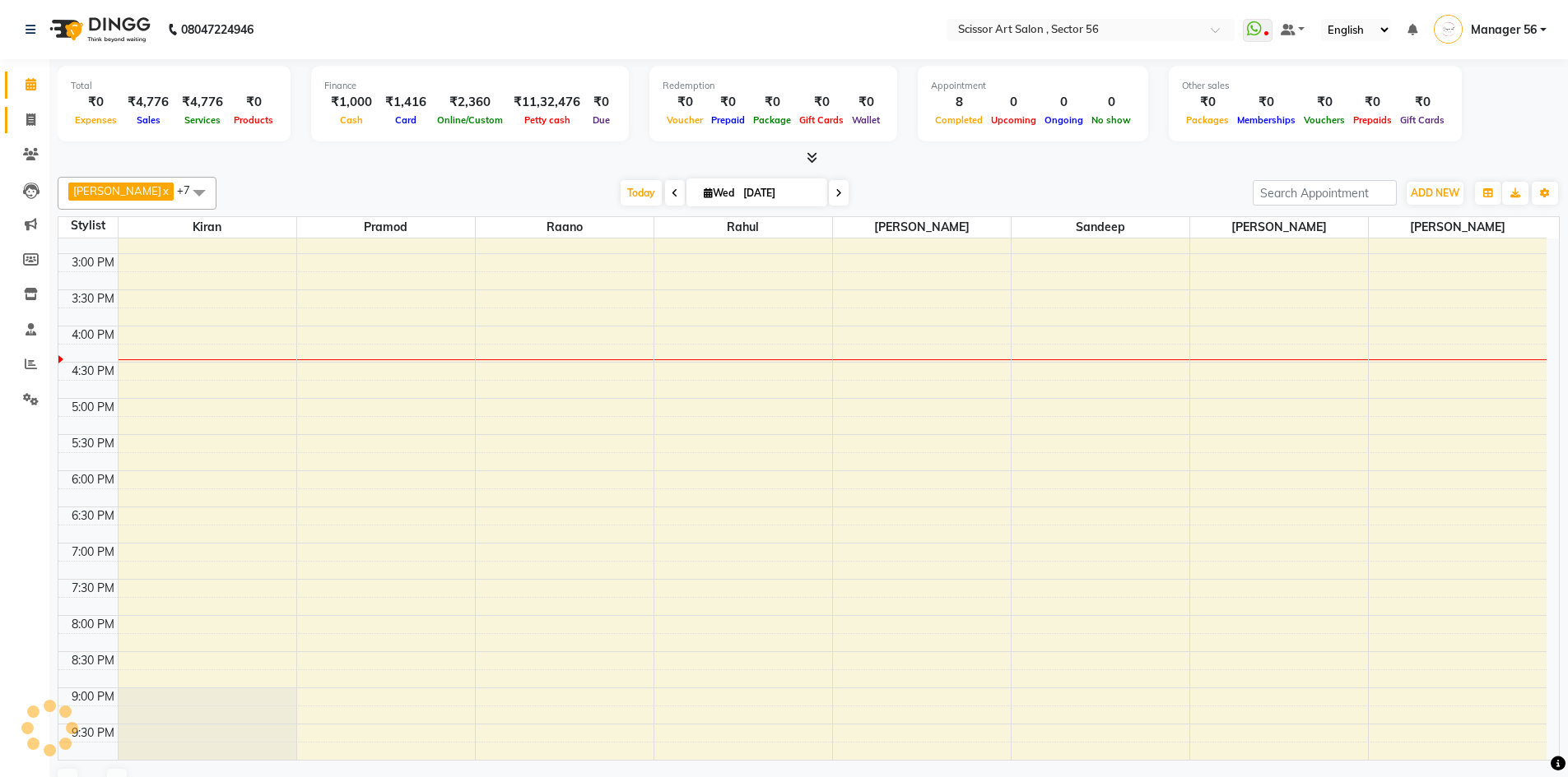
click at [27, 128] on span at bounding box center [31, 120] width 29 height 18
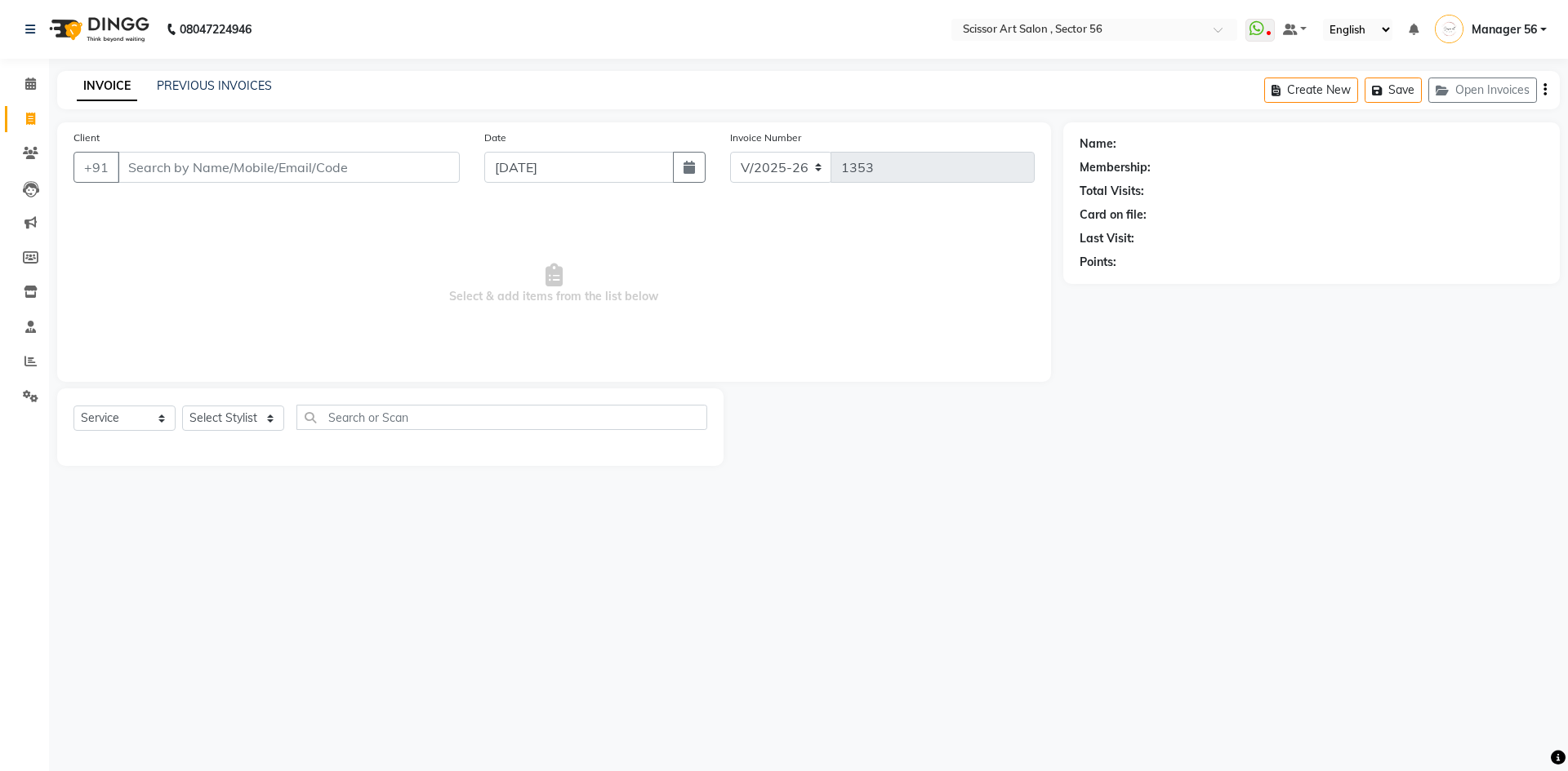
click at [329, 175] on input "Client" at bounding box center [289, 168] width 342 height 31
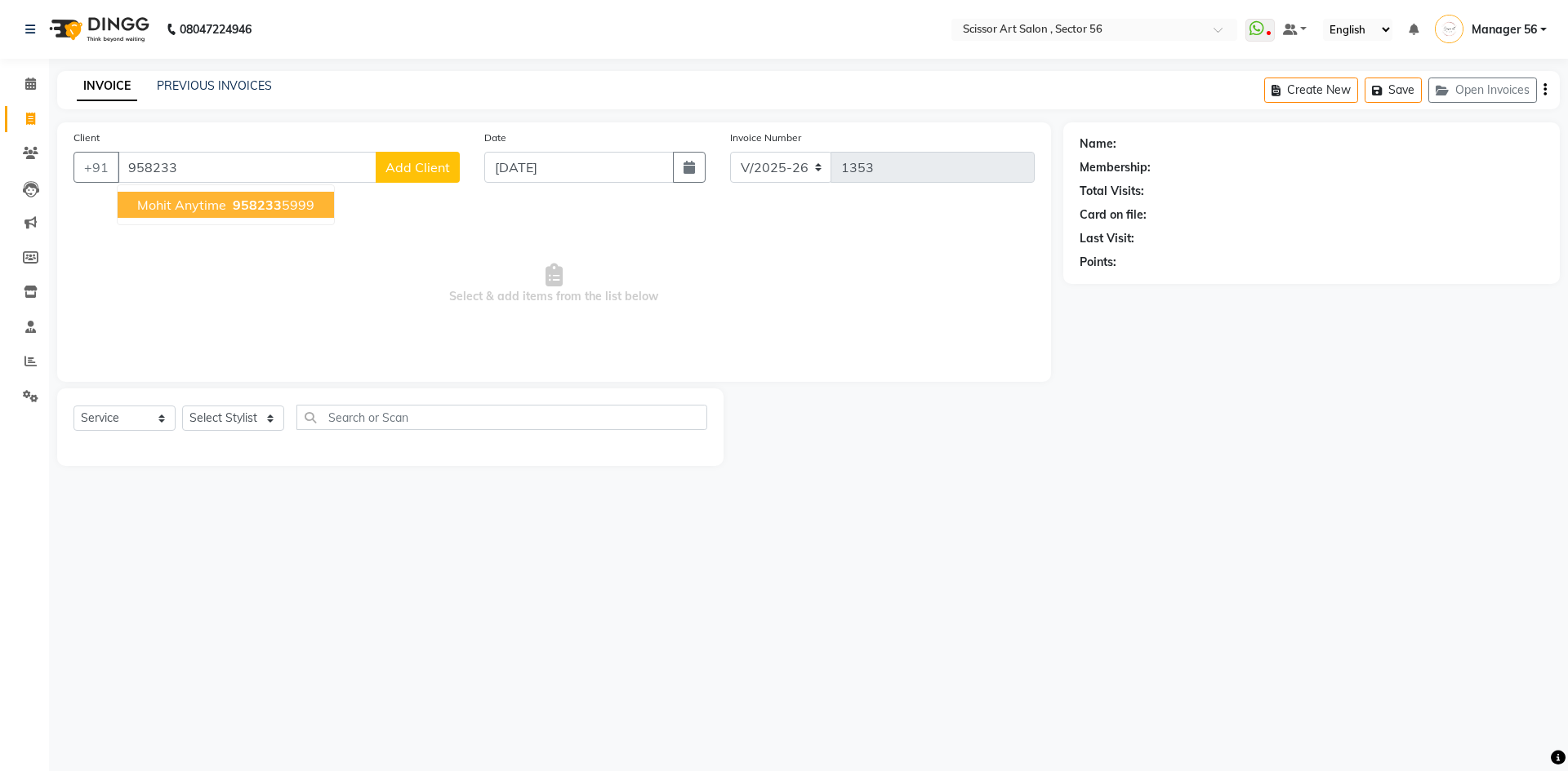
click at [307, 201] on ngb-highlight "958233 5999" at bounding box center [272, 204] width 85 height 17
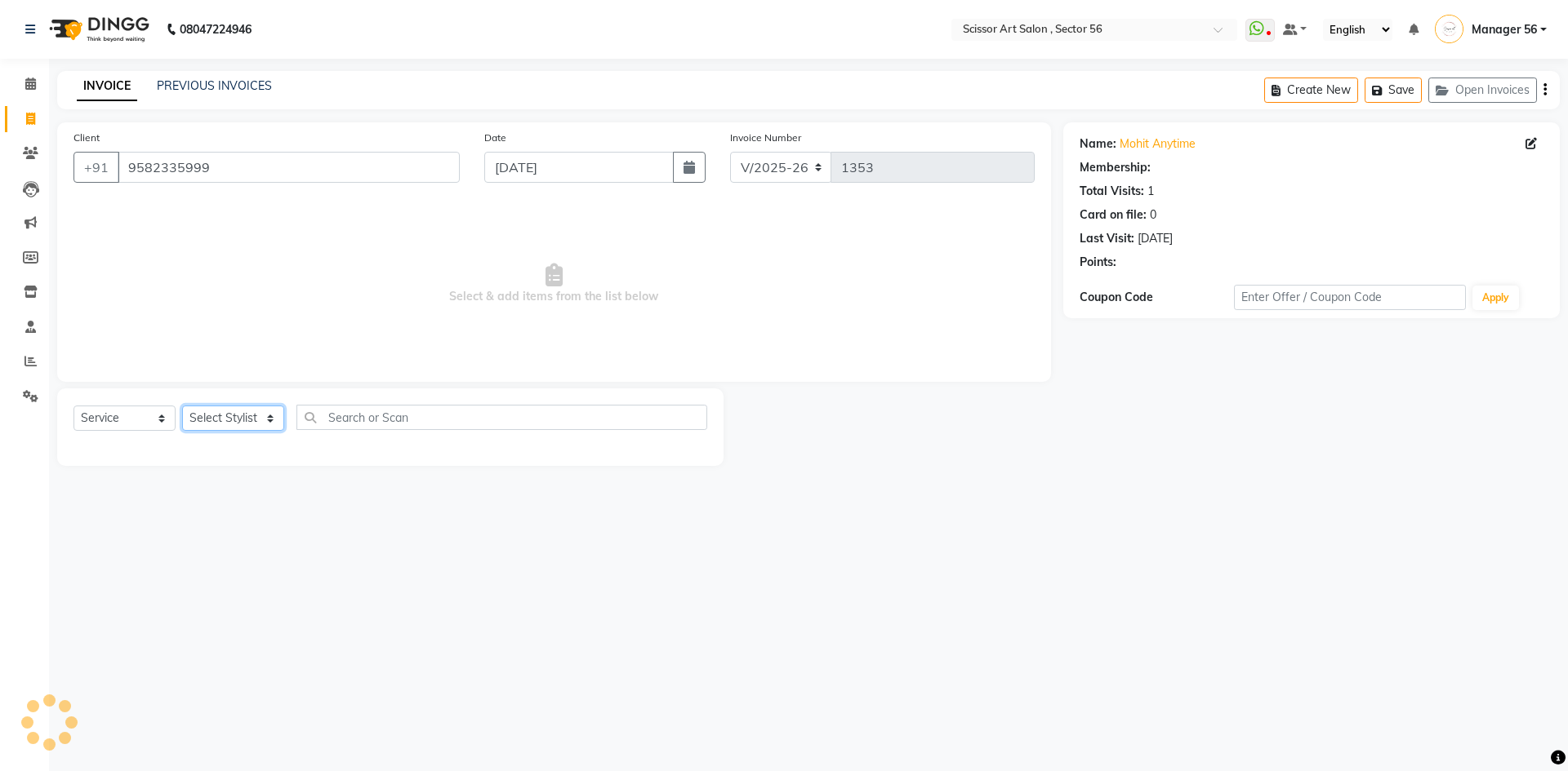
click at [268, 417] on select "Select Stylist Anees DEV DAS Kiran Manager 56 [PERSON_NAME] [PERSON_NAME] Raano…" at bounding box center [232, 418] width 102 height 25
click at [182, 406] on select "Select Stylist Anees DEV DAS Kiran Manager 56 [PERSON_NAME] [PERSON_NAME] Raano…" at bounding box center [232, 418] width 102 height 25
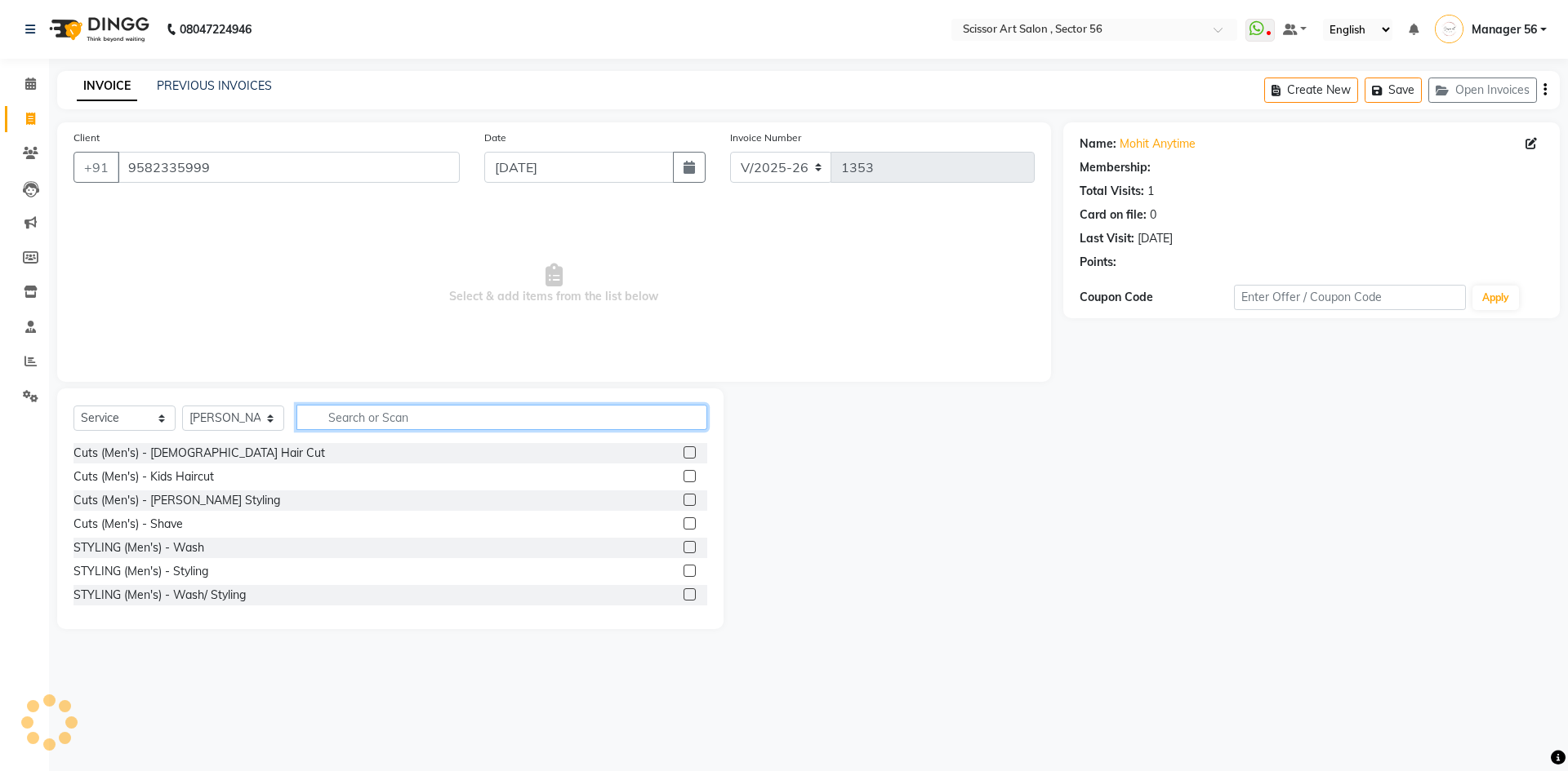
click at [528, 421] on input "text" at bounding box center [501, 417] width 411 height 25
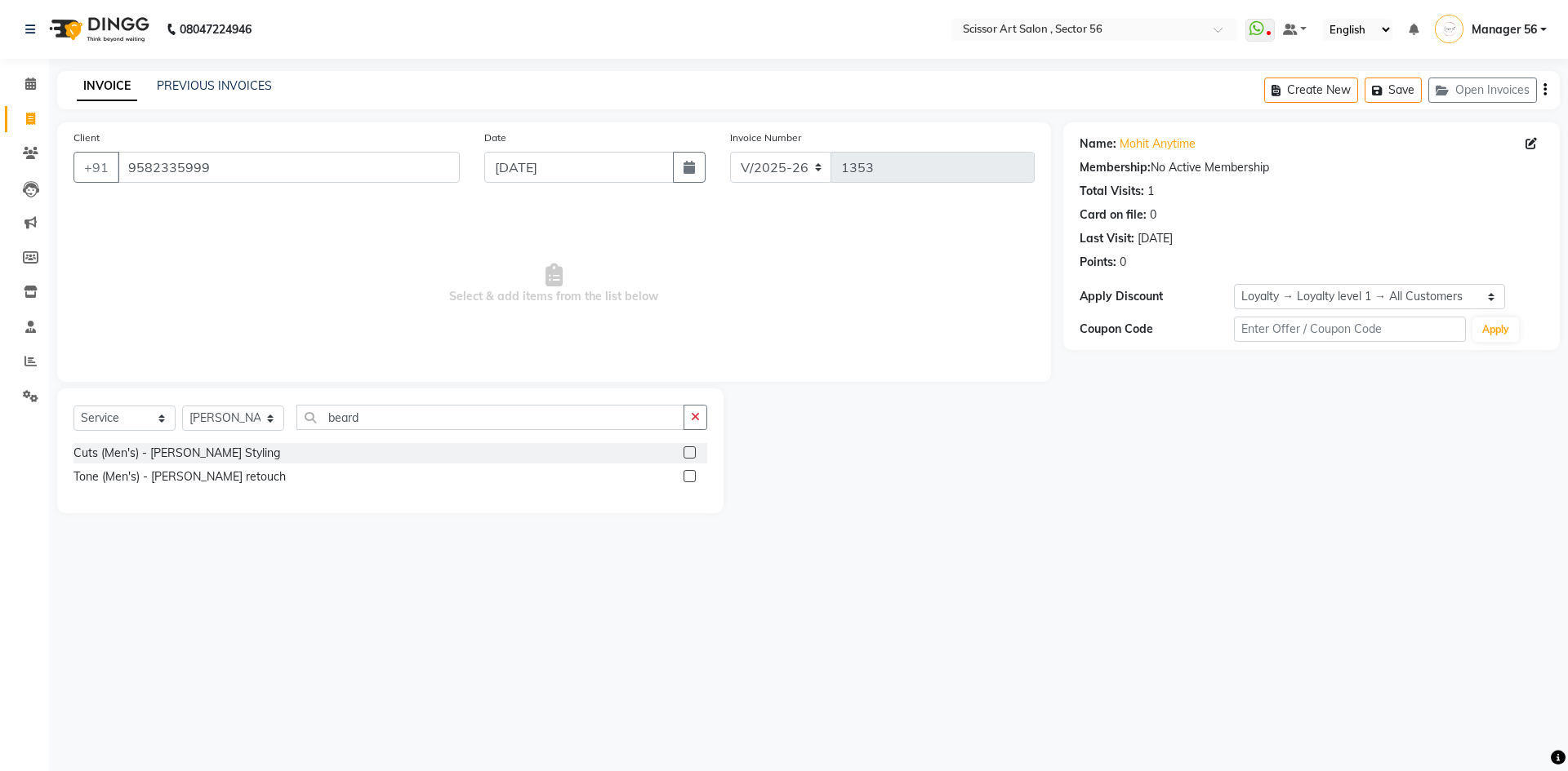
click at [680, 454] on div "Cuts (Men's) - [PERSON_NAME] Styling" at bounding box center [390, 453] width 633 height 20
click at [687, 452] on label at bounding box center [689, 452] width 12 height 12
click at [687, 452] on input "checkbox" at bounding box center [688, 453] width 10 height 10
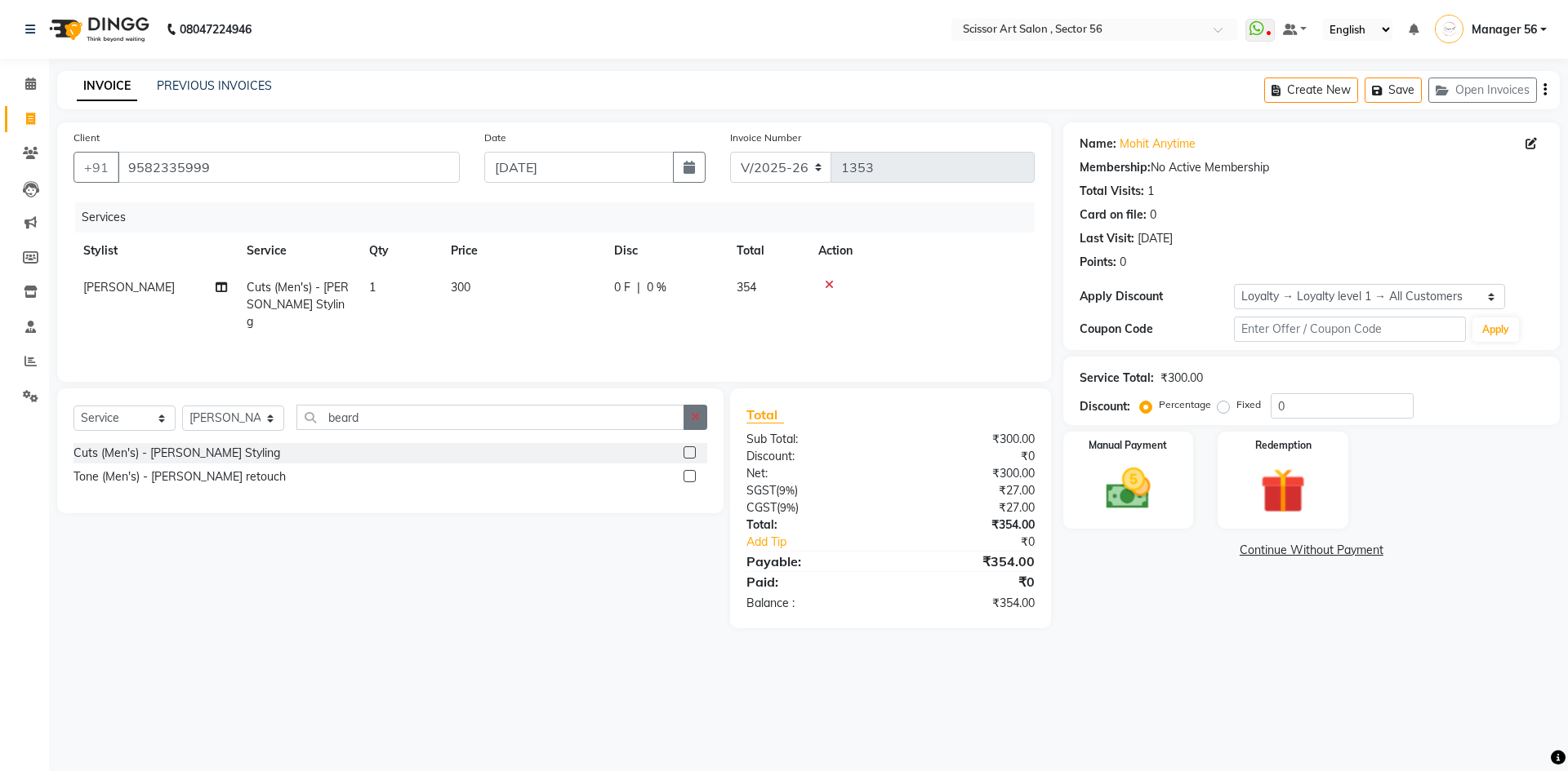
click at [692, 414] on icon "button" at bounding box center [695, 416] width 9 height 11
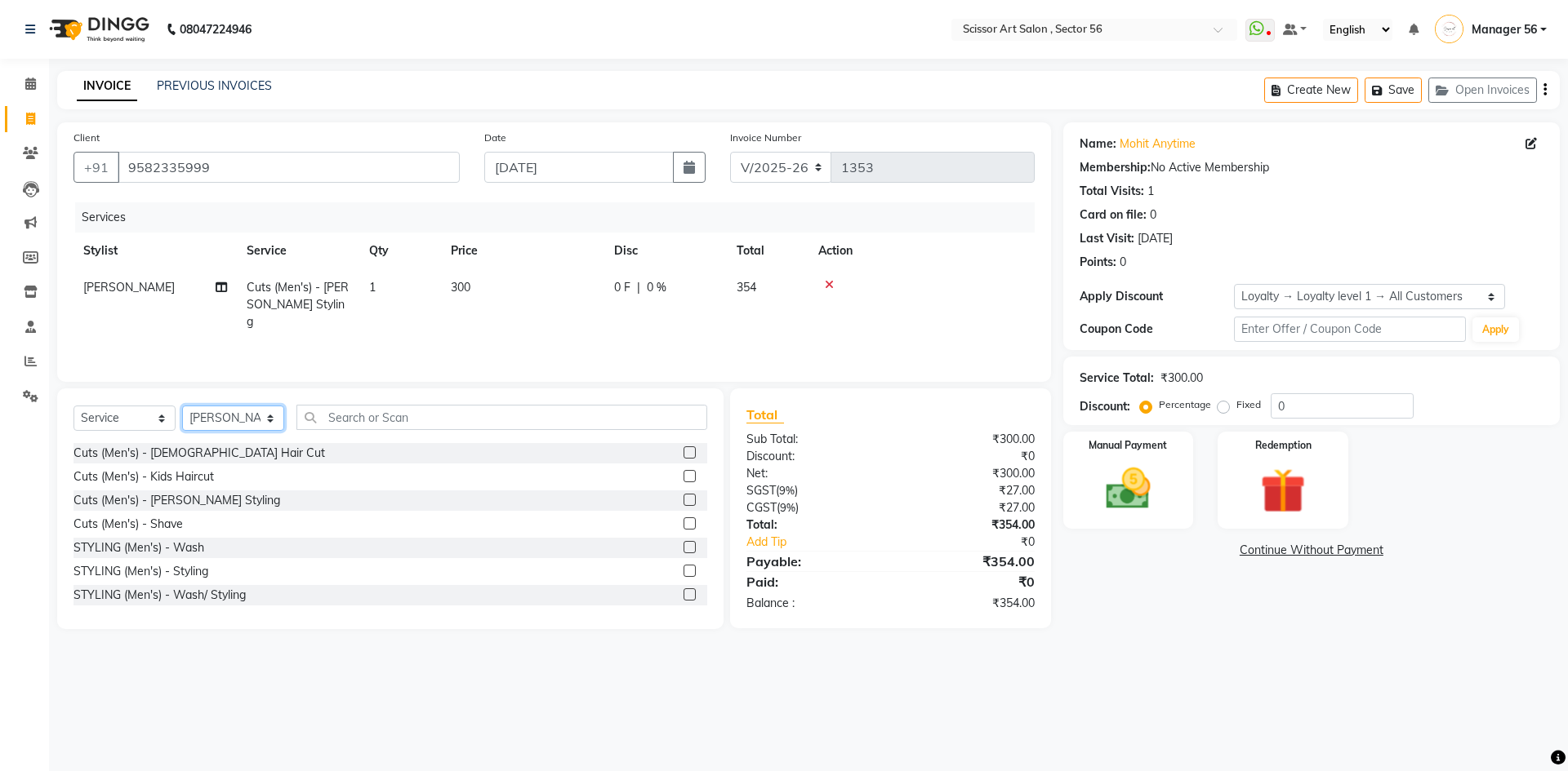
click at [275, 420] on select "Select Stylist Anees DEV DAS Kiran Manager 56 [PERSON_NAME] [PERSON_NAME] Raano…" at bounding box center [232, 418] width 102 height 25
click at [182, 406] on select "Select Stylist Anees DEV DAS Kiran Manager 56 [PERSON_NAME] [PERSON_NAME] Raano…" at bounding box center [232, 418] width 102 height 25
click at [464, 408] on input "text" at bounding box center [501, 417] width 411 height 25
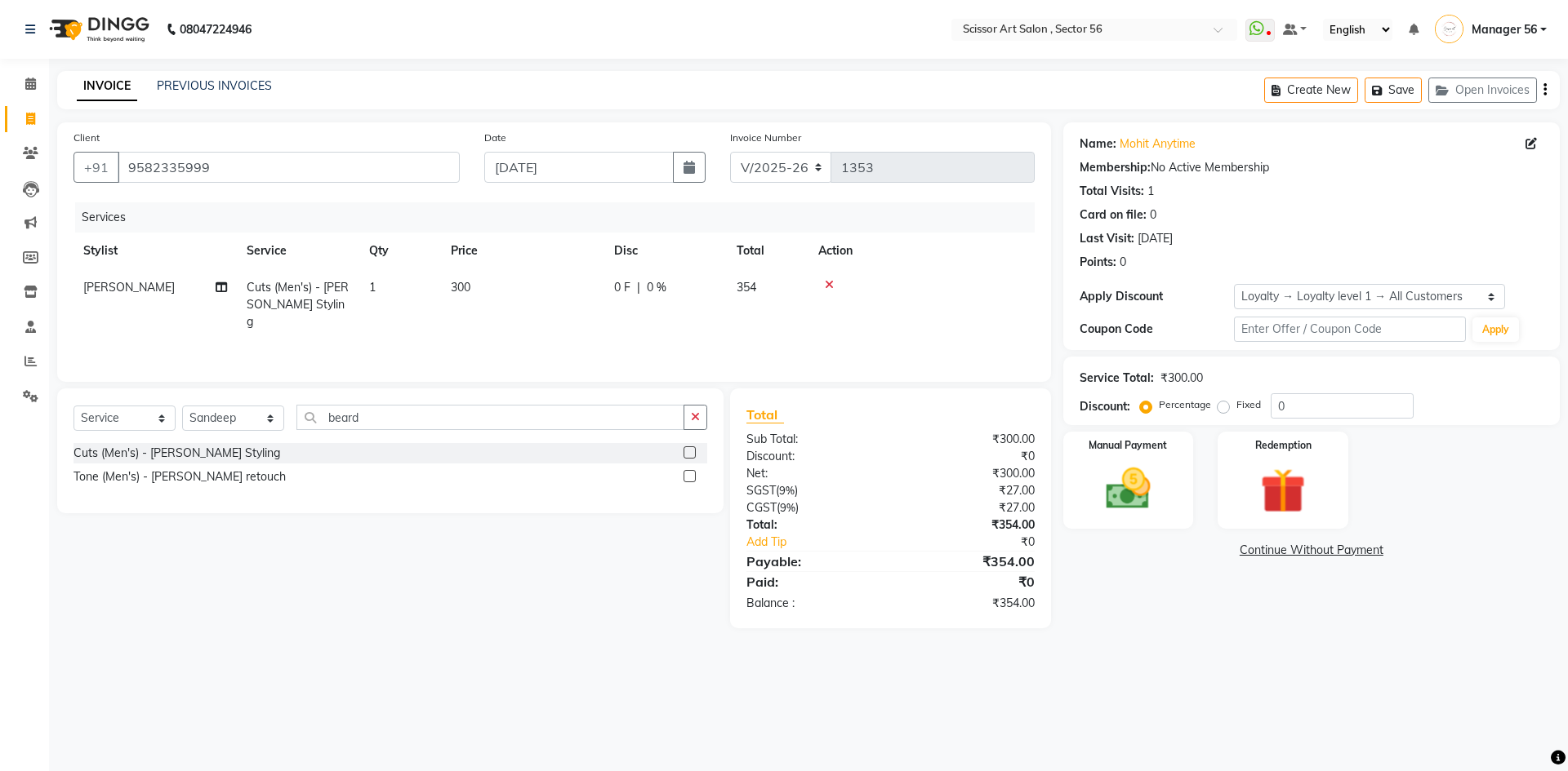
click at [693, 451] on label at bounding box center [689, 452] width 12 height 12
click at [693, 451] on input "checkbox" at bounding box center [688, 453] width 10 height 10
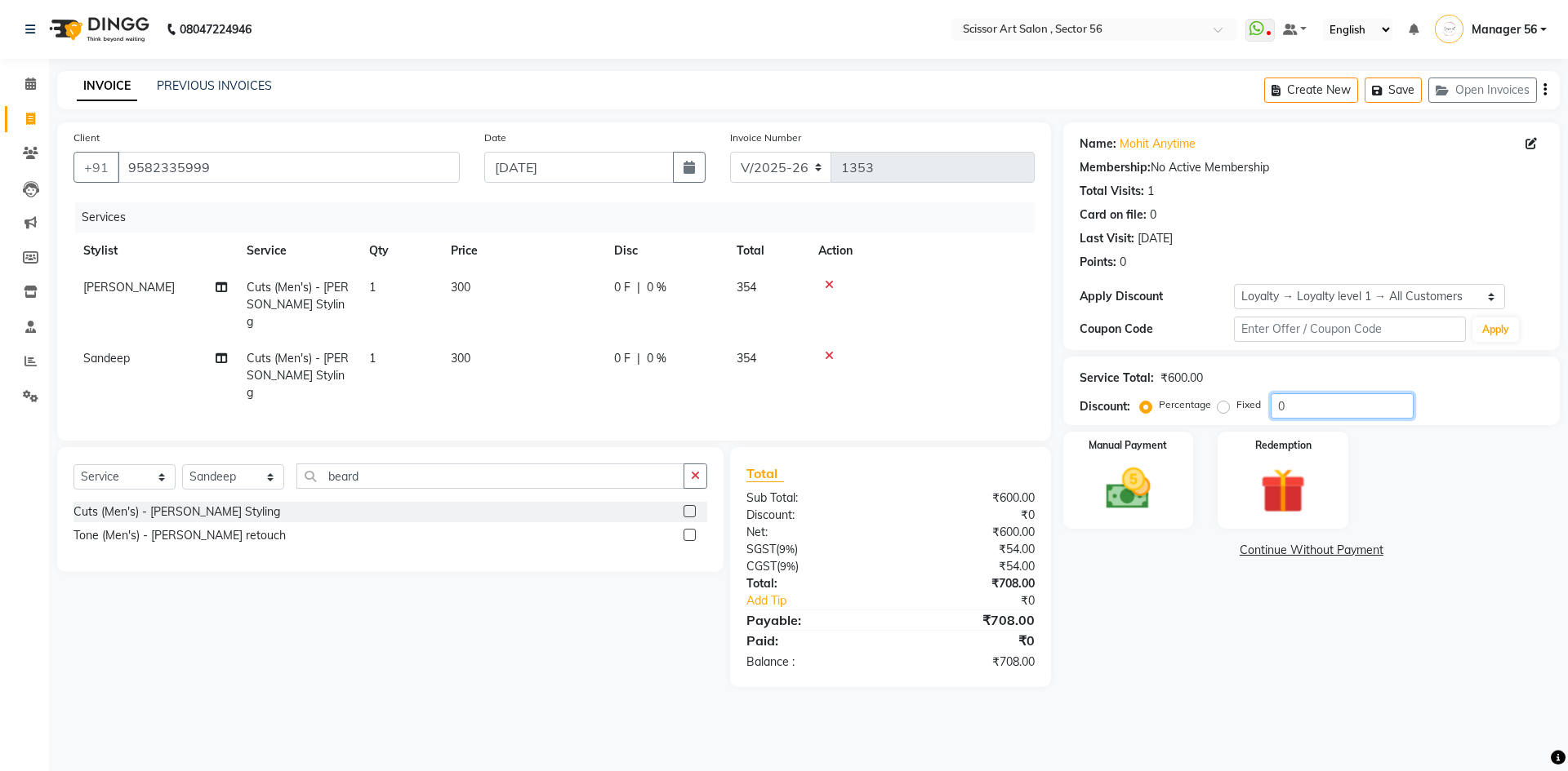
click at [1290, 400] on input "0" at bounding box center [1342, 406] width 143 height 25
click at [1150, 464] on img at bounding box center [1128, 489] width 76 height 54
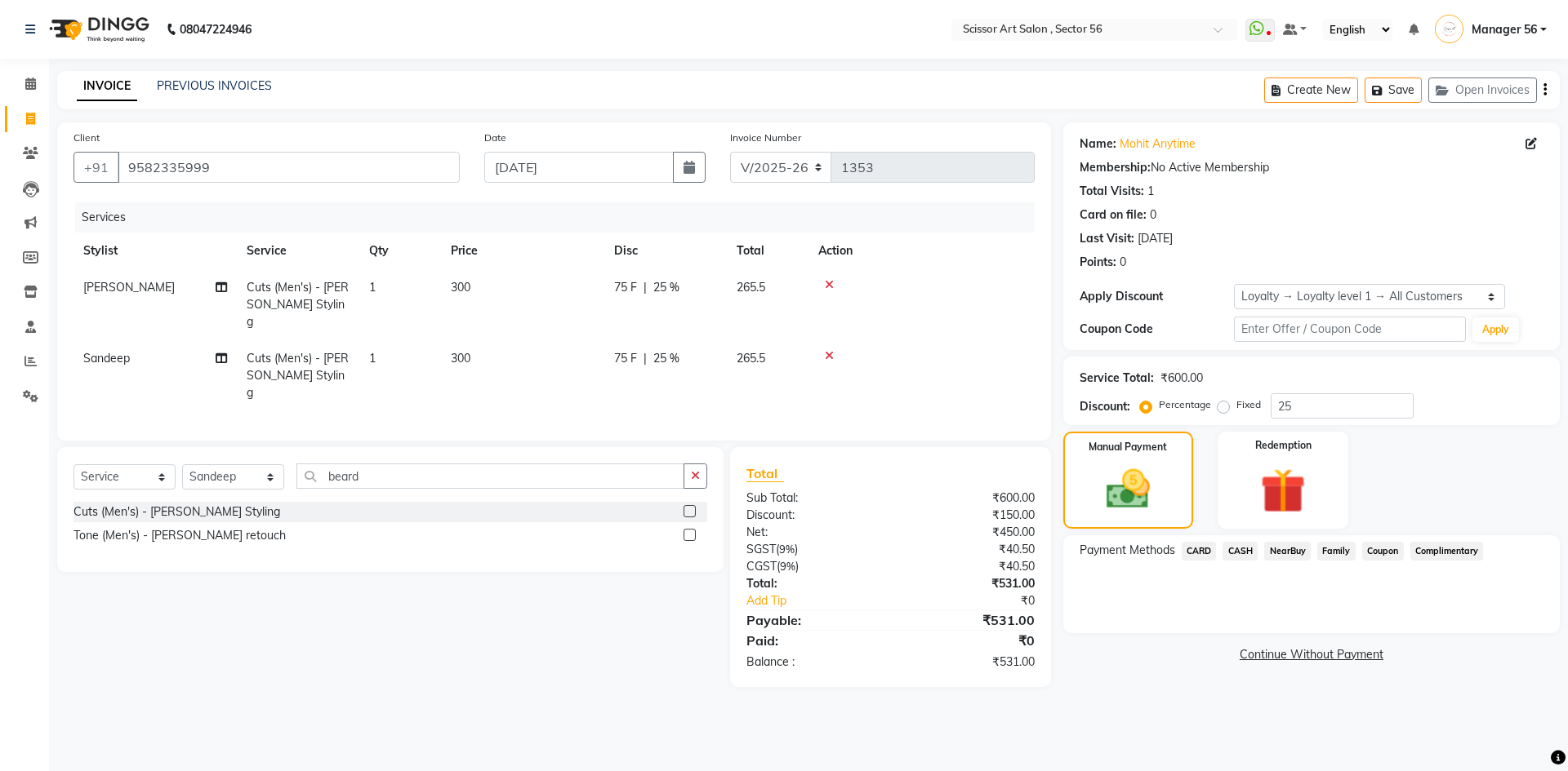
click at [1235, 556] on span "CASH" at bounding box center [1240, 551] width 35 height 18
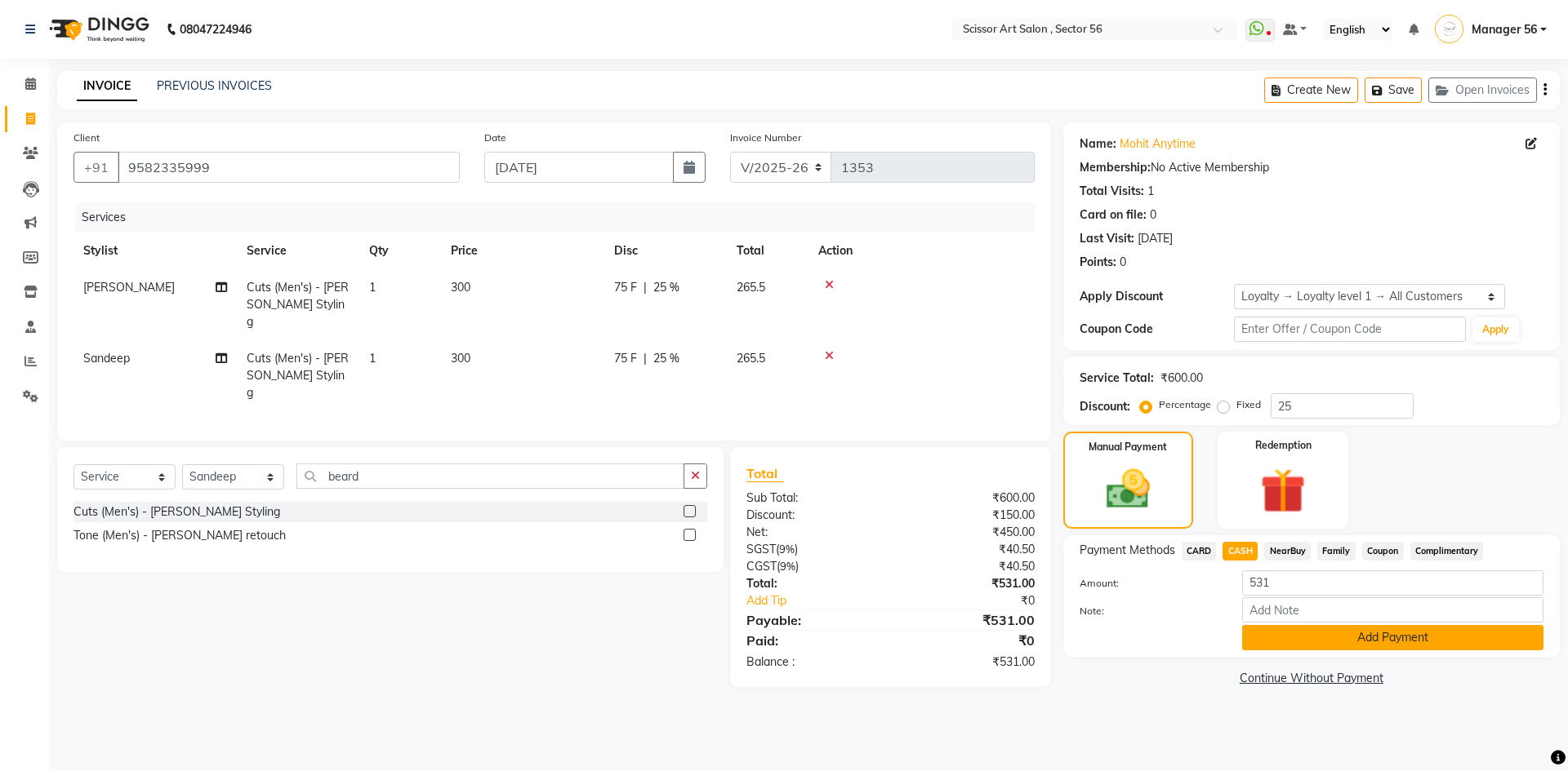
click at [1341, 639] on button "Add Payment" at bounding box center [1392, 637] width 301 height 25
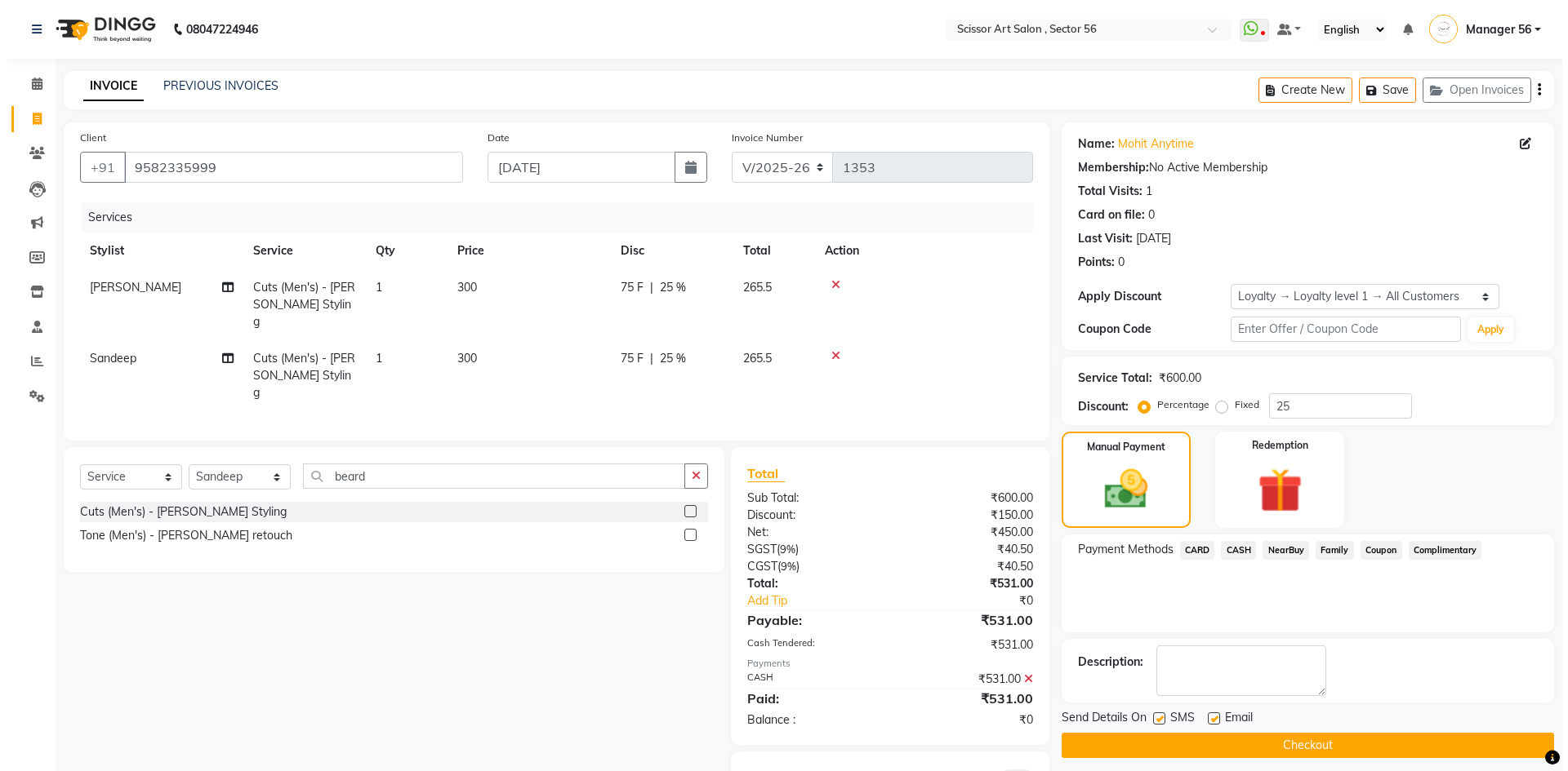
scroll to position [57, 0]
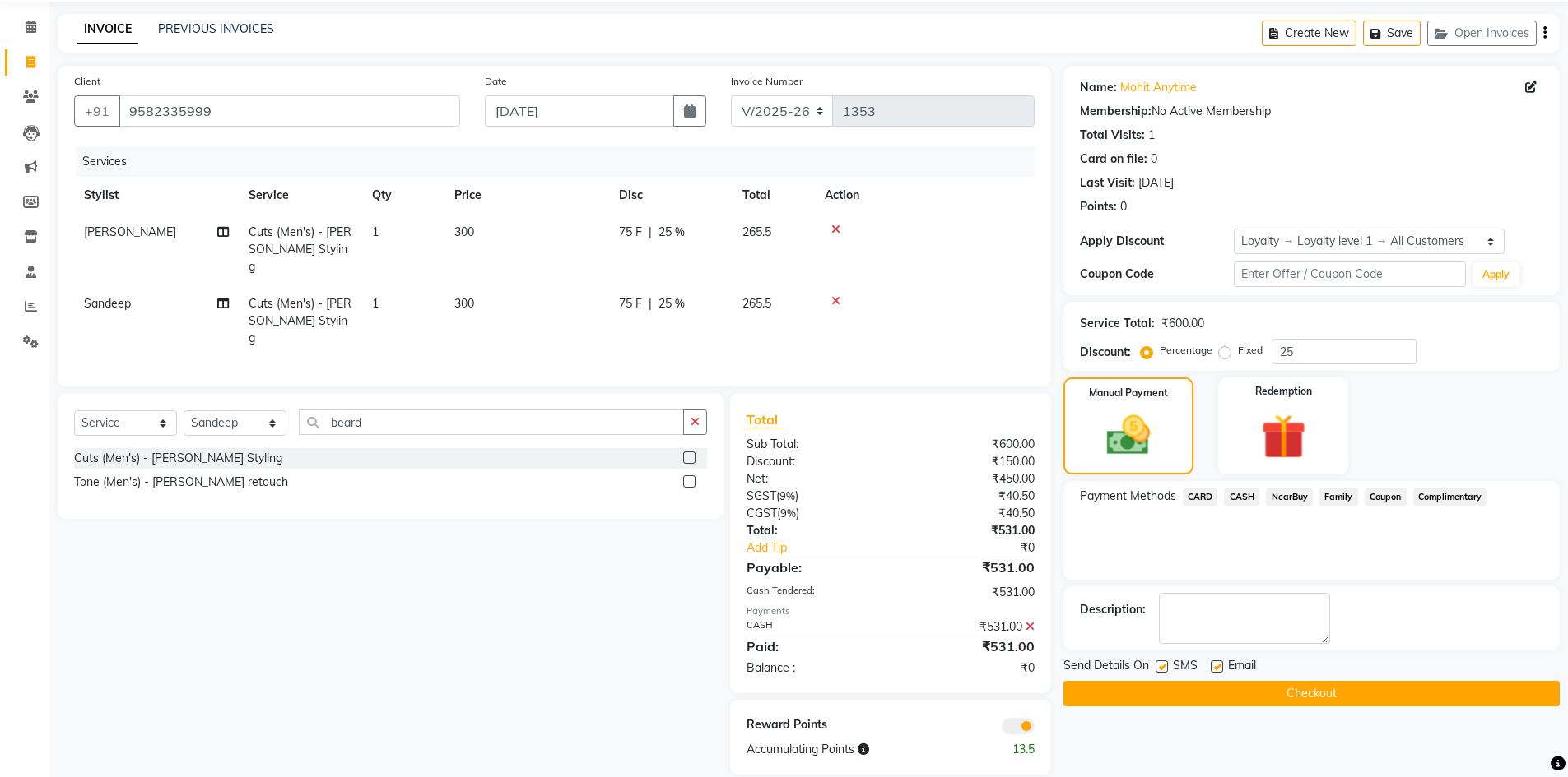
click at [1028, 718] on span at bounding box center [1018, 726] width 33 height 17
click at [1034, 729] on input "checkbox" at bounding box center [1034, 729] width 0 height 0
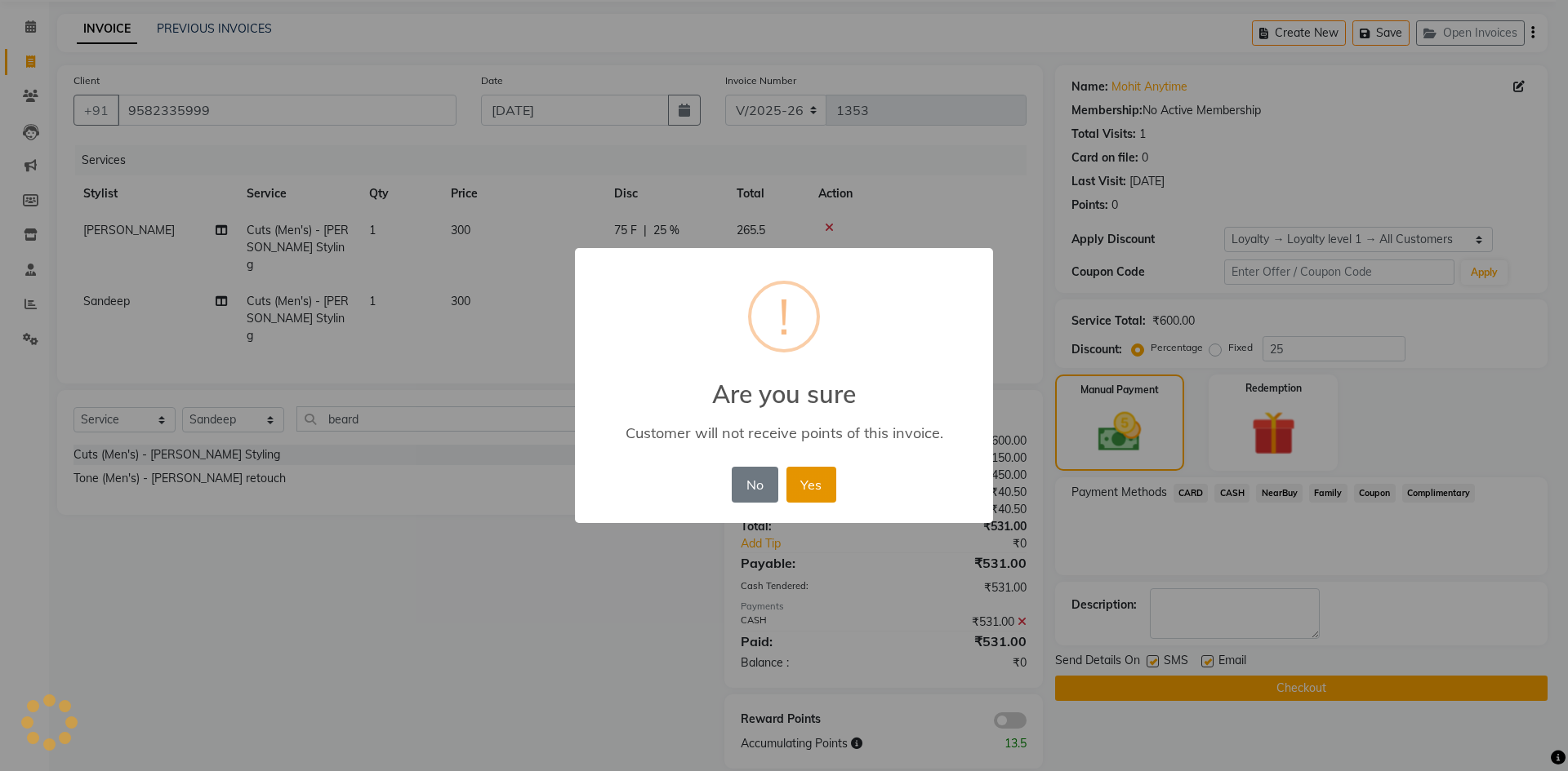
click at [820, 488] on button "Yes" at bounding box center [811, 485] width 50 height 36
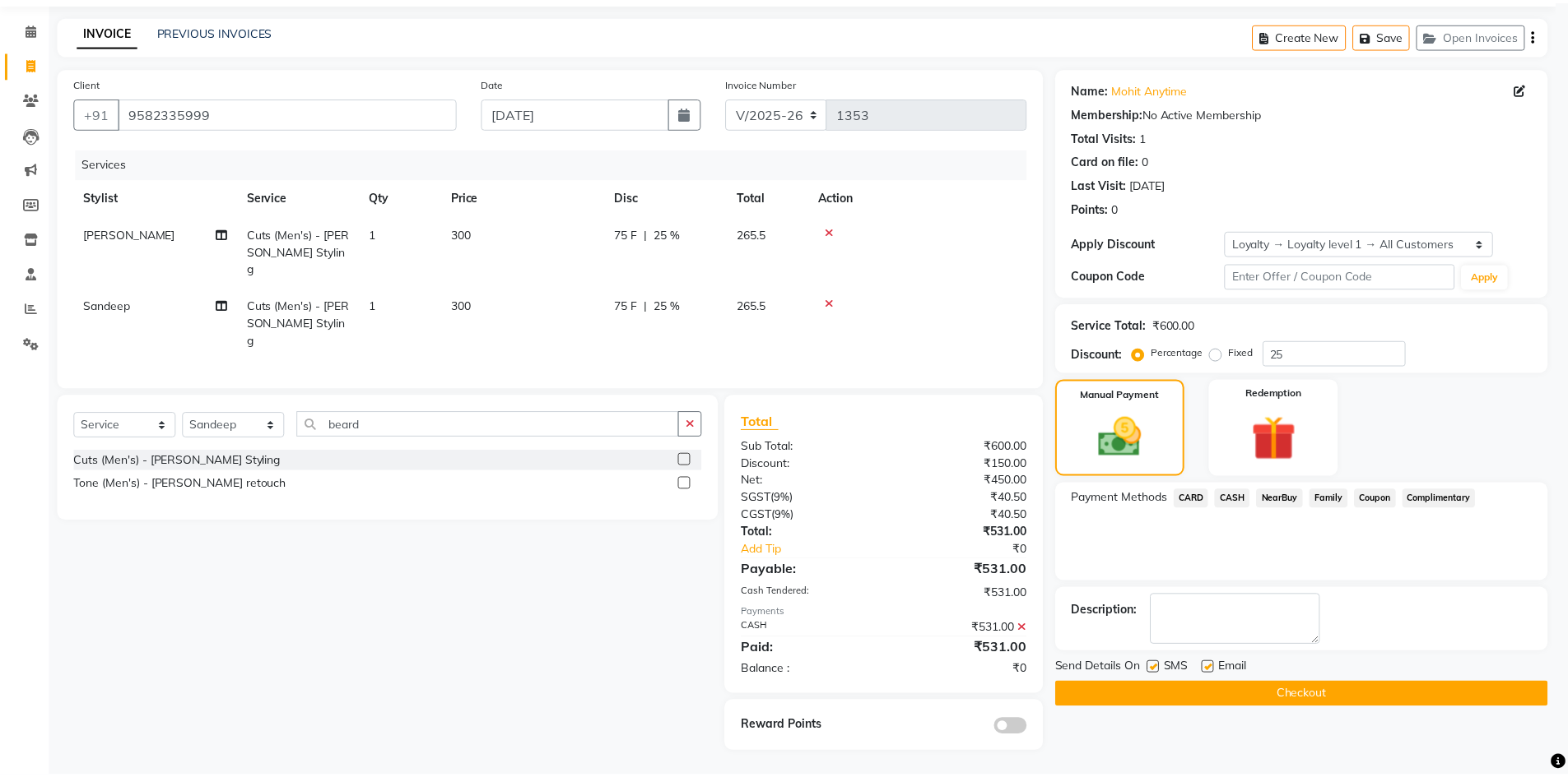
scroll to position [33, 0]
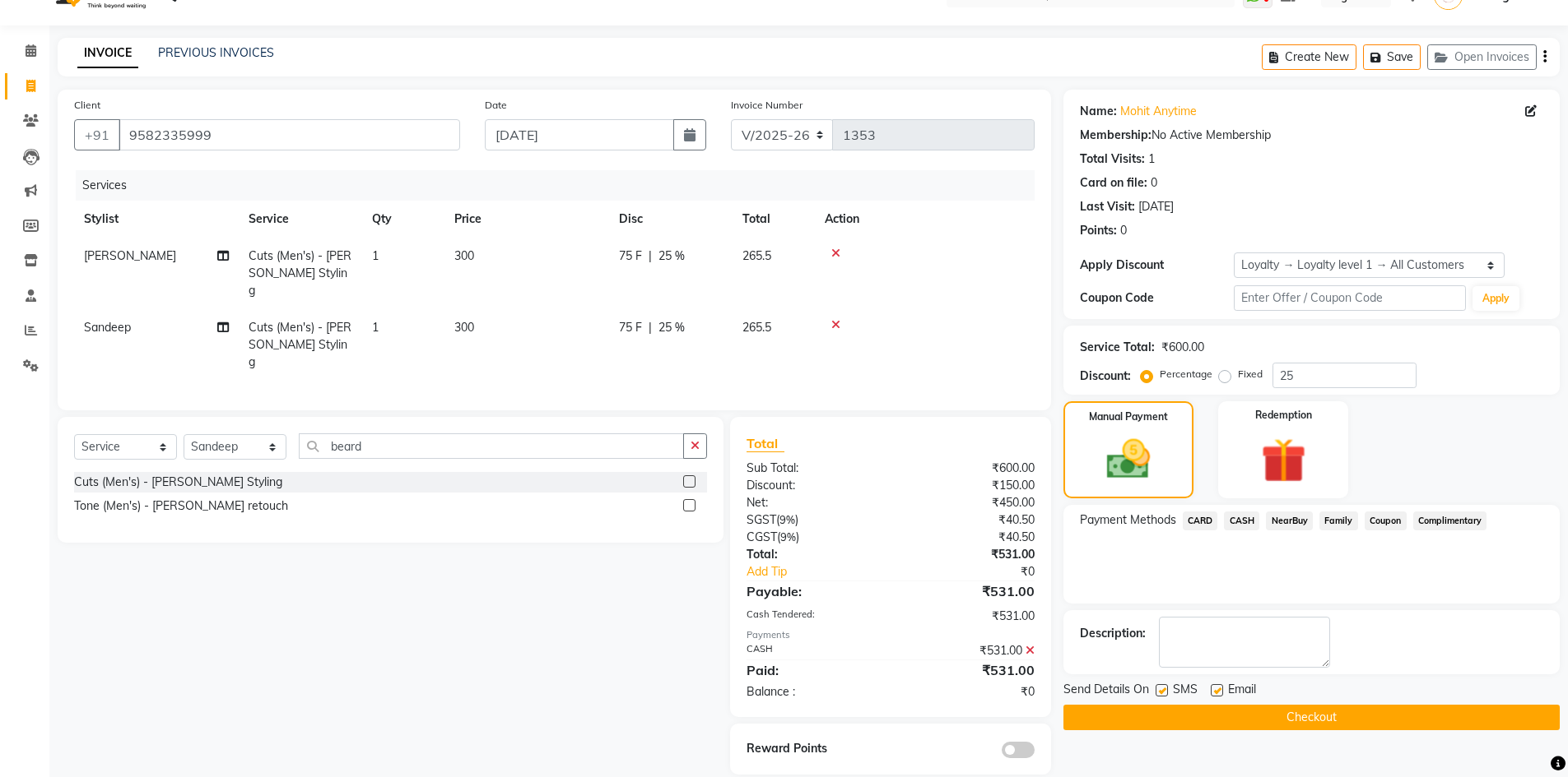
click at [1253, 724] on button "Checkout" at bounding box center [1312, 717] width 497 height 26
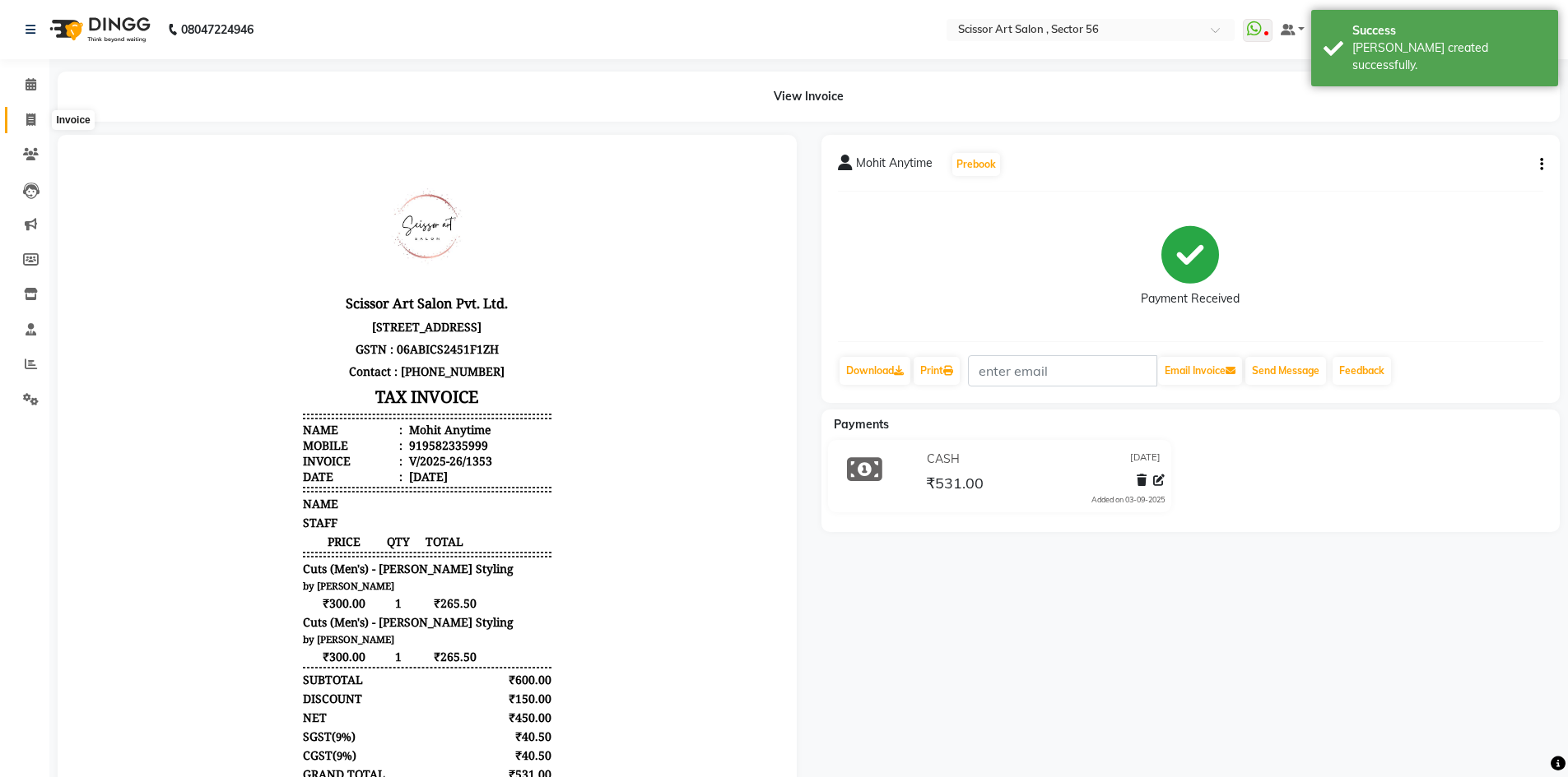
click at [33, 120] on icon at bounding box center [31, 120] width 9 height 12
